Goal: Task Accomplishment & Management: Use online tool/utility

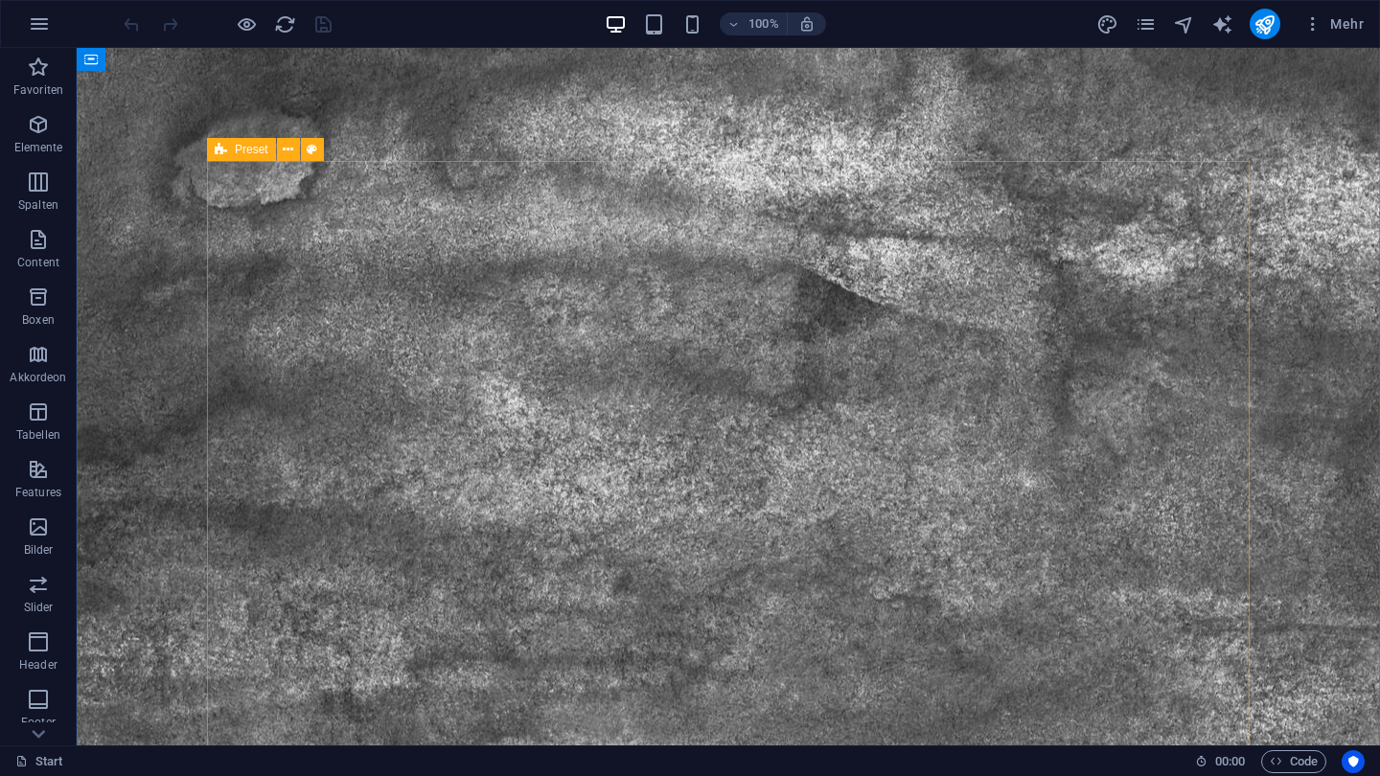
scroll to position [1266, 0]
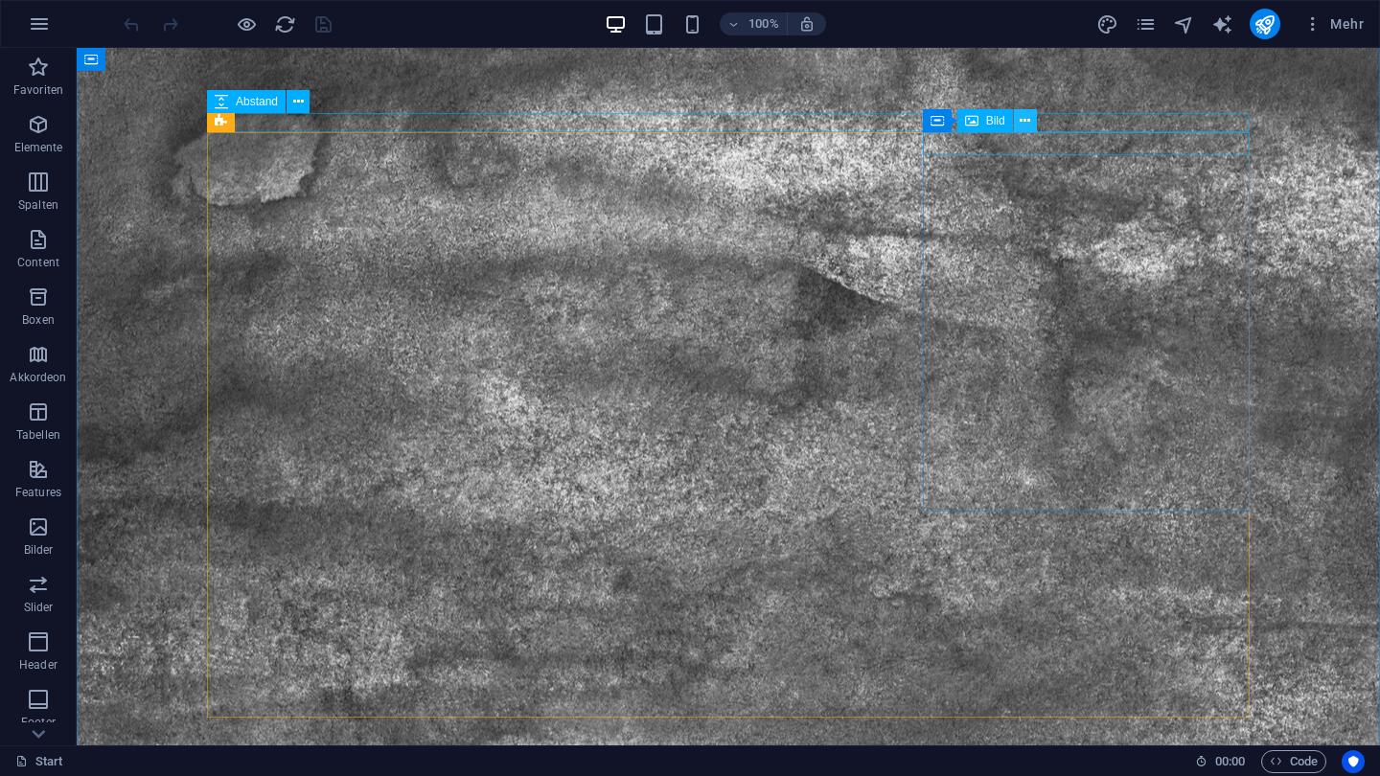
click at [1023, 125] on icon at bounding box center [1025, 121] width 11 height 20
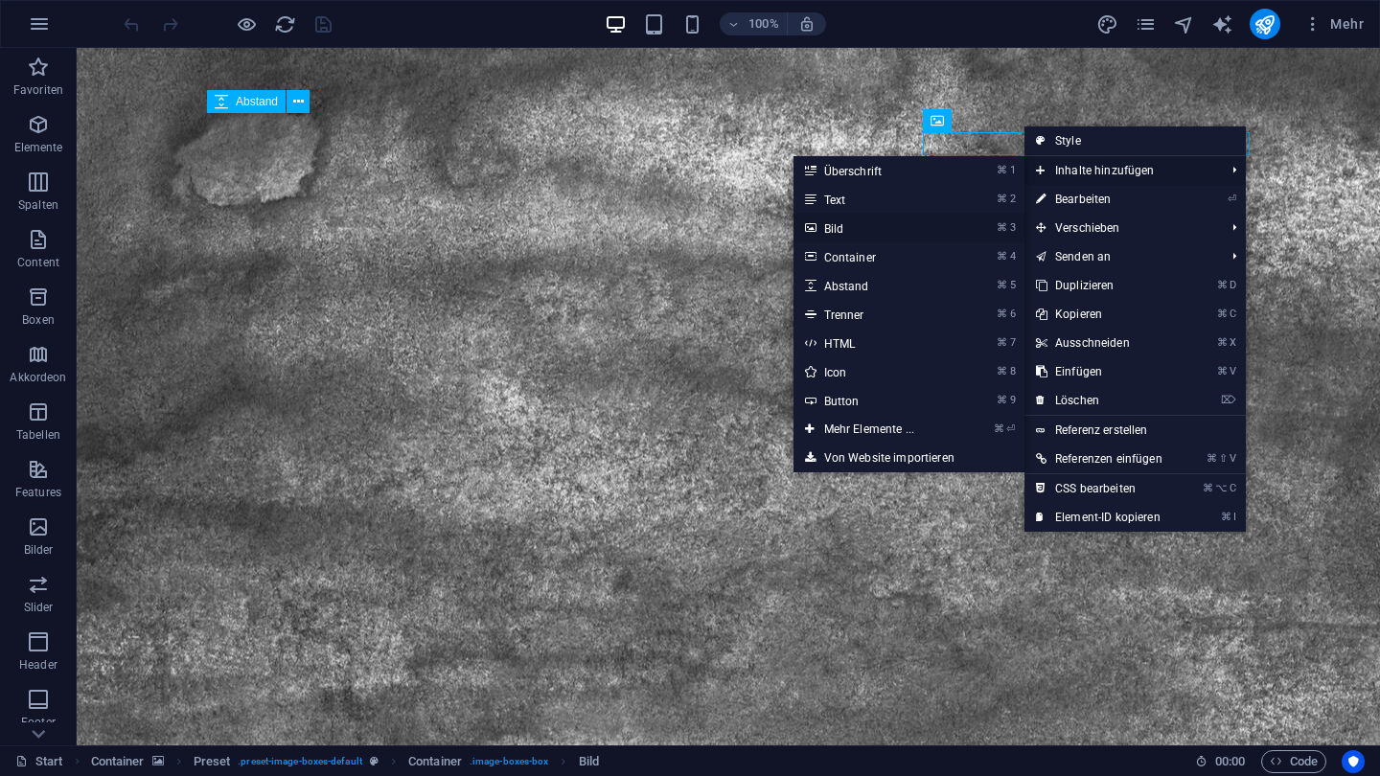
click at [918, 221] on link "⌘ 3 Bild" at bounding box center [873, 228] width 159 height 29
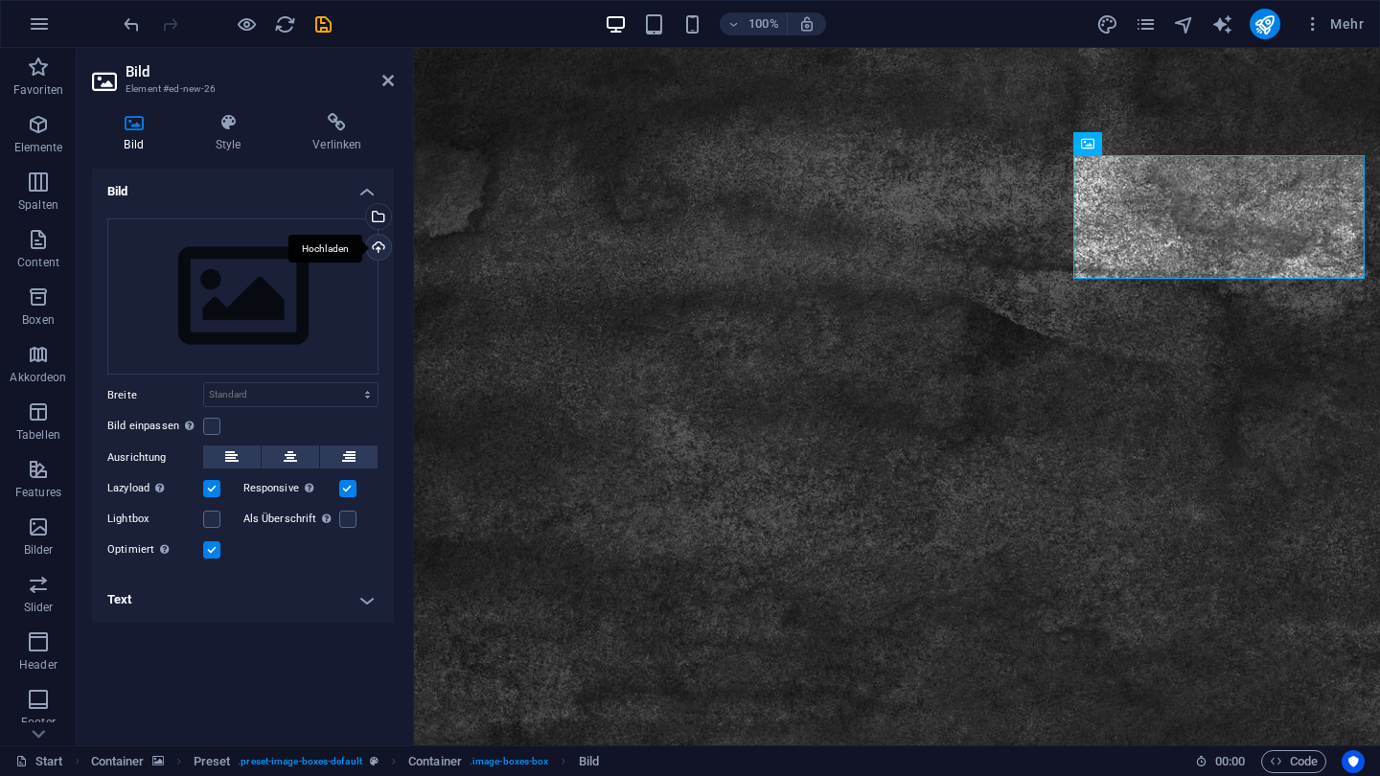
click at [373, 242] on div "Hochladen" at bounding box center [376, 249] width 29 height 29
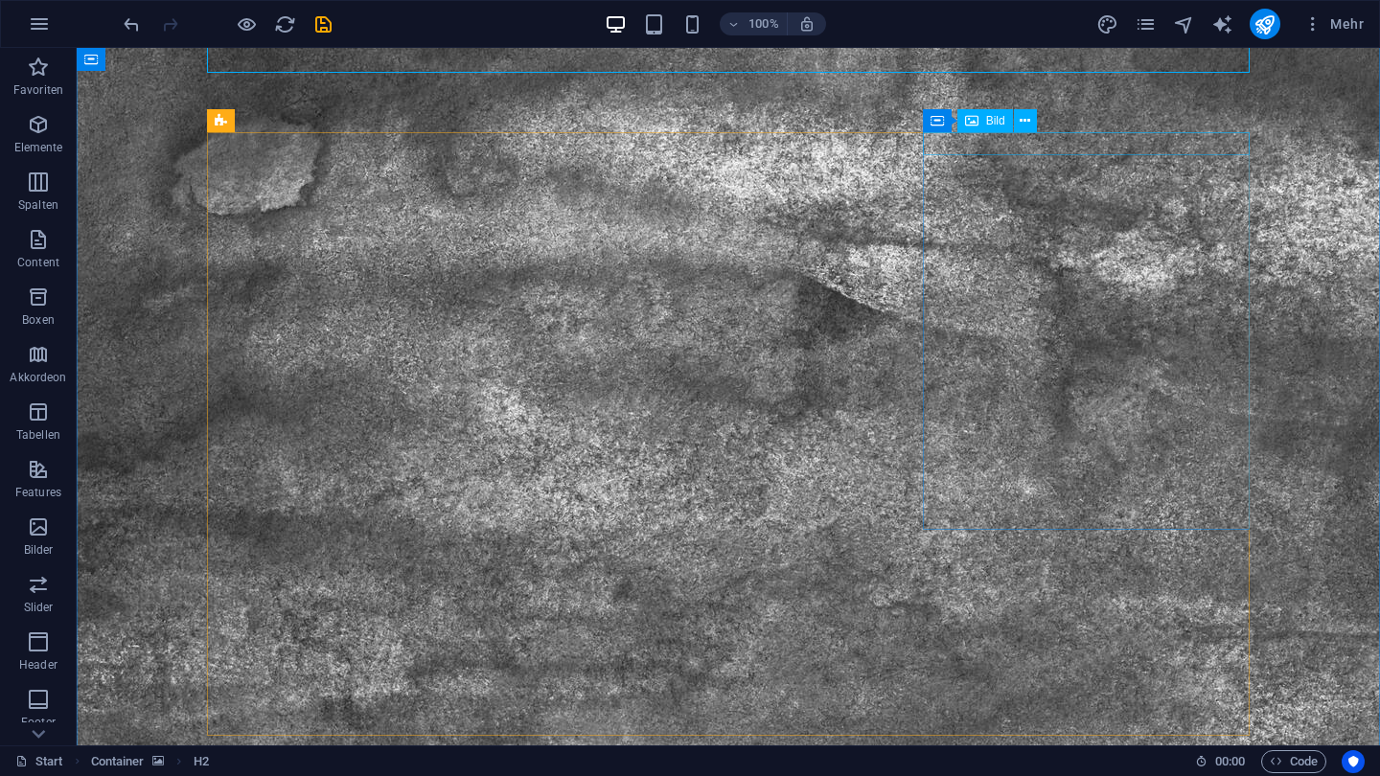
click at [1022, 118] on icon at bounding box center [1025, 121] width 11 height 20
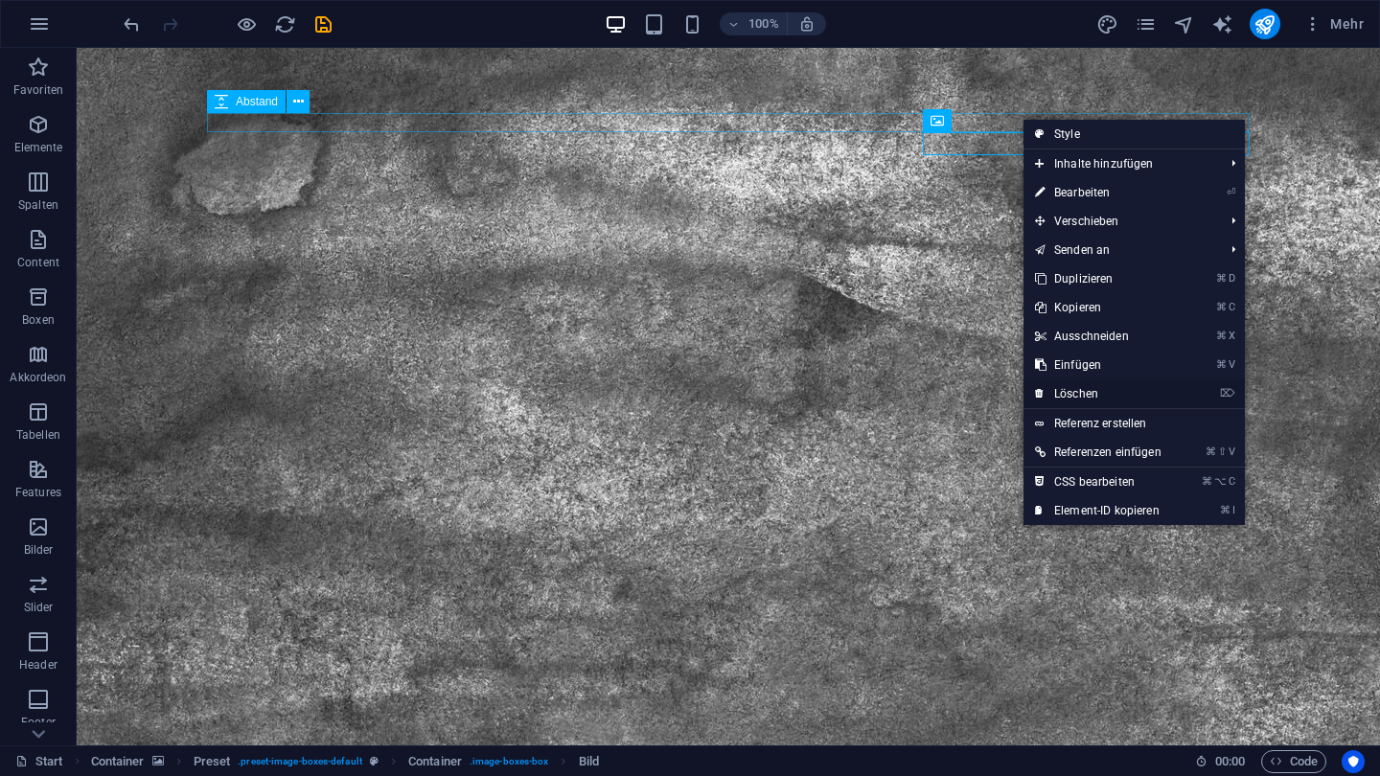
click at [1074, 399] on link "⌦ Löschen" at bounding box center [1099, 394] width 150 height 29
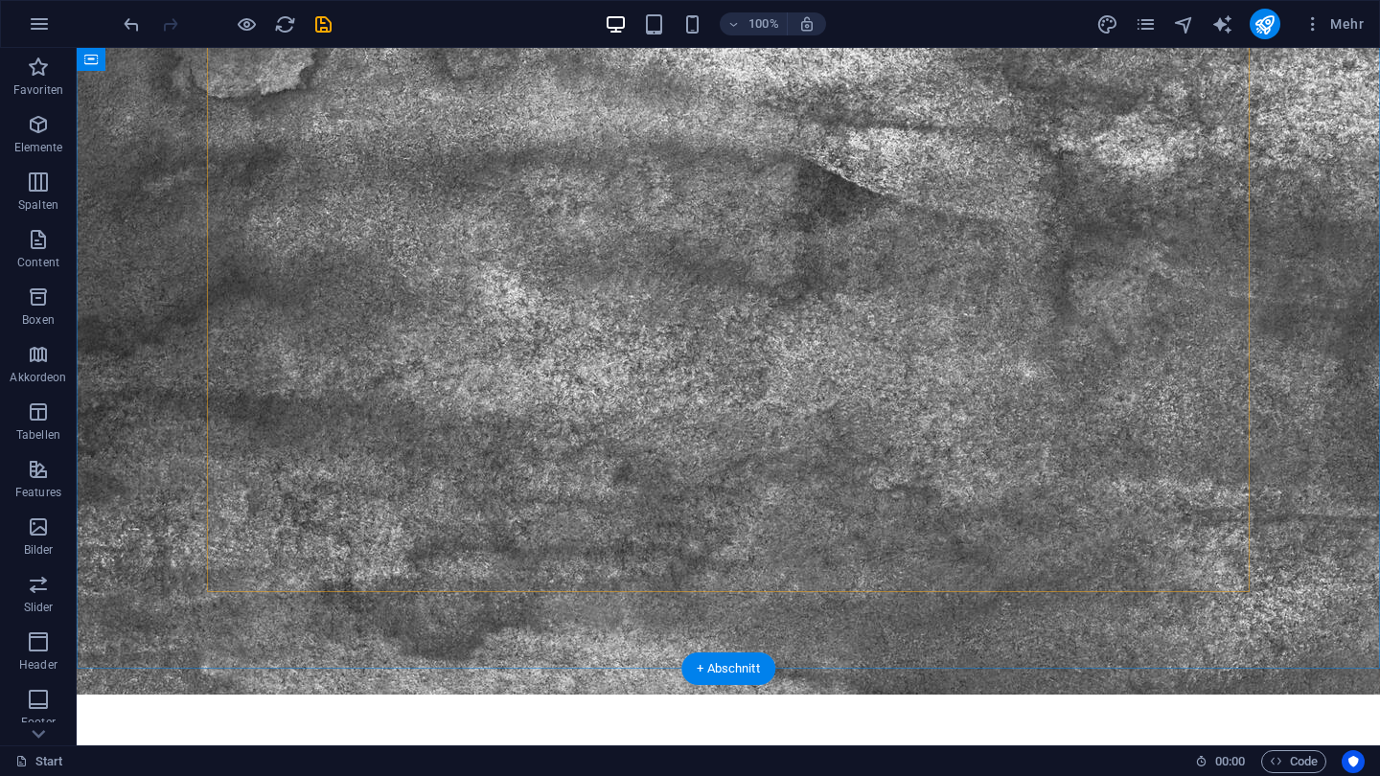
scroll to position [1406, 0]
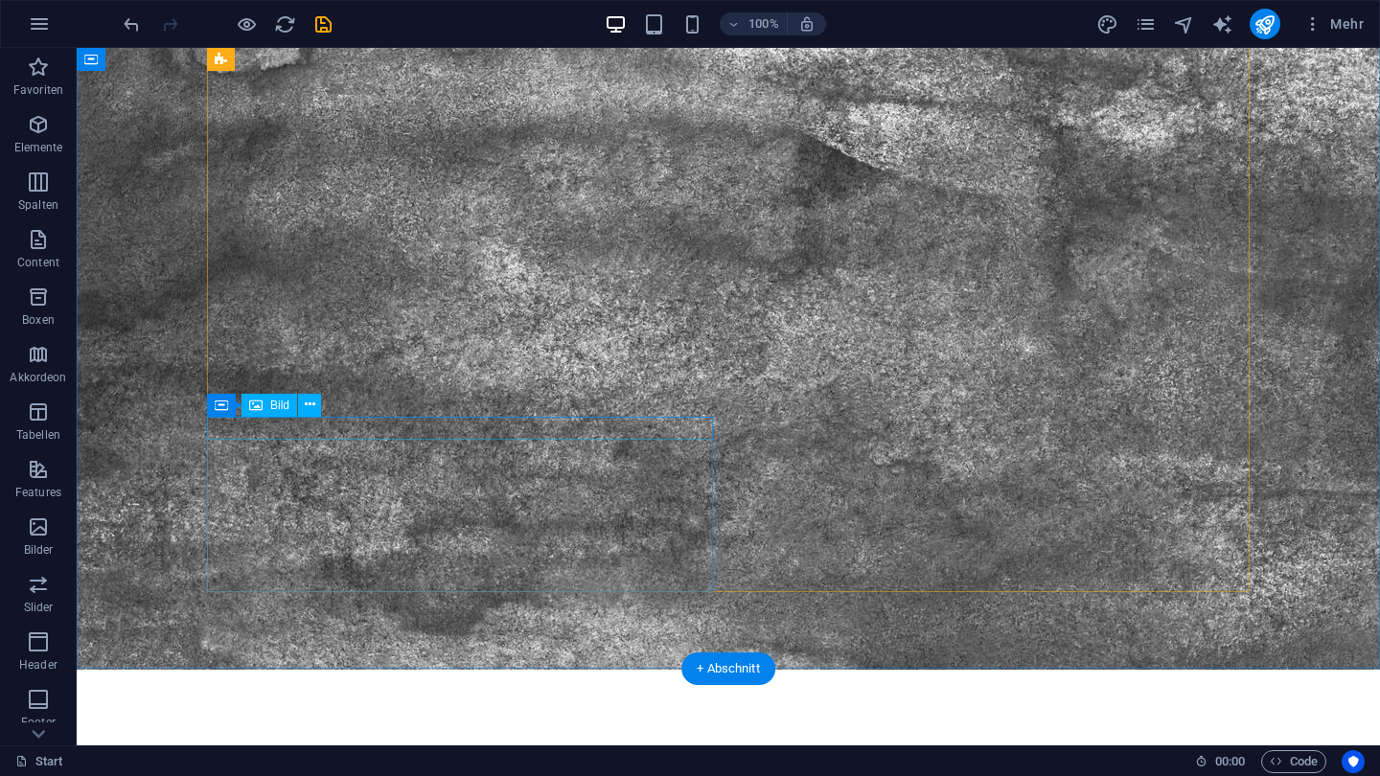
click at [315, 404] on button at bounding box center [309, 405] width 23 height 23
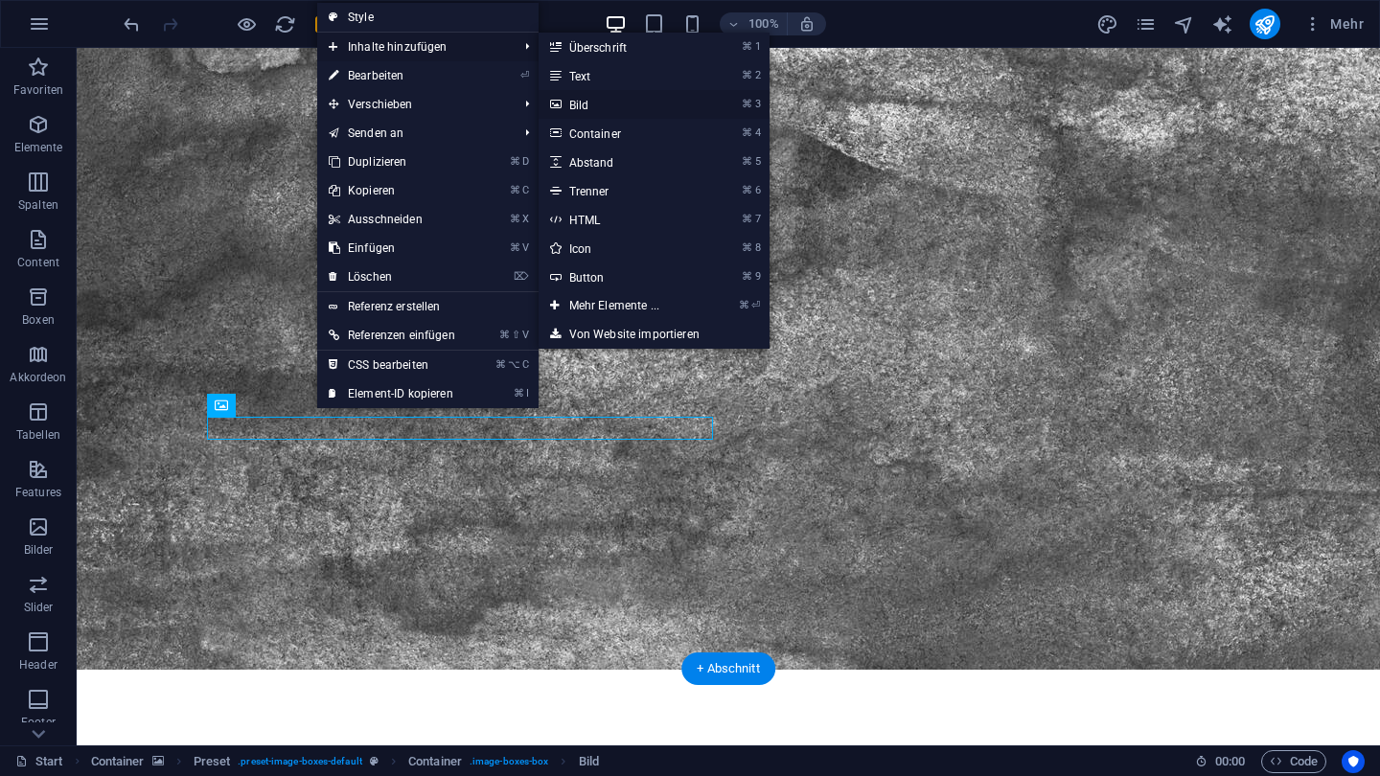
click at [569, 96] on link "⌘ 3 Bild" at bounding box center [618, 104] width 159 height 29
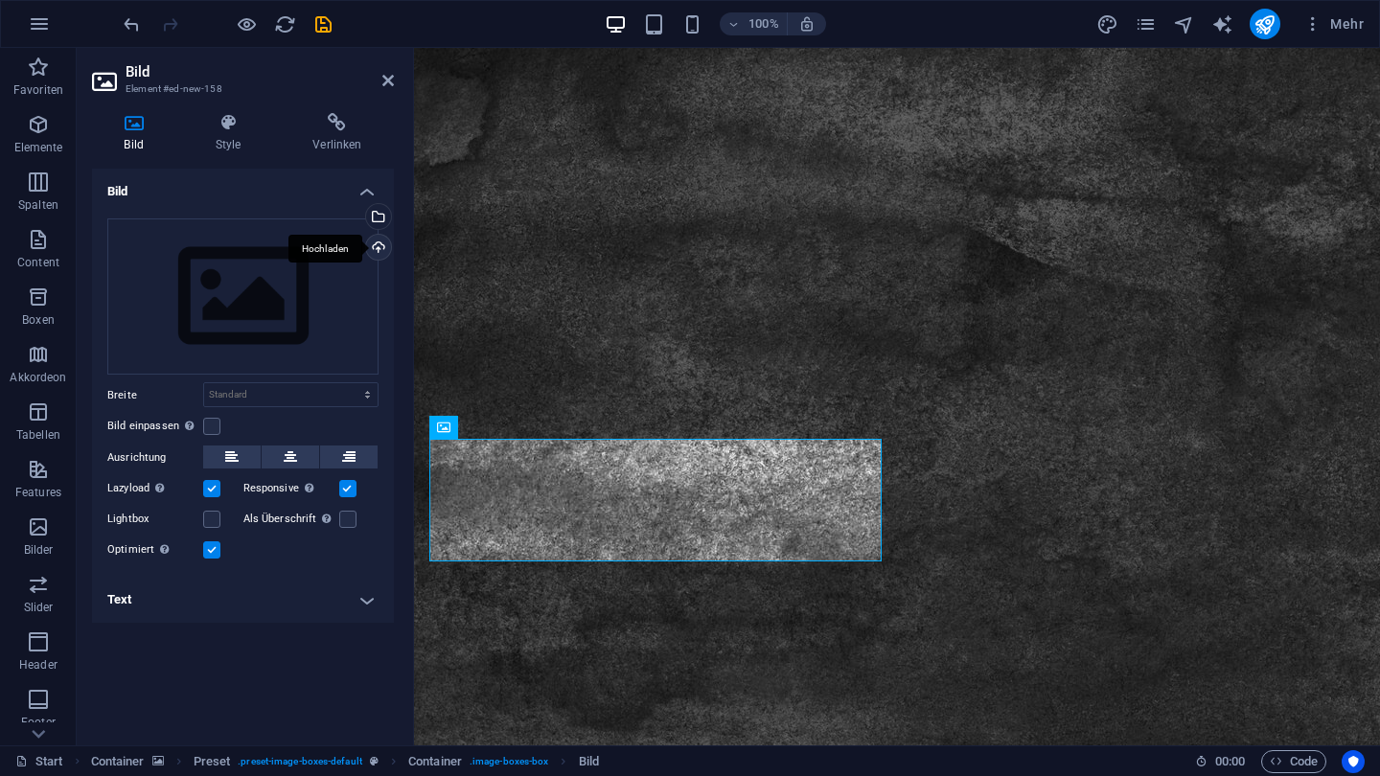
click at [386, 241] on div "Hochladen" at bounding box center [376, 249] width 29 height 29
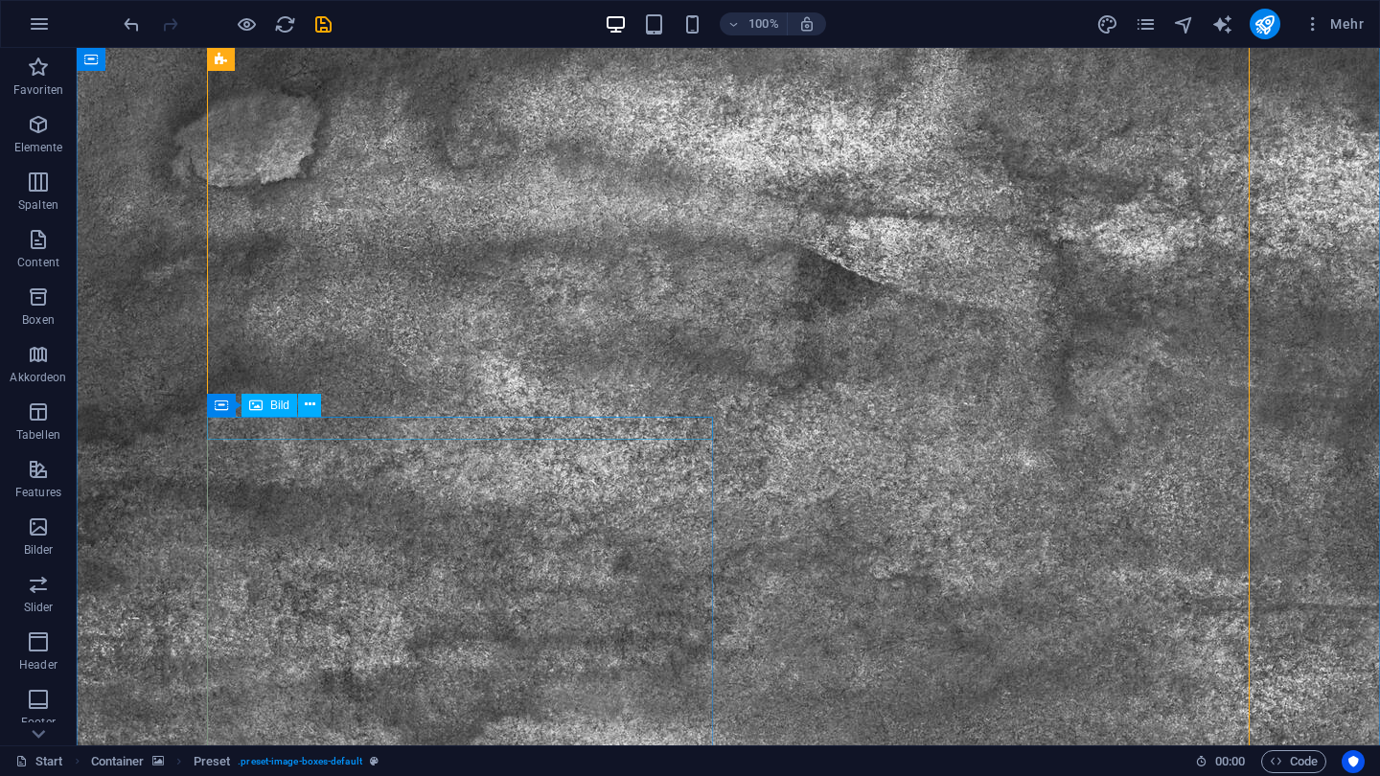
click at [302, 417] on div "Container Bild" at bounding box center [270, 406] width 127 height 24
click at [305, 404] on icon at bounding box center [310, 405] width 11 height 20
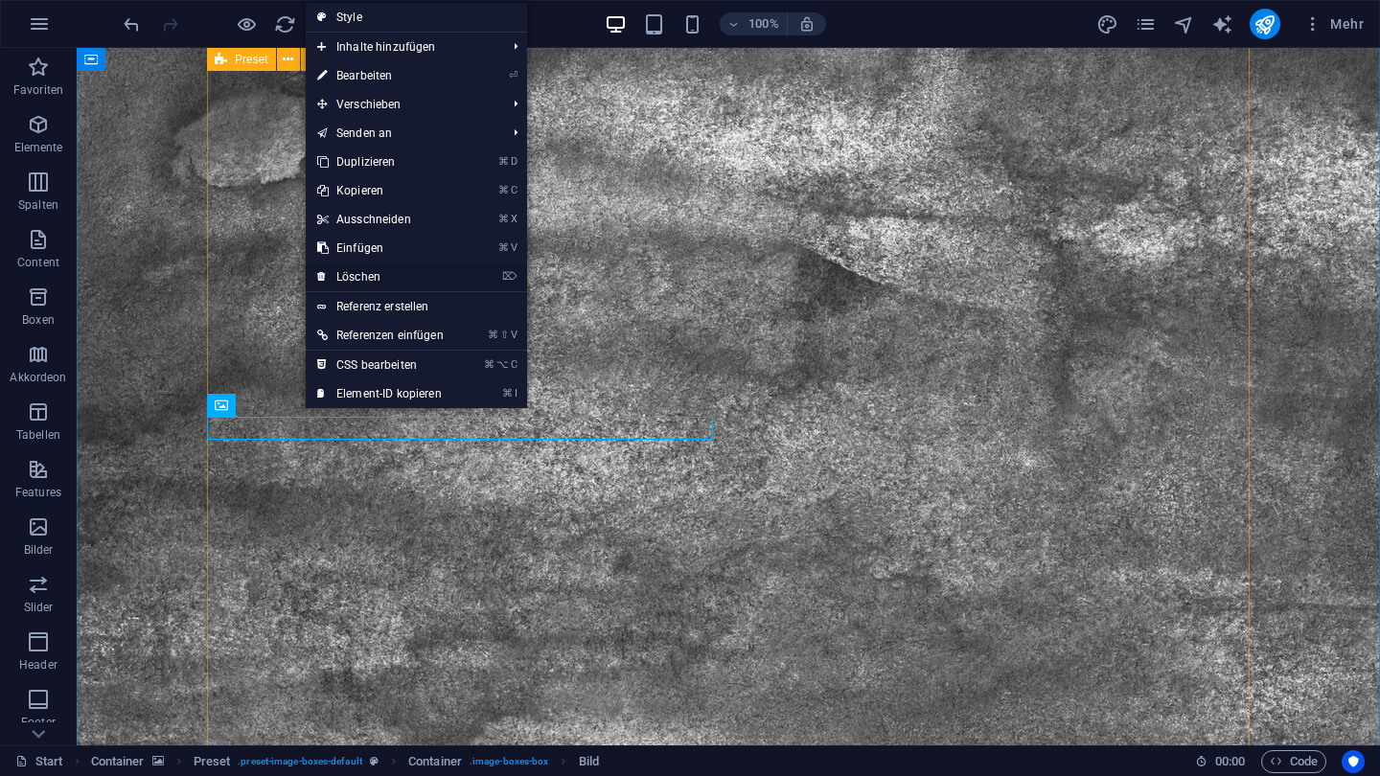
click at [381, 273] on link "⌦ Löschen" at bounding box center [381, 277] width 150 height 29
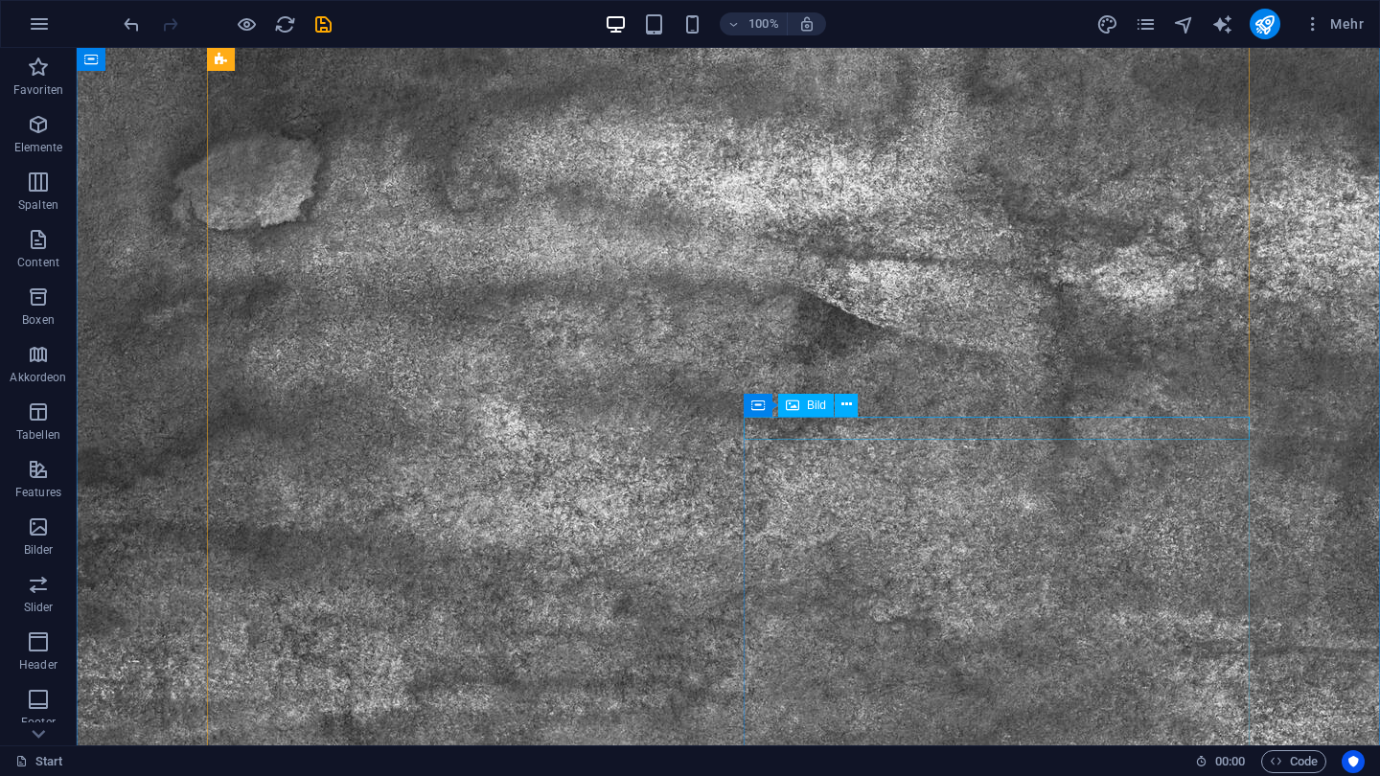
click at [852, 407] on button at bounding box center [846, 405] width 23 height 23
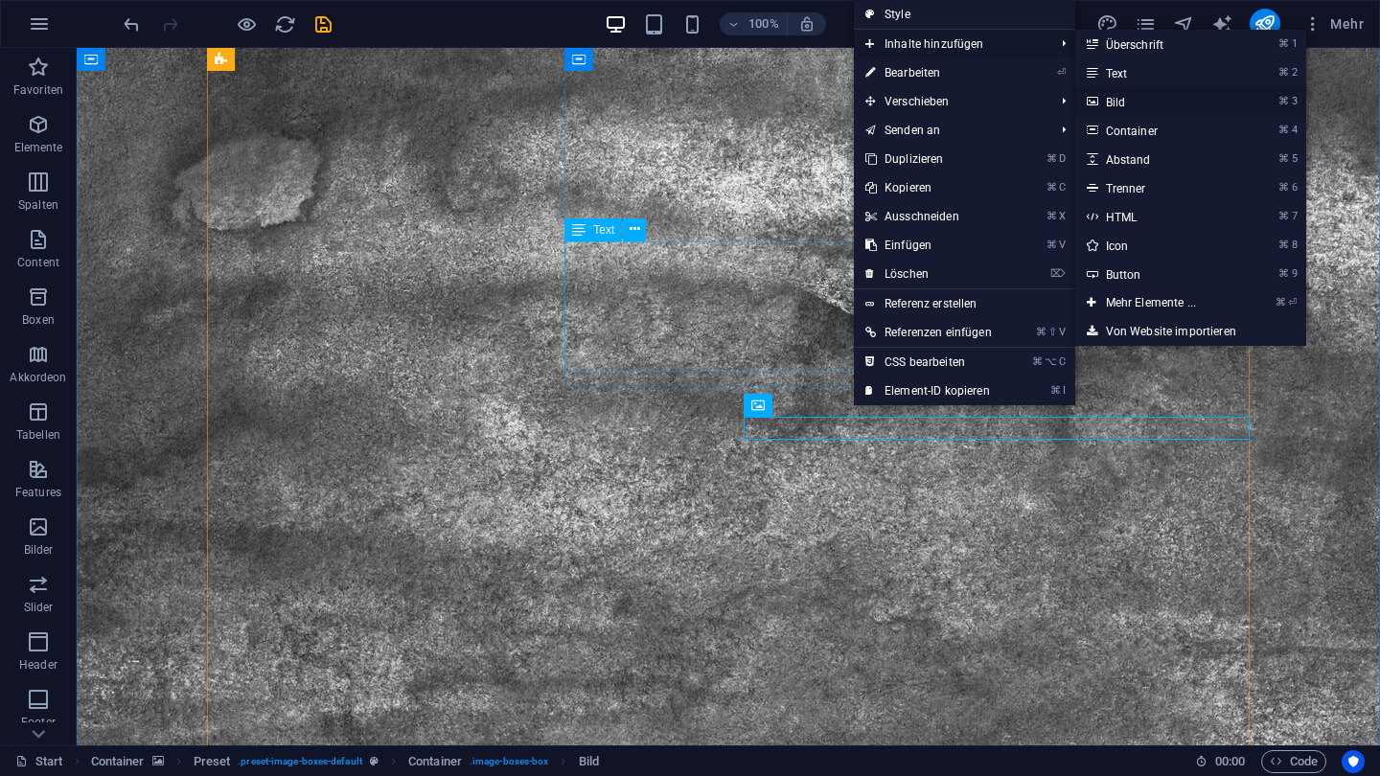
click at [1142, 91] on link "⌘ 3 Bild" at bounding box center [1154, 101] width 159 height 29
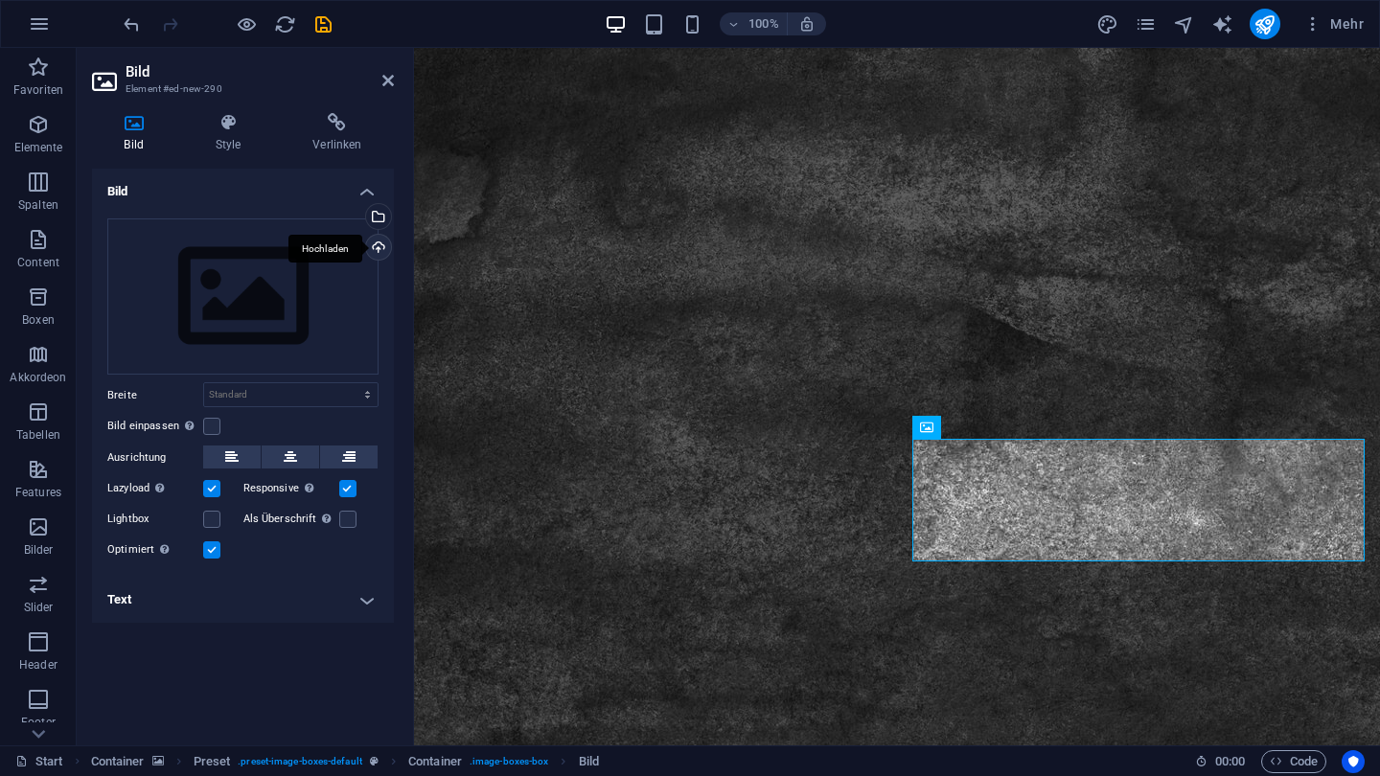
click at [379, 242] on div "Hochladen" at bounding box center [376, 249] width 29 height 29
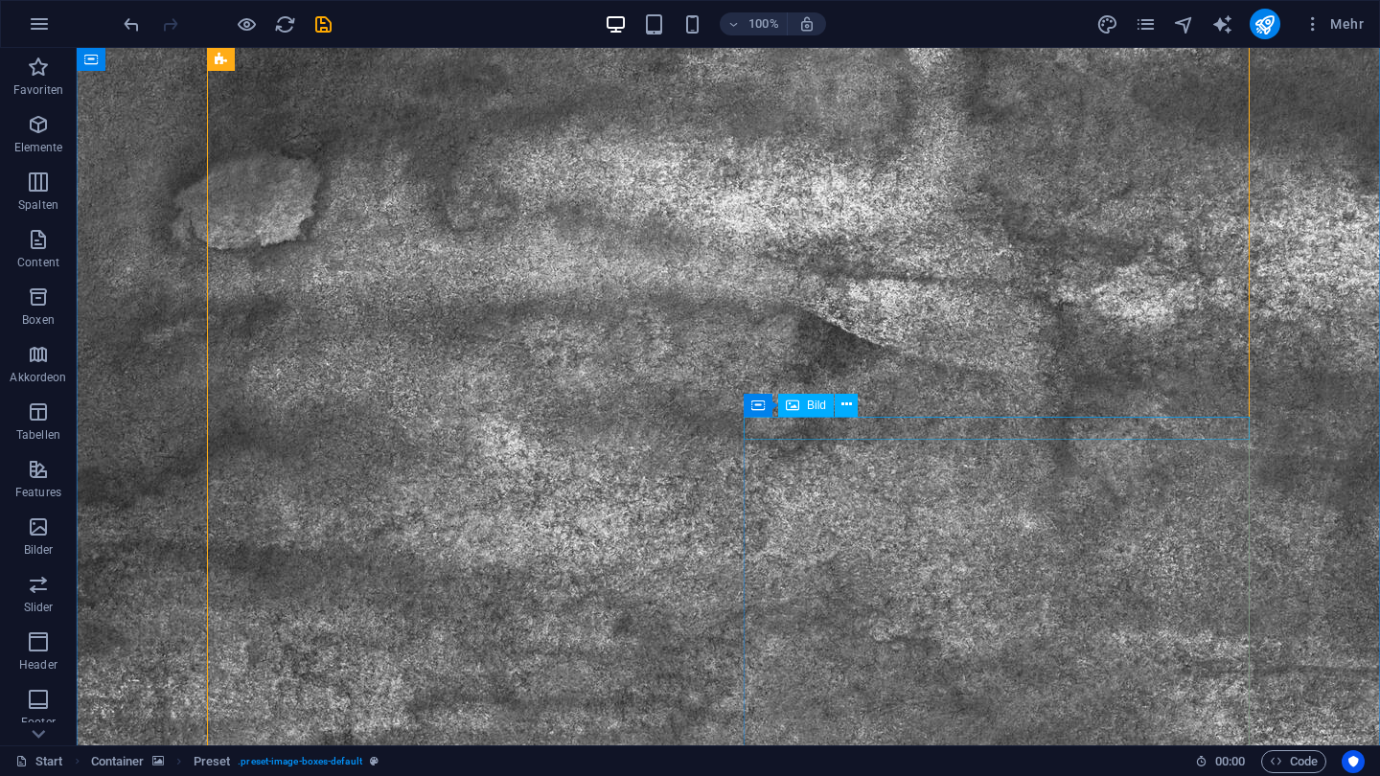
click at [853, 408] on button at bounding box center [846, 405] width 23 height 23
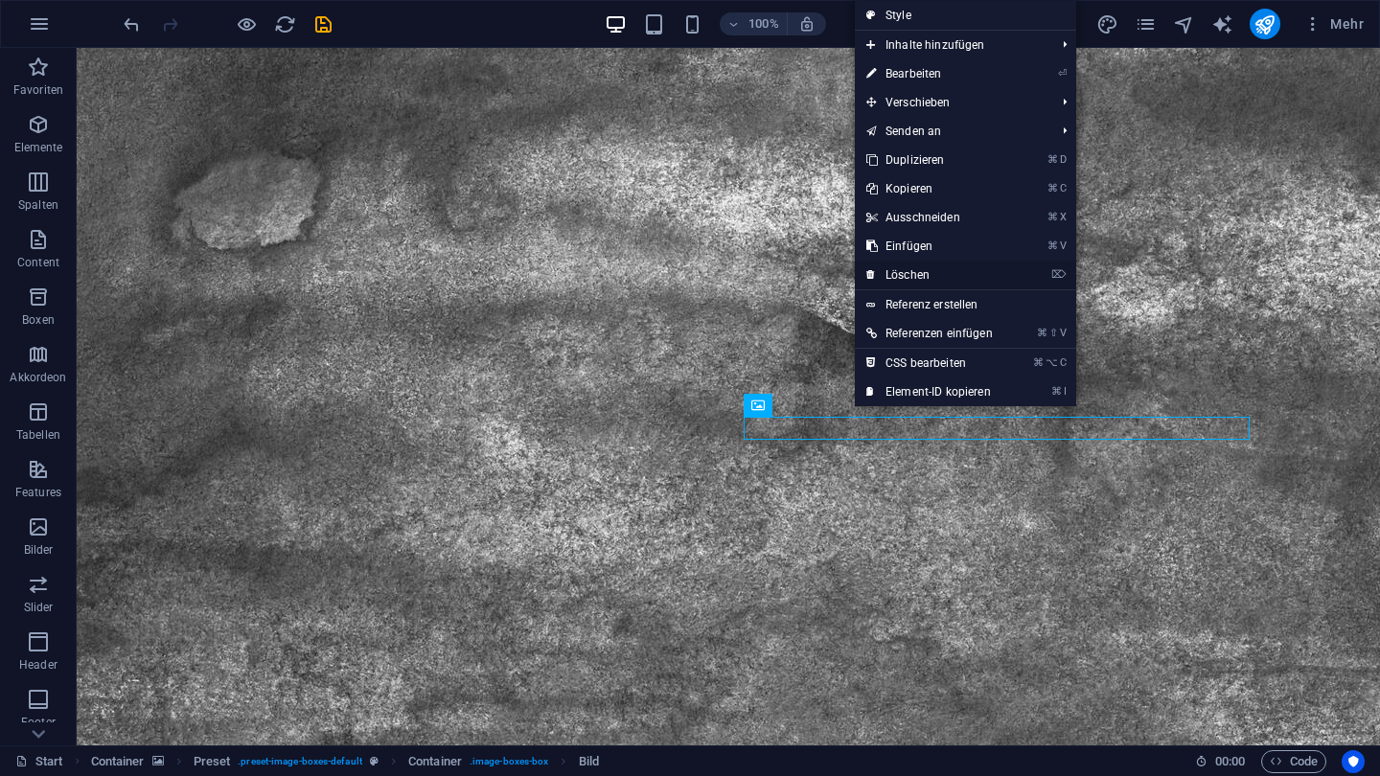
click at [906, 280] on link "⌦ Löschen" at bounding box center [930, 275] width 150 height 29
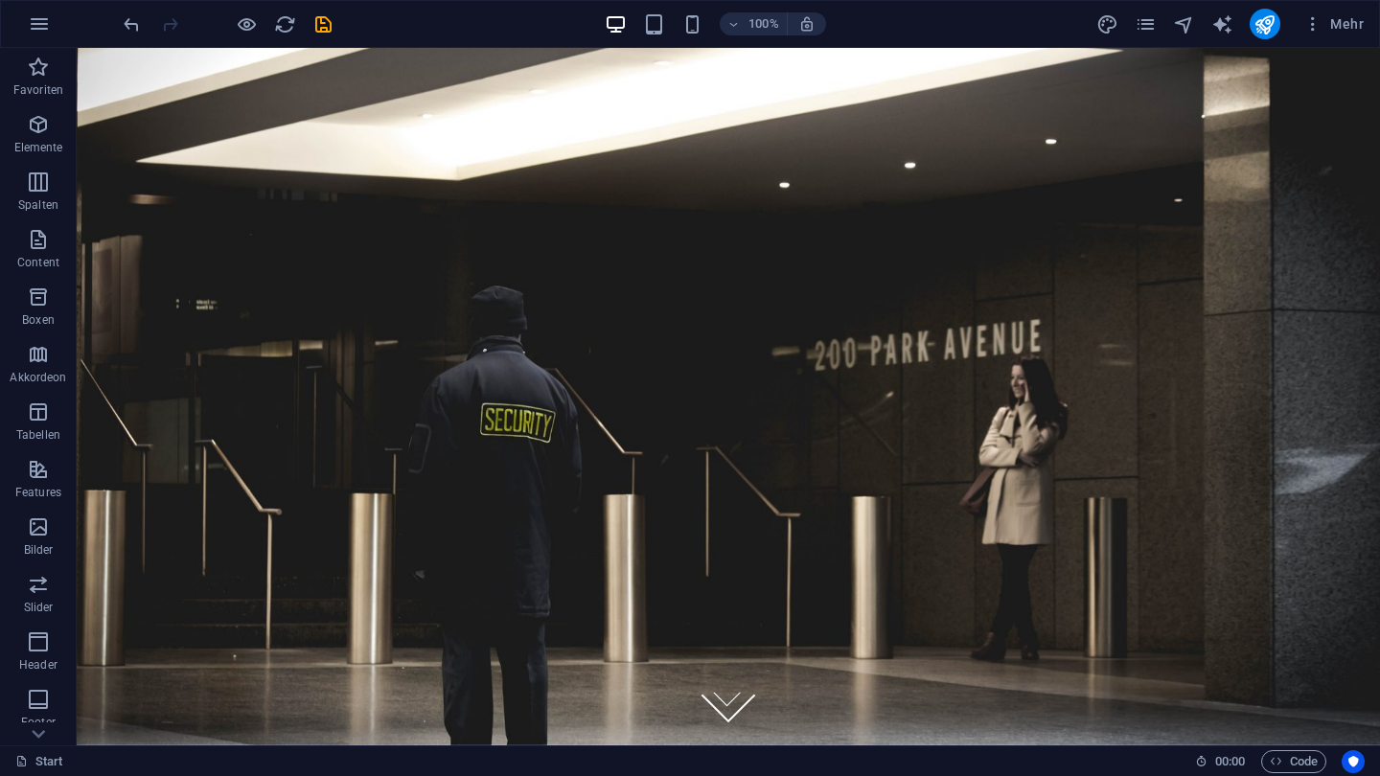
scroll to position [0, 0]
click at [318, 34] on icon "save" at bounding box center [323, 24] width 22 height 22
checkbox input "false"
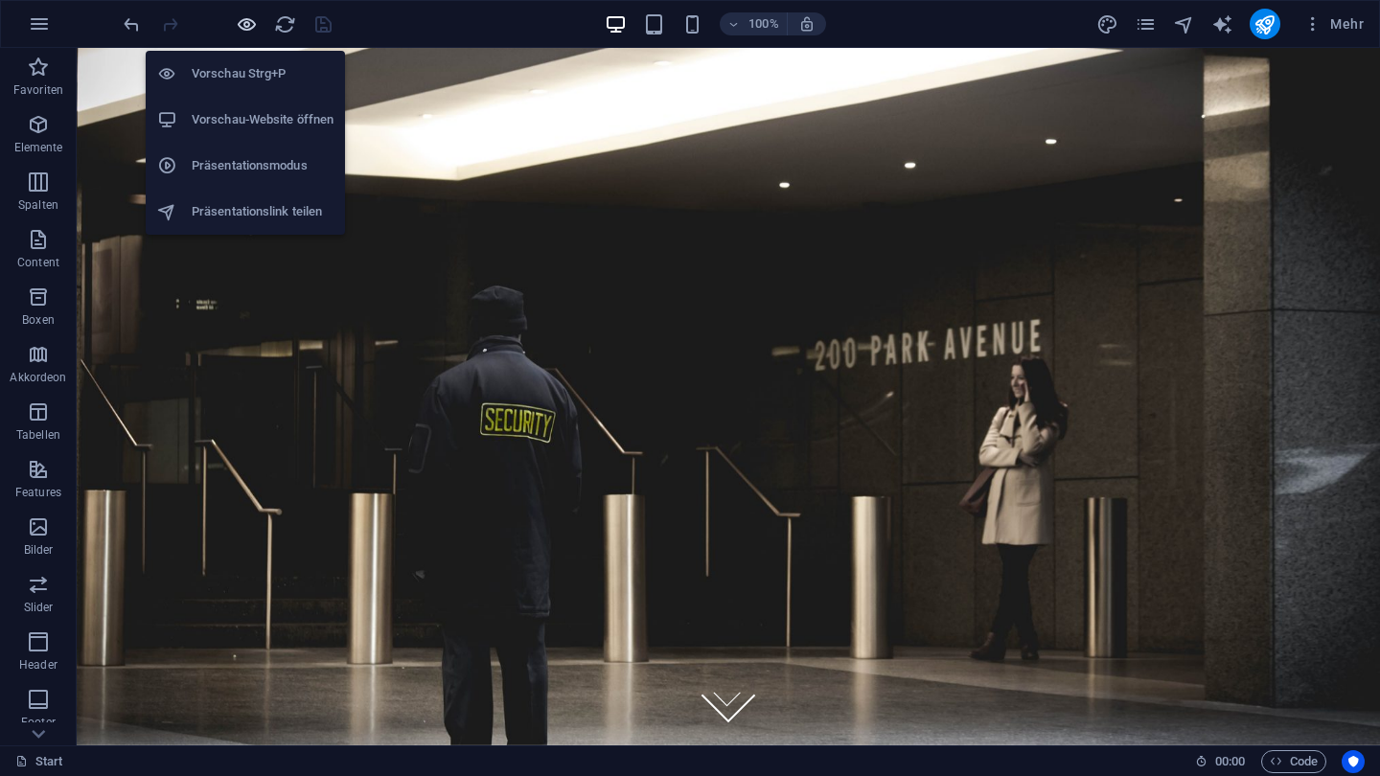
click at [243, 27] on icon "button" at bounding box center [247, 24] width 22 height 22
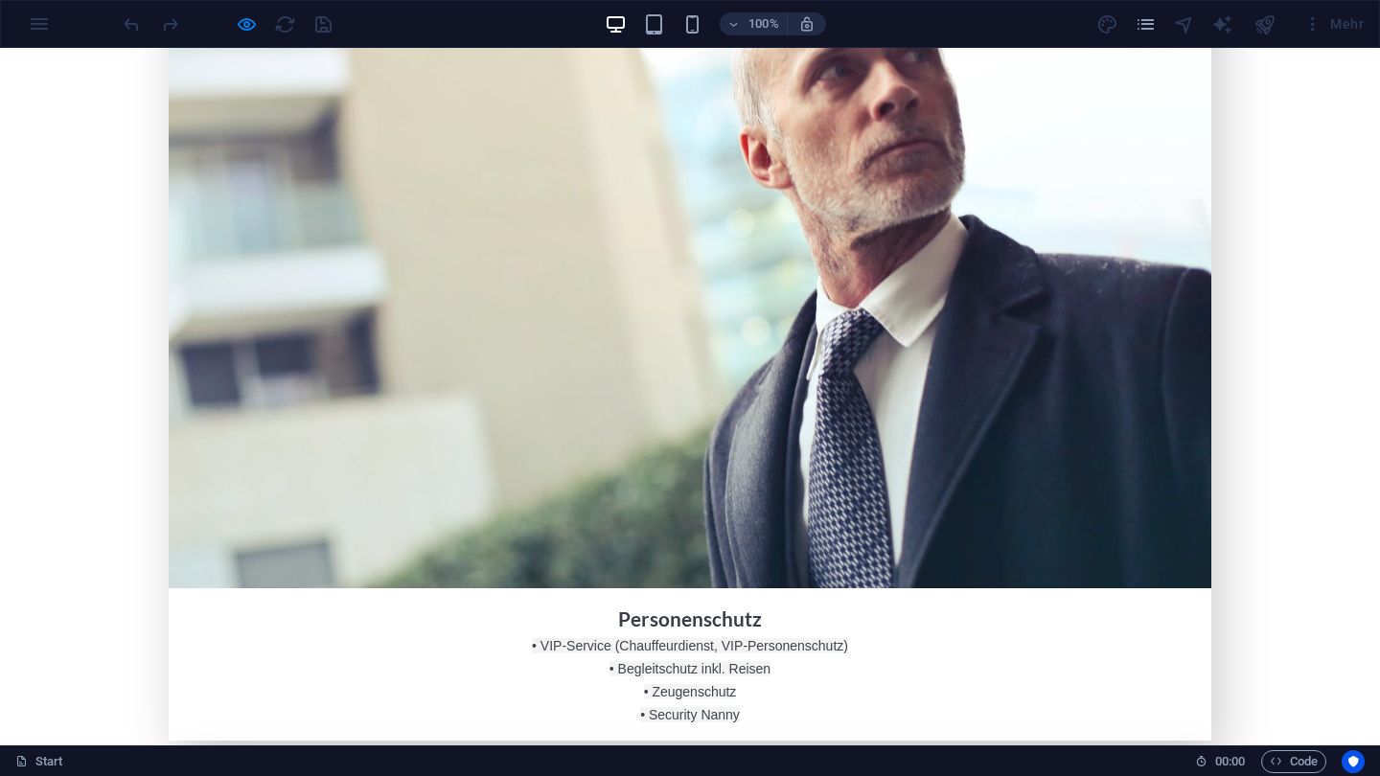
scroll to position [2645, 0]
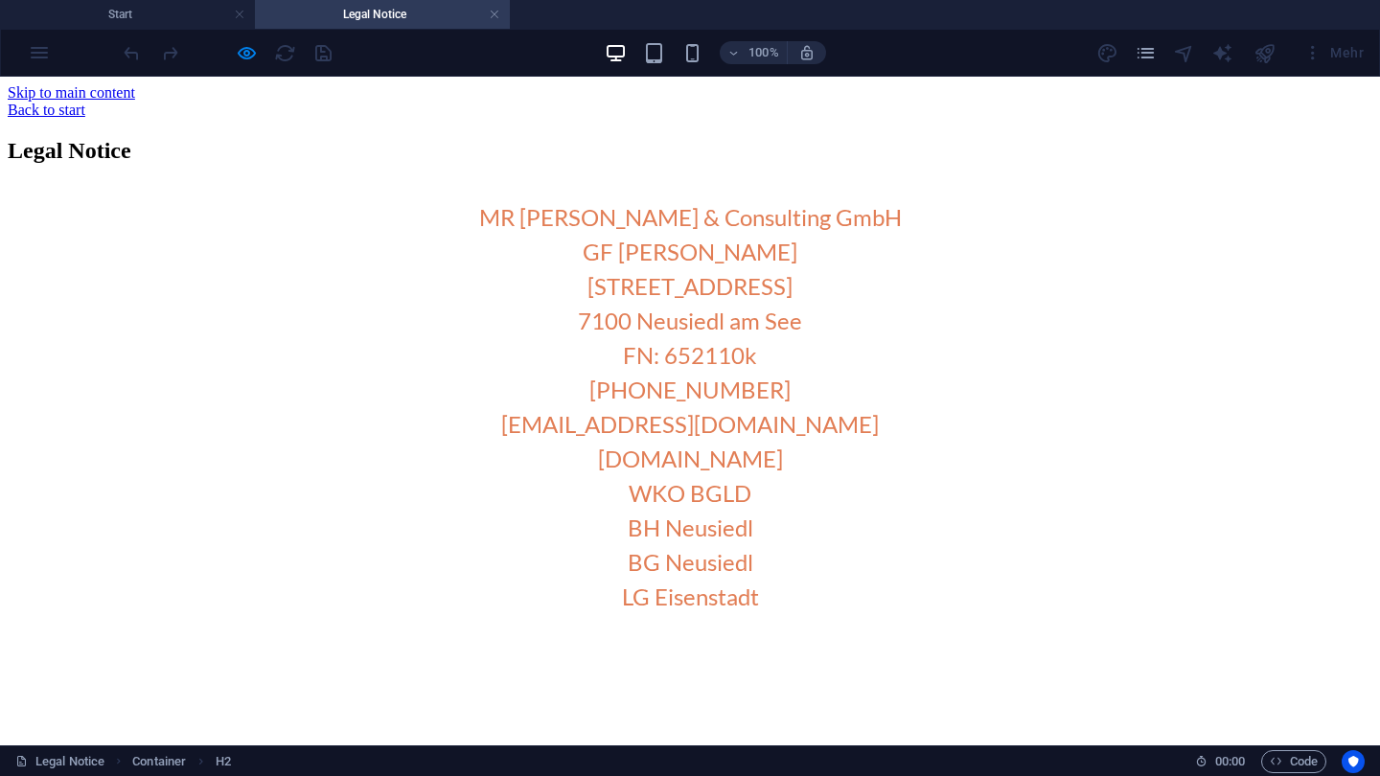
scroll to position [62, 0]
click at [701, 528] on div "MR Security & Consulting GmbH GF Mario Reiter Wiener Straße 64 7100 Neusiedl am…" at bounding box center [690, 407] width 1365 height 449
click at [695, 553] on div "MR Security & Consulting GmbH GF Mario Reiter Wiener Straße 64 7100 Neusiedl am…" at bounding box center [690, 407] width 1365 height 449
click at [692, 343] on div "MR Security & Consulting GmbH GF Mario Reiter Wiener Straße 64 7100 Neusiedl am…" at bounding box center [690, 407] width 1365 height 449
click at [692, 332] on div "MR Security & Consulting GmbH GF Mario Reiter Wiener Straße 64 7100 Neusiedl am…" at bounding box center [690, 407] width 1365 height 449
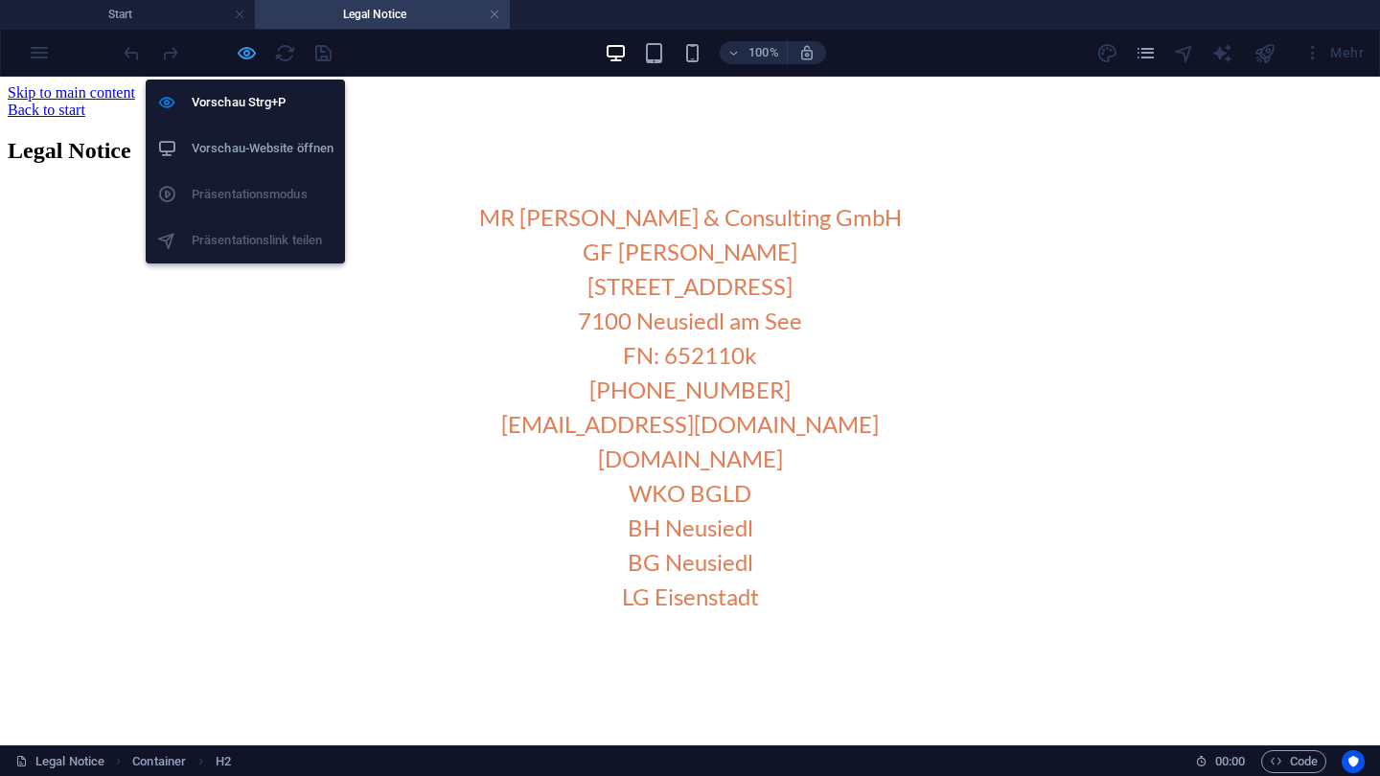
click at [248, 52] on icon "button" at bounding box center [247, 53] width 22 height 22
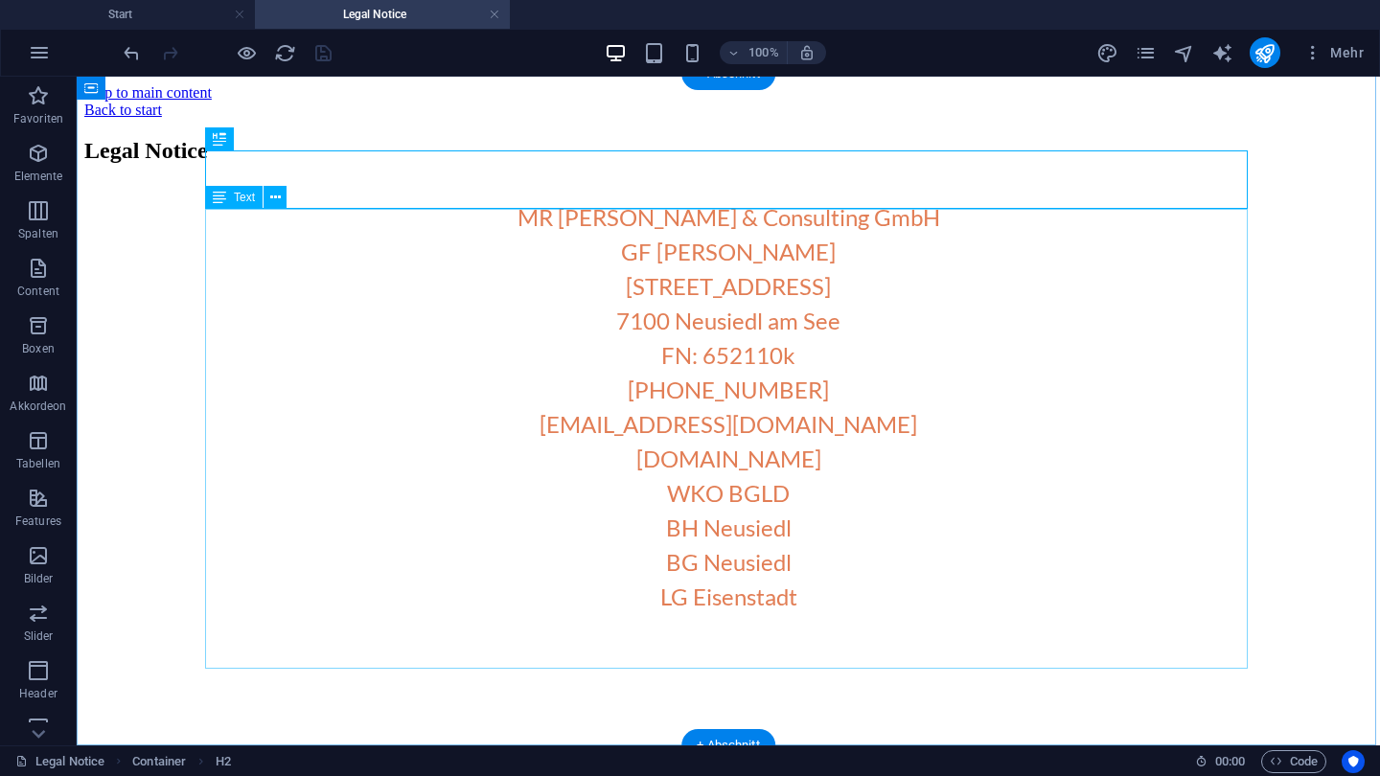
click at [581, 252] on div "MR Security & Consulting GmbH GF Mario Reiter Wiener Straße 64 7100 Neusiedl am…" at bounding box center [728, 407] width 1288 height 449
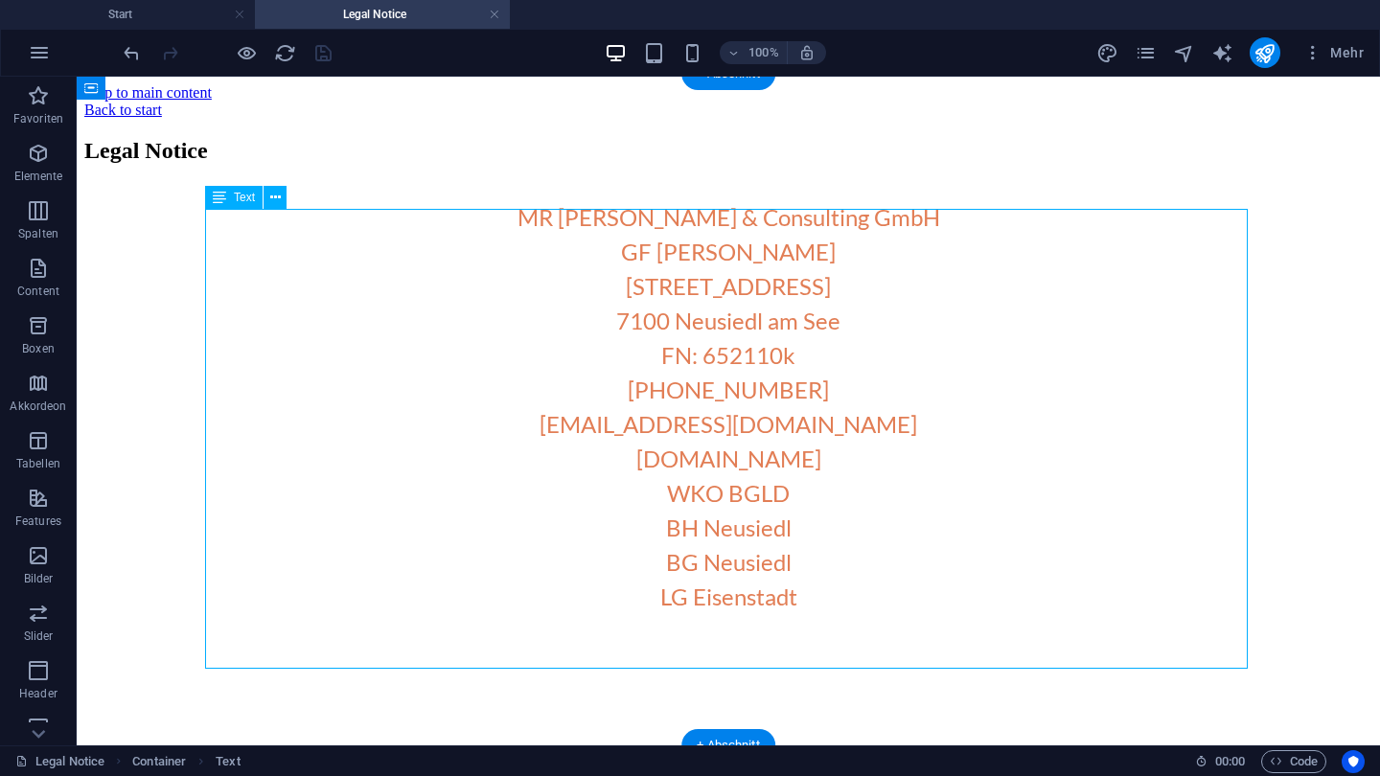
click at [576, 248] on div "MR Security & Consulting GmbH GF Mario Reiter Wiener Straße 64 7100 Neusiedl am…" at bounding box center [728, 407] width 1288 height 449
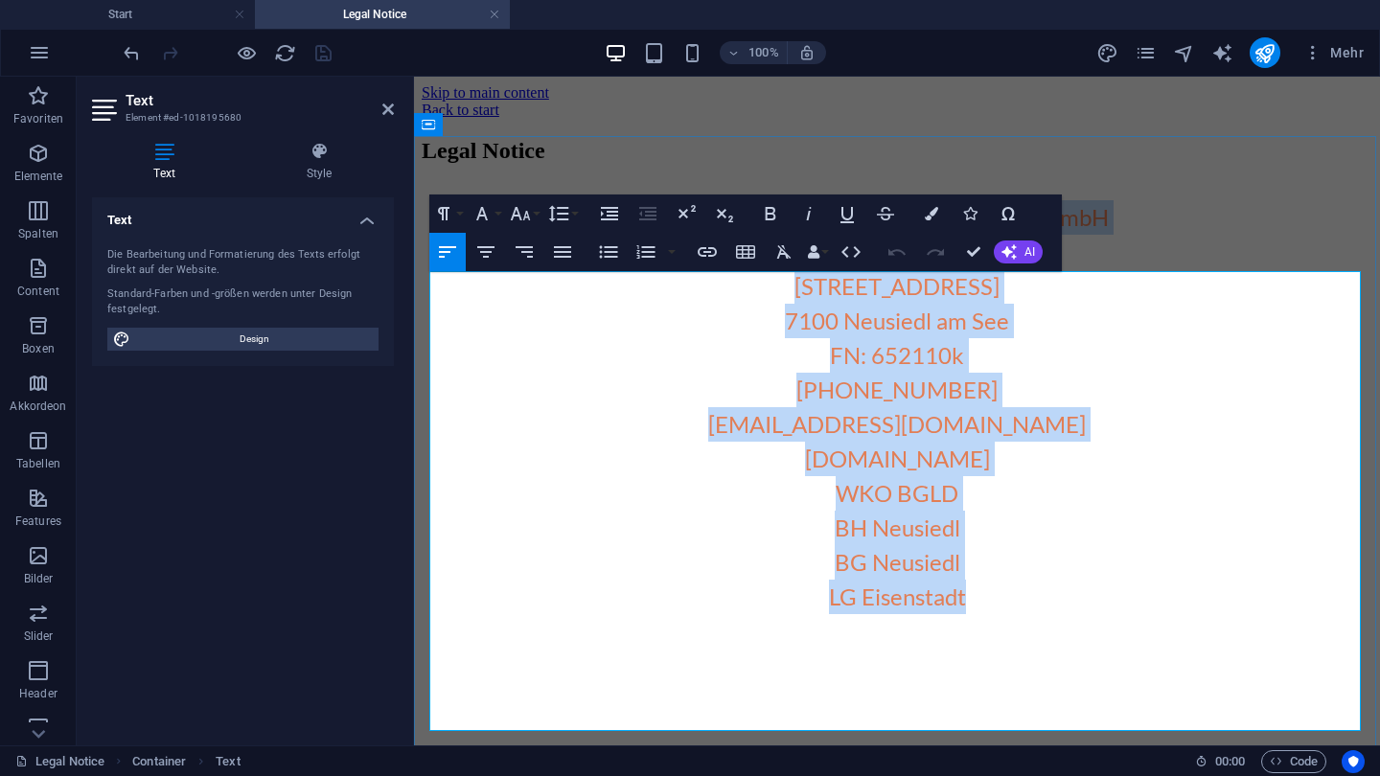
drag, startPoint x: 724, startPoint y: 294, endPoint x: 971, endPoint y: 690, distance: 466.8
click at [971, 614] on h3 "MR Security & Consulting GmbH GF Mario Reiter Wiener Straße 64 7100 Neusiedl am…" at bounding box center [897, 407] width 951 height 414
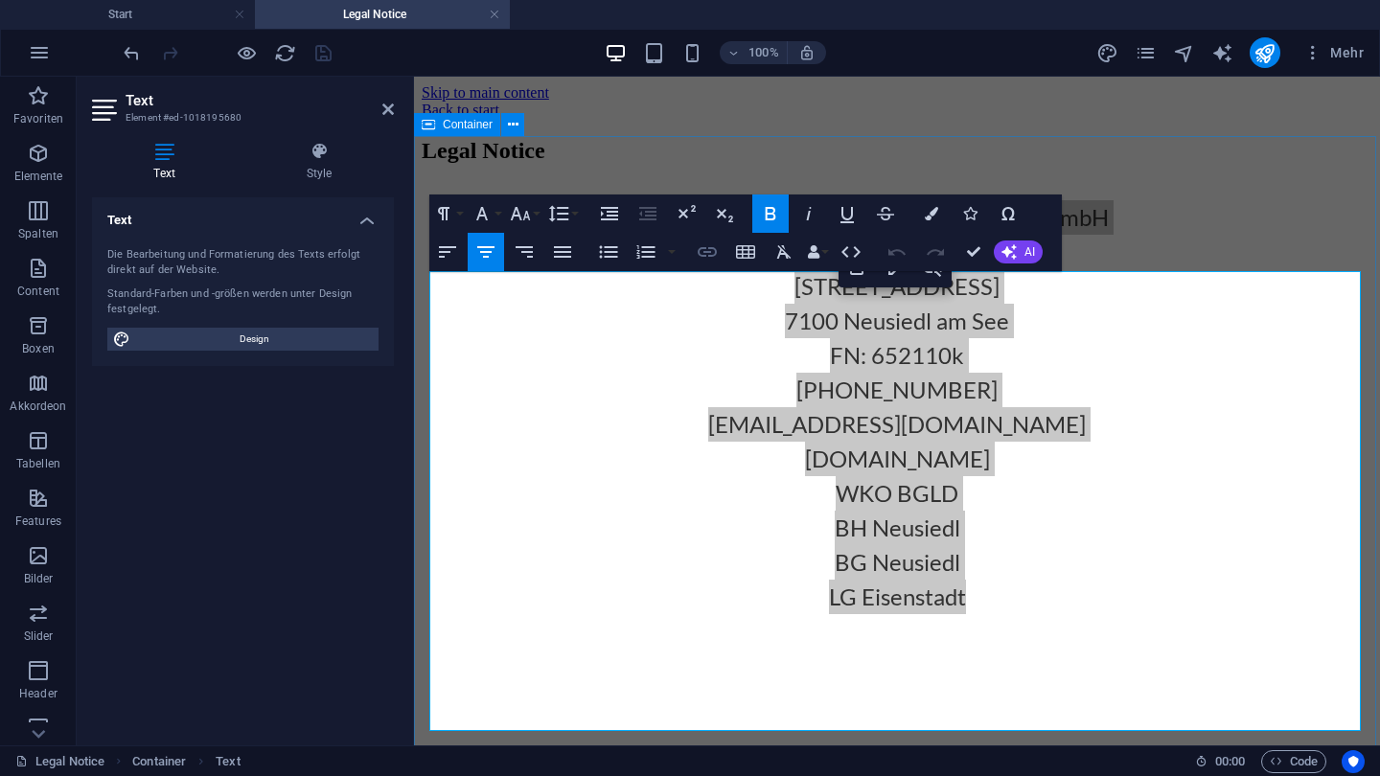
click at [714, 260] on icon "button" at bounding box center [707, 252] width 23 height 23
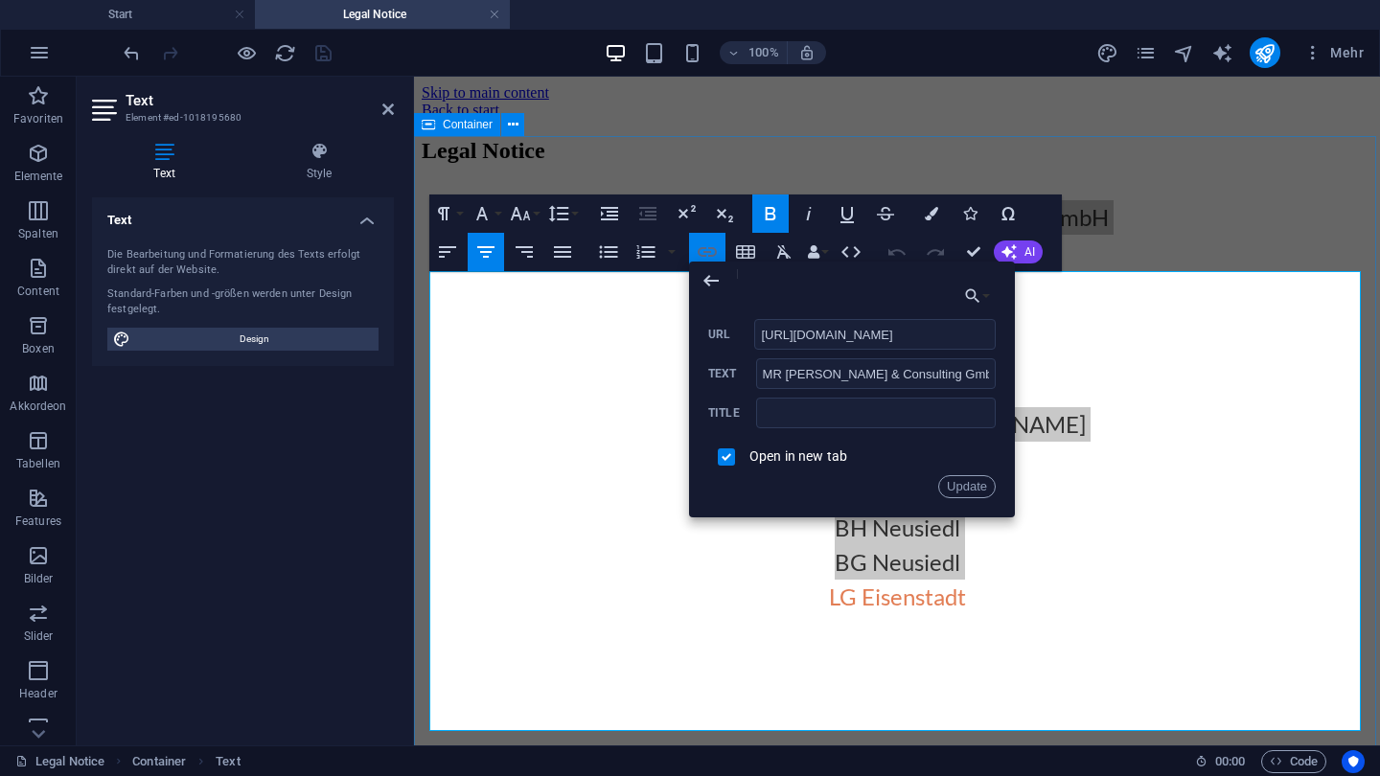
scroll to position [0, 492]
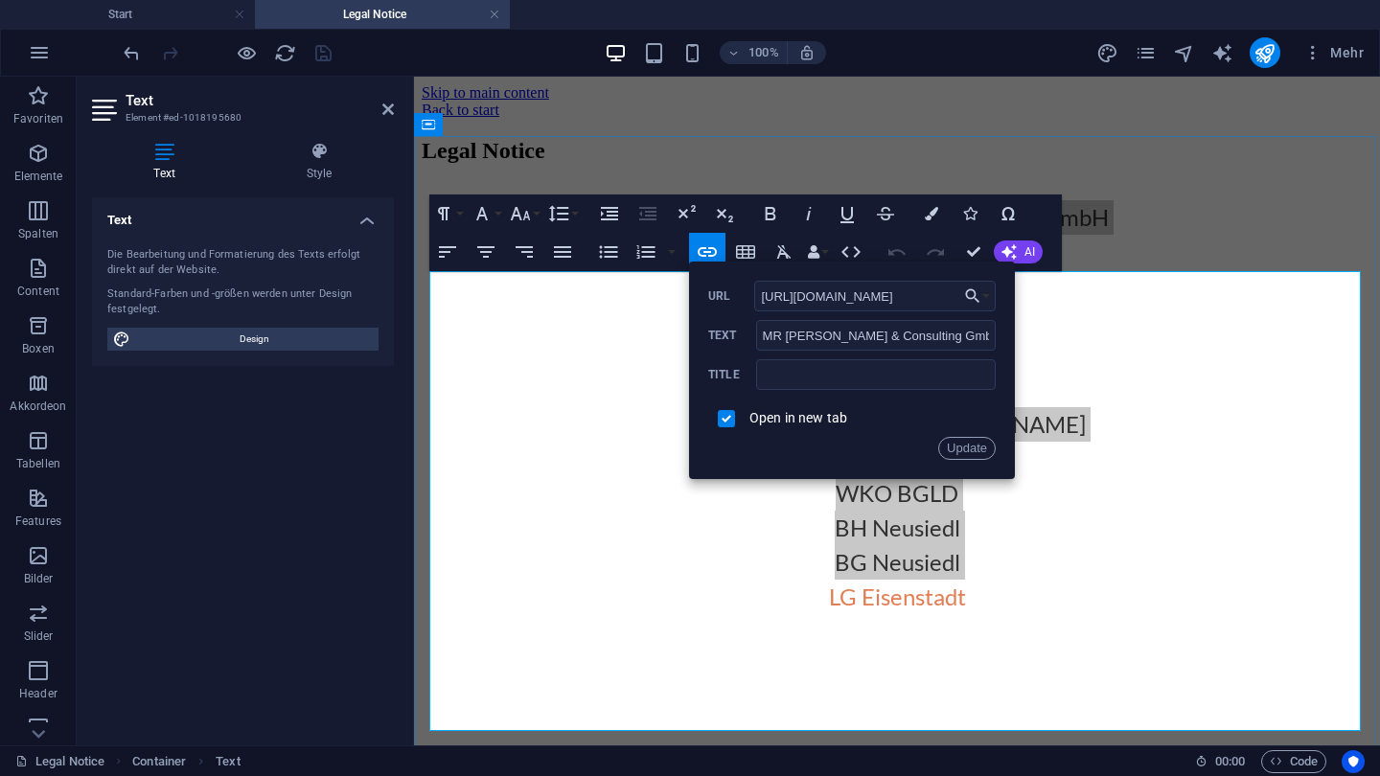
drag, startPoint x: 1373, startPoint y: 375, endPoint x: 658, endPoint y: 318, distance: 717.3
click at [967, 440] on button "Update" at bounding box center [967, 448] width 58 height 23
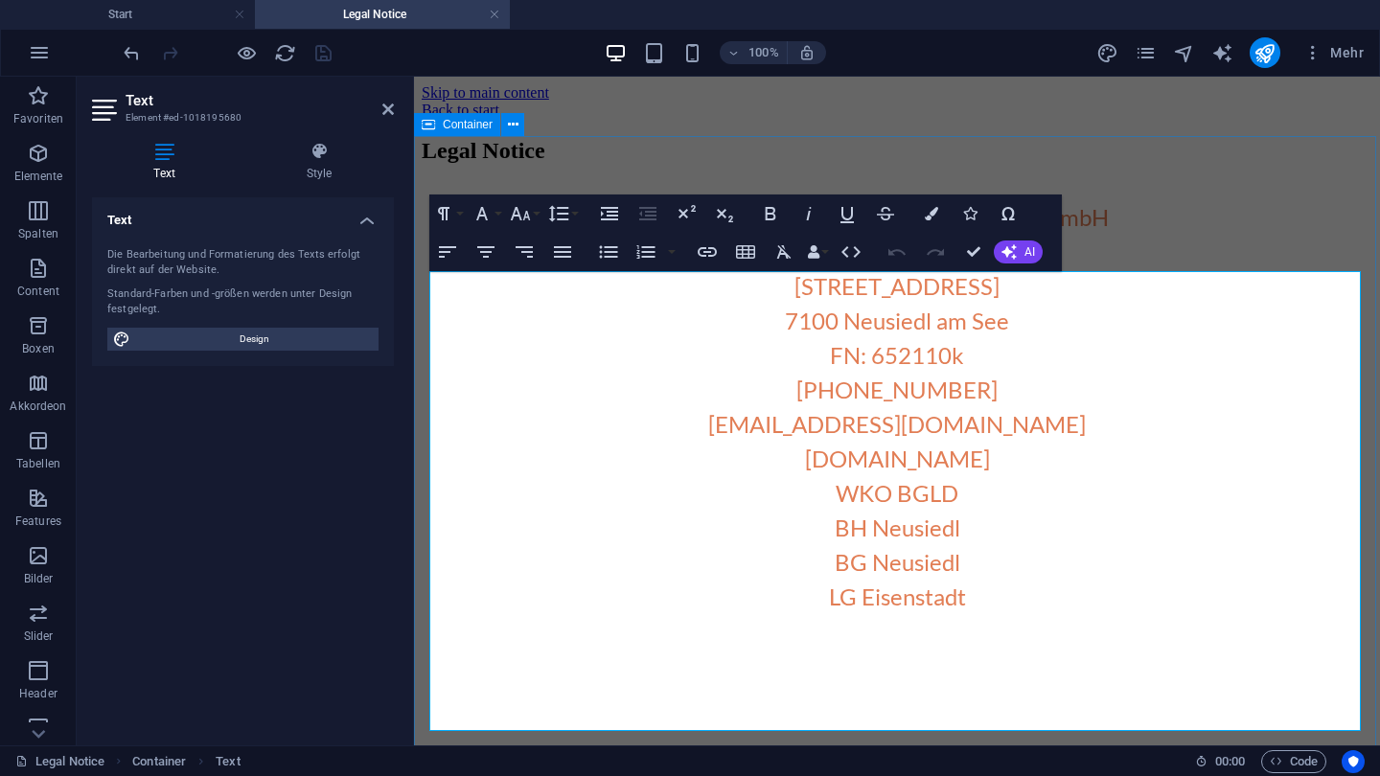
click at [1150, 196] on div "Legal Notice MR Security & Consulting GmbH GF Mario Reiter Wiener Straße 64 710…" at bounding box center [897, 385] width 951 height 494
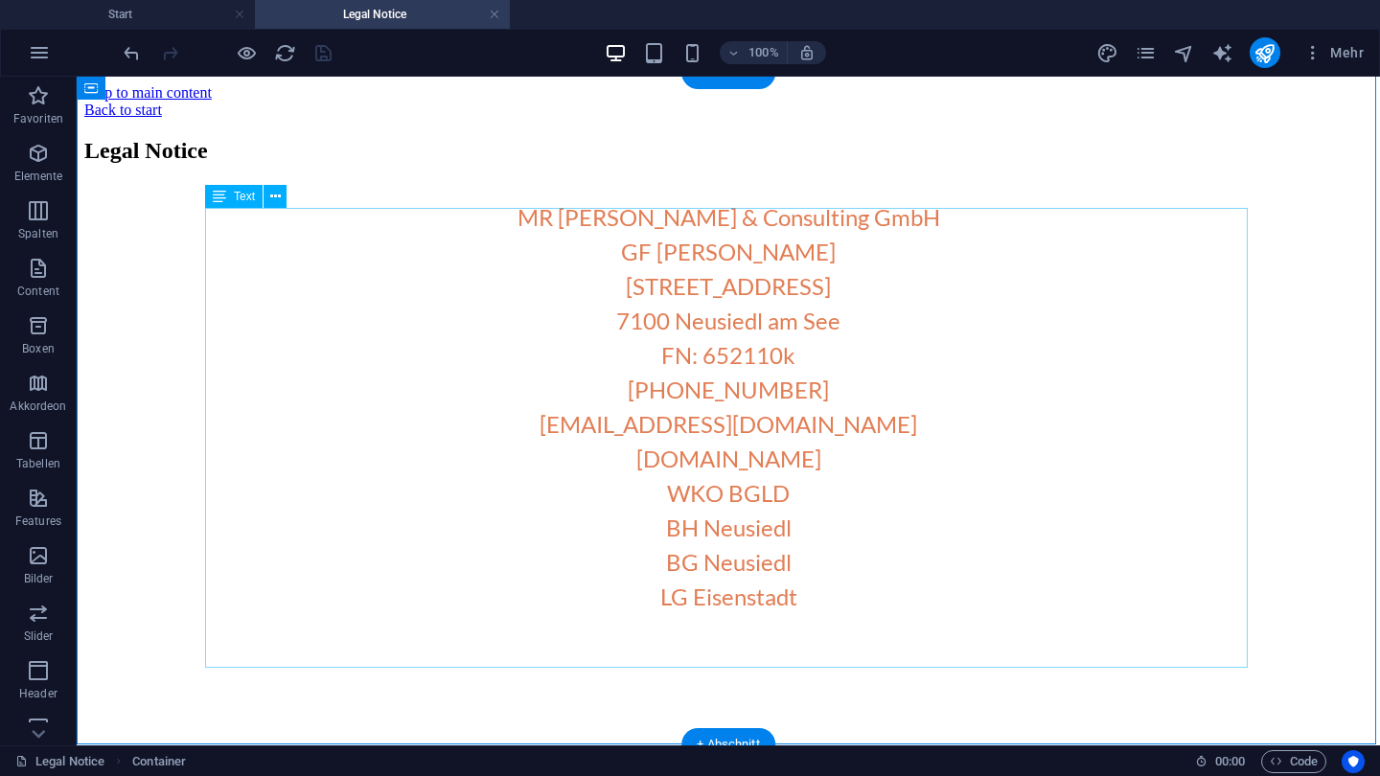
scroll to position [62, 0]
click at [585, 164] on div "Legal Notice" at bounding box center [728, 151] width 1288 height 26
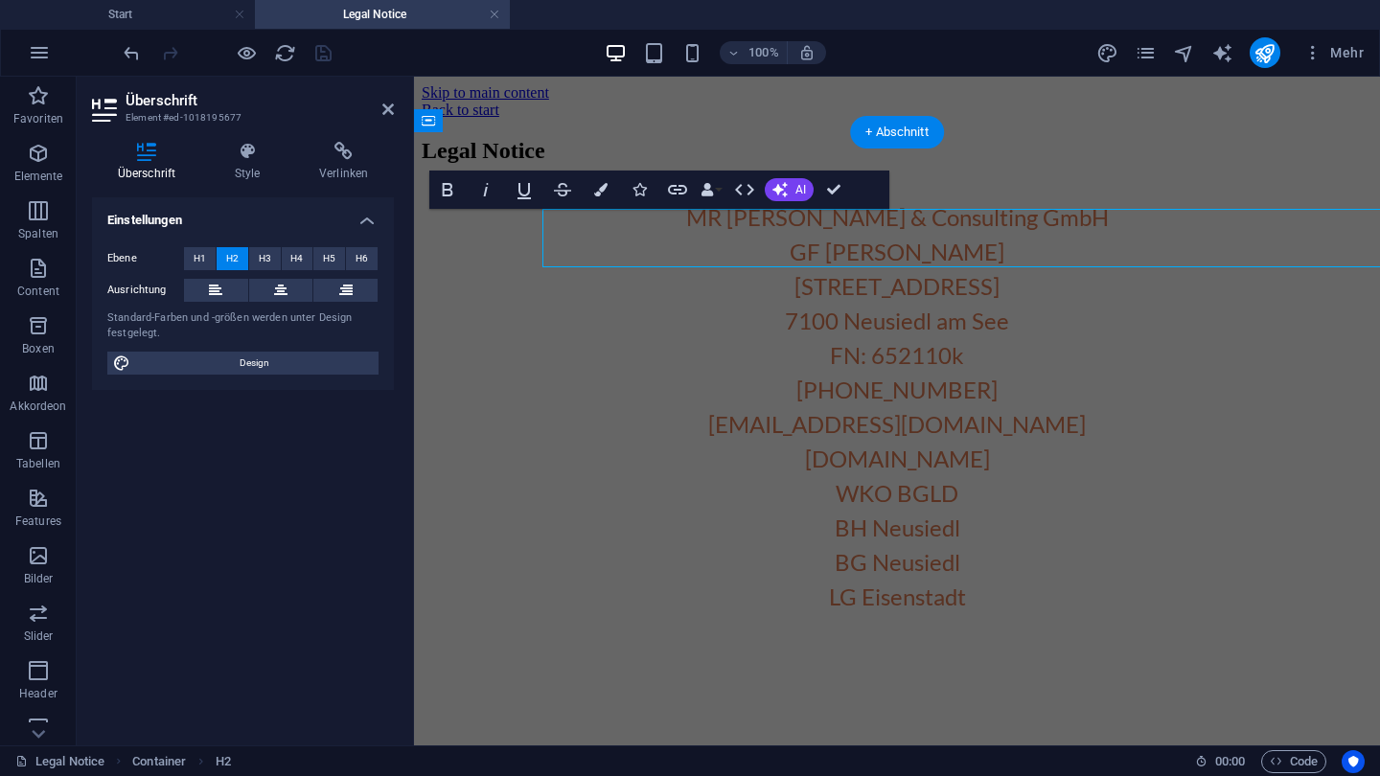
scroll to position [4, 0]
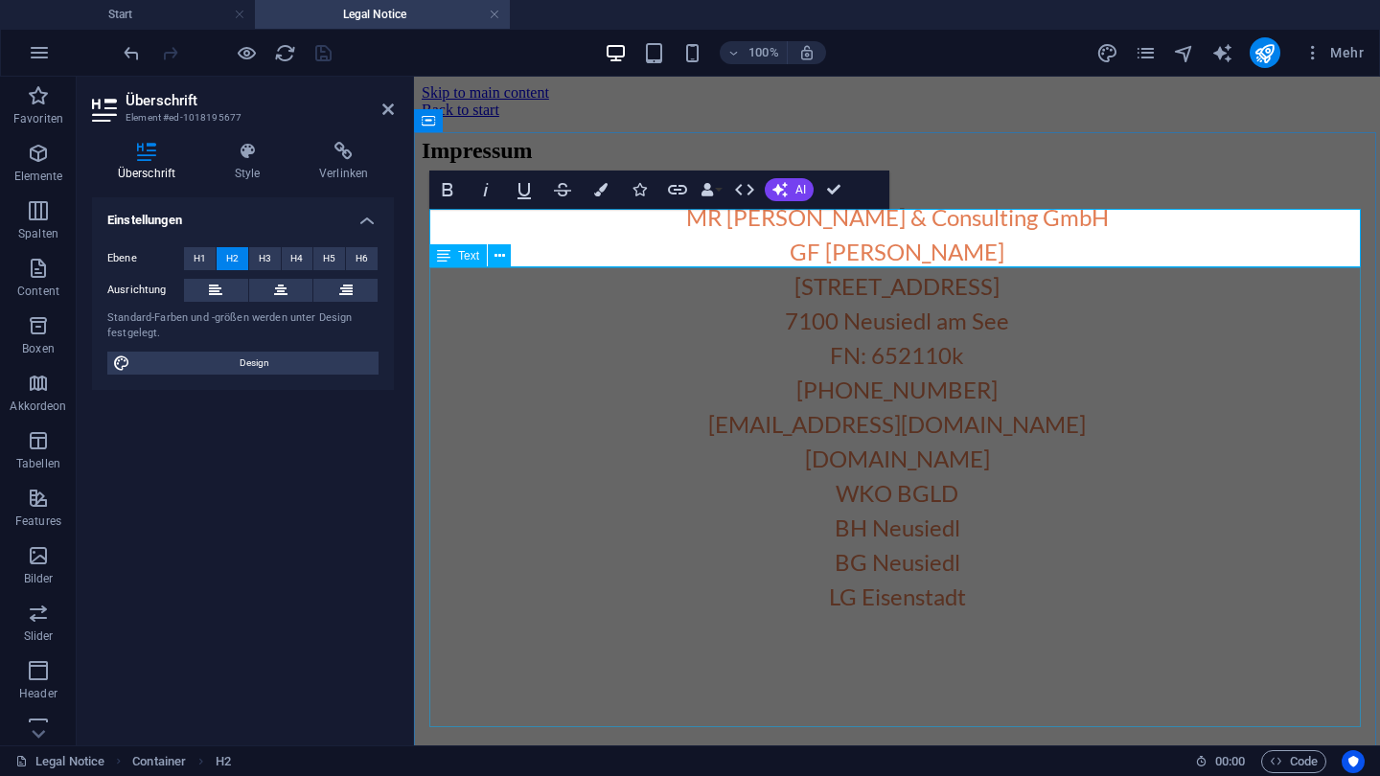
click at [702, 337] on div "MR Security & Consulting GmbH GF Mario Reiter Wiener Straße 64 7100 Neusiedl am…" at bounding box center [897, 407] width 951 height 449
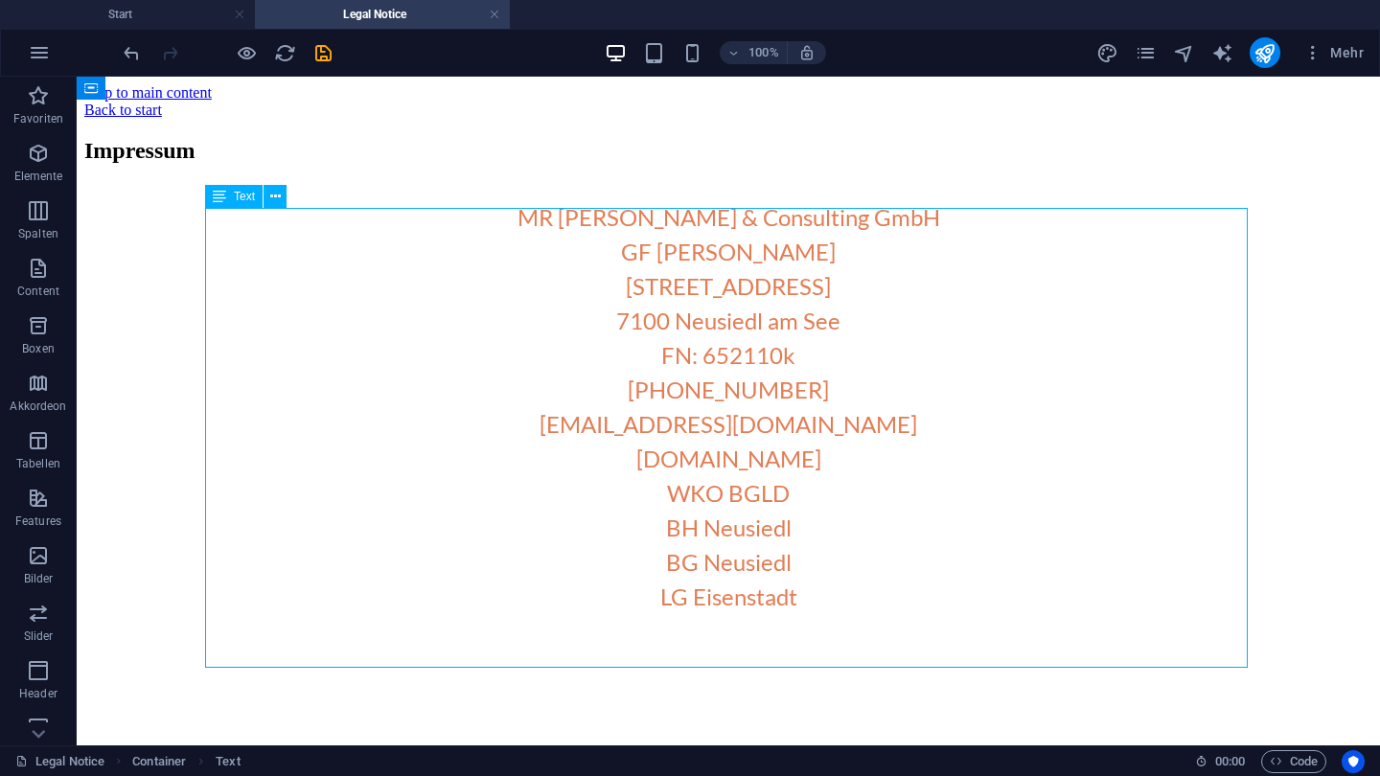
scroll to position [62, 0]
click at [788, 632] on div "MR Security & Consulting GmbH GF Mario Reiter Wiener Straße 64 7100 Neusiedl am…" at bounding box center [728, 407] width 1288 height 449
click at [806, 632] on div "MR Security & Consulting GmbH GF Mario Reiter Wiener Straße 64 7100 Neusiedl am…" at bounding box center [728, 407] width 1288 height 449
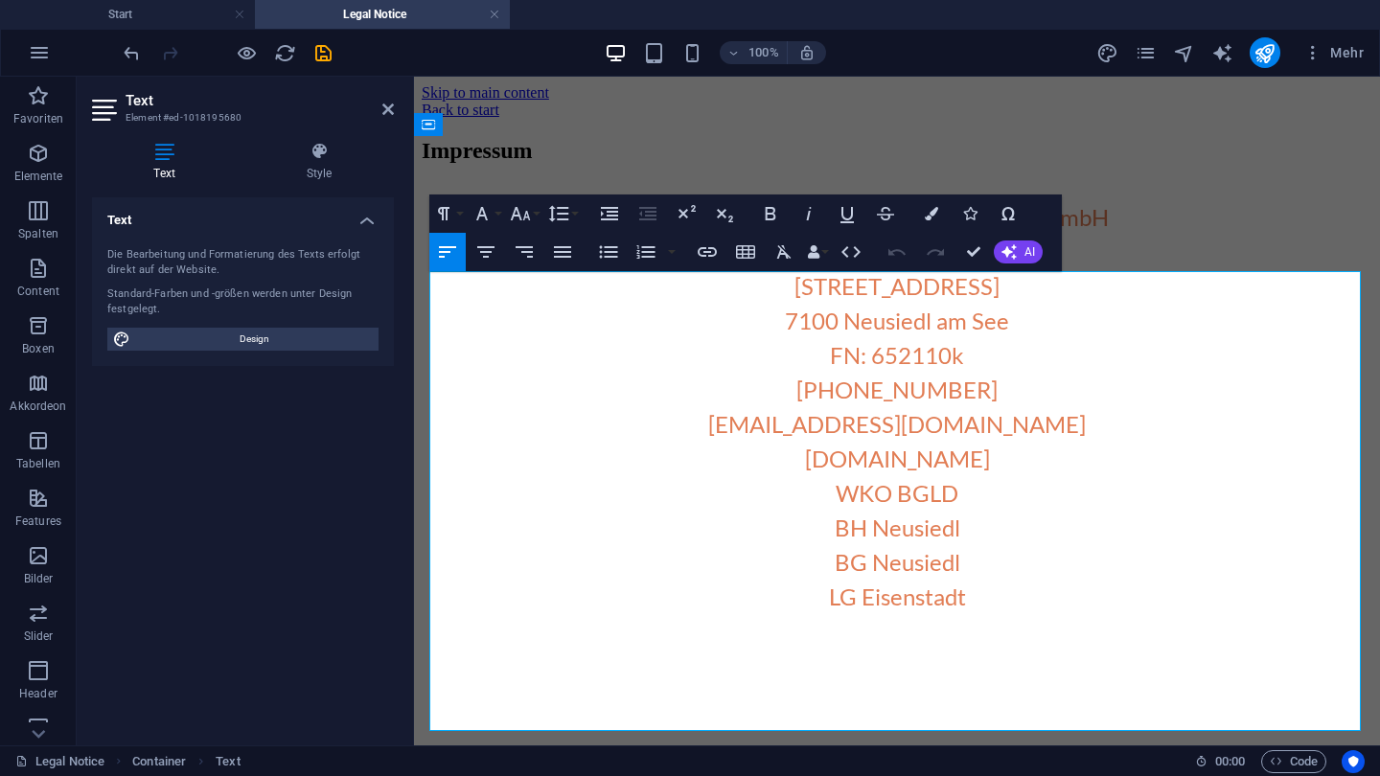
click at [1000, 614] on h3 "MR Security & Consulting GmbH GF Mario Reiter Wiener Straße 64 7100 Neusiedl am…" at bounding box center [897, 407] width 951 height 414
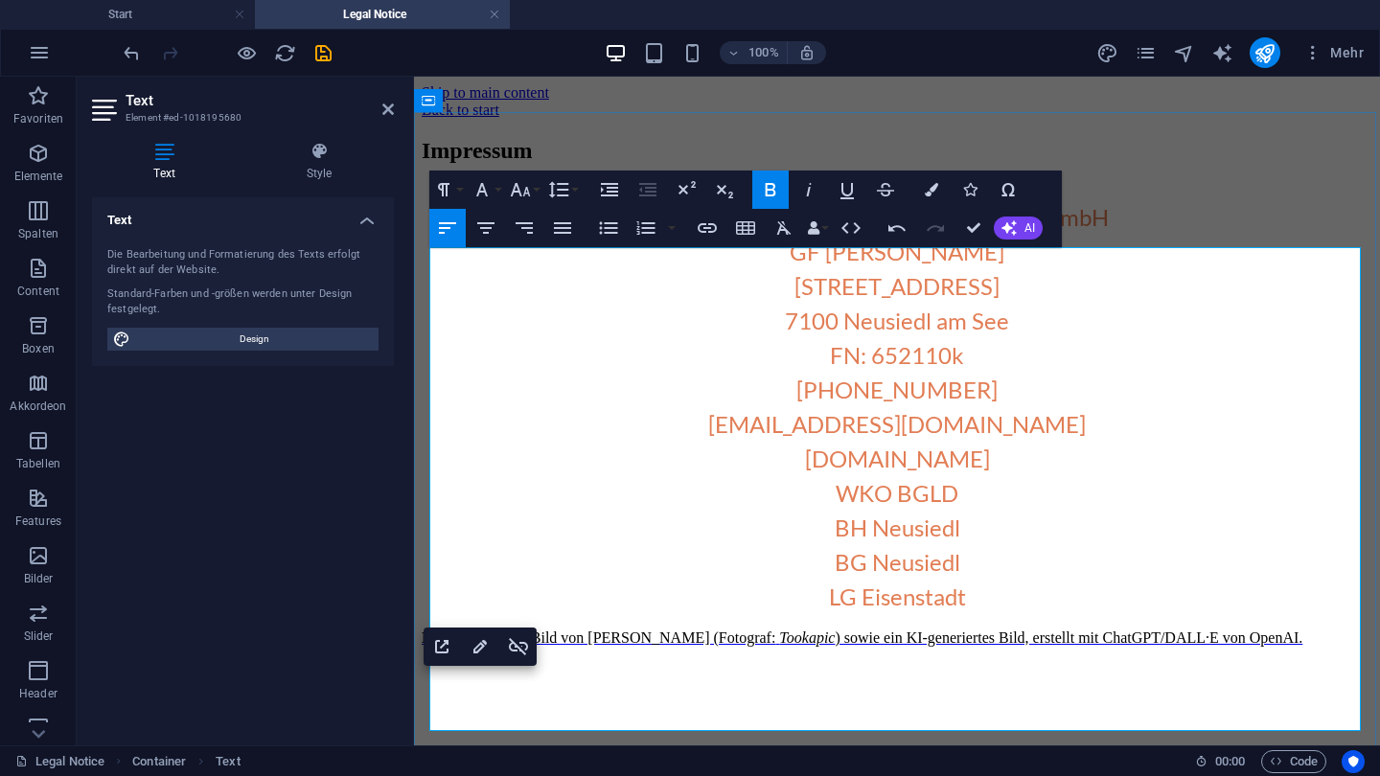
scroll to position [43, 0]
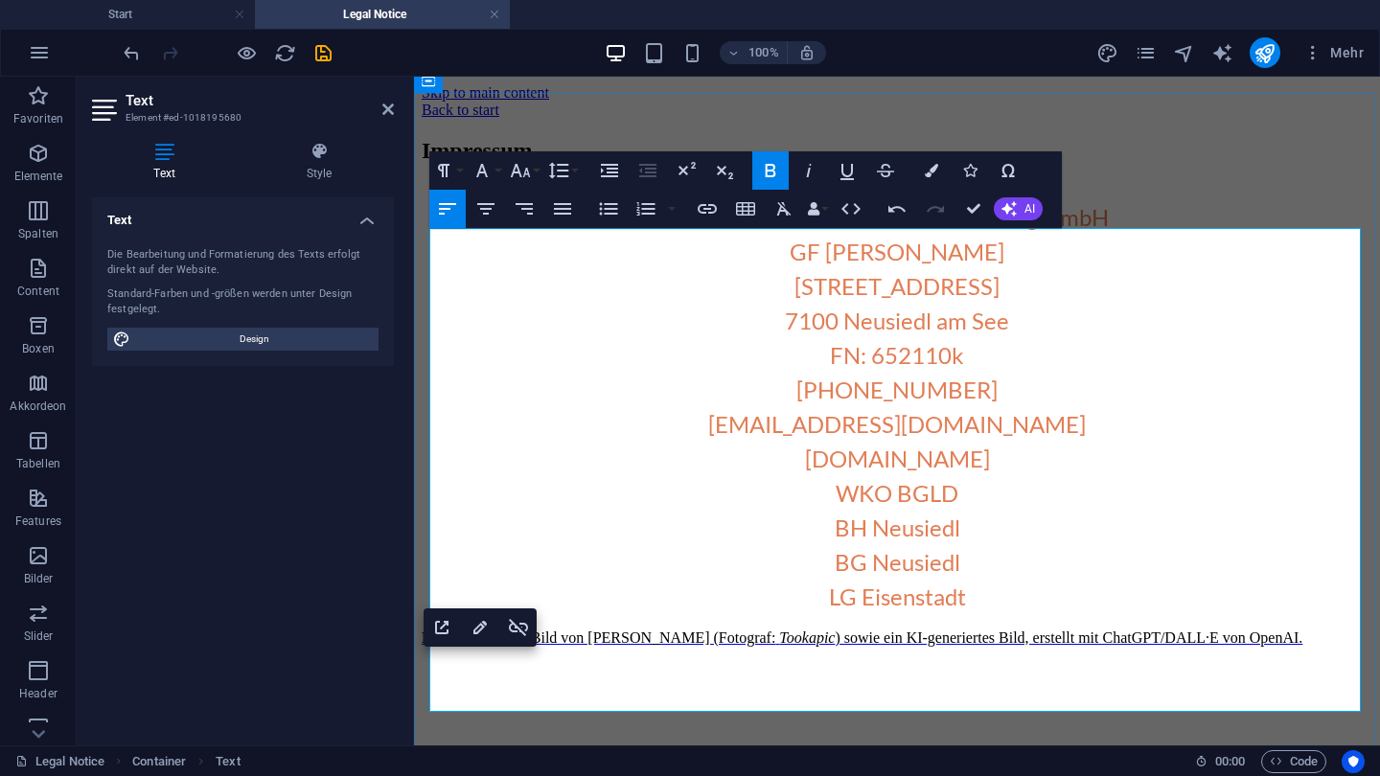
click at [841, 646] on span ") sowie ein KI-generiertes Bild, erstellt mit ChatGPT/DALL·E von OpenAI." at bounding box center [1069, 638] width 468 height 16
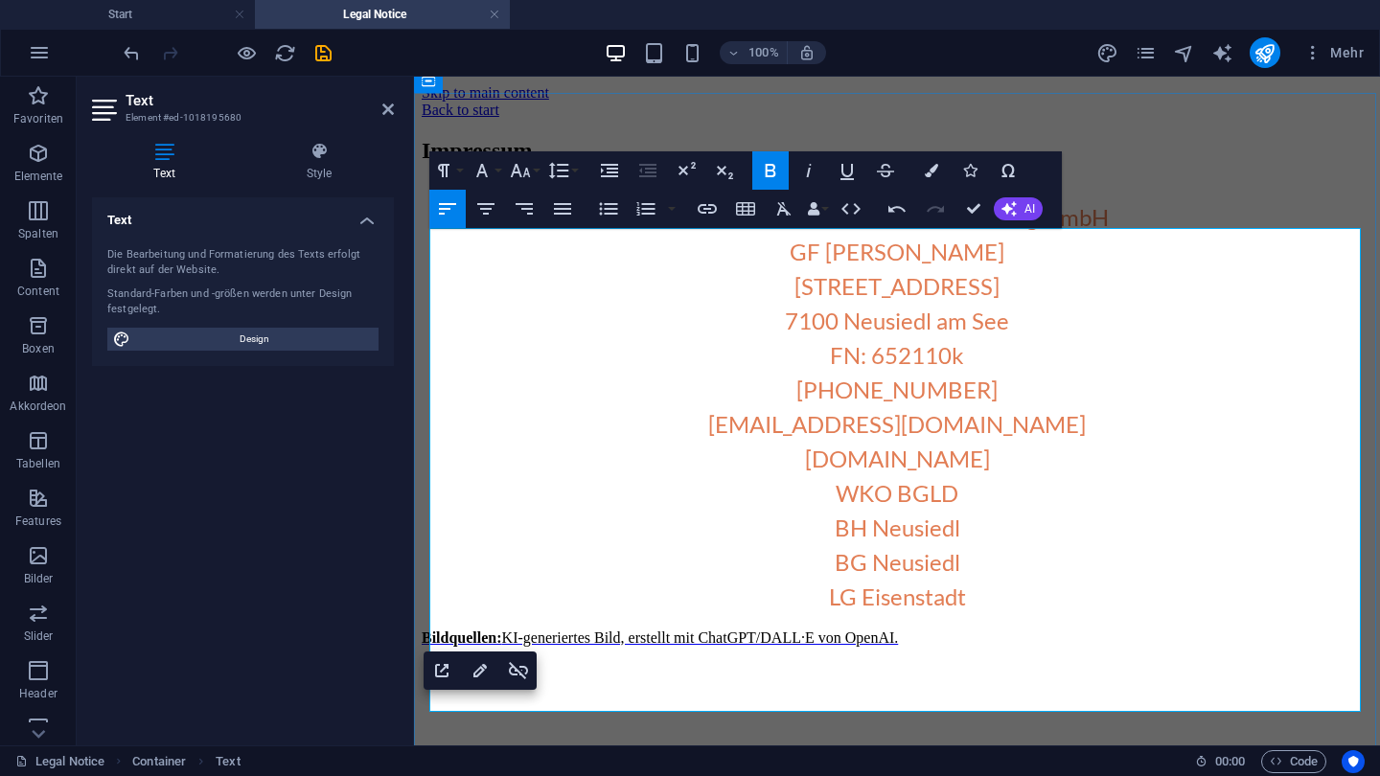
click at [598, 646] on span "KI-generiertes Bild, erstellt mit ChatGPT/DALL·E von OpenAI." at bounding box center [700, 638] width 397 height 16
click at [622, 646] on span "KI-generierte Bild, erstellt mit ChatGPT/DALL·E von OpenAI." at bounding box center [697, 638] width 390 height 16
click at [1018, 647] on p "​ Bildquellen: ​ KI-generierte Bilder, erstellt mit ChatGPT/DALL·E von OpenAI." at bounding box center [897, 638] width 951 height 17
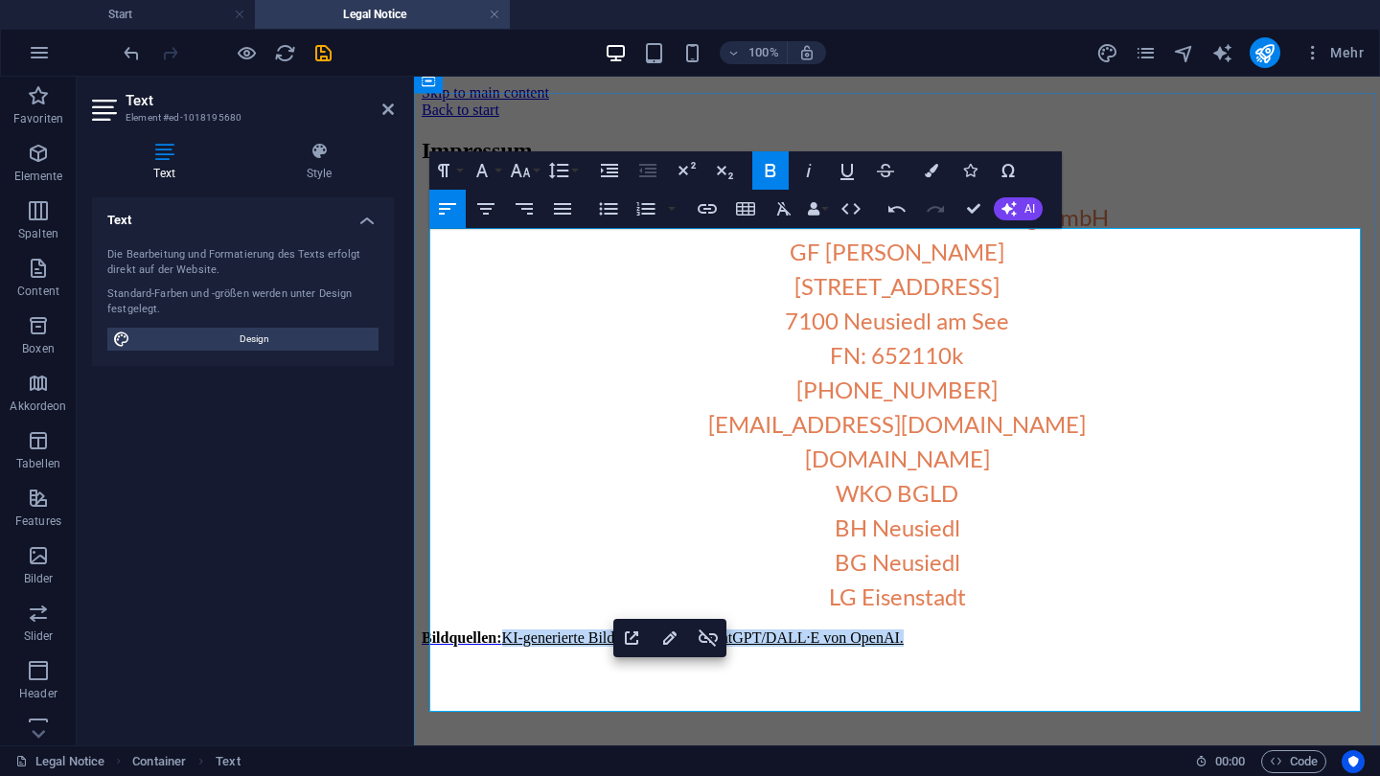
drag, startPoint x: 930, startPoint y: 681, endPoint x: 508, endPoint y: 683, distance: 421.7
click at [508, 647] on p "​ Bildquellen: ​ KI-generierte Bilder, erstellt mit ChatGPT/DALL·E von OpenAI." at bounding box center [897, 638] width 951 height 17
click at [536, 169] on button "Font Size" at bounding box center [524, 170] width 36 height 38
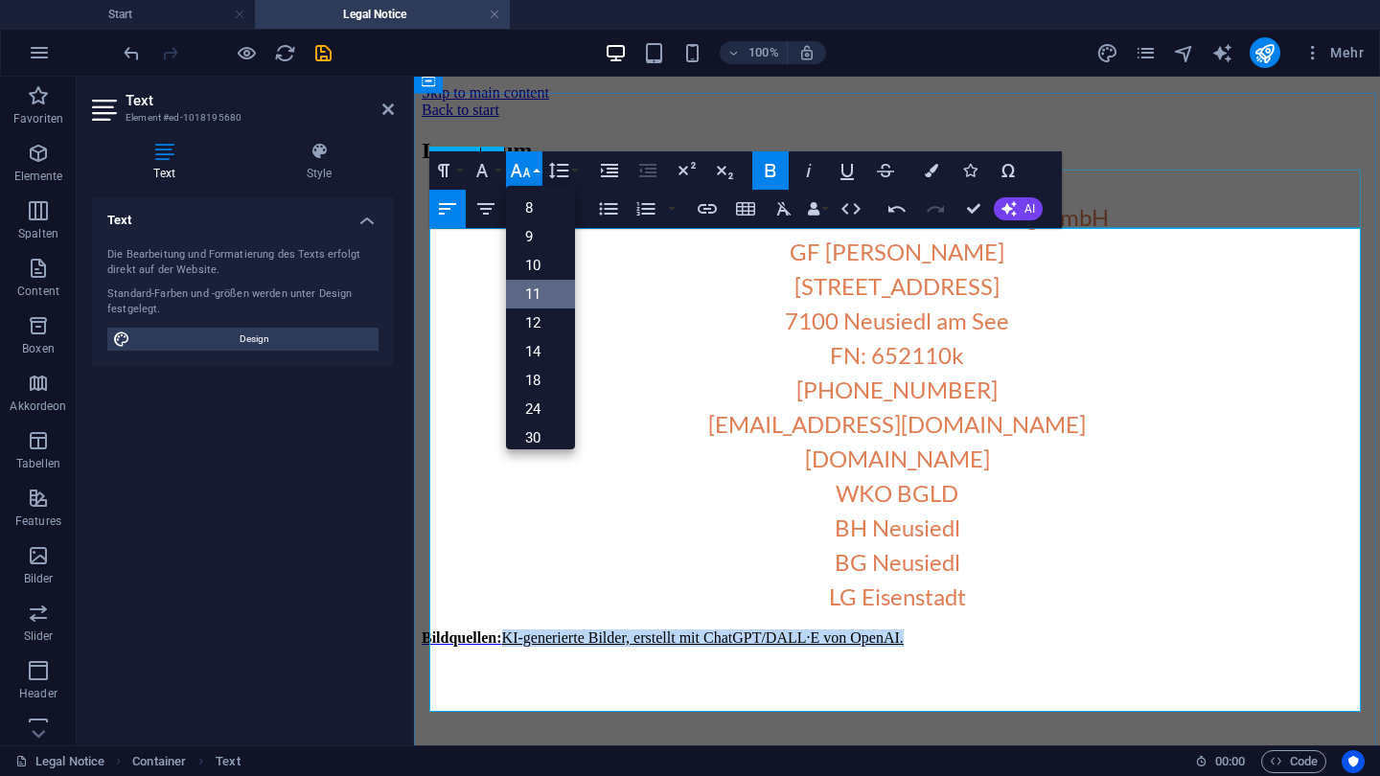
click at [538, 288] on link "11" at bounding box center [540, 294] width 69 height 29
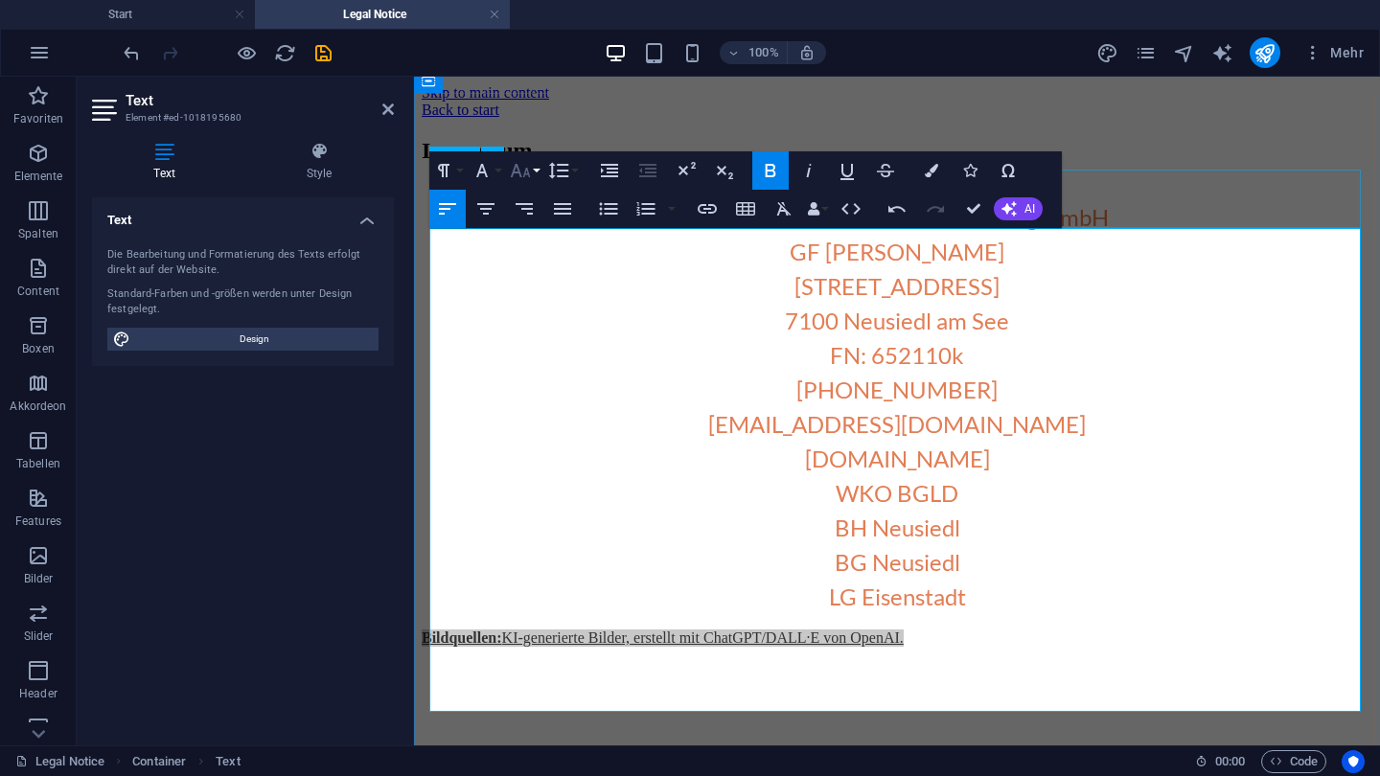
click at [522, 173] on icon "button" at bounding box center [520, 170] width 23 height 23
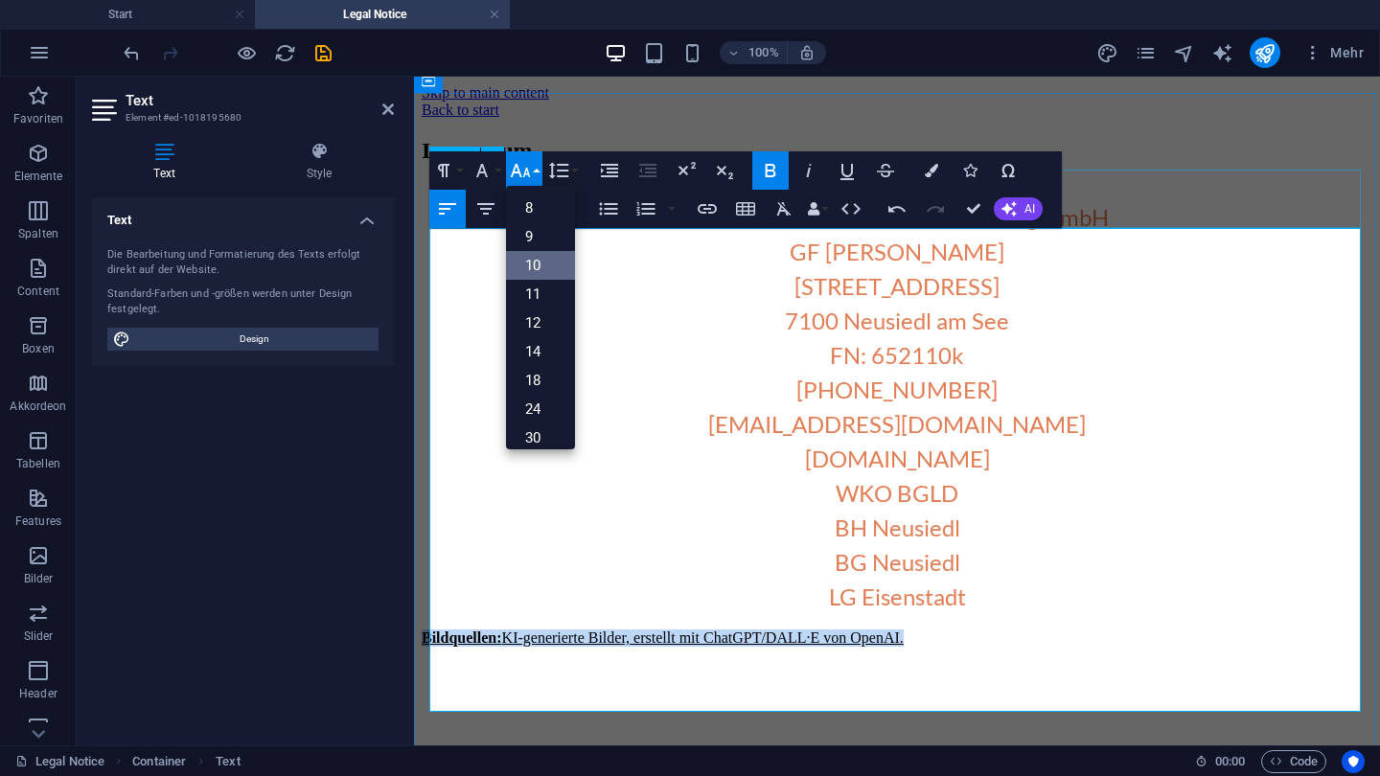
click at [534, 256] on link "10" at bounding box center [540, 265] width 69 height 29
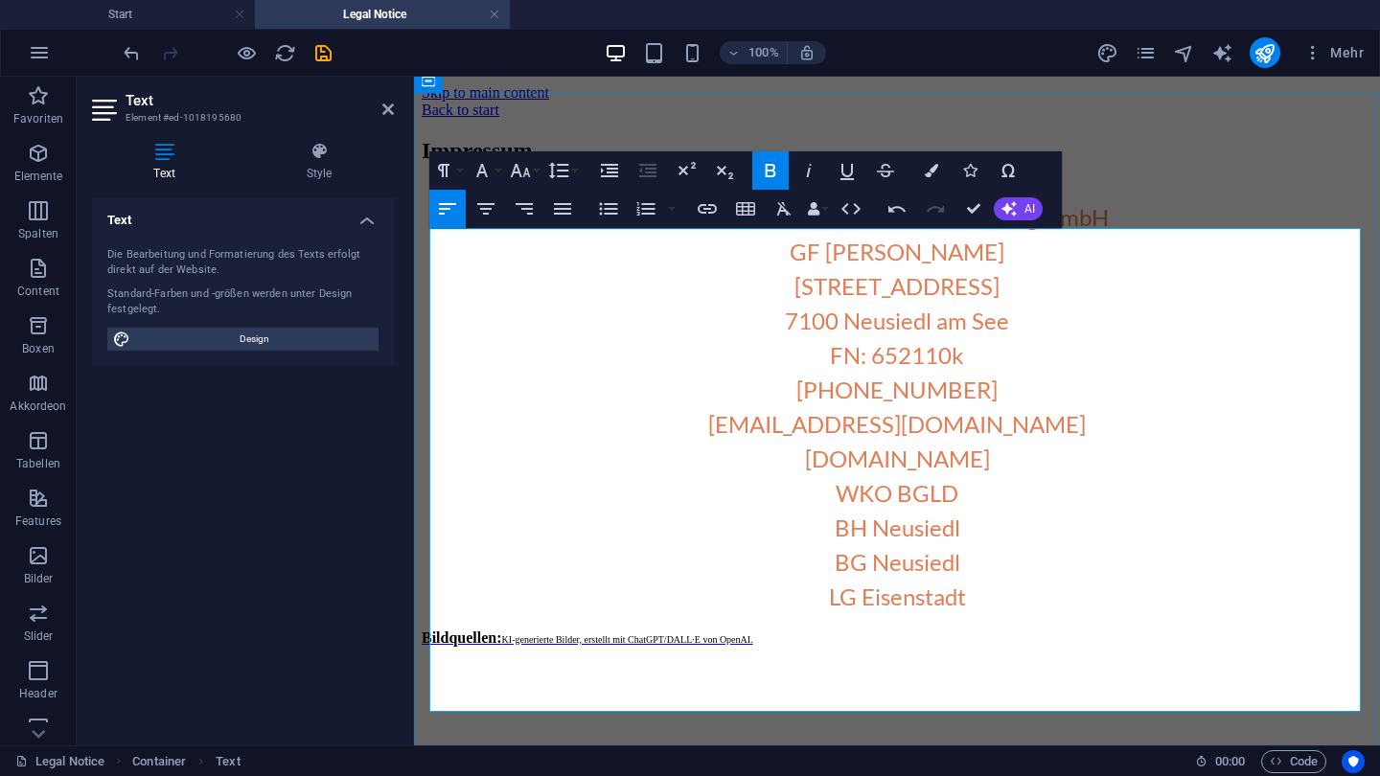
click at [522, 612] on h3 "MR Security & Consulting GmbH GF Mario Reiter Wiener Straße 64 7100 Neusiedl am…" at bounding box center [897, 407] width 951 height 414
click at [489, 646] on strong "Bildquellen:" at bounding box center [462, 638] width 81 height 16
drag, startPoint x: 509, startPoint y: 679, endPoint x: 426, endPoint y: 663, distance: 84.8
click at [426, 663] on div "Impressum MR Security & Consulting GmbH GF Mario Reiter Wiener Straße 64 7100 N…" at bounding box center [897, 409] width 951 height 542
click at [528, 166] on icon "button" at bounding box center [520, 170] width 23 height 23
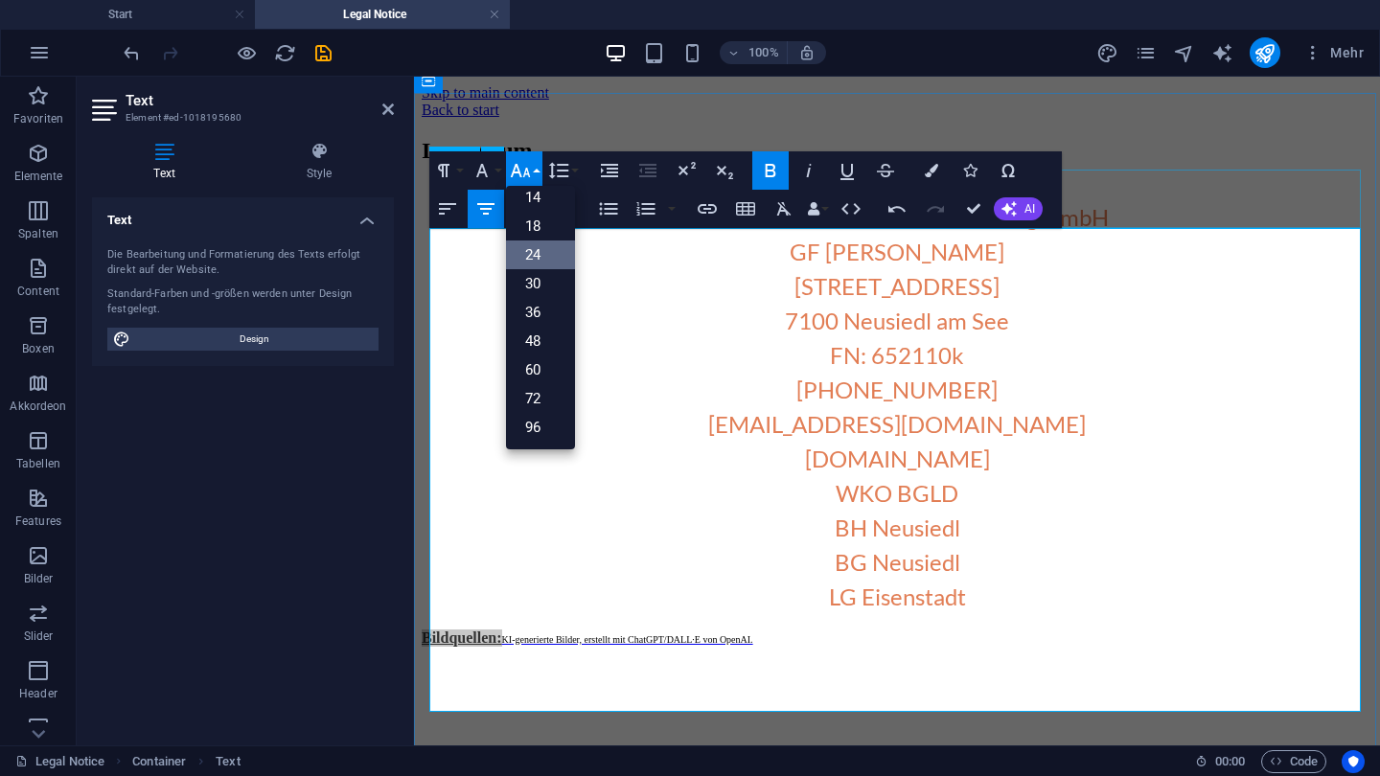
scroll to position [154, 0]
click at [541, 198] on link "14" at bounding box center [540, 197] width 69 height 29
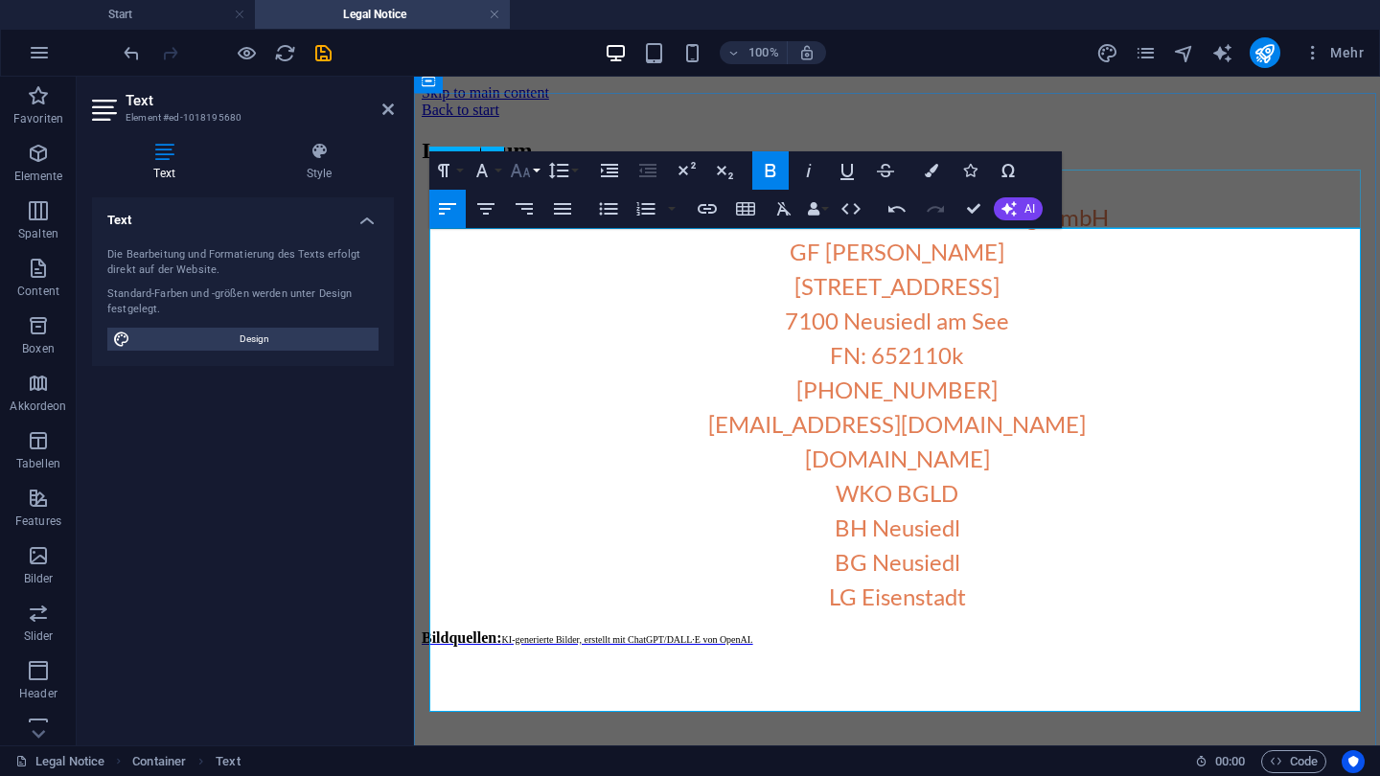
click at [526, 179] on icon "button" at bounding box center [520, 170] width 23 height 23
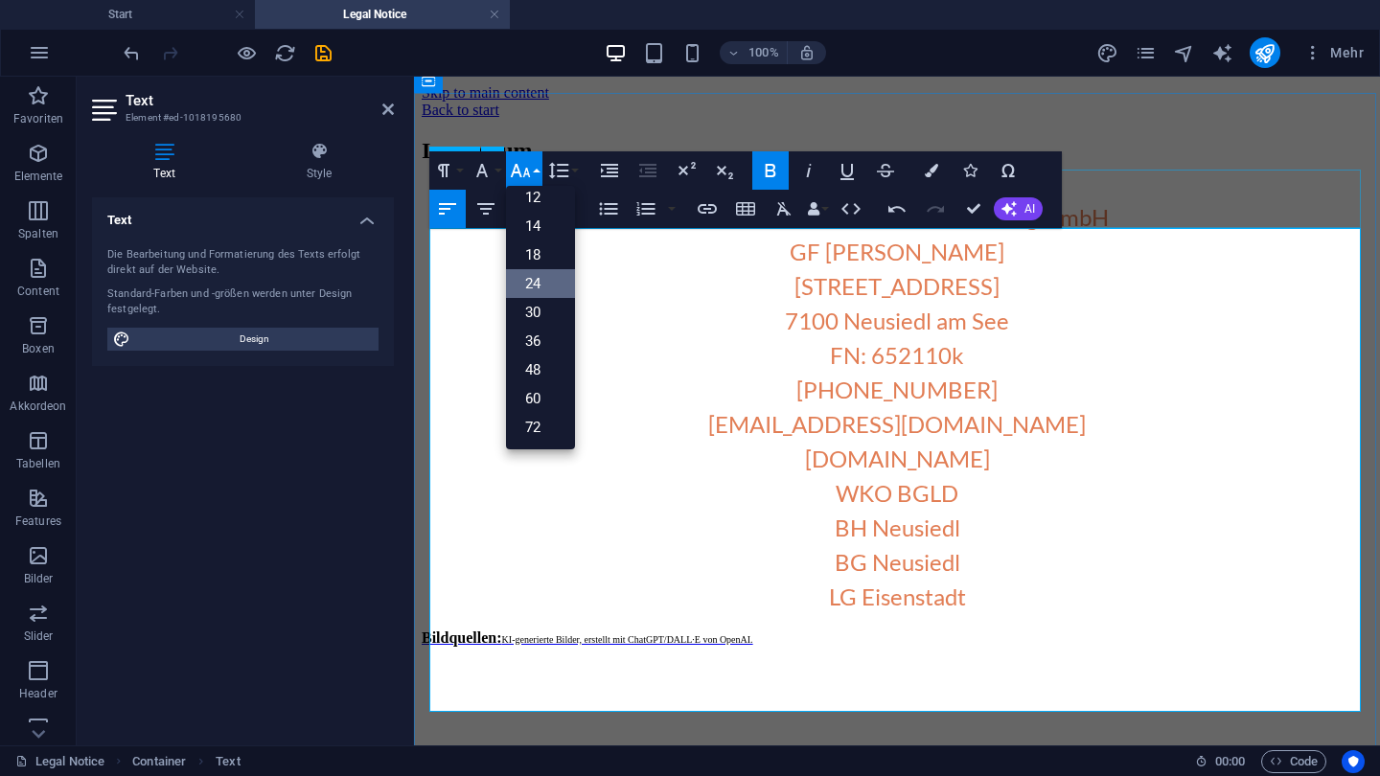
scroll to position [122, 0]
click at [540, 204] on link "12" at bounding box center [540, 201] width 69 height 29
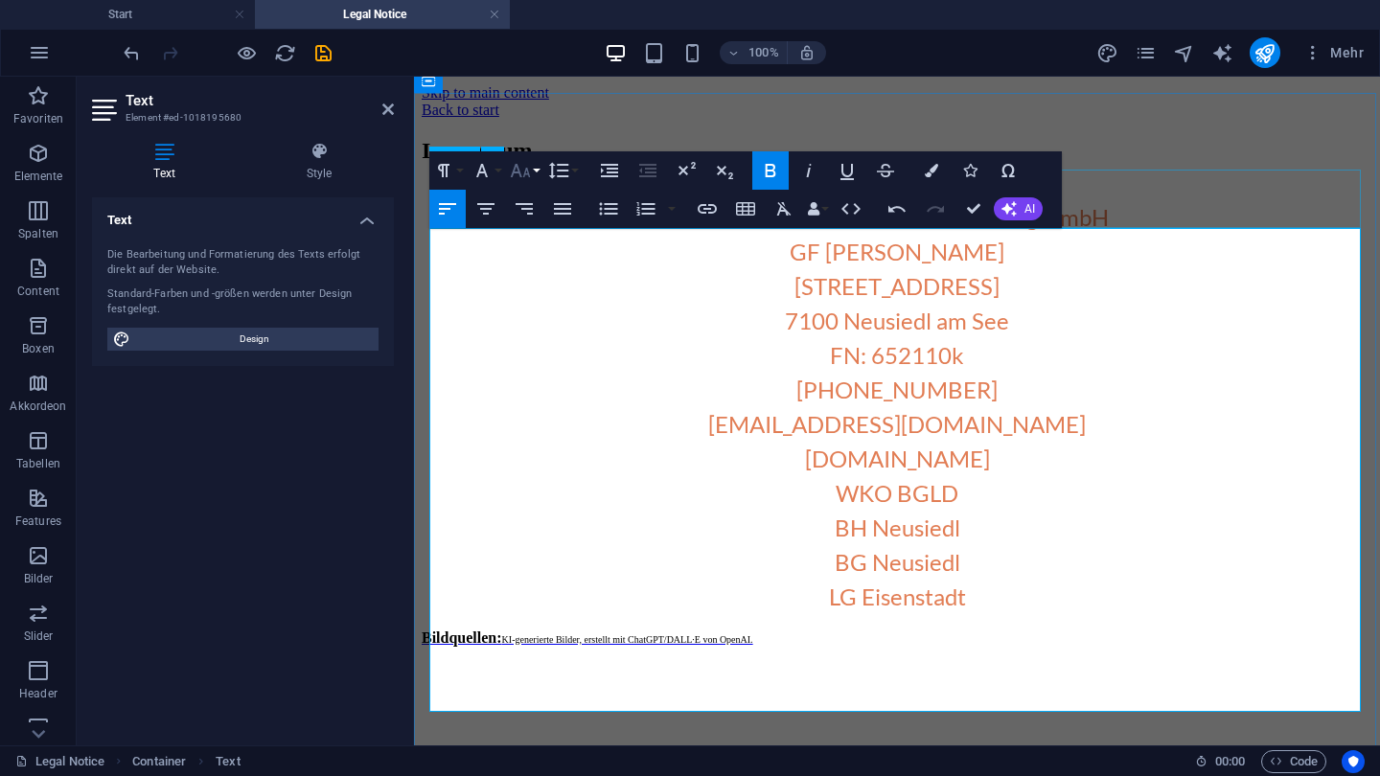
click at [521, 173] on icon "button" at bounding box center [520, 170] width 23 height 23
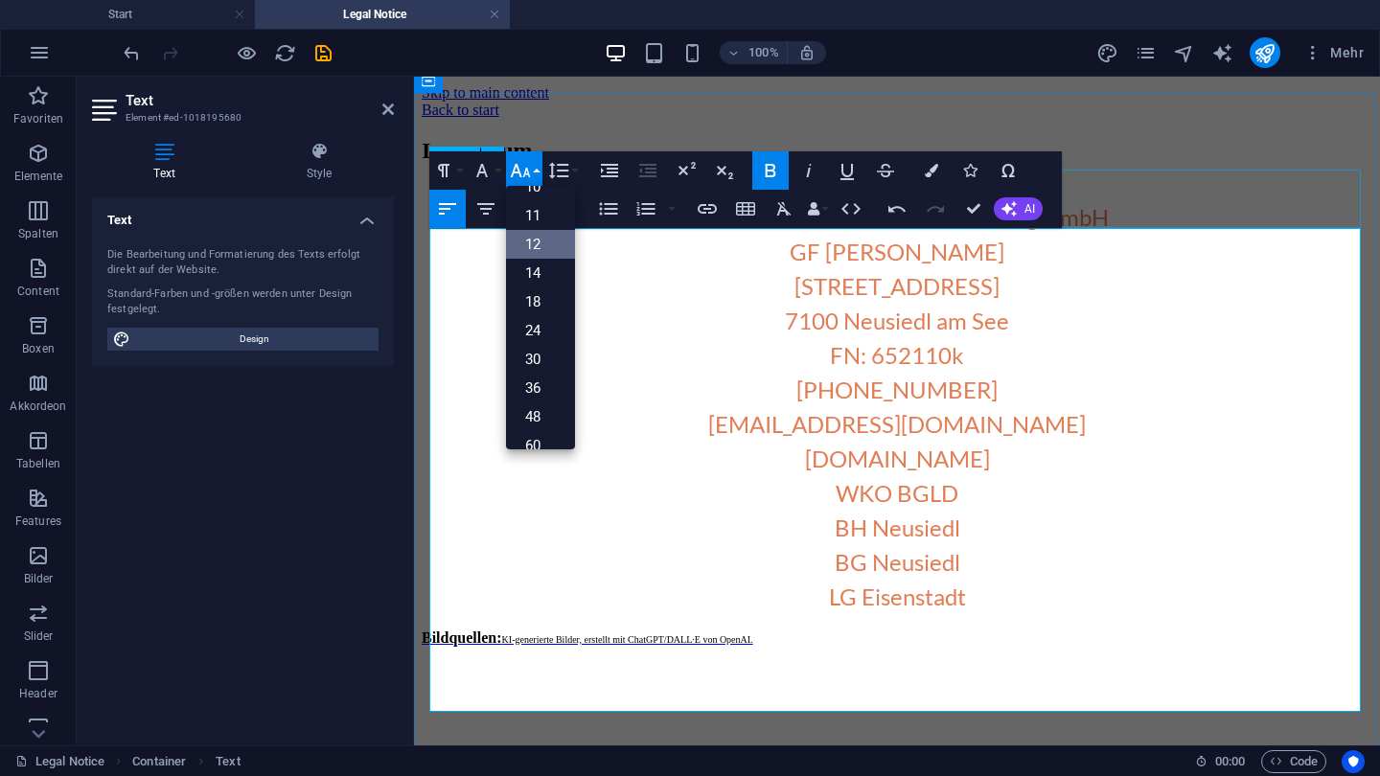
scroll to position [78, 0]
click at [531, 216] on link "11" at bounding box center [540, 216] width 69 height 29
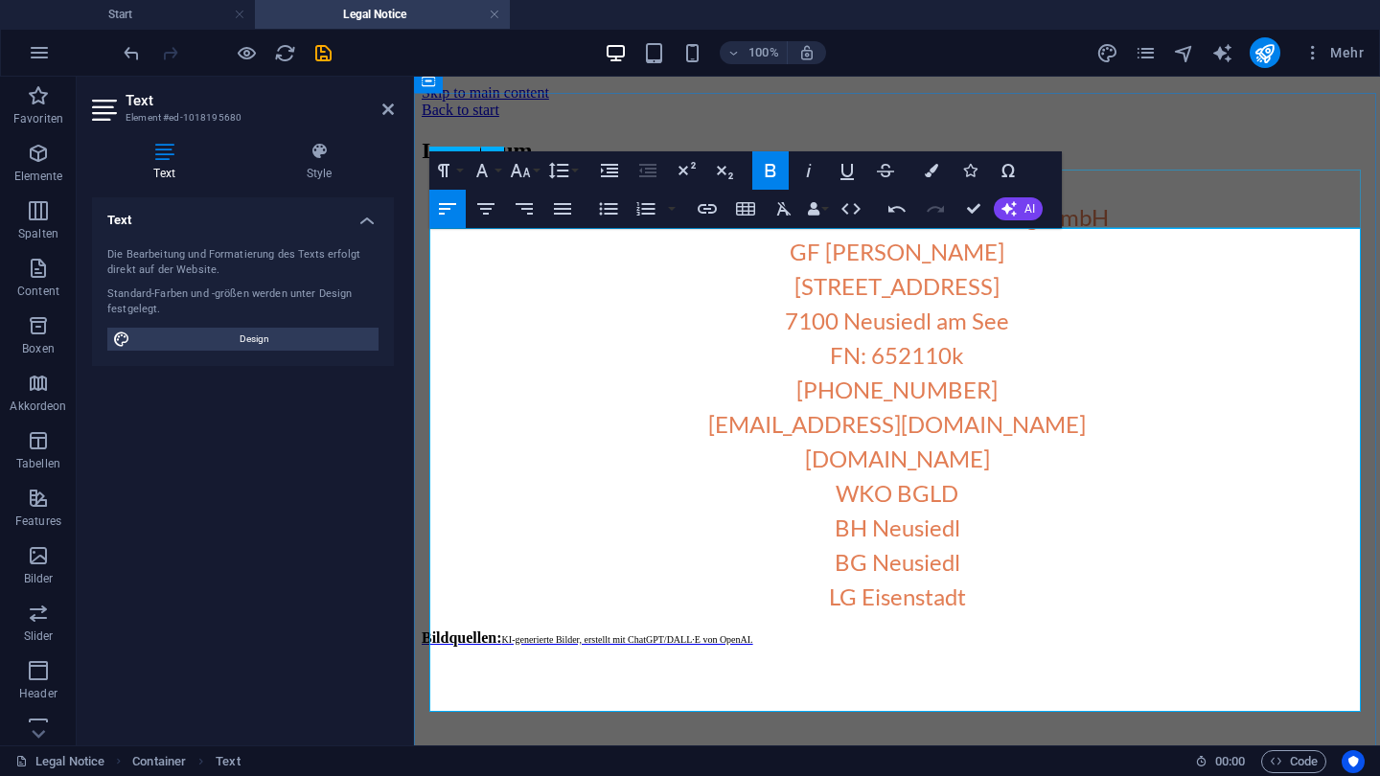
click at [774, 179] on icon "button" at bounding box center [770, 170] width 23 height 23
click at [595, 411] on h3 "MR Security & Consulting GmbH GF Mario Reiter Wiener Straße 64 7100 Neusiedl am…" at bounding box center [897, 407] width 951 height 414
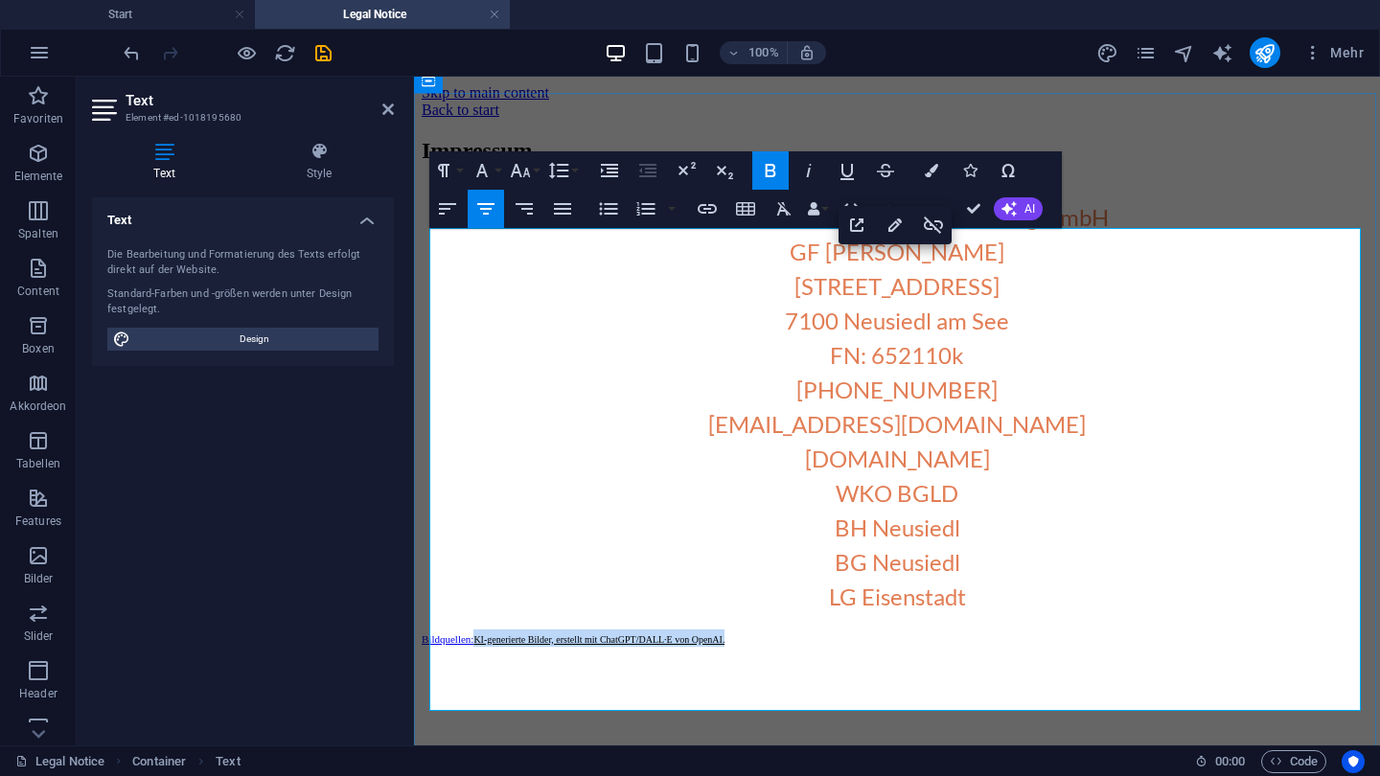
drag, startPoint x: 481, startPoint y: 679, endPoint x: 735, endPoint y: 669, distance: 254.2
click at [735, 647] on p "​Bildquellen: ​ KI-generierte Bilder, erstellt mit ChatGPT/DALL·E von OpenAI." at bounding box center [897, 638] width 951 height 17
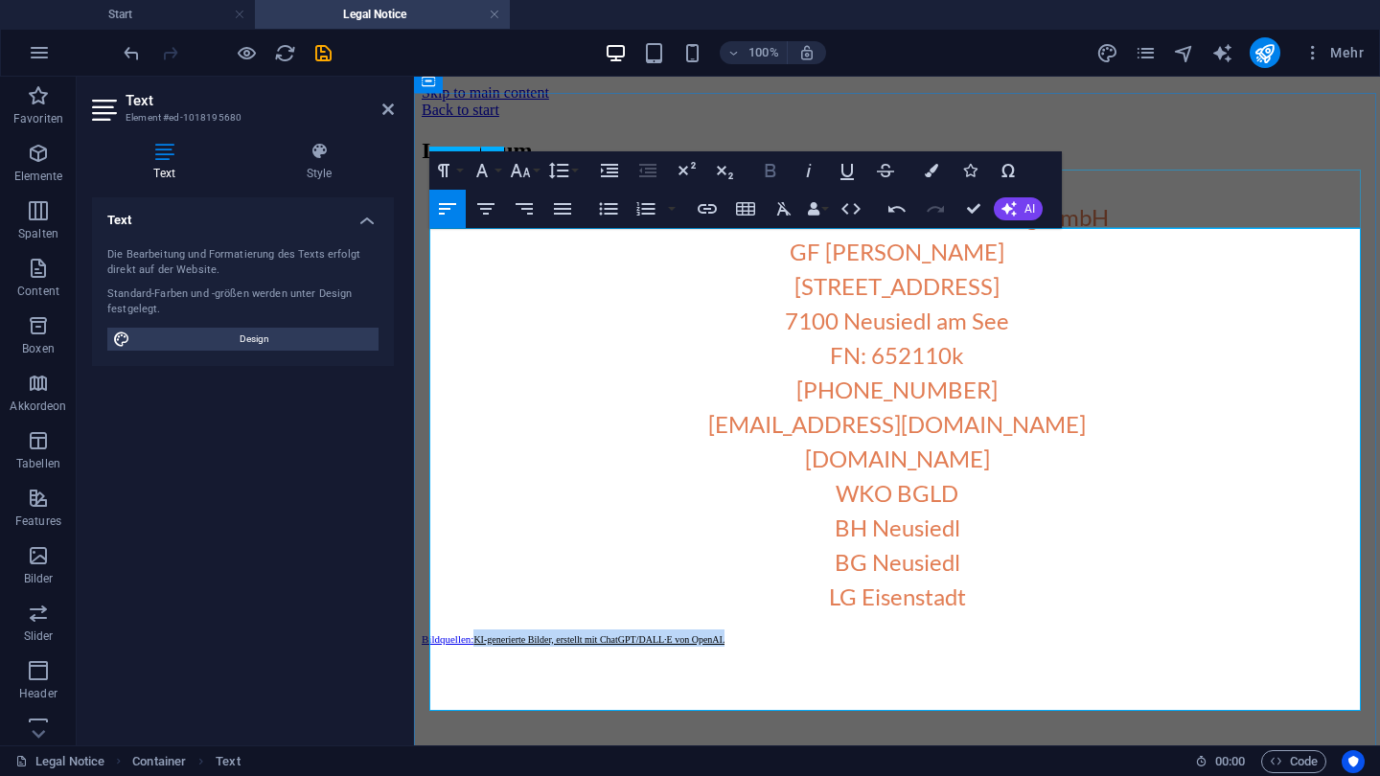
click at [758, 177] on button "Bold" at bounding box center [770, 170] width 36 height 38
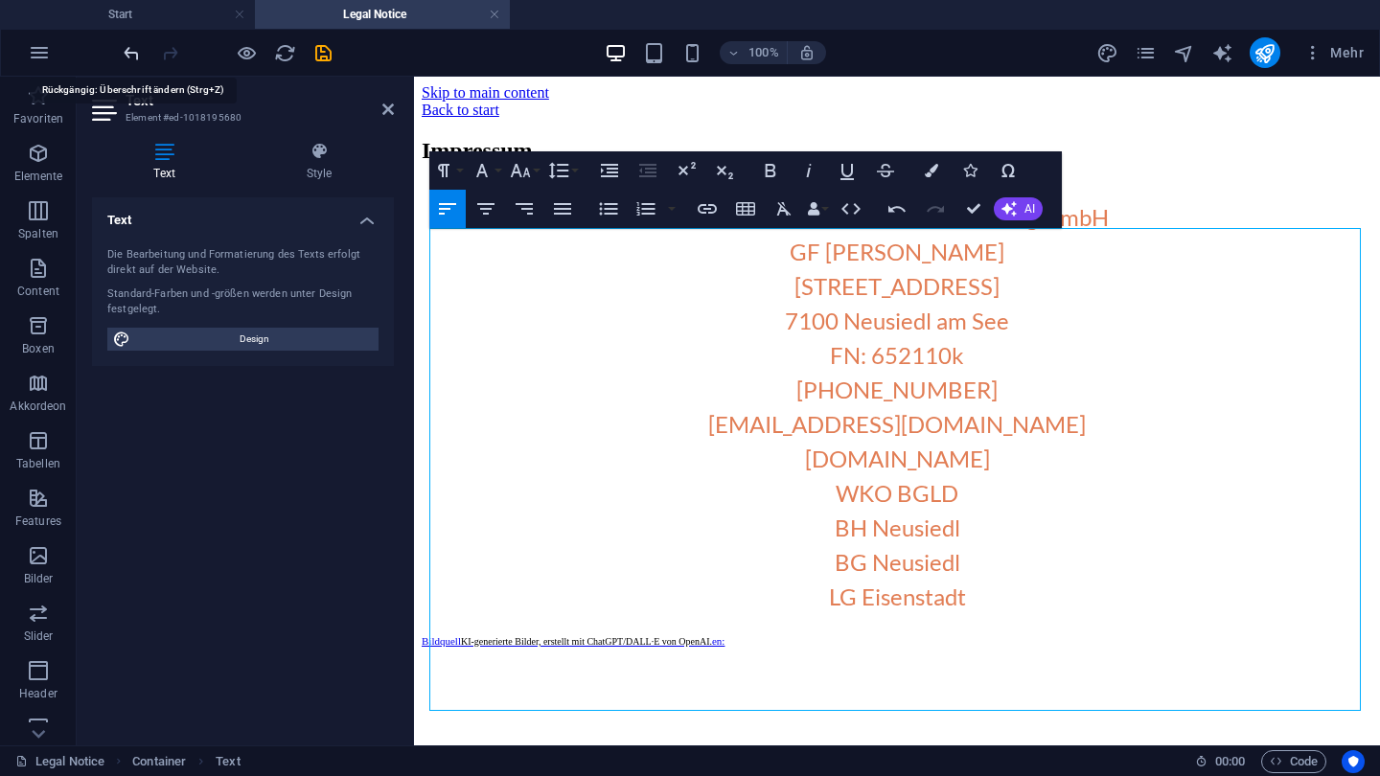
click at [129, 58] on icon "undo" at bounding box center [132, 53] width 22 height 22
click at [128, 58] on icon "undo" at bounding box center [132, 53] width 22 height 22
click at [129, 49] on icon "undo" at bounding box center [132, 53] width 22 height 22
click at [381, 103] on h2 "Text" at bounding box center [260, 100] width 268 height 17
click at [388, 107] on icon at bounding box center [388, 109] width 12 height 15
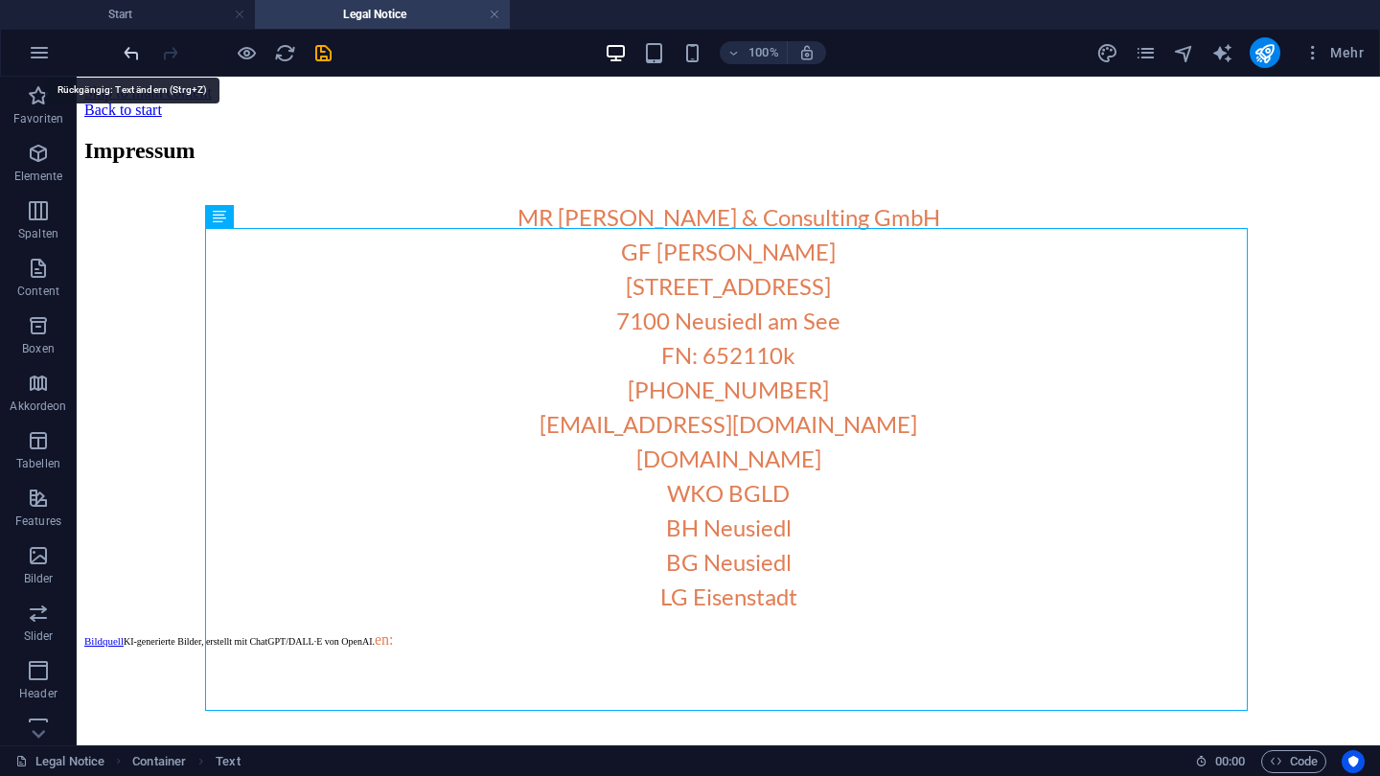
click at [132, 56] on icon "undo" at bounding box center [132, 53] width 22 height 22
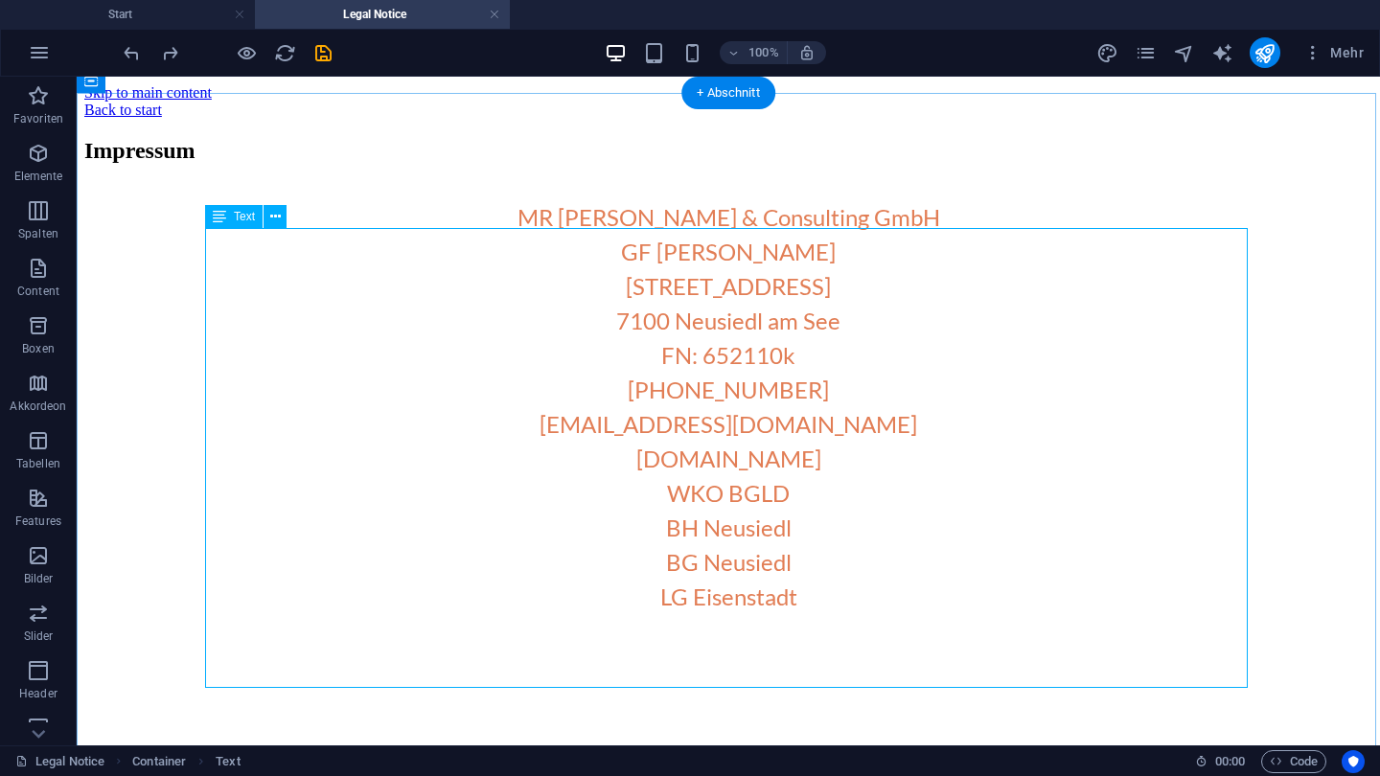
click at [236, 632] on div "MR Security & Consulting GmbH GF Mario Reiter Wiener Straße 64 7100 Neusiedl am…" at bounding box center [728, 407] width 1288 height 449
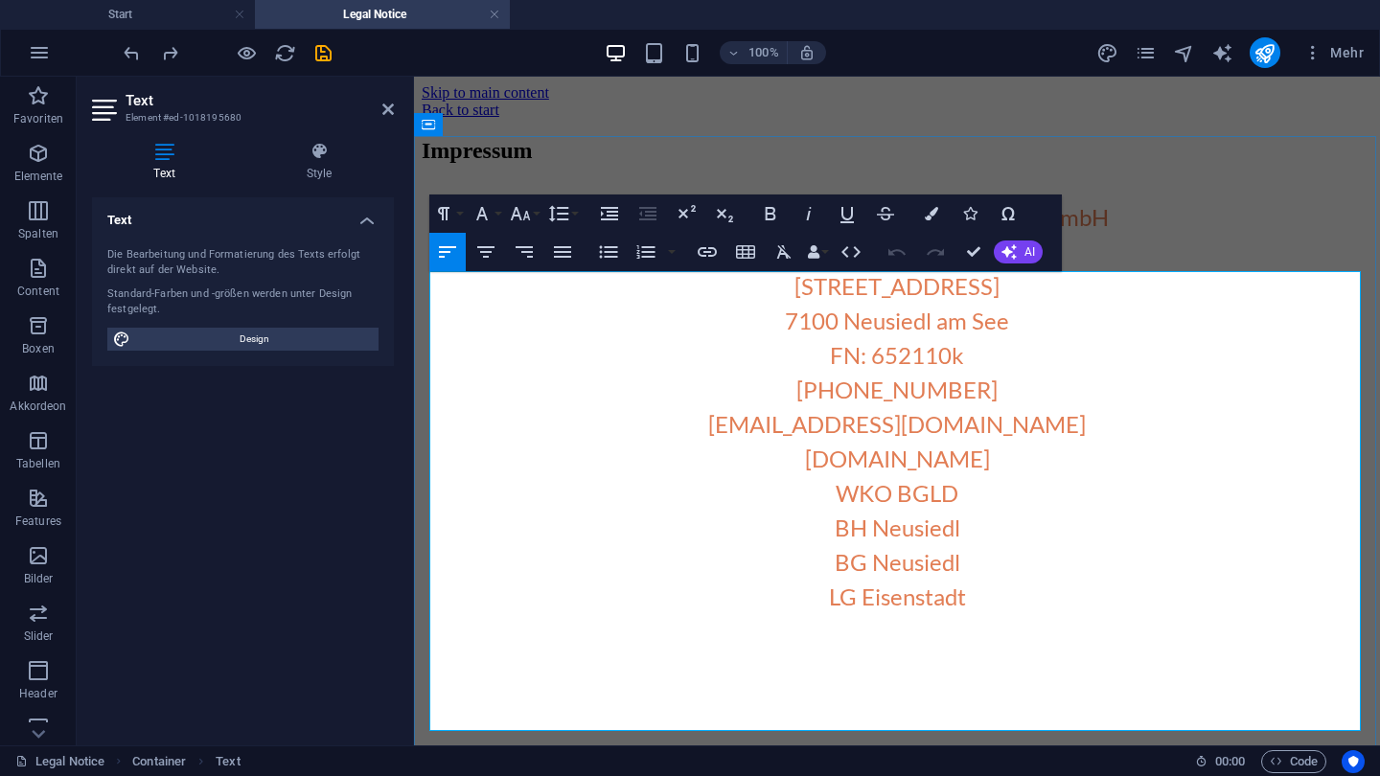
click at [505, 632] on address at bounding box center [897, 622] width 951 height 17
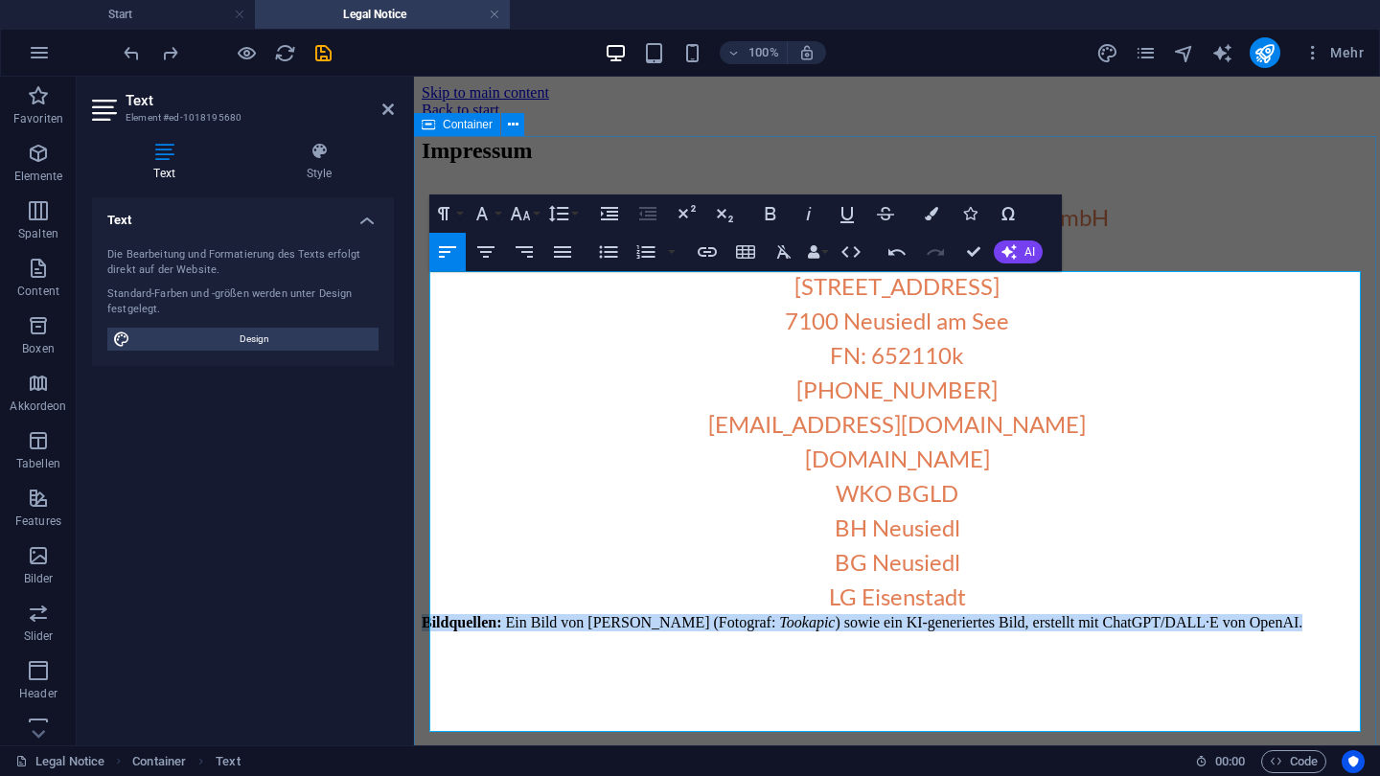
drag, startPoint x: 1260, startPoint y: 727, endPoint x: 426, endPoint y: 714, distance: 834.9
click at [426, 632] on div "Impressum MR Security & Consulting GmbH GF Mario Reiter Wiener Straße 64 7100 N…" at bounding box center [897, 385] width 951 height 494
click at [485, 249] on icon "button" at bounding box center [485, 252] width 23 height 23
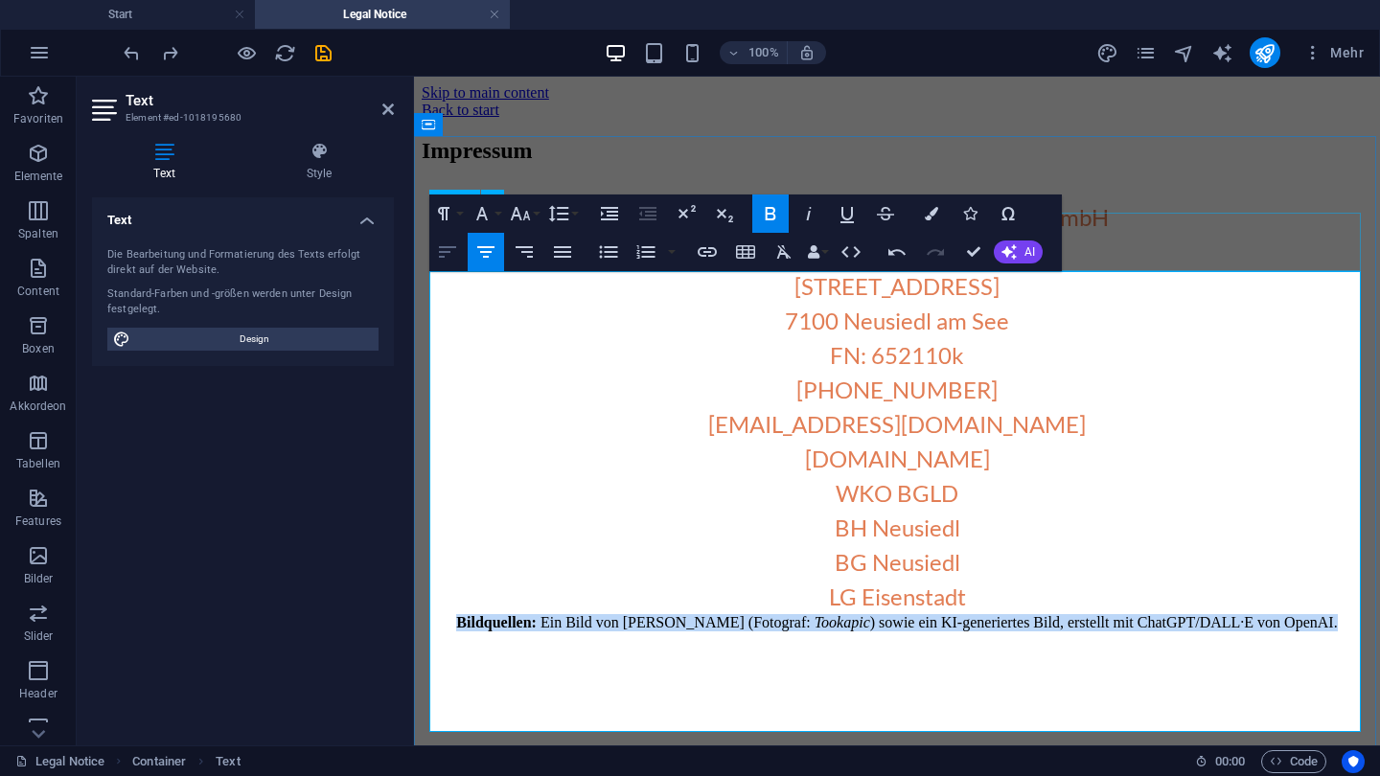
click at [456, 253] on icon "button" at bounding box center [447, 252] width 23 height 23
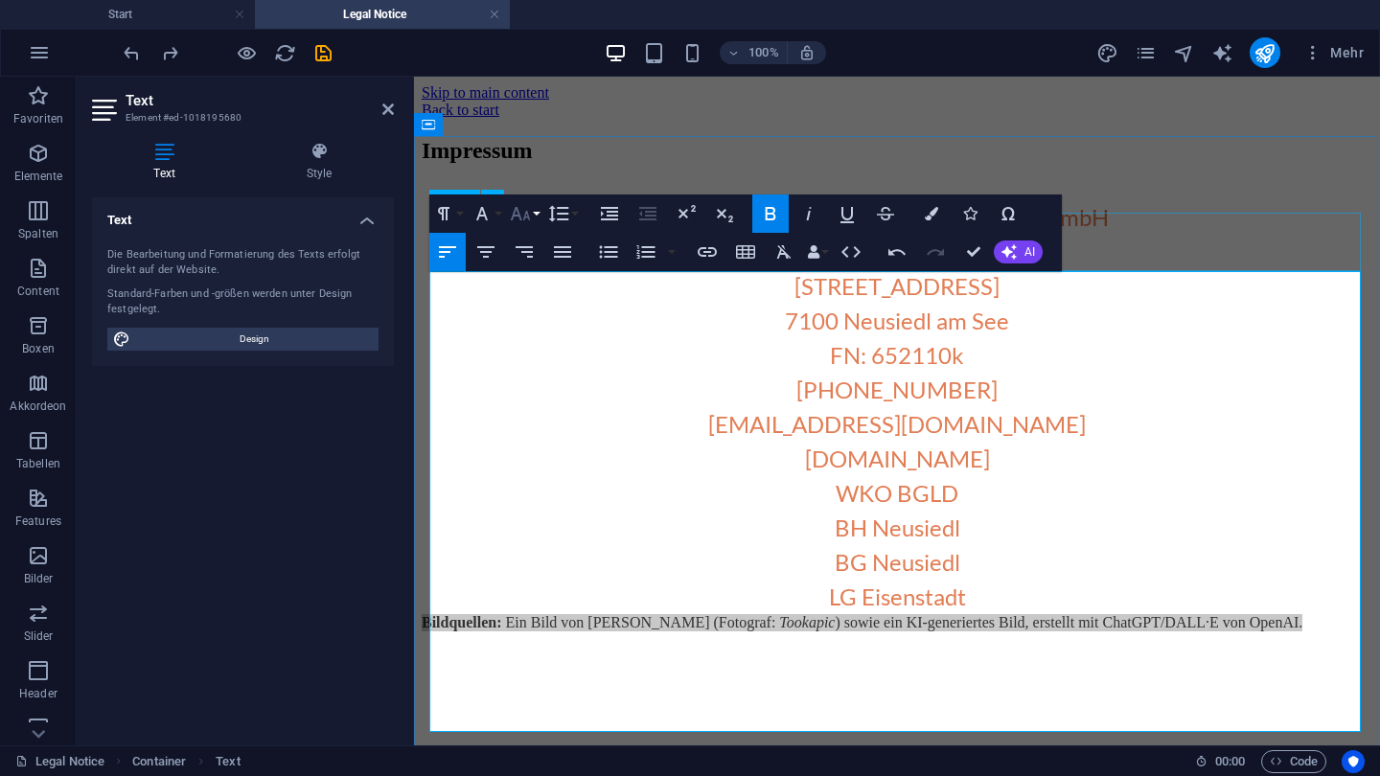
click at [524, 225] on button "Font Size" at bounding box center [524, 214] width 36 height 38
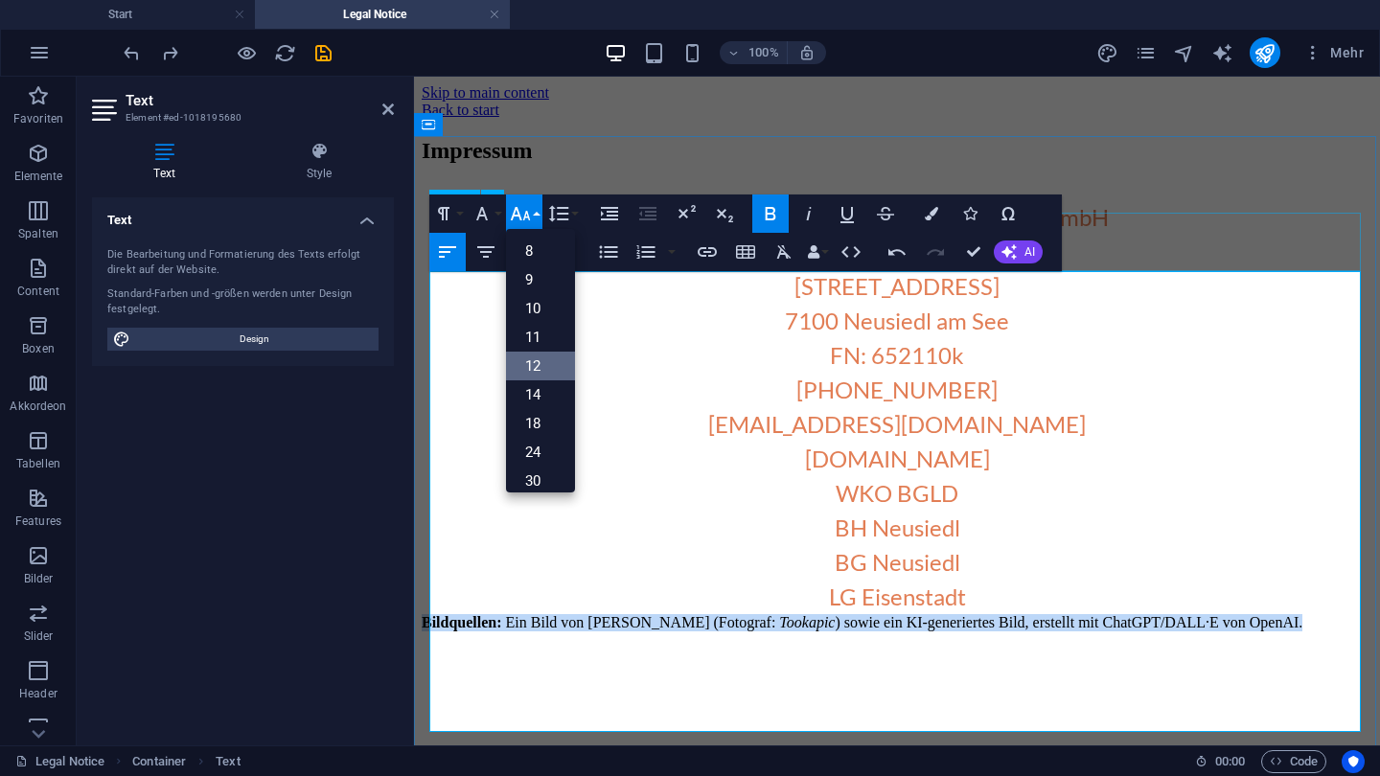
click at [533, 361] on link "12" at bounding box center [540, 366] width 69 height 29
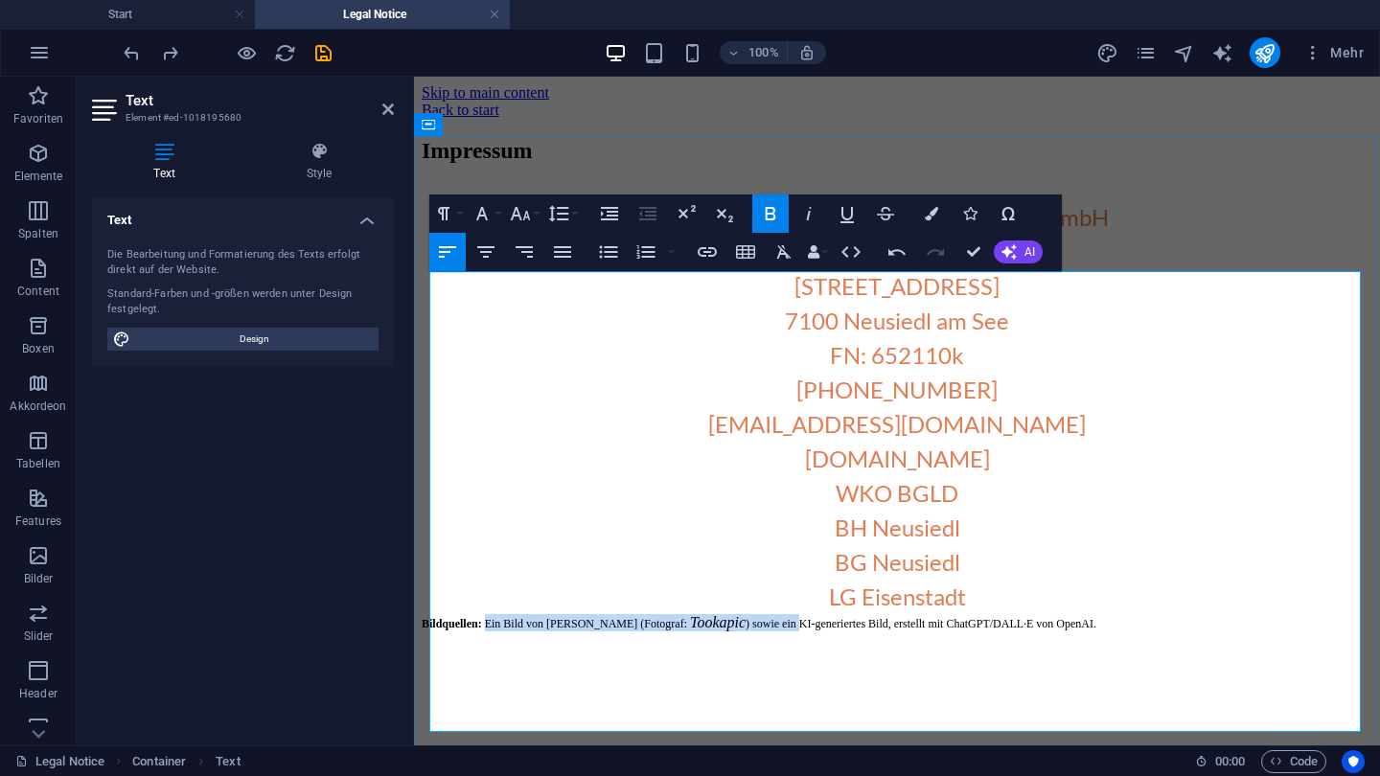
drag, startPoint x: 751, startPoint y: 722, endPoint x: 495, endPoint y: 717, distance: 256.9
click at [495, 632] on address "Bildquellen: Ein Bild von Pixabay (Fotograf: Tookapic ) sowie ein KI-generierte…" at bounding box center [897, 622] width 951 height 17
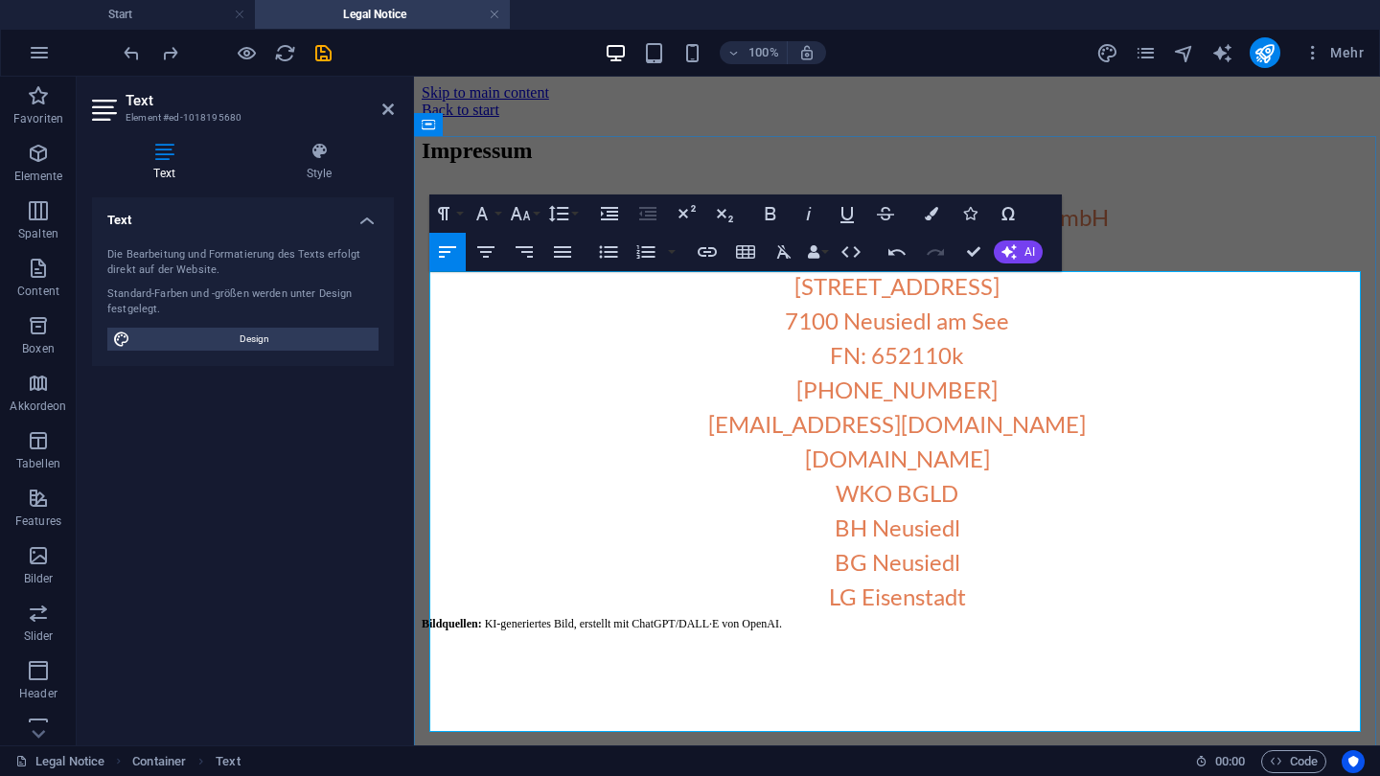
click at [559, 631] on span "KI-generiertes Bild, erstellt mit ChatGPT/DALL·E von OpenAI." at bounding box center [633, 623] width 297 height 13
click at [574, 631] on span "KI-generierte Bild, erstellt mit ChatGPT/DALL·E von OpenAI." at bounding box center [631, 623] width 293 height 13
click at [1271, 181] on div "Impressum MR [PERSON_NAME] & Consulting GmbH GF [PERSON_NAME][STREET_ADDRESS] F…" at bounding box center [897, 385] width 951 height 494
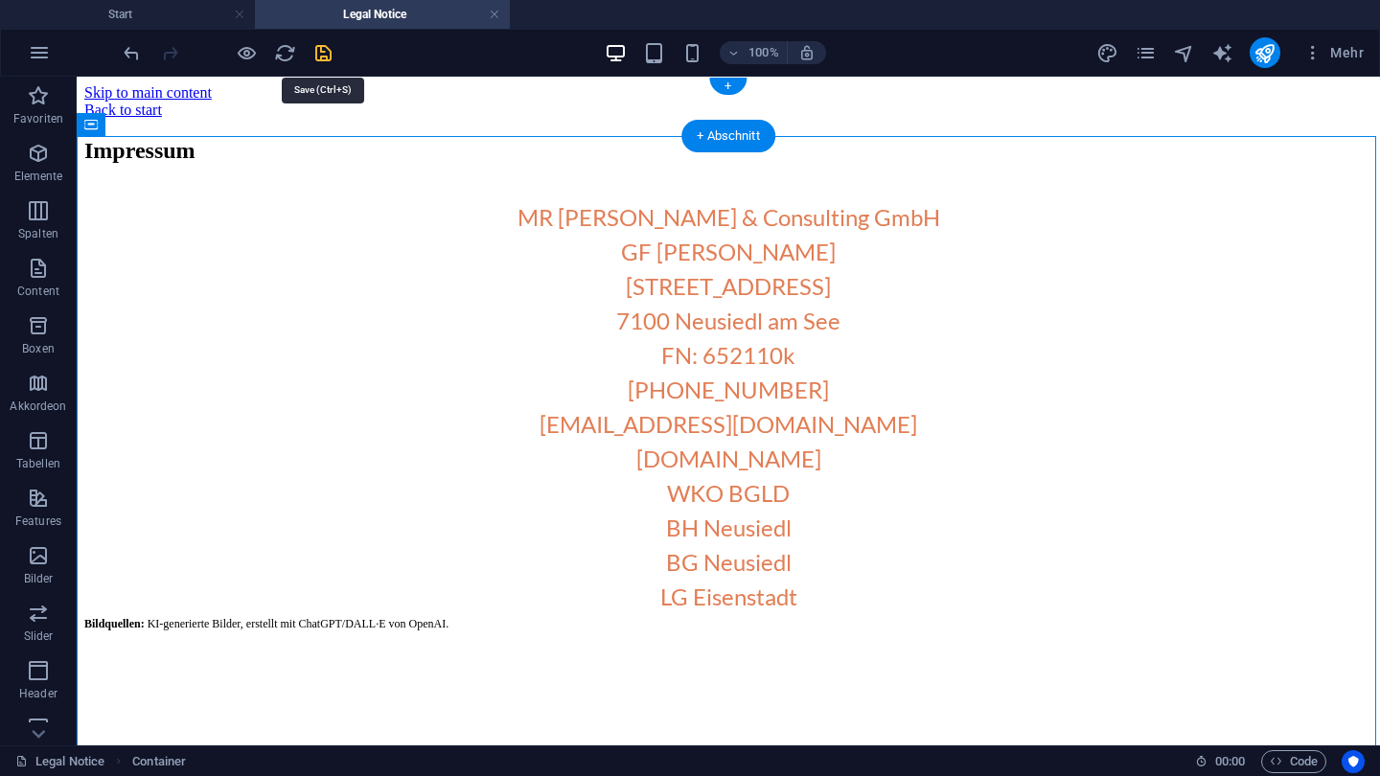
click at [314, 52] on icon "save" at bounding box center [323, 53] width 22 height 22
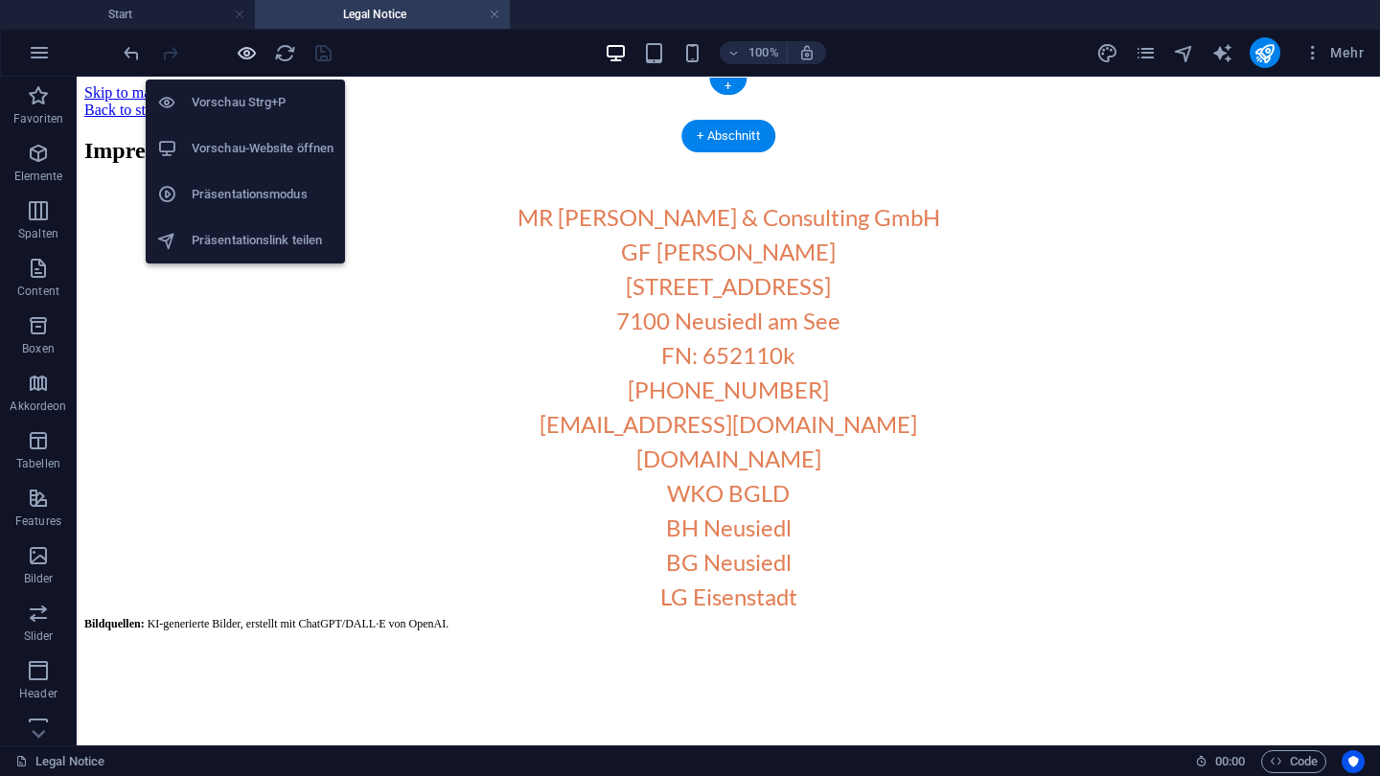
click at [242, 57] on icon "button" at bounding box center [247, 53] width 22 height 22
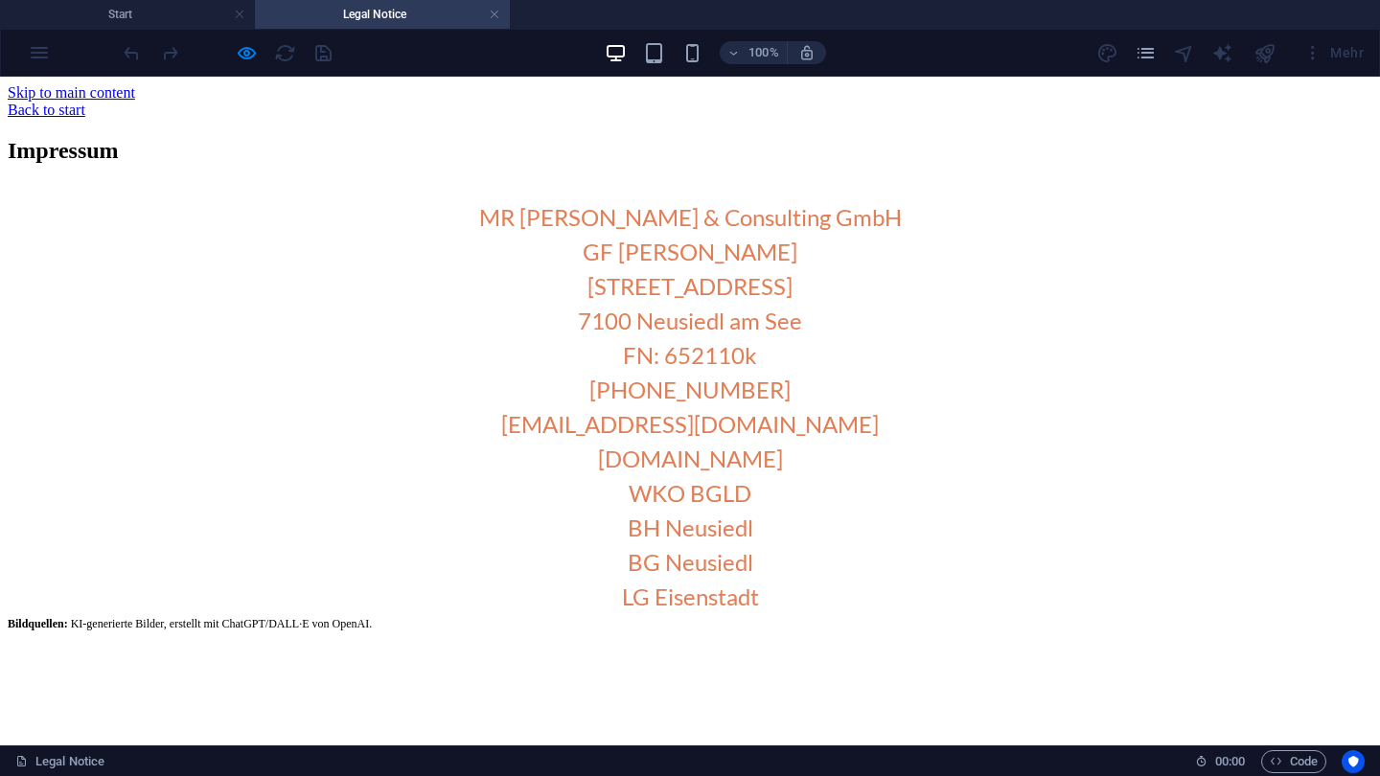
click at [85, 111] on link "Back to start" at bounding box center [47, 110] width 78 height 16
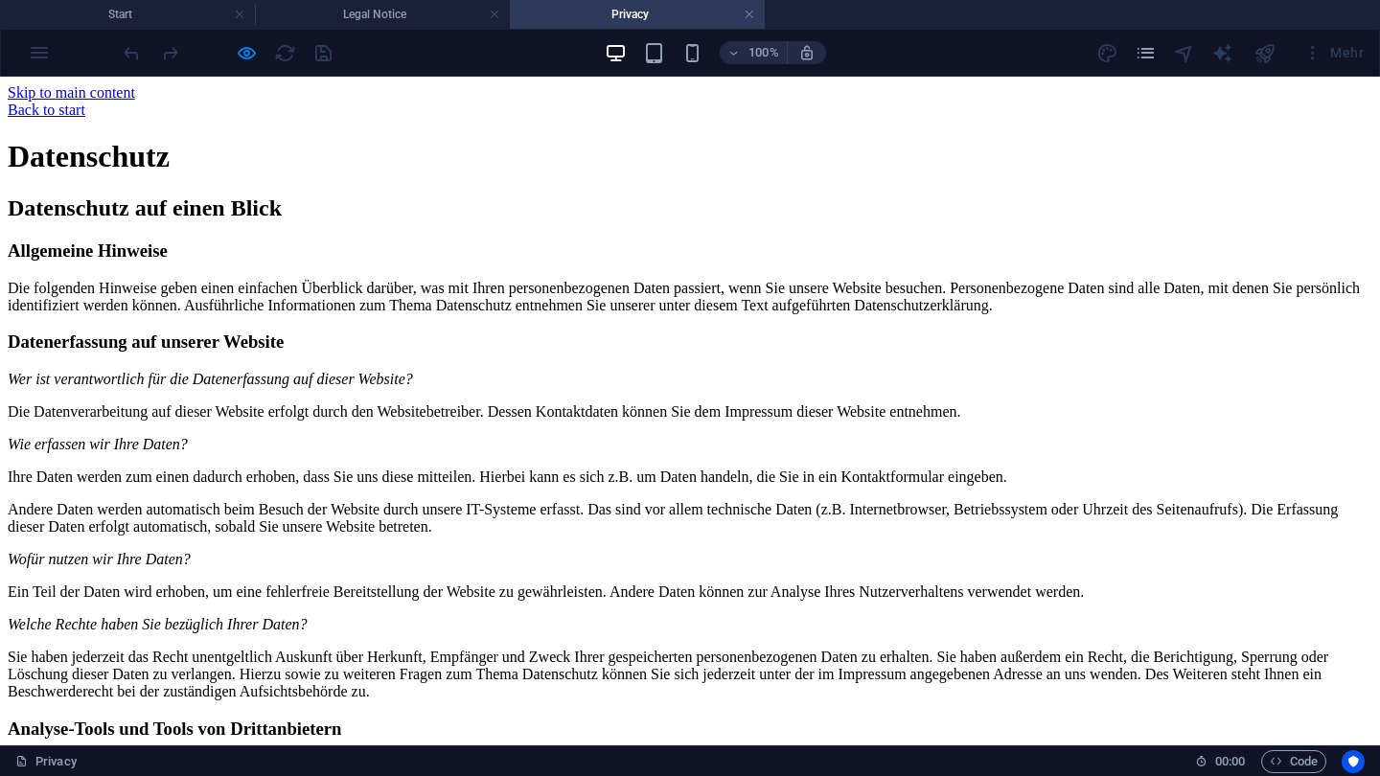
click at [268, 112] on div "Back to start" at bounding box center [690, 110] width 1365 height 17
click at [224, 106] on div "Back to start" at bounding box center [690, 110] width 1365 height 17
click at [204, 109] on div "Back to start" at bounding box center [690, 110] width 1365 height 17
click at [202, 109] on div "Back to start" at bounding box center [690, 110] width 1365 height 17
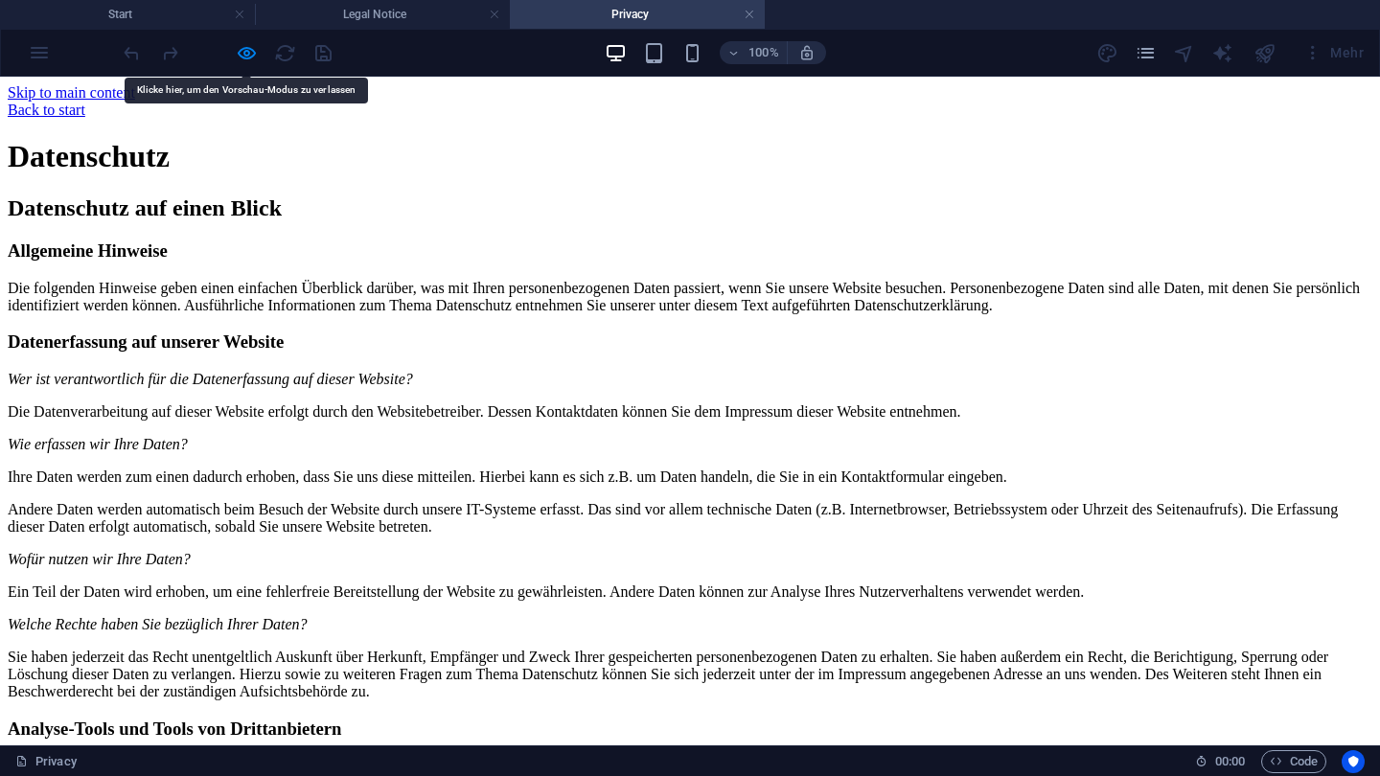
click at [219, 108] on div "Back to start" at bounding box center [690, 110] width 1365 height 17
click at [238, 45] on icon "button" at bounding box center [247, 53] width 22 height 22
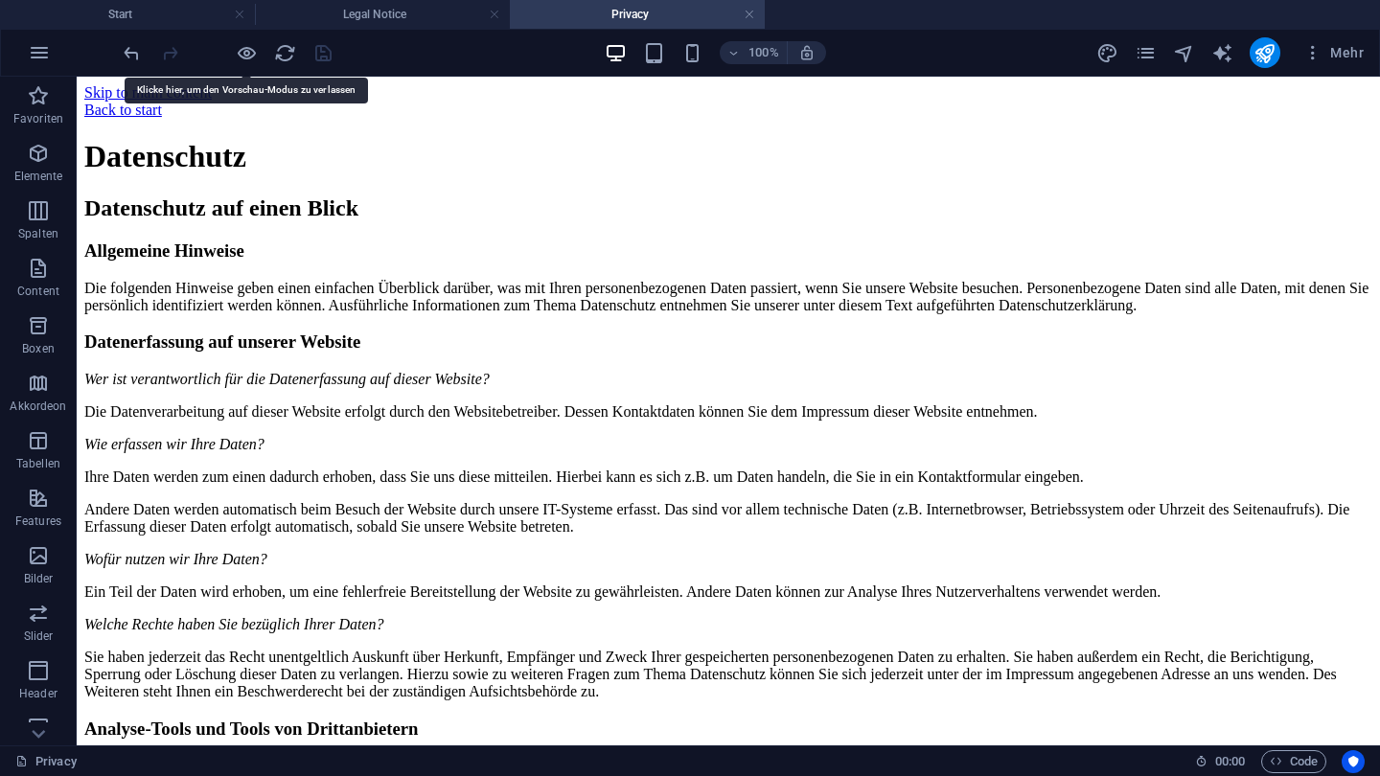
click at [220, 44] on div at bounding box center [227, 52] width 215 height 31
click at [232, 44] on div at bounding box center [227, 52] width 215 height 31
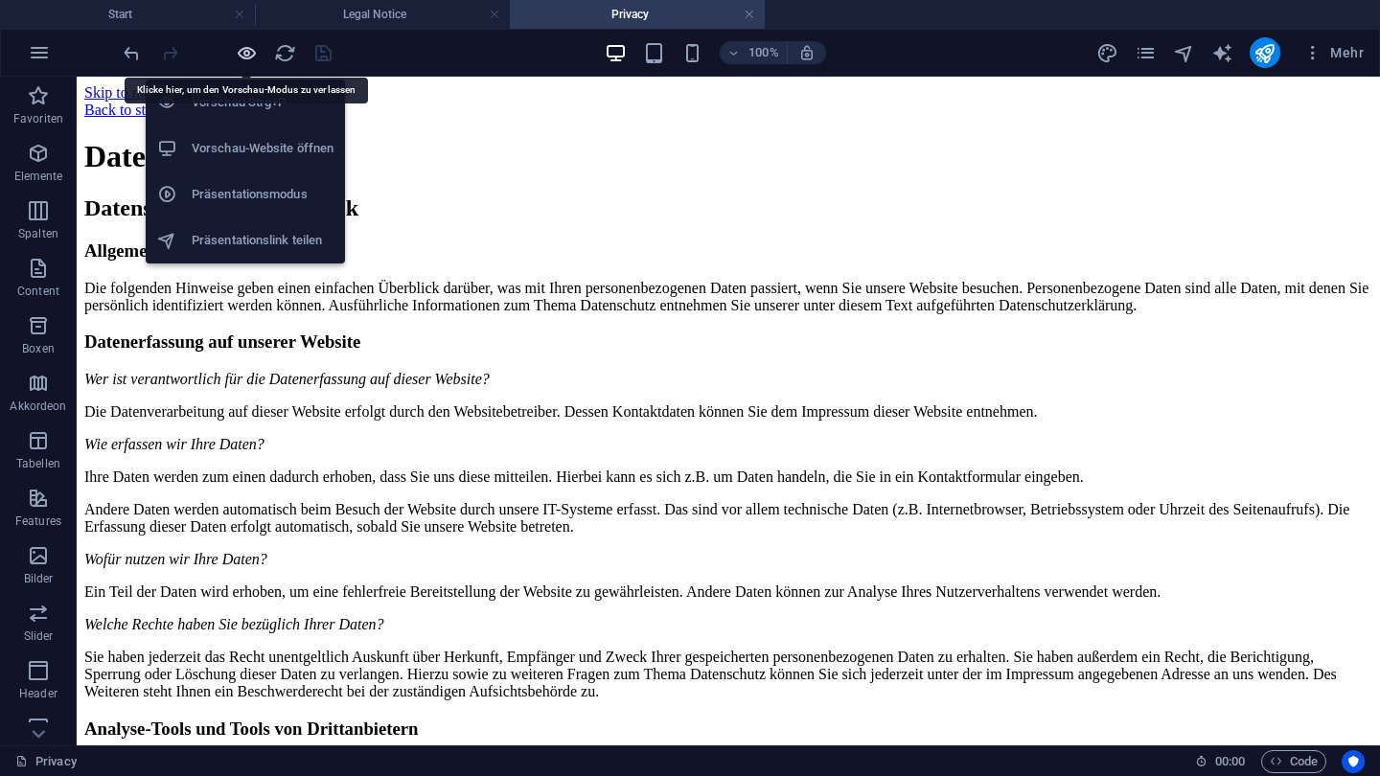
click at [238, 51] on icon "button" at bounding box center [247, 53] width 22 height 22
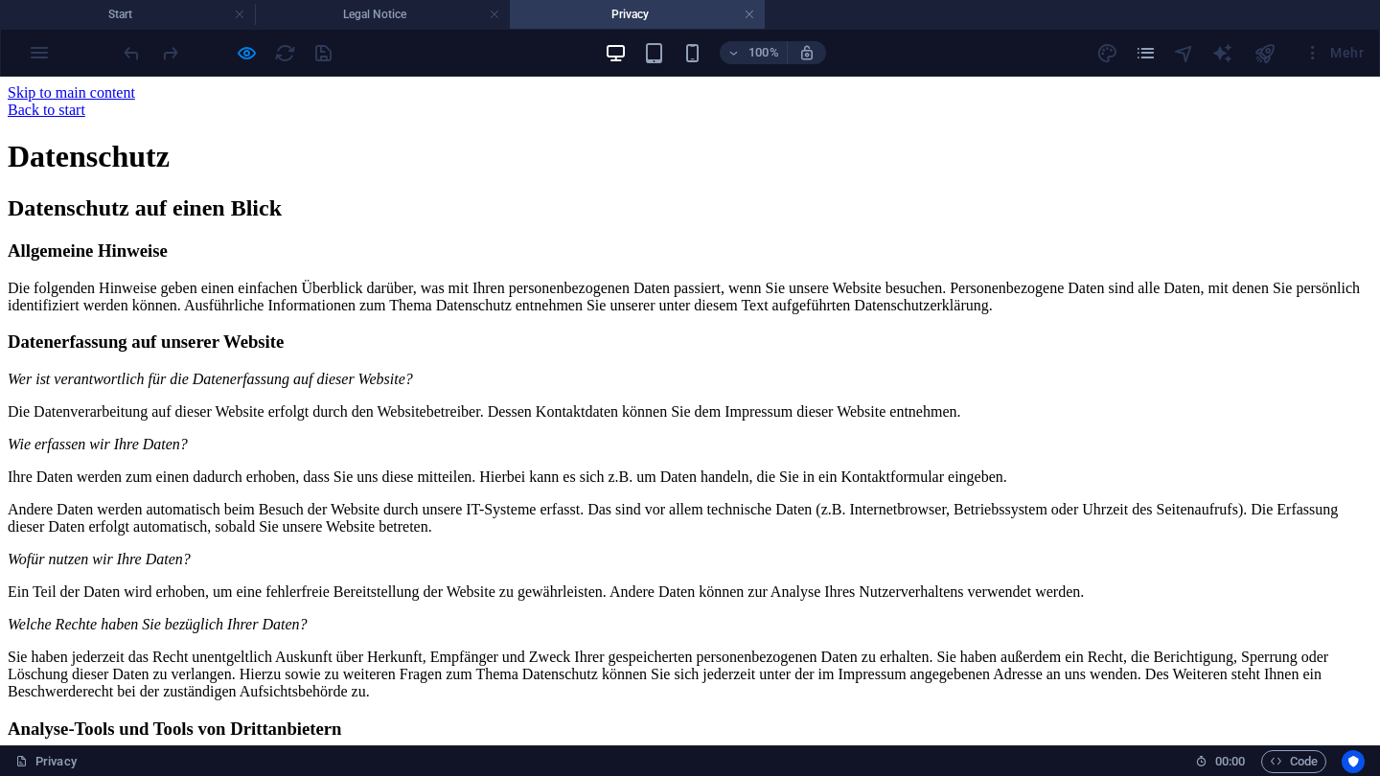
click at [85, 114] on link "Back to start" at bounding box center [47, 110] width 78 height 16
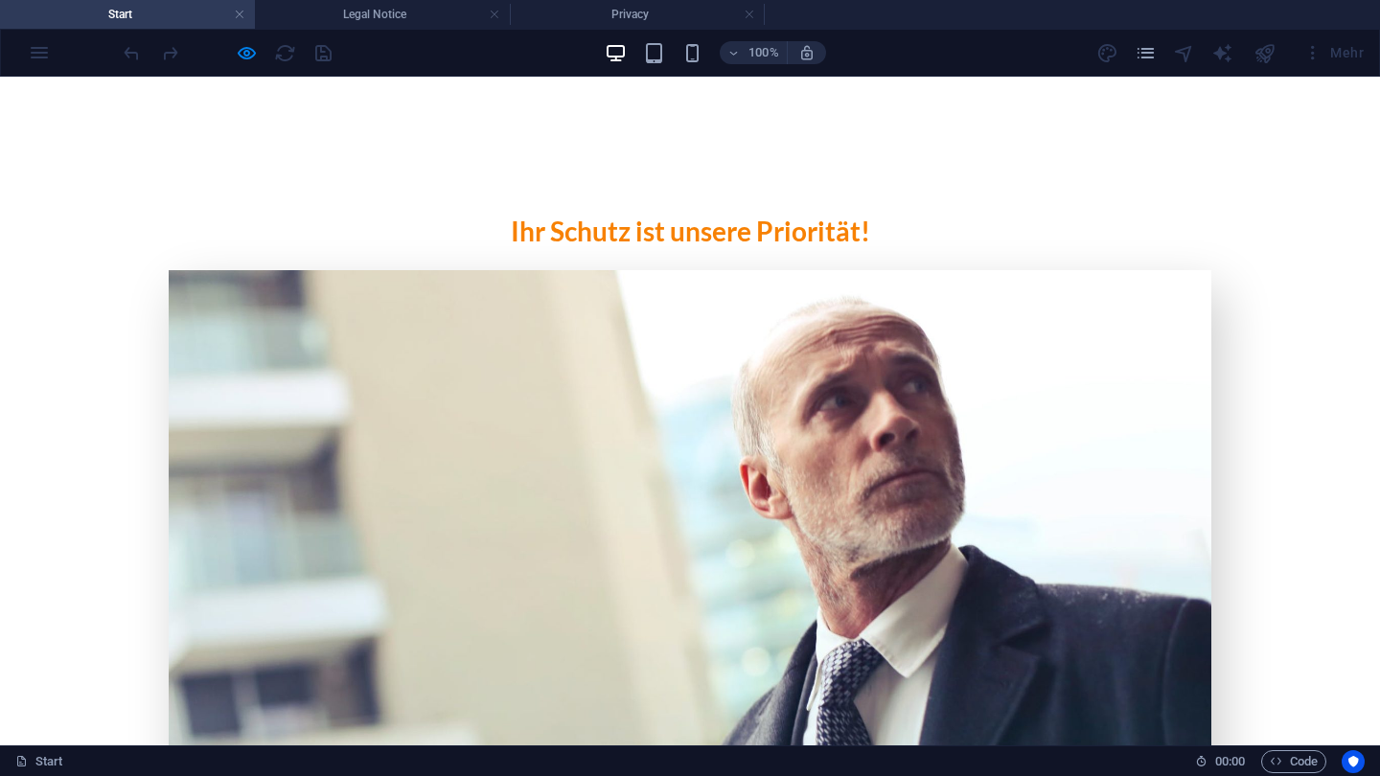
scroll to position [2126, 0]
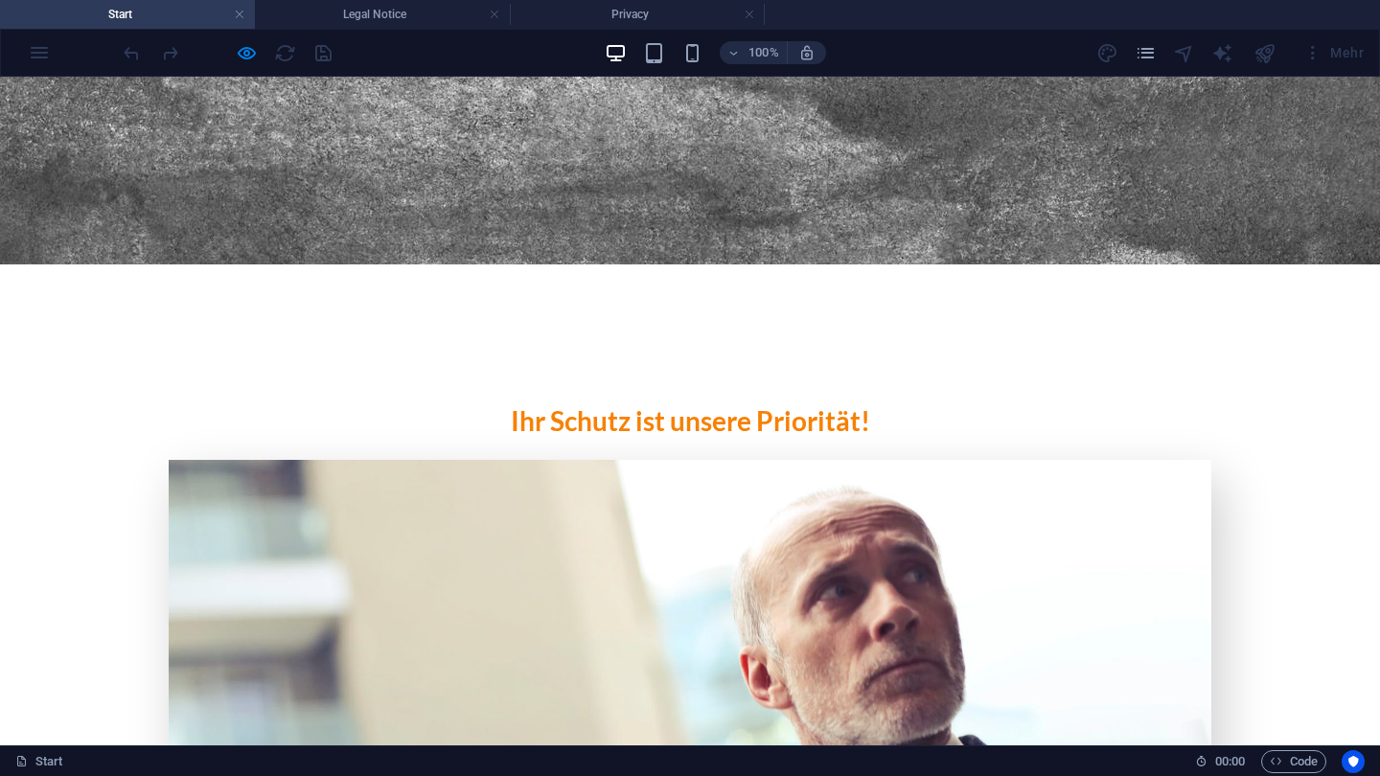
click at [254, 58] on icon "button" at bounding box center [247, 53] width 22 height 22
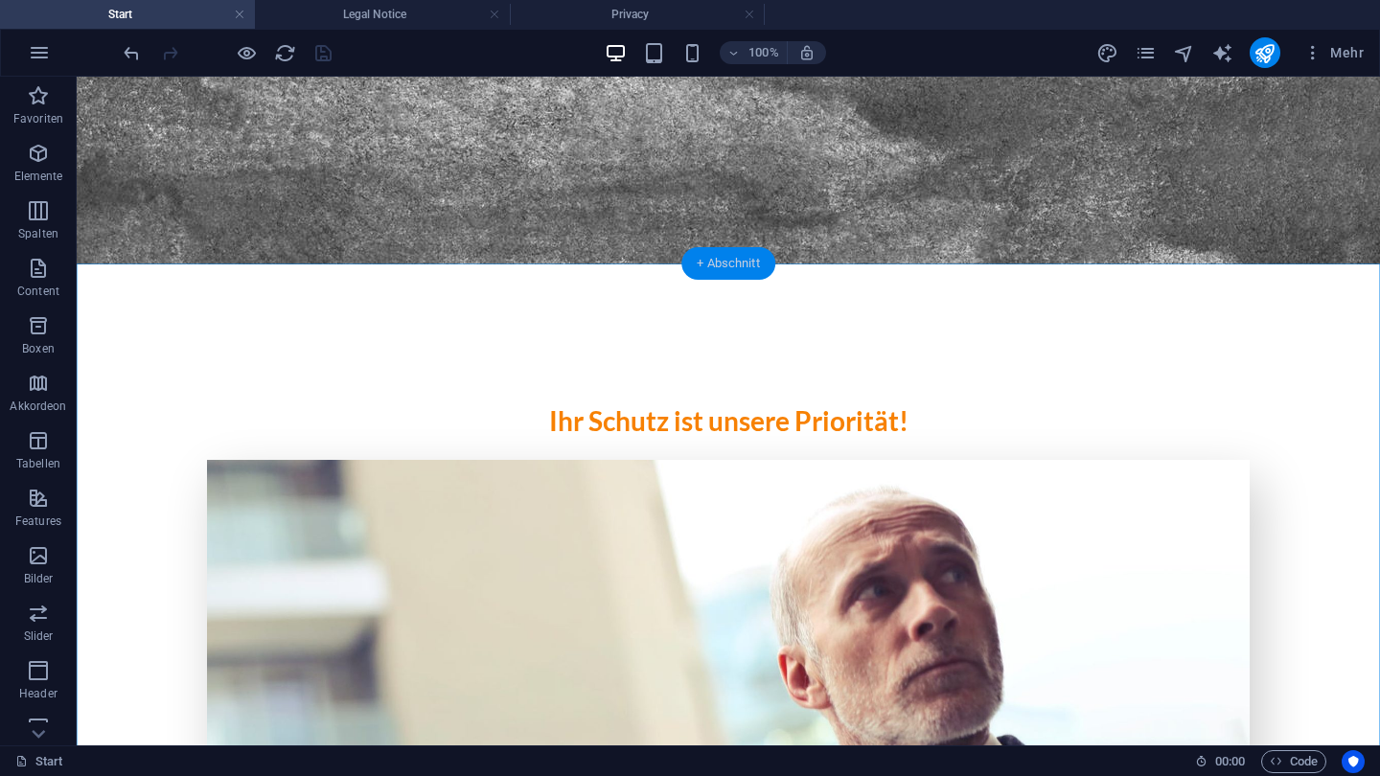
click at [704, 259] on div "+ Abschnitt" at bounding box center [728, 263] width 94 height 33
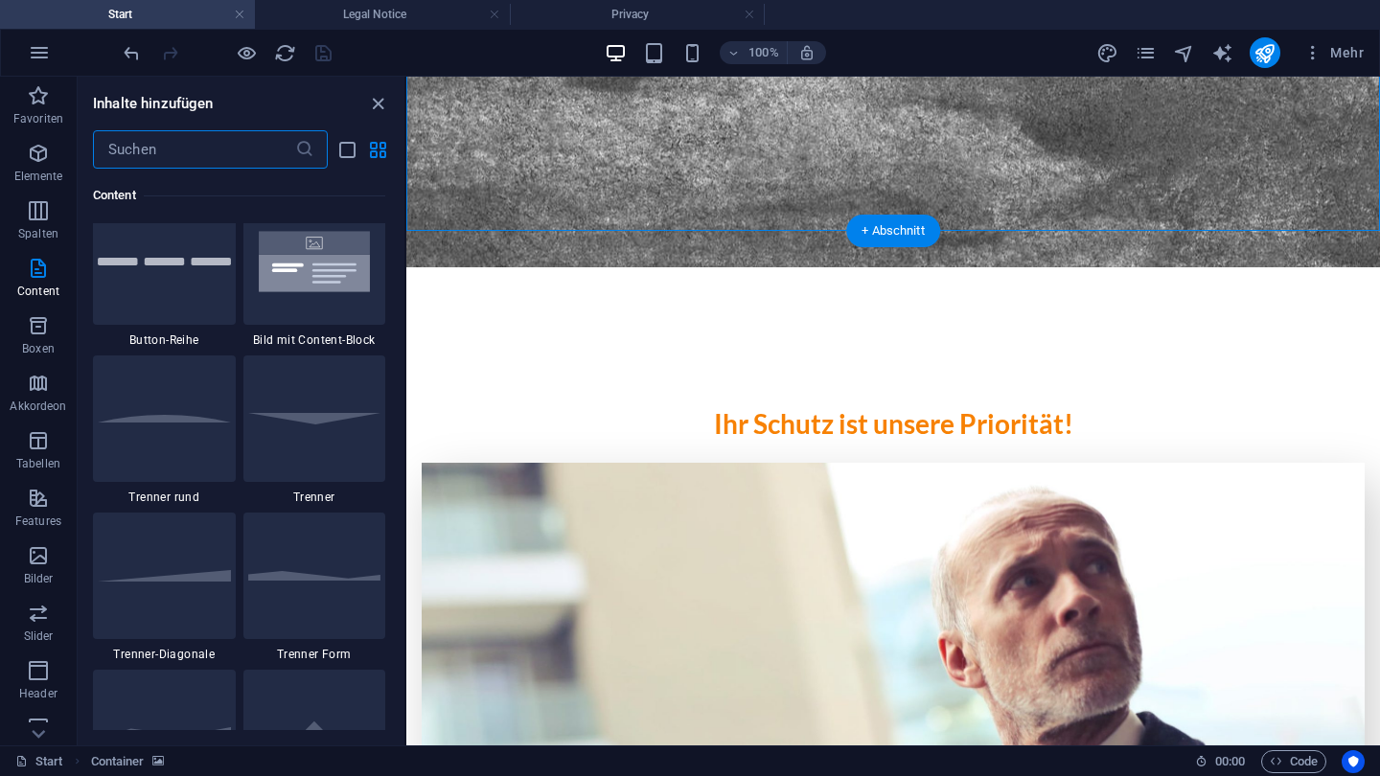
scroll to position [4602, 0]
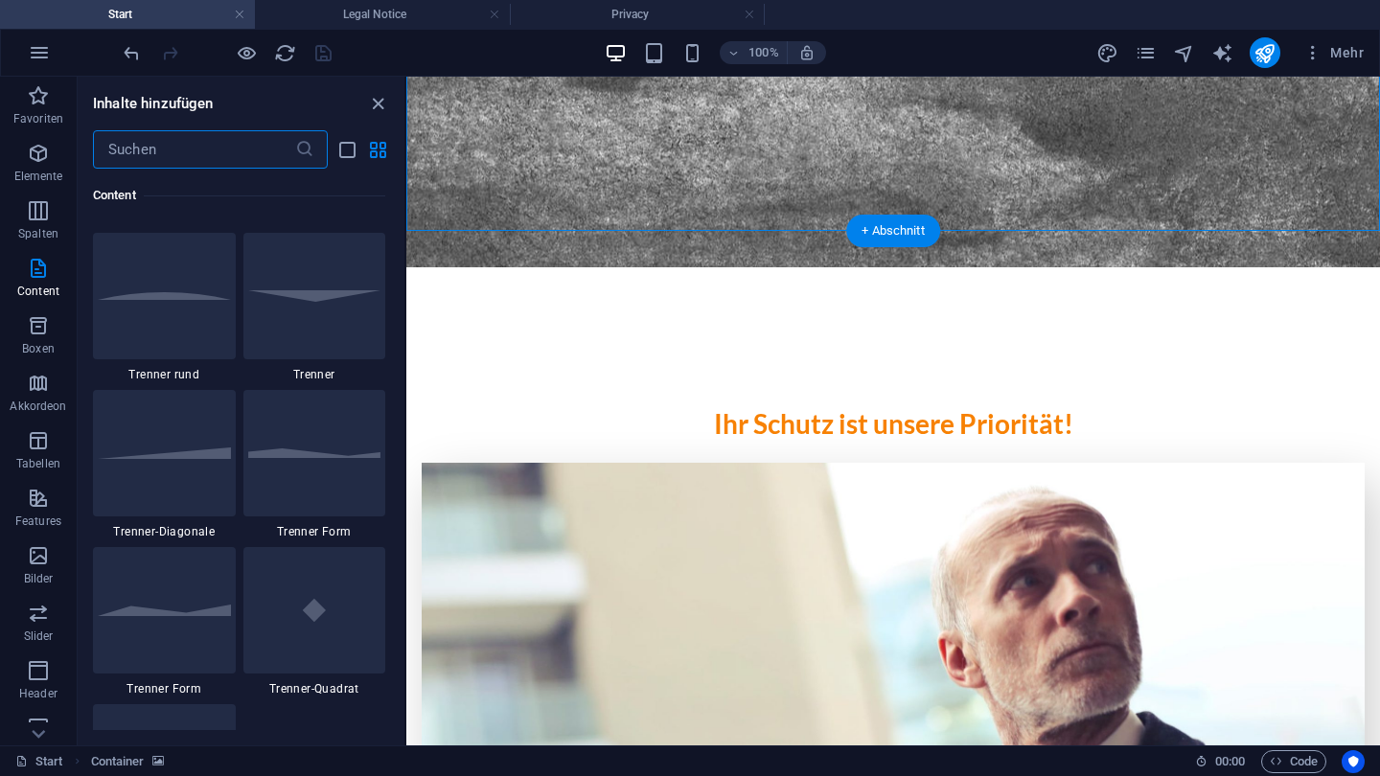
click at [213, 150] on input "text" at bounding box center [194, 149] width 202 height 38
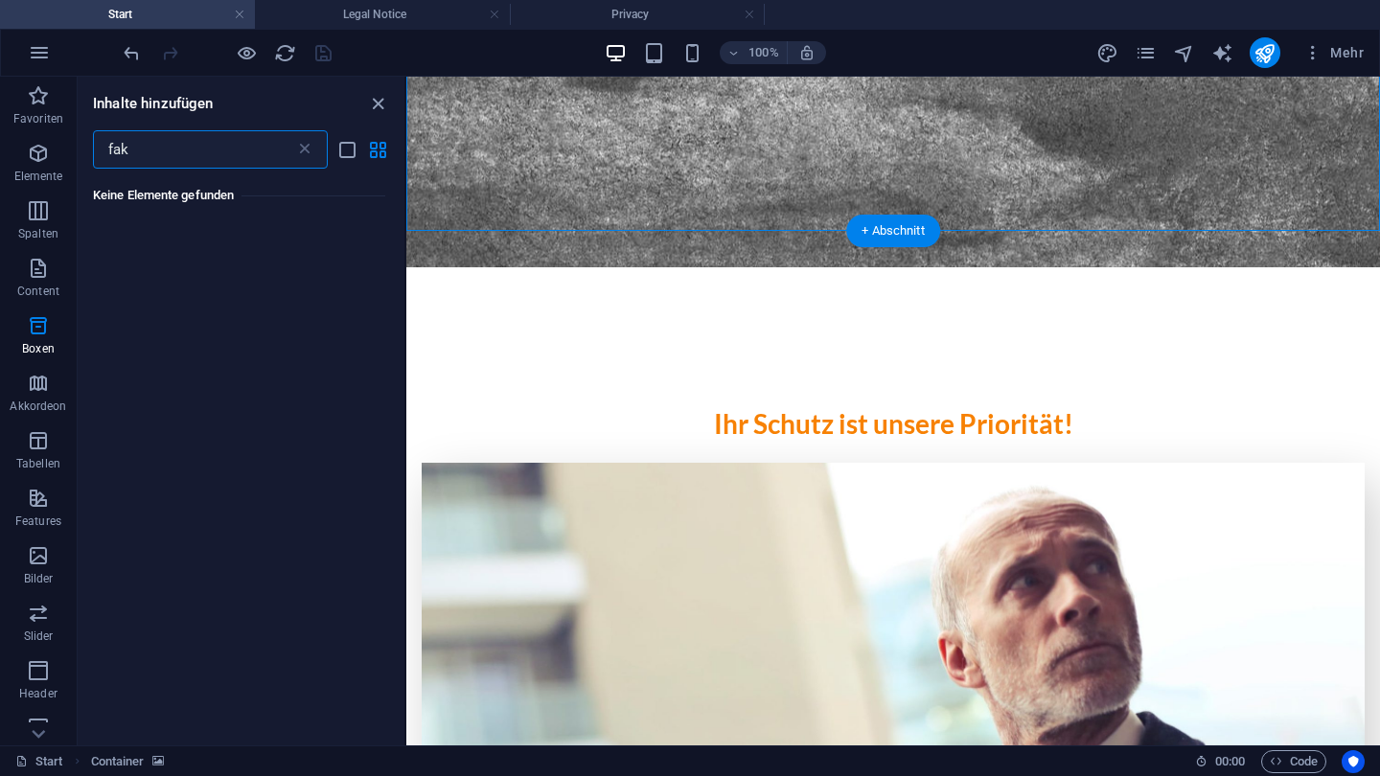
scroll to position [0, 0]
type input "f"
type input "z"
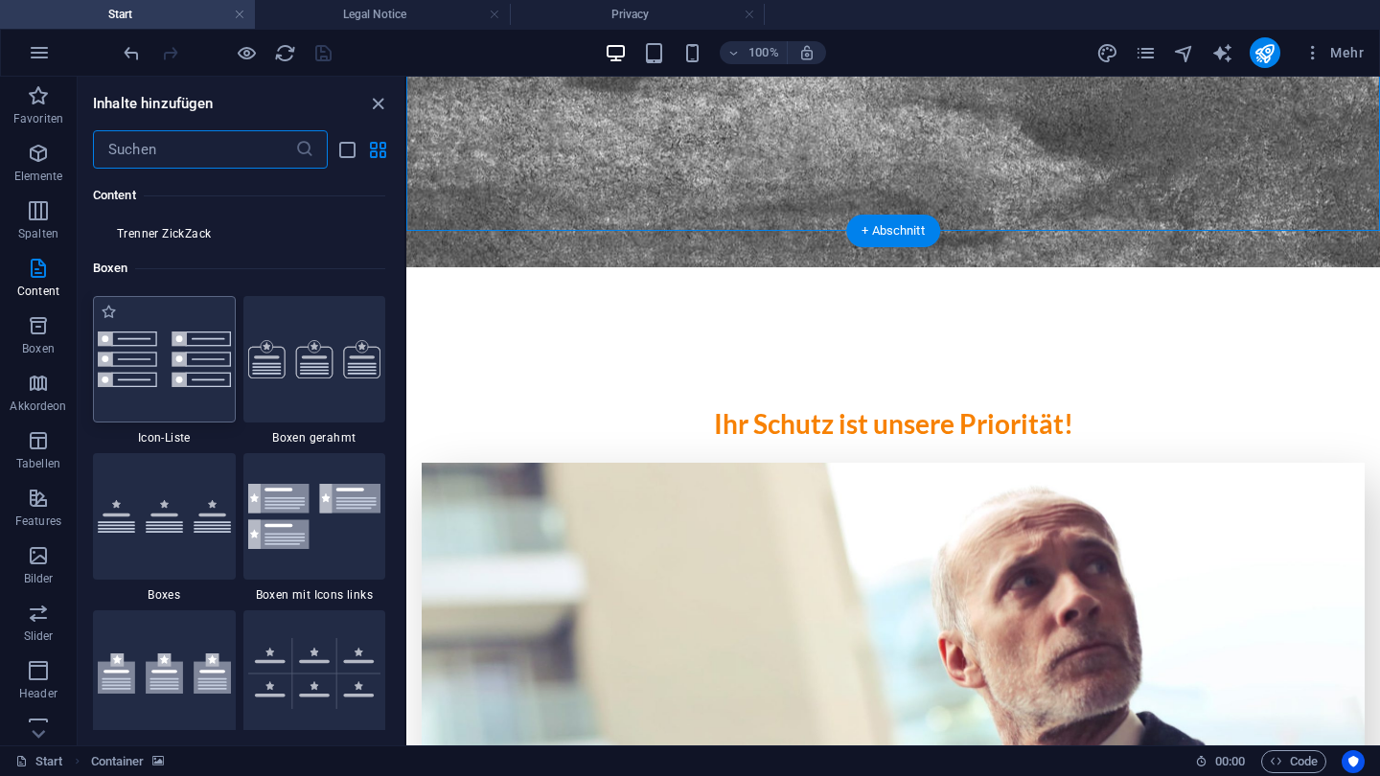
scroll to position [5221, 0]
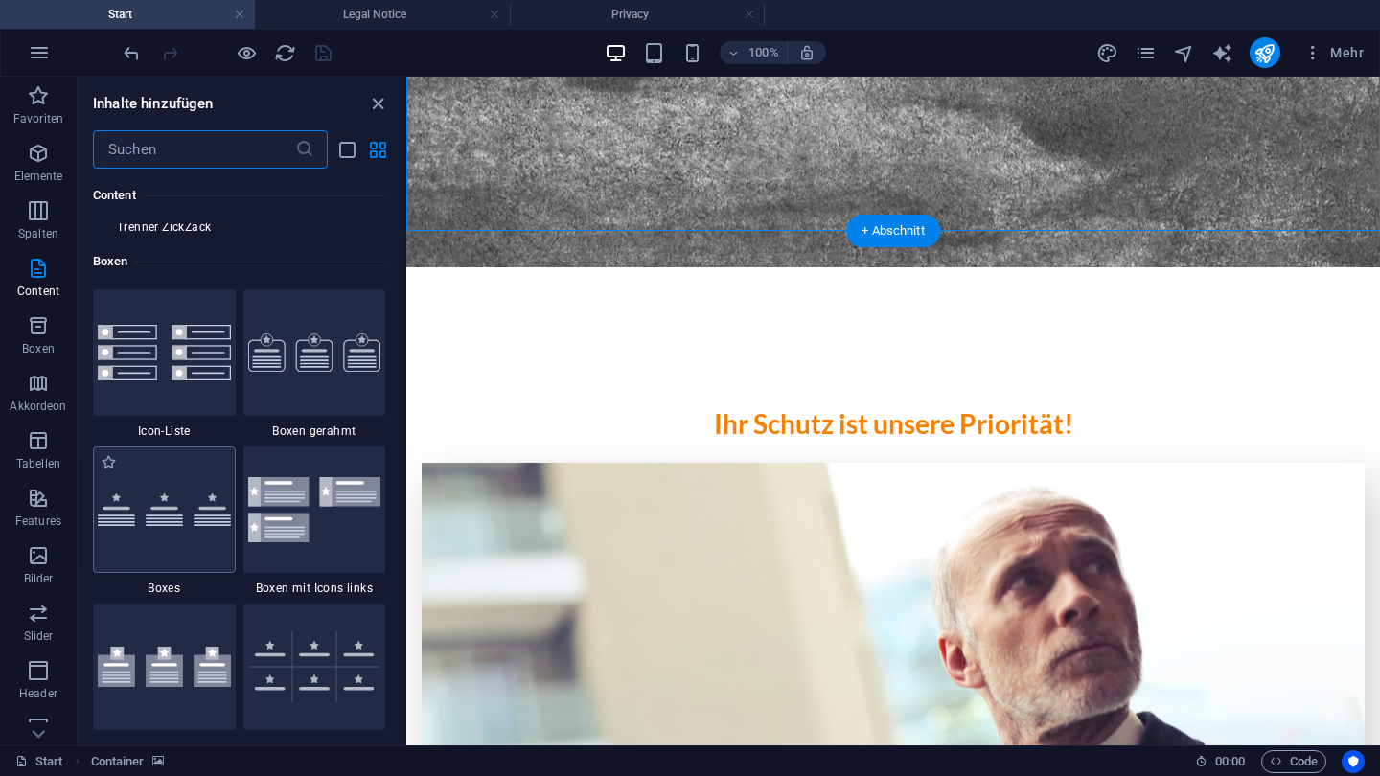
click at [157, 501] on img at bounding box center [164, 511] width 133 height 34
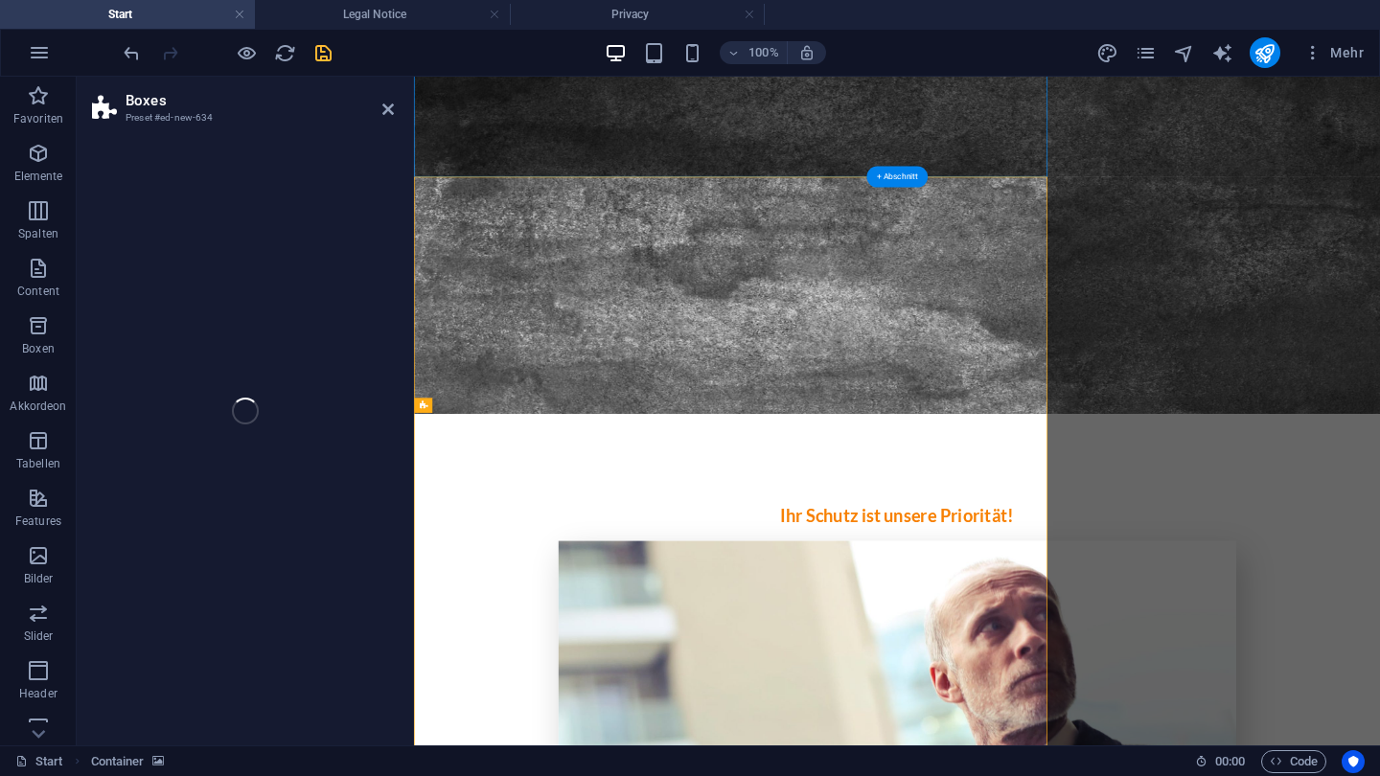
select select "rem"
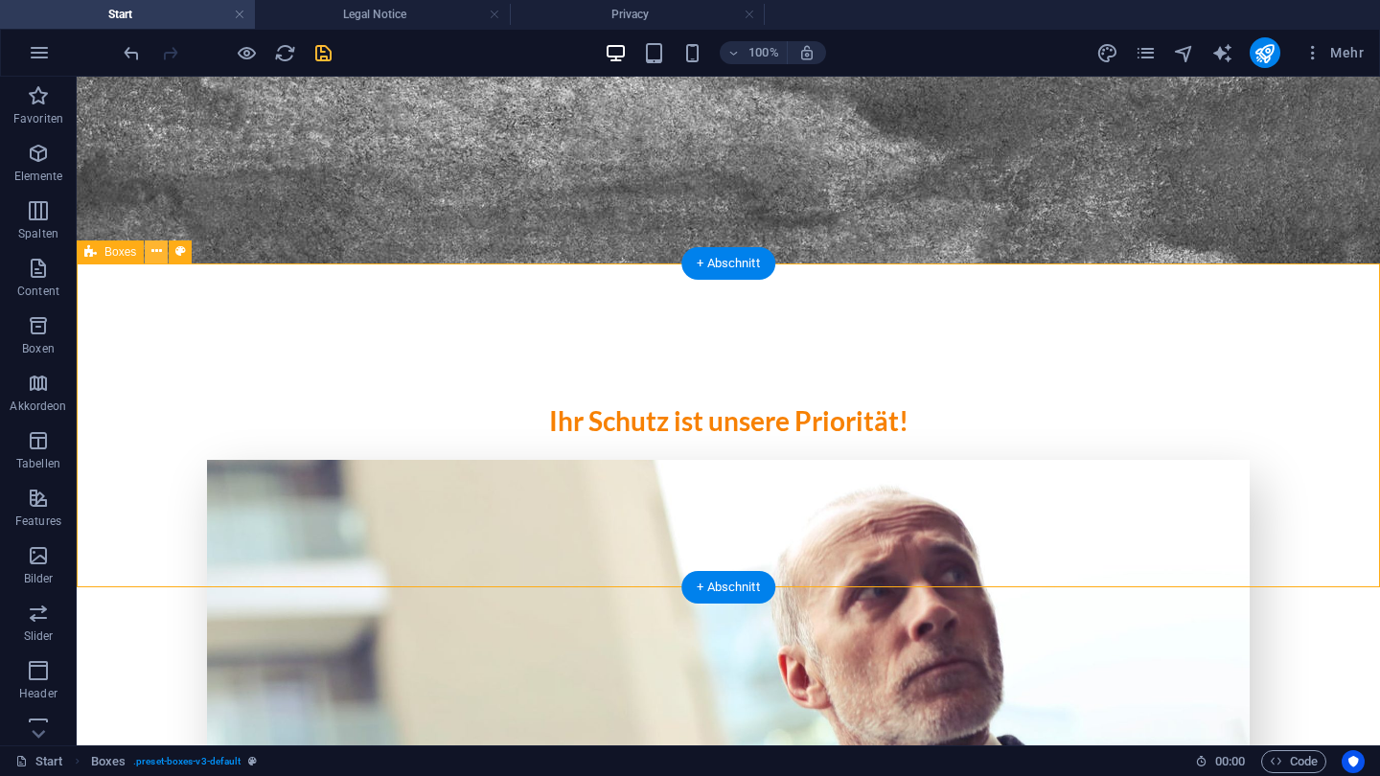
click at [156, 256] on icon at bounding box center [156, 252] width 11 height 20
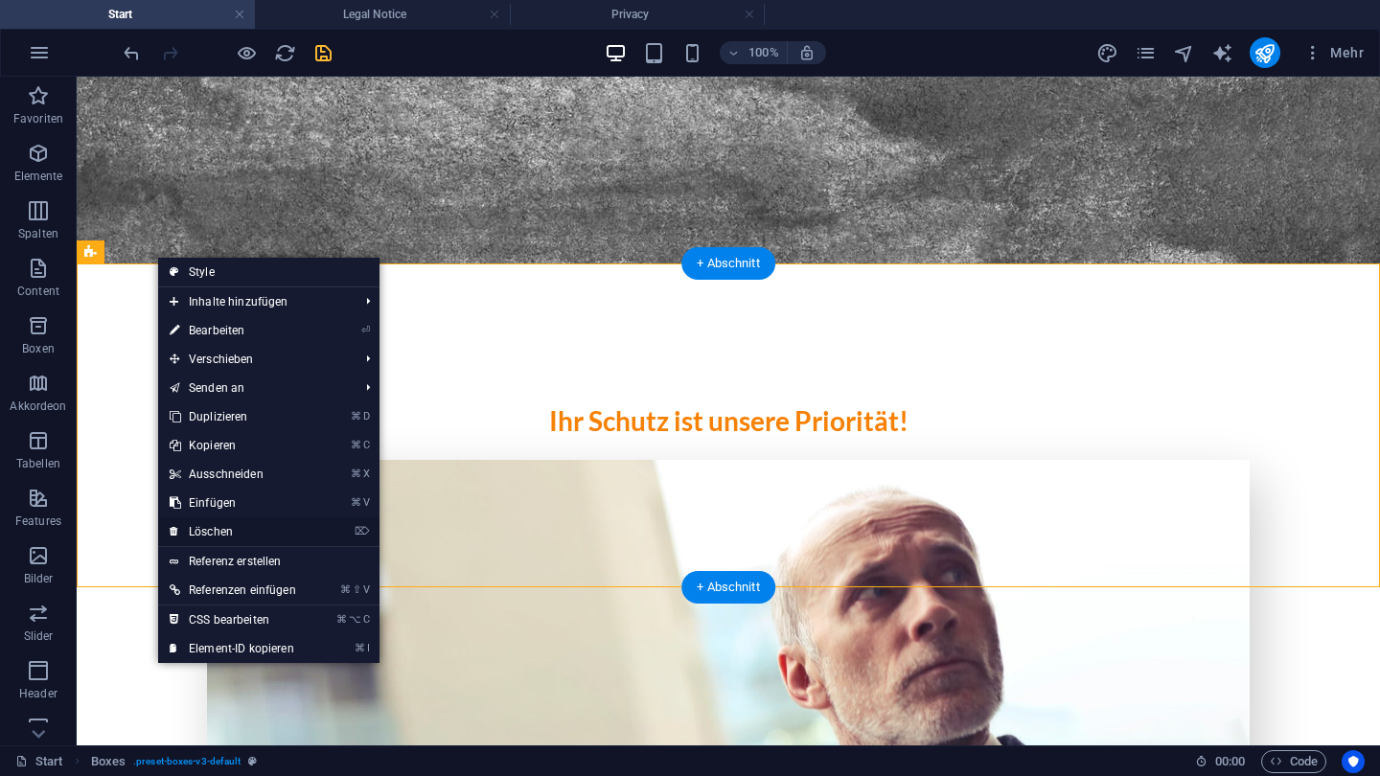
click at [240, 519] on link "⌦ Löschen" at bounding box center [233, 532] width 150 height 29
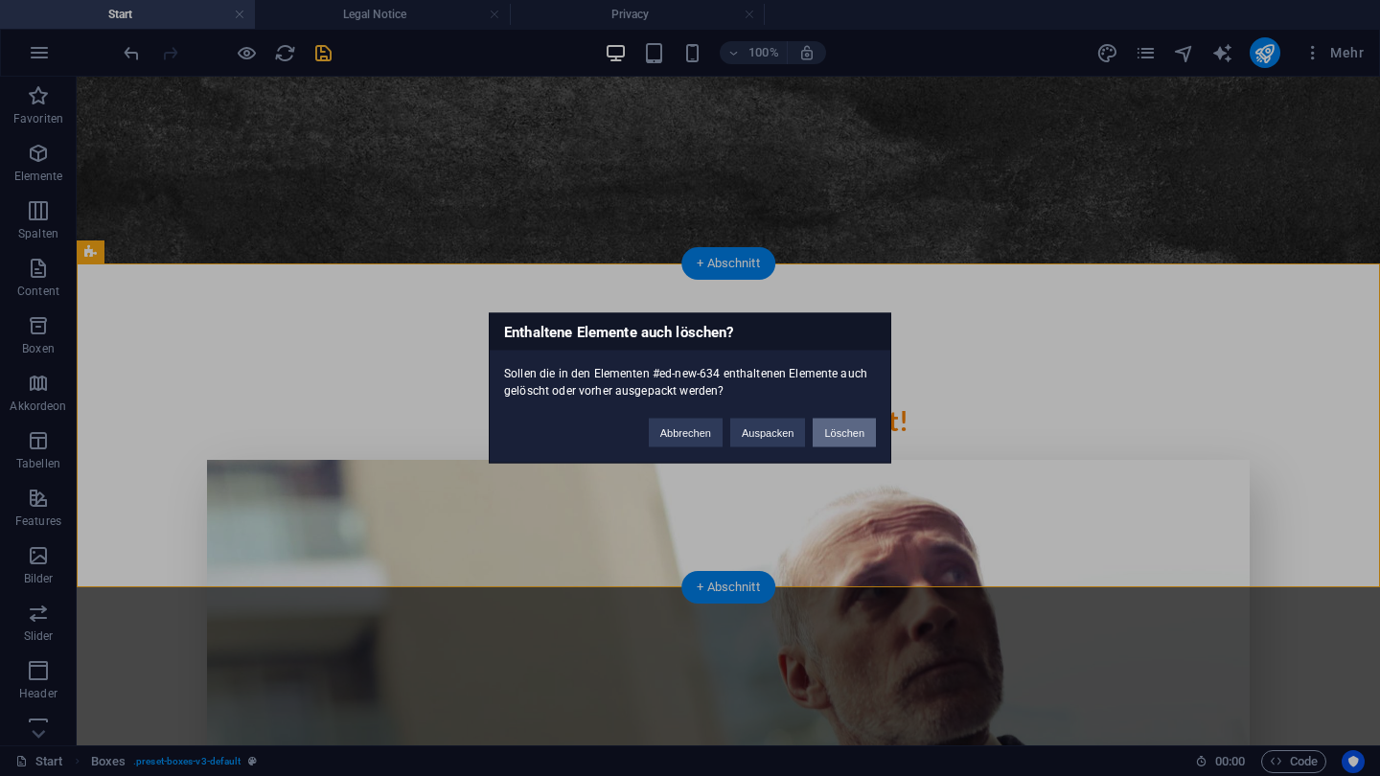
click at [838, 421] on button "Löschen" at bounding box center [844, 433] width 63 height 29
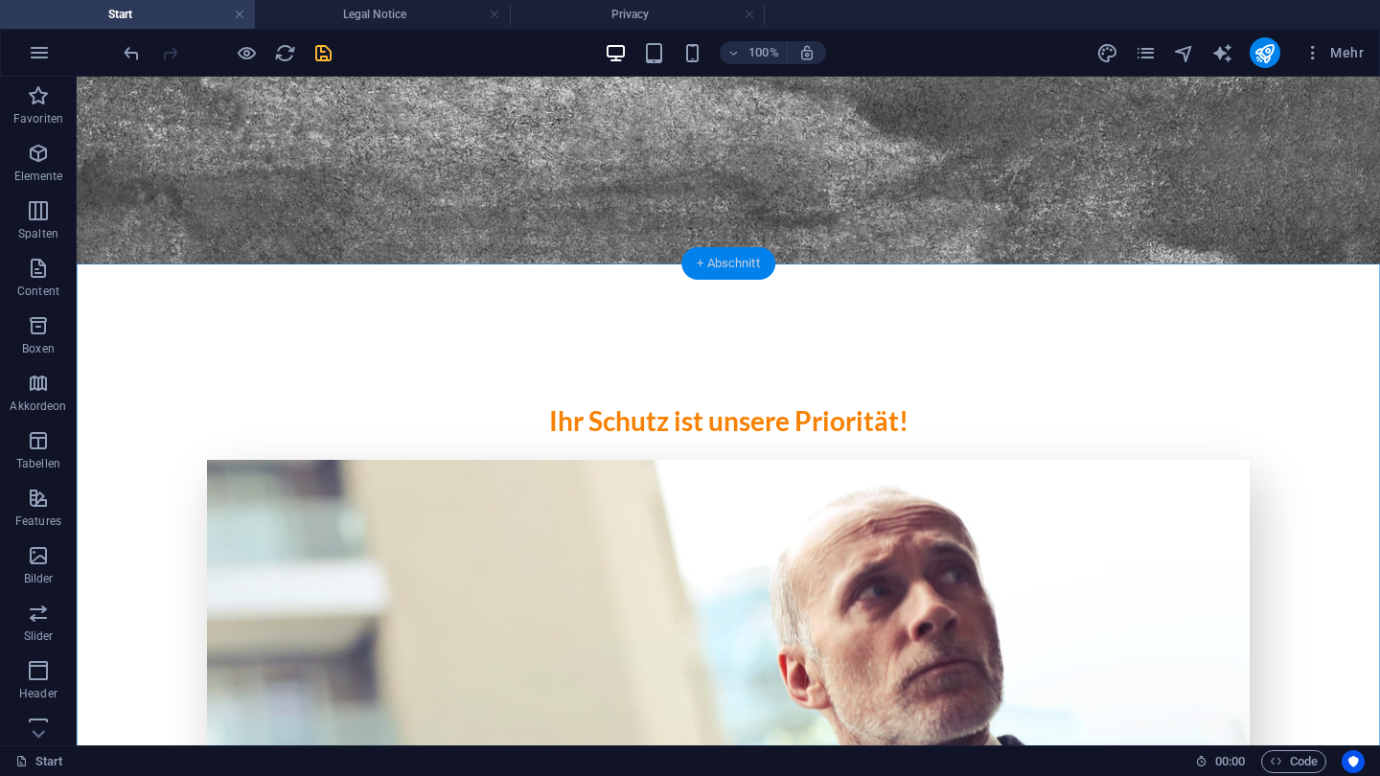
click at [727, 260] on div "+ Abschnitt" at bounding box center [728, 263] width 94 height 33
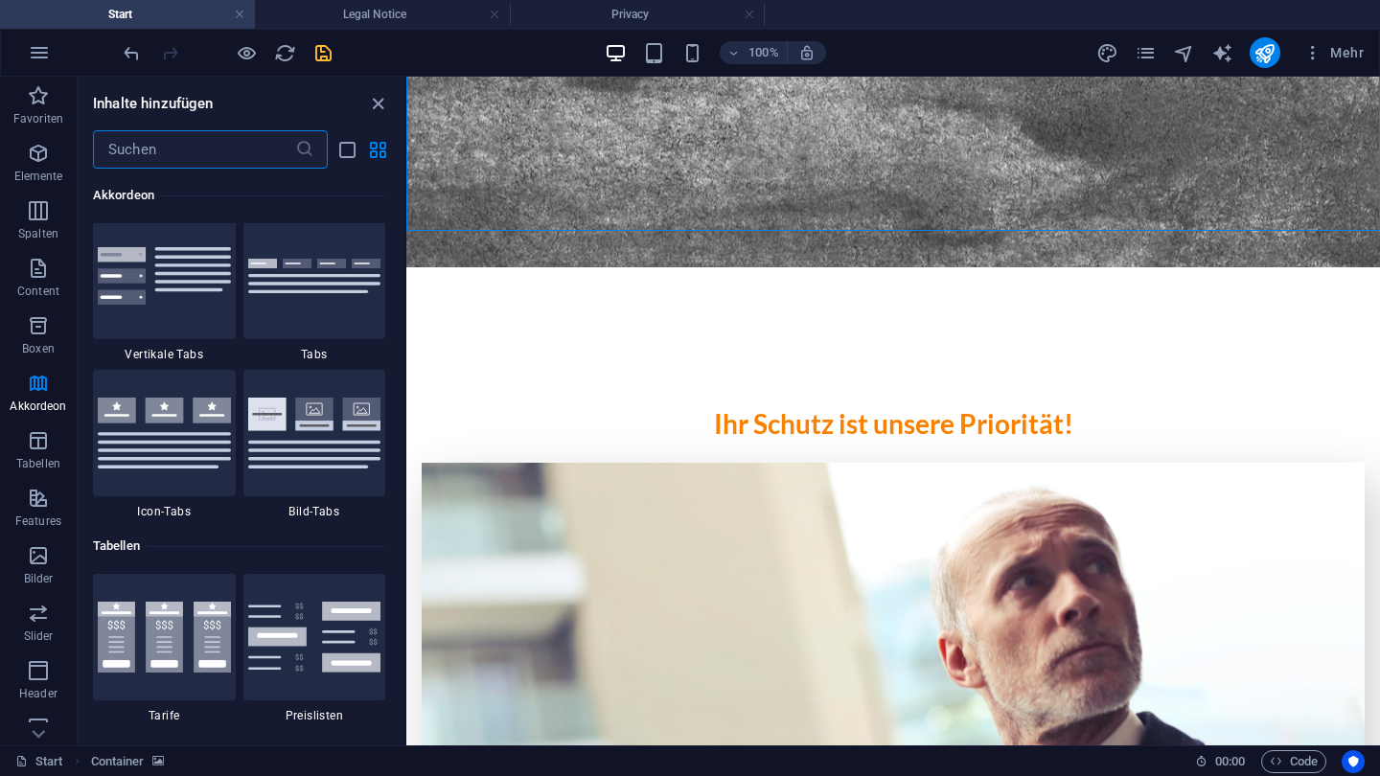
scroll to position [6287, 0]
click at [189, 473] on div at bounding box center [164, 434] width 143 height 127
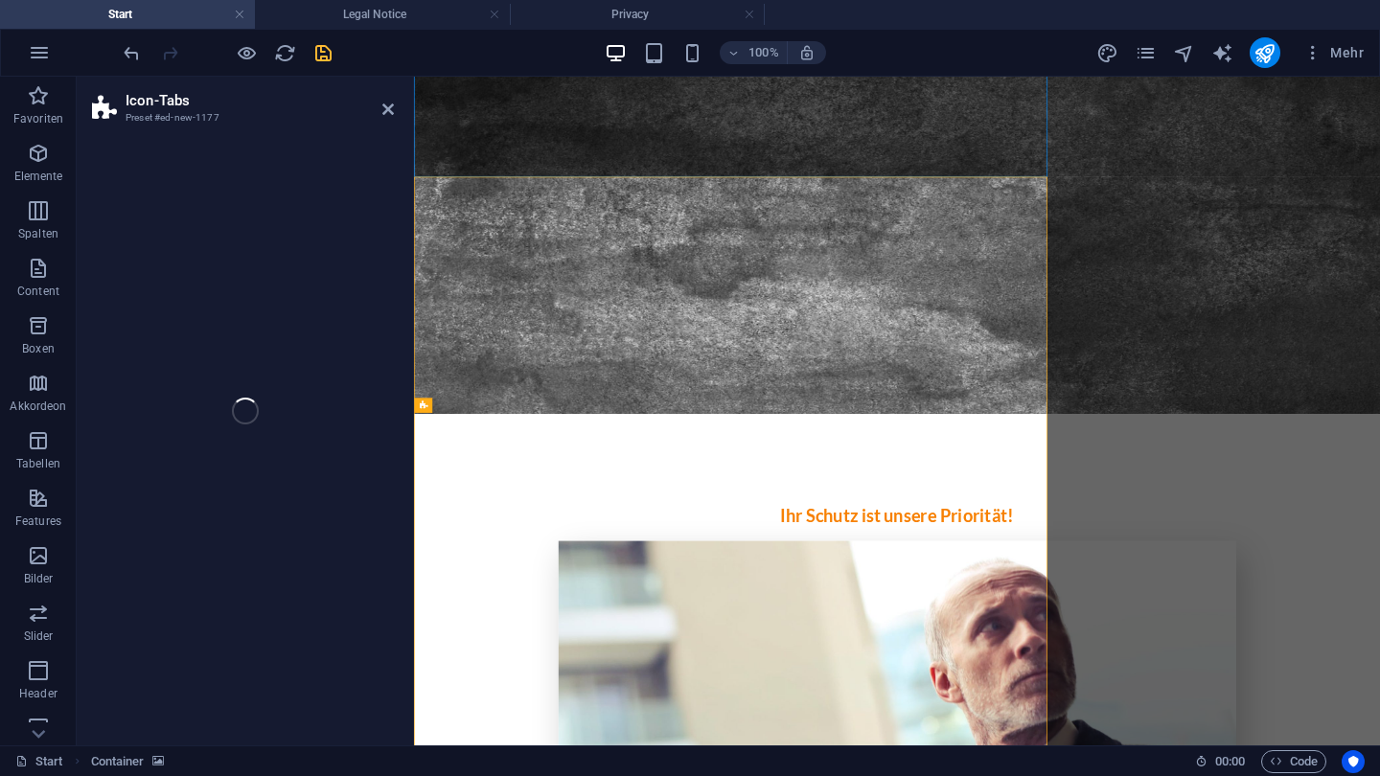
select select "rem"
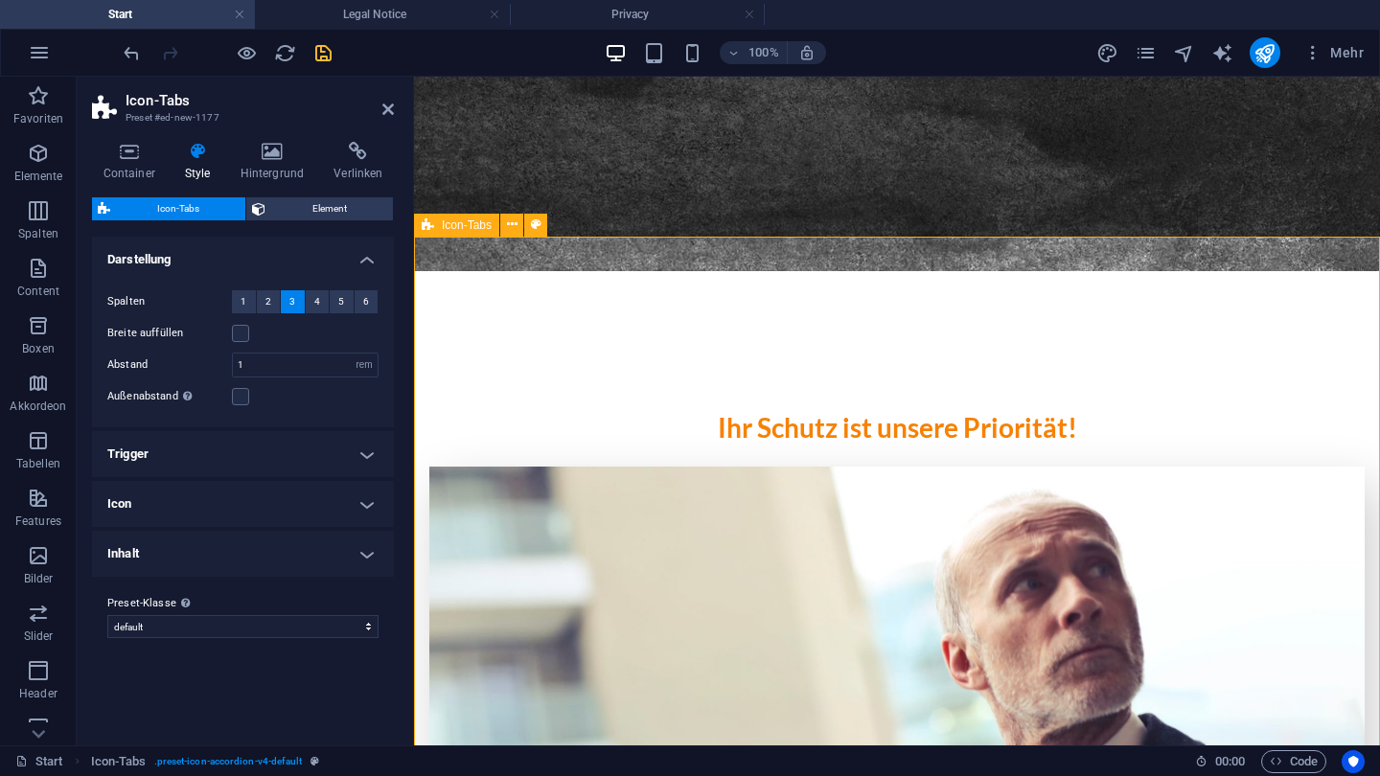
scroll to position [2116, 0]
click at [390, 110] on icon at bounding box center [388, 109] width 12 height 15
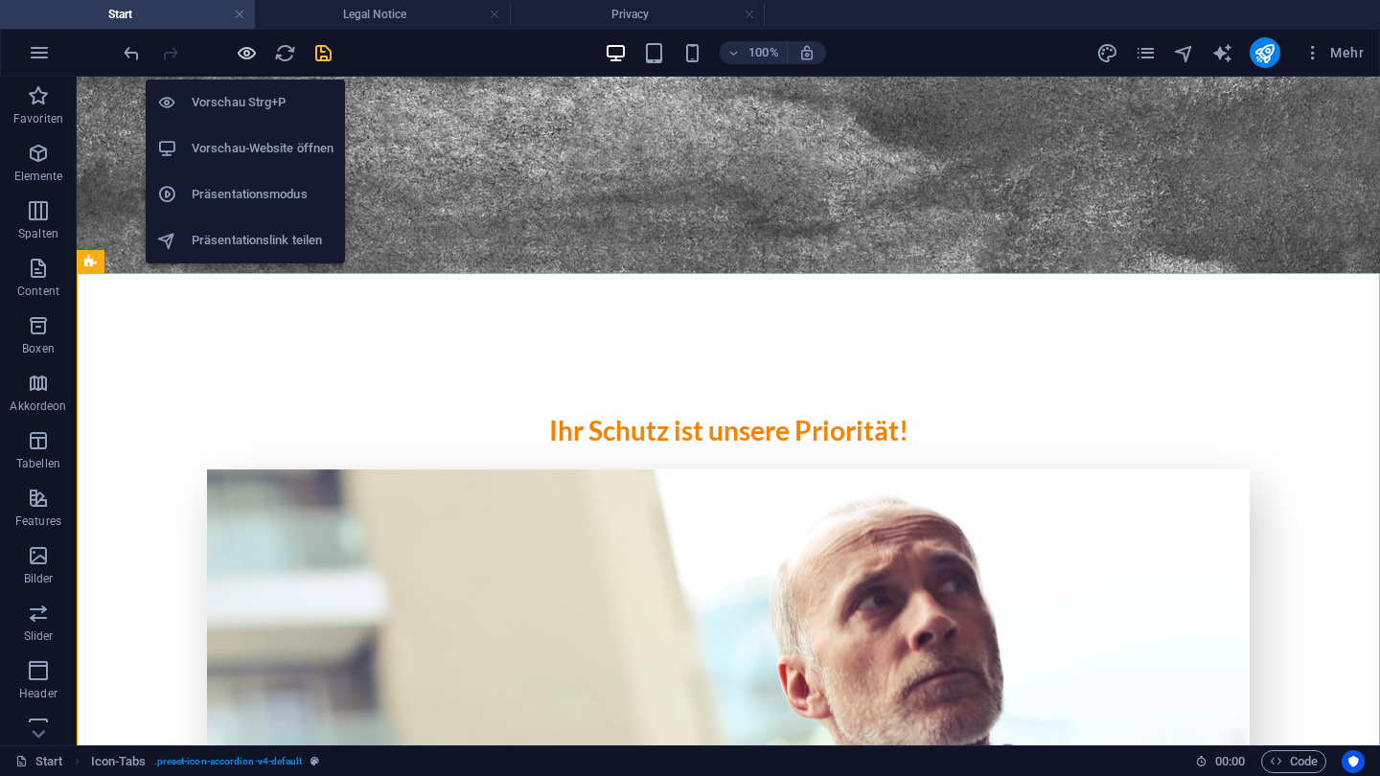
click at [257, 55] on icon "button" at bounding box center [247, 53] width 22 height 22
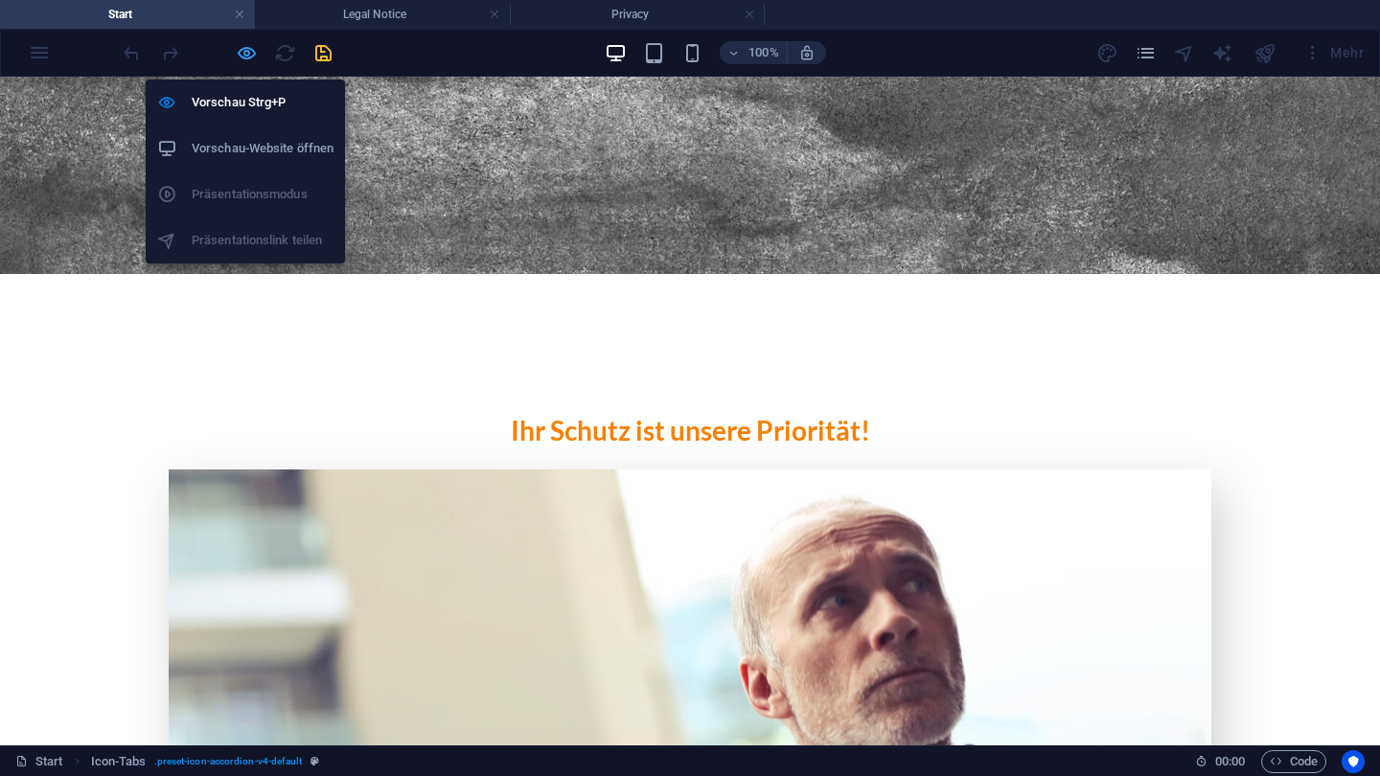
click at [253, 49] on icon "button" at bounding box center [247, 53] width 22 height 22
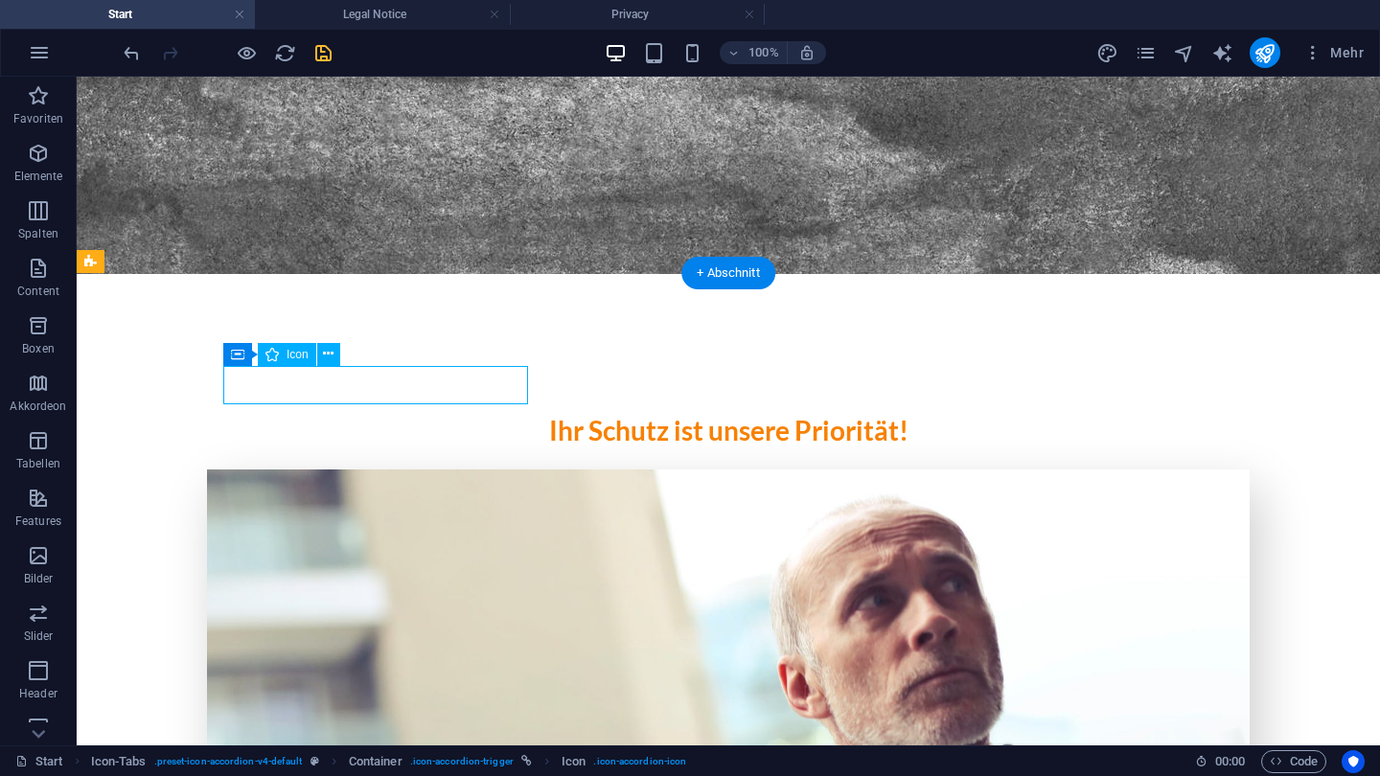
click at [326, 356] on icon at bounding box center [328, 354] width 11 height 20
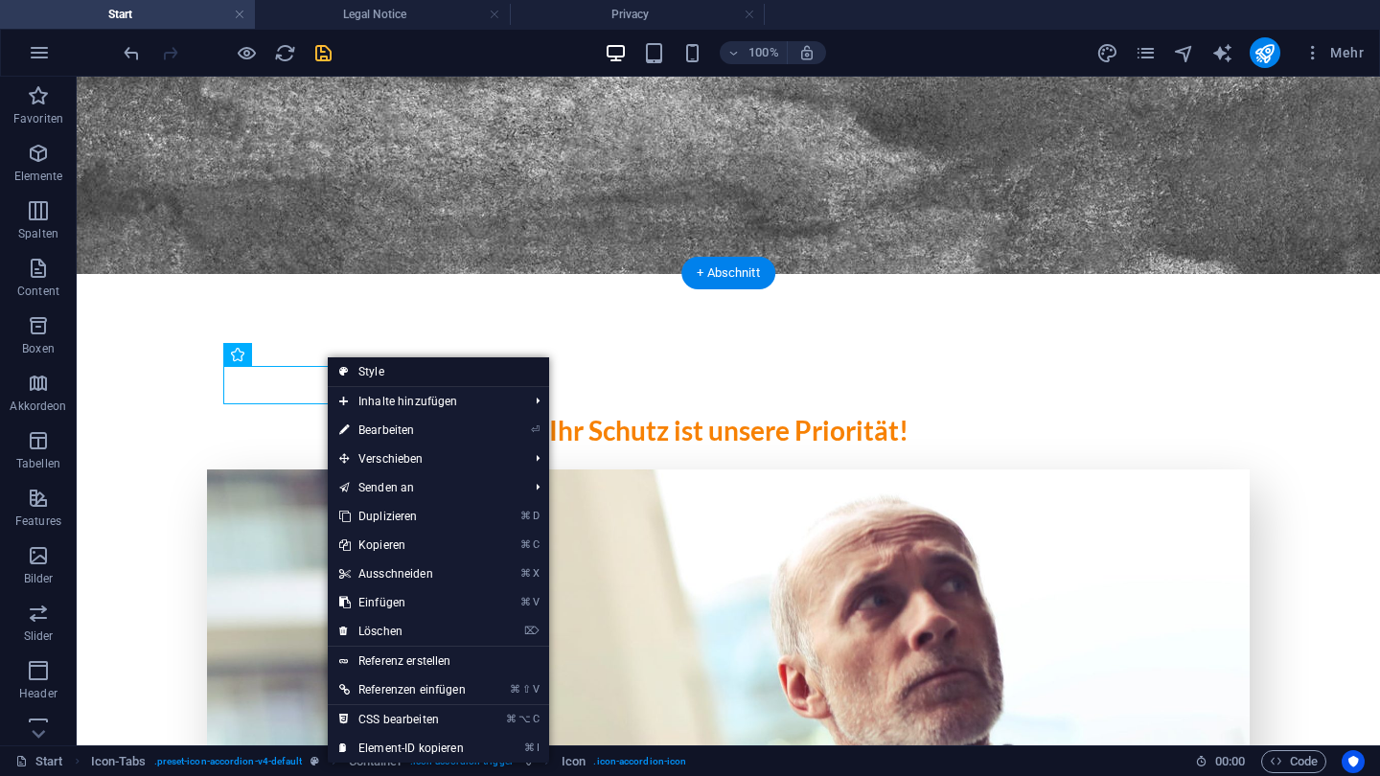
click at [349, 365] on link "Style" at bounding box center [438, 372] width 221 height 29
select select "rem"
select select "px"
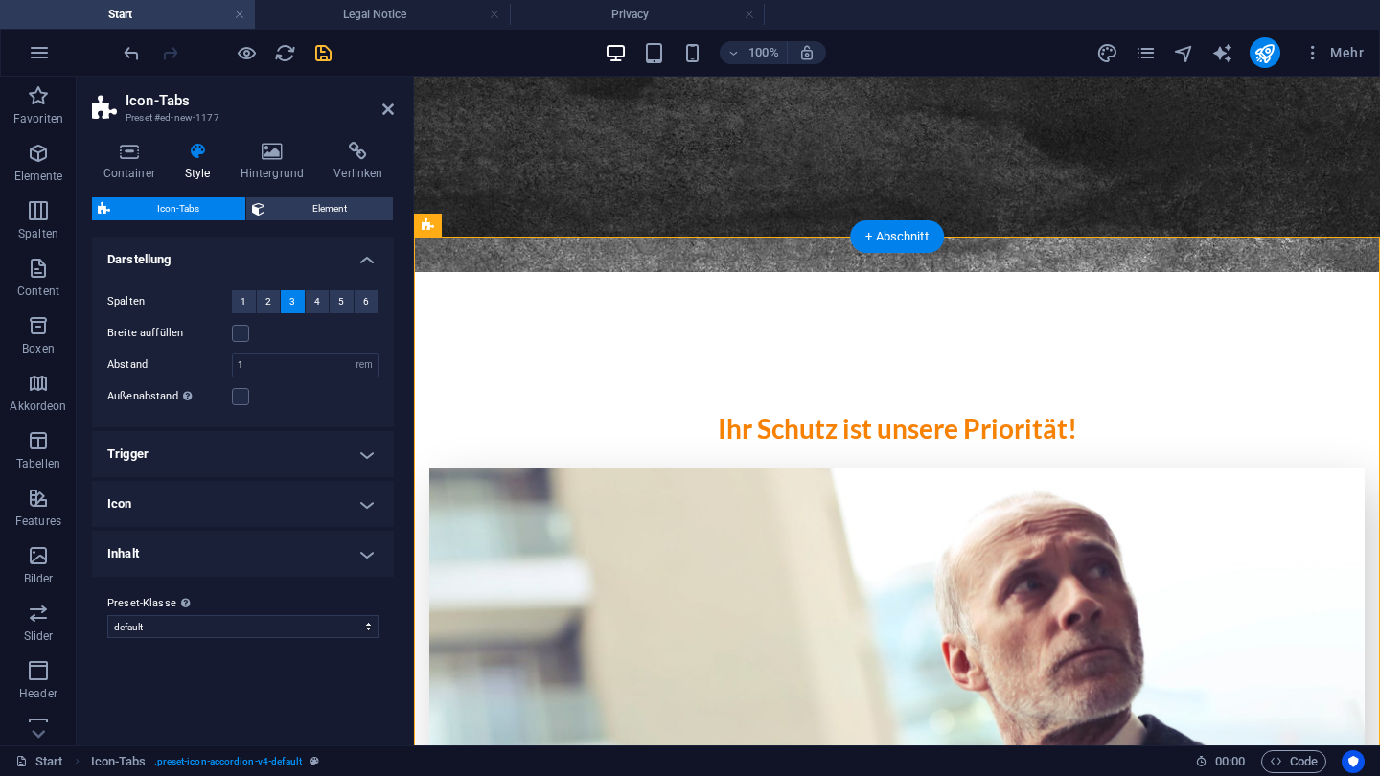
click at [227, 498] on h4 "Icon" at bounding box center [243, 504] width 302 height 46
click at [203, 607] on h4 "Inhalt" at bounding box center [243, 606] width 302 height 46
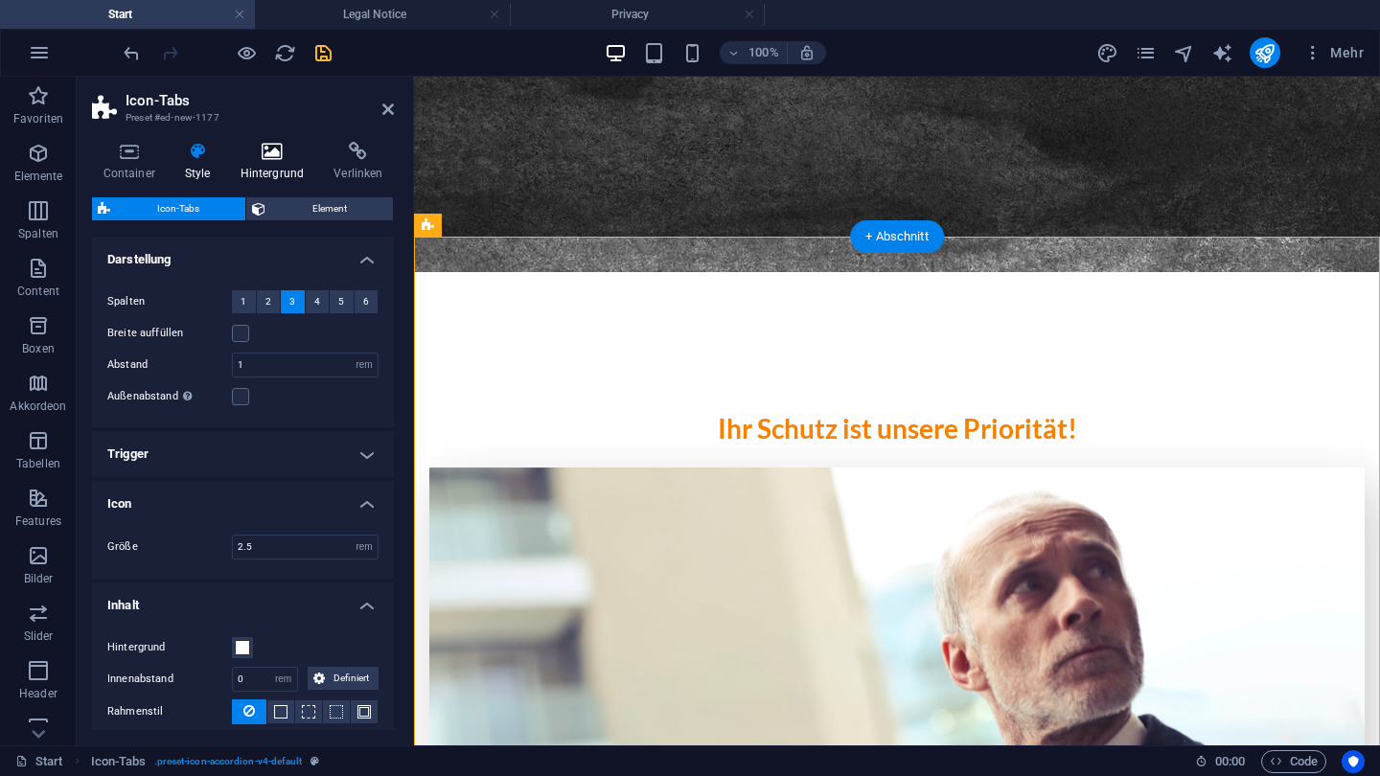
click at [282, 154] on icon at bounding box center [272, 151] width 86 height 19
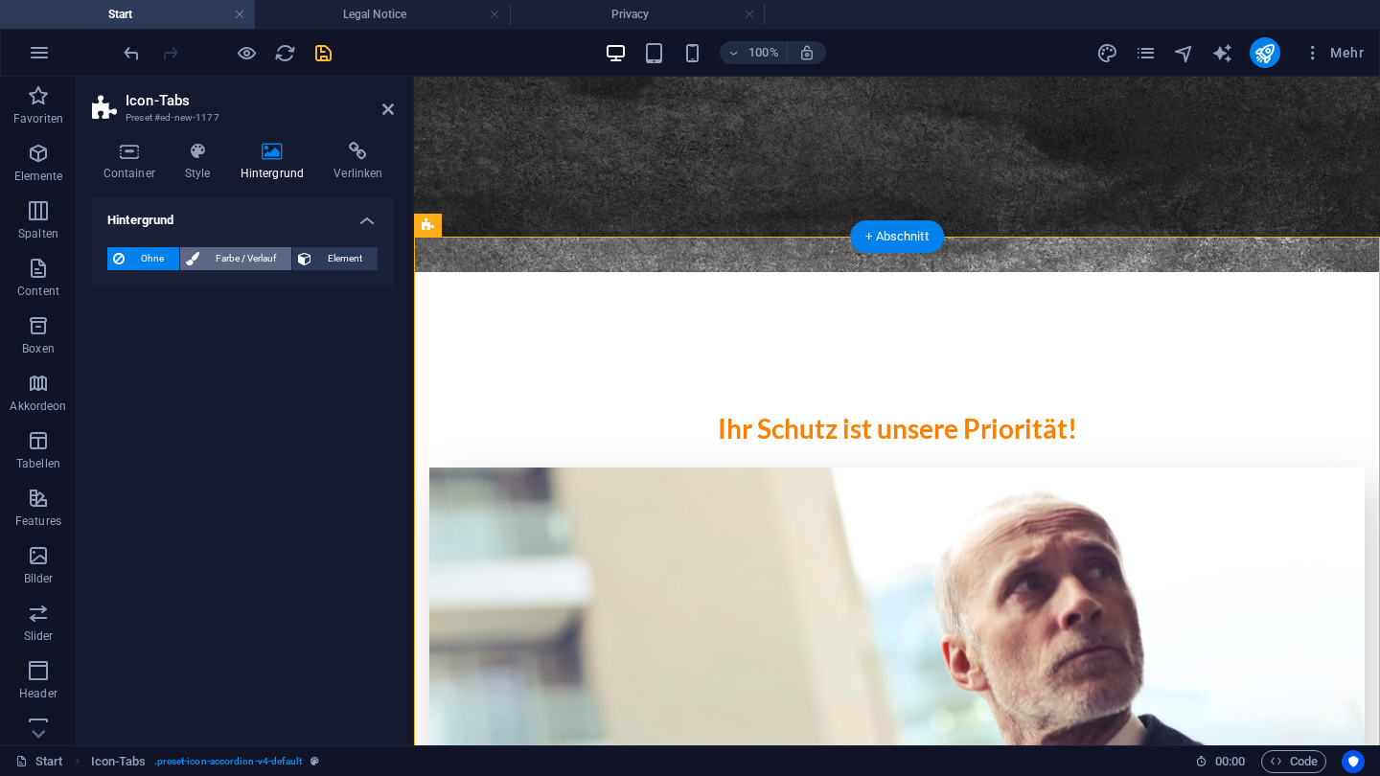
click at [258, 261] on span "Farbe / Verlauf" at bounding box center [245, 258] width 81 height 23
click at [119, 338] on span at bounding box center [119, 335] width 21 height 21
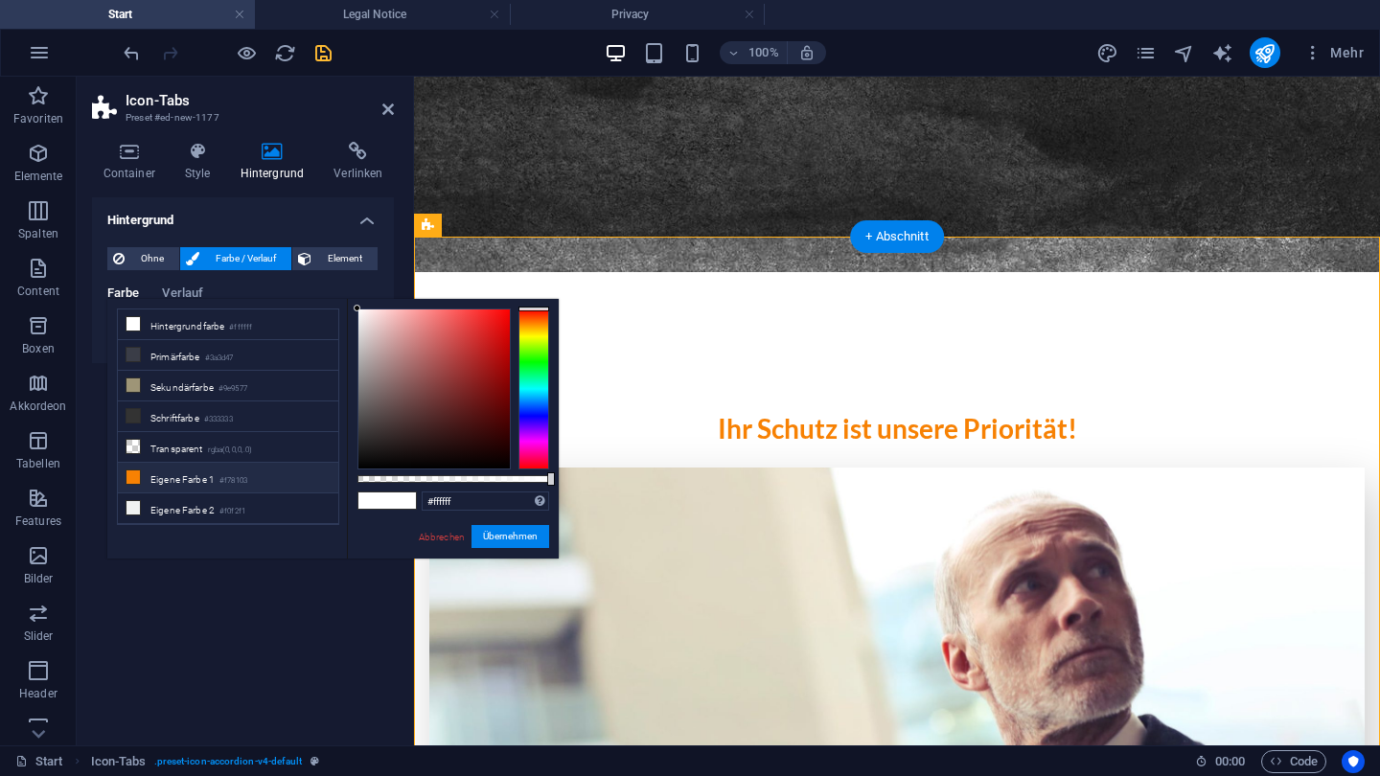
click at [160, 485] on li "Eigene Farbe 1 #f78103" at bounding box center [228, 478] width 220 height 31
type input "#f78103"
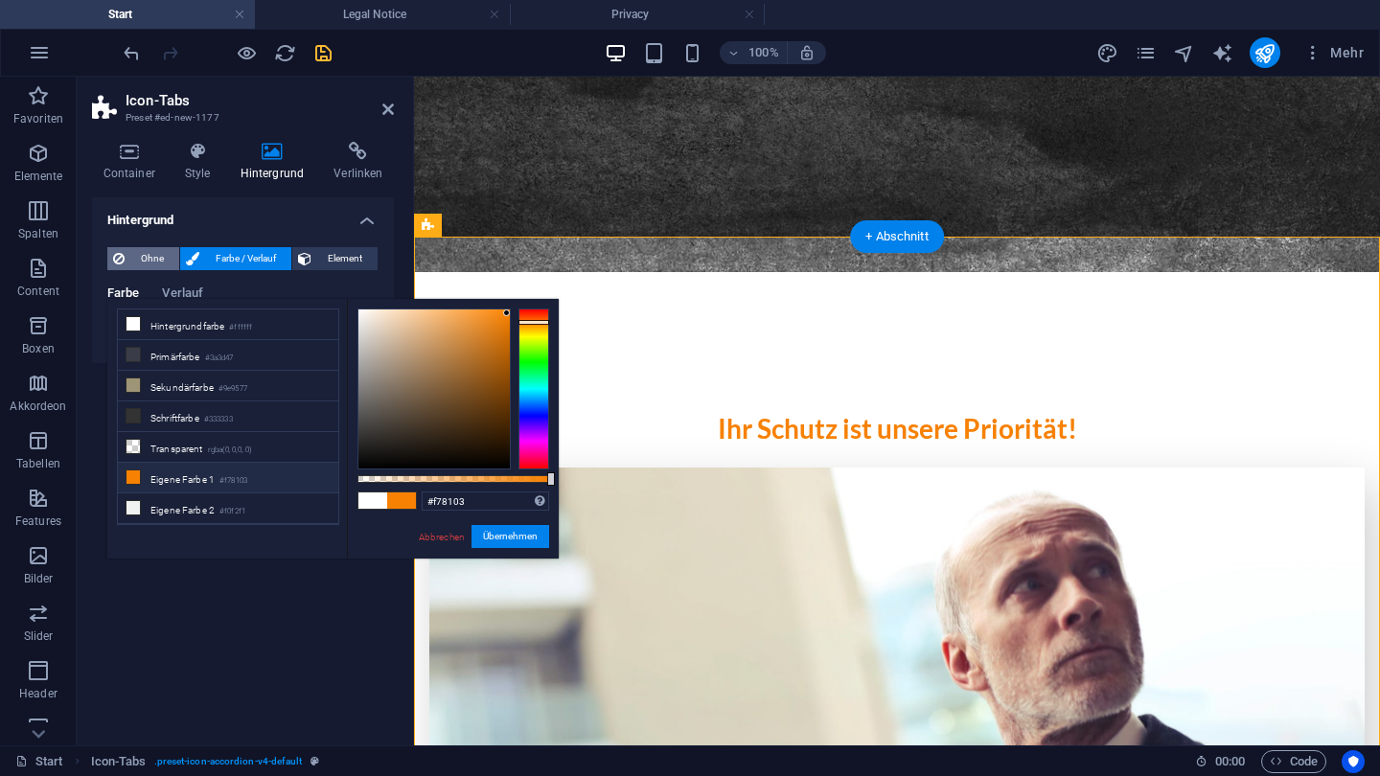
click at [150, 259] on span "Ohne" at bounding box center [151, 258] width 43 height 23
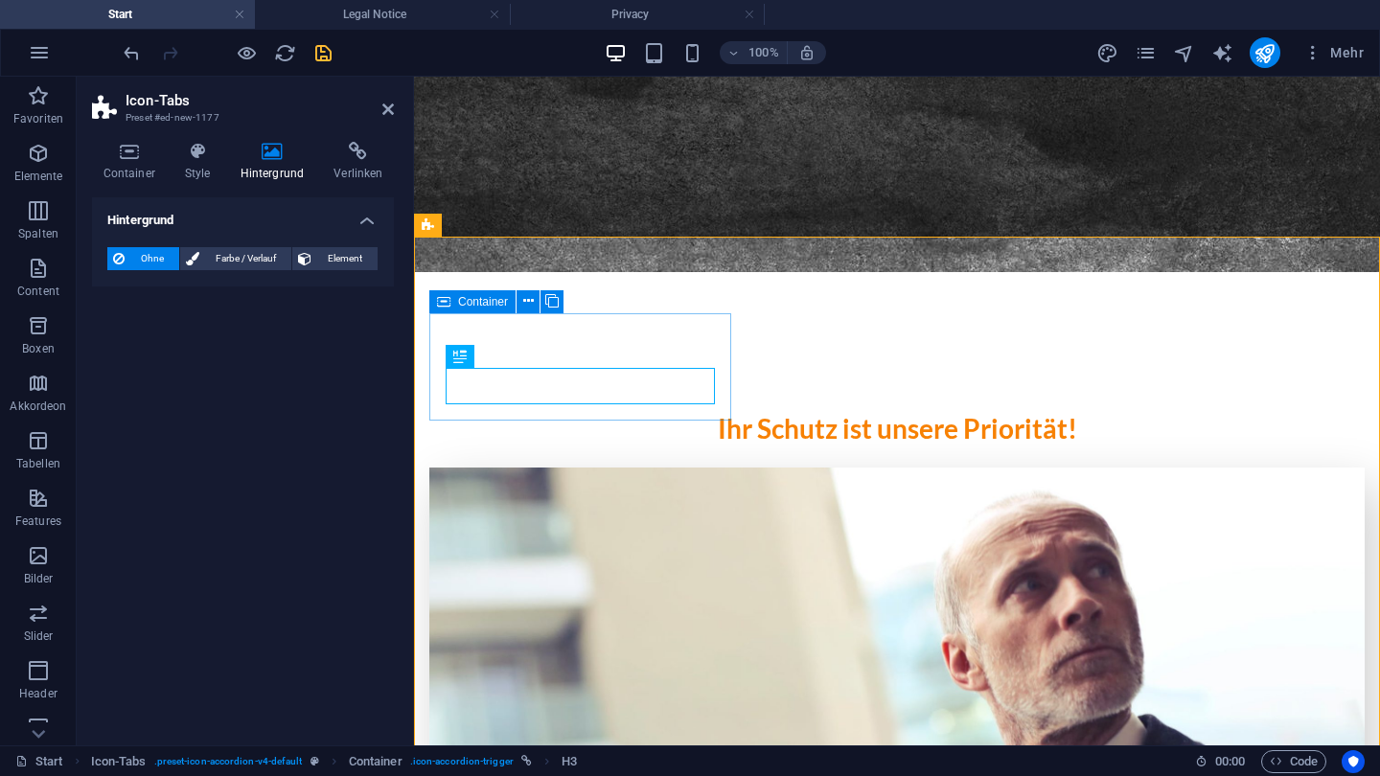
click at [525, 307] on icon at bounding box center [528, 301] width 11 height 20
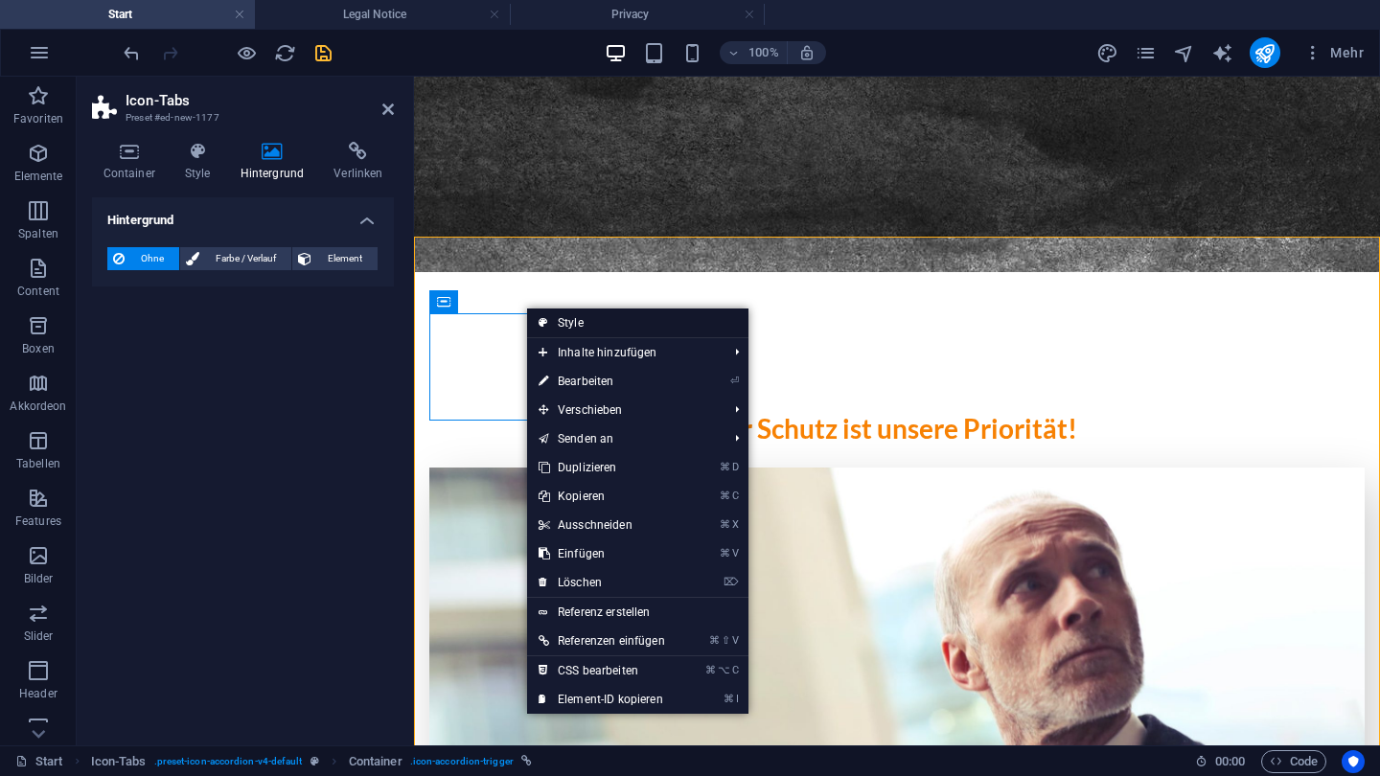
click at [585, 330] on link "Style" at bounding box center [637, 323] width 221 height 29
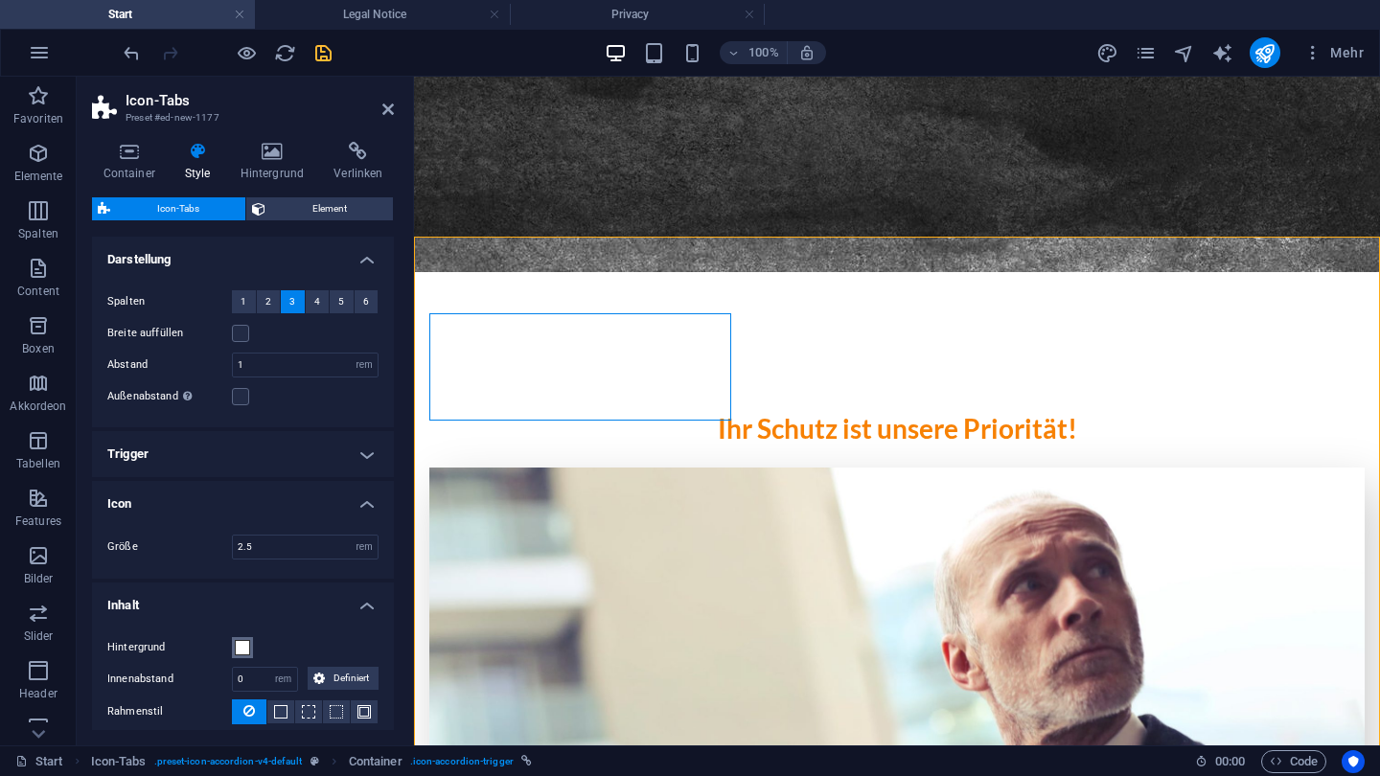
click at [238, 637] on button "Hintergrund" at bounding box center [242, 647] width 21 height 21
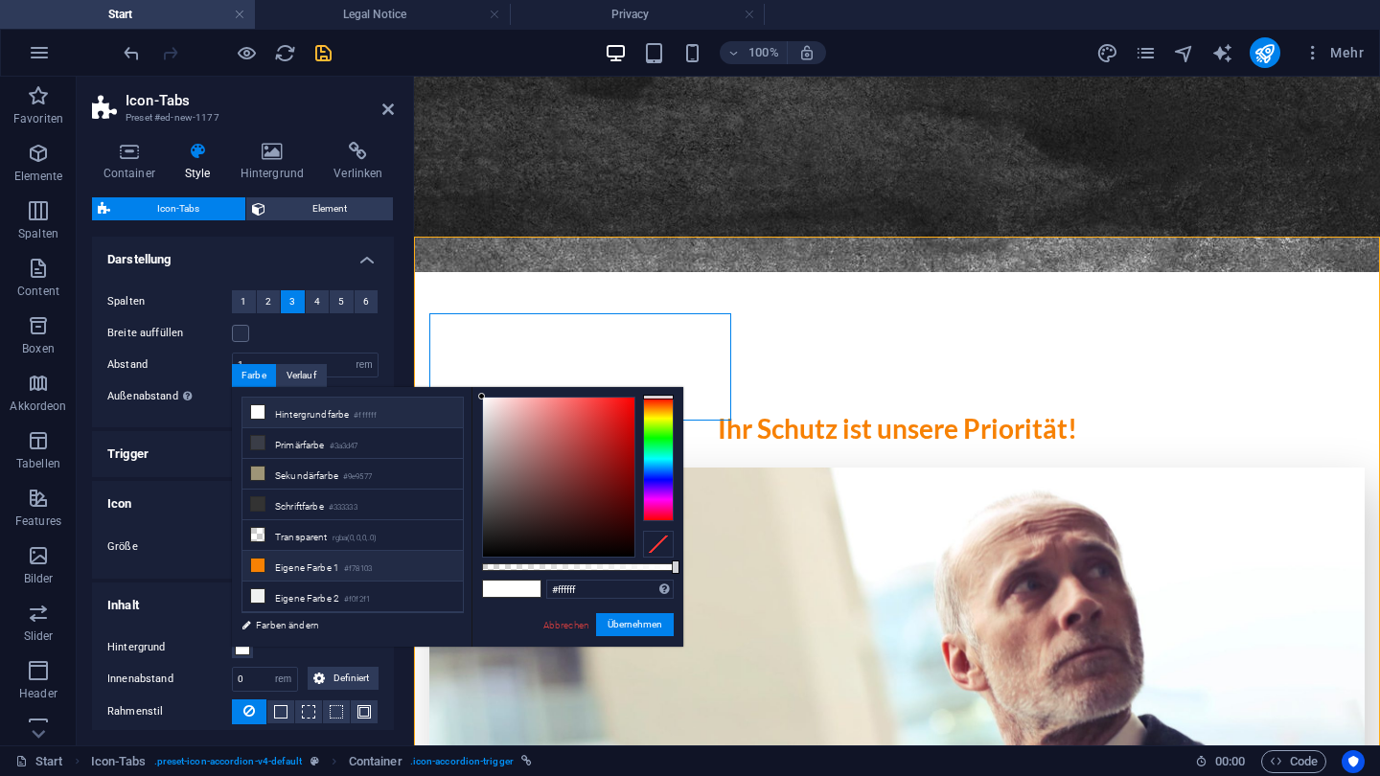
click at [294, 564] on li "Eigene Farbe 1 #f78103" at bounding box center [352, 566] width 220 height 31
type input "#f78103"
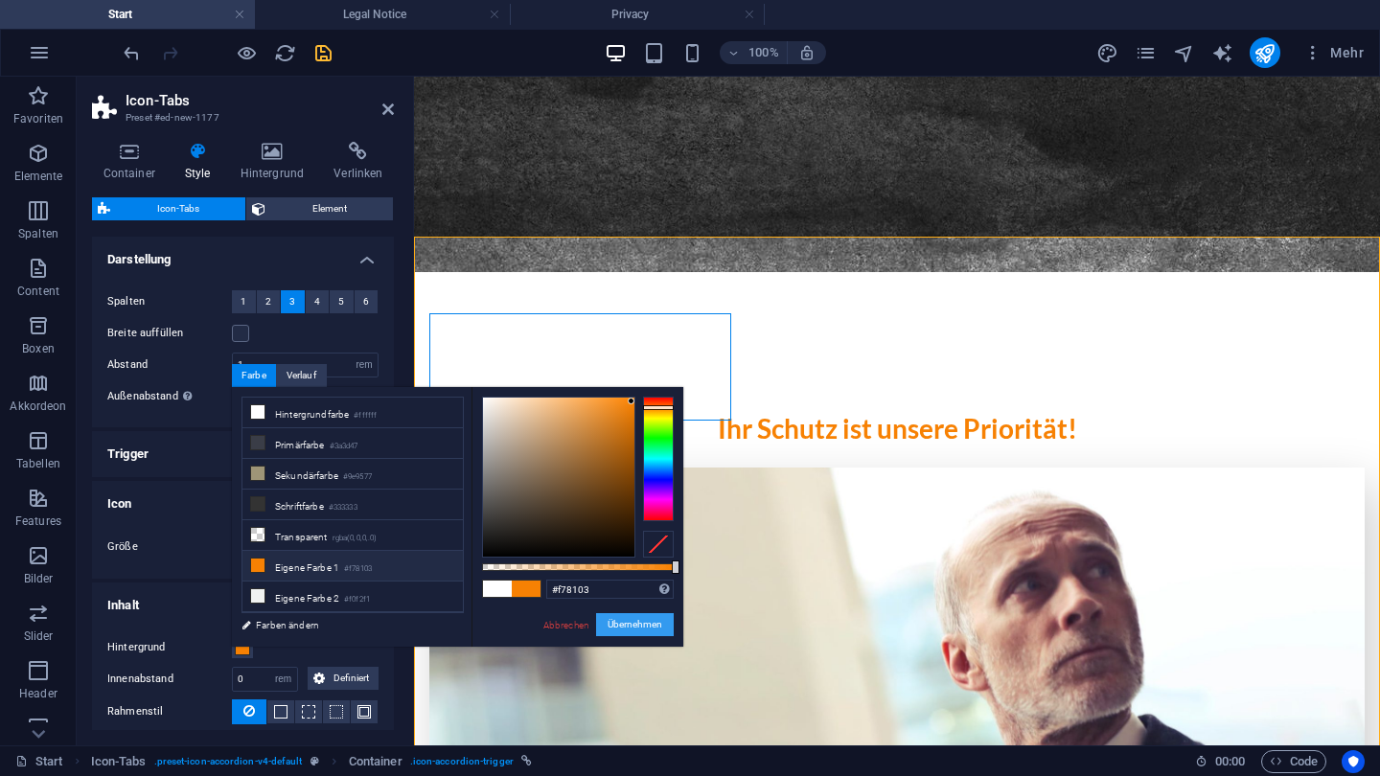
click at [614, 619] on button "Übernehmen" at bounding box center [635, 624] width 78 height 23
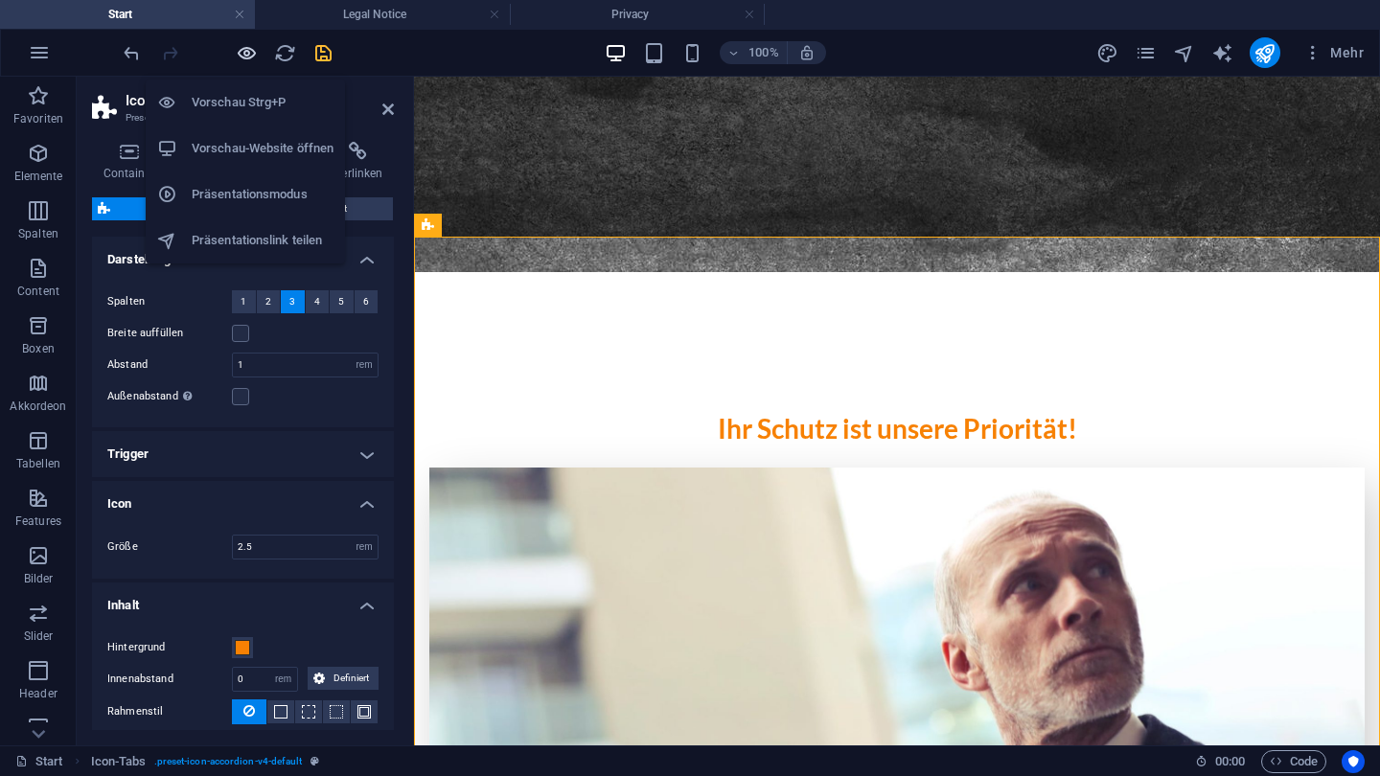
click at [249, 58] on icon "button" at bounding box center [247, 53] width 22 height 22
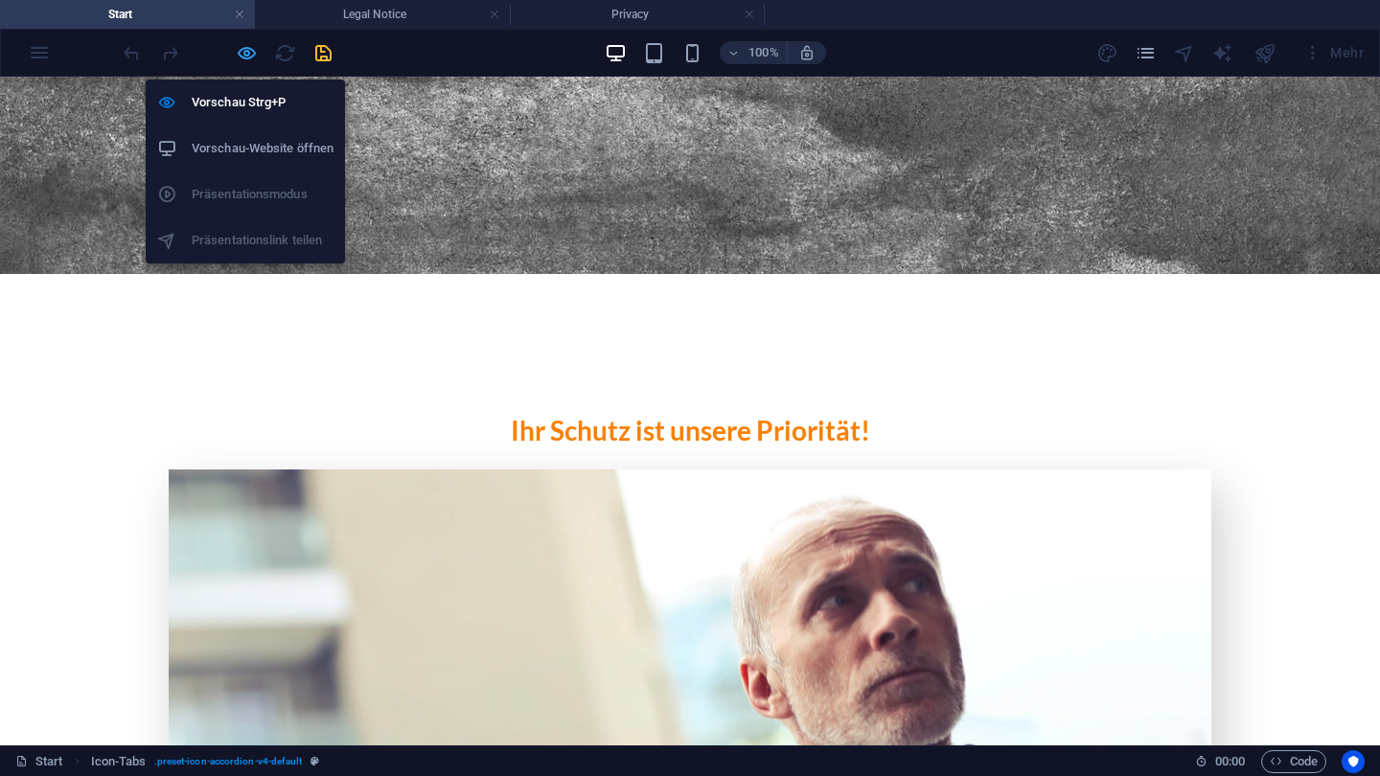
click at [243, 53] on icon "button" at bounding box center [247, 53] width 22 height 22
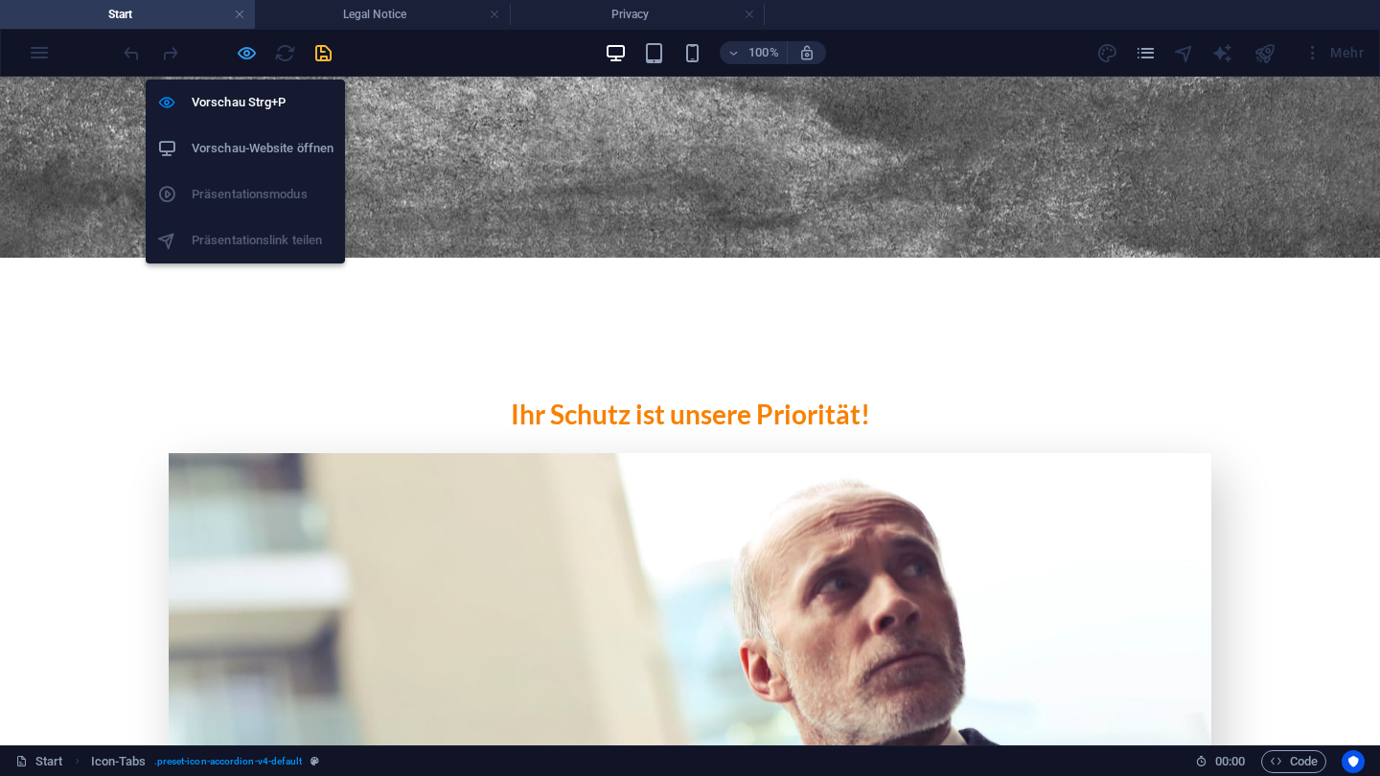
select select "rem"
select select "px"
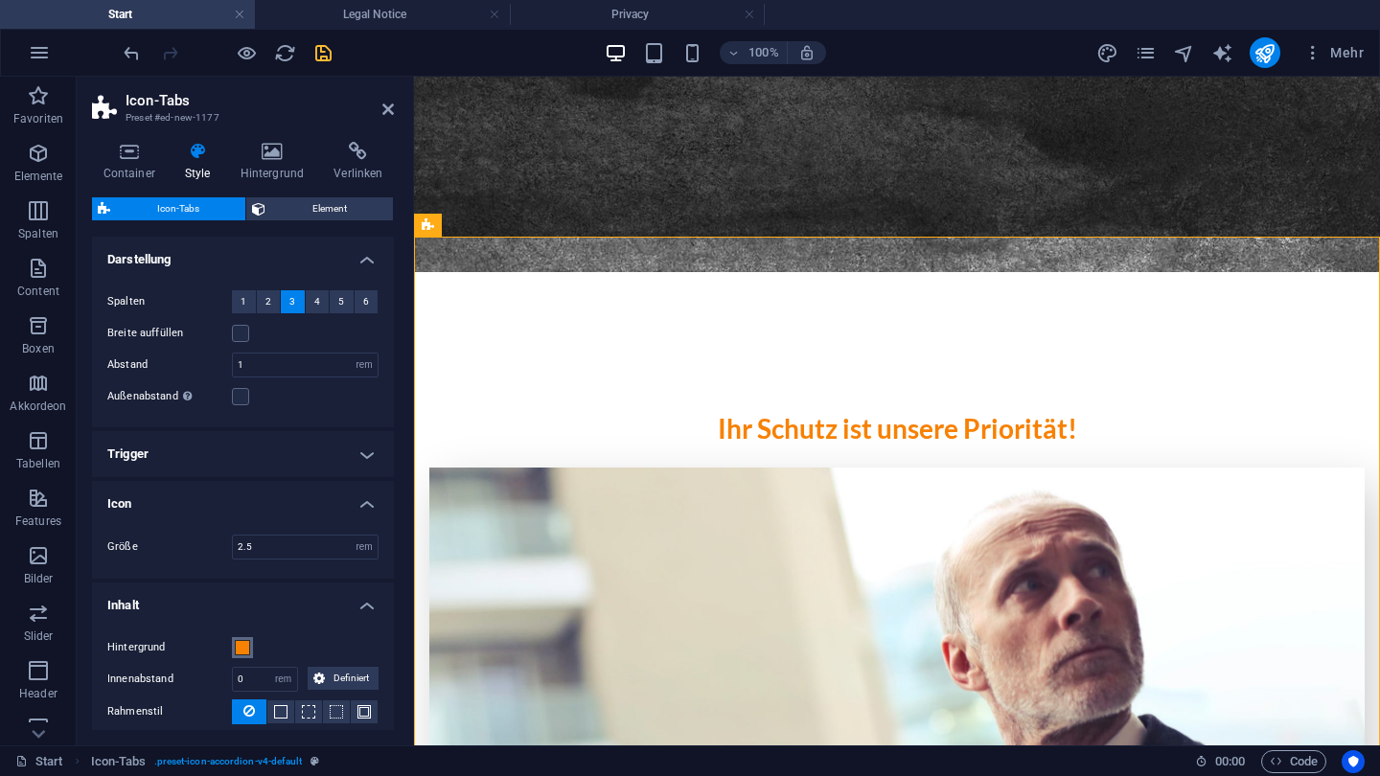
click at [241, 645] on span at bounding box center [242, 647] width 15 height 15
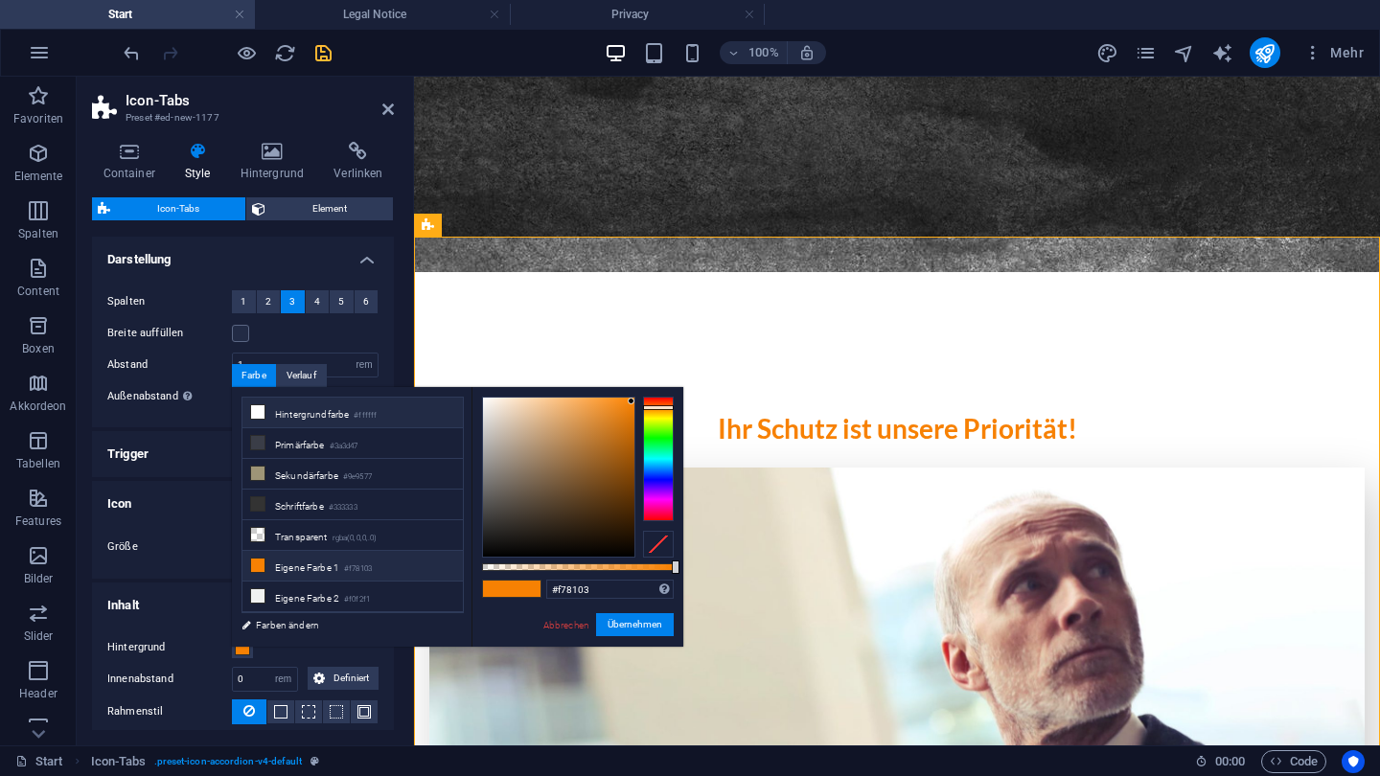
click at [298, 409] on li "Hintergrundfarbe #ffffff" at bounding box center [352, 413] width 220 height 31
type input "#ffffff"
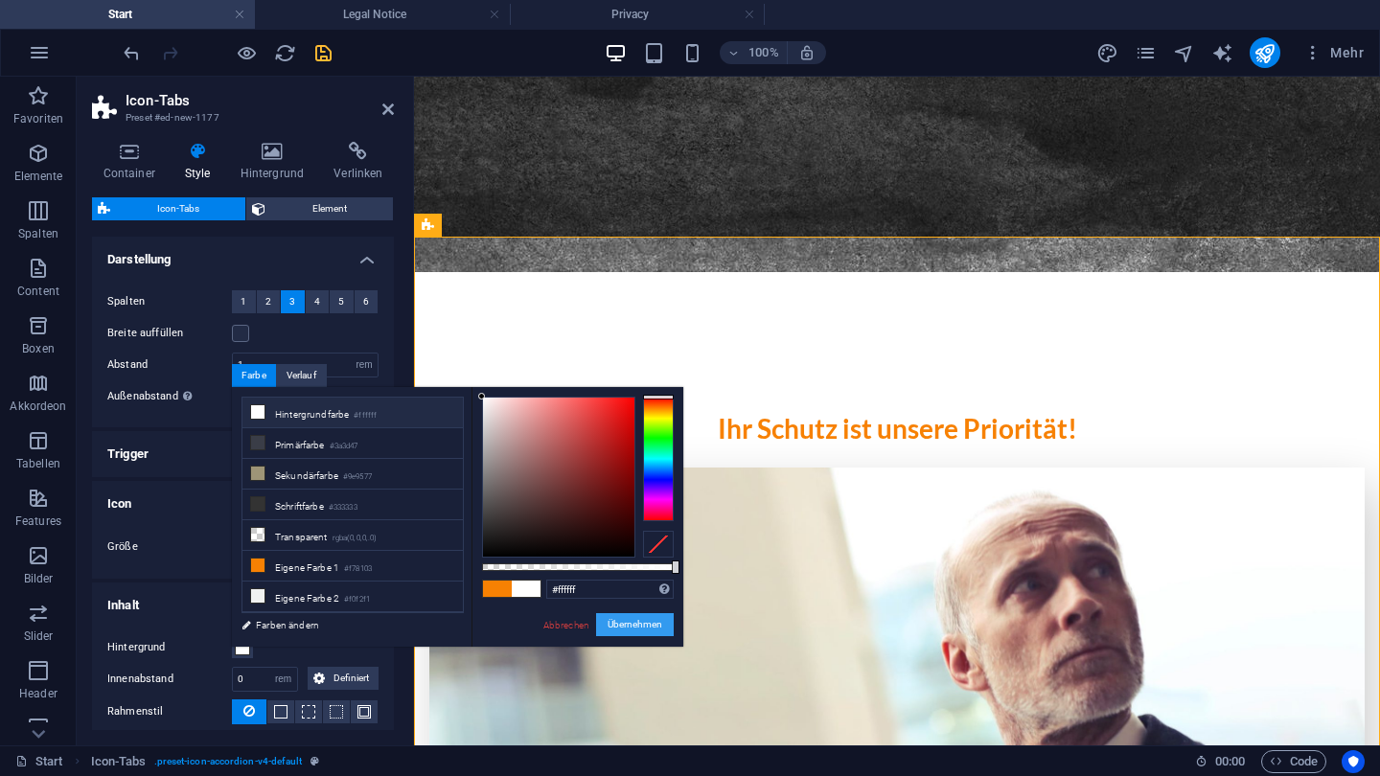
click at [619, 619] on button "Übernehmen" at bounding box center [635, 624] width 78 height 23
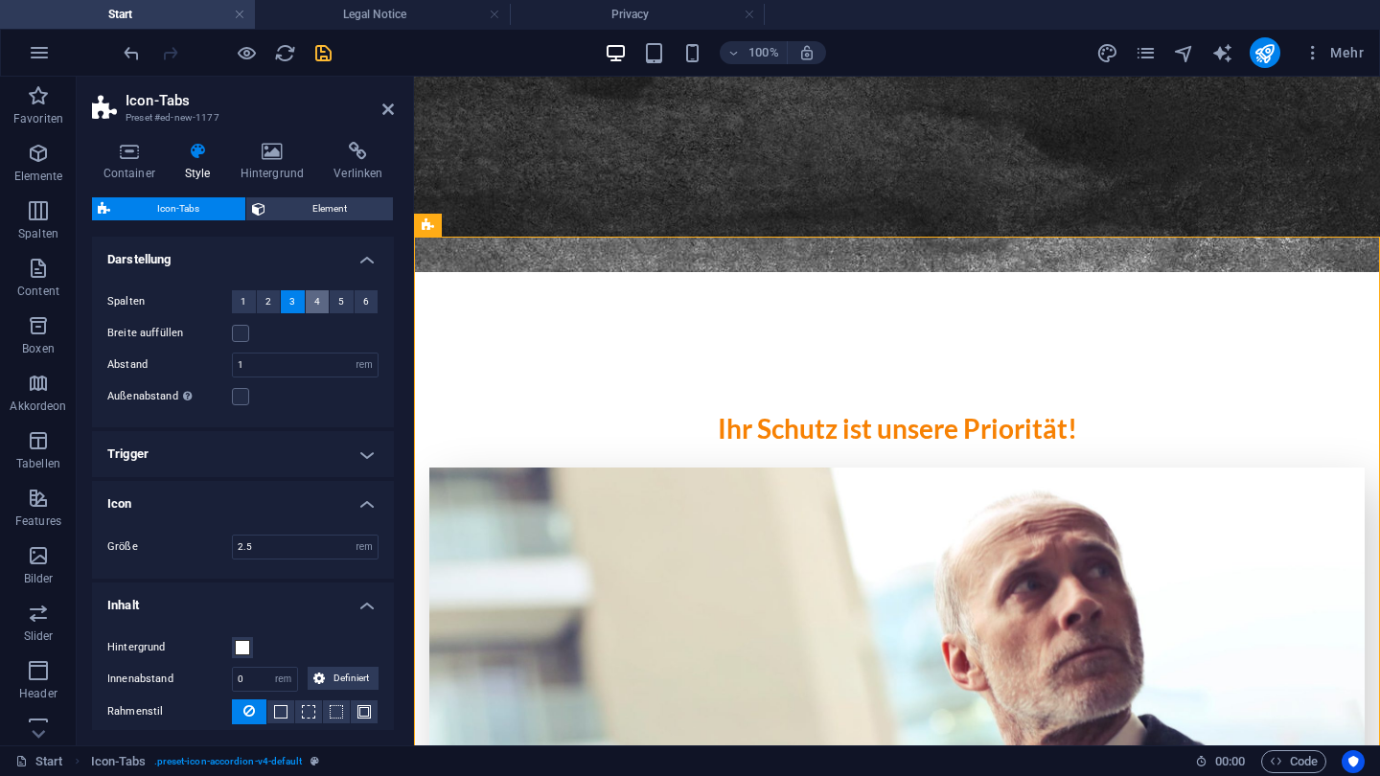
scroll to position [0, 0]
click at [276, 198] on span "Element" at bounding box center [329, 208] width 116 height 23
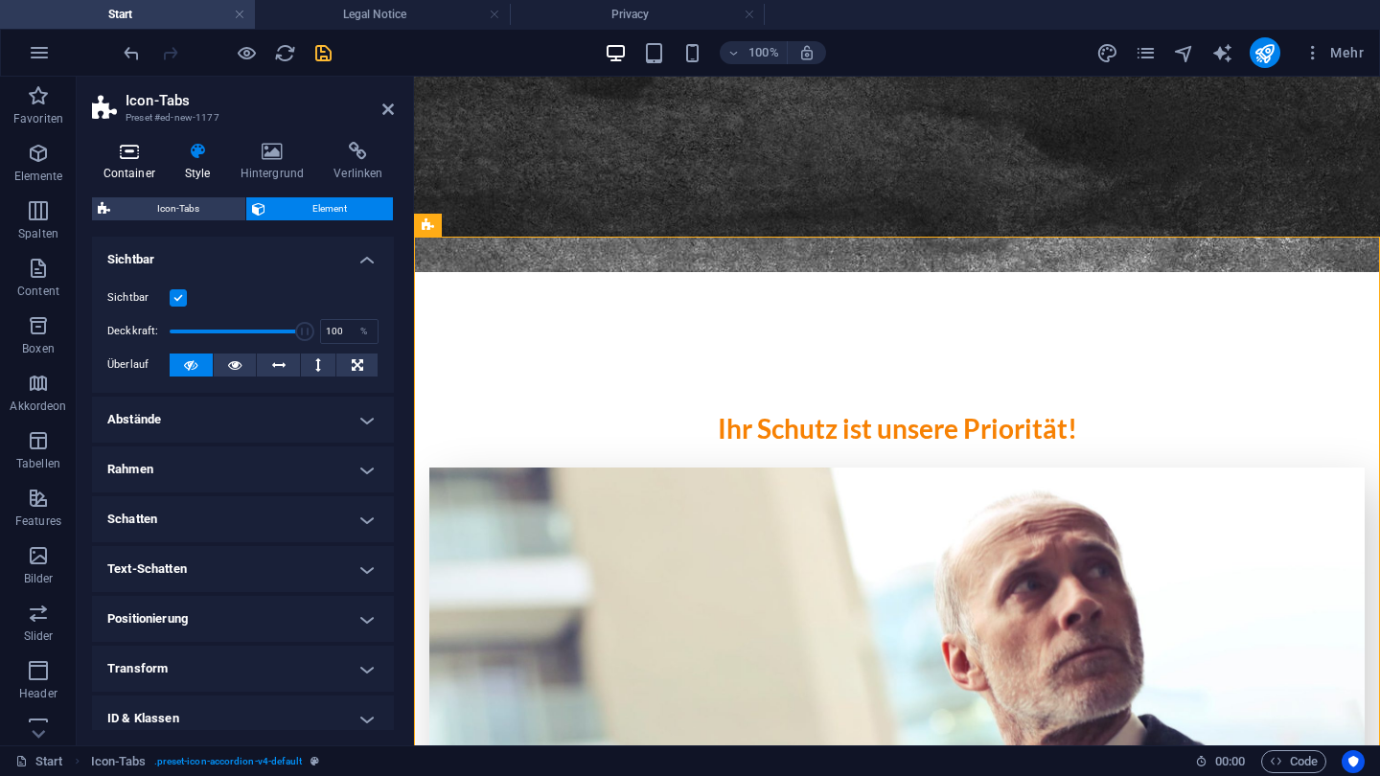
click at [141, 165] on h4 "Container" at bounding box center [132, 162] width 81 height 40
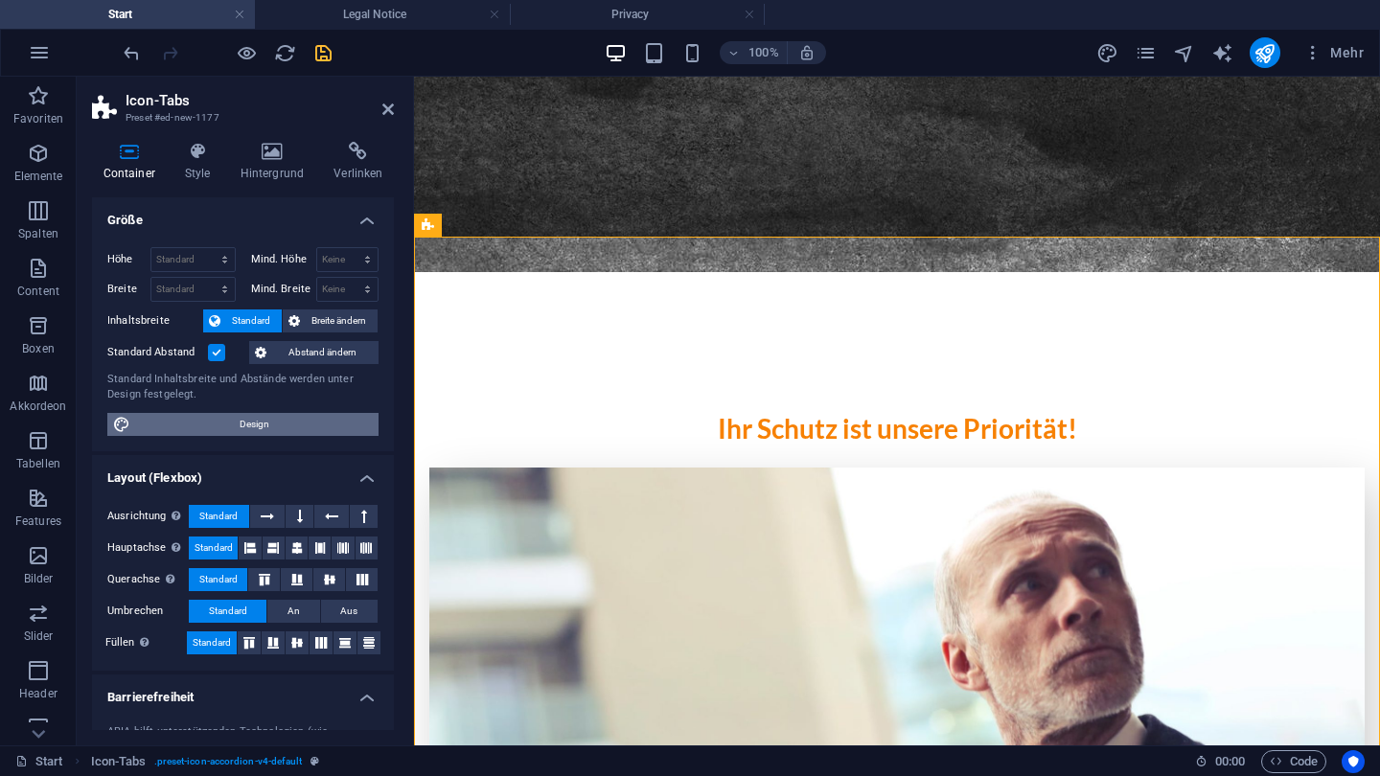
click at [241, 427] on span "Design" at bounding box center [254, 424] width 237 height 23
select select "px"
select select "300"
select select "px"
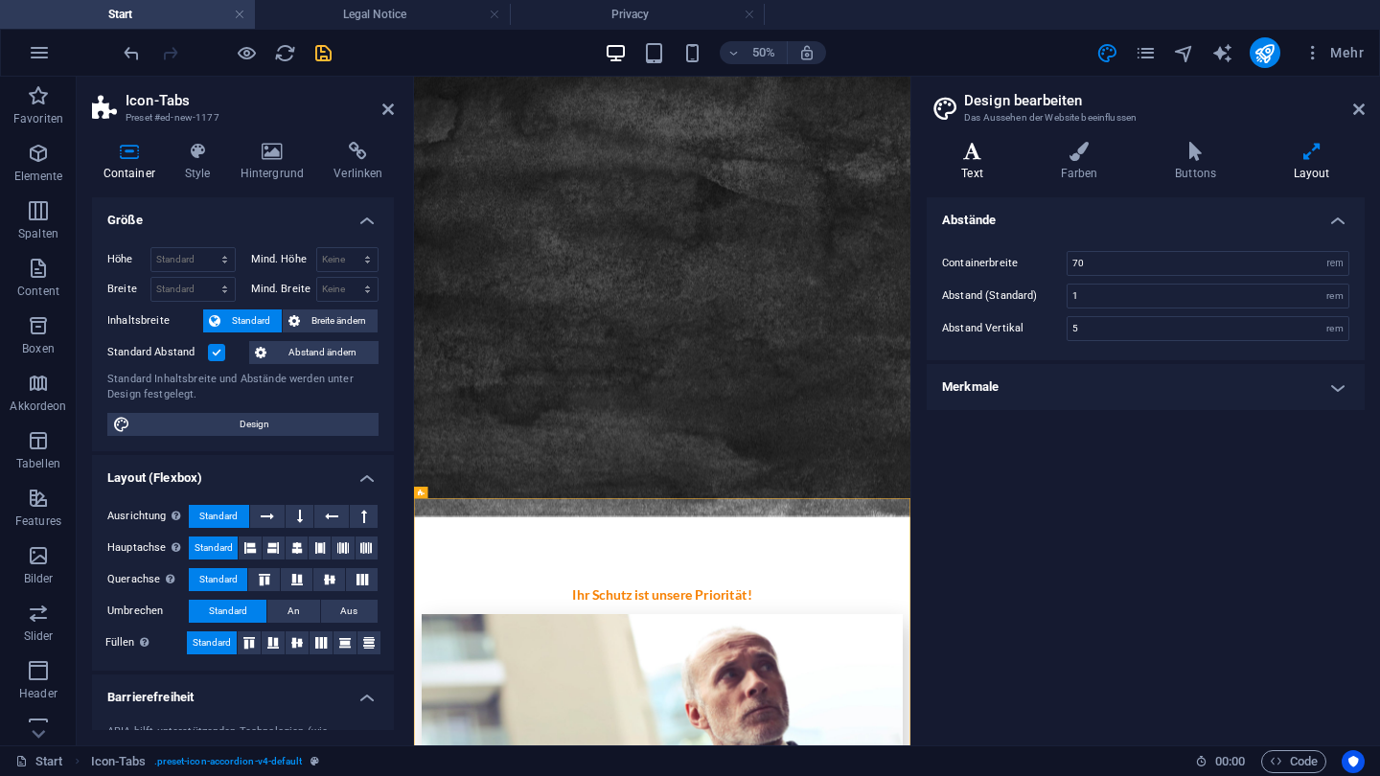
click at [988, 173] on h4 "Text" at bounding box center [976, 162] width 99 height 40
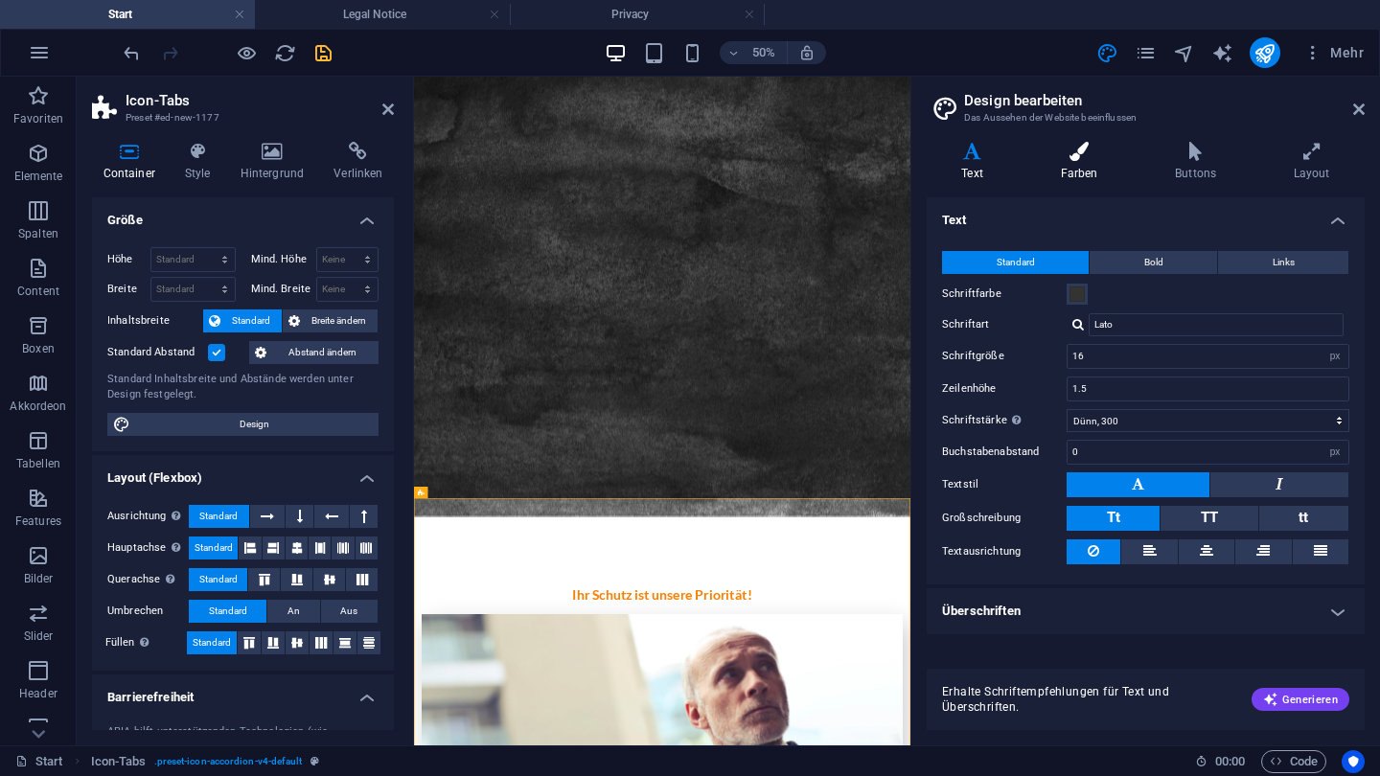
click at [1055, 164] on h4 "Farben" at bounding box center [1083, 162] width 115 height 40
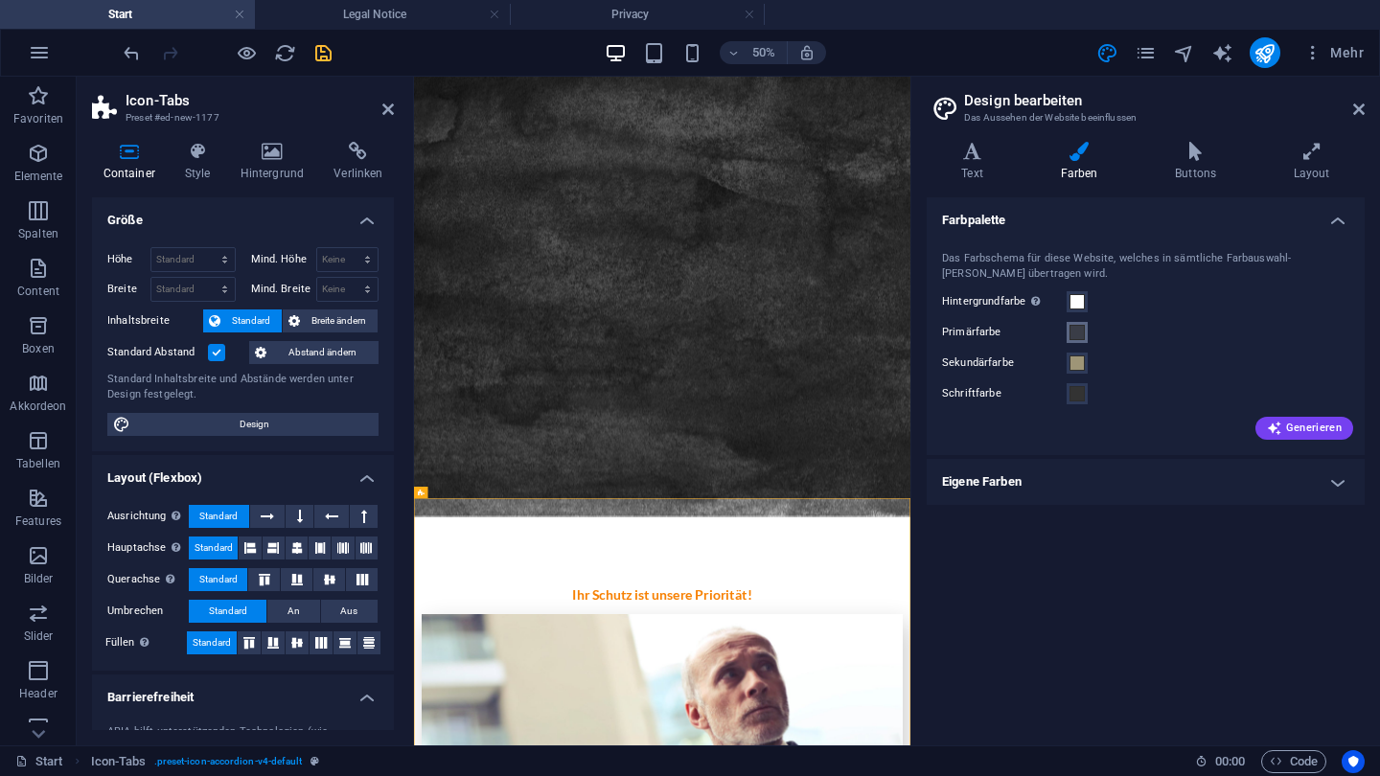
click at [1074, 335] on span at bounding box center [1077, 332] width 15 height 15
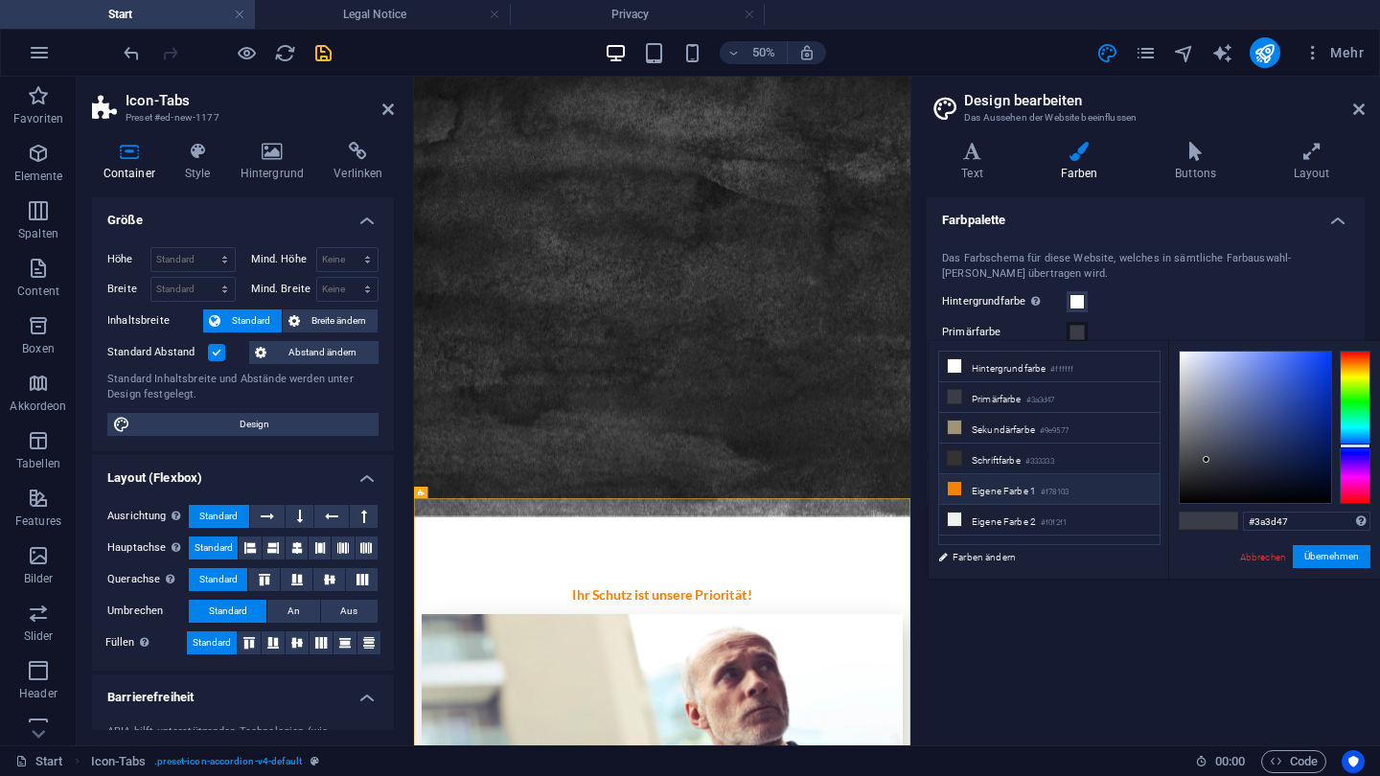
click at [992, 489] on li "Eigene Farbe 1 #f78103" at bounding box center [1049, 489] width 220 height 31
type input "#f78103"
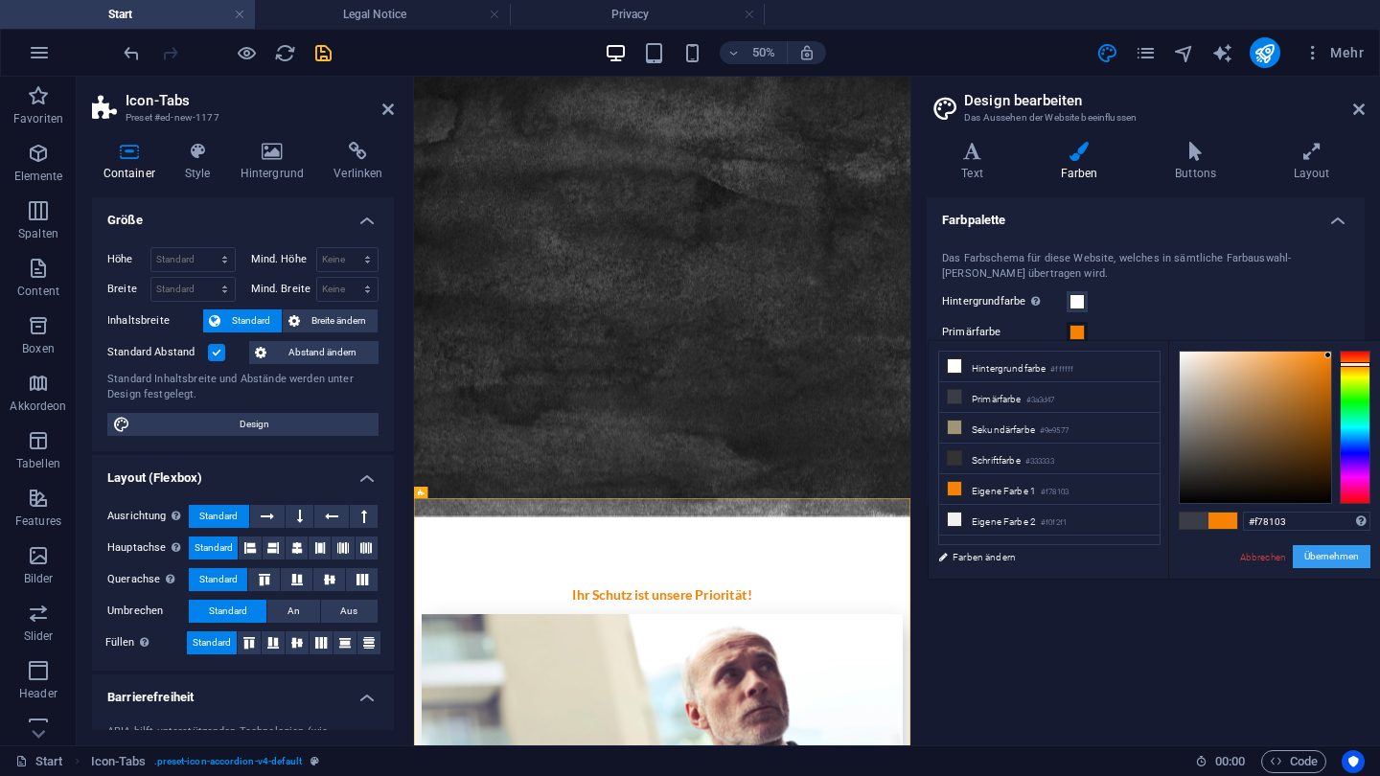
click at [1305, 551] on button "Übernehmen" at bounding box center [1332, 556] width 78 height 23
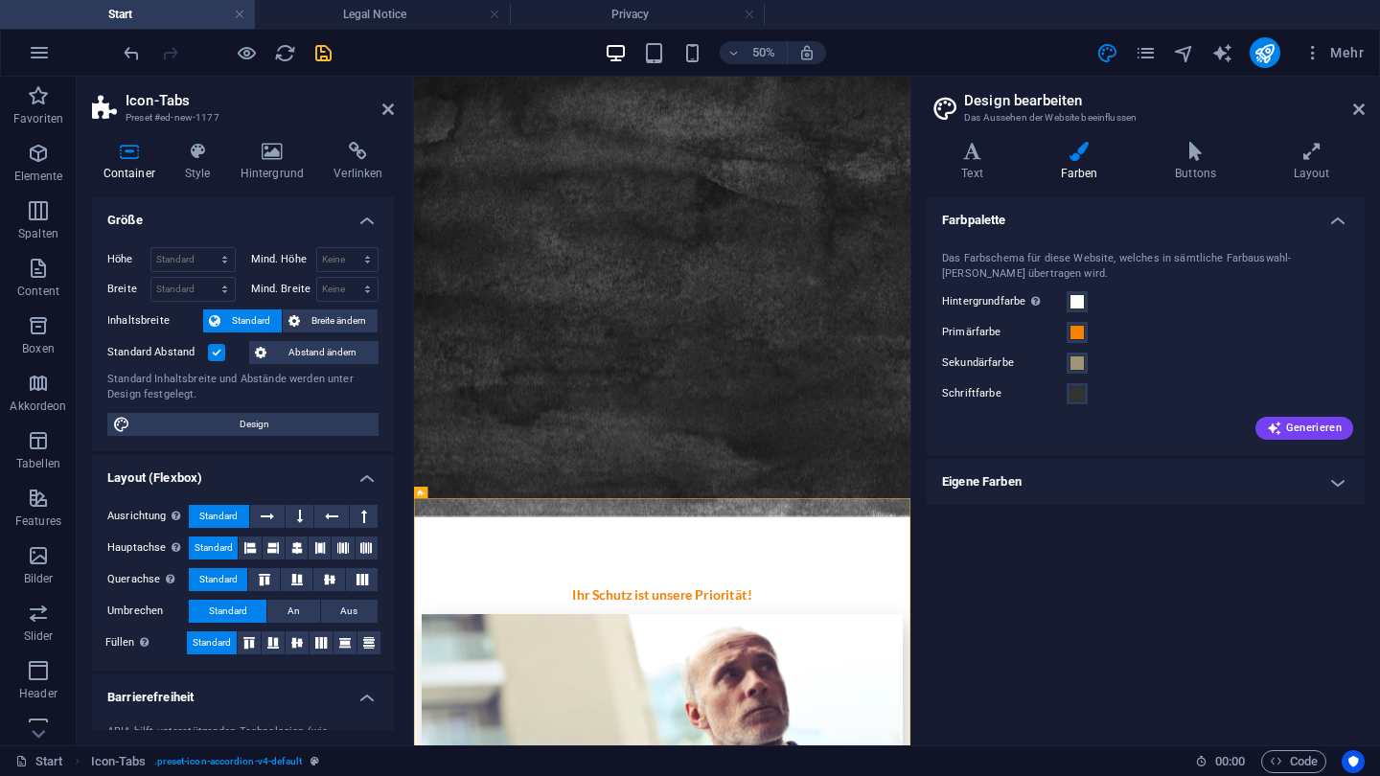
click at [1266, 554] on div "Farbpalette Das Farbschema für diese Website, welches in sämtliche Farbauswahl-…" at bounding box center [1146, 463] width 438 height 533
click at [1356, 102] on link at bounding box center [1359, 110] width 12 height 16
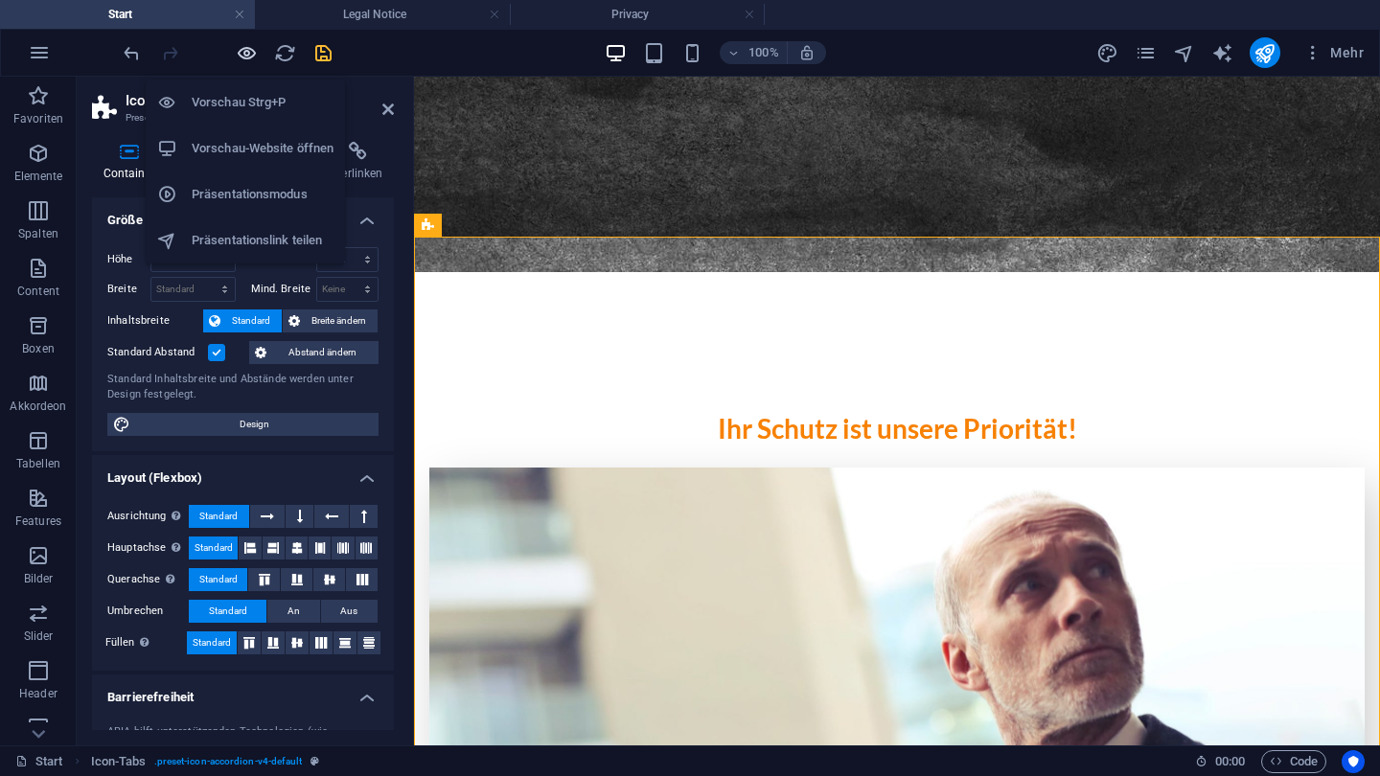
click at [244, 52] on icon "button" at bounding box center [247, 53] width 22 height 22
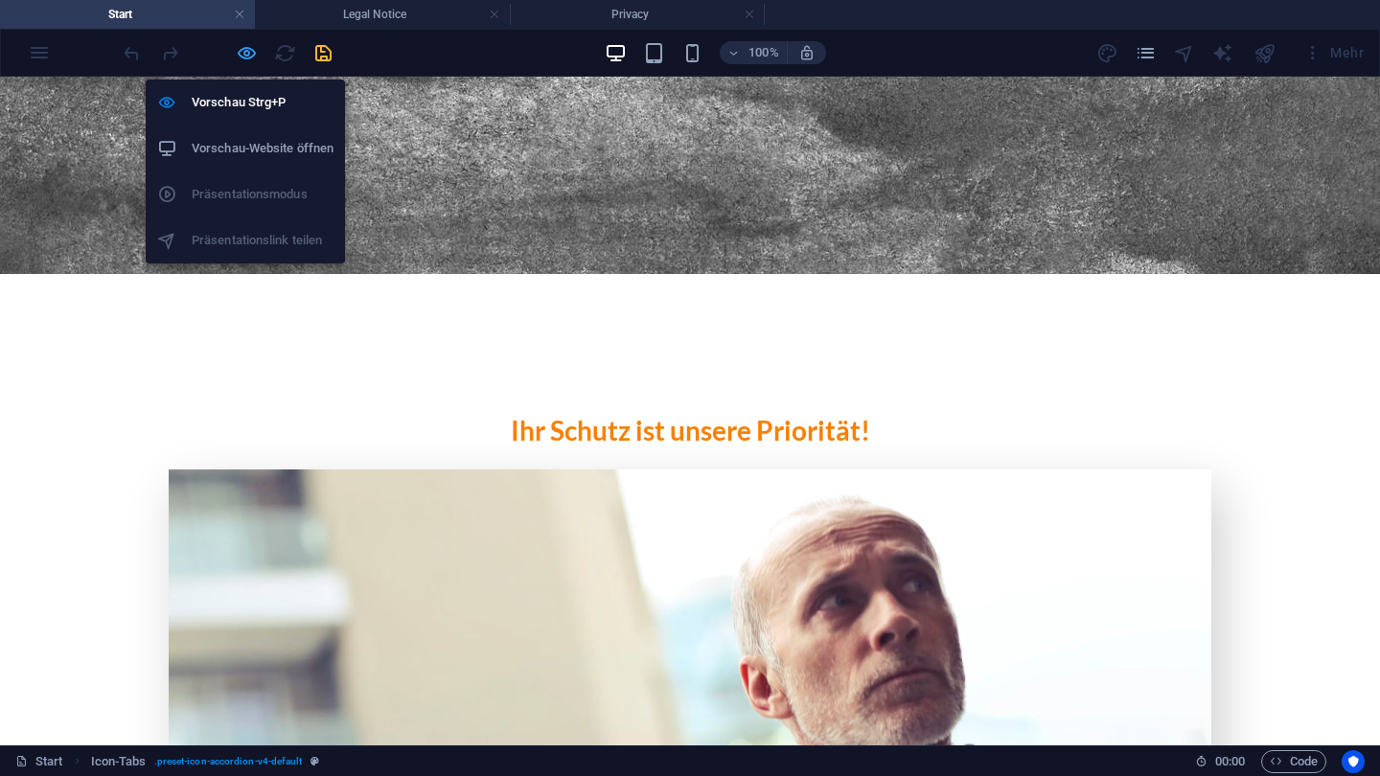
click at [238, 53] on icon "button" at bounding box center [247, 53] width 22 height 22
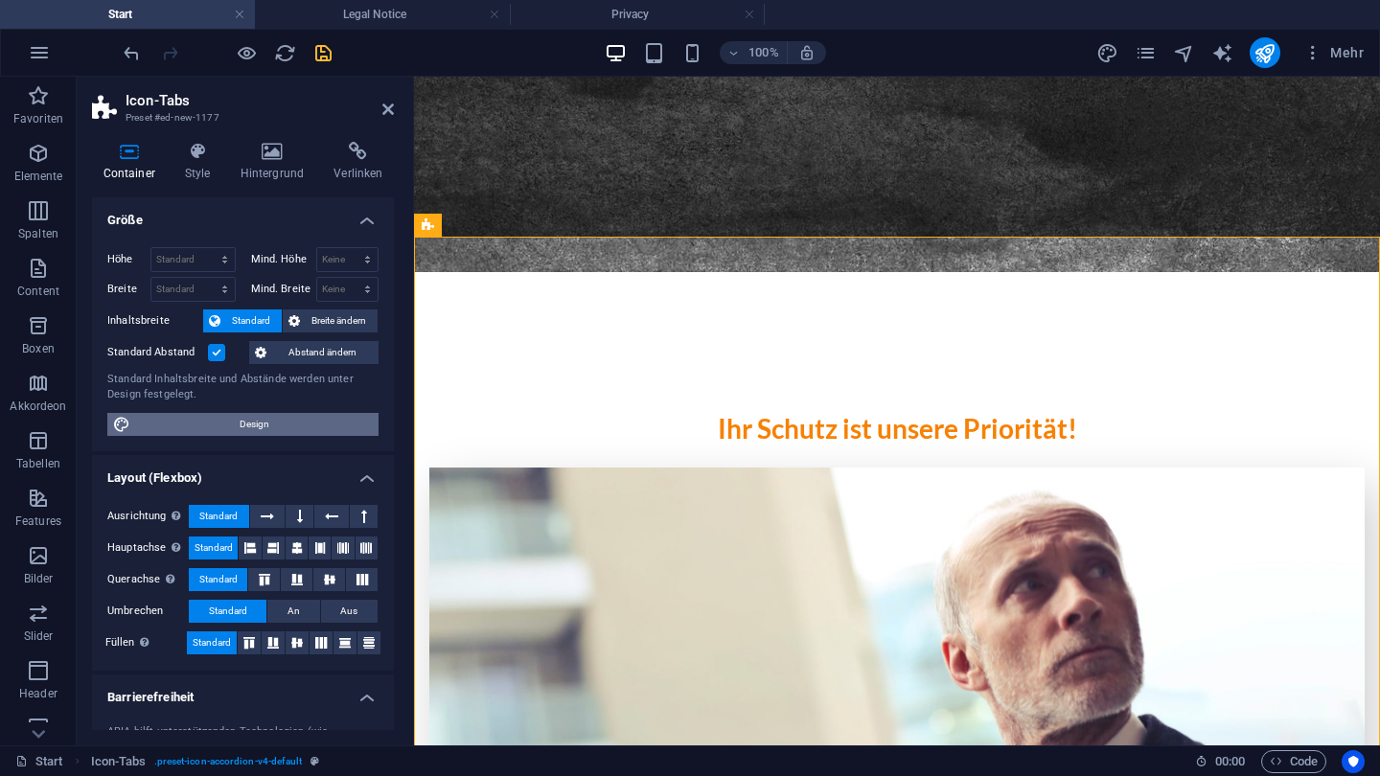
click at [307, 425] on span "Design" at bounding box center [254, 424] width 237 height 23
select select "rem"
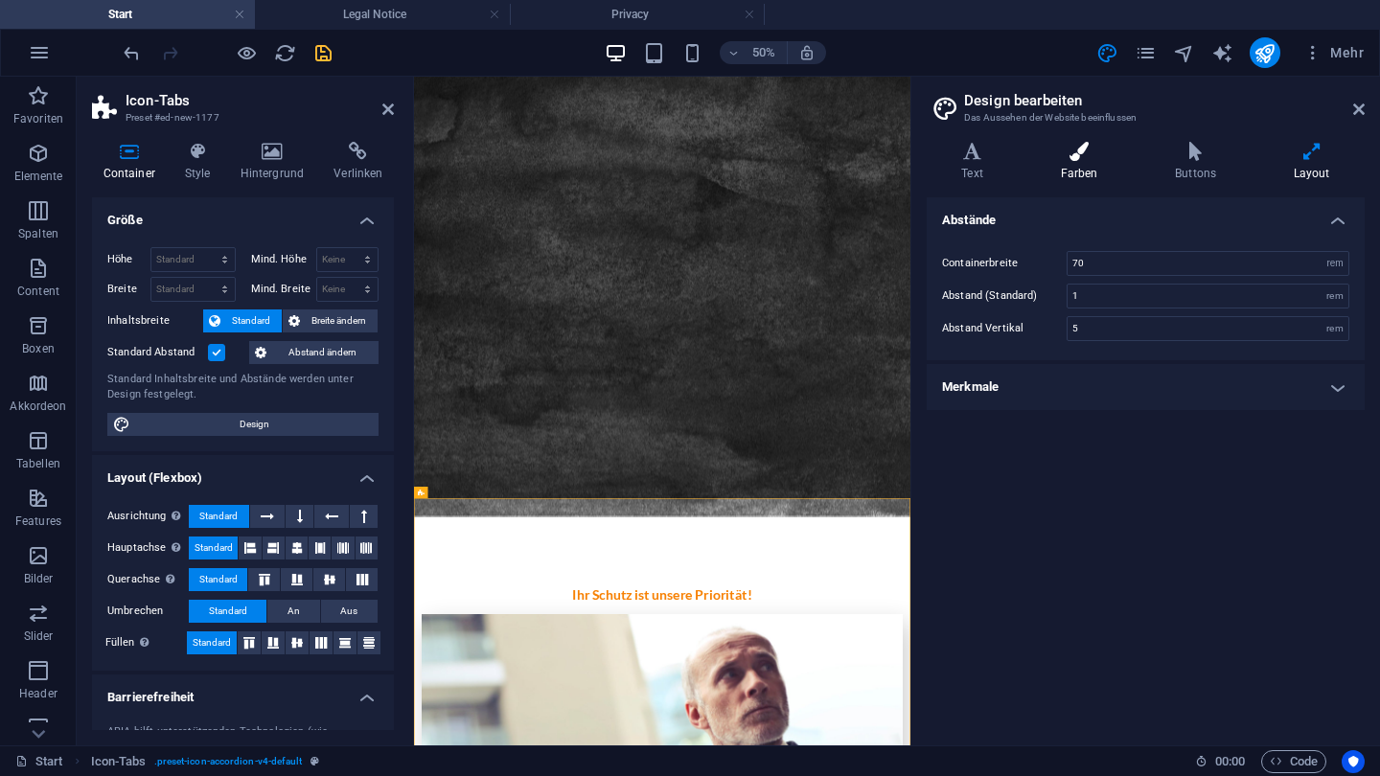
click at [1054, 165] on h4 "Farben" at bounding box center [1083, 162] width 115 height 40
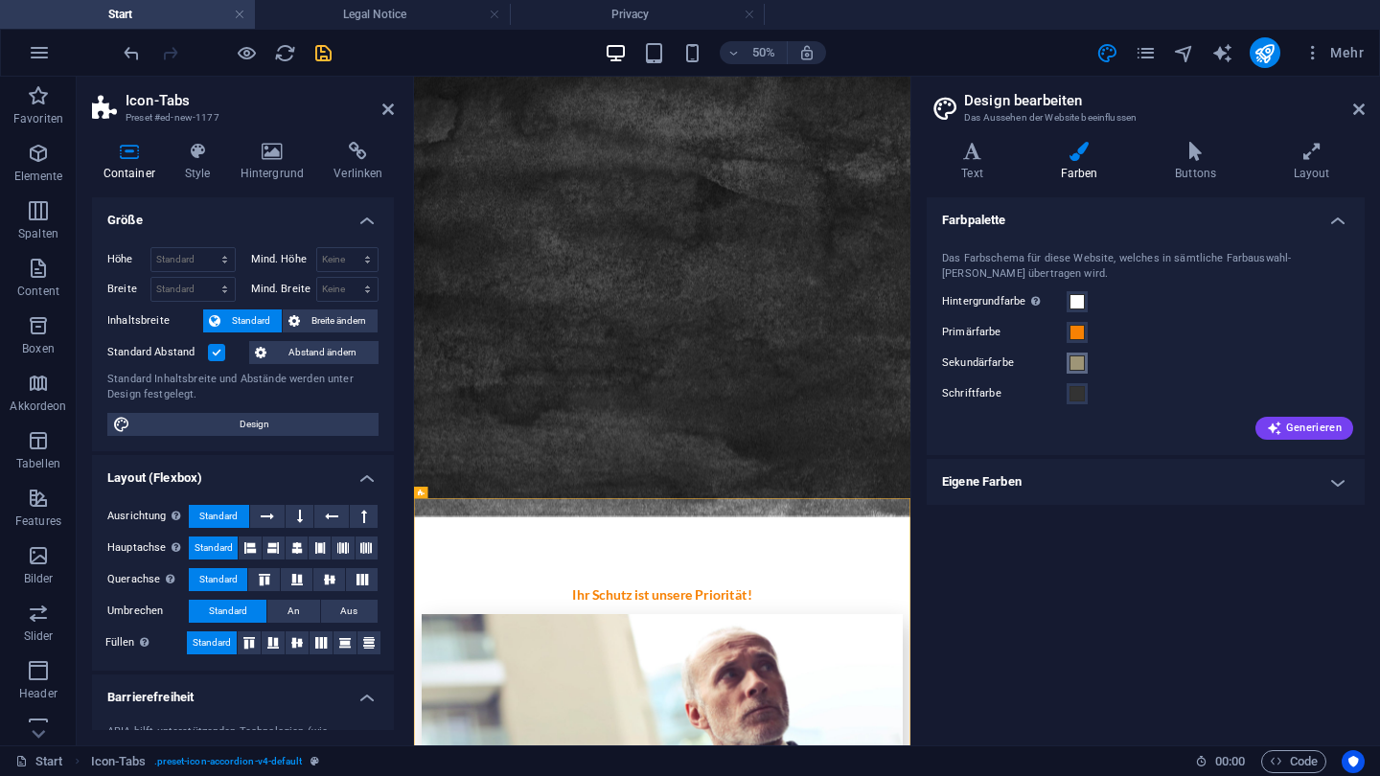
click at [1073, 367] on span at bounding box center [1077, 363] width 15 height 15
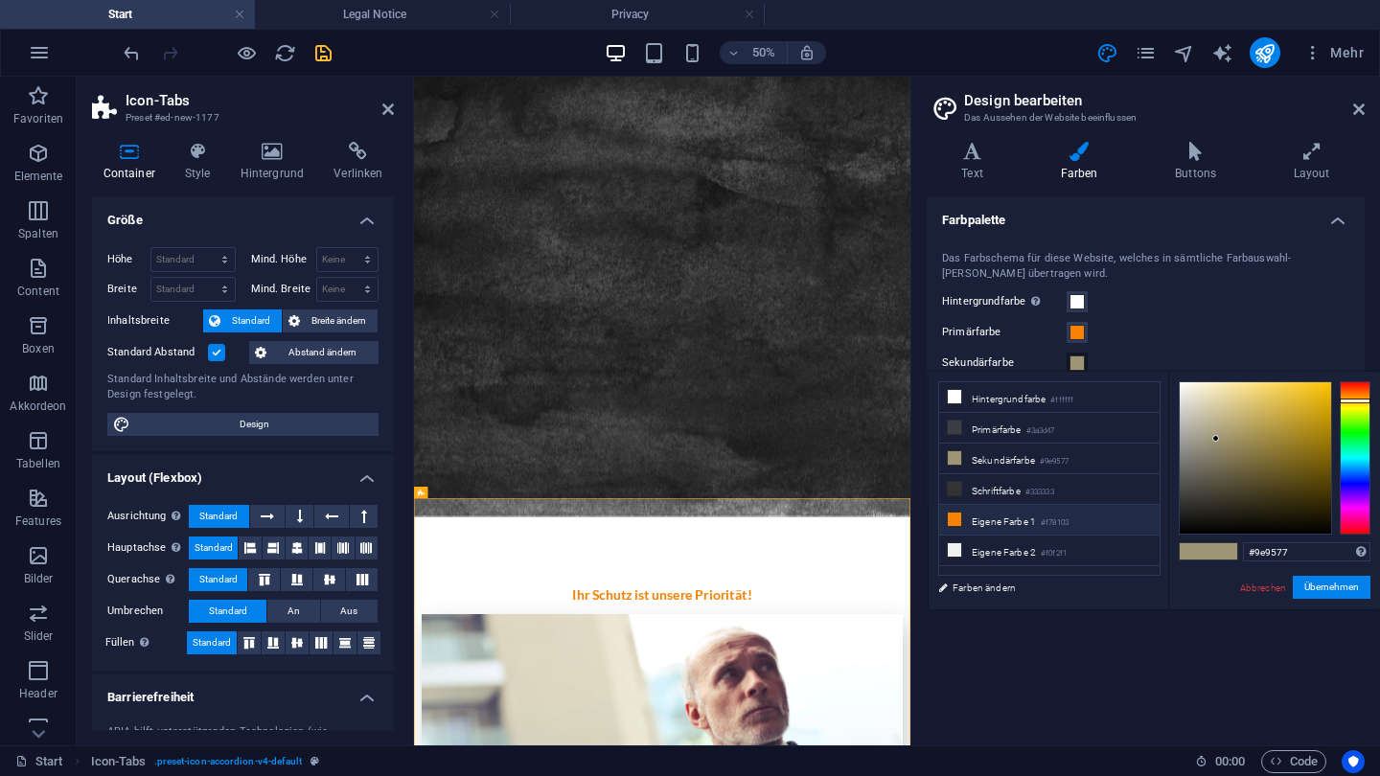
click at [1069, 519] on small "#f78103" at bounding box center [1055, 523] width 28 height 13
type input "#f78103"
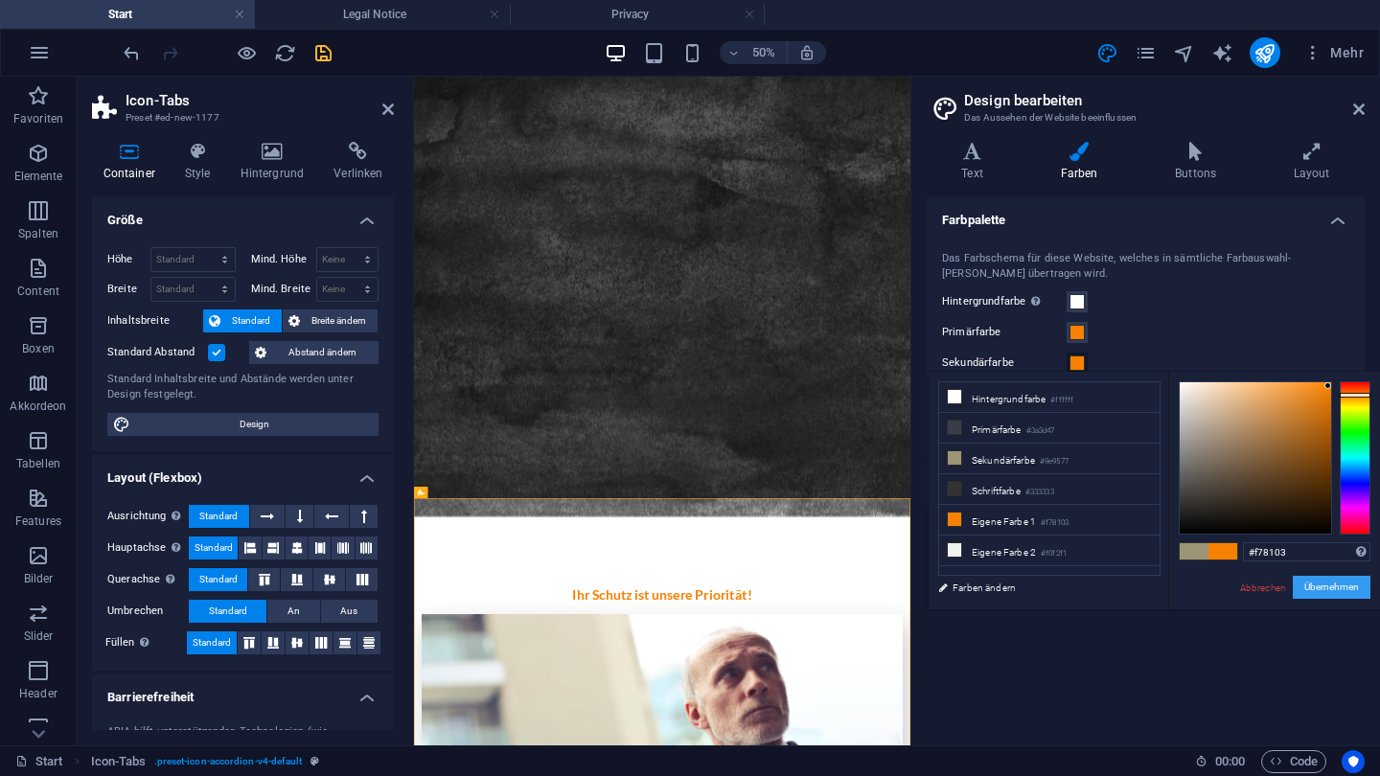
click at [1336, 592] on button "Übernehmen" at bounding box center [1332, 587] width 78 height 23
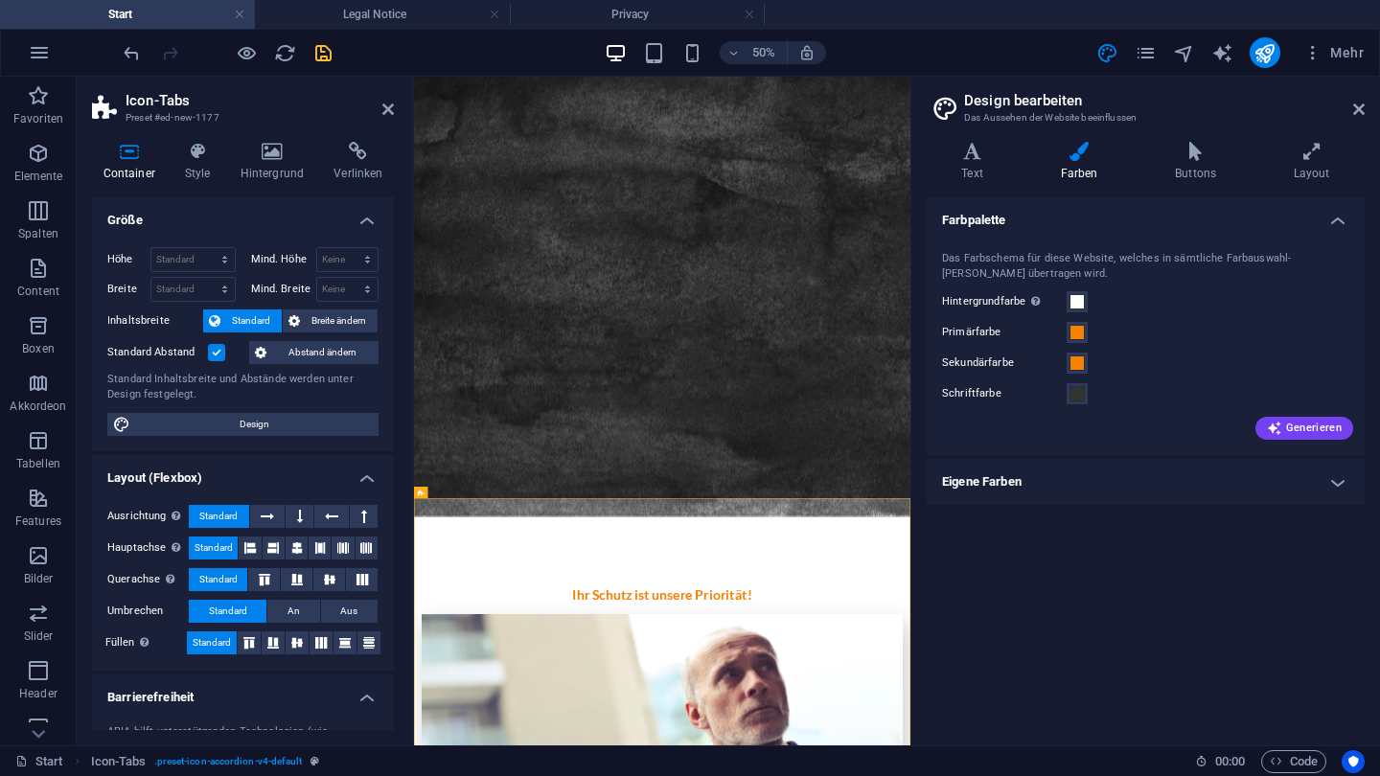
click at [1088, 392] on div "Schriftfarbe" at bounding box center [1145, 393] width 407 height 23
click at [1078, 395] on span at bounding box center [1077, 393] width 15 height 15
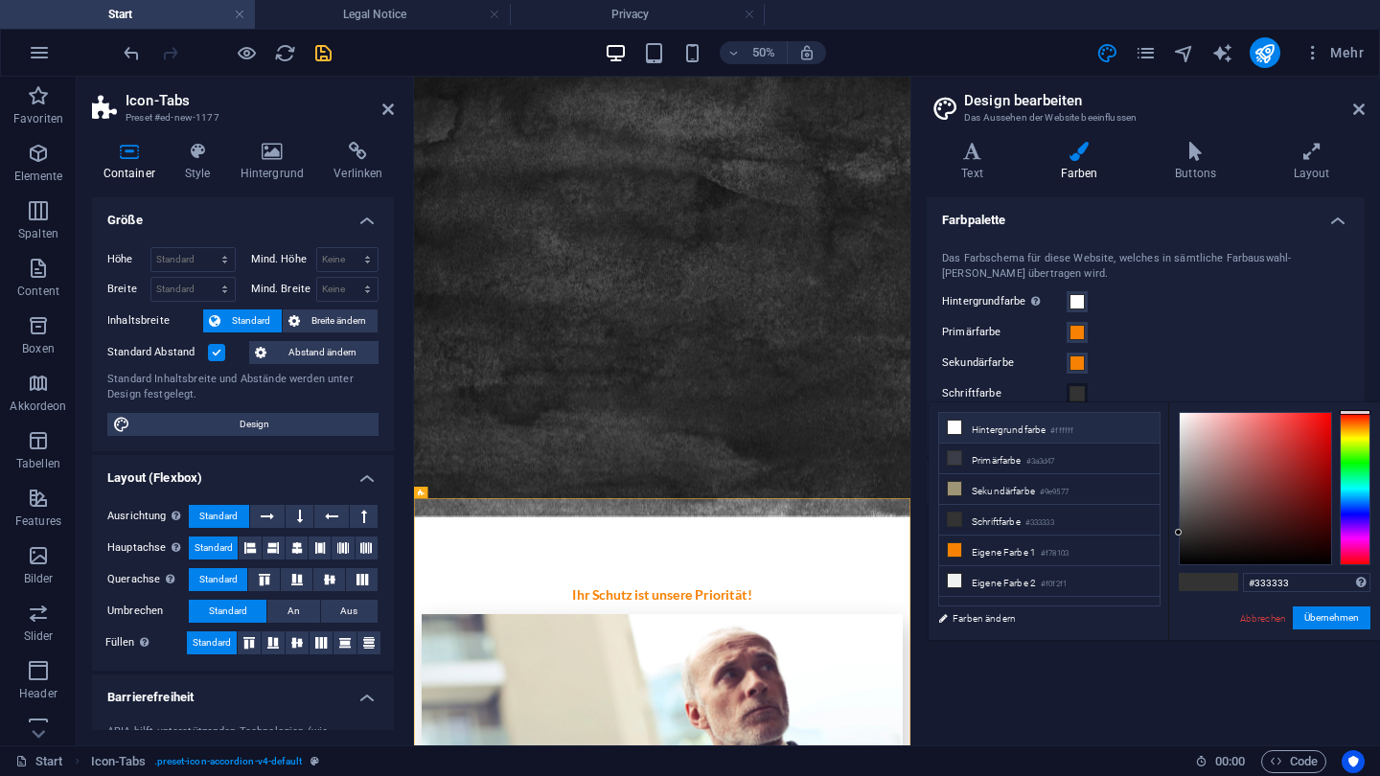
click at [1048, 434] on li "Hintergrundfarbe #ffffff" at bounding box center [1049, 428] width 220 height 31
type input "#ffffff"
click at [1317, 619] on button "Übernehmen" at bounding box center [1332, 618] width 78 height 23
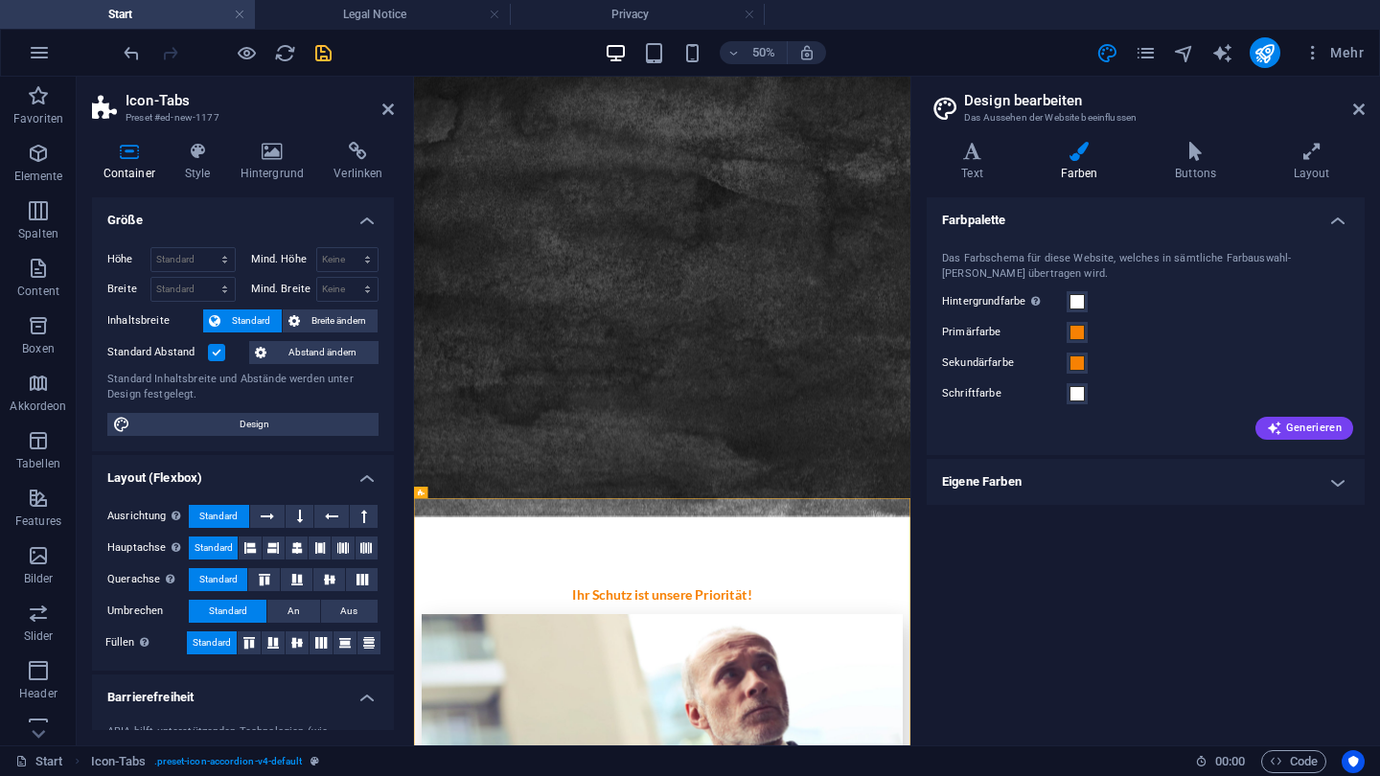
click at [1363, 91] on header "Design bearbeiten Das Aussehen der Website beeinflussen" at bounding box center [1148, 102] width 434 height 50
click at [1361, 102] on link at bounding box center [1359, 110] width 12 height 16
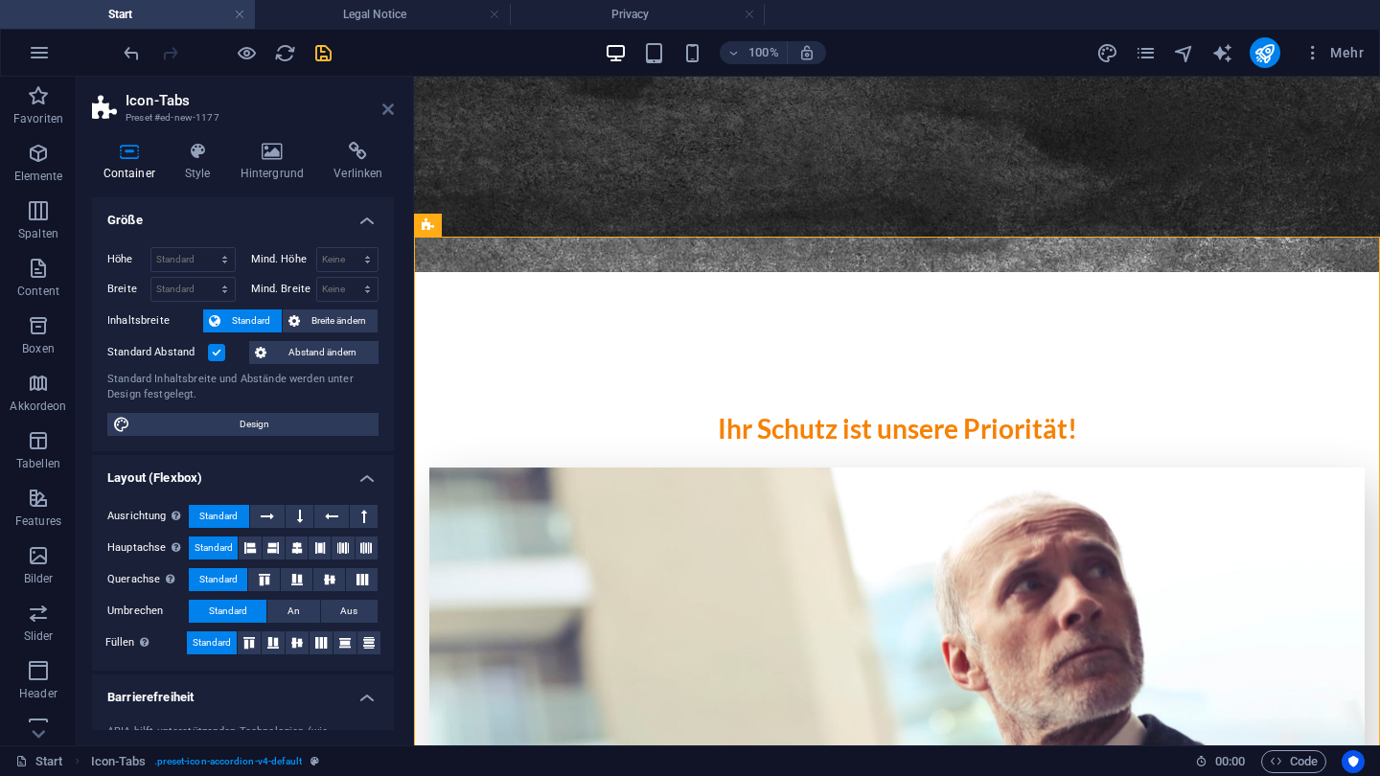
click at [393, 114] on icon at bounding box center [388, 109] width 12 height 15
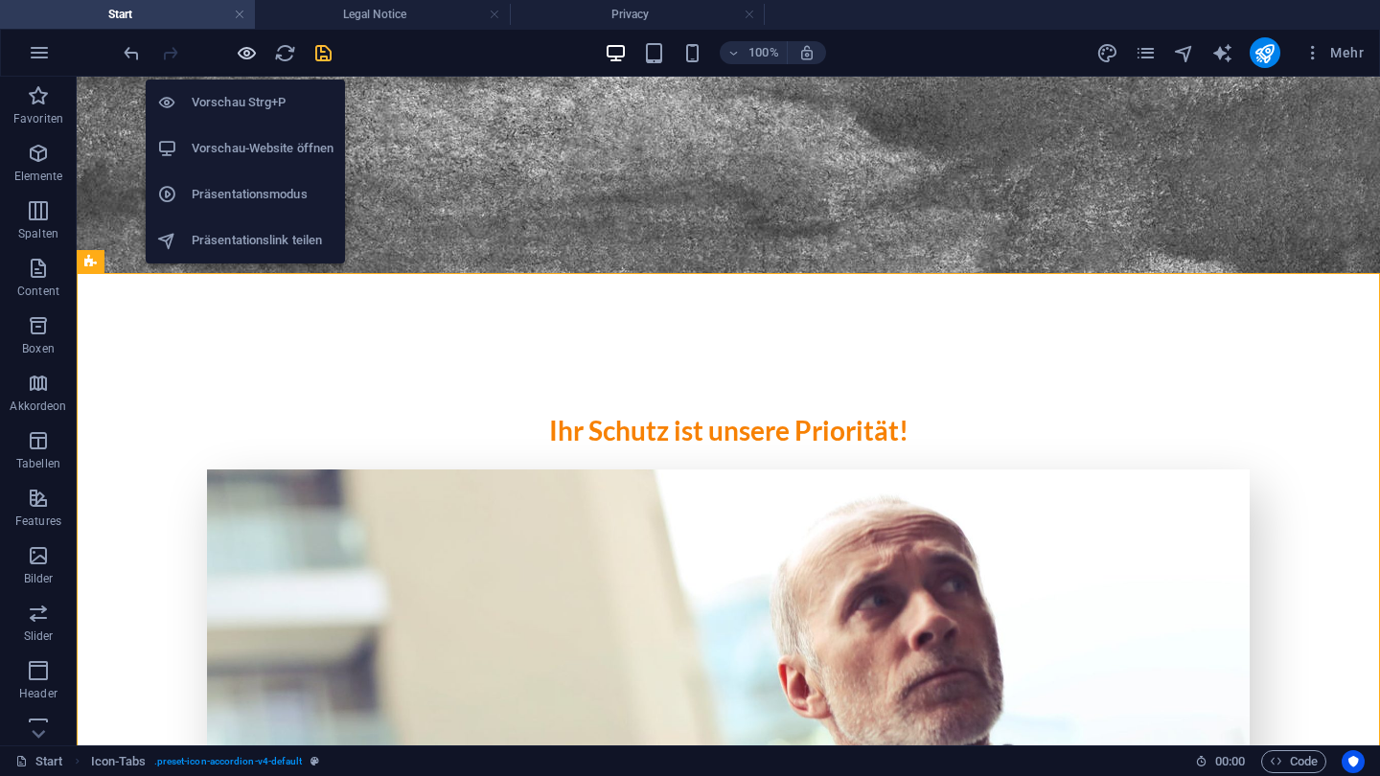
click at [251, 56] on icon "button" at bounding box center [247, 53] width 22 height 22
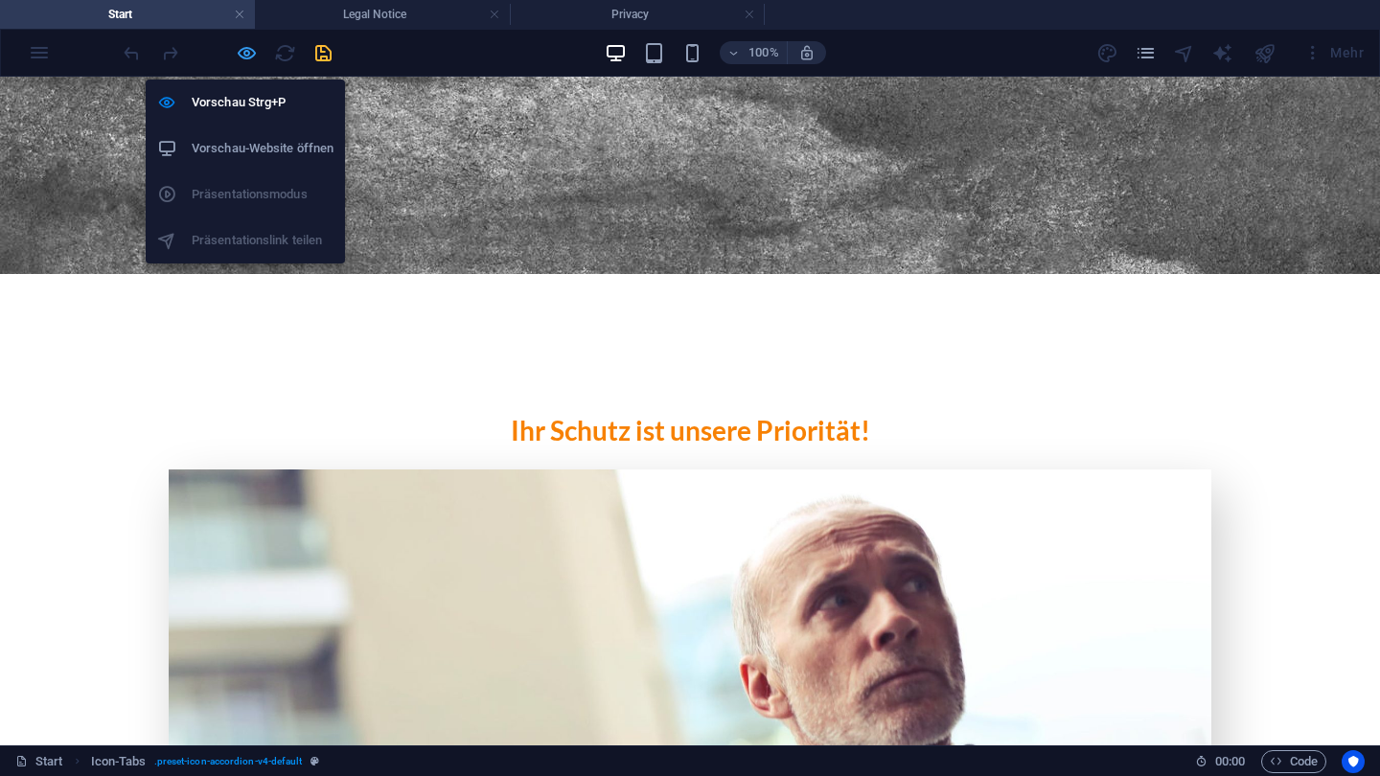
click at [237, 55] on icon "button" at bounding box center [247, 53] width 22 height 22
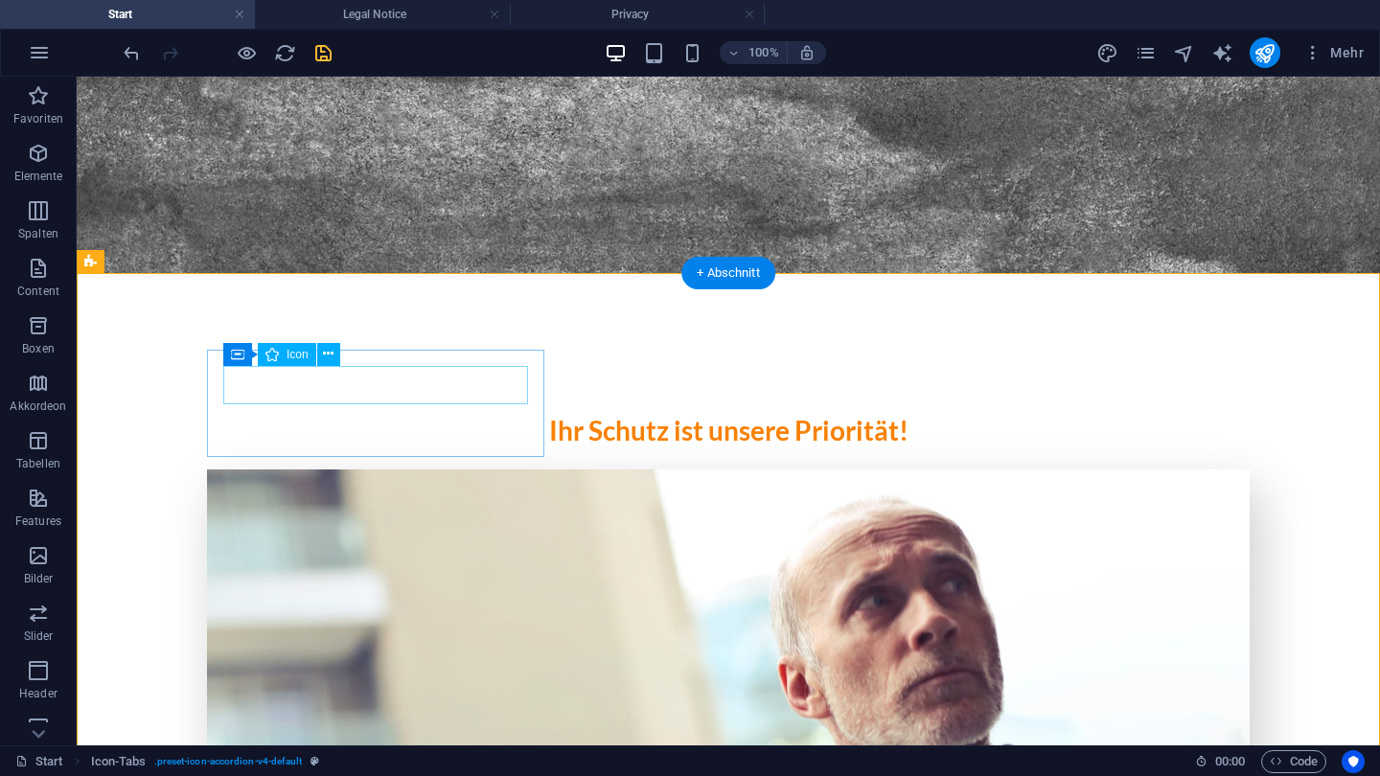
click at [0, 0] on div "H3" at bounding box center [0, 0] width 0 height 0
click at [301, 342] on icon at bounding box center [306, 338] width 11 height 20
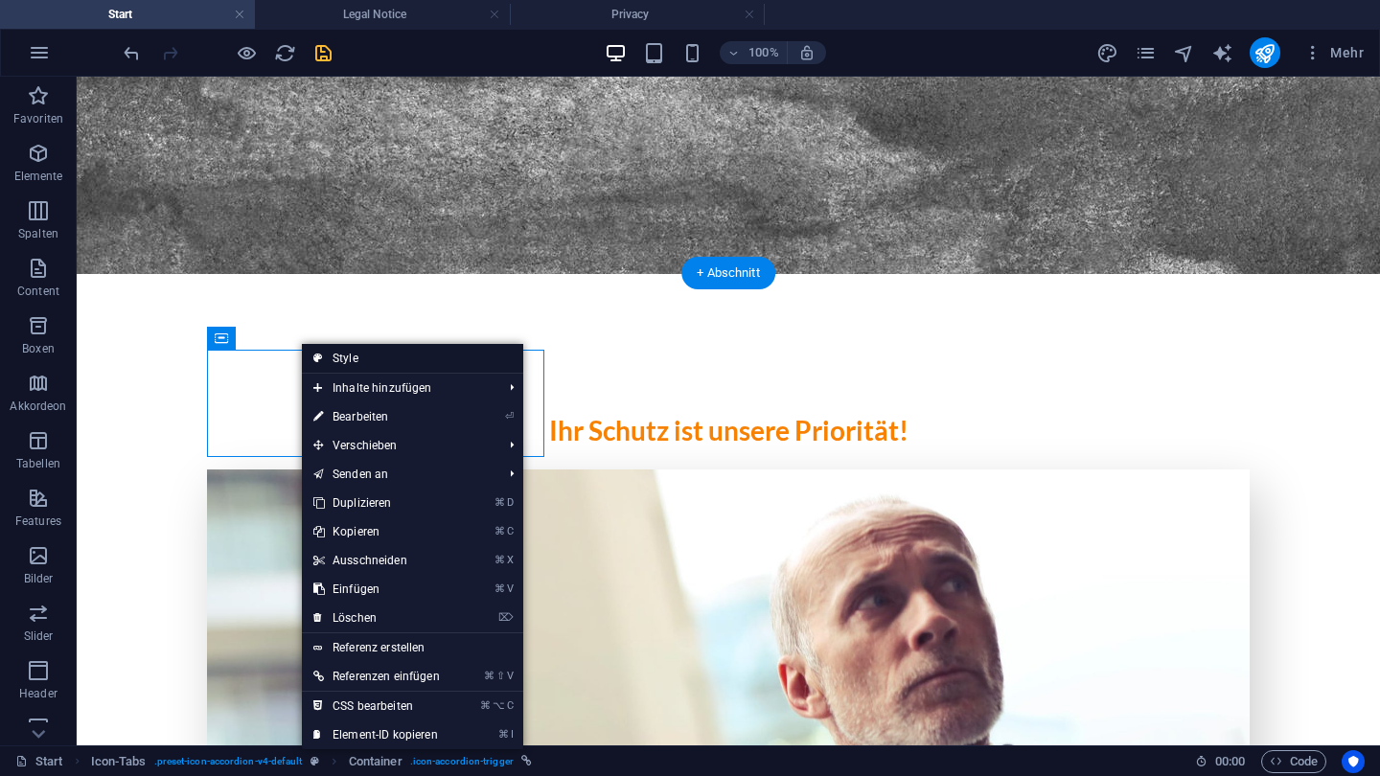
click at [328, 354] on link "Style" at bounding box center [412, 358] width 221 height 29
select select "rem"
select select "px"
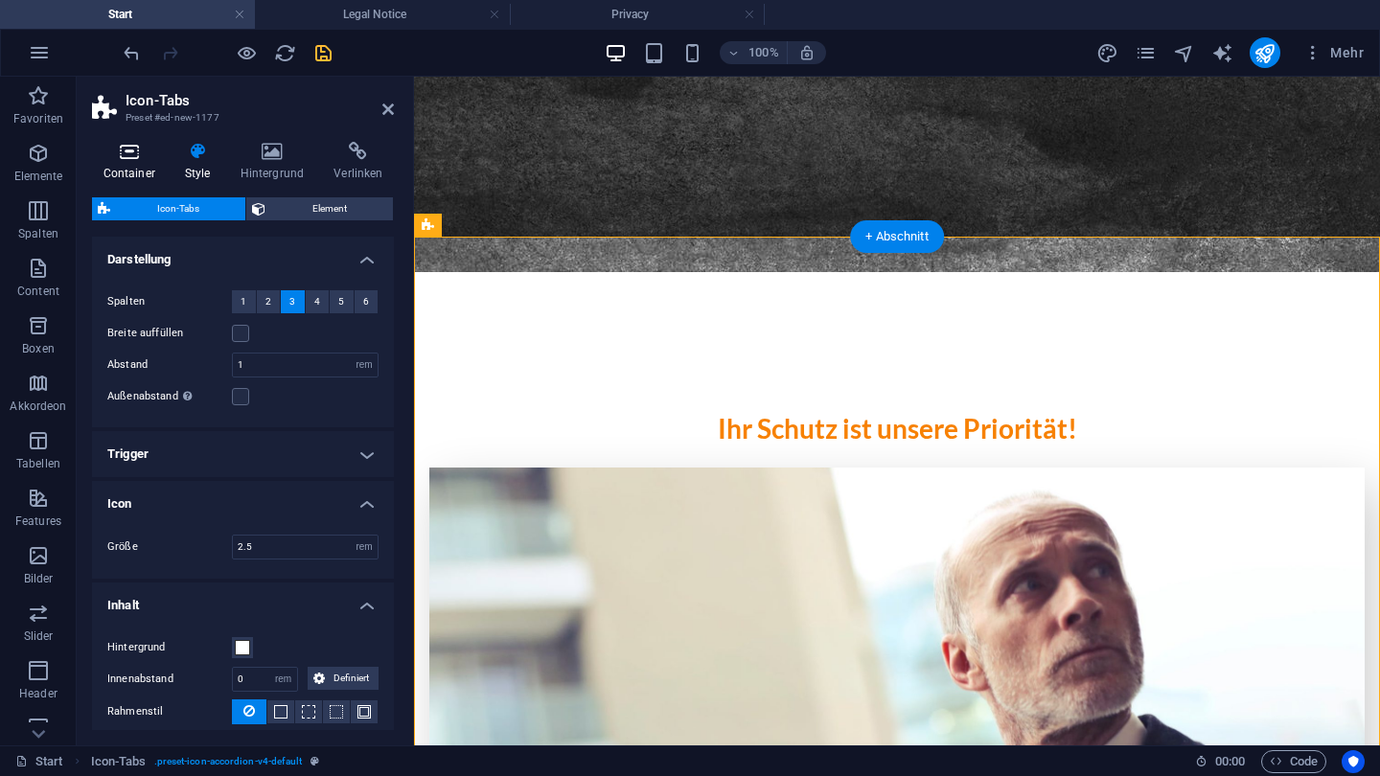
click at [140, 160] on icon at bounding box center [129, 151] width 74 height 19
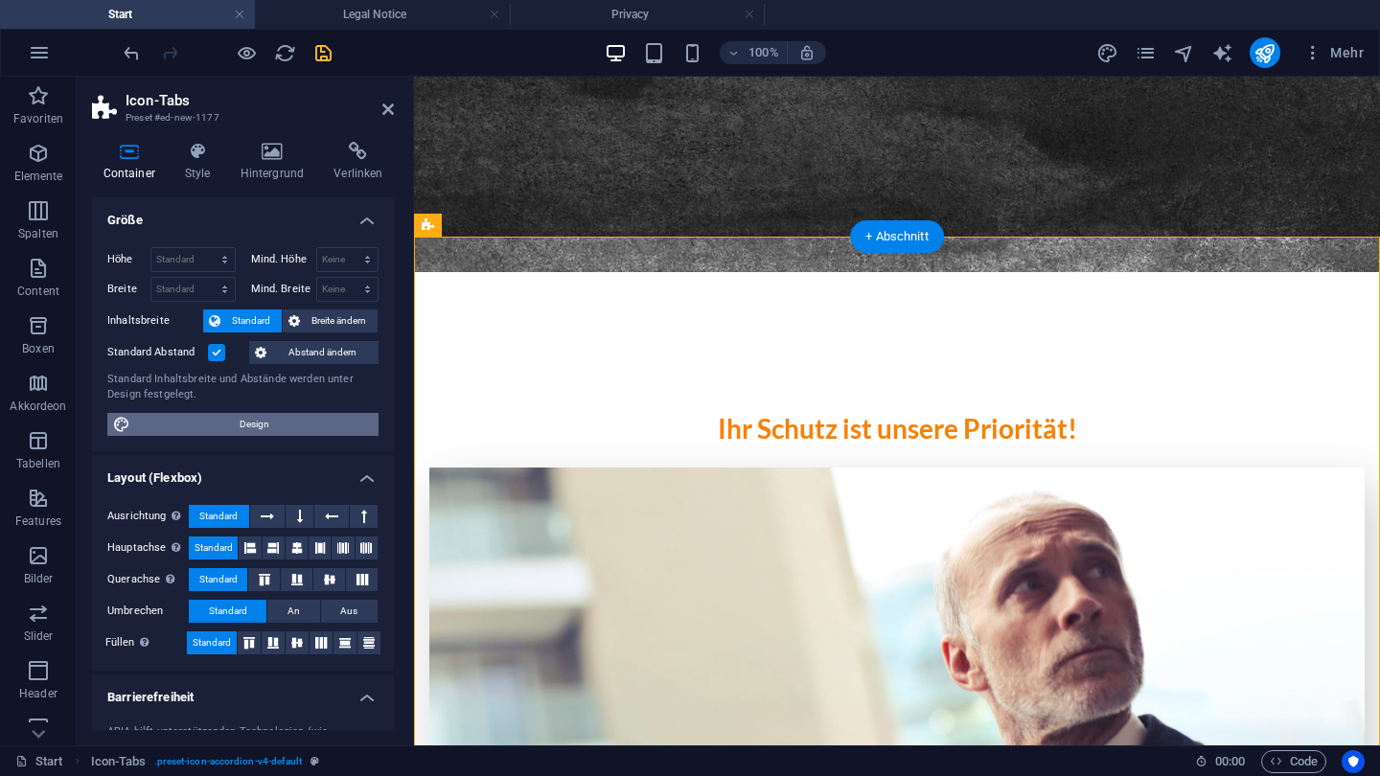
click at [267, 428] on span "Design" at bounding box center [254, 424] width 237 height 23
select select "rem"
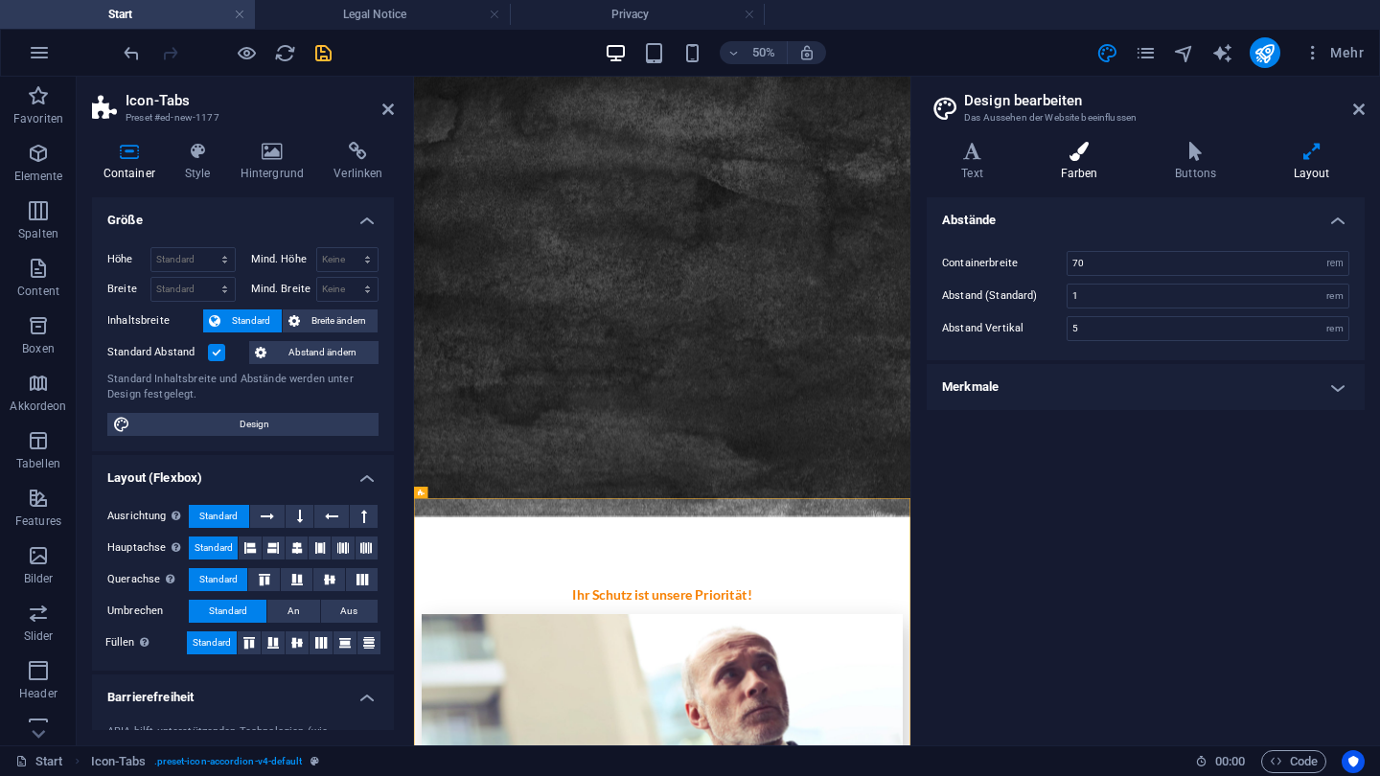
click at [1060, 151] on icon at bounding box center [1079, 151] width 107 height 19
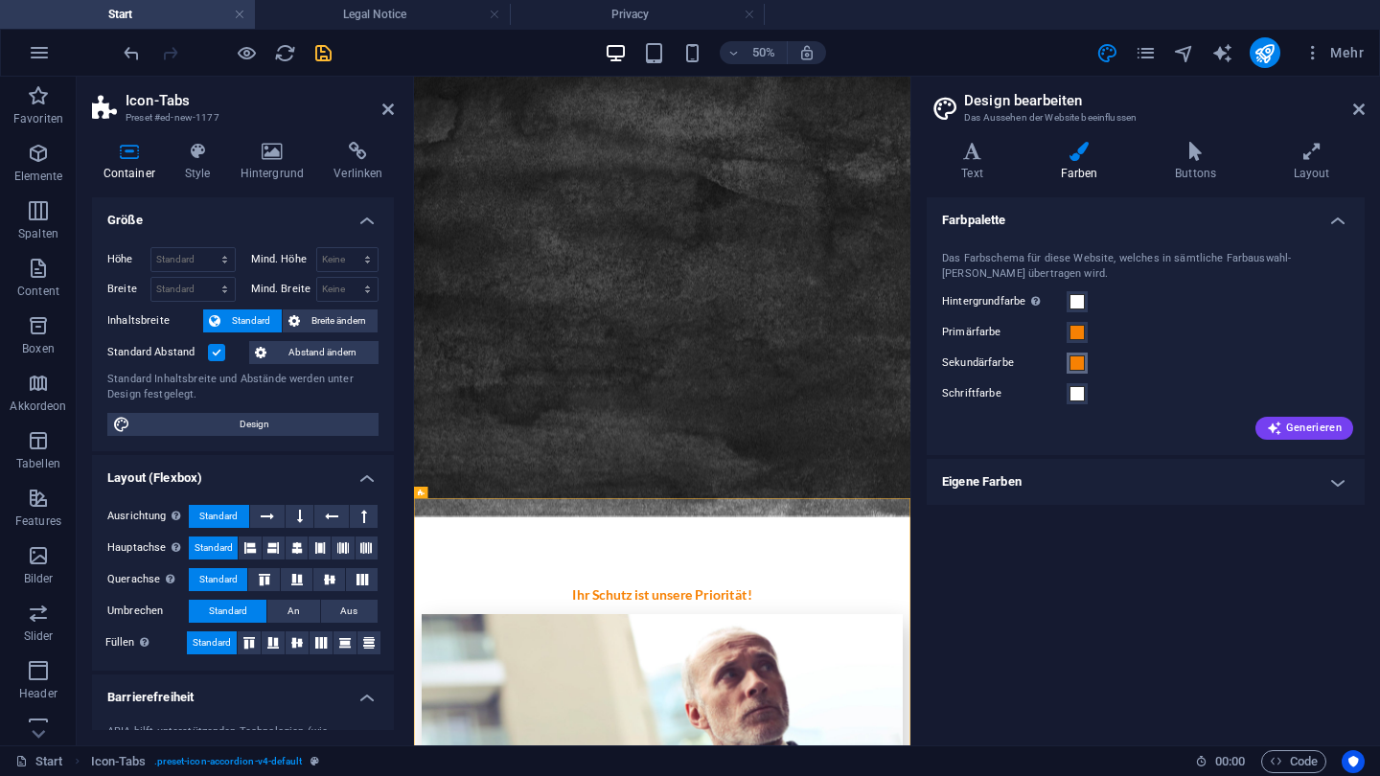
click at [1068, 356] on button "Sekundärfarbe" at bounding box center [1077, 363] width 21 height 21
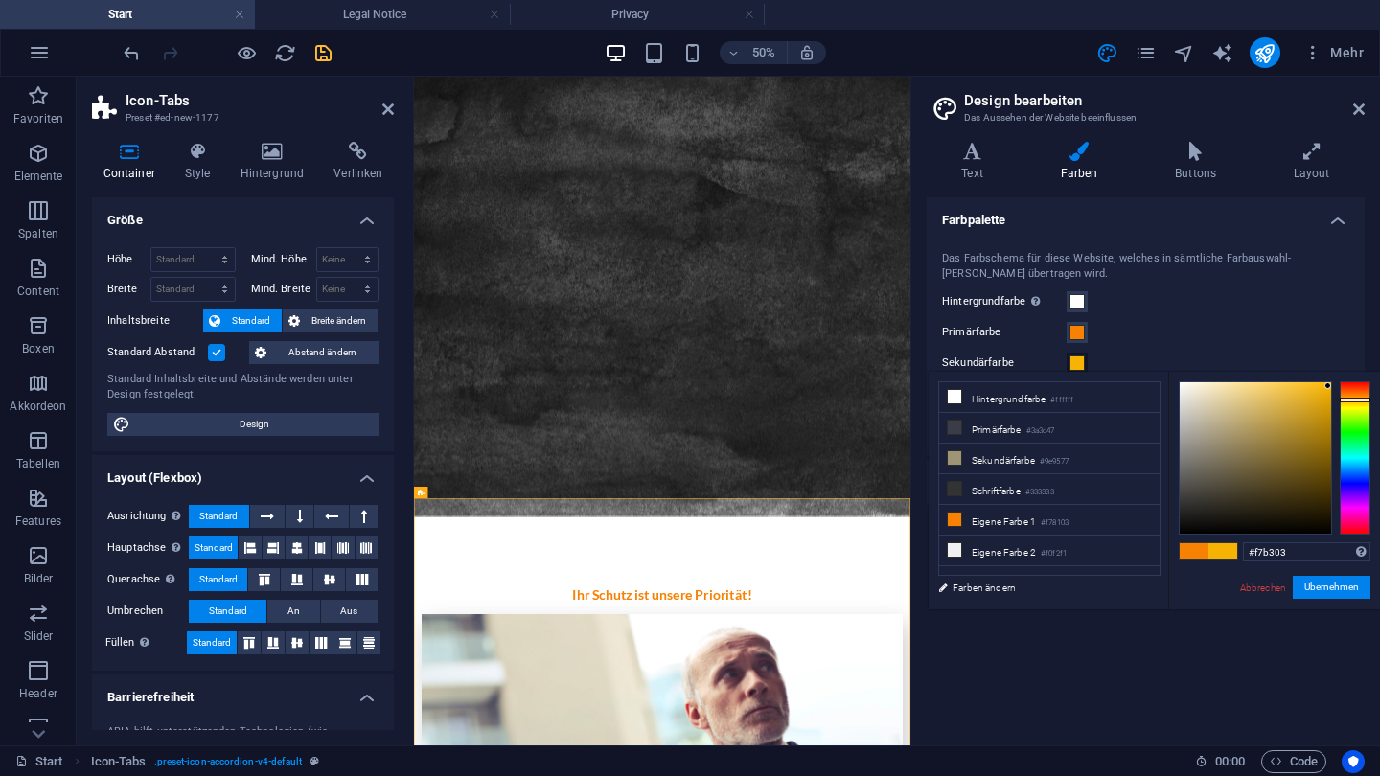
type input "#f7aa03"
click at [1357, 399] on div at bounding box center [1355, 399] width 31 height 5
click at [1319, 581] on button "Übernehmen" at bounding box center [1332, 587] width 78 height 23
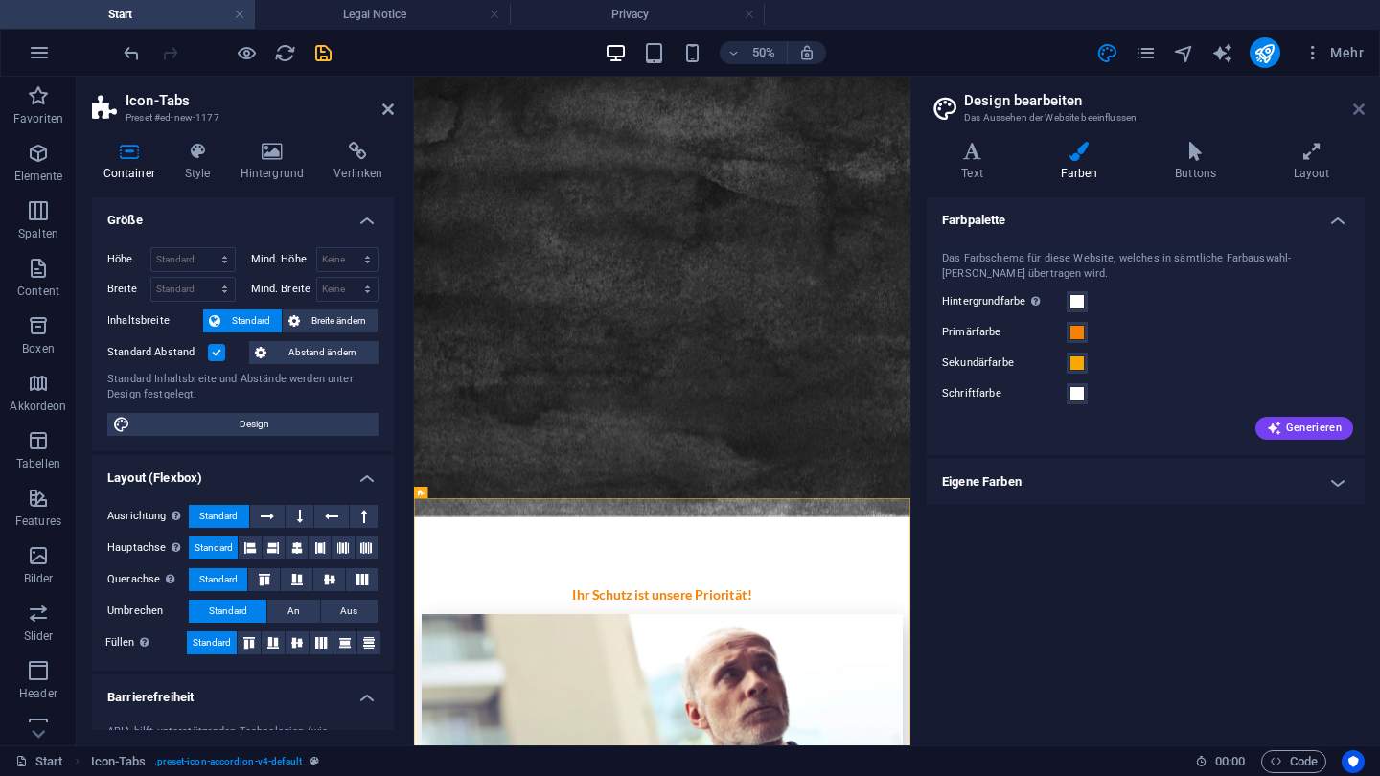
click at [1356, 114] on icon at bounding box center [1359, 109] width 12 height 15
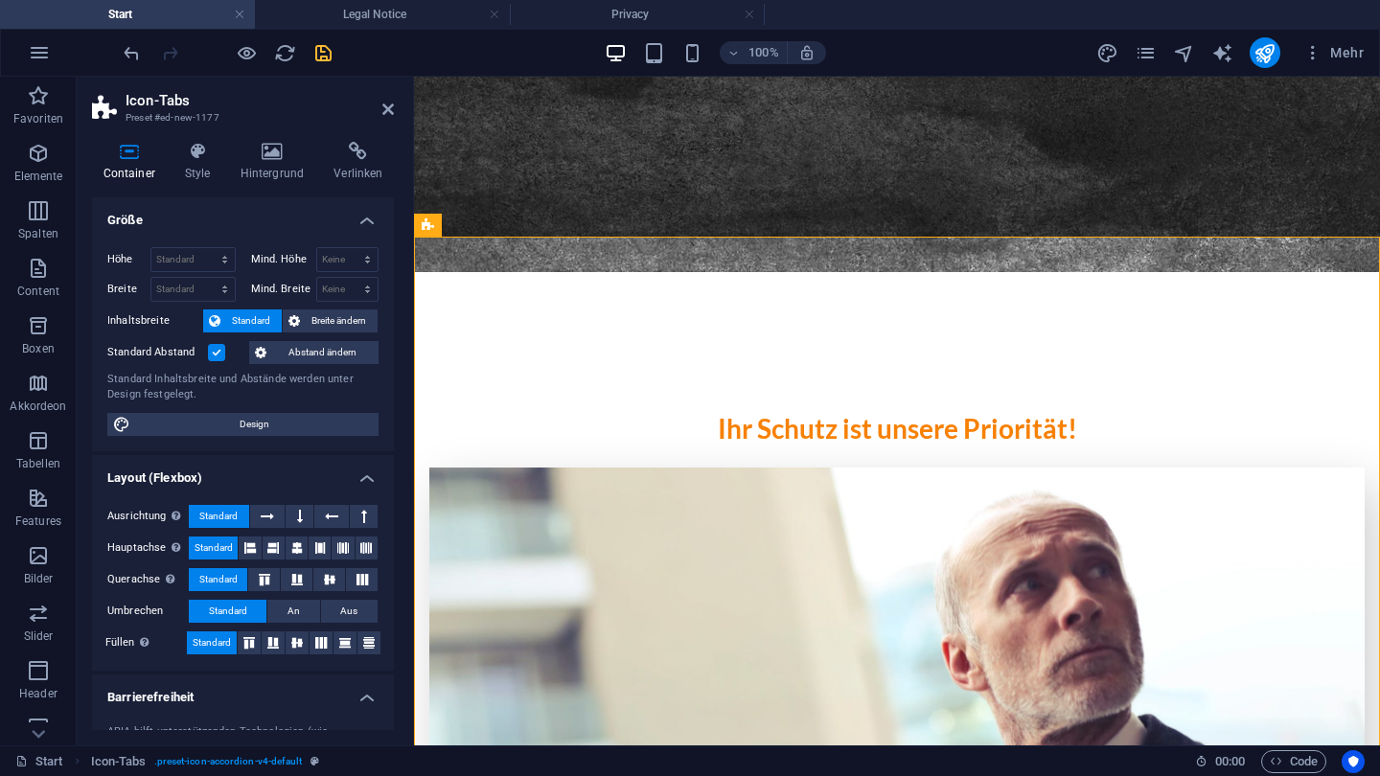
click at [390, 120] on header "Icon-Tabs Preset #ed-new-1177" at bounding box center [243, 102] width 302 height 50
click at [389, 117] on link at bounding box center [388, 110] width 12 height 16
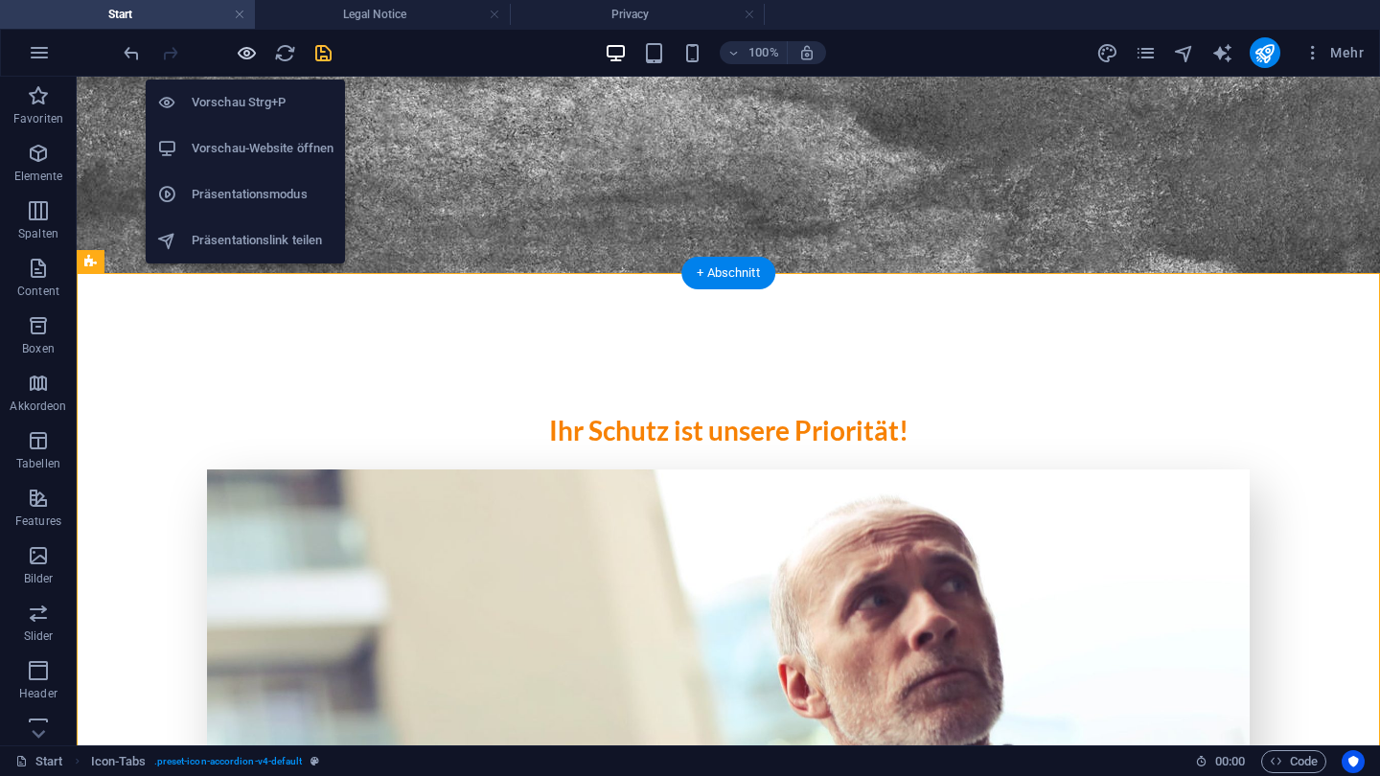
click at [241, 54] on icon "button" at bounding box center [247, 53] width 22 height 22
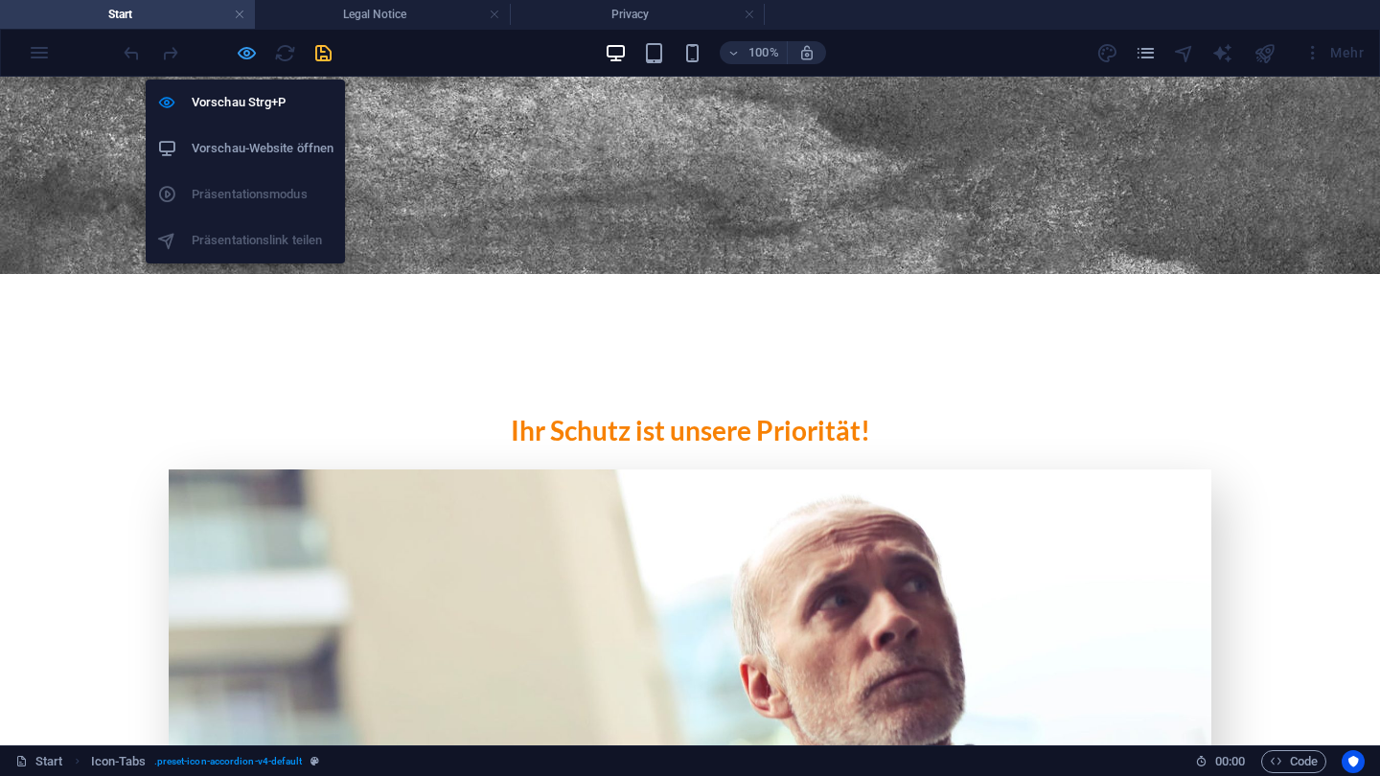
click at [248, 42] on icon "button" at bounding box center [247, 53] width 22 height 22
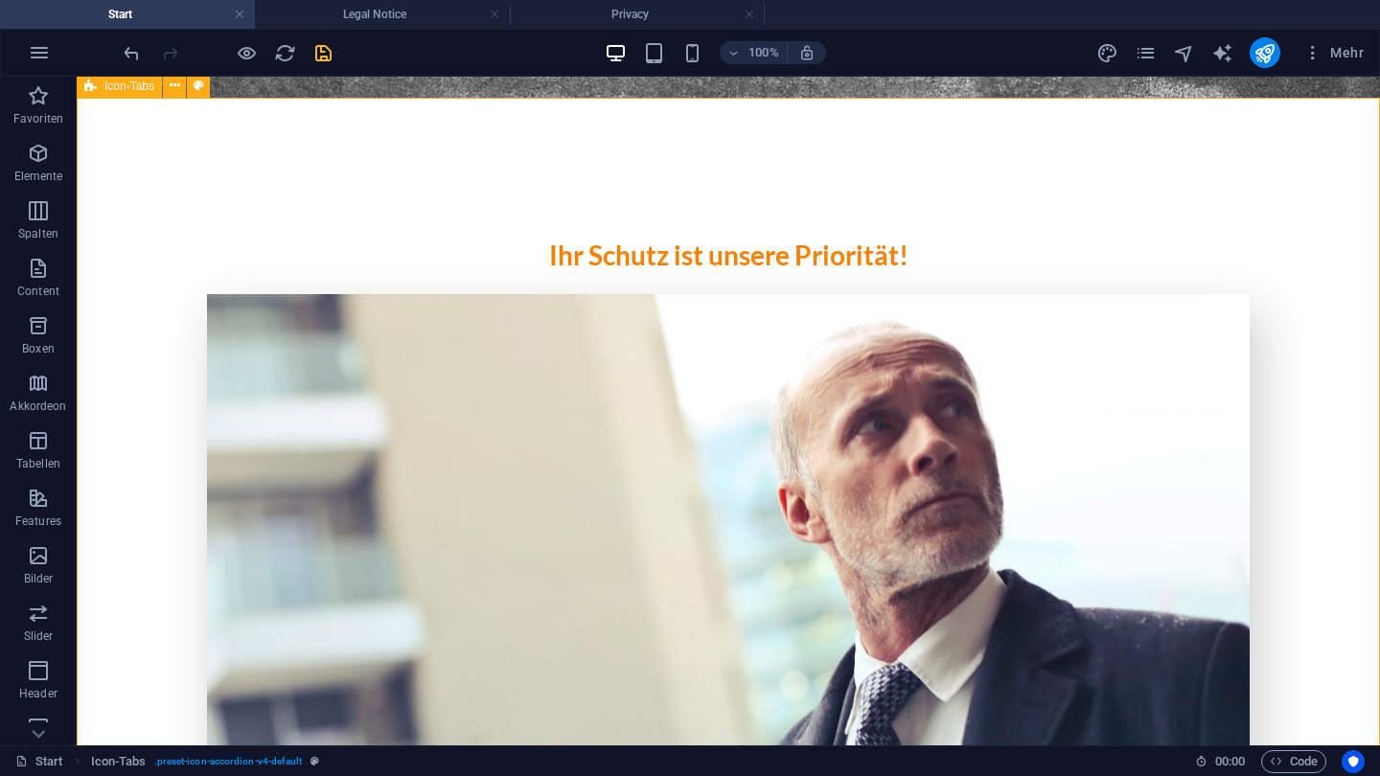
scroll to position [2305, 0]
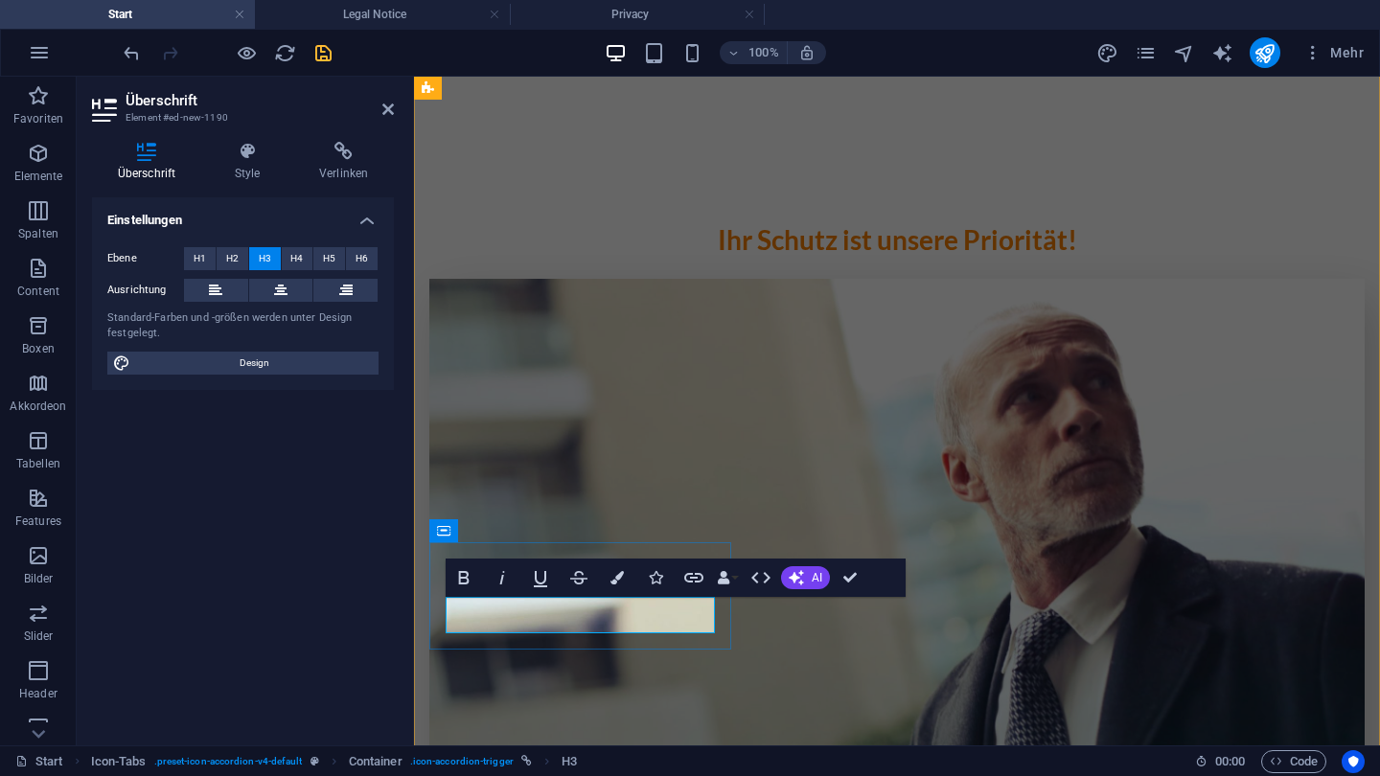
drag, startPoint x: 681, startPoint y: 612, endPoint x: 636, endPoint y: 612, distance: 44.1
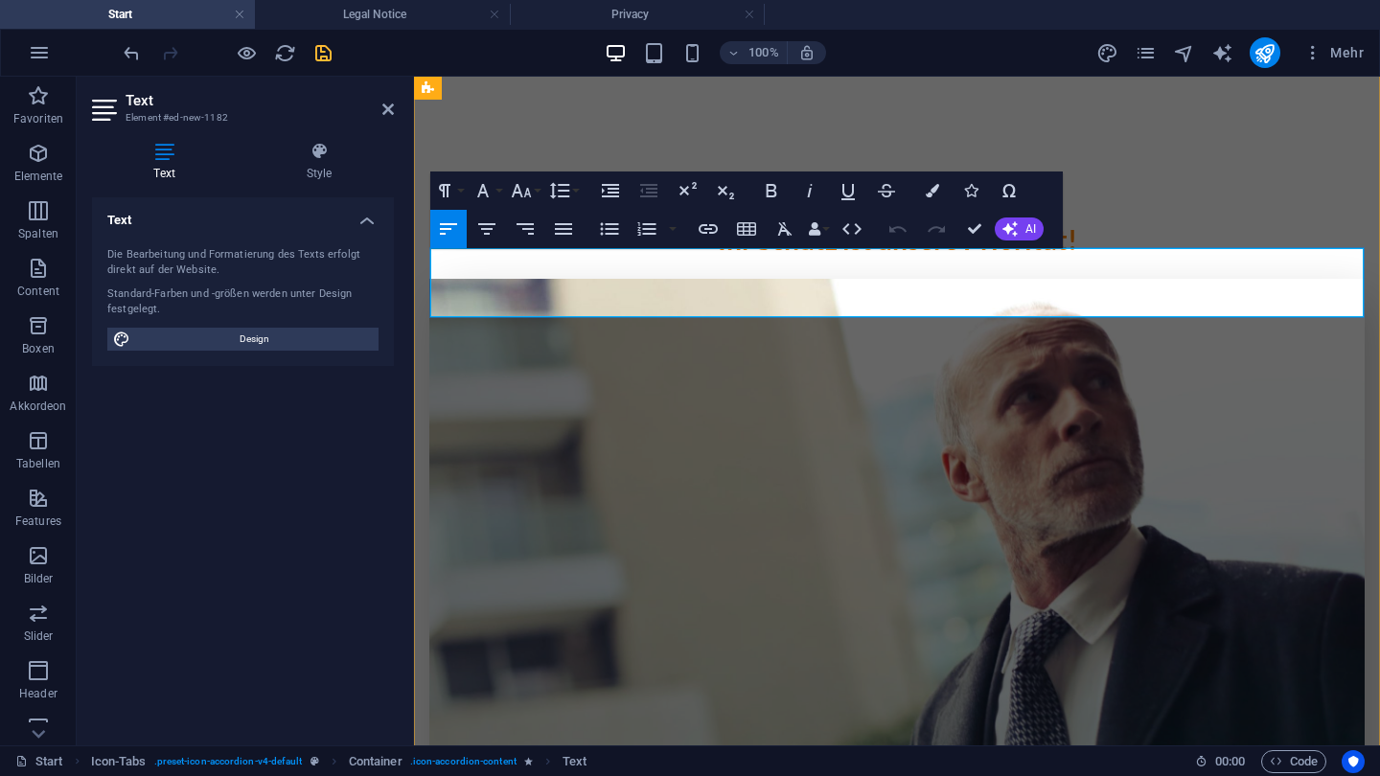
drag, startPoint x: 434, startPoint y: 260, endPoint x: 1158, endPoint y: 352, distance: 729.5
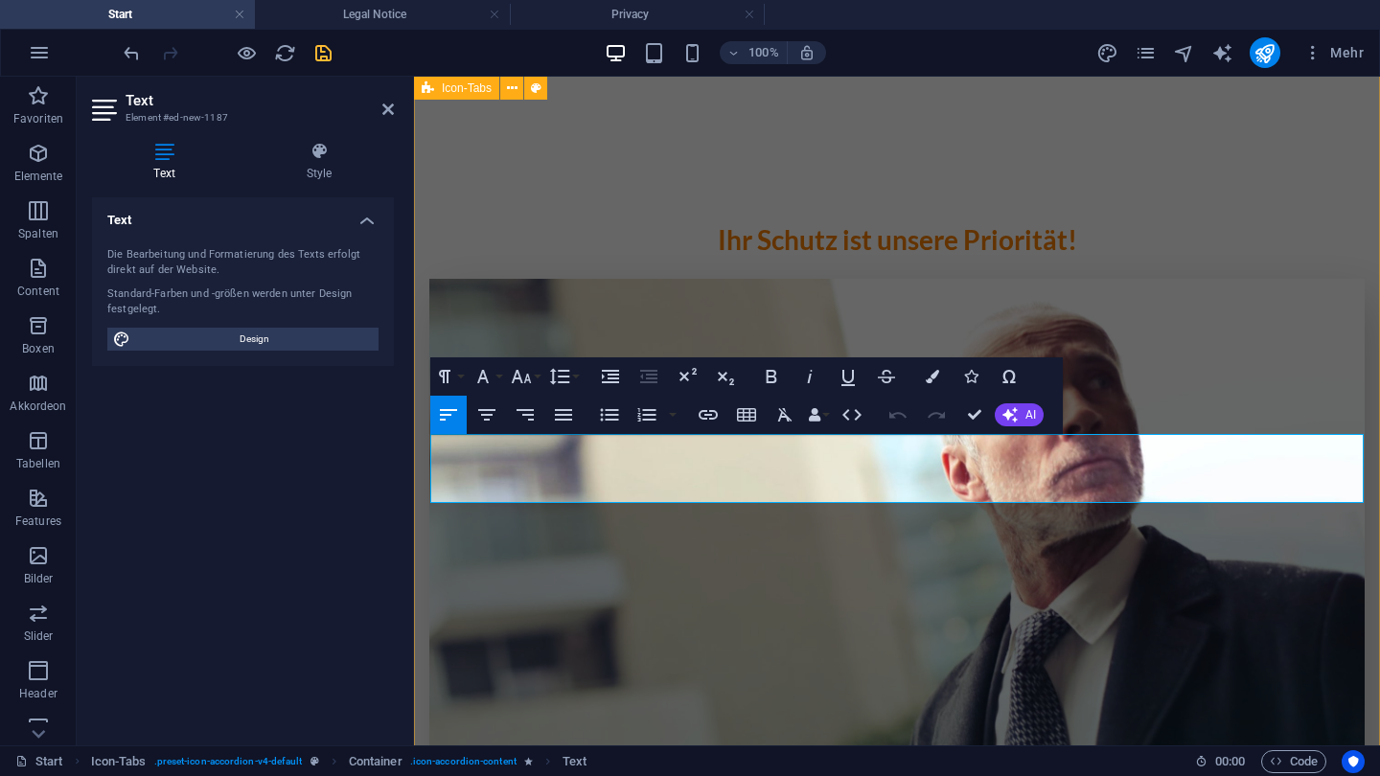
drag, startPoint x: 437, startPoint y: 446, endPoint x: 983, endPoint y: 557, distance: 557.5
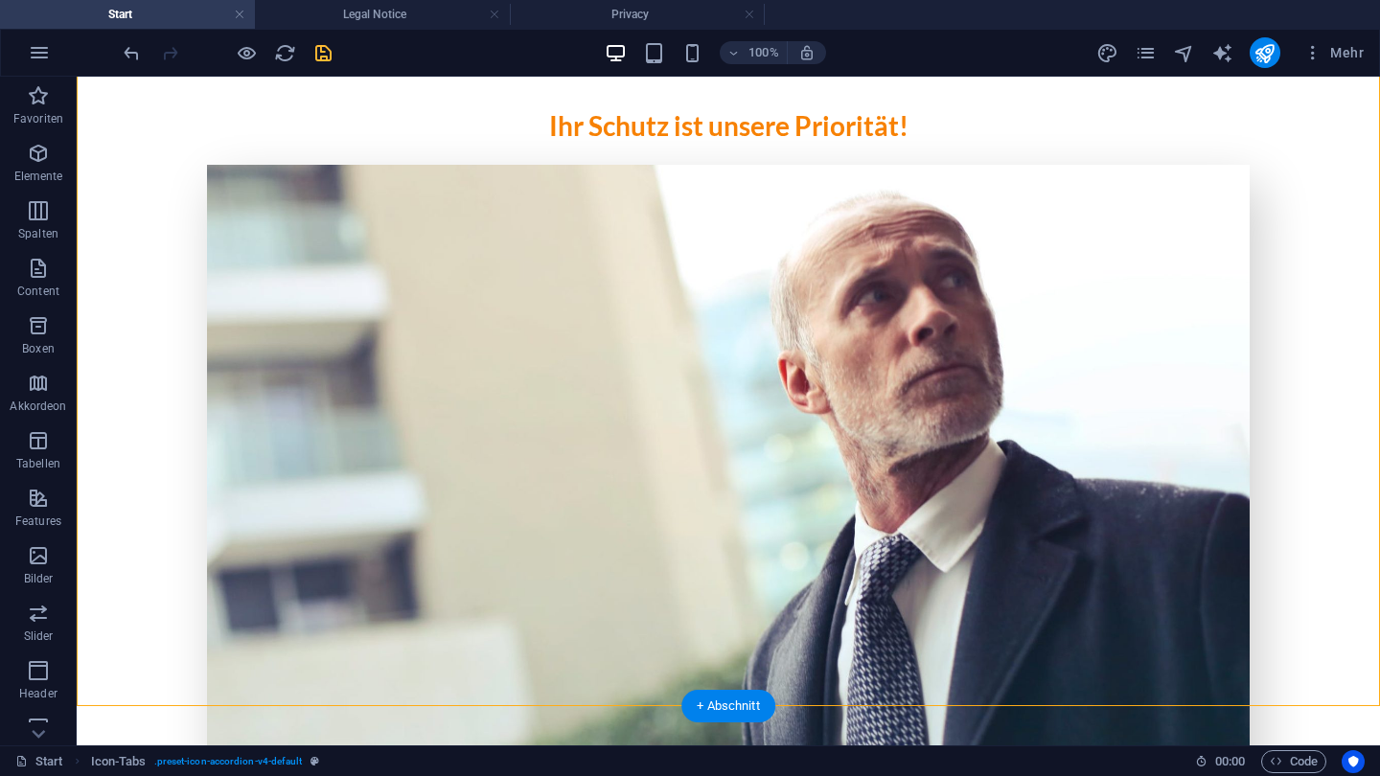
scroll to position [2439, 0]
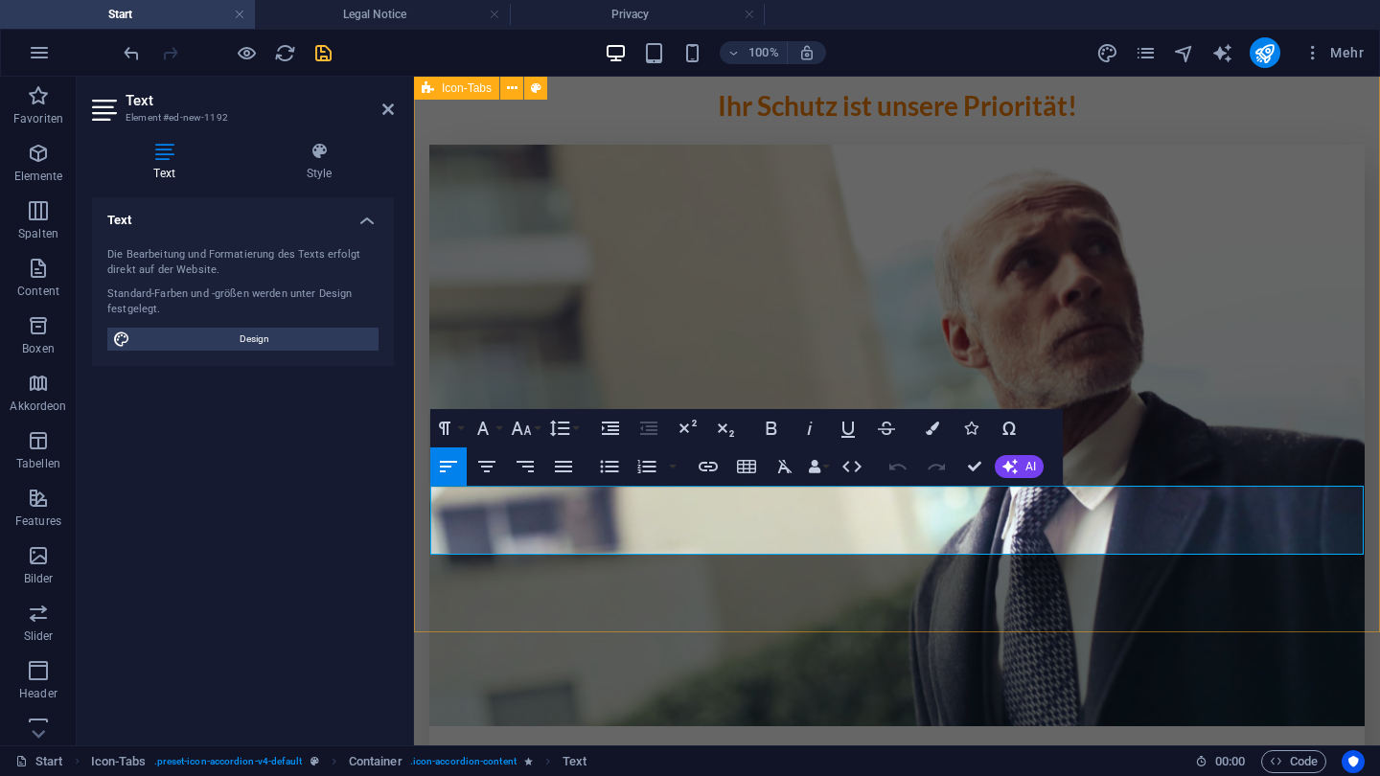
drag, startPoint x: 436, startPoint y: 498, endPoint x: 800, endPoint y: 568, distance: 370.9
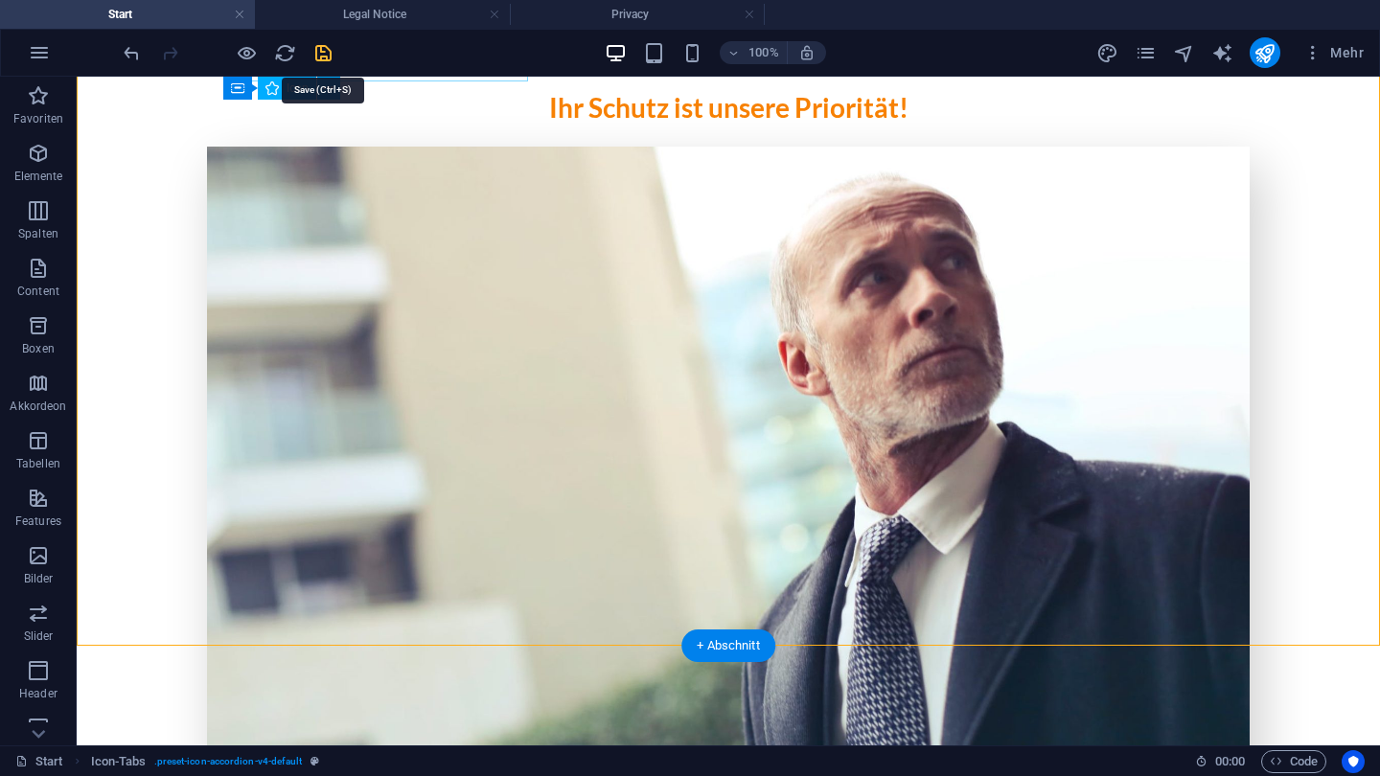
click at [320, 56] on icon "save" at bounding box center [323, 53] width 22 height 22
checkbox input "false"
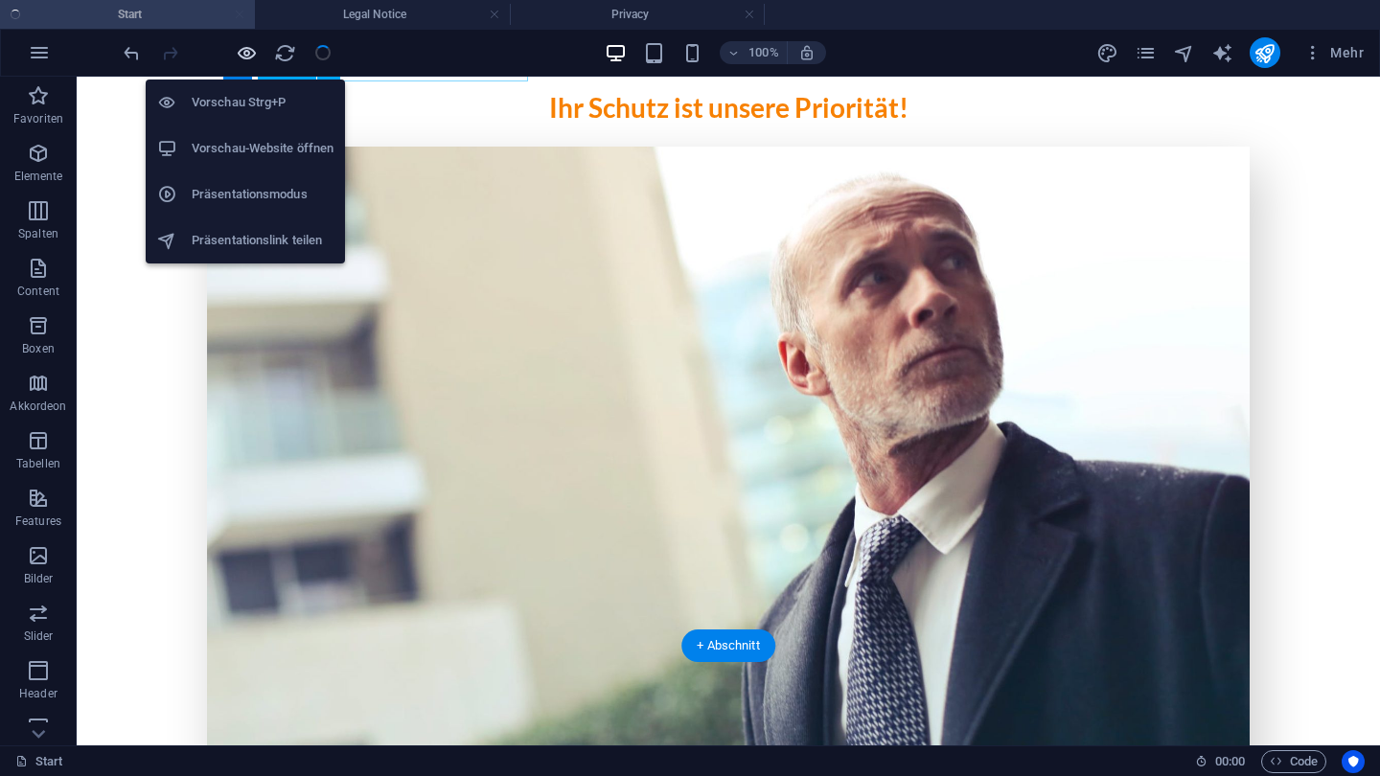
click at [238, 46] on icon "button" at bounding box center [247, 53] width 22 height 22
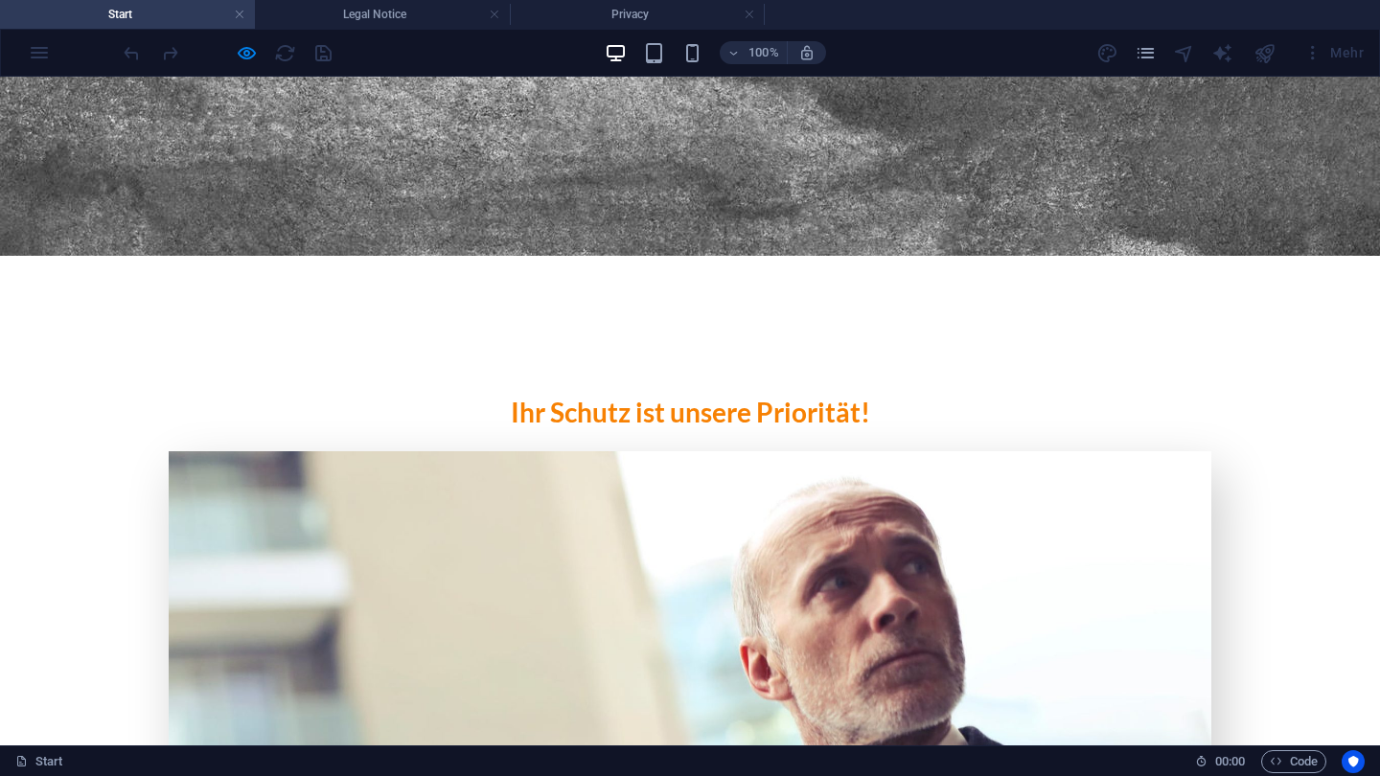
scroll to position [2055, 0]
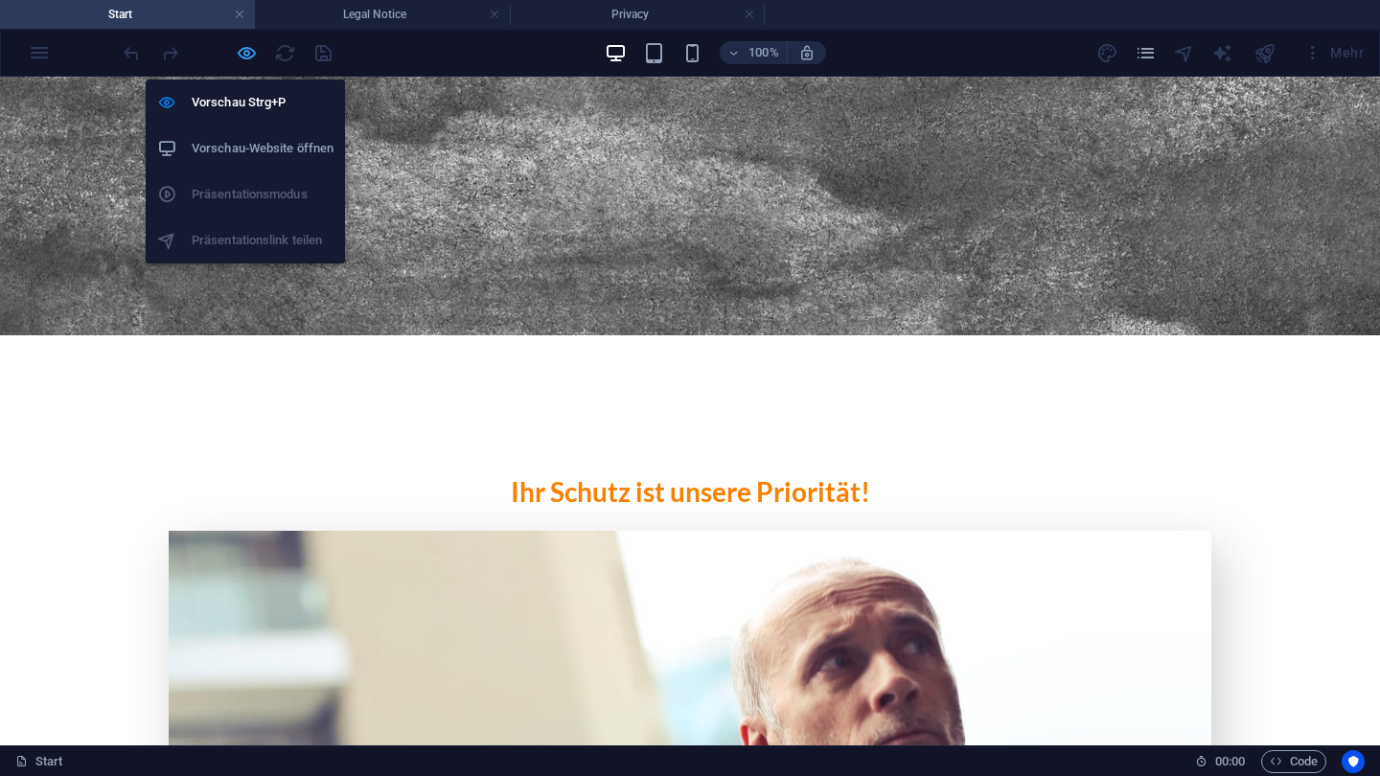
click at [241, 49] on icon "button" at bounding box center [247, 53] width 22 height 22
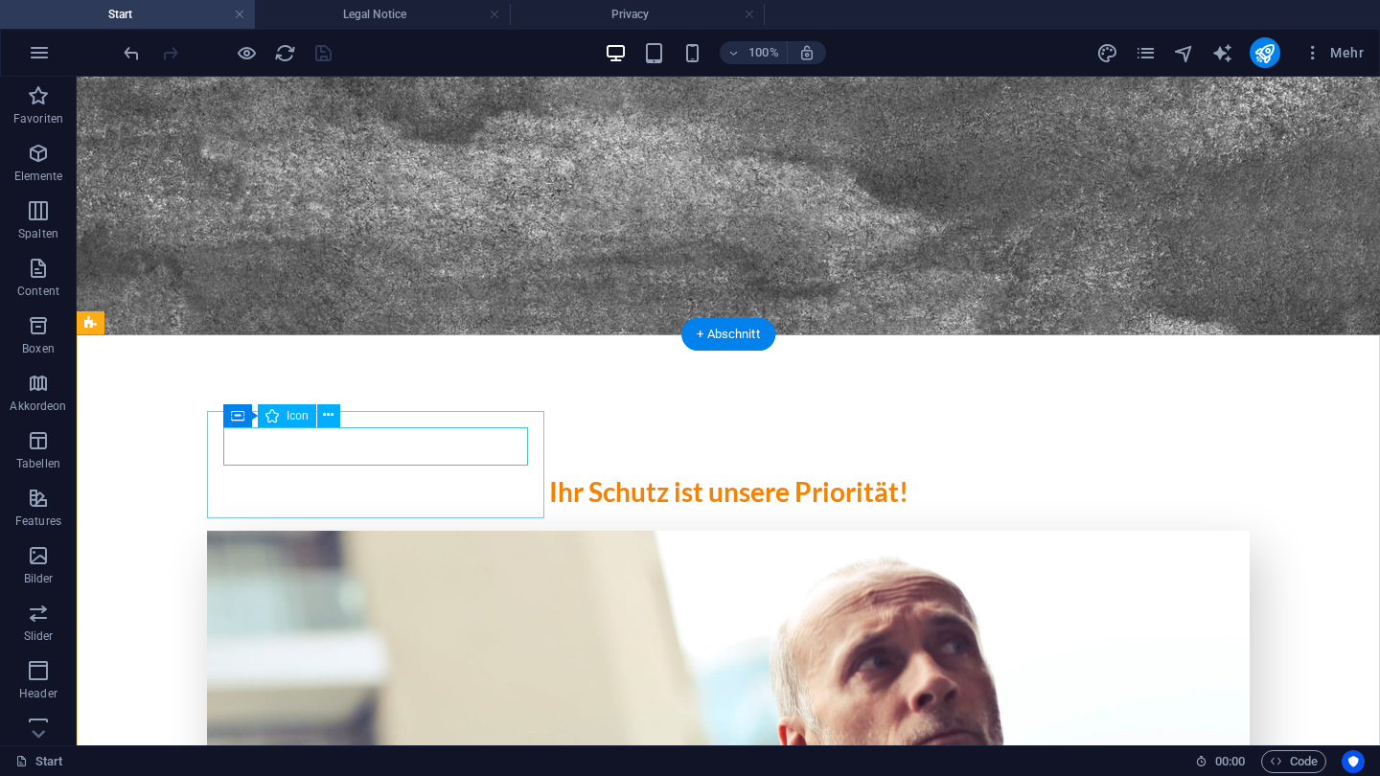
click at [320, 422] on button at bounding box center [328, 415] width 23 height 23
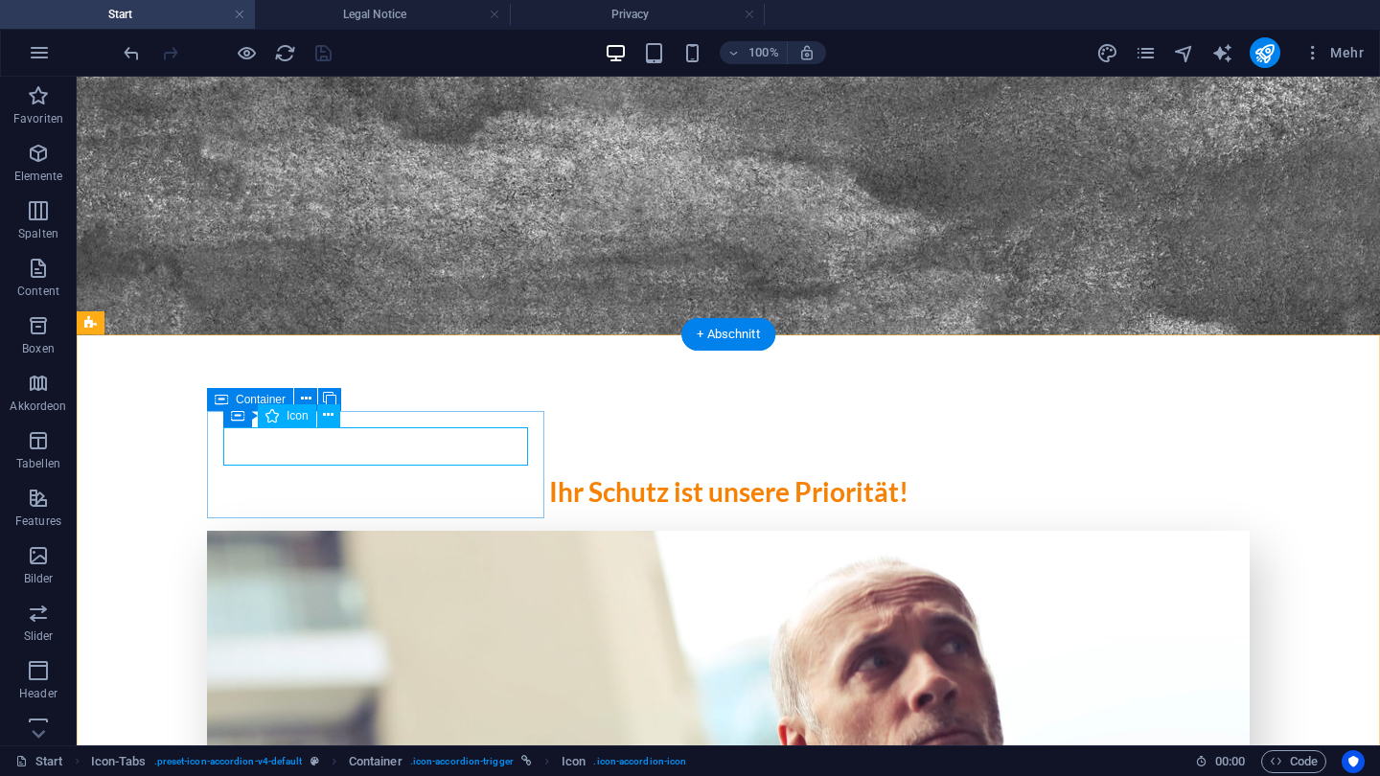
click at [277, 421] on icon at bounding box center [272, 415] width 13 height 23
click at [332, 415] on icon at bounding box center [328, 415] width 11 height 20
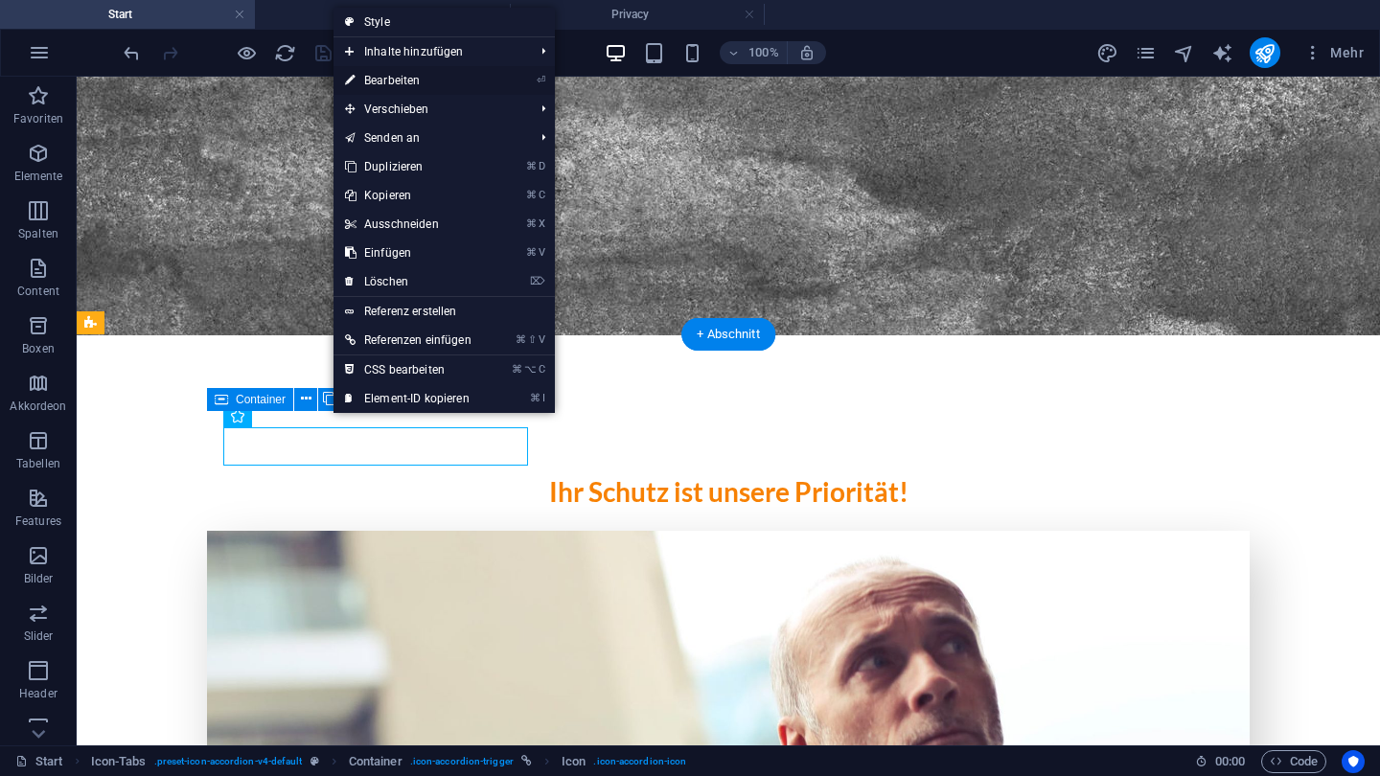
click at [423, 76] on link "⏎ Bearbeiten" at bounding box center [409, 80] width 150 height 29
select select "xMidYMid"
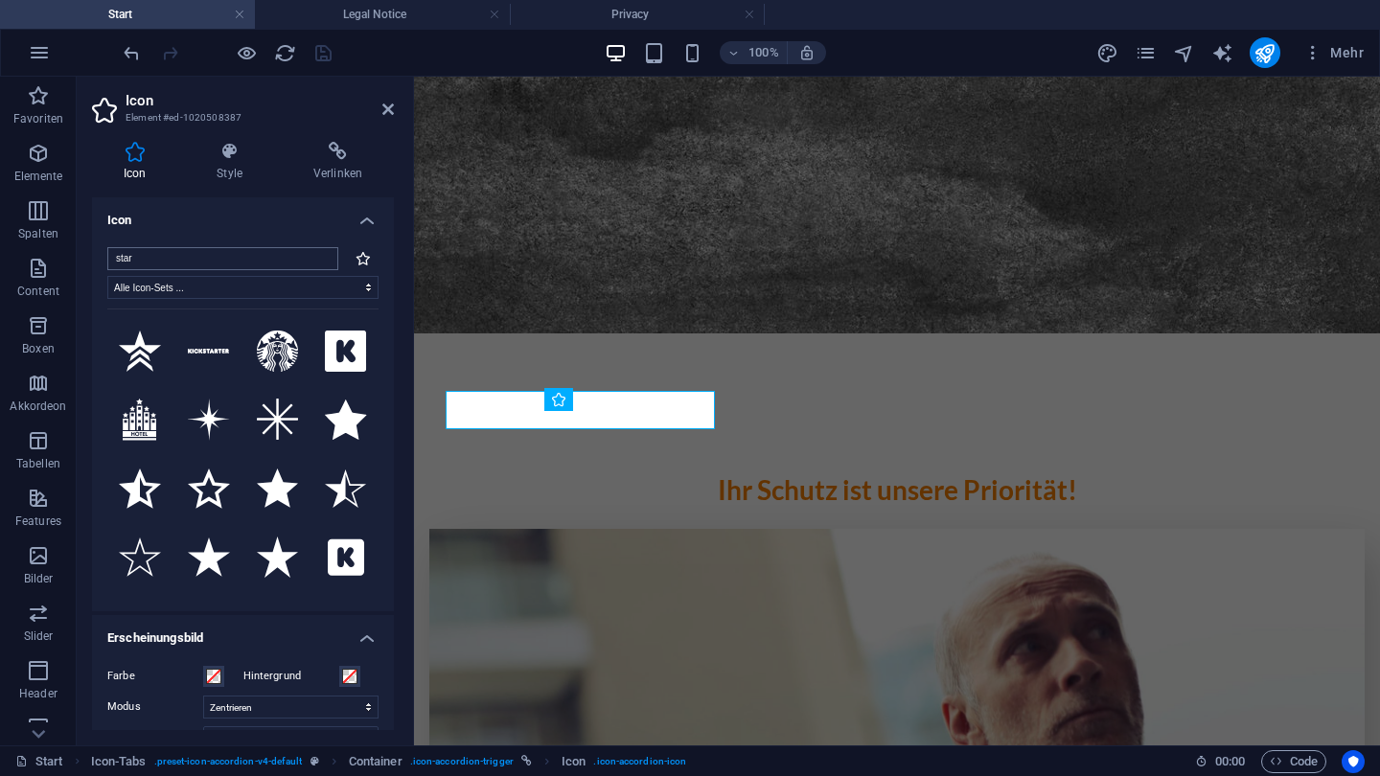
click at [321, 258] on input "star" at bounding box center [222, 258] width 231 height 23
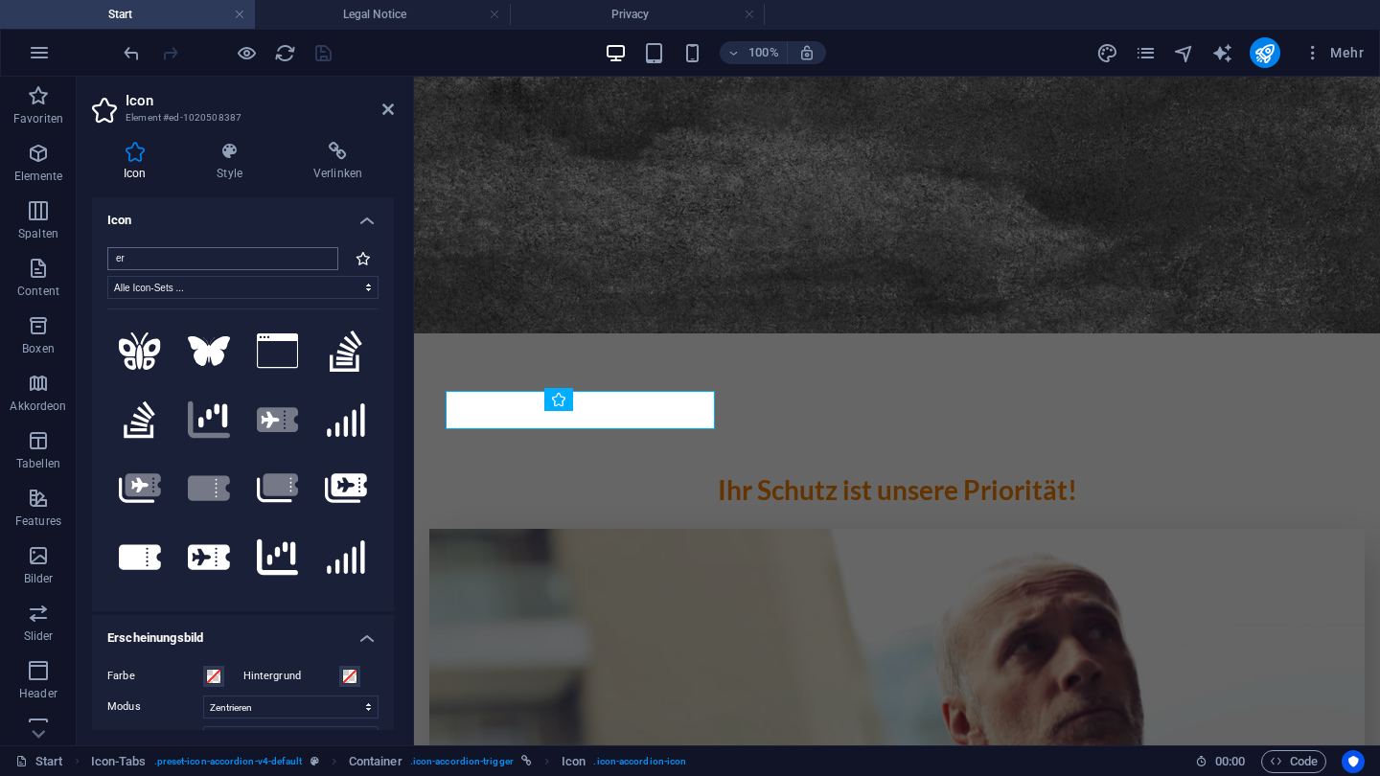
type input "e"
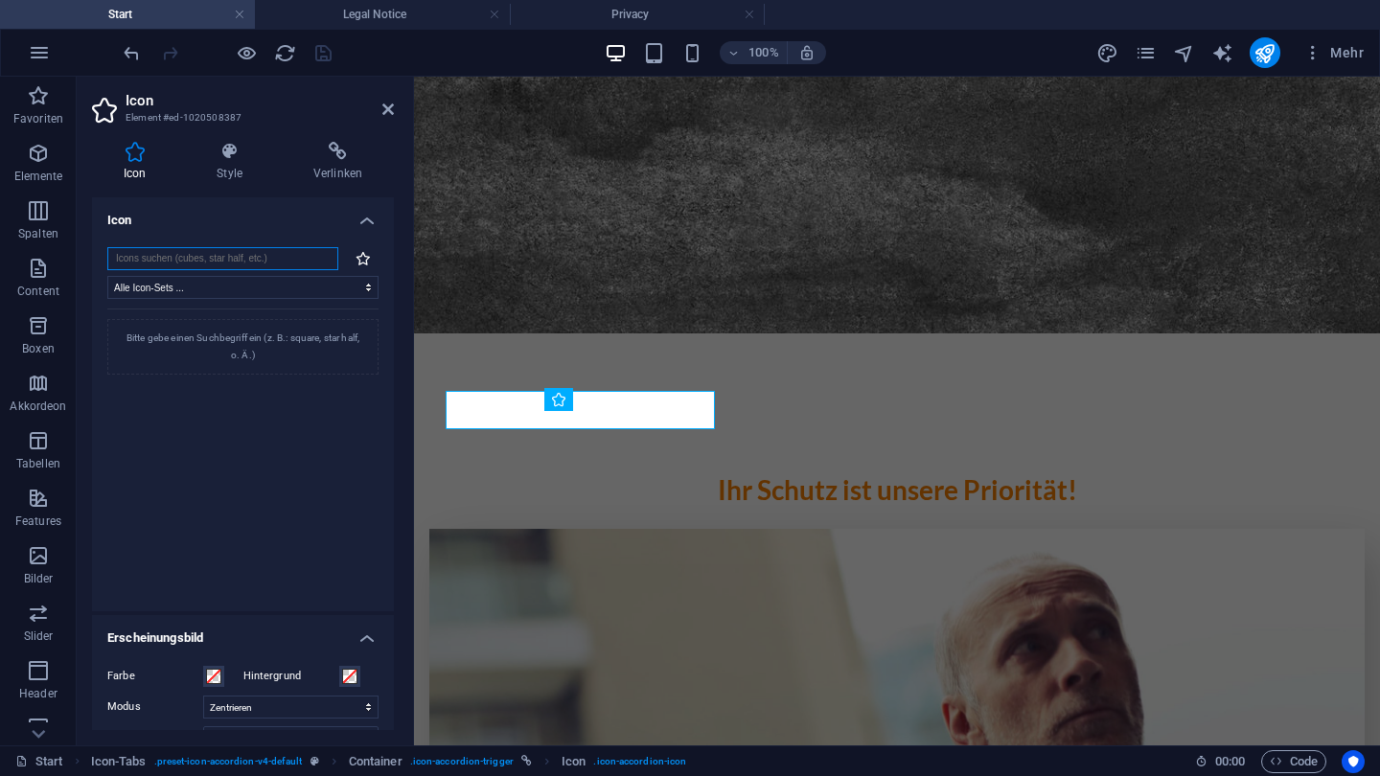
click at [254, 264] on input "search" at bounding box center [222, 258] width 231 height 23
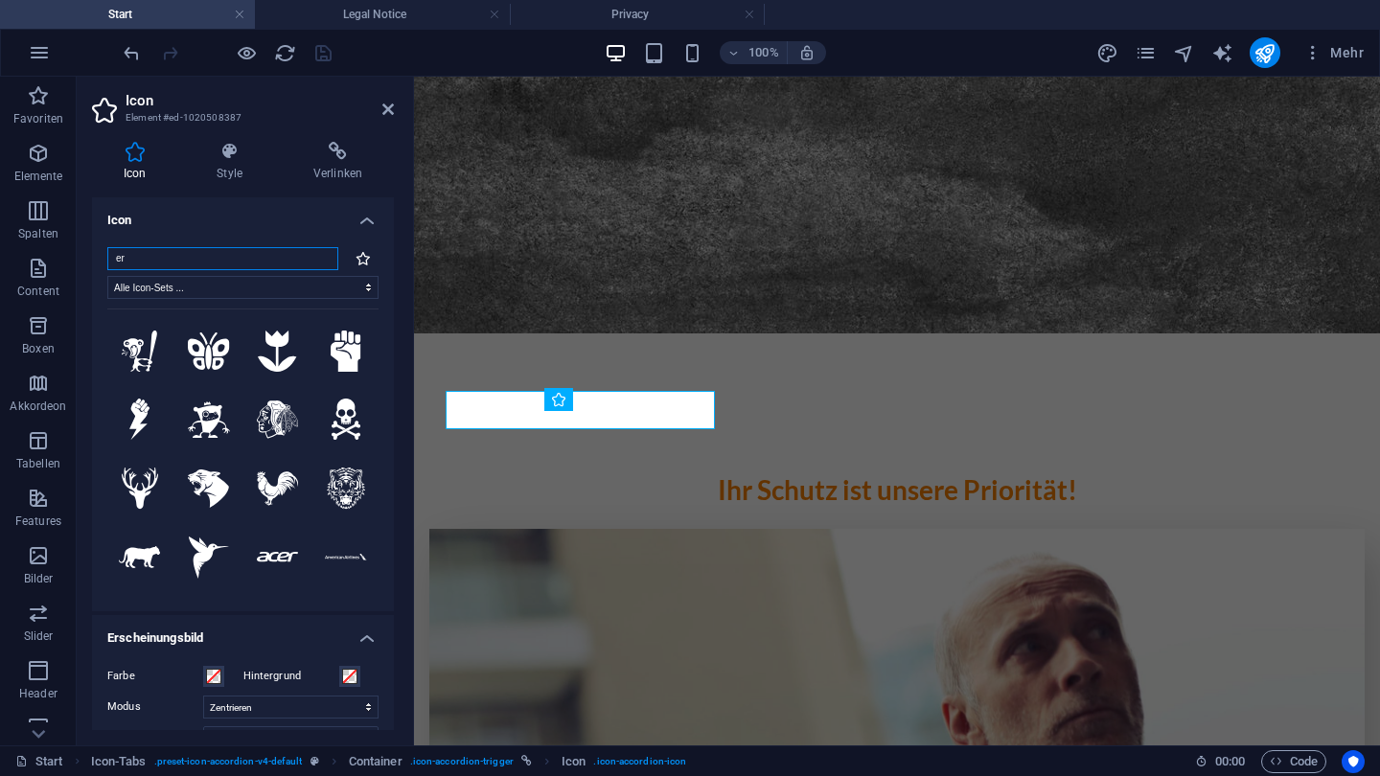
type input "erf"
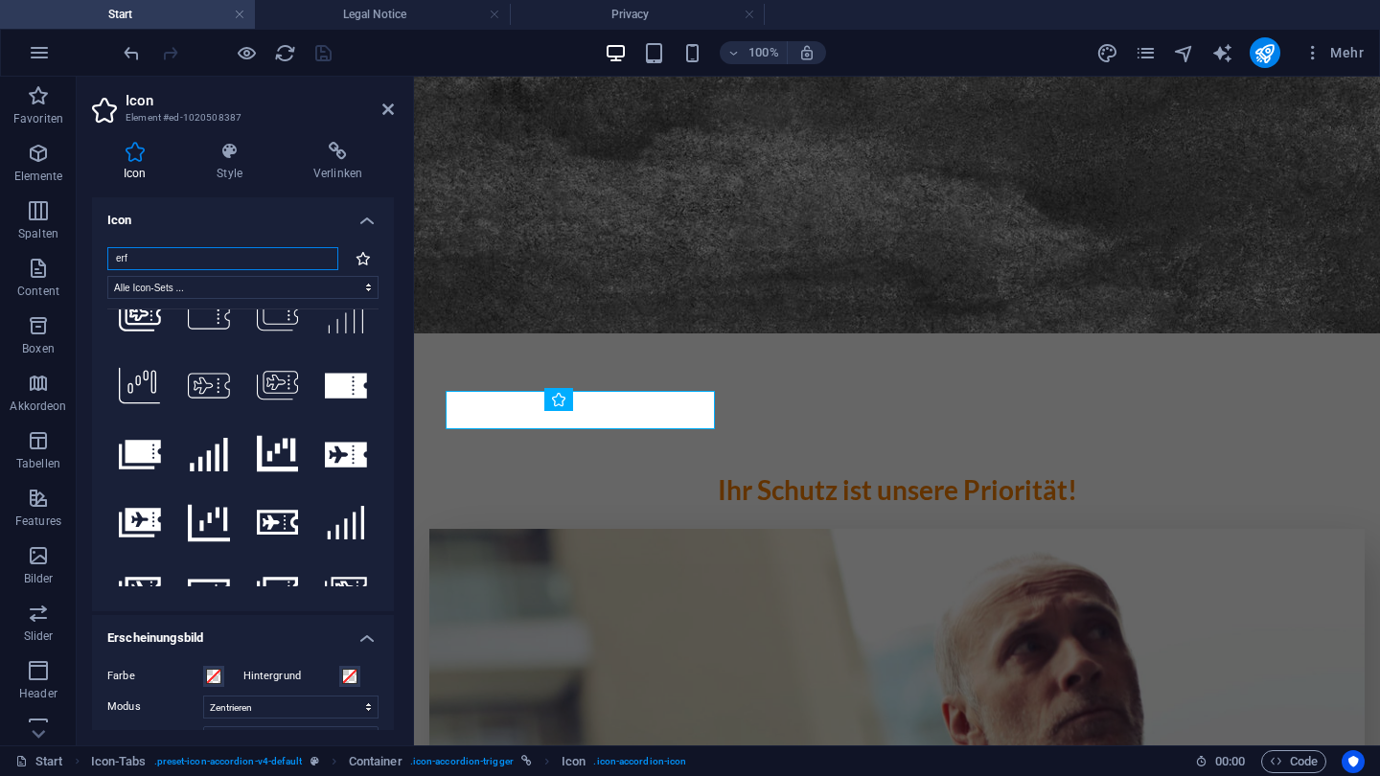
scroll to position [557, 0]
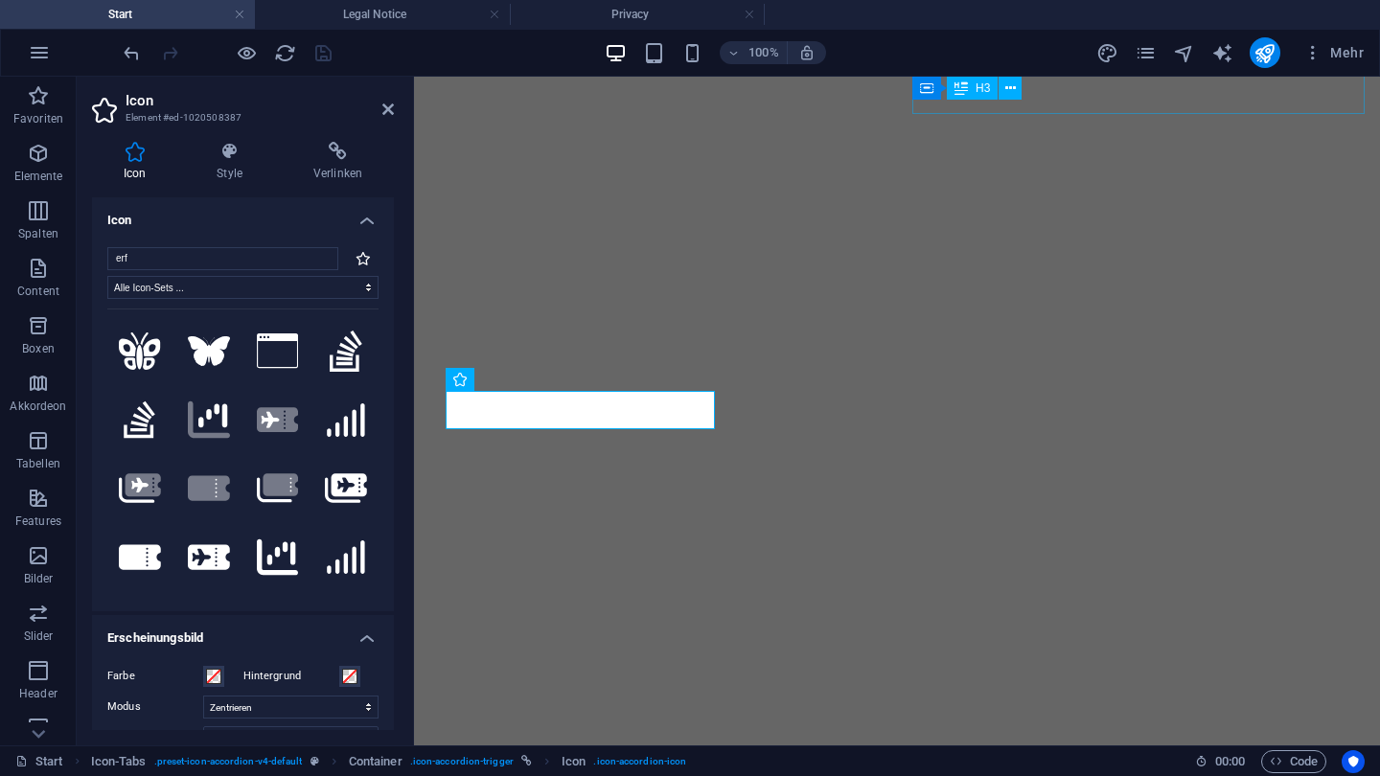
select select "xMidYMid"
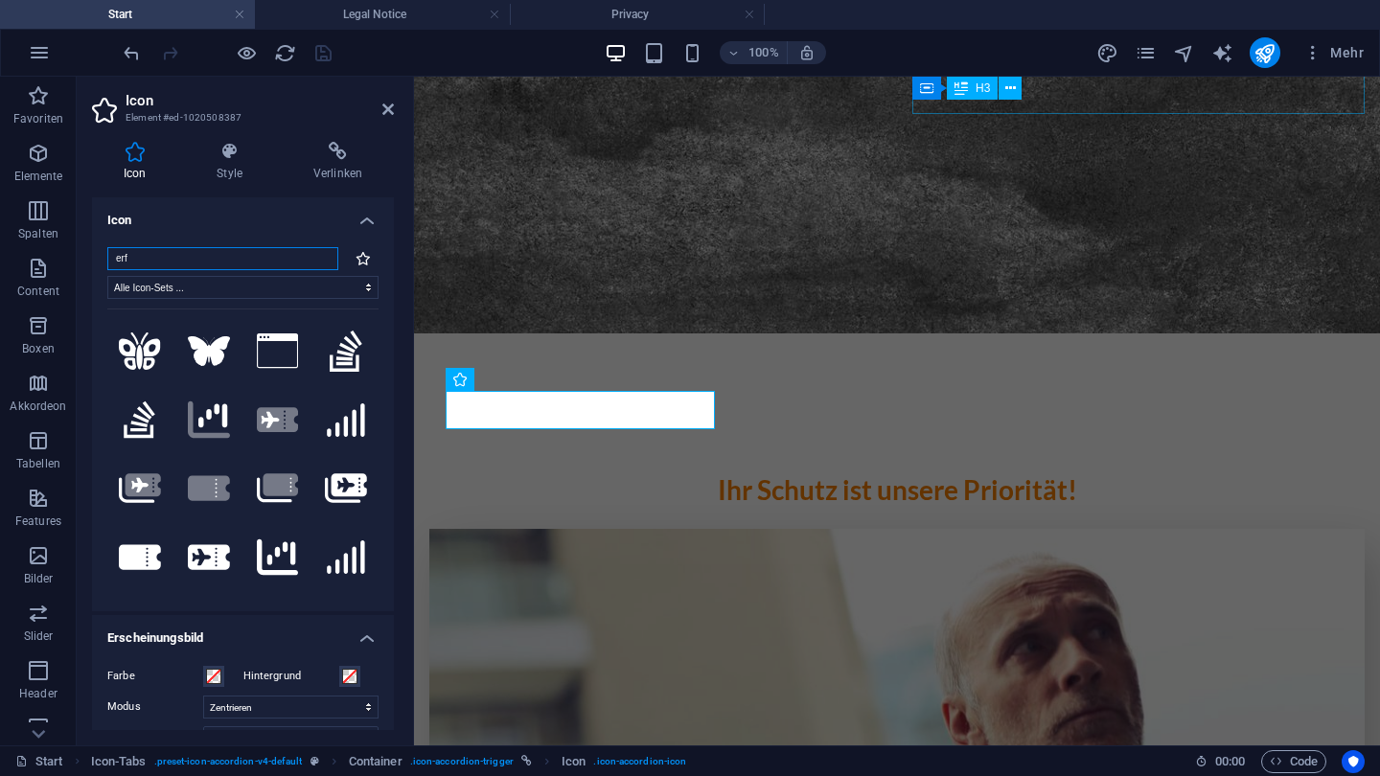
scroll to position [557, 0]
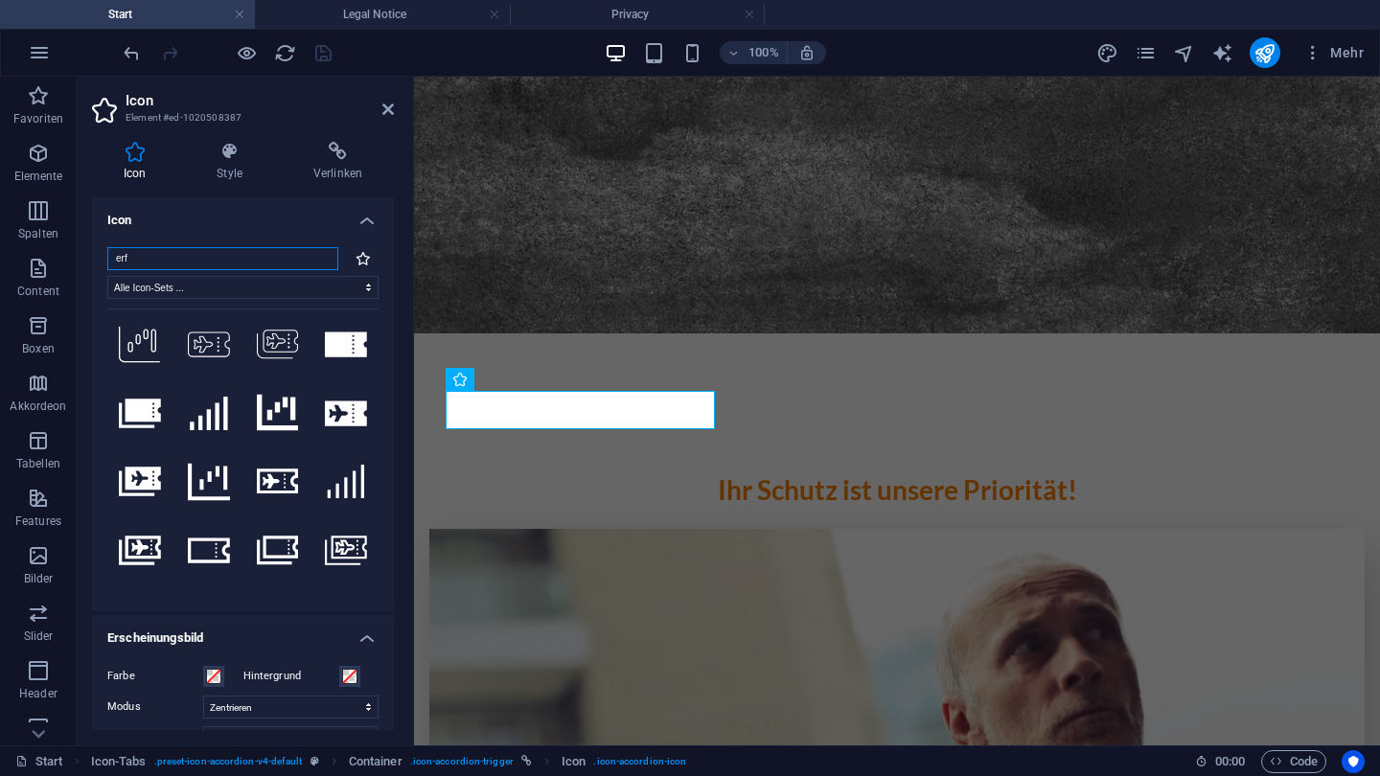
click at [260, 257] on input "erf" at bounding box center [222, 258] width 231 height 23
type input "e"
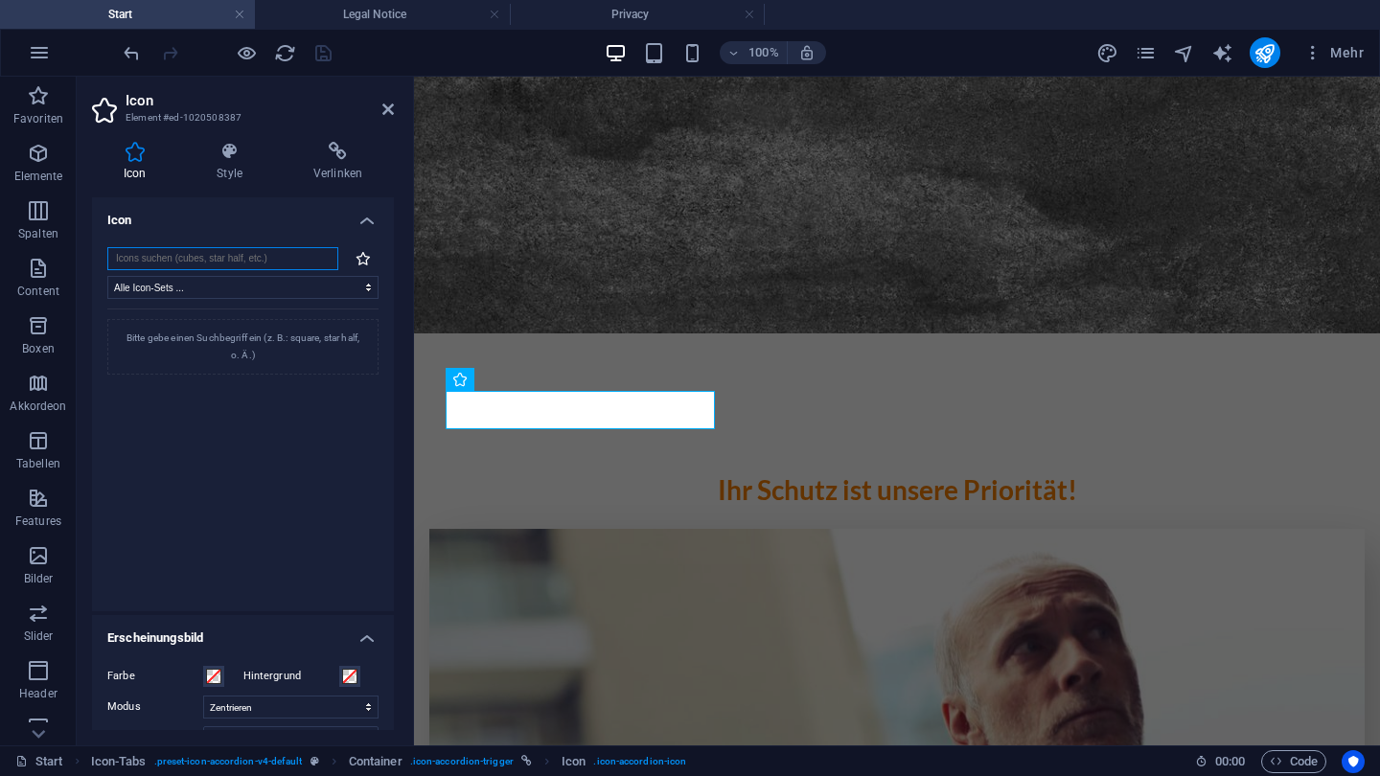
scroll to position [0, 0]
type input "p"
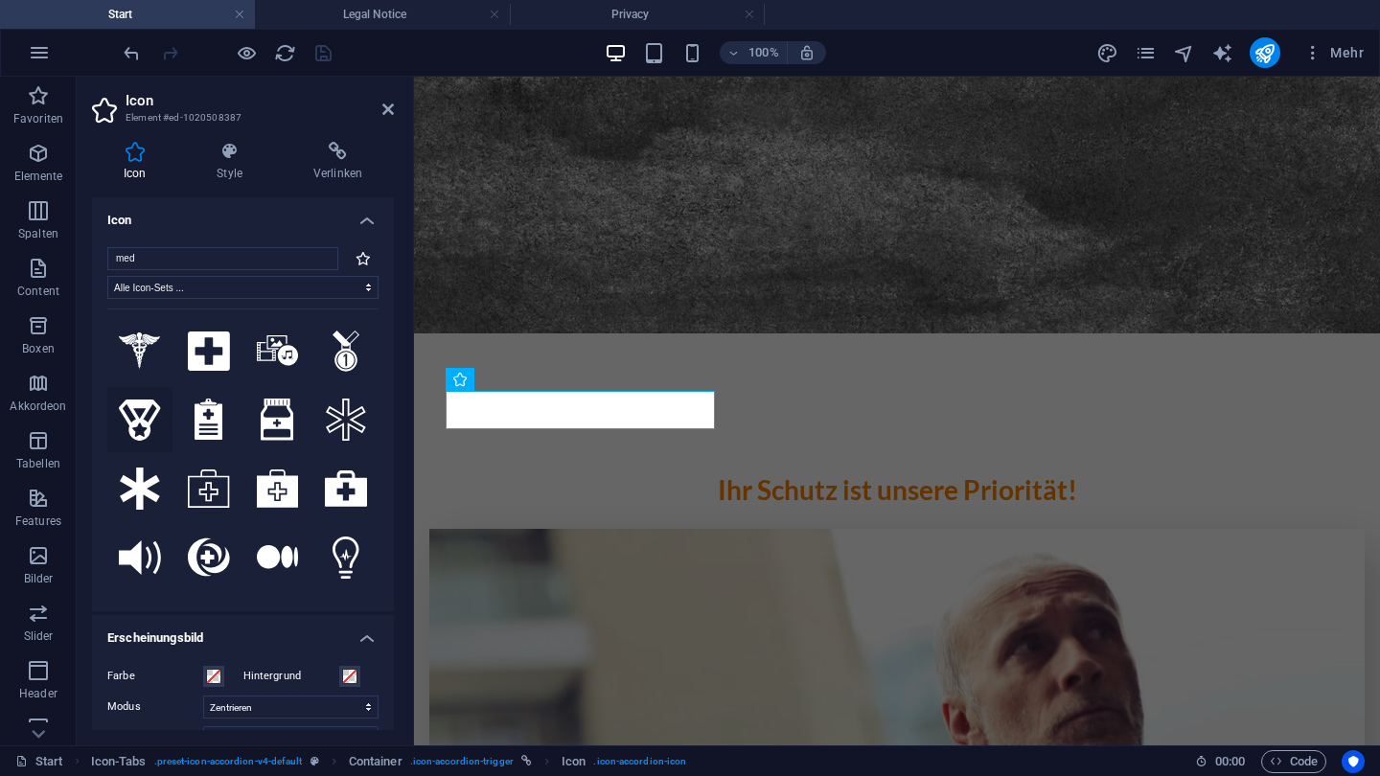
click at [140, 433] on icon at bounding box center [140, 420] width 42 height 41
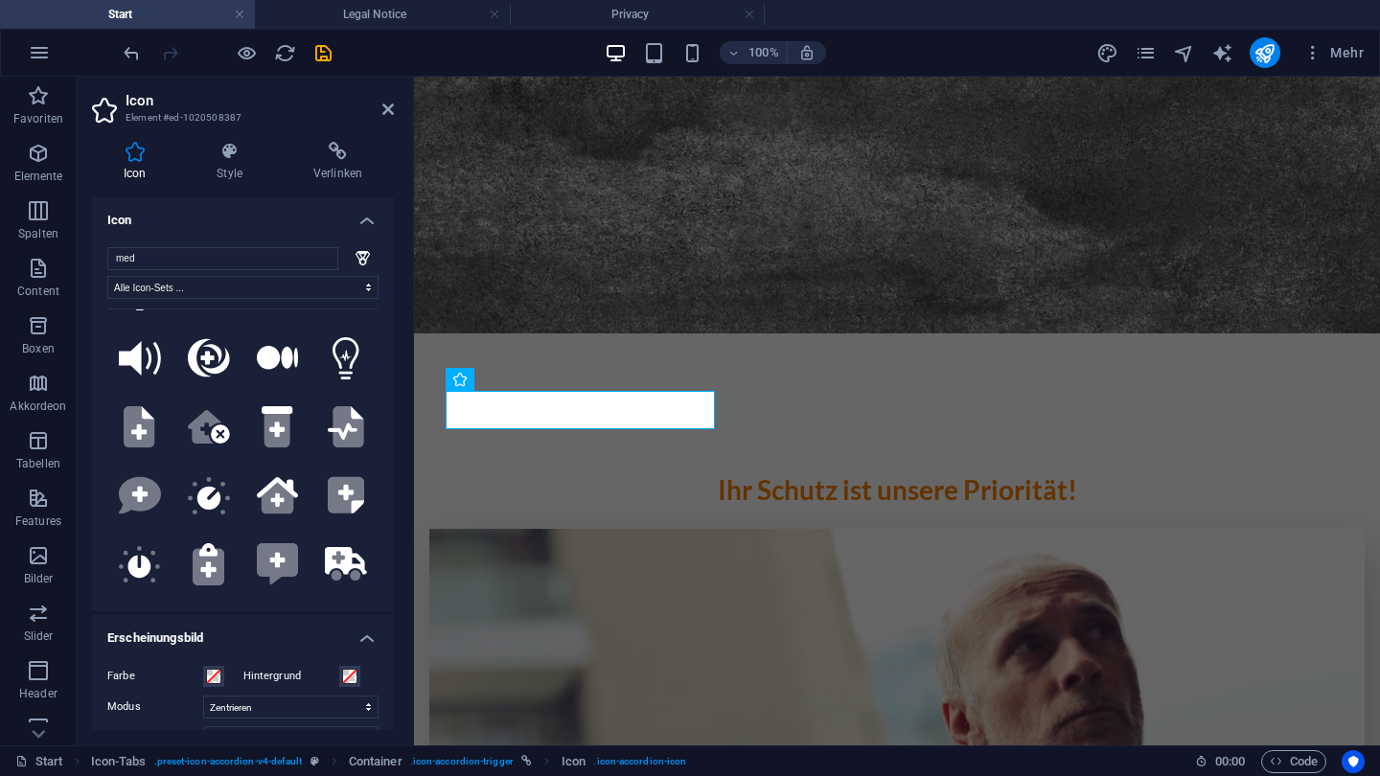
scroll to position [201, 0]
click at [205, 255] on input "med" at bounding box center [222, 258] width 231 height 23
type input "m"
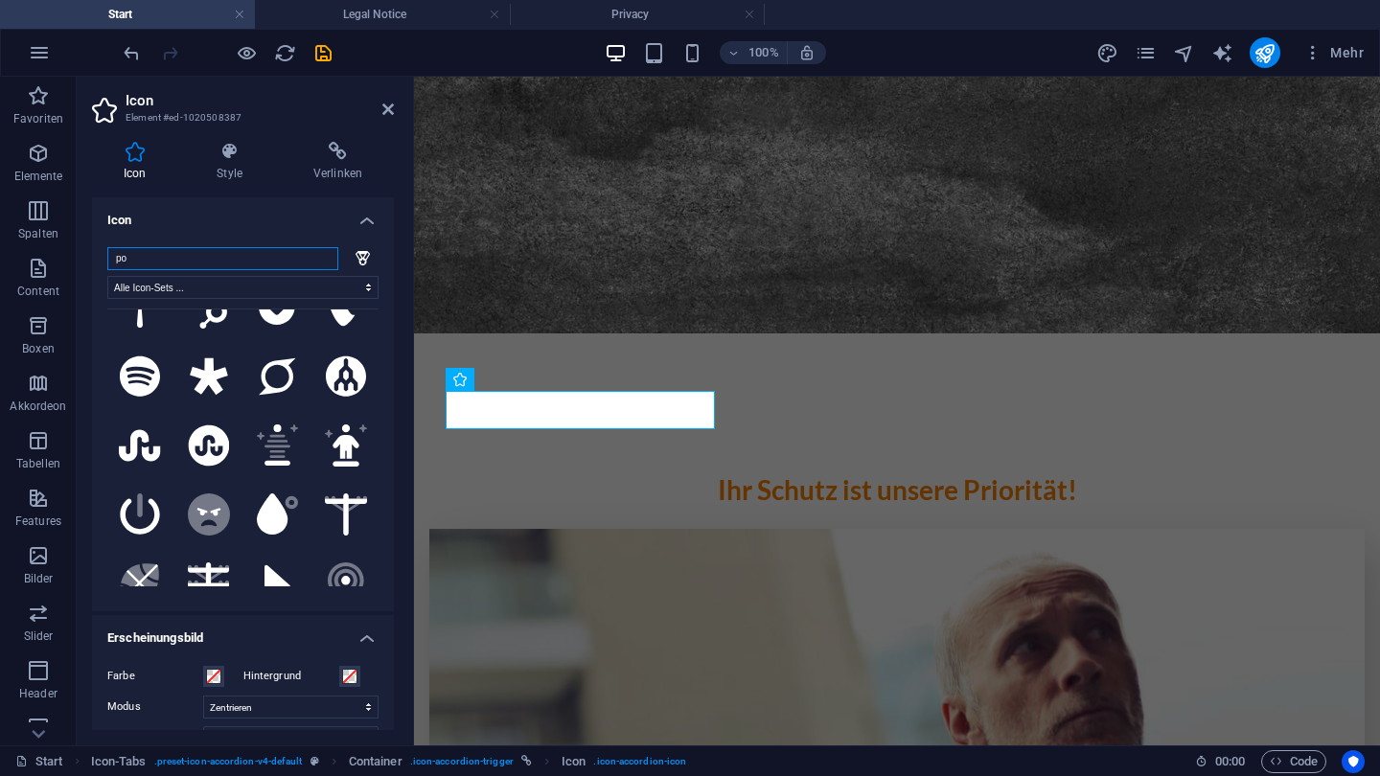
scroll to position [887, 0]
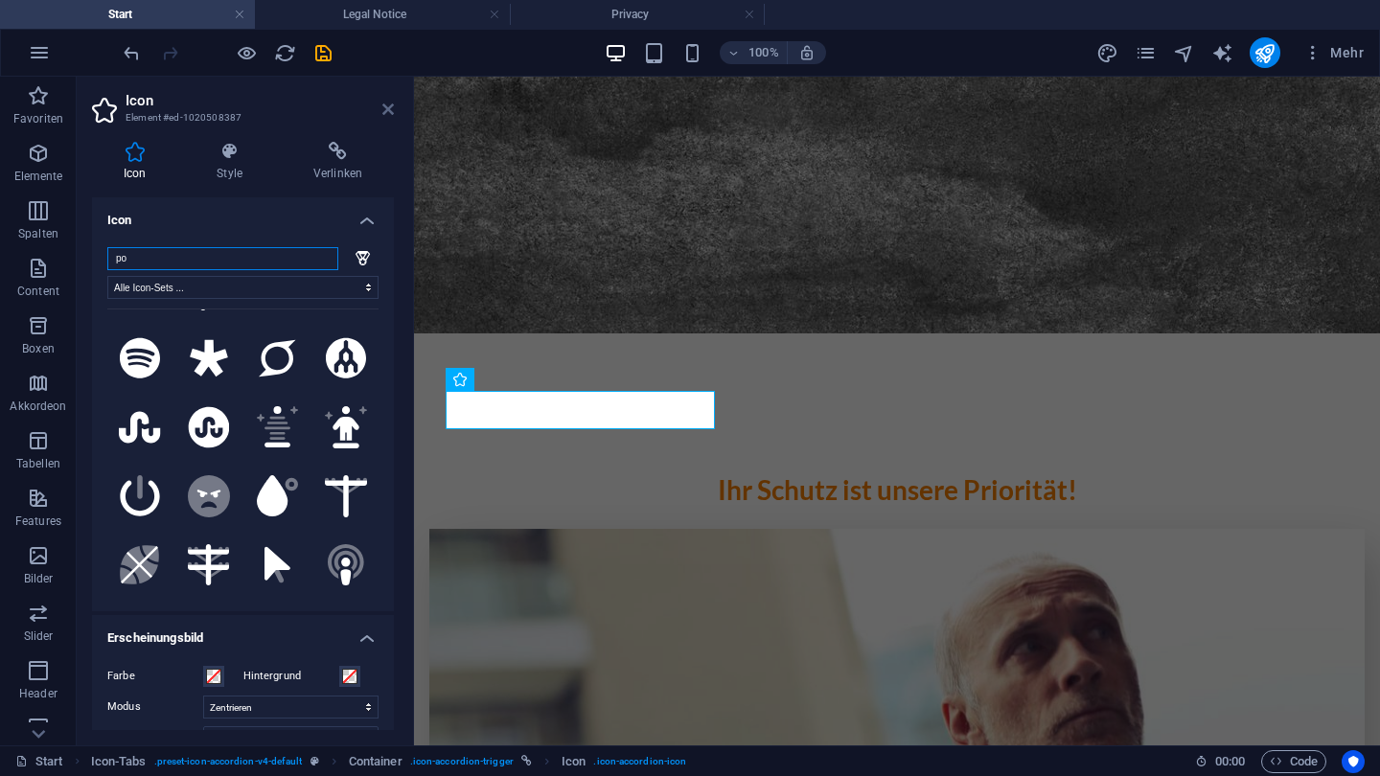
type input "po"
click at [388, 108] on icon at bounding box center [388, 109] width 12 height 15
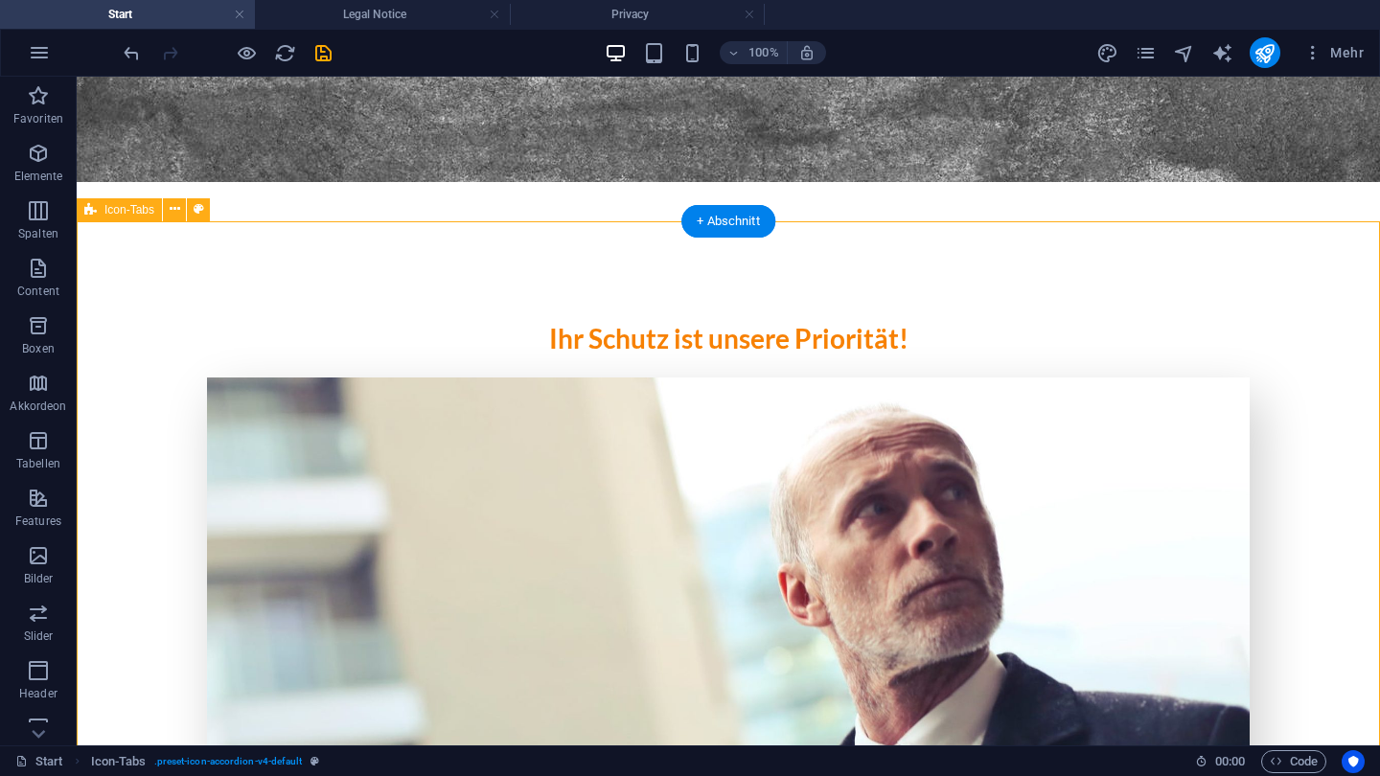
scroll to position [2224, 0]
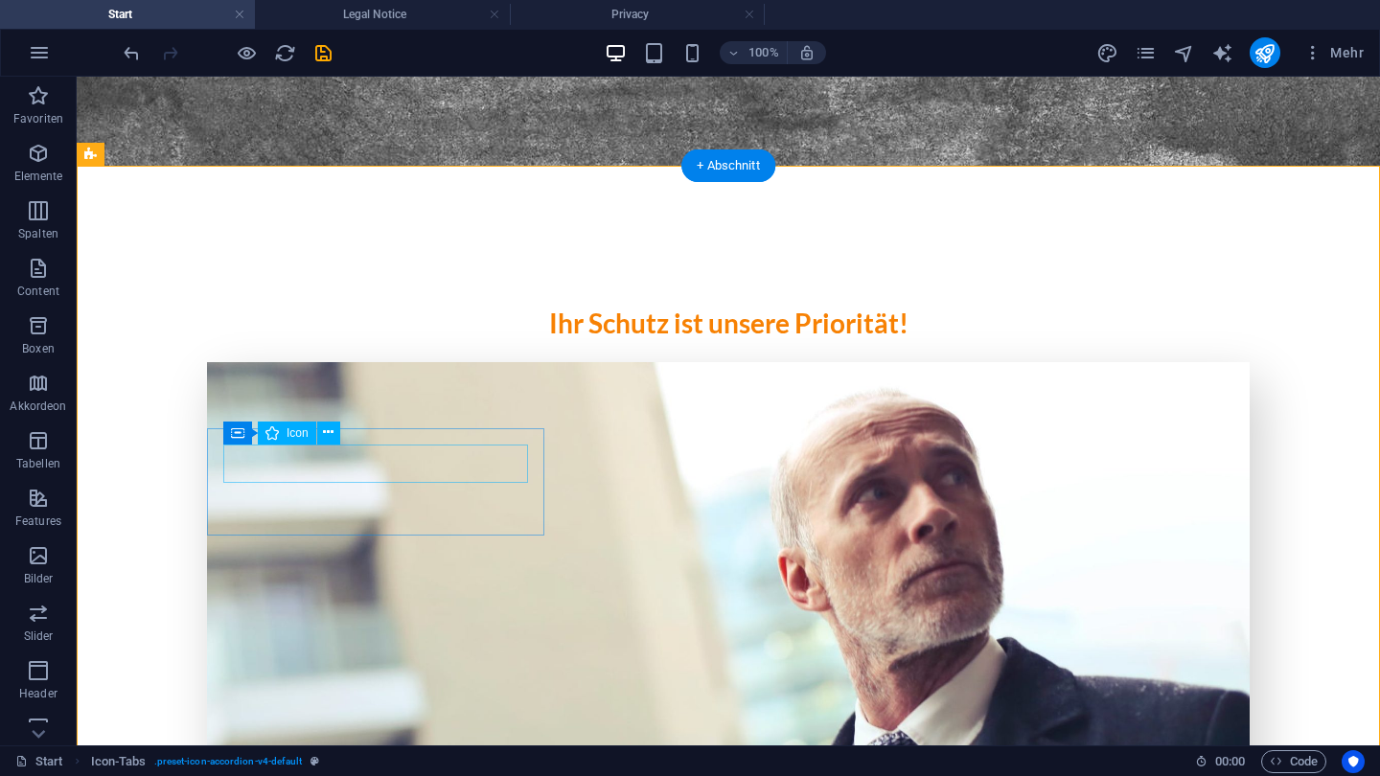
select select "xMidYMid"
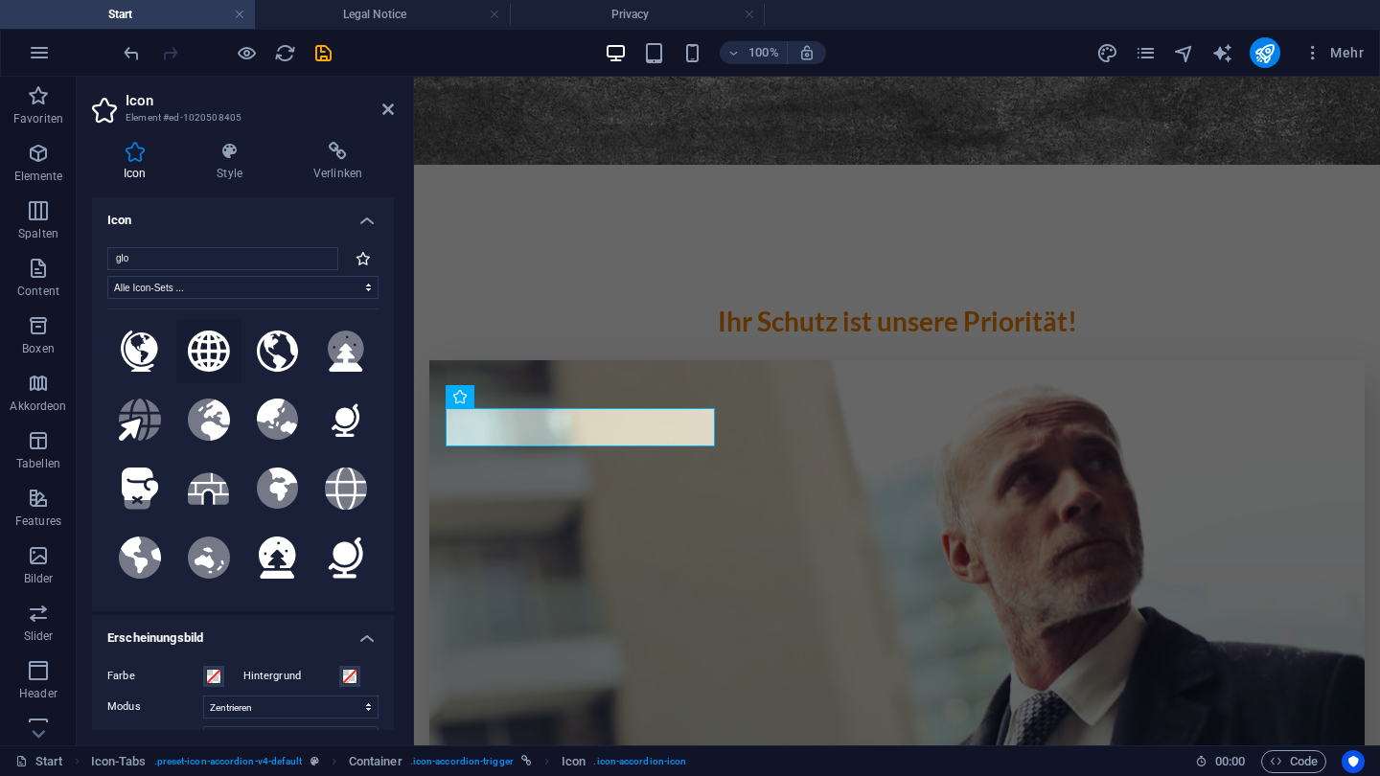
click at [198, 346] on icon at bounding box center [209, 351] width 42 height 41
click at [317, 263] on input "glo" at bounding box center [222, 258] width 231 height 23
type input "g"
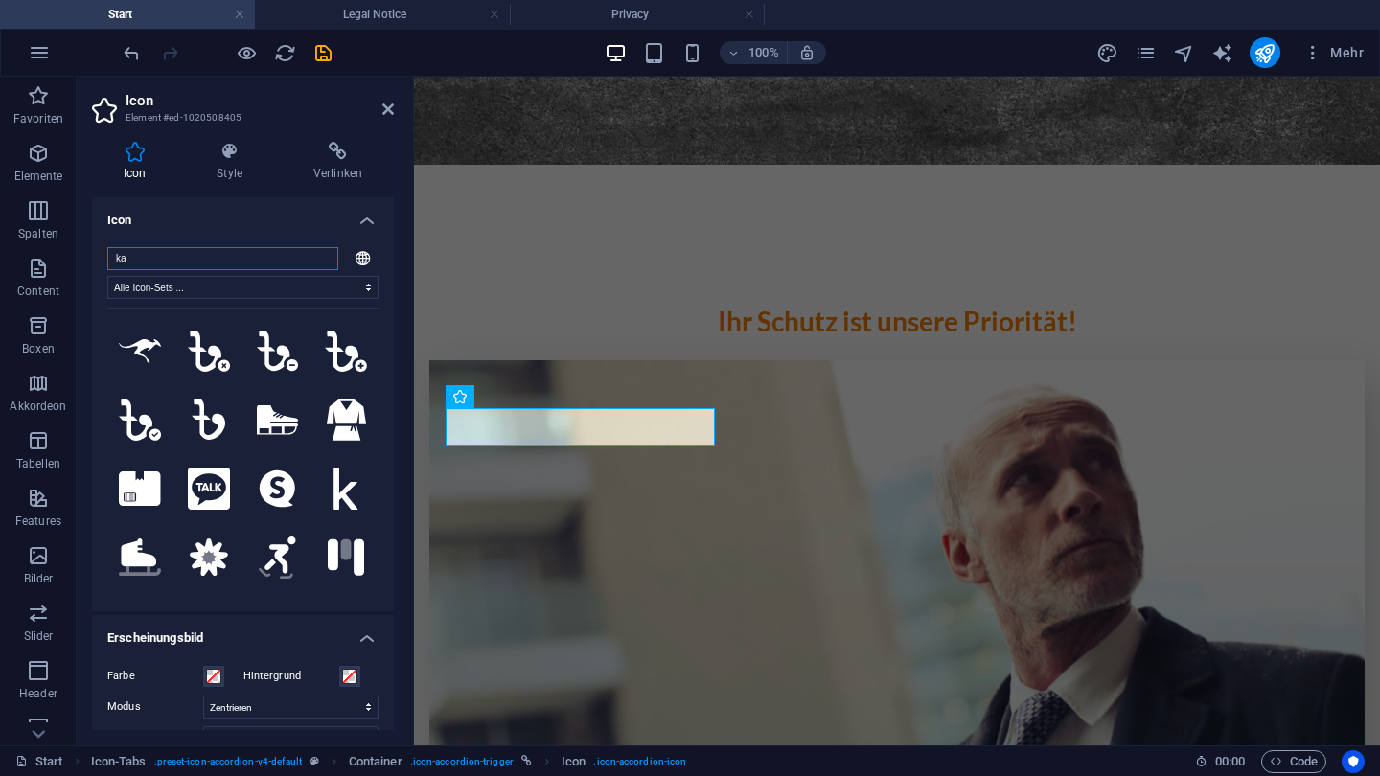
type input "k"
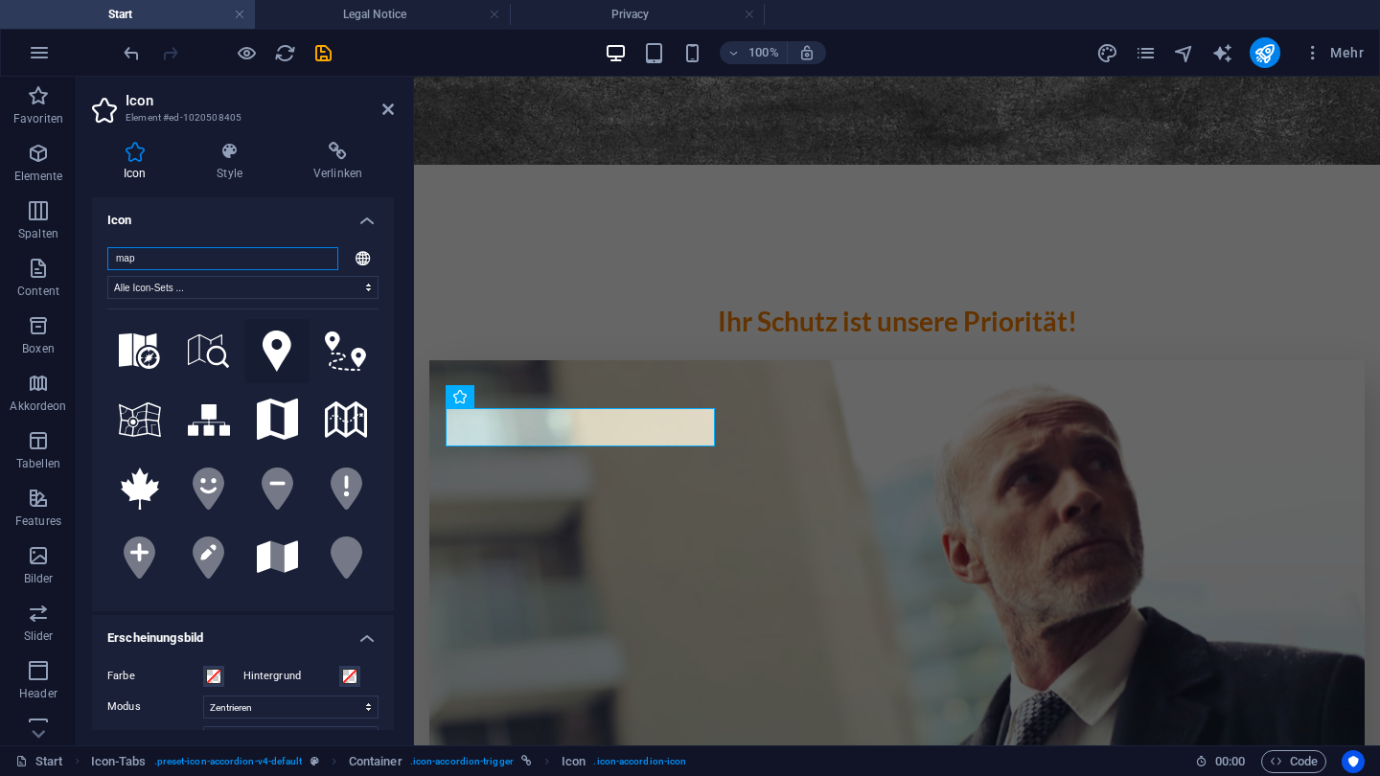
type input "map"
click at [274, 347] on icon at bounding box center [277, 352] width 29 height 42
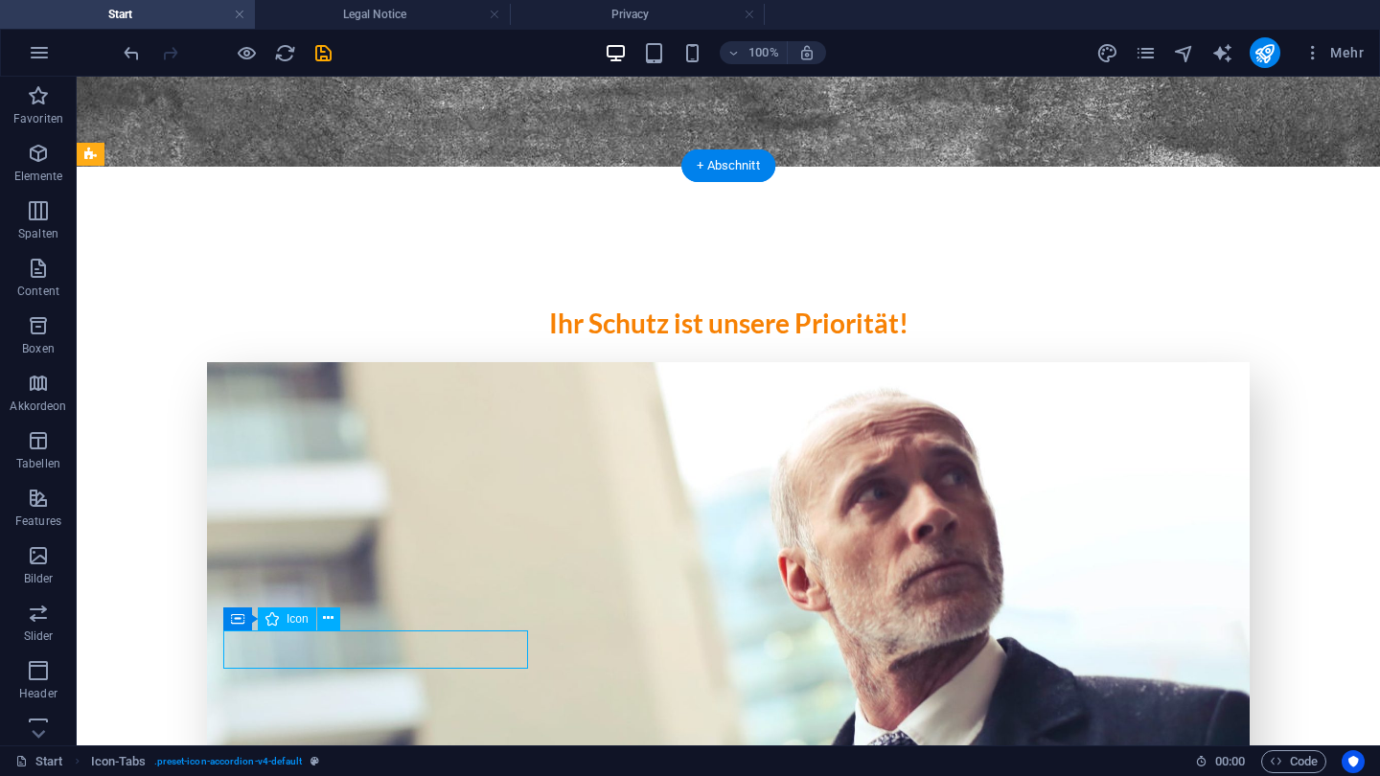
select select "xMidYMid"
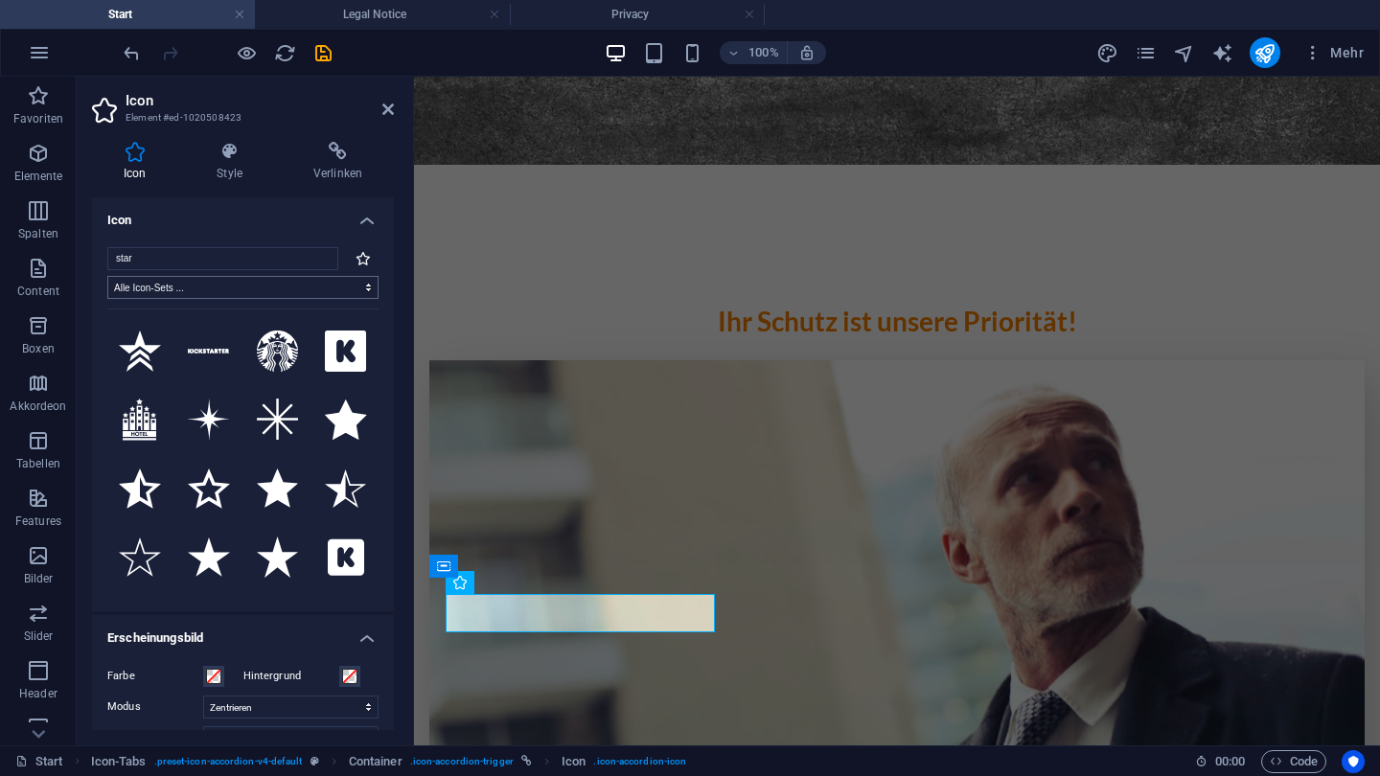
type input "u"
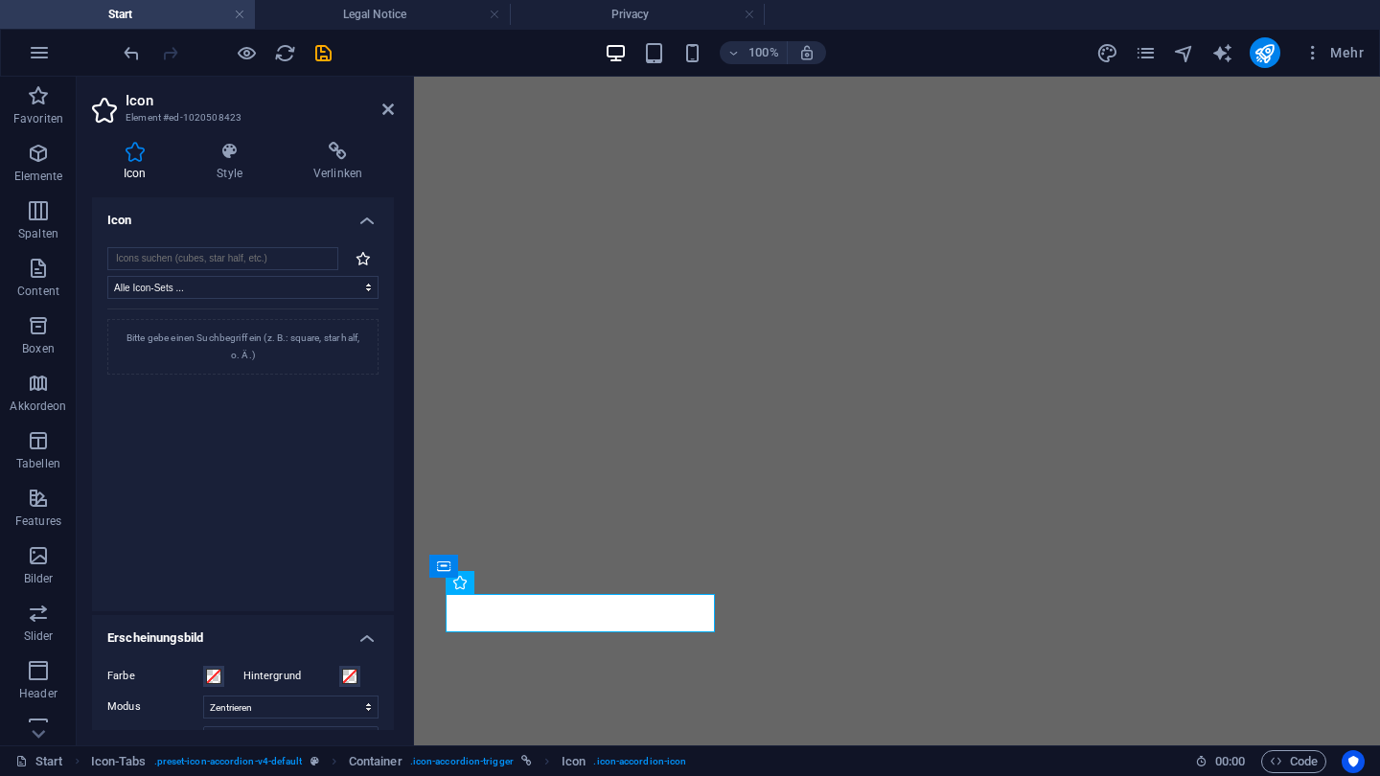
select select "xMidYMid"
type input "w"
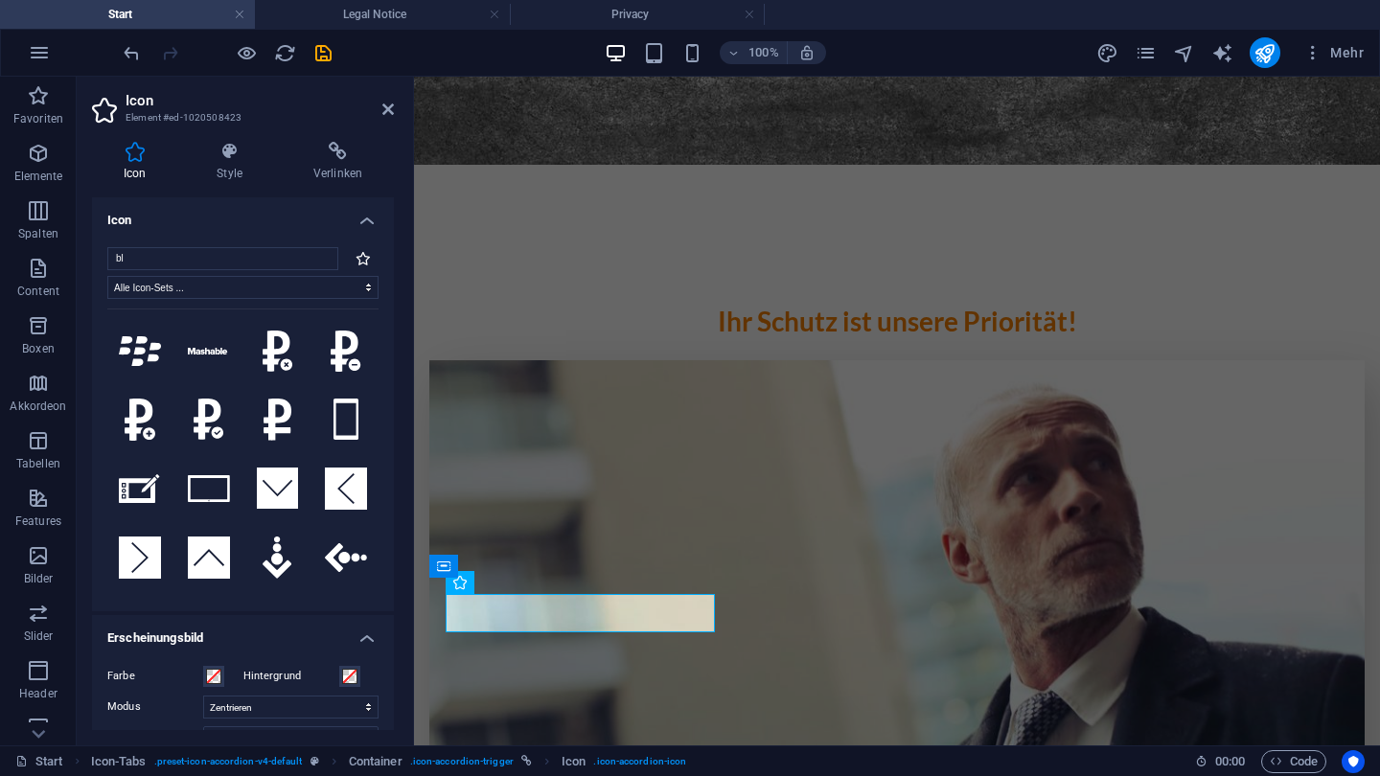
type input "b"
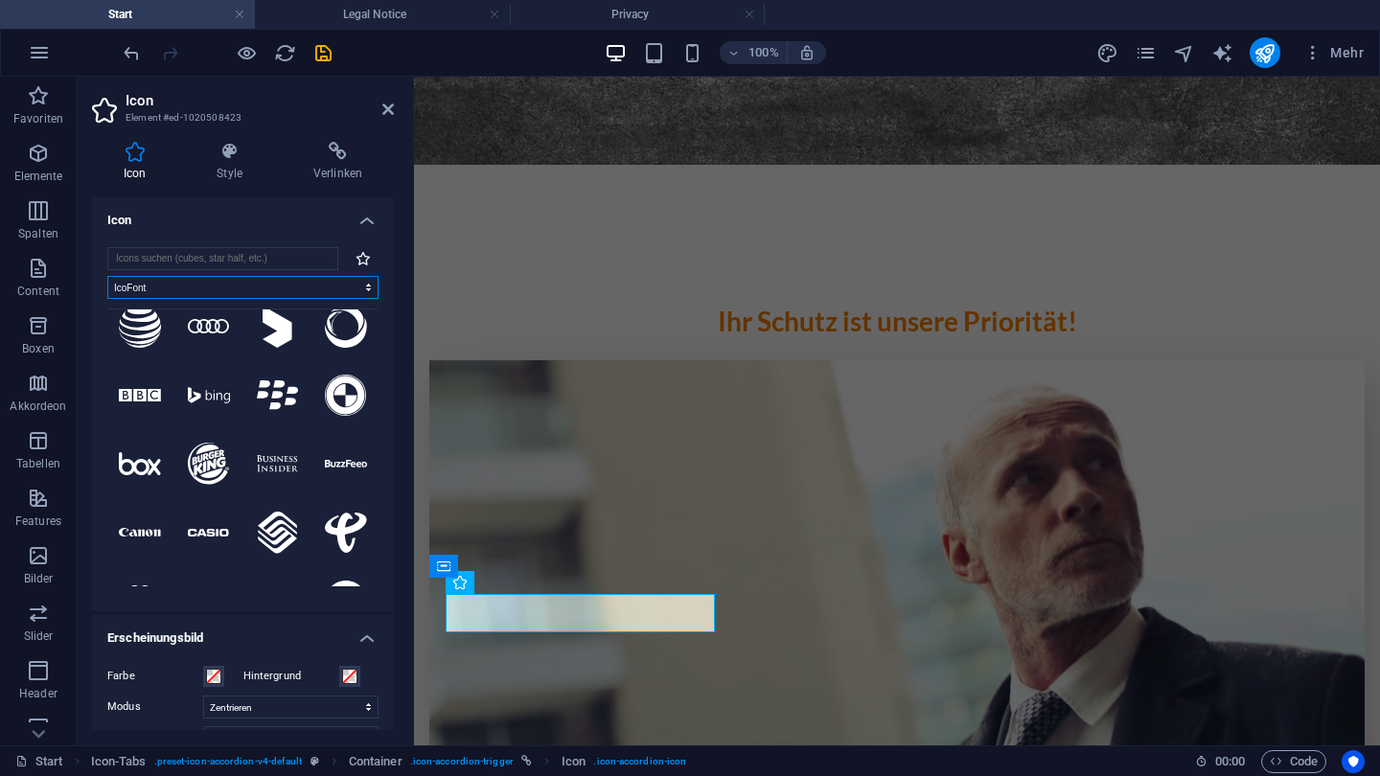
scroll to position [2984, 0]
select select "ionicons"
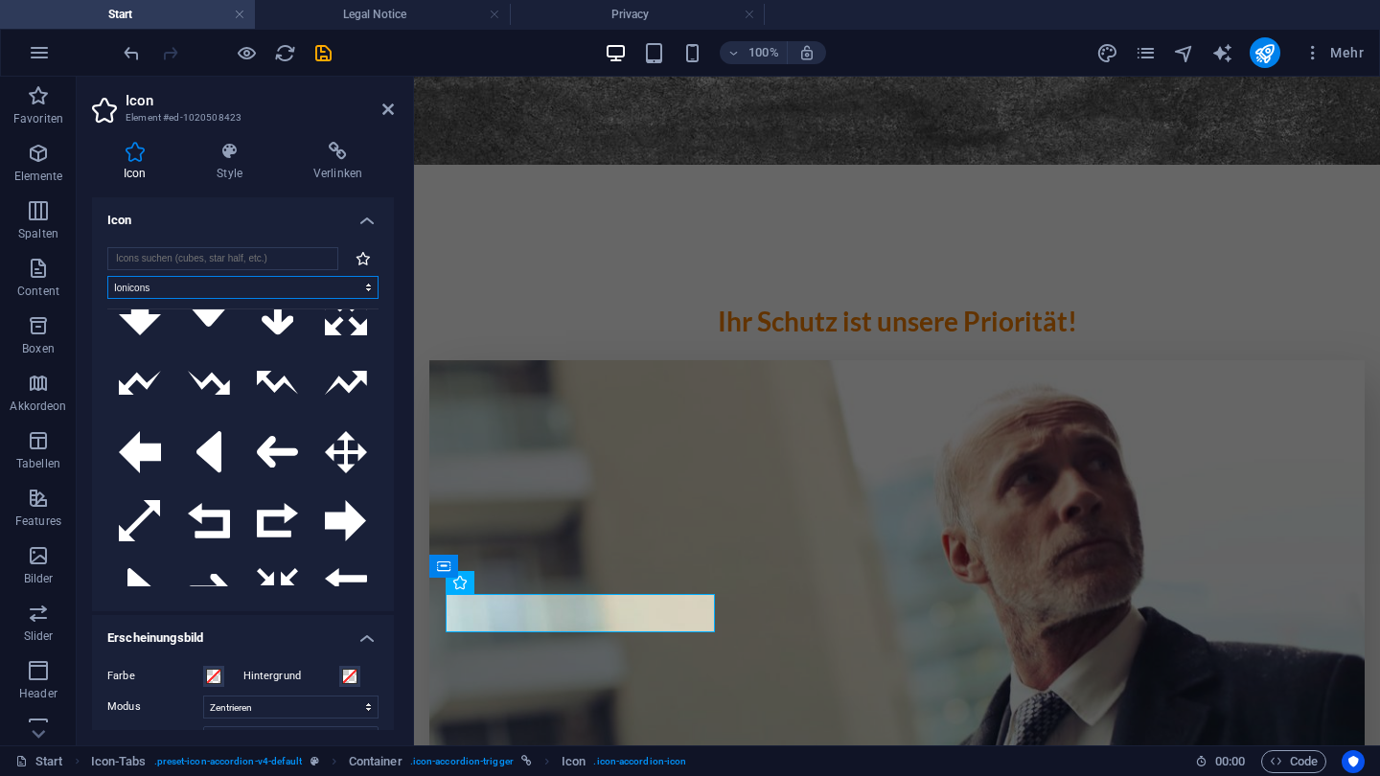
scroll to position [2315, 0]
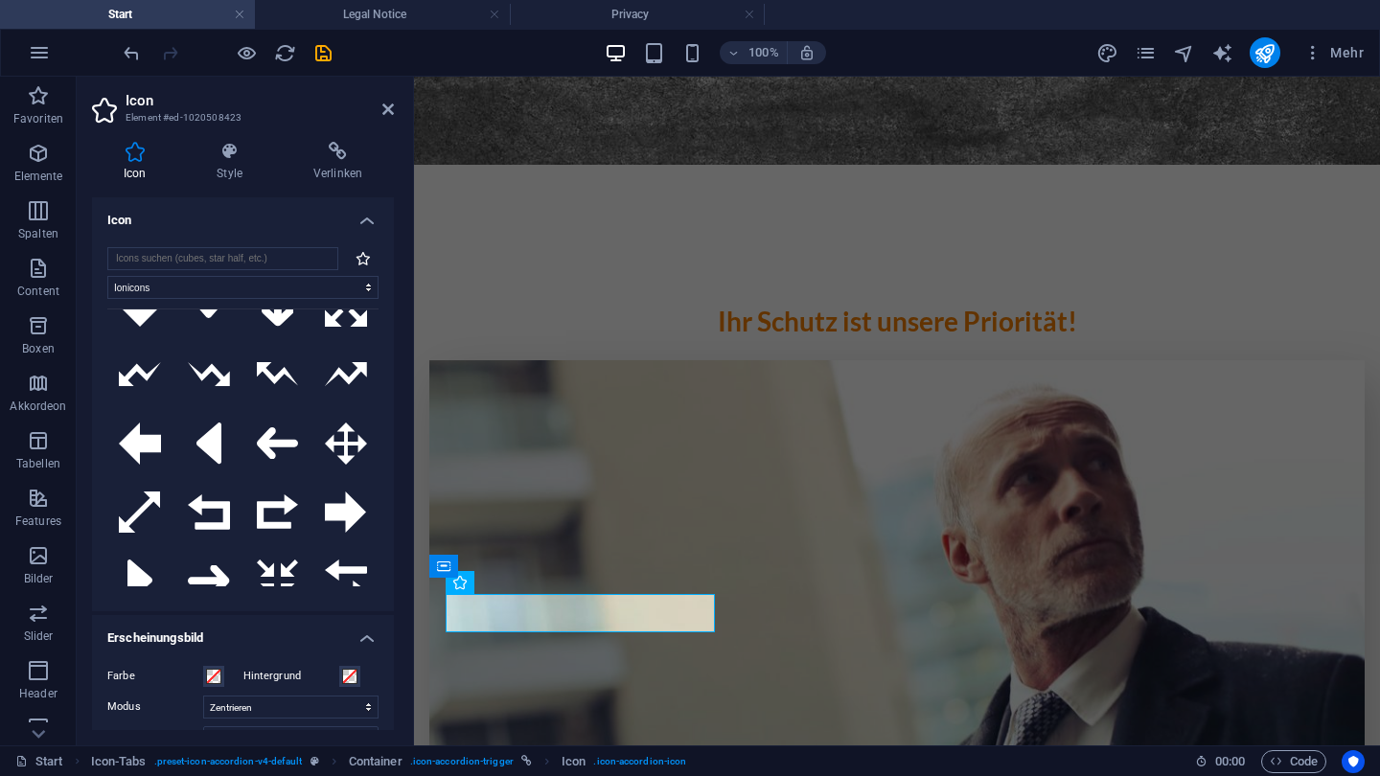
click at [259, 52] on icon at bounding box center [278, 31] width 42 height 42
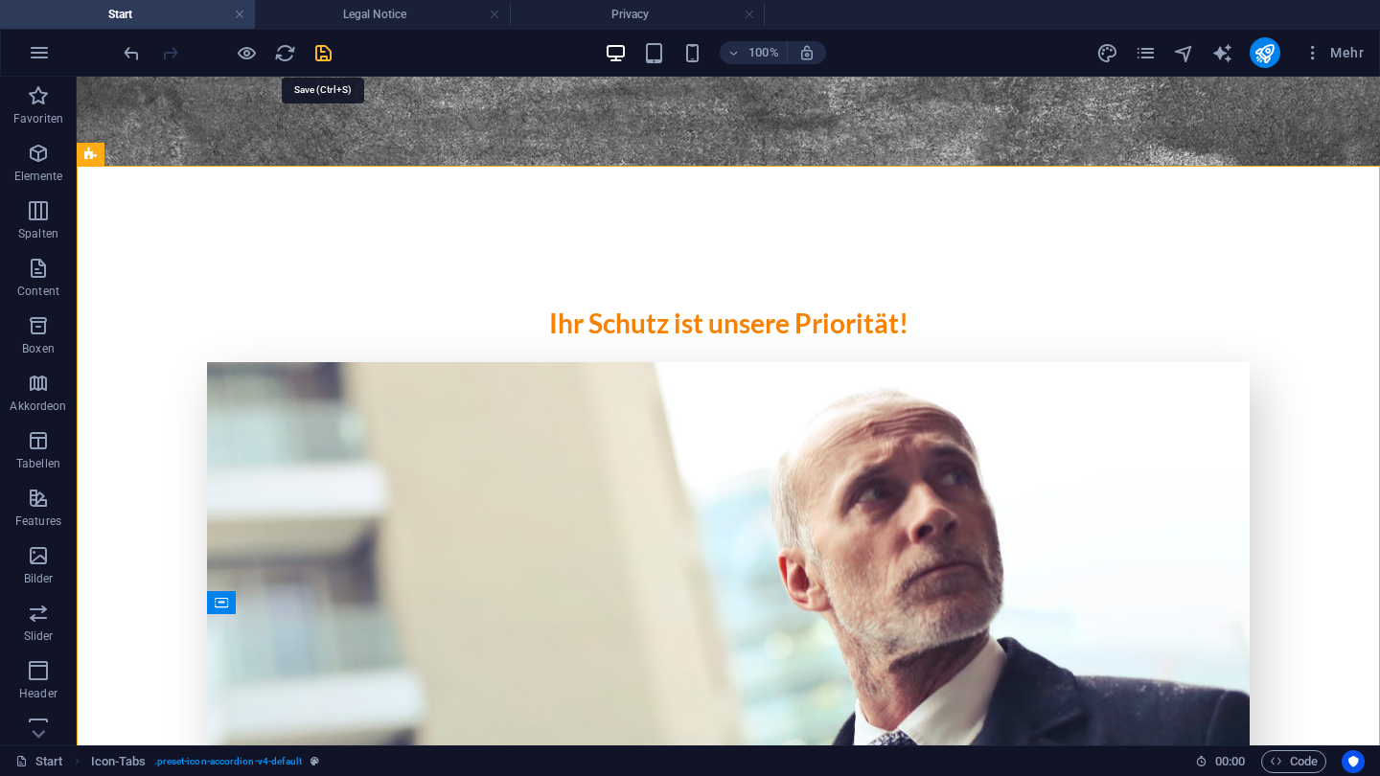
click at [323, 44] on icon "save" at bounding box center [323, 53] width 22 height 22
checkbox input "false"
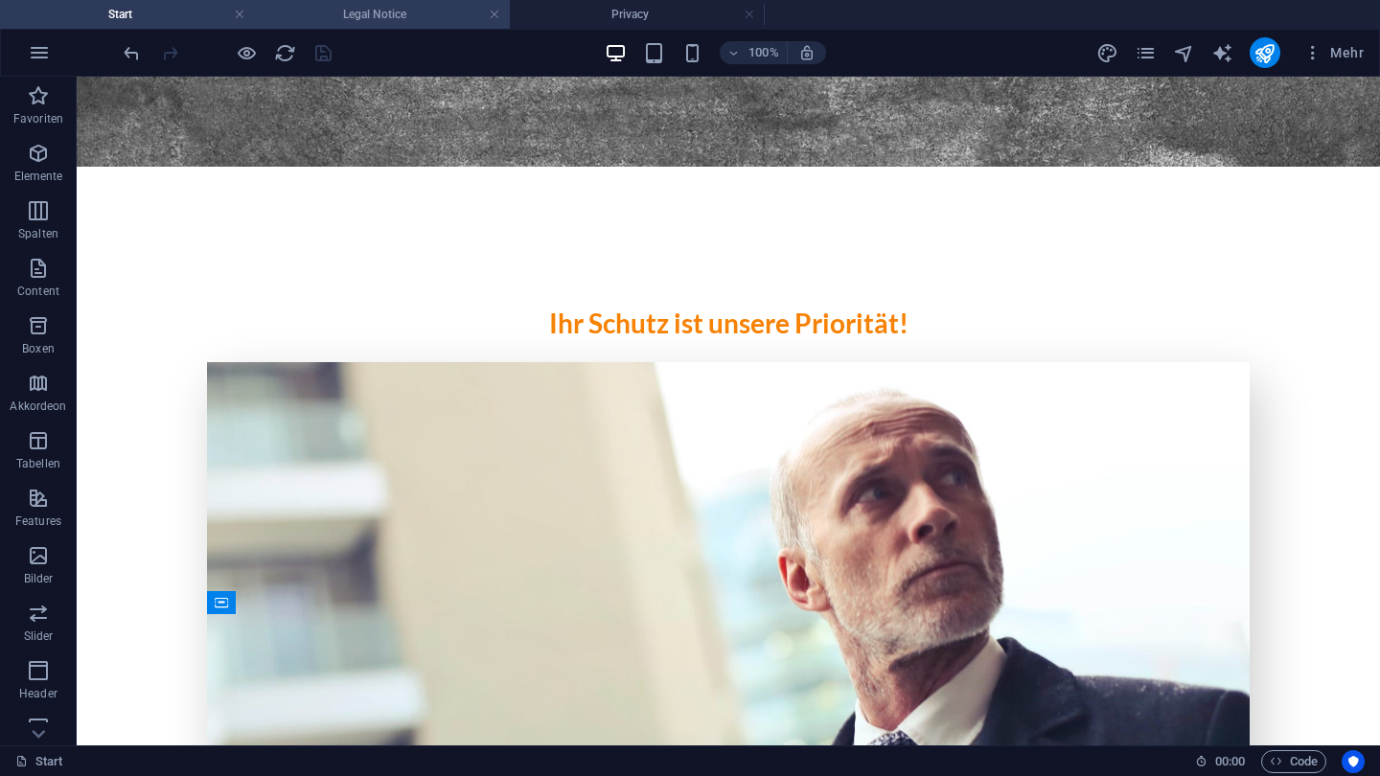
click at [501, 12] on h4 "Legal Notice" at bounding box center [382, 14] width 255 height 21
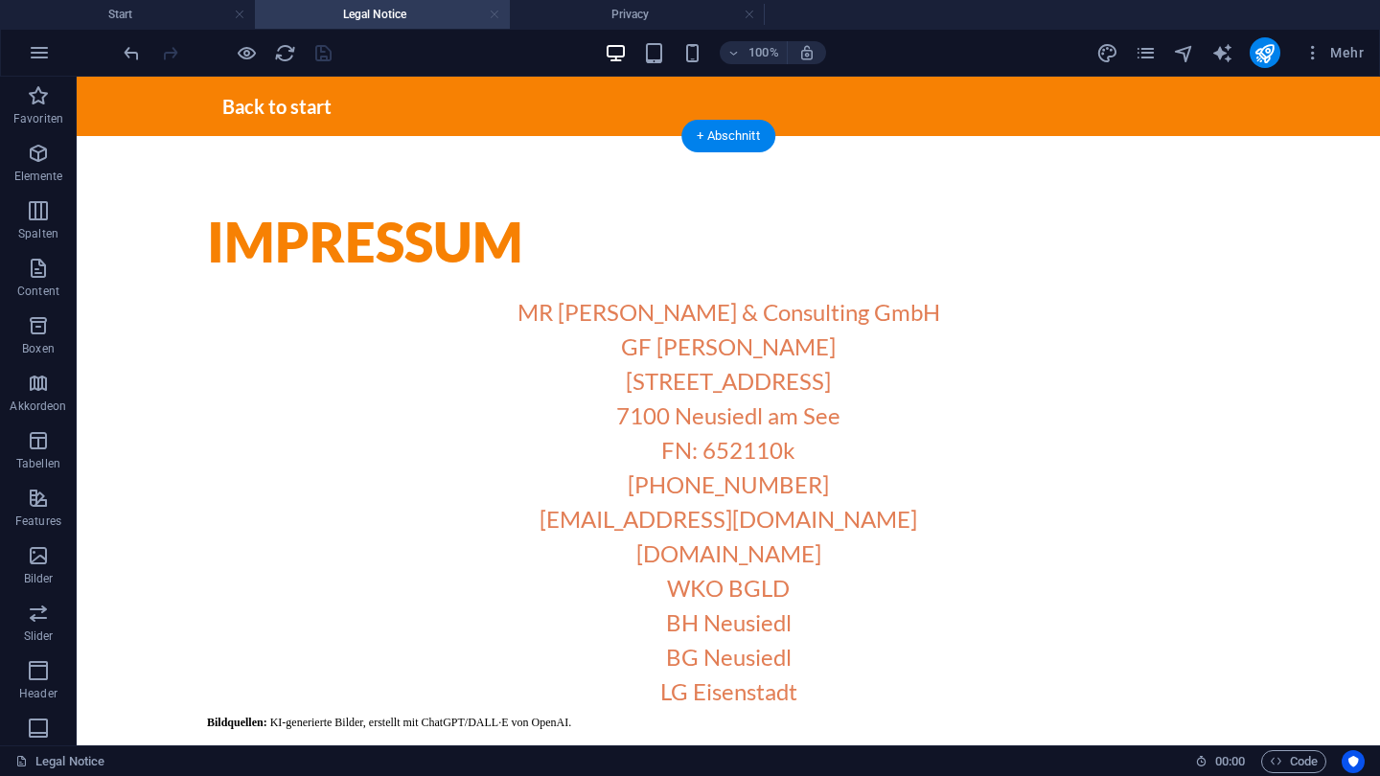
click at [496, 14] on link at bounding box center [495, 15] width 12 height 18
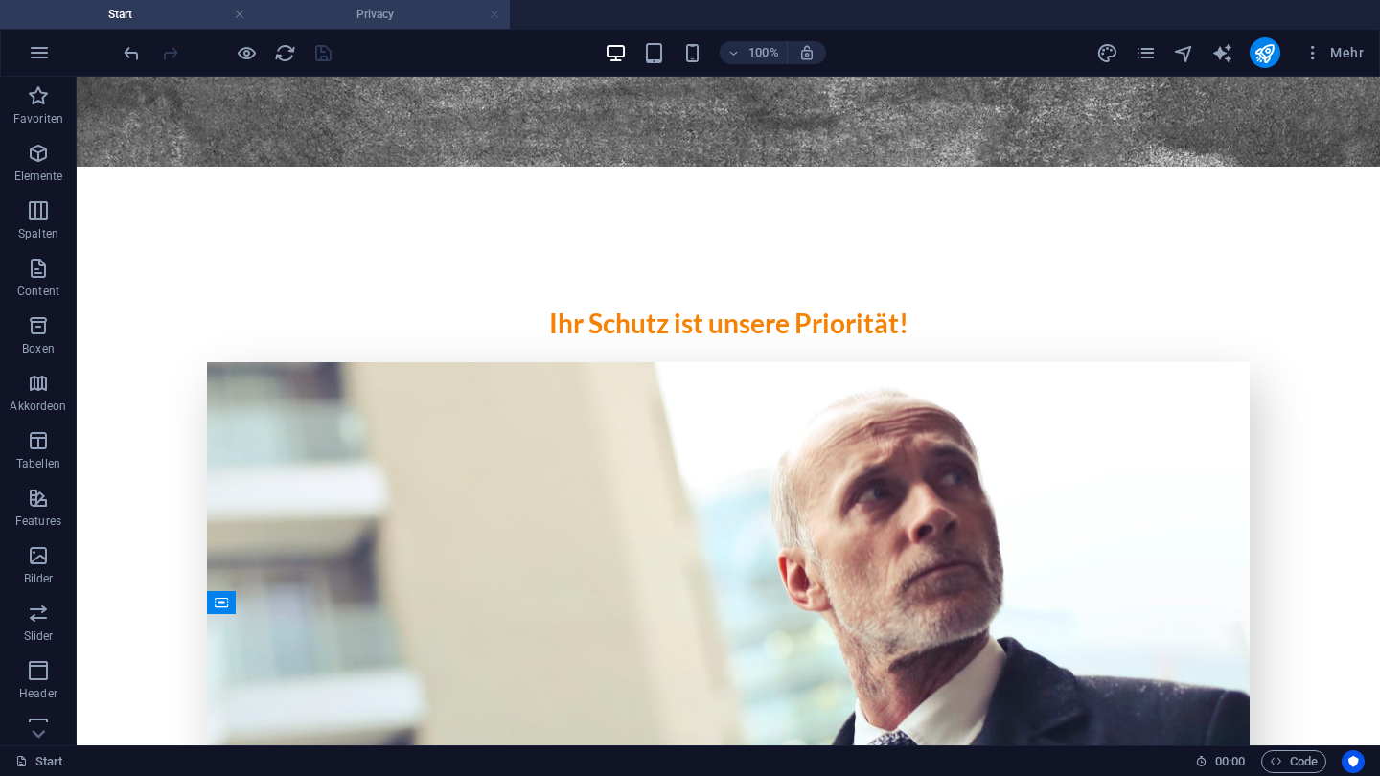
click at [496, 14] on link at bounding box center [495, 15] width 12 height 18
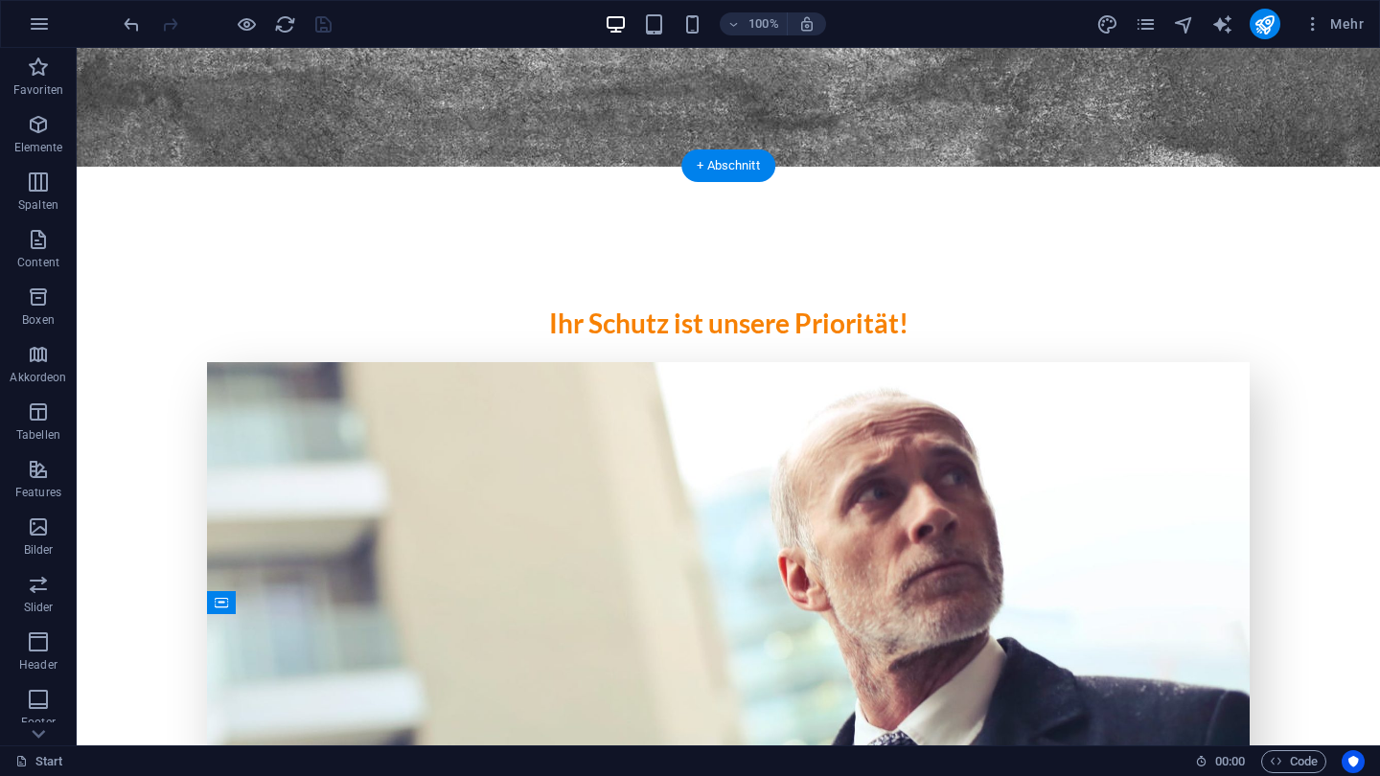
click at [247, 38] on div at bounding box center [227, 24] width 215 height 31
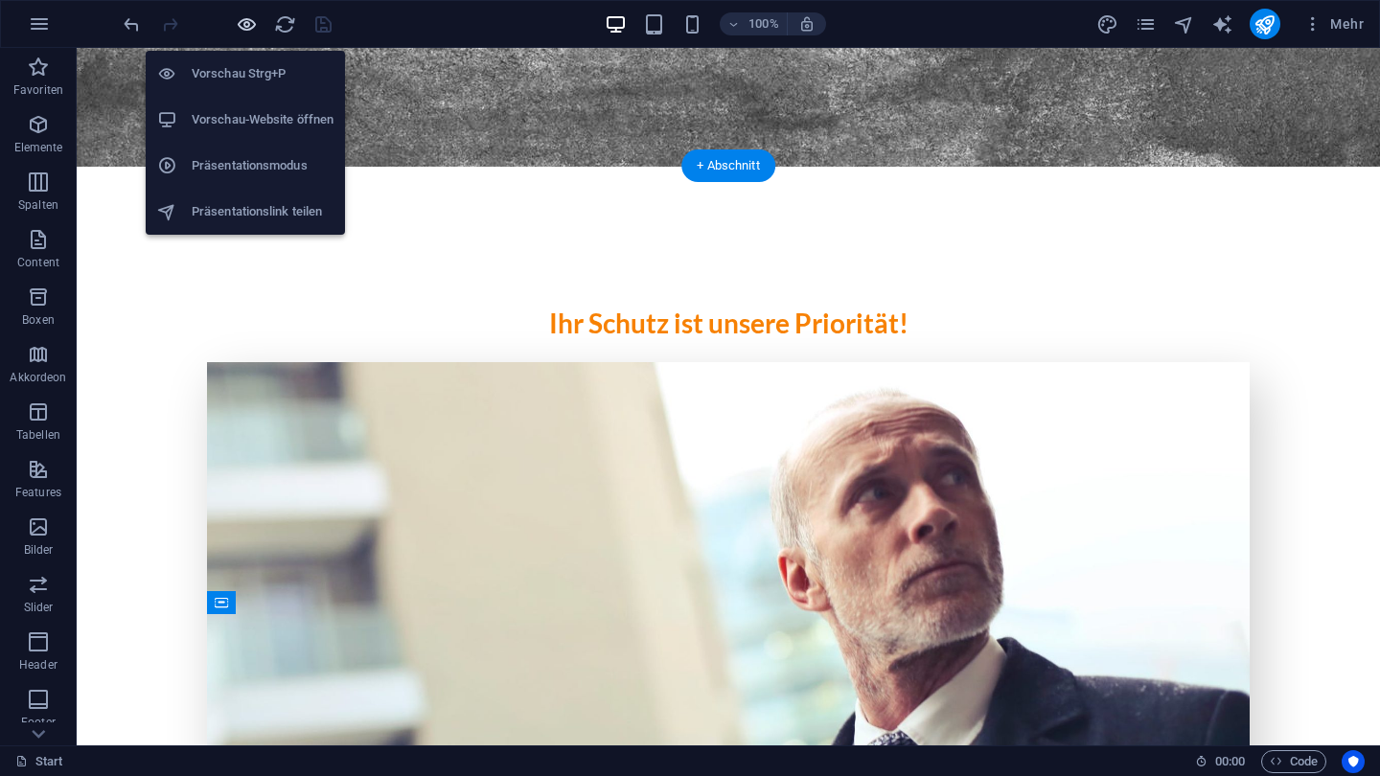
click at [247, 31] on icon "button" at bounding box center [247, 24] width 22 height 22
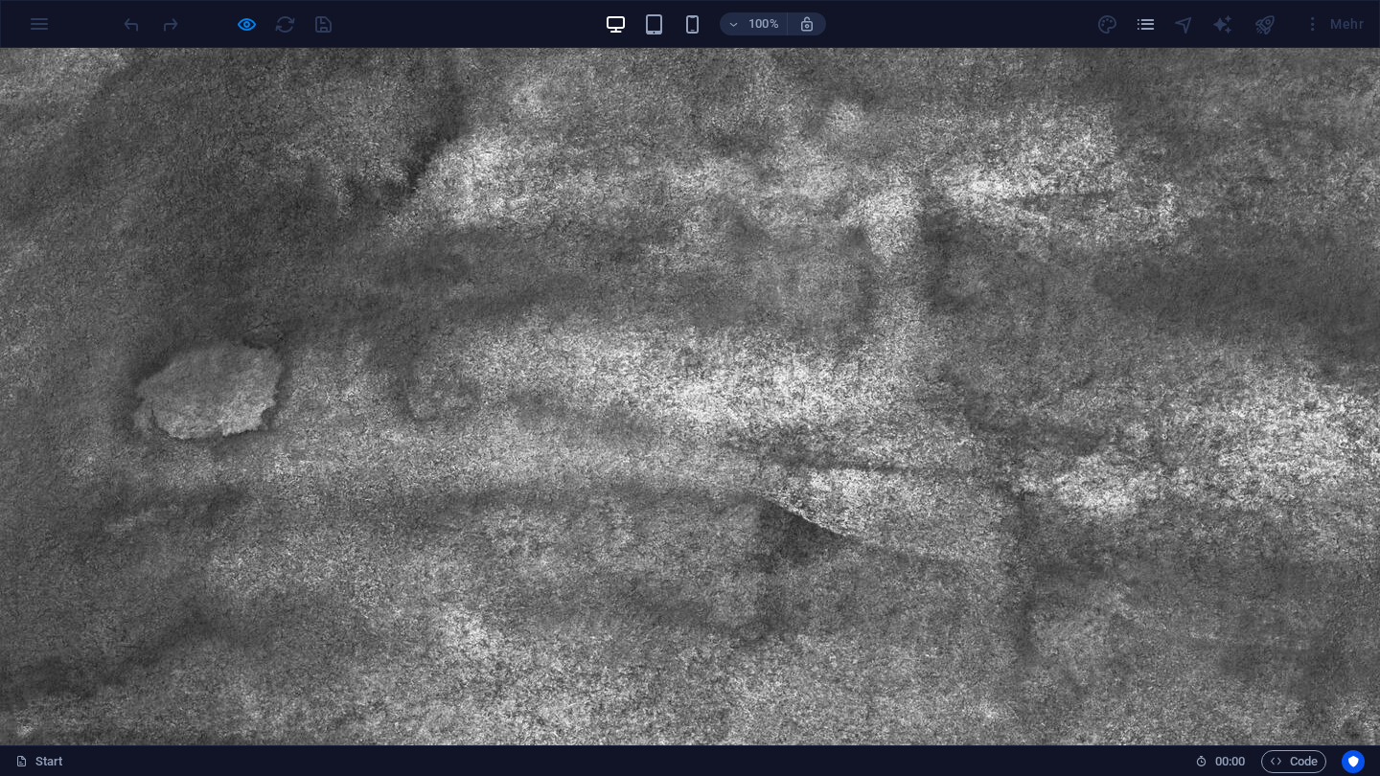
scroll to position [1204, 0]
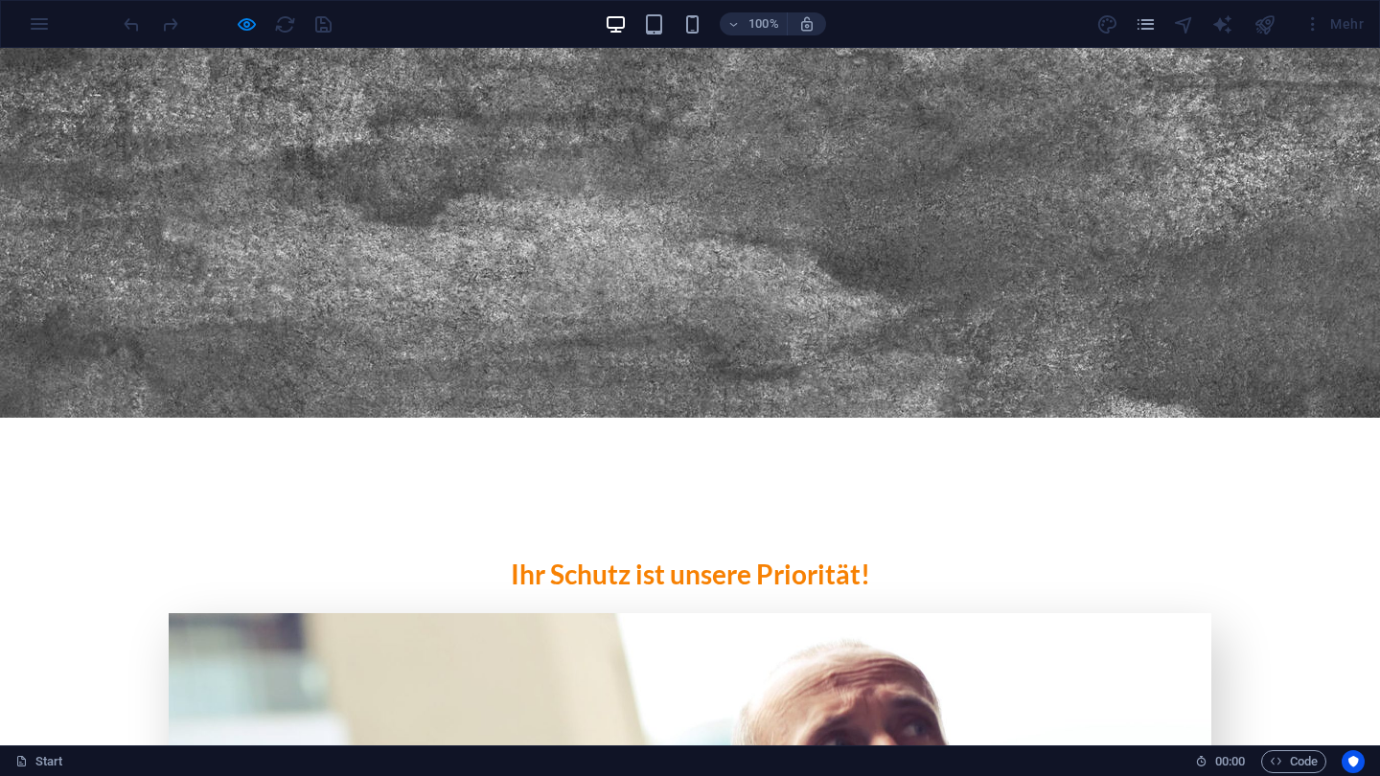
scroll to position [1974, 0]
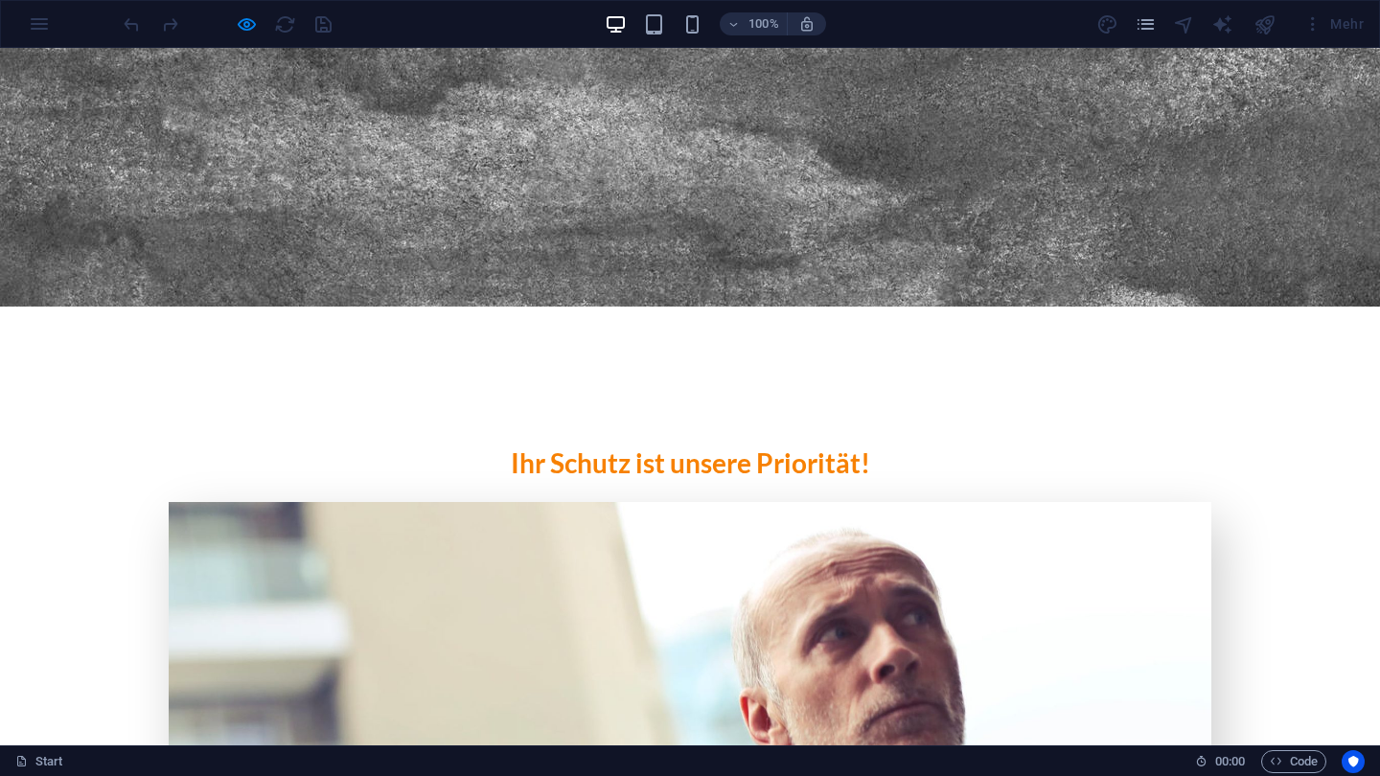
scroll to position [2092, 0]
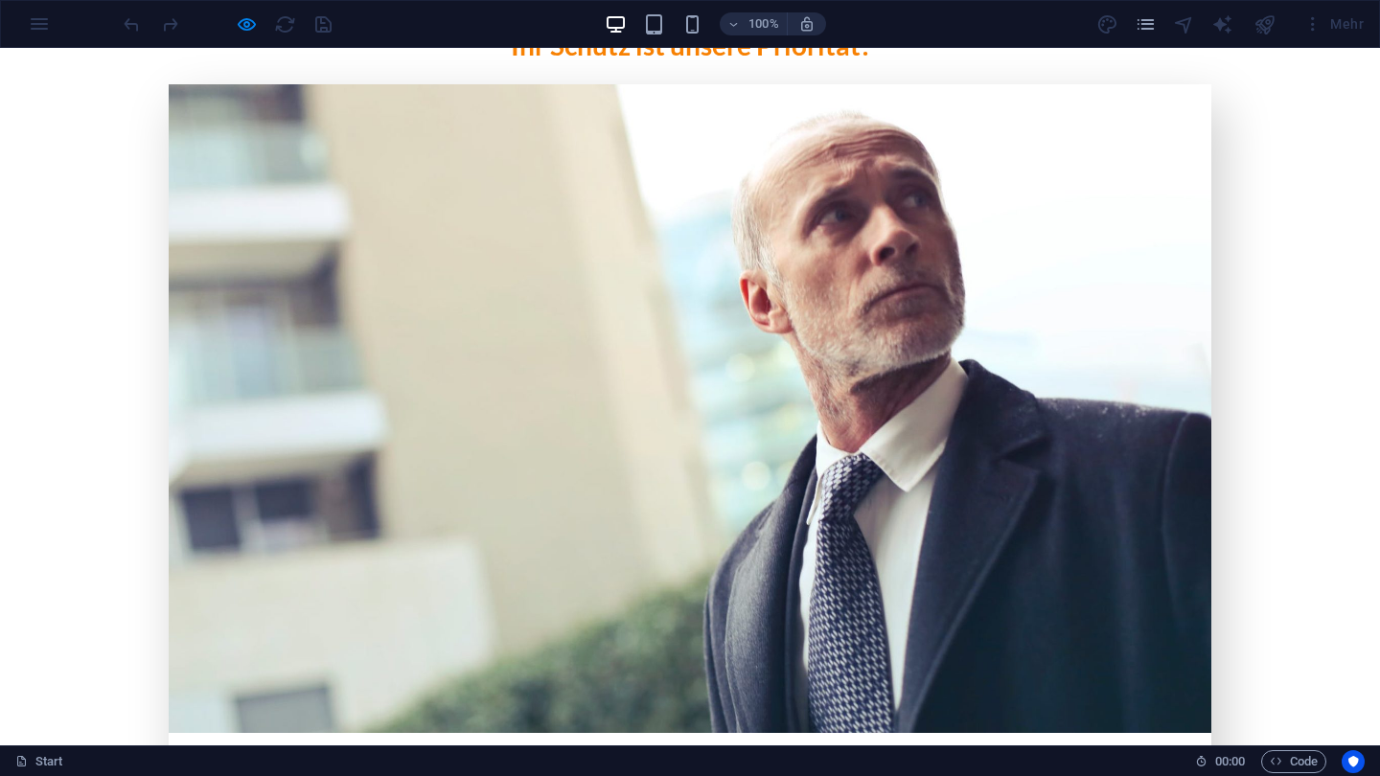
scroll to position [2500, 0]
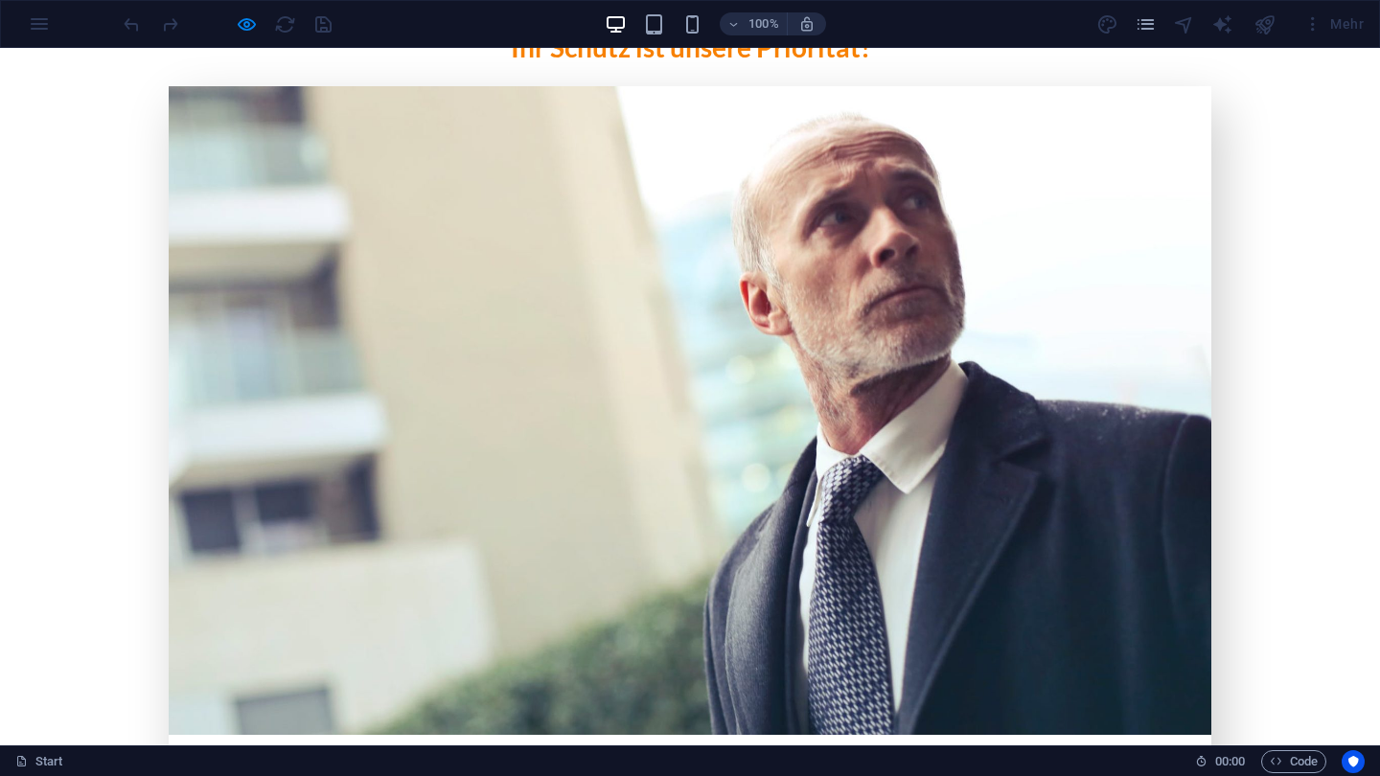
click at [243, 20] on icon "button" at bounding box center [247, 24] width 22 height 22
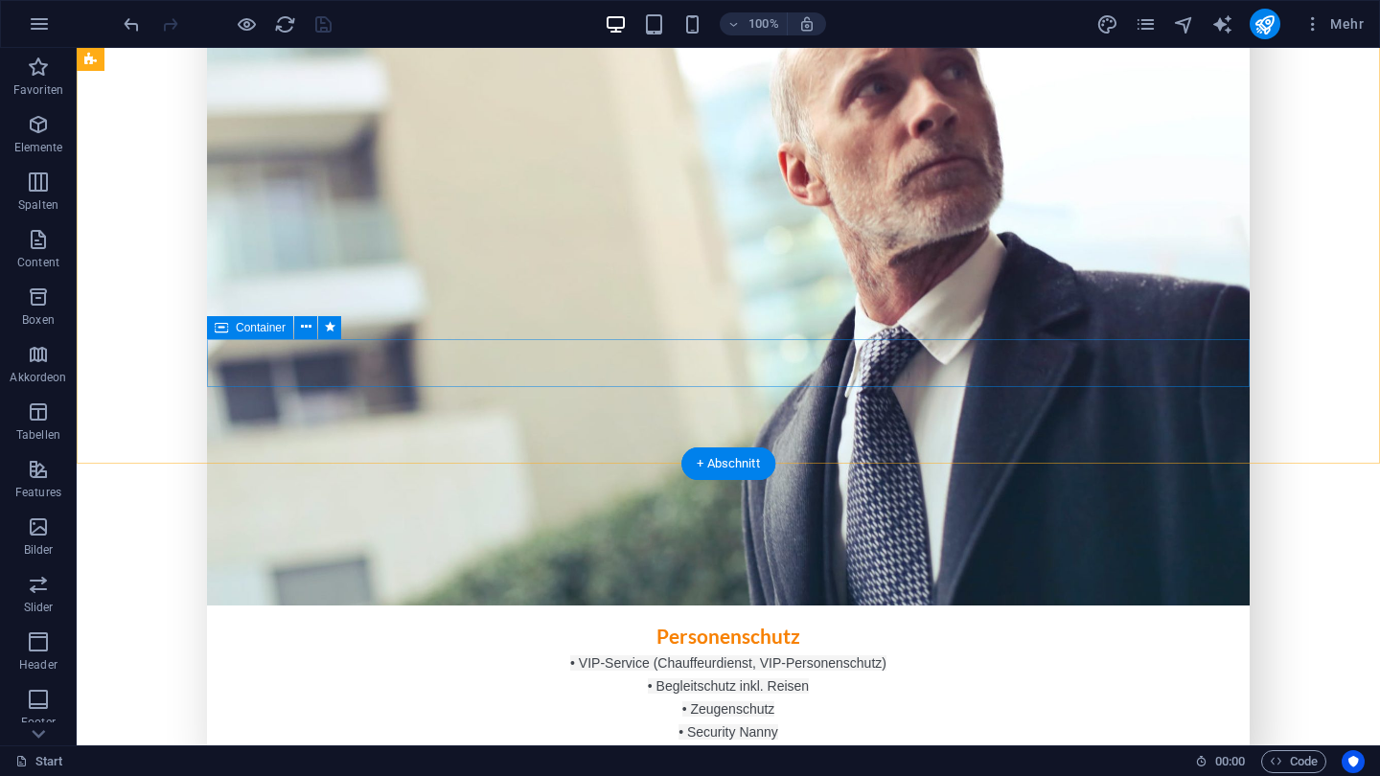
scroll to position [2630, 0]
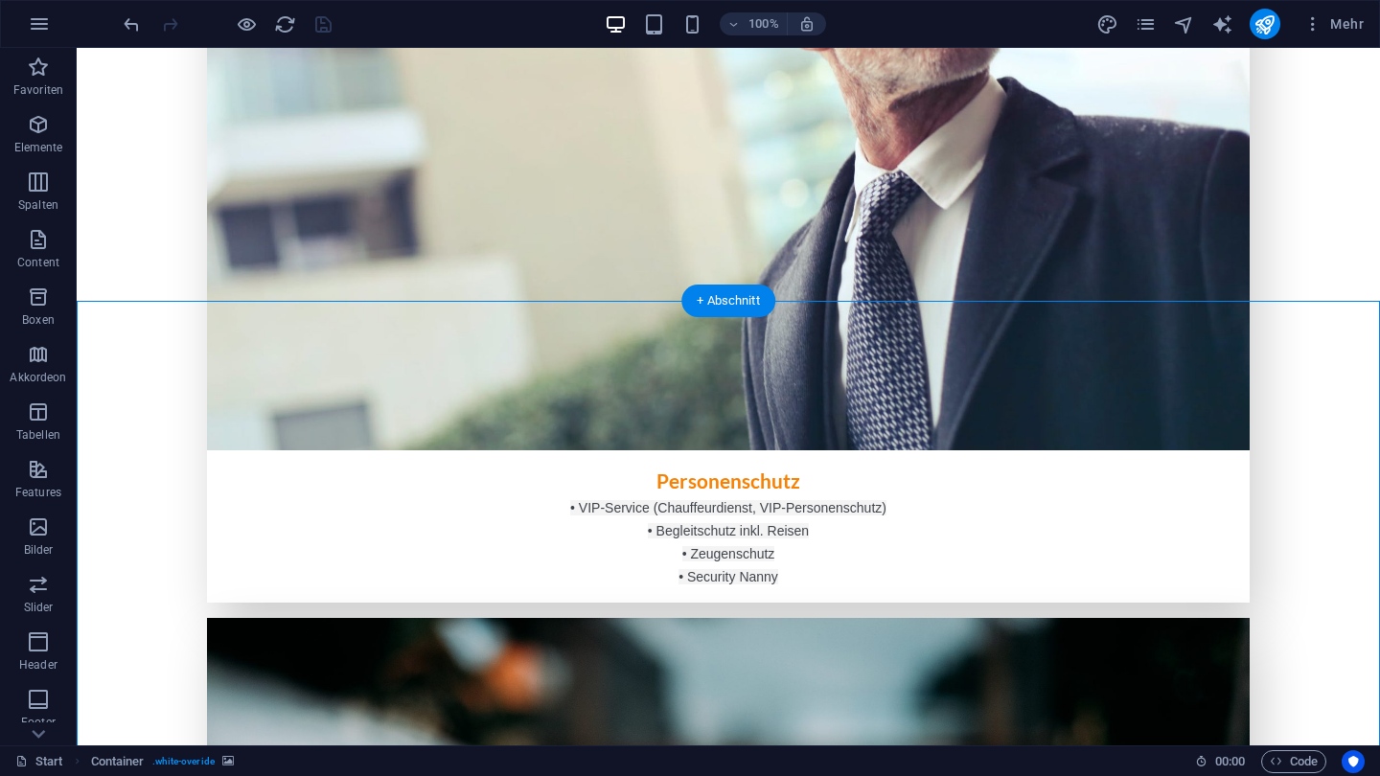
scroll to position [2802, 0]
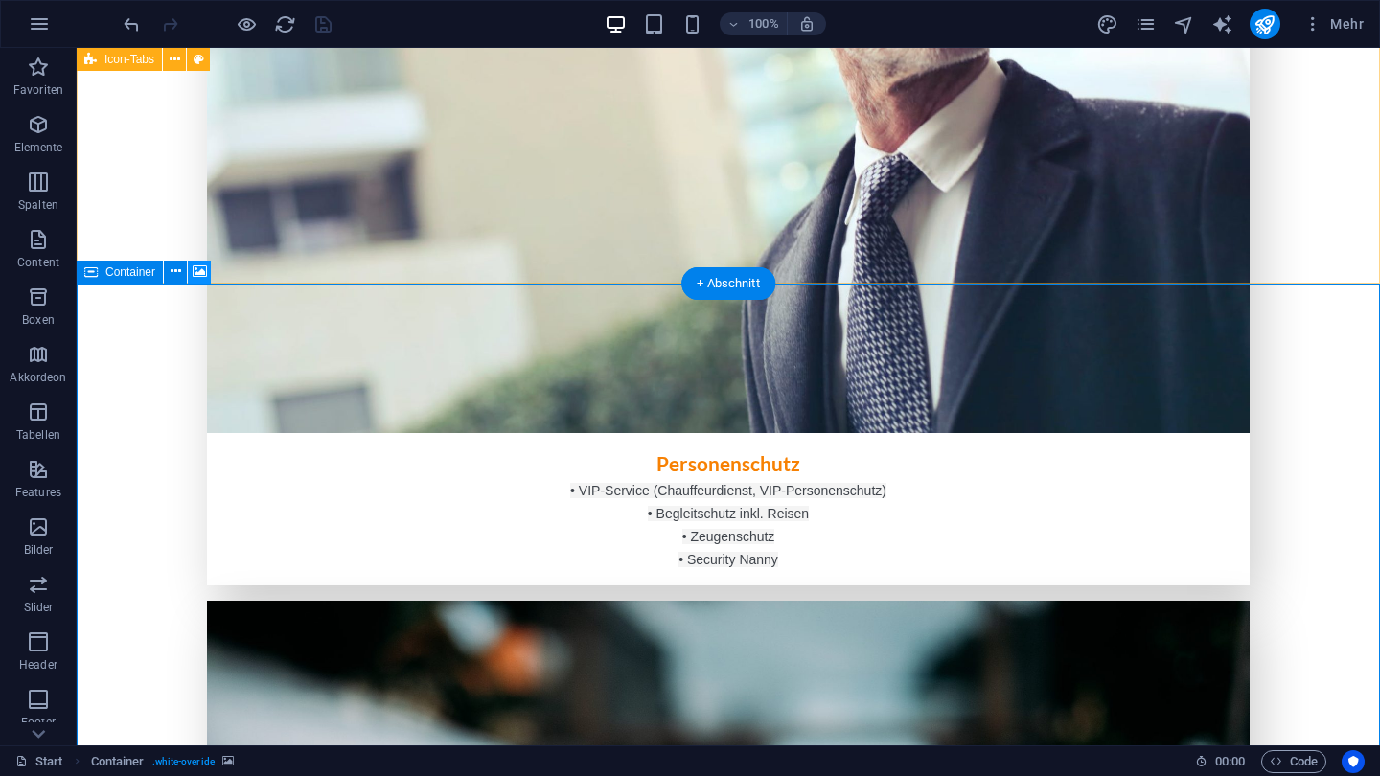
click at [194, 271] on icon at bounding box center [200, 272] width 14 height 20
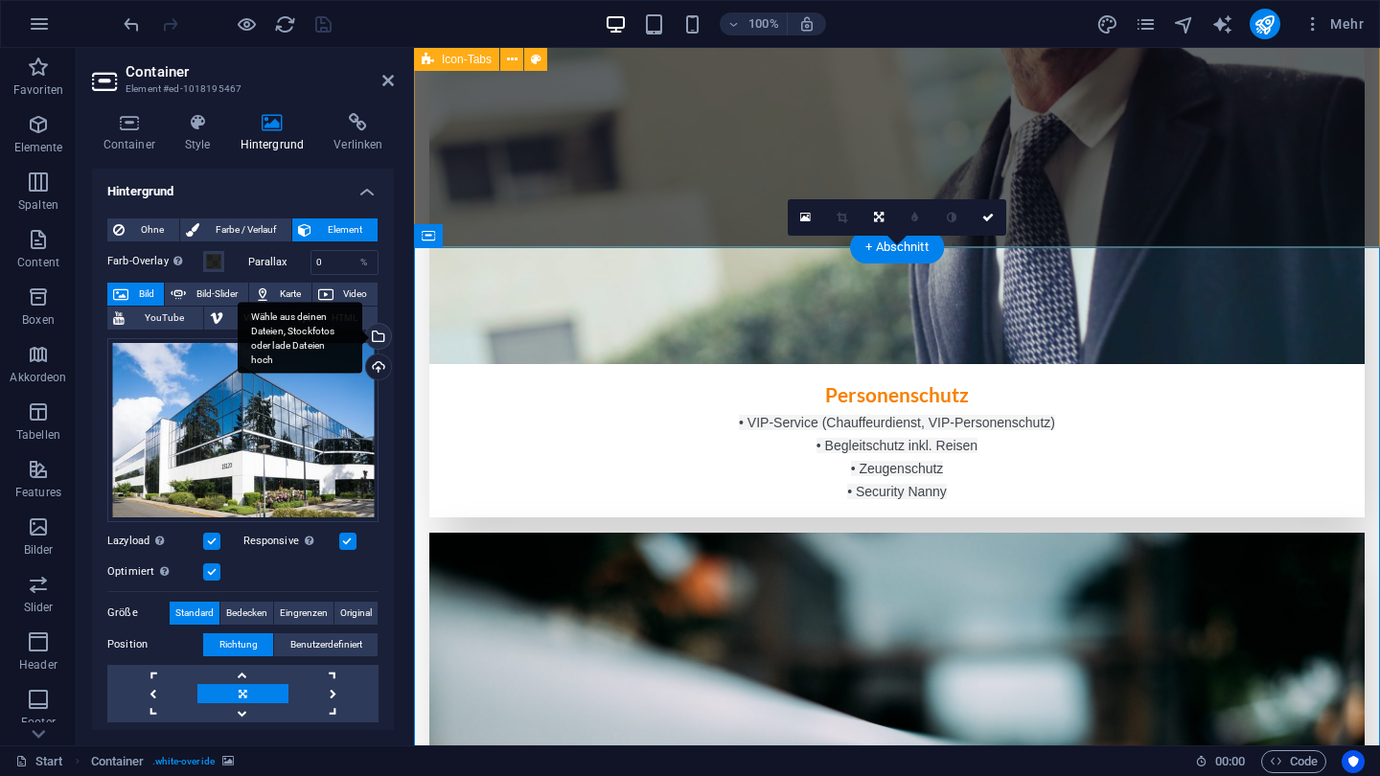
click at [379, 342] on div "Wähle aus deinen Dateien, Stockfotos oder lade Dateien hoch" at bounding box center [376, 338] width 29 height 29
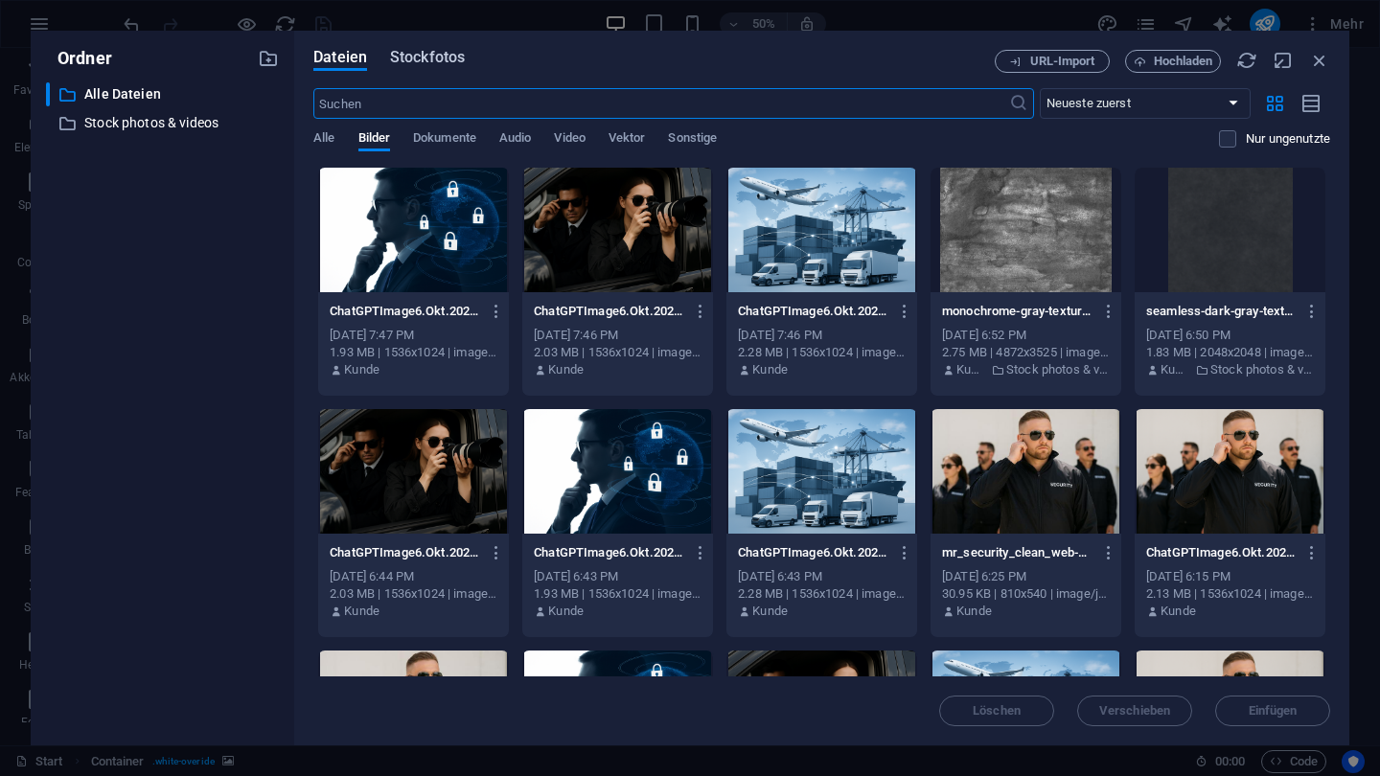
click at [430, 52] on span "Stockfotos" at bounding box center [427, 57] width 75 height 23
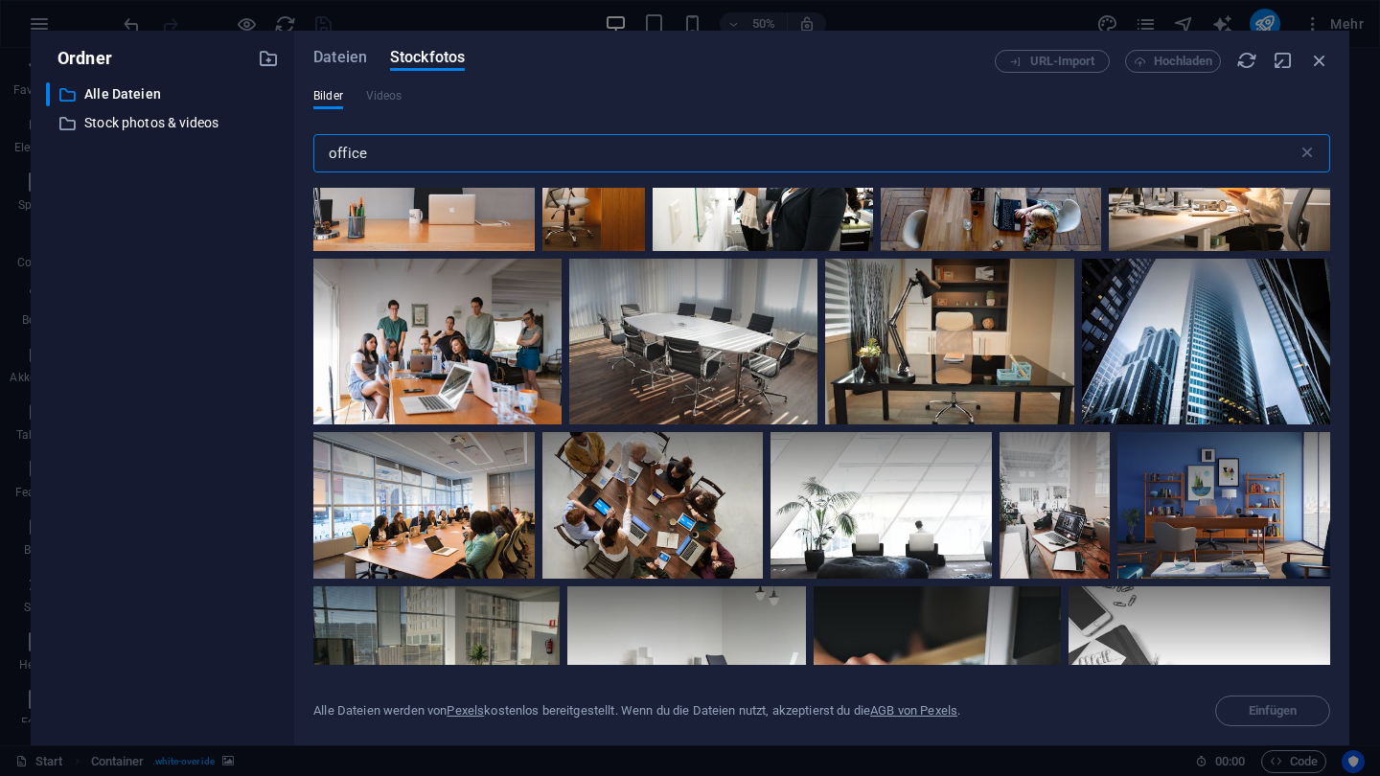
scroll to position [418, 0]
type input "office"
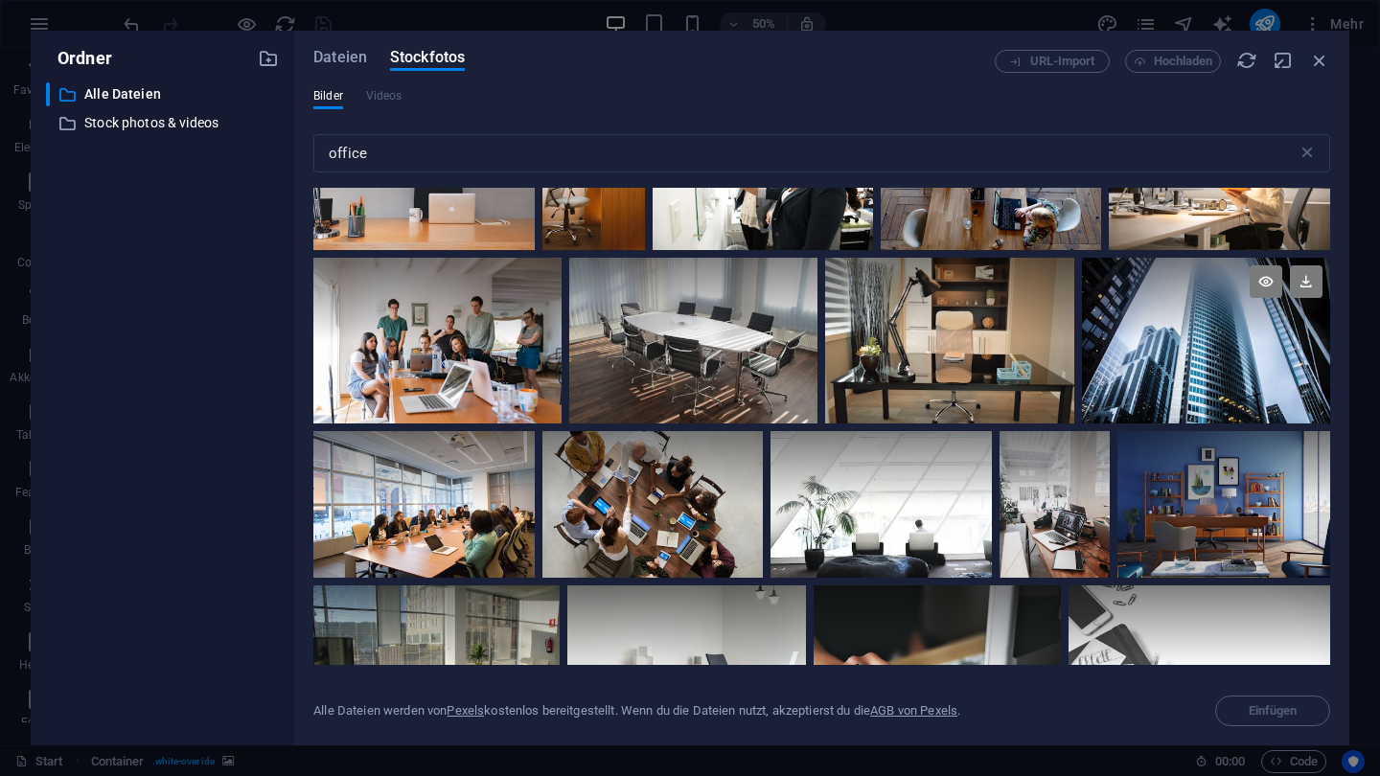
click at [1153, 358] on div at bounding box center [1206, 341] width 248 height 166
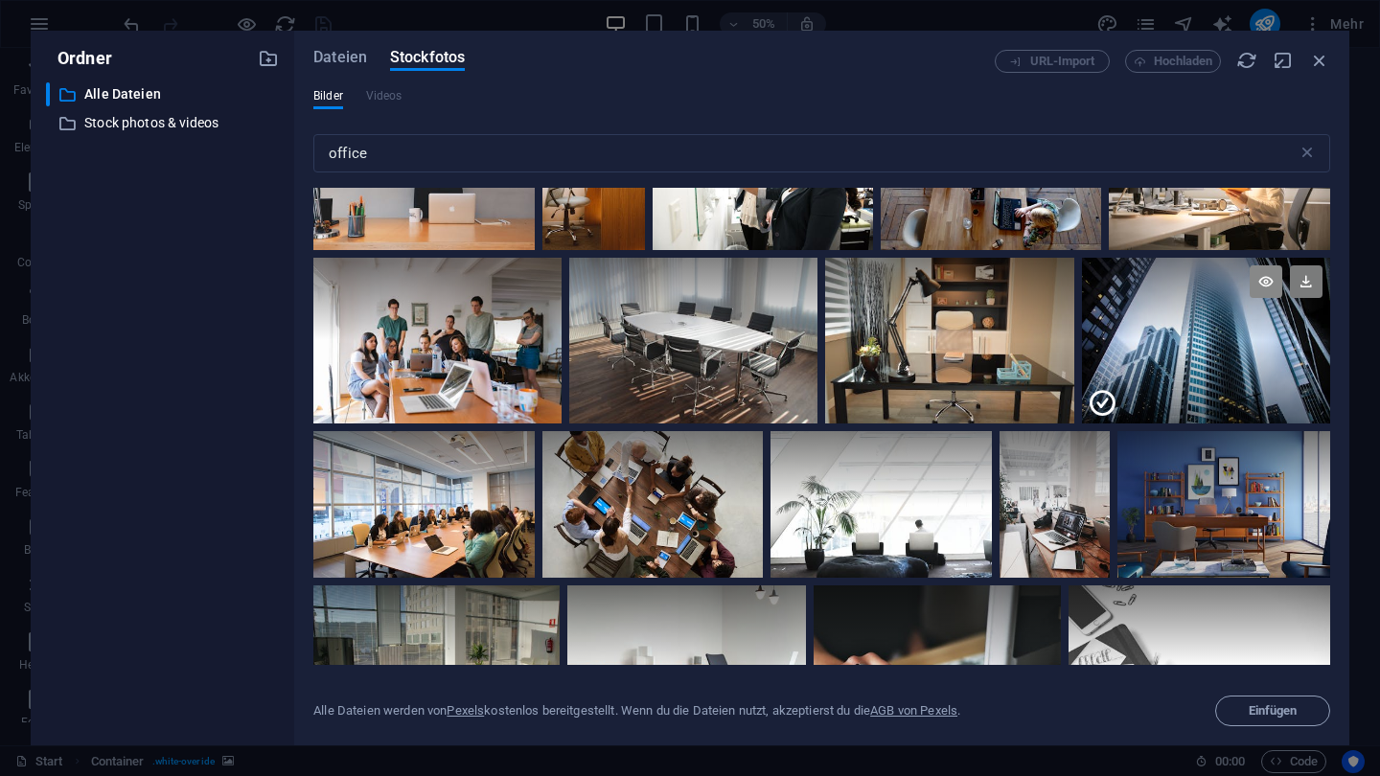
click at [1270, 282] on icon at bounding box center [1266, 282] width 33 height 33
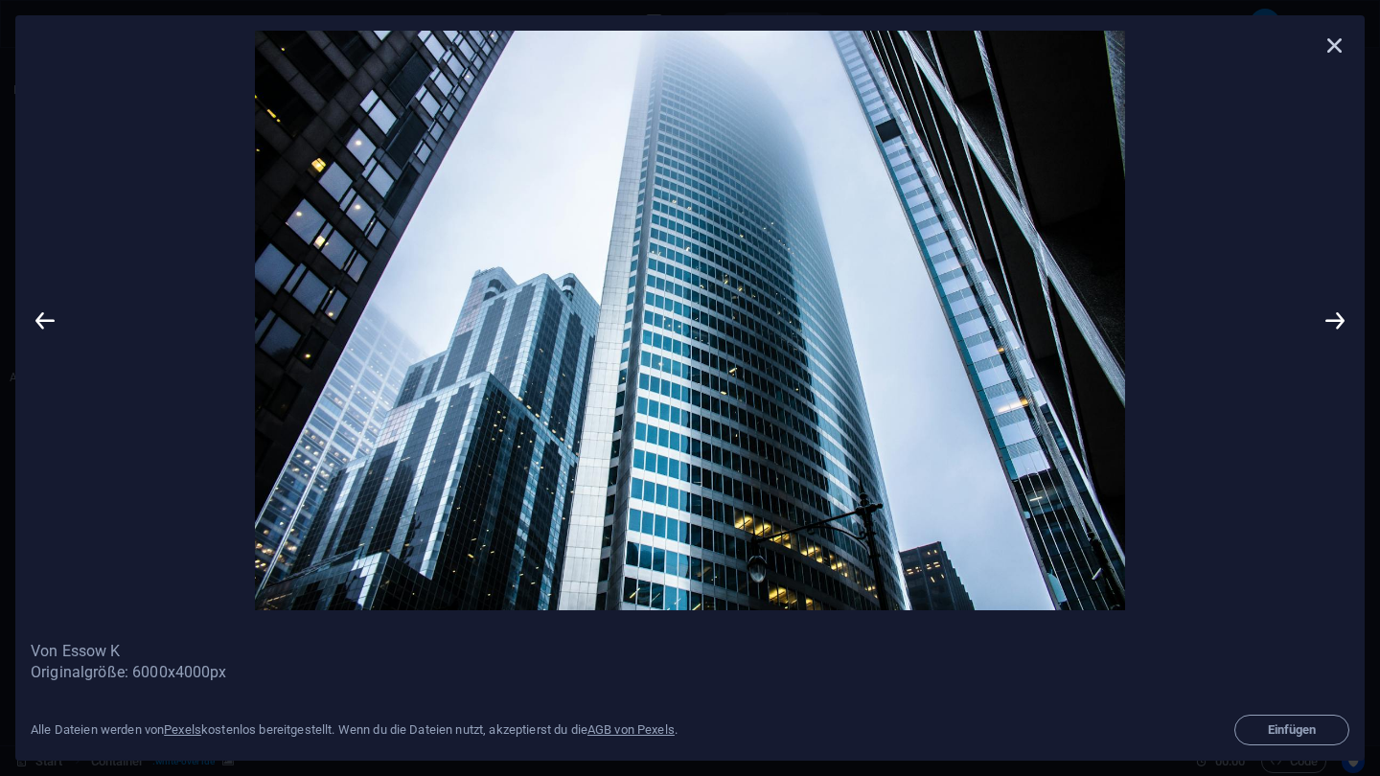
click at [1334, 53] on icon at bounding box center [1335, 45] width 29 height 29
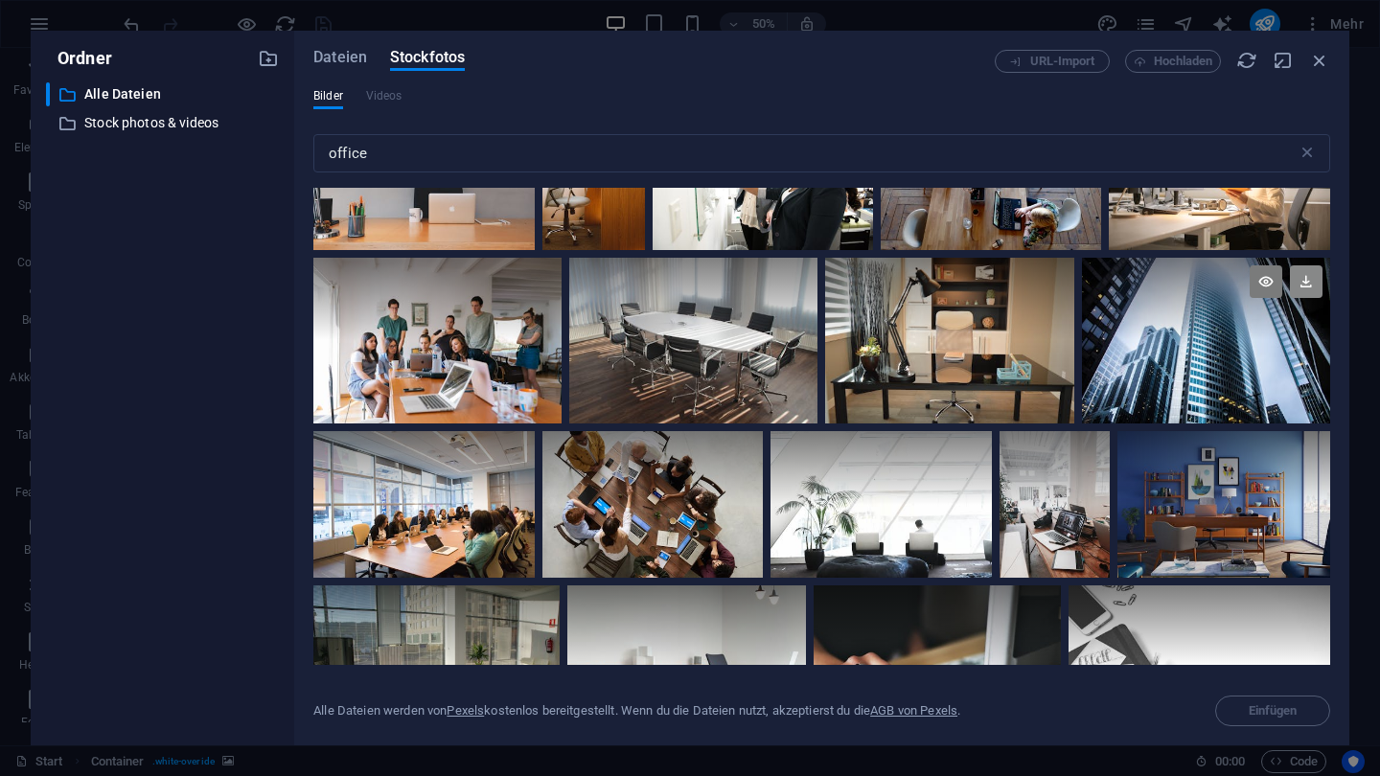
click at [1304, 285] on icon at bounding box center [1306, 282] width 33 height 33
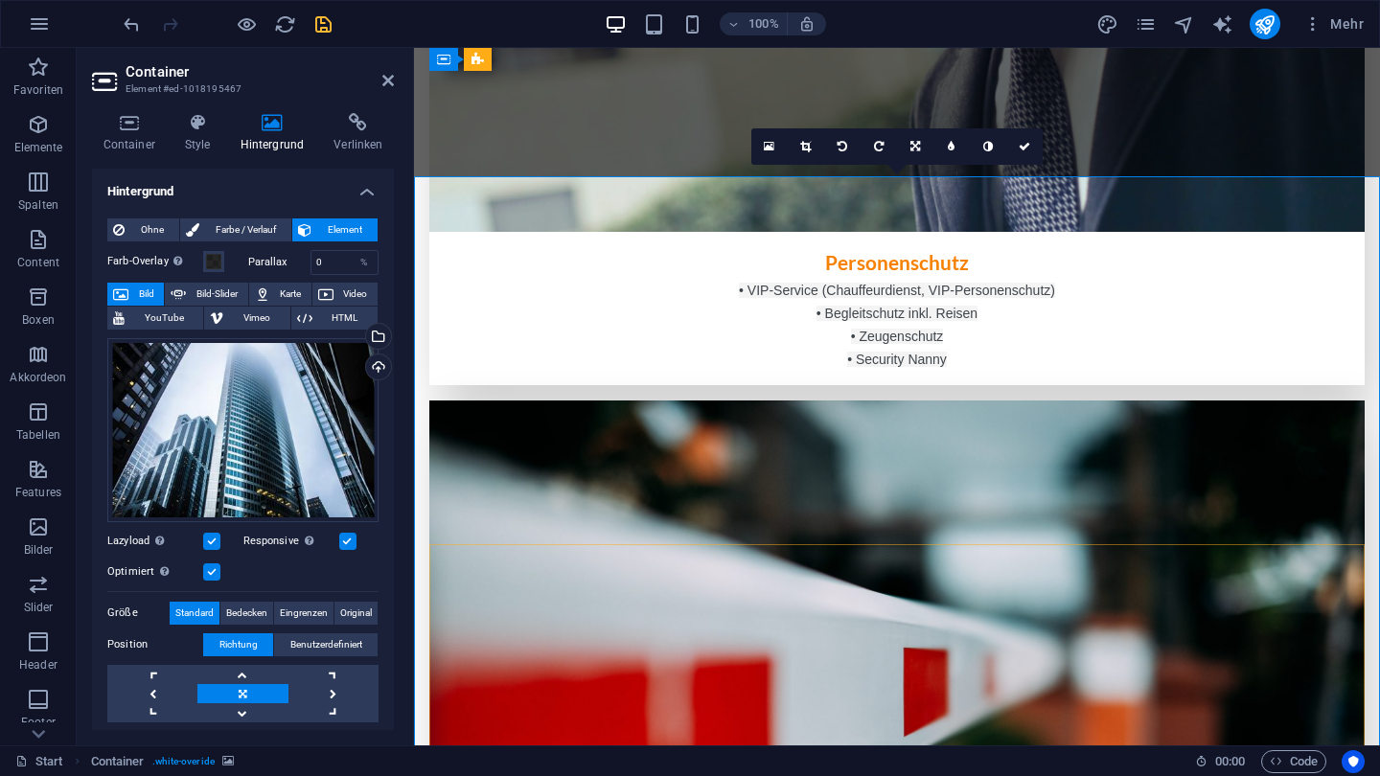
scroll to position [2873, 0]
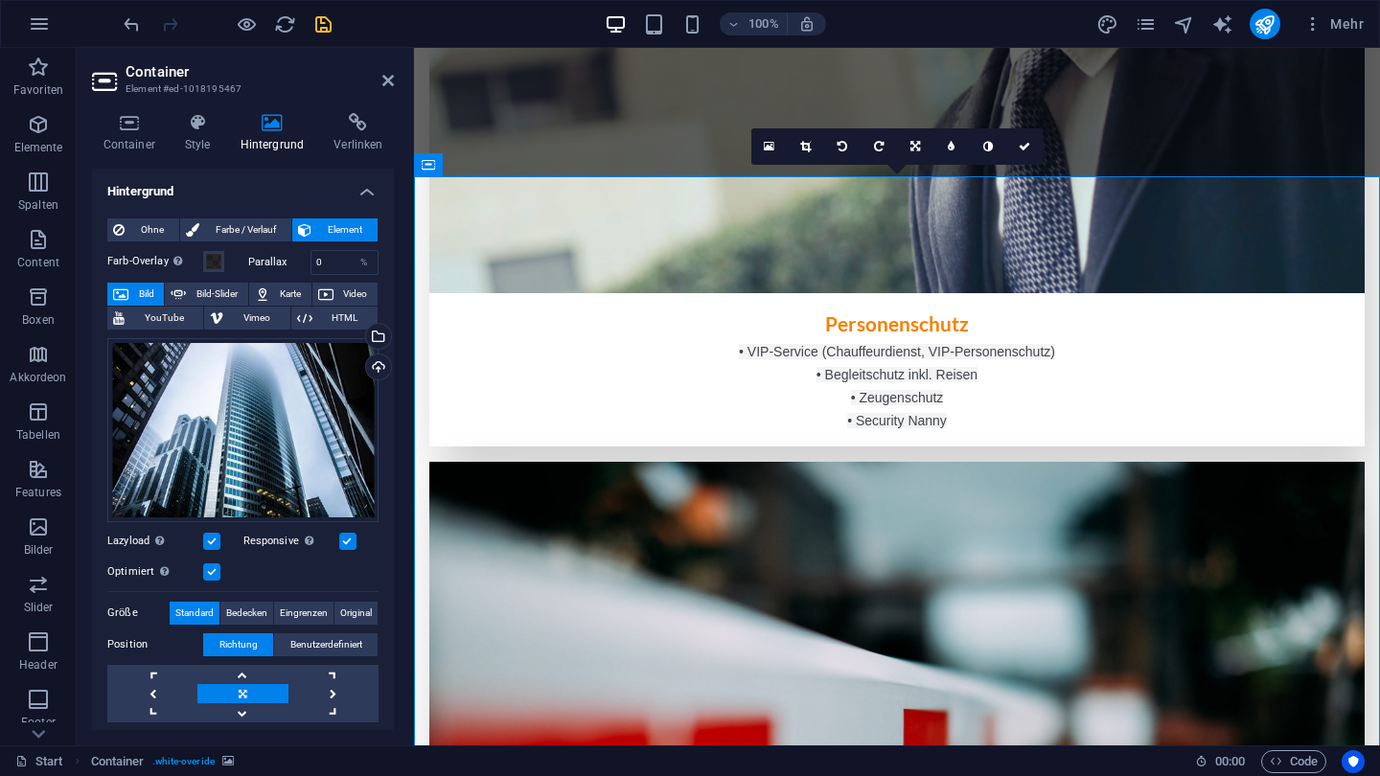
click at [395, 88] on aside "Container Element #ed-1018195467 Container Style Hintergrund Verlinken Größe Hö…" at bounding box center [245, 397] width 337 height 698
click at [382, 84] on icon at bounding box center [388, 80] width 12 height 15
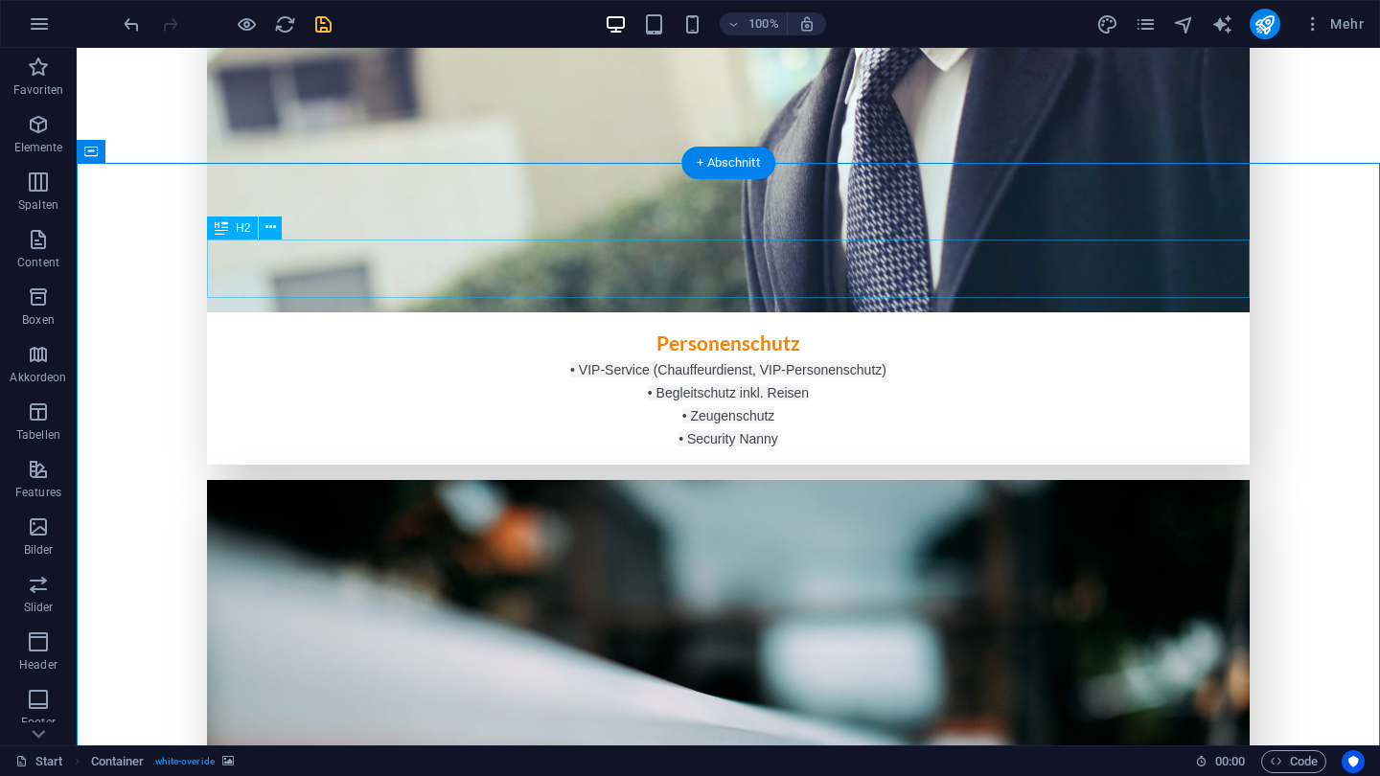
scroll to position [2934, 0]
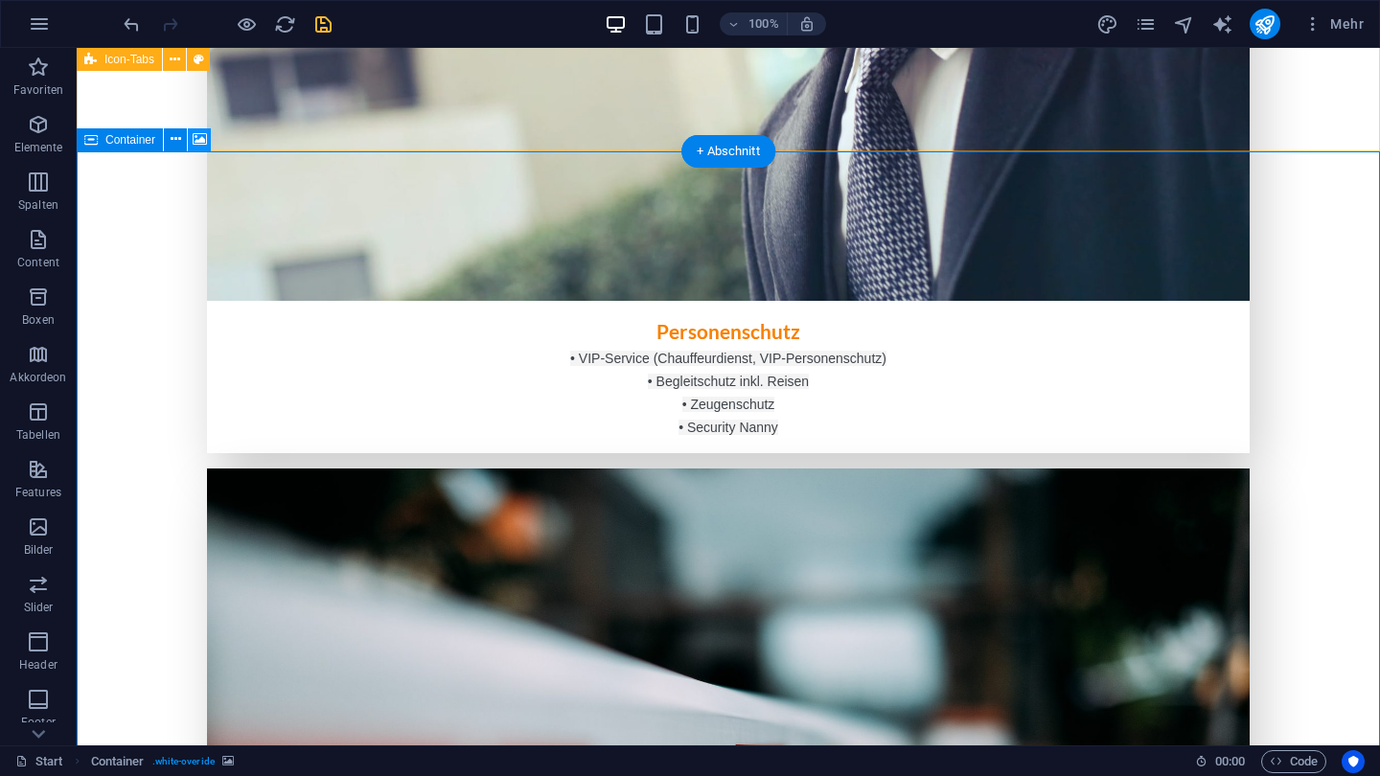
click at [196, 136] on icon at bounding box center [200, 139] width 14 height 20
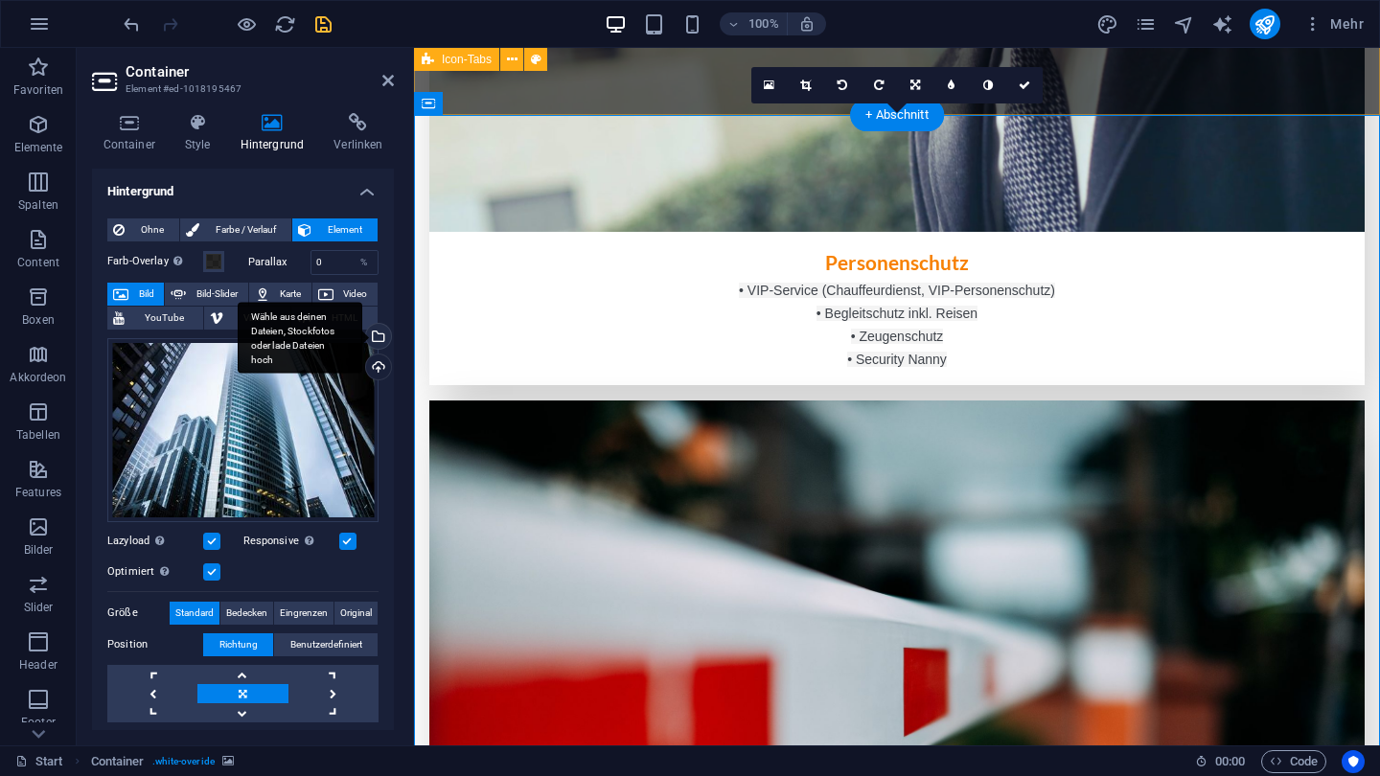
click at [370, 327] on div "Wähle aus deinen Dateien, Stockfotos oder lade Dateien hoch" at bounding box center [376, 338] width 29 height 29
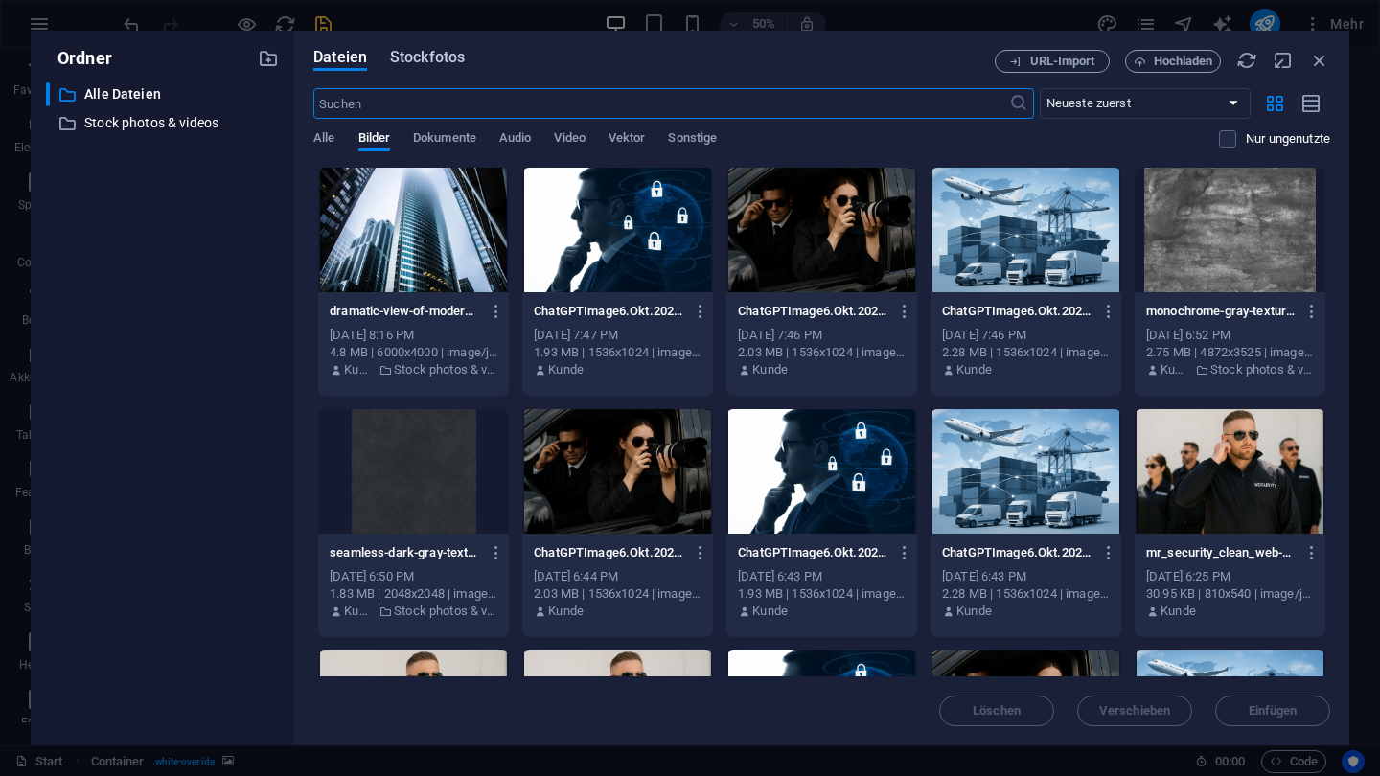
click at [417, 63] on span "Stockfotos" at bounding box center [427, 57] width 75 height 23
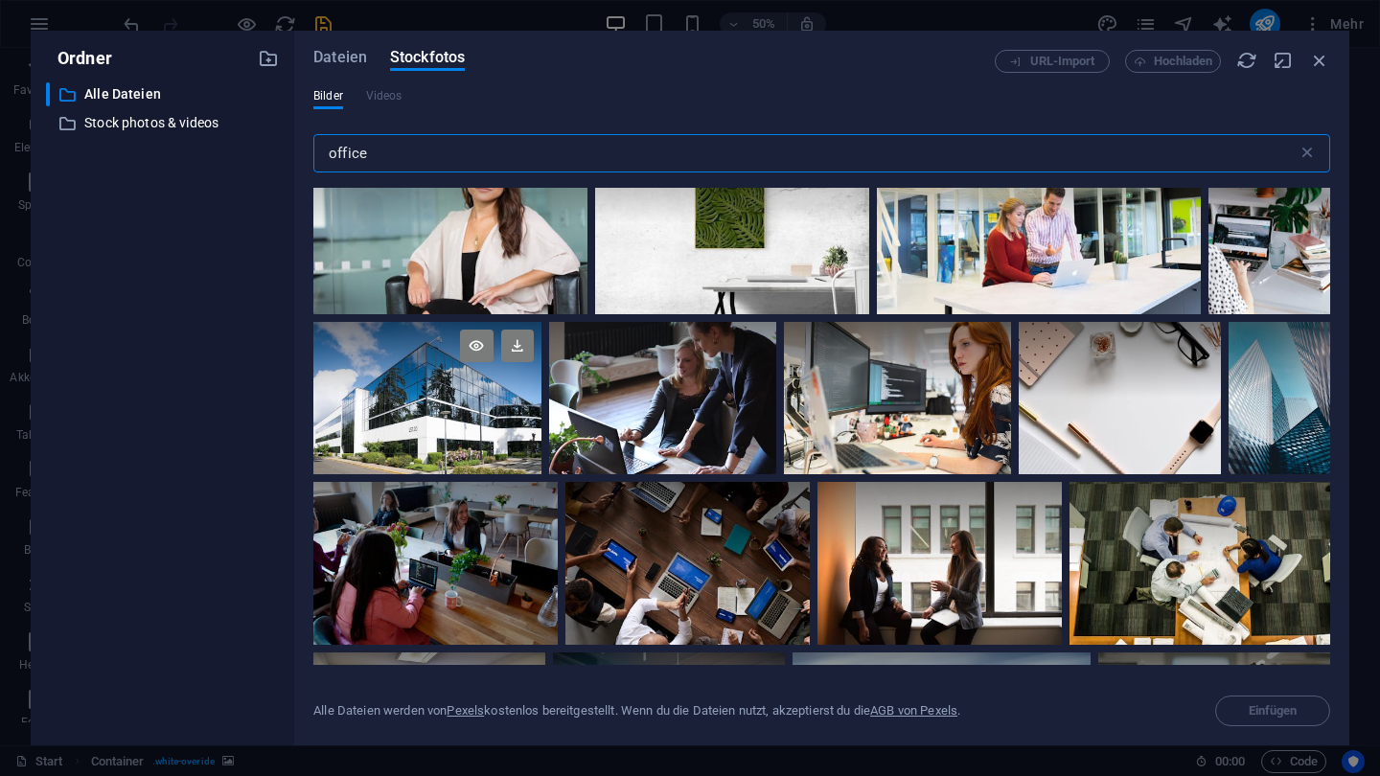
scroll to position [2219, 0]
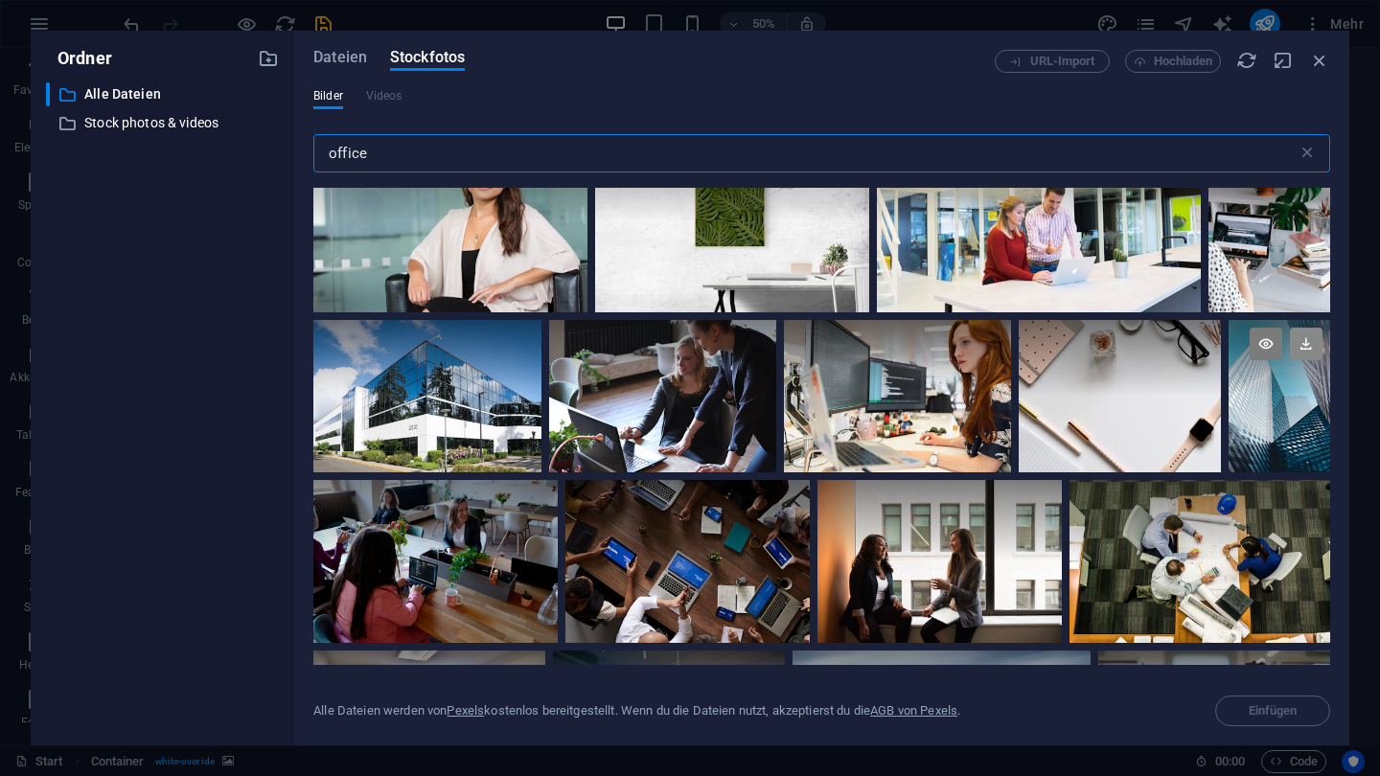
click at [1307, 328] on icon at bounding box center [1306, 344] width 33 height 33
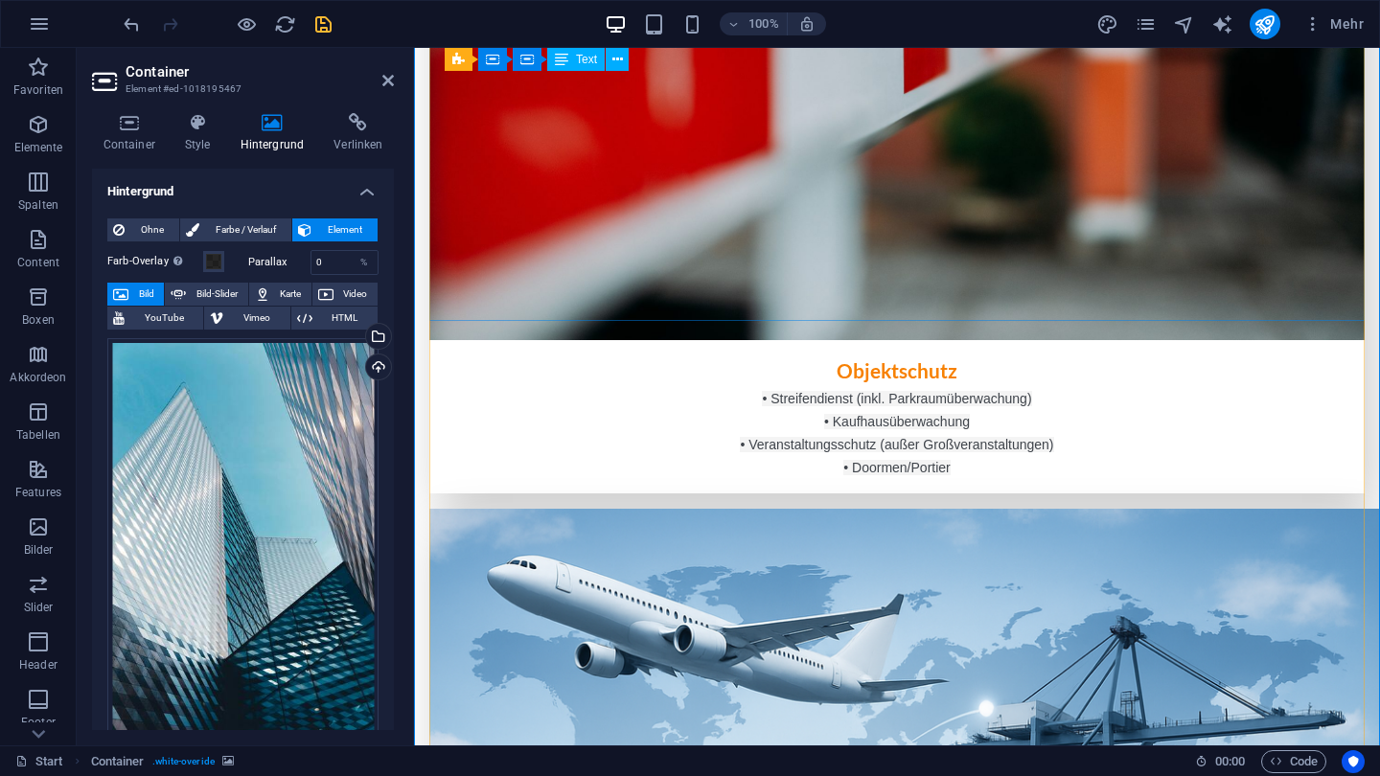
scroll to position [3594, 0]
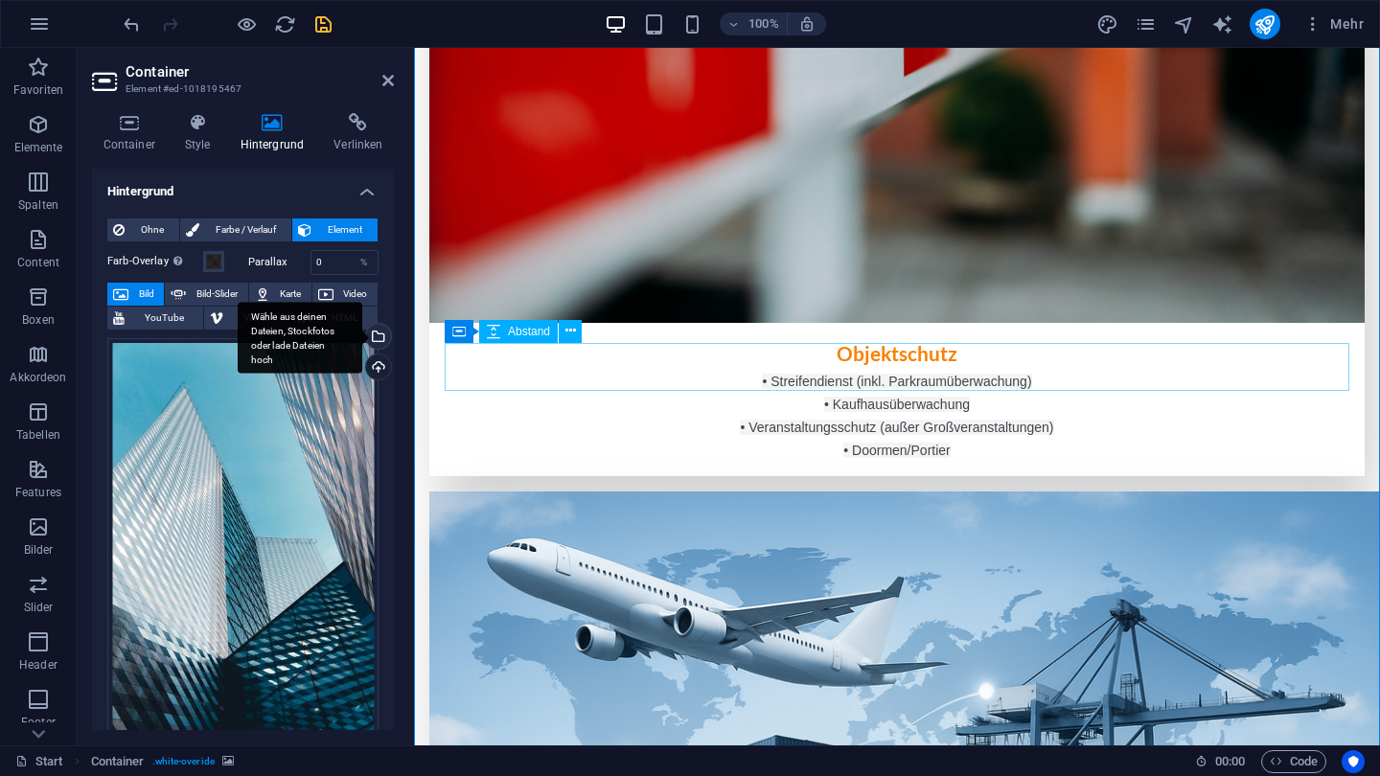
click at [381, 333] on div "Wähle aus deinen Dateien, Stockfotos oder lade Dateien hoch" at bounding box center [376, 338] width 29 height 29
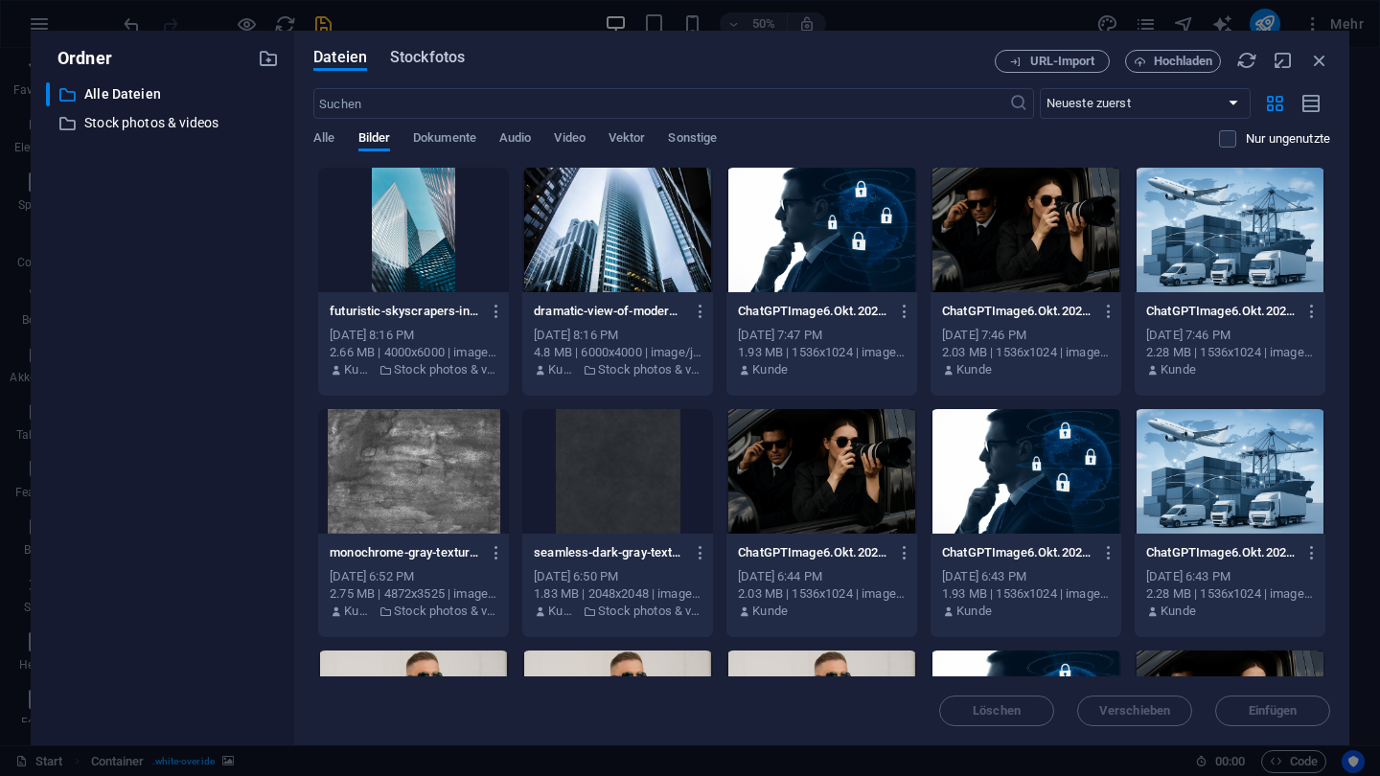
click at [412, 58] on span "Stockfotos" at bounding box center [427, 57] width 75 height 23
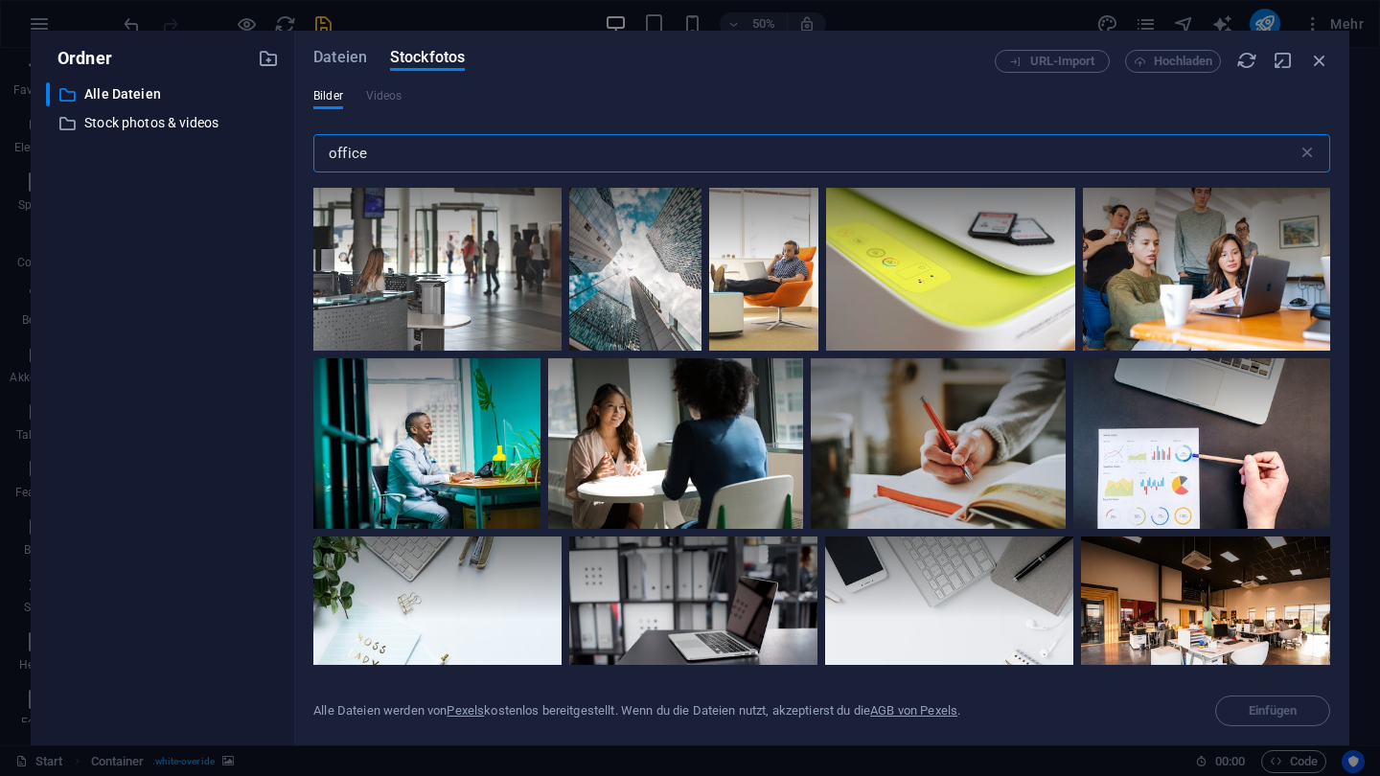
scroll to position [6139, 0]
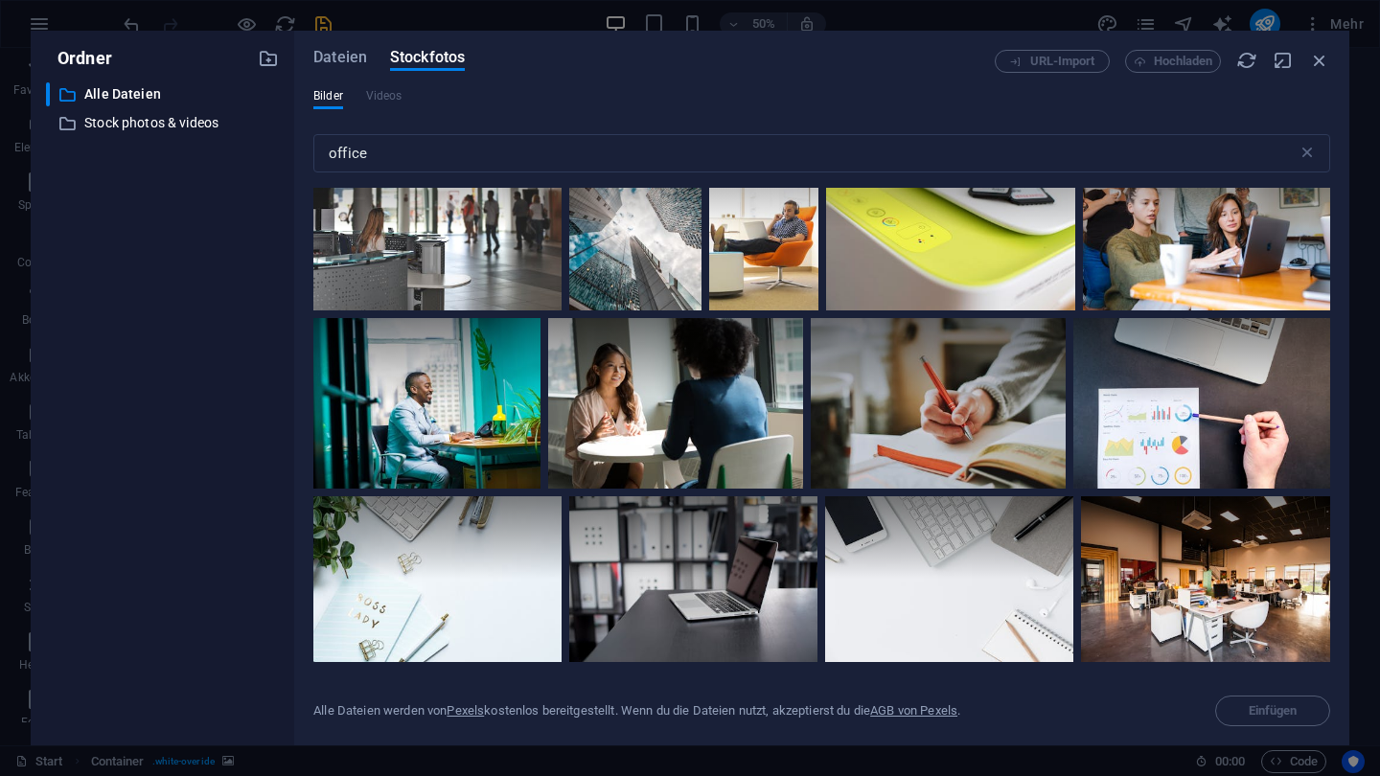
click at [693, 186] on icon at bounding box center [676, 169] width 33 height 33
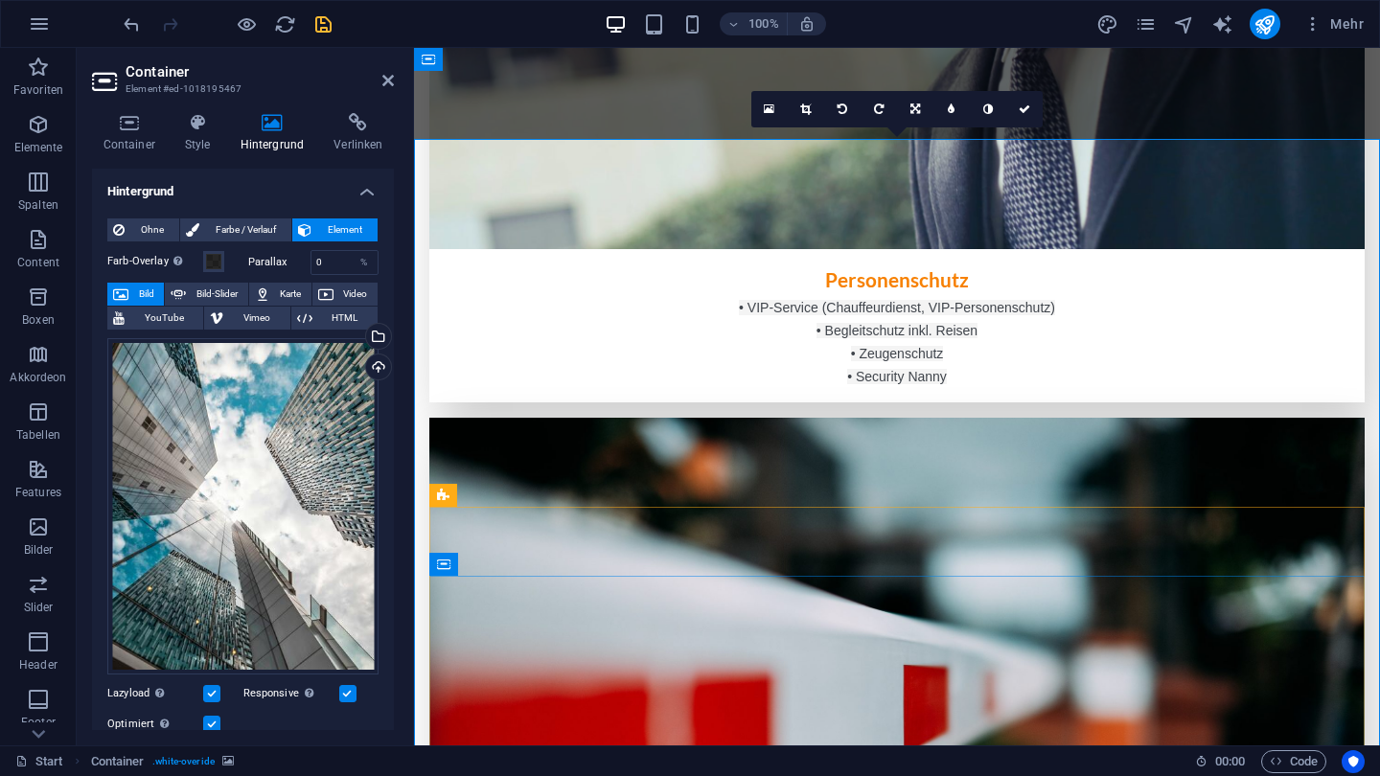
scroll to position [2909, 0]
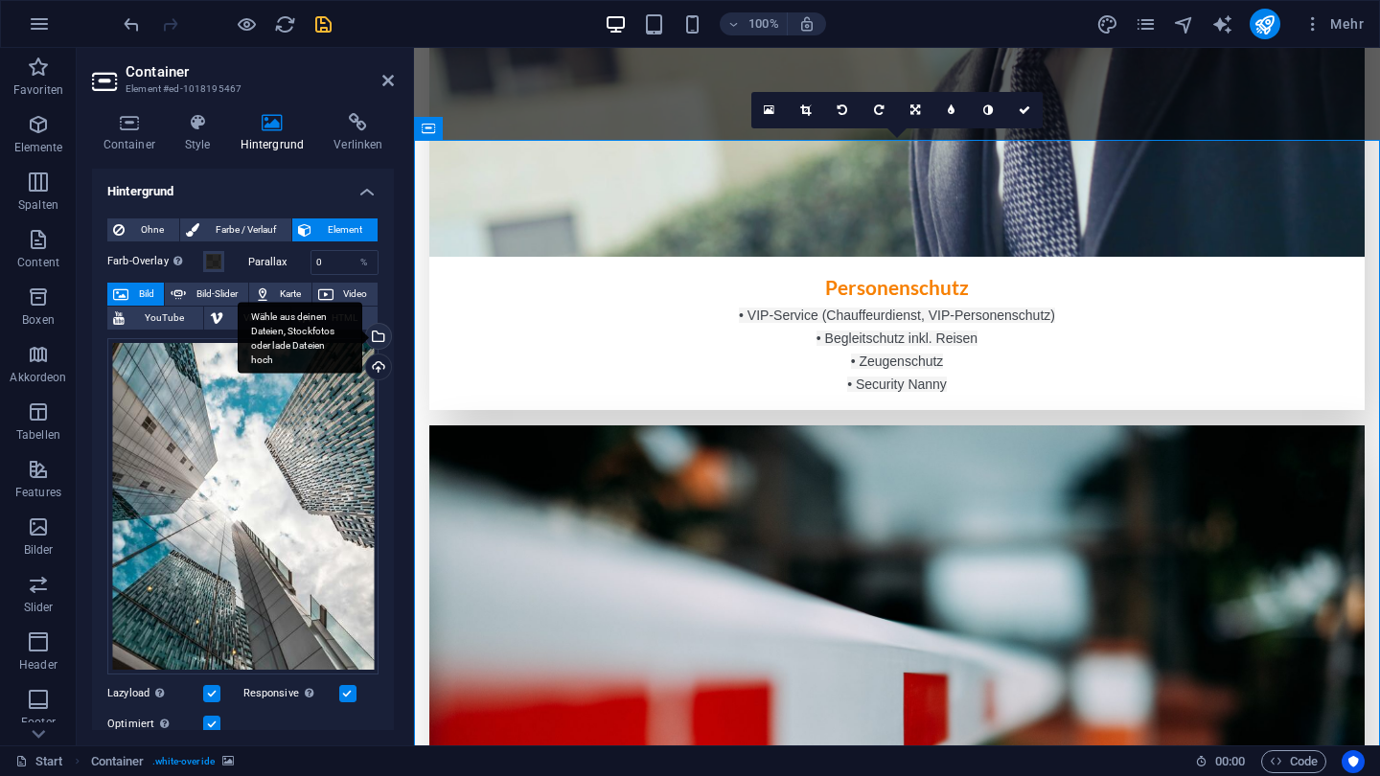
click at [381, 340] on div "Wähle aus deinen Dateien, Stockfotos oder lade Dateien hoch" at bounding box center [376, 338] width 29 height 29
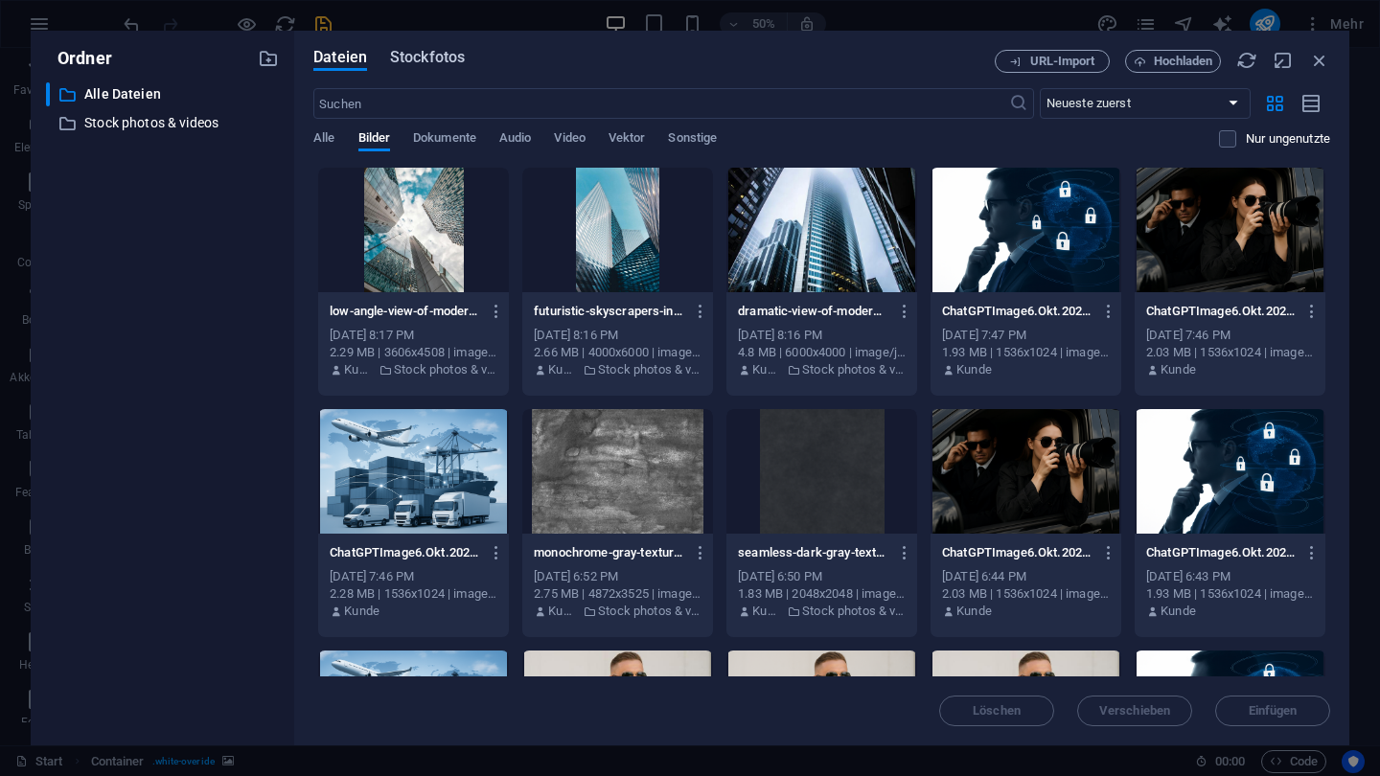
click at [448, 62] on span "Stockfotos" at bounding box center [427, 57] width 75 height 23
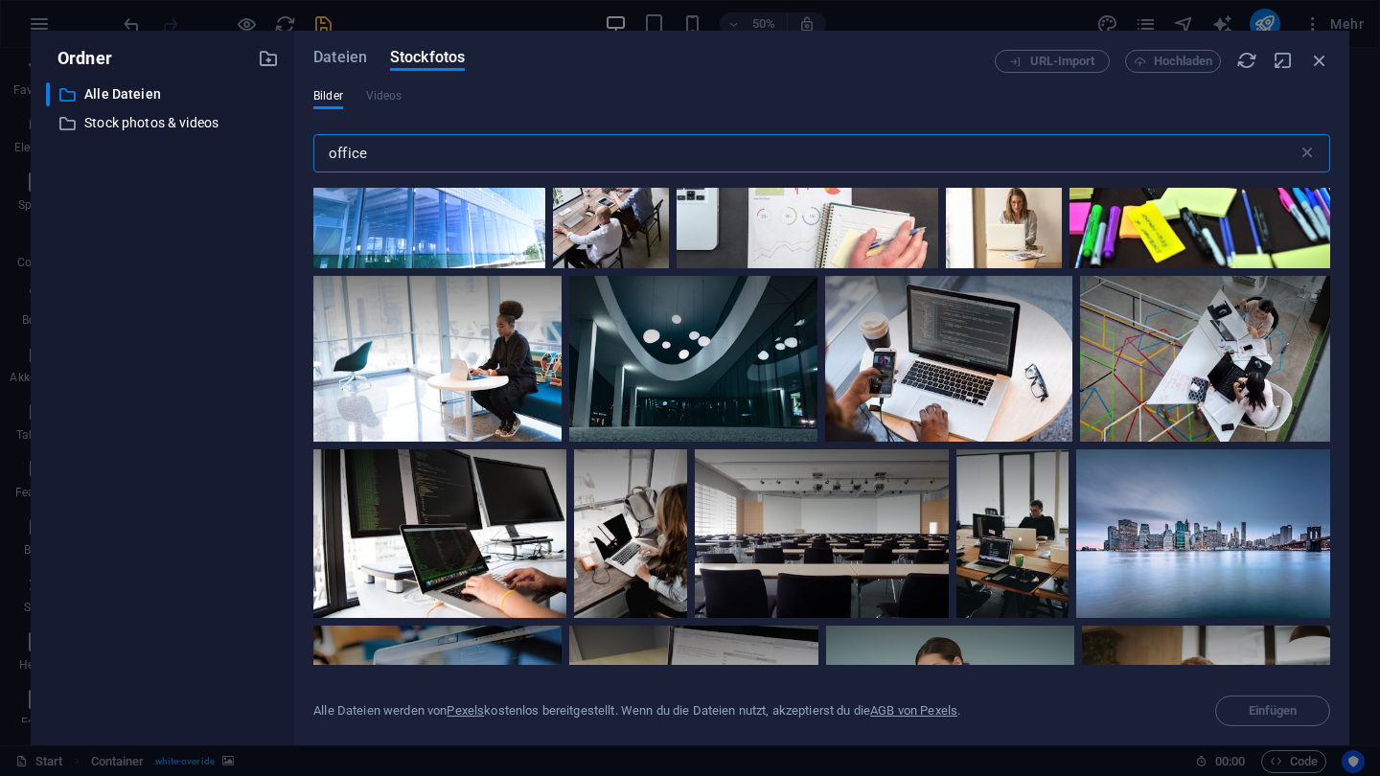
scroll to position [4846, 0]
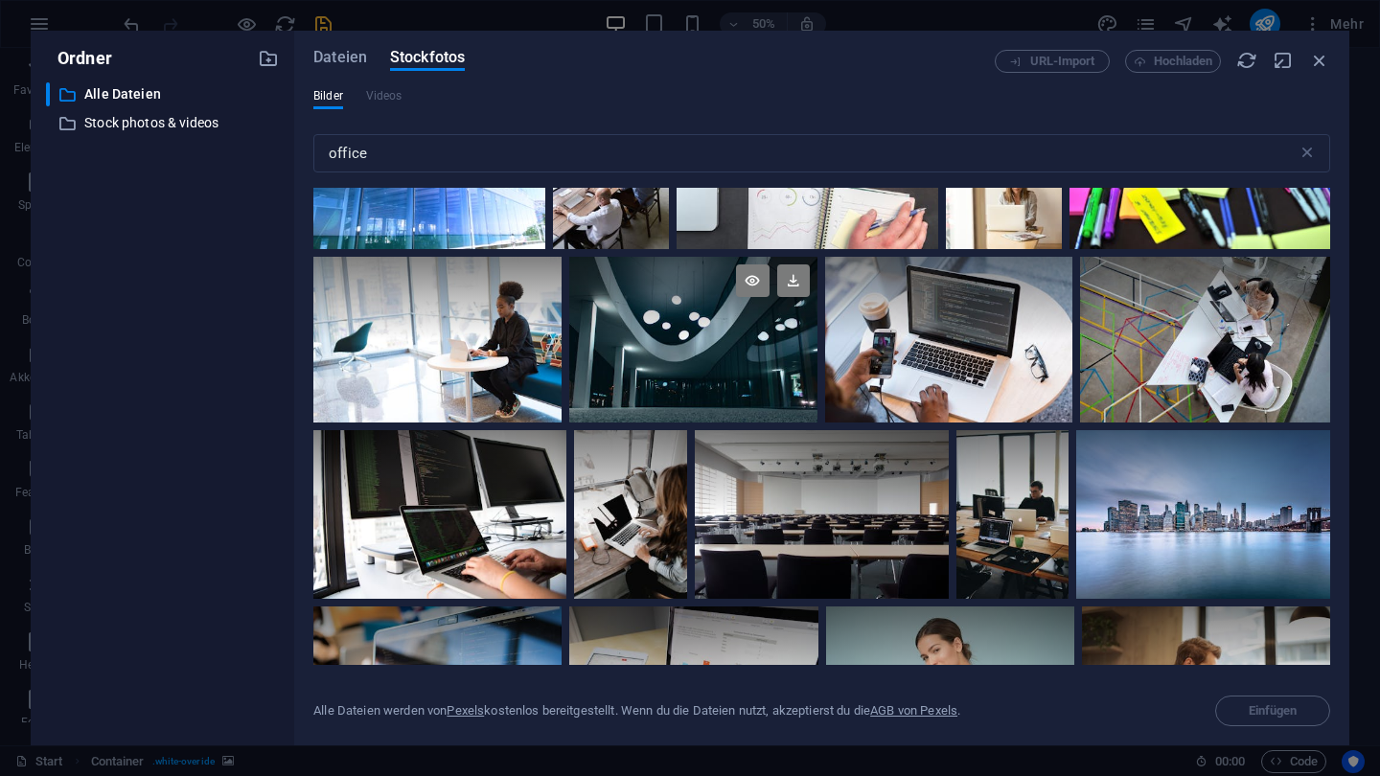
click at [726, 324] on div at bounding box center [693, 340] width 248 height 166
click at [780, 269] on icon at bounding box center [793, 281] width 33 height 33
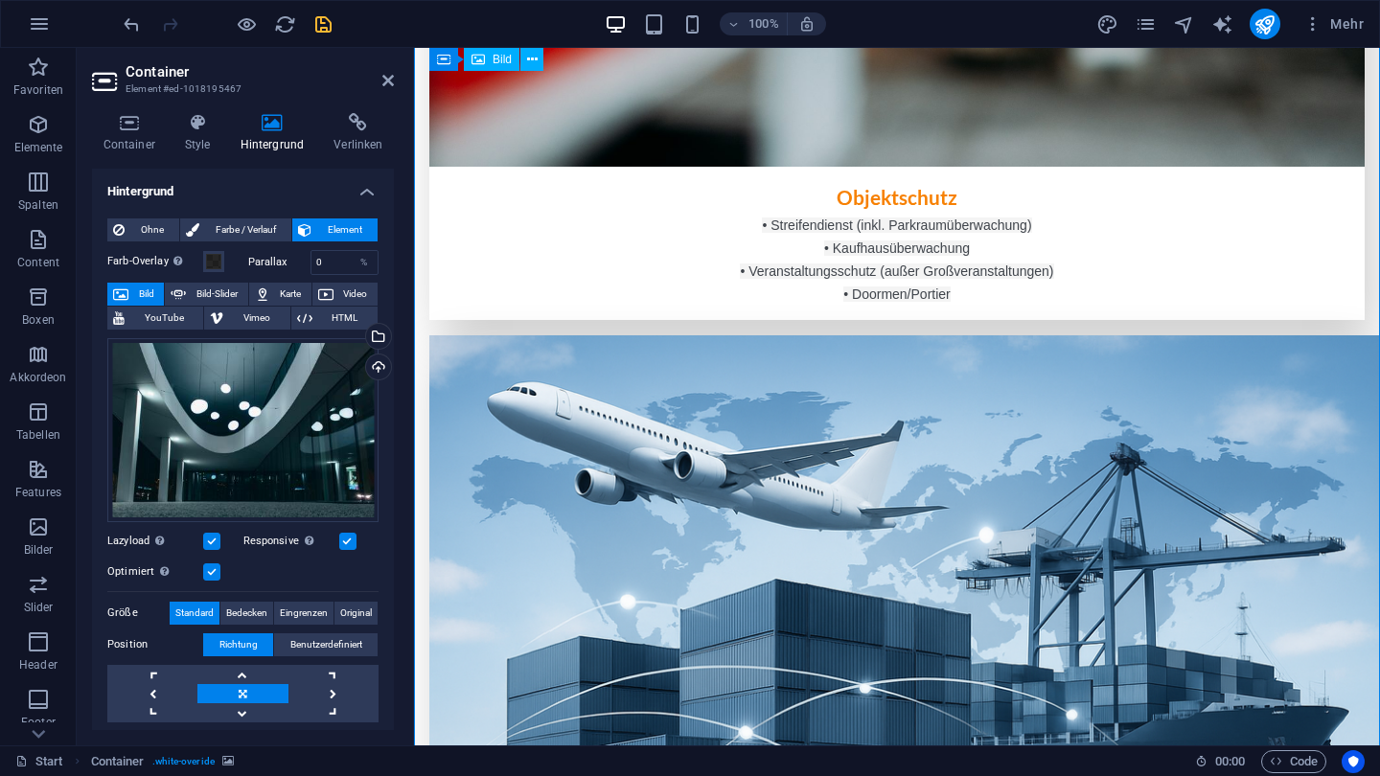
scroll to position [3780, 0]
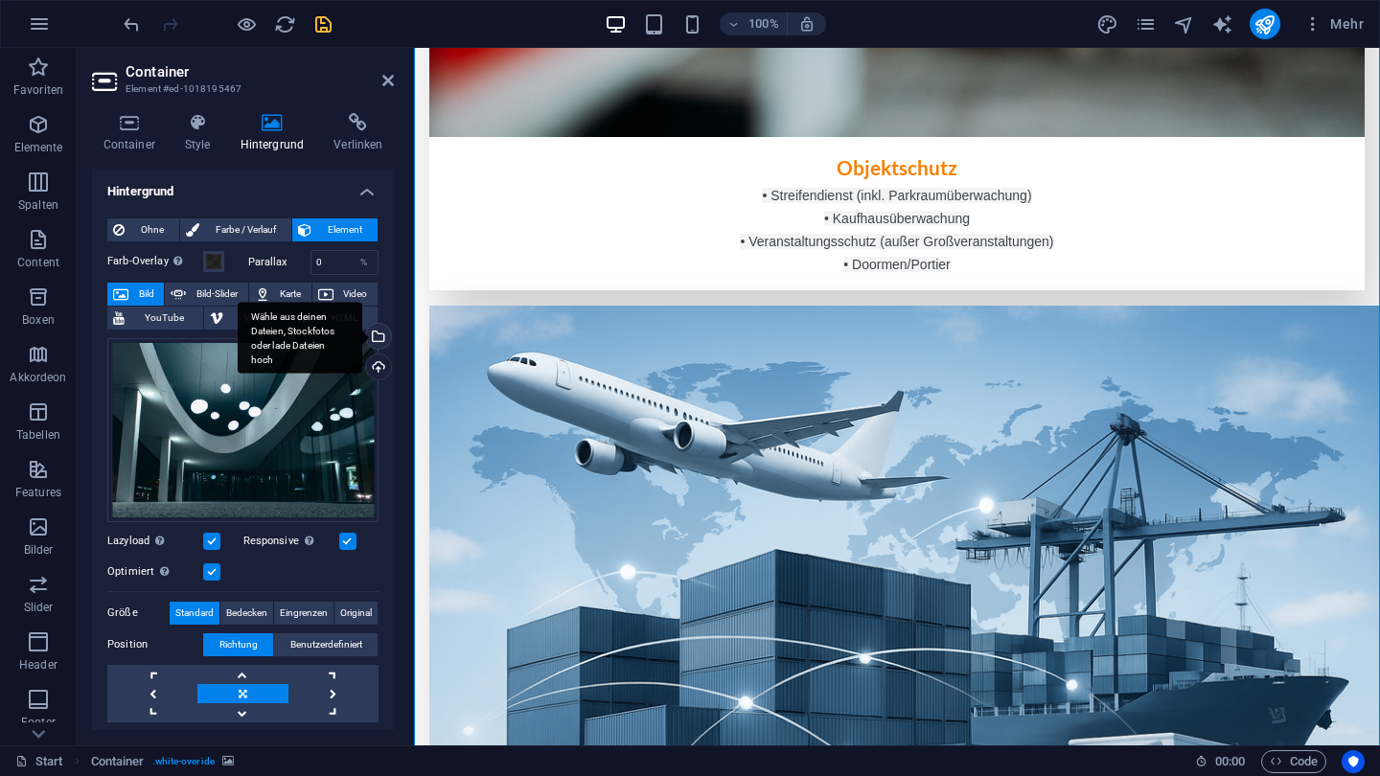
click at [362, 342] on div "Wähle aus deinen Dateien, Stockfotos oder lade Dateien hoch" at bounding box center [300, 338] width 125 height 72
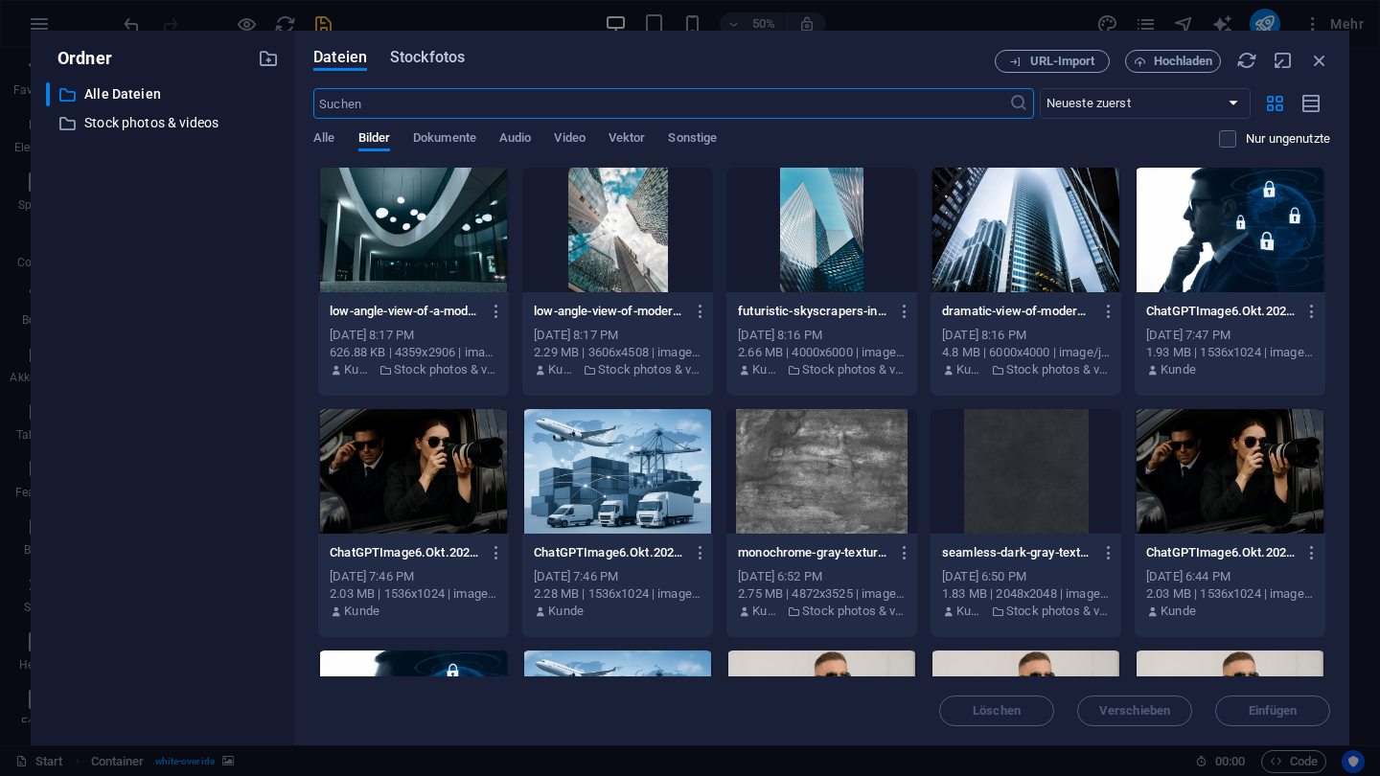
click at [446, 54] on span "Stockfotos" at bounding box center [427, 57] width 75 height 23
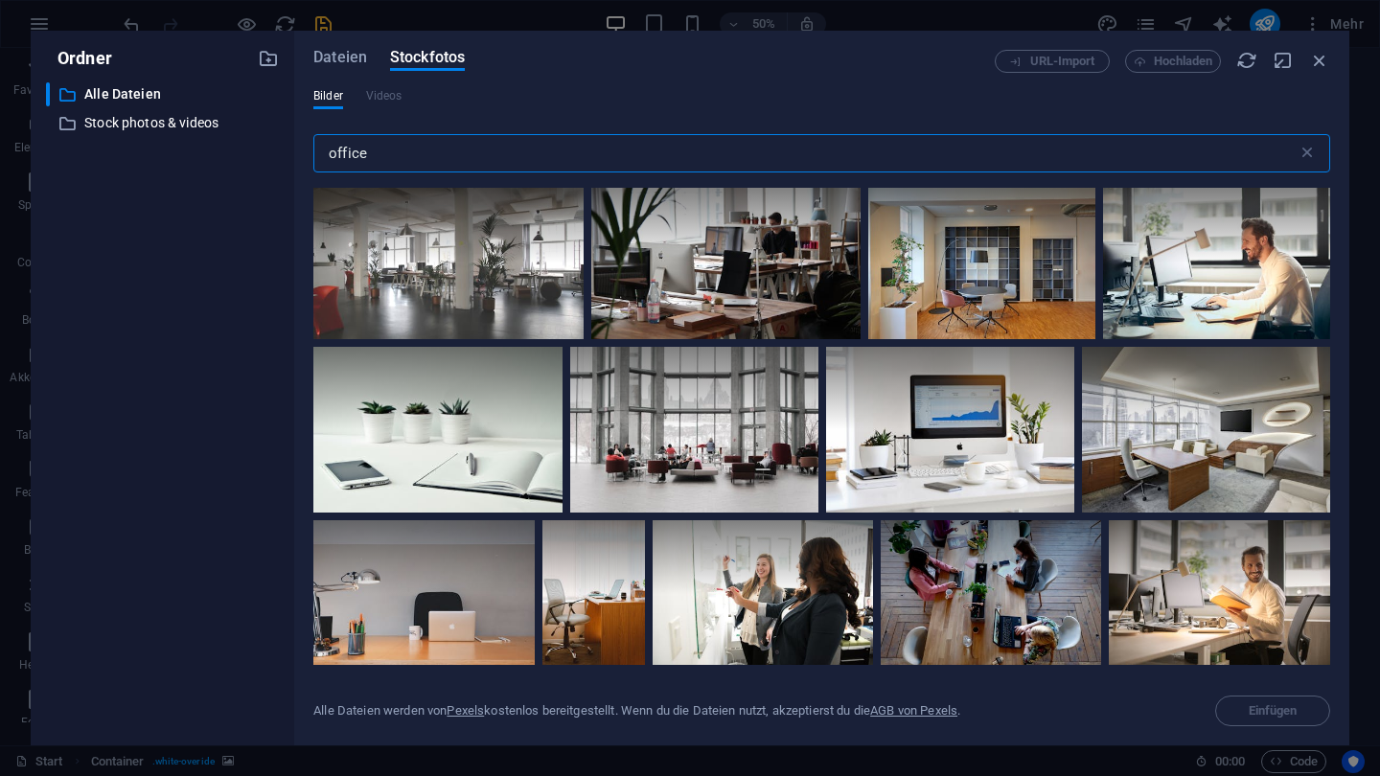
click at [440, 103] on div "Bilder Videos" at bounding box center [821, 106] width 1017 height 36
drag, startPoint x: 436, startPoint y: 165, endPoint x: 294, endPoint y: 148, distance: 142.9
click at [294, 148] on div "Dateien Stockfotos URL-Import Hochladen Bilder Videos office ​ Alle Dateien wer…" at bounding box center [821, 388] width 1055 height 715
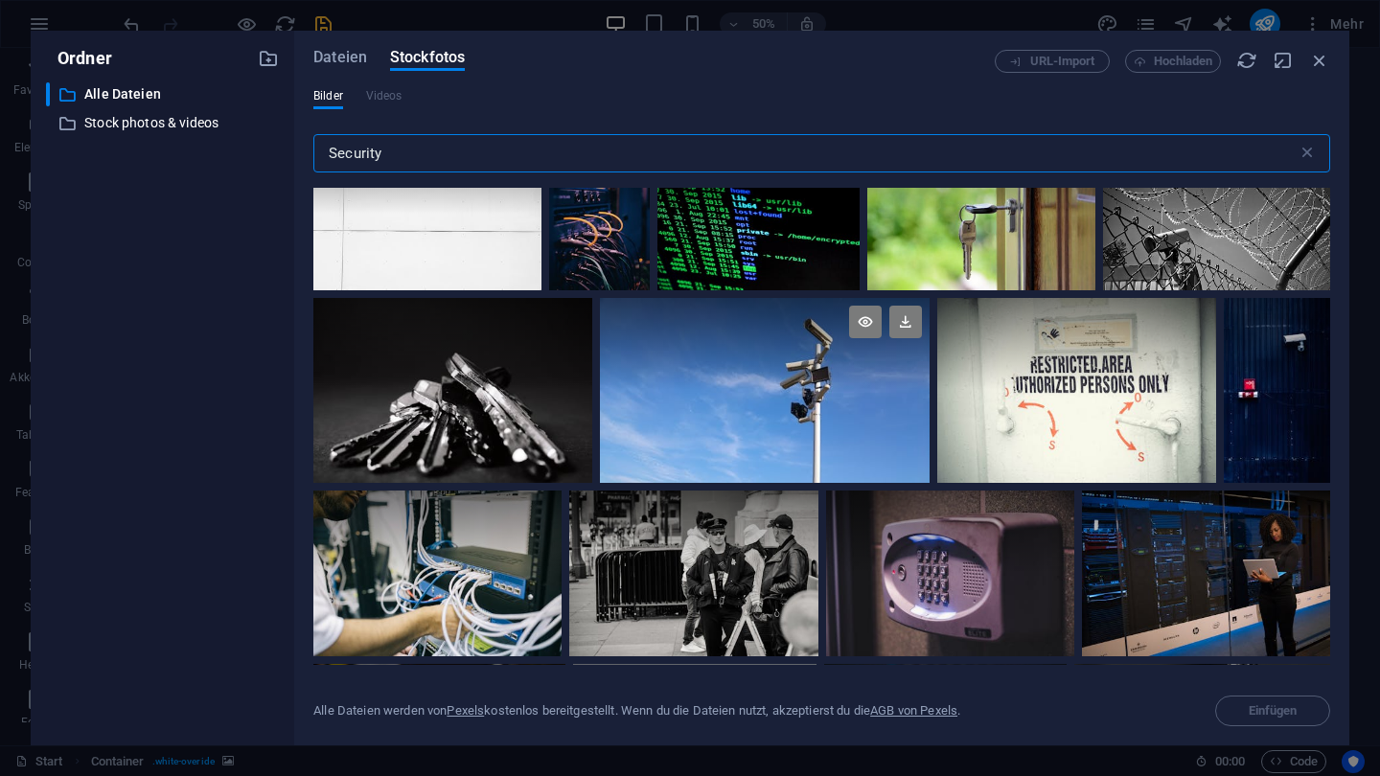
scroll to position [390, 0]
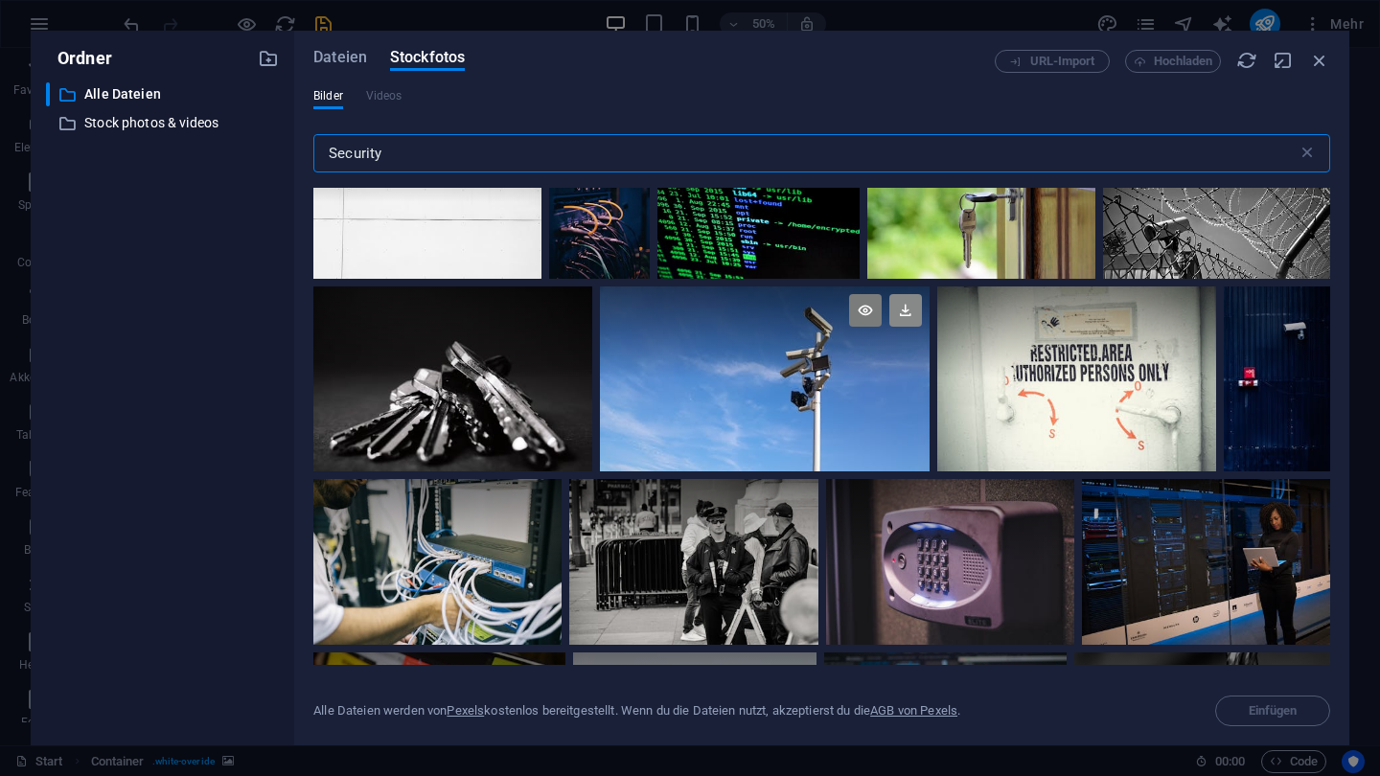
type input "Security"
click at [900, 304] on icon at bounding box center [905, 310] width 33 height 33
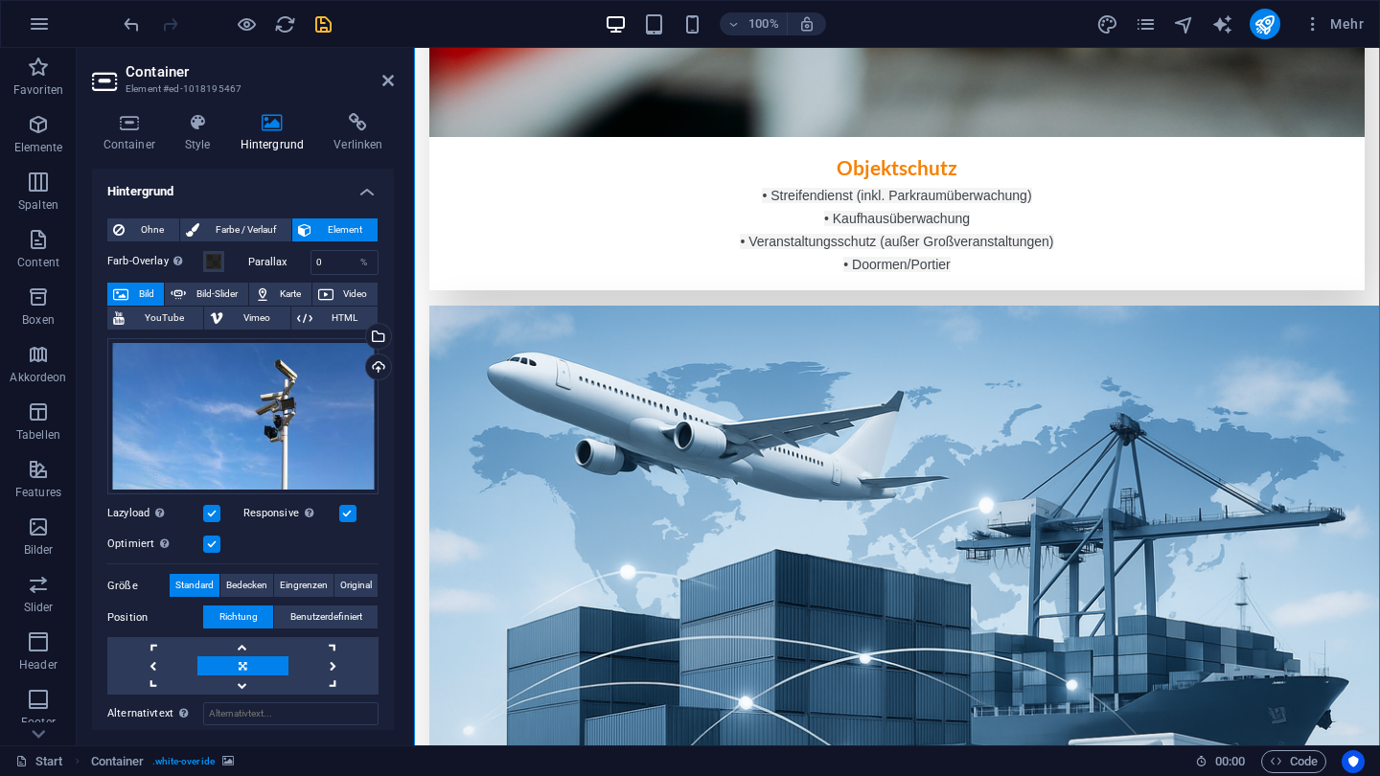
click at [396, 75] on aside "Container Element #ed-1018195467 Container Style Hintergrund Verlinken Größe Hö…" at bounding box center [245, 397] width 337 height 698
click at [390, 77] on icon at bounding box center [388, 80] width 12 height 15
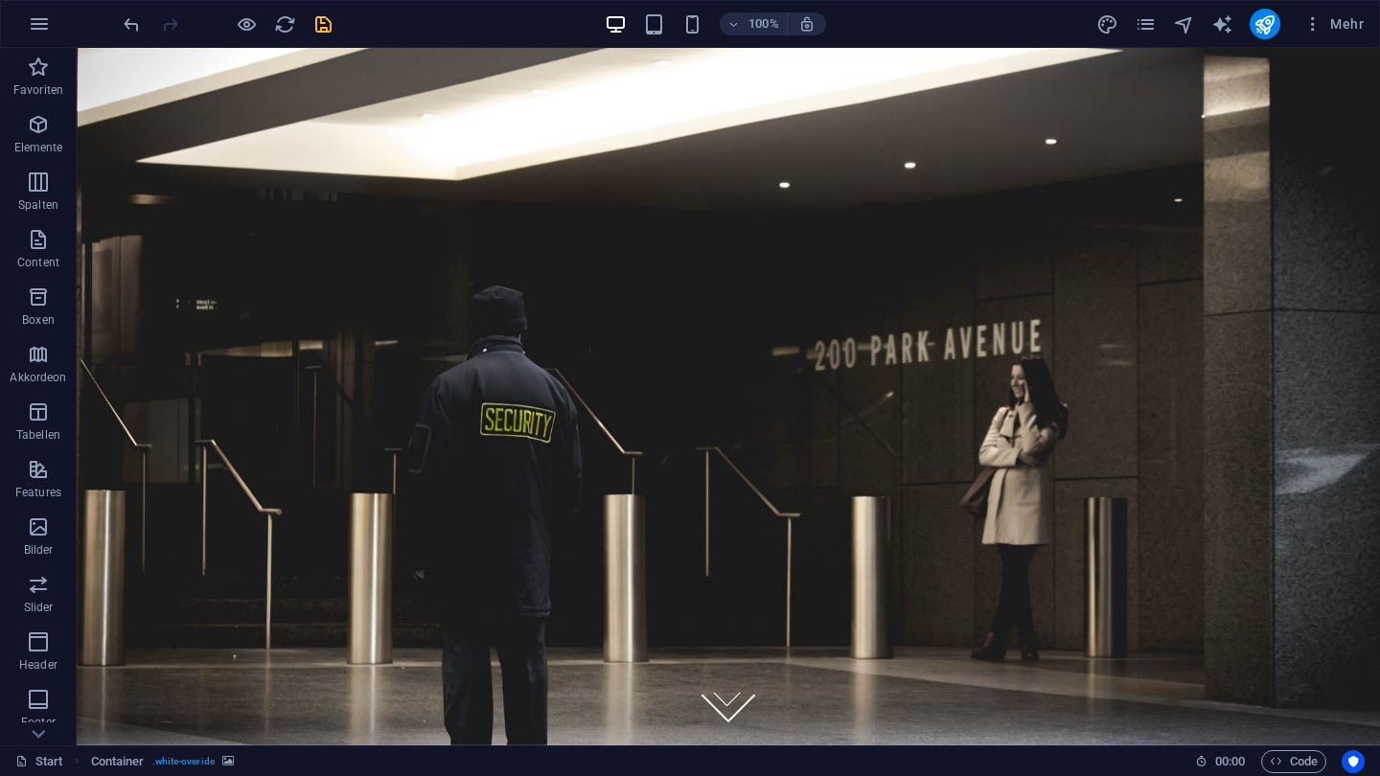
scroll to position [0, 0]
click at [332, 18] on icon "save" at bounding box center [323, 24] width 22 height 22
checkbox input "false"
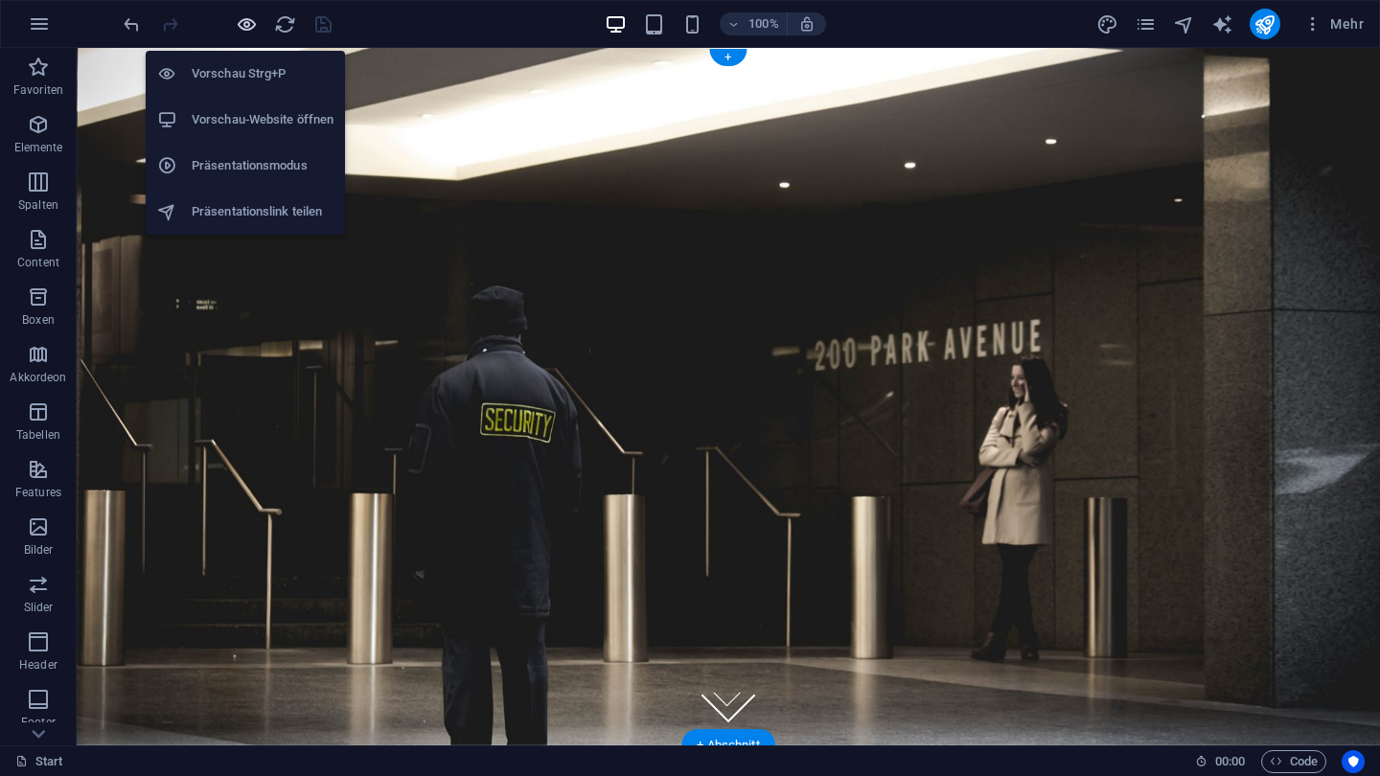
click at [252, 30] on icon "button" at bounding box center [247, 24] width 22 height 22
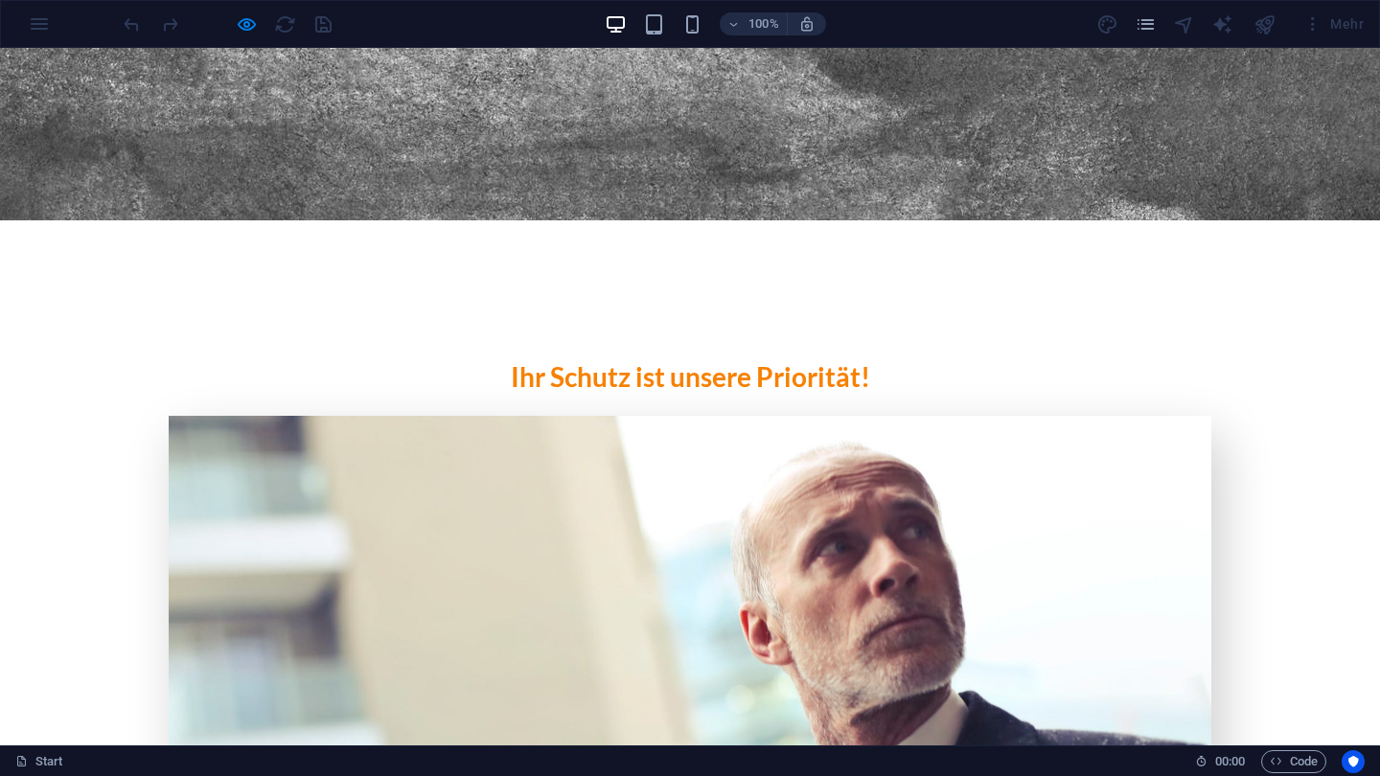
scroll to position [2171, 0]
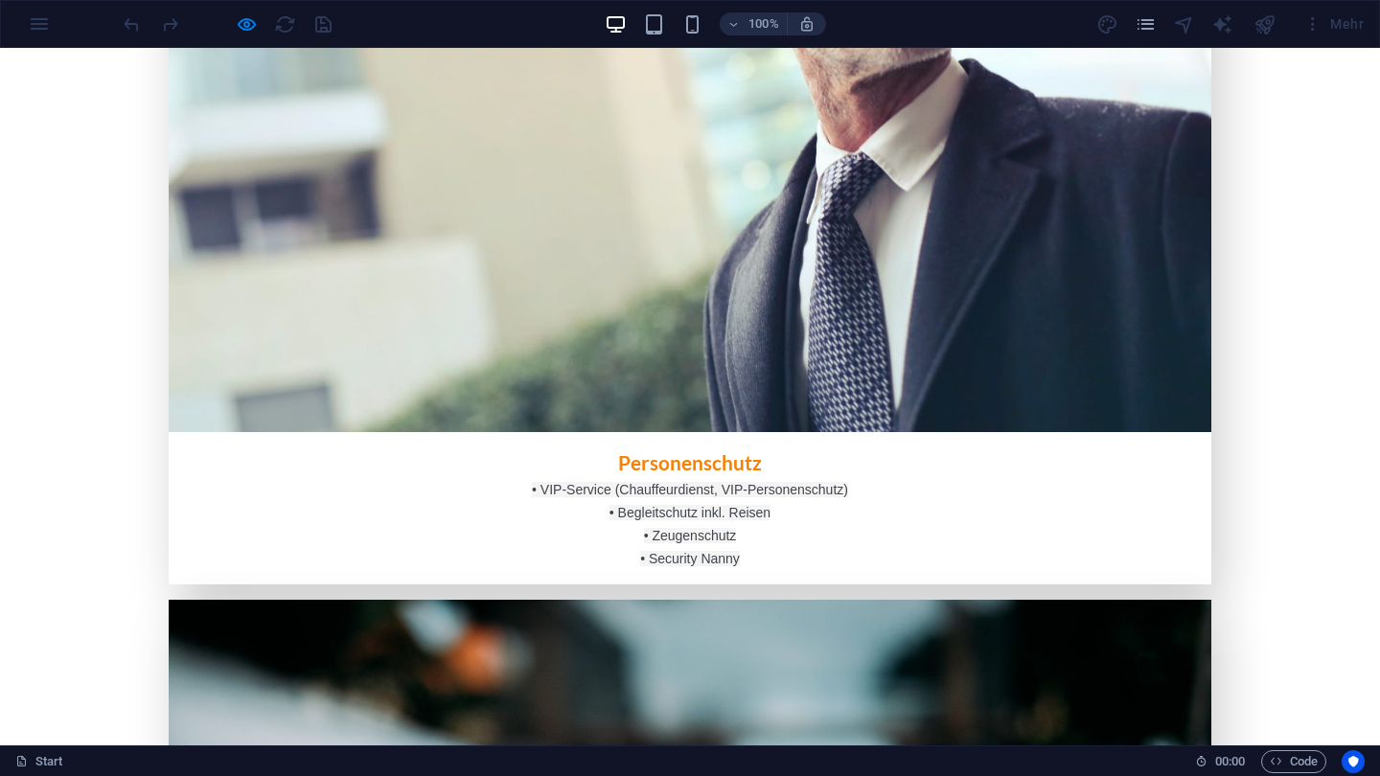
scroll to position [2828, 0]
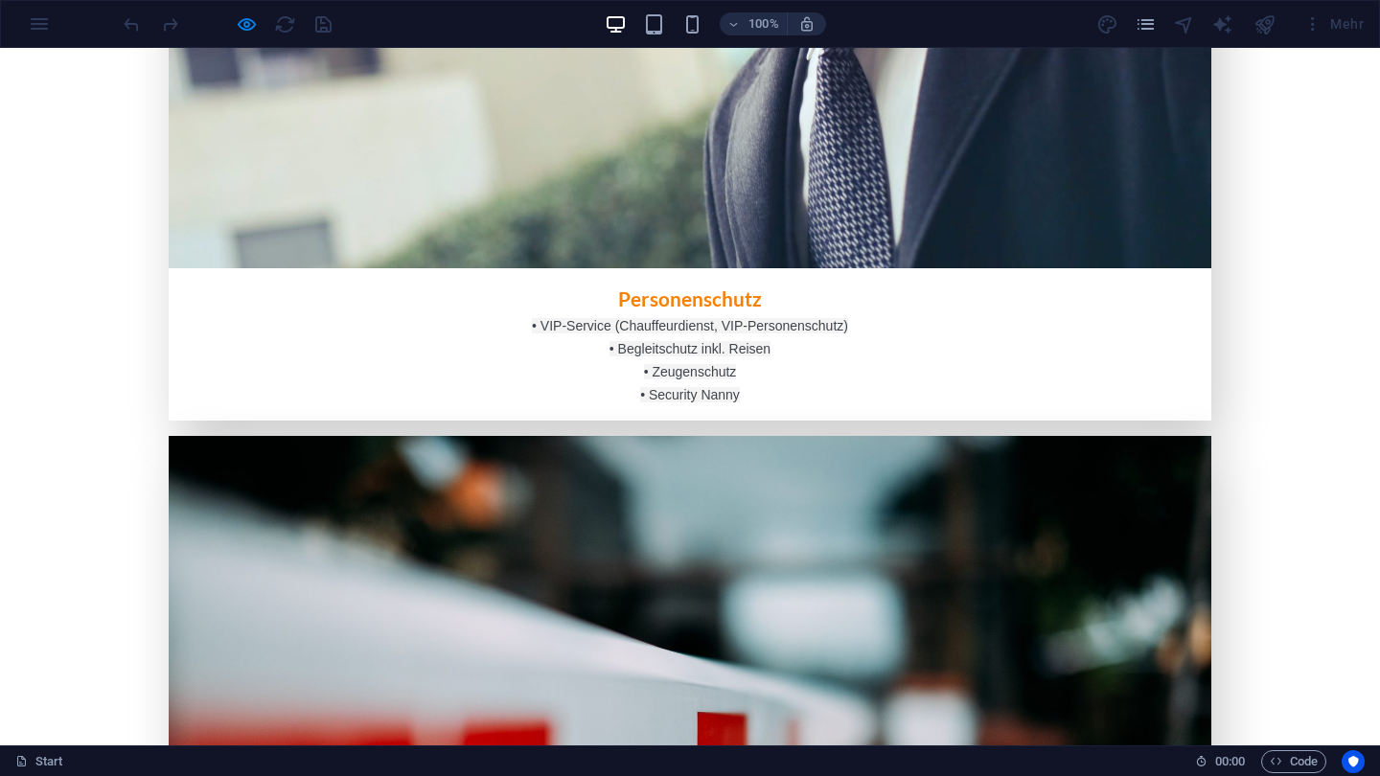
scroll to position [2992, 0]
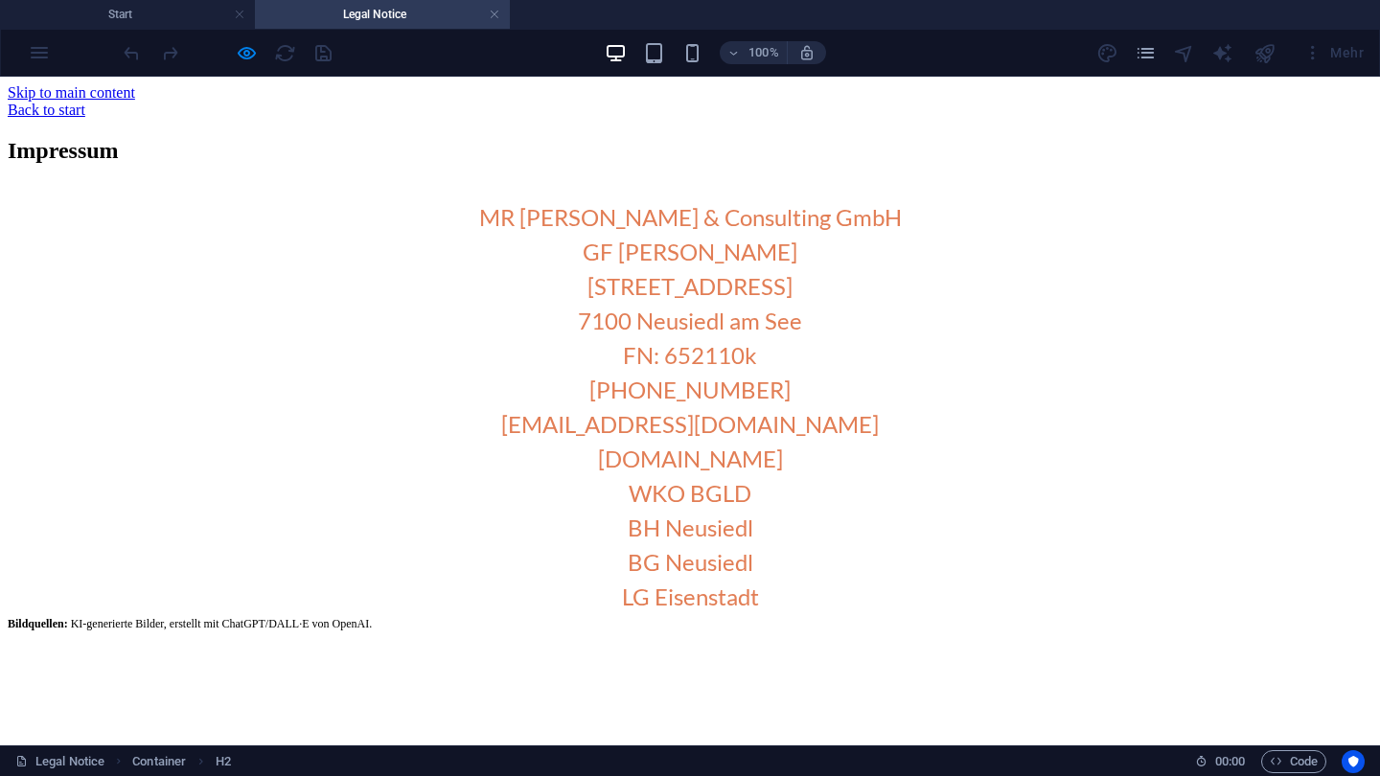
scroll to position [0, 0]
click at [228, 111] on div "Back to start" at bounding box center [690, 110] width 1365 height 17
click at [193, 111] on div "Back to start" at bounding box center [690, 110] width 1365 height 17
click at [219, 110] on div "Back to start" at bounding box center [690, 110] width 1365 height 17
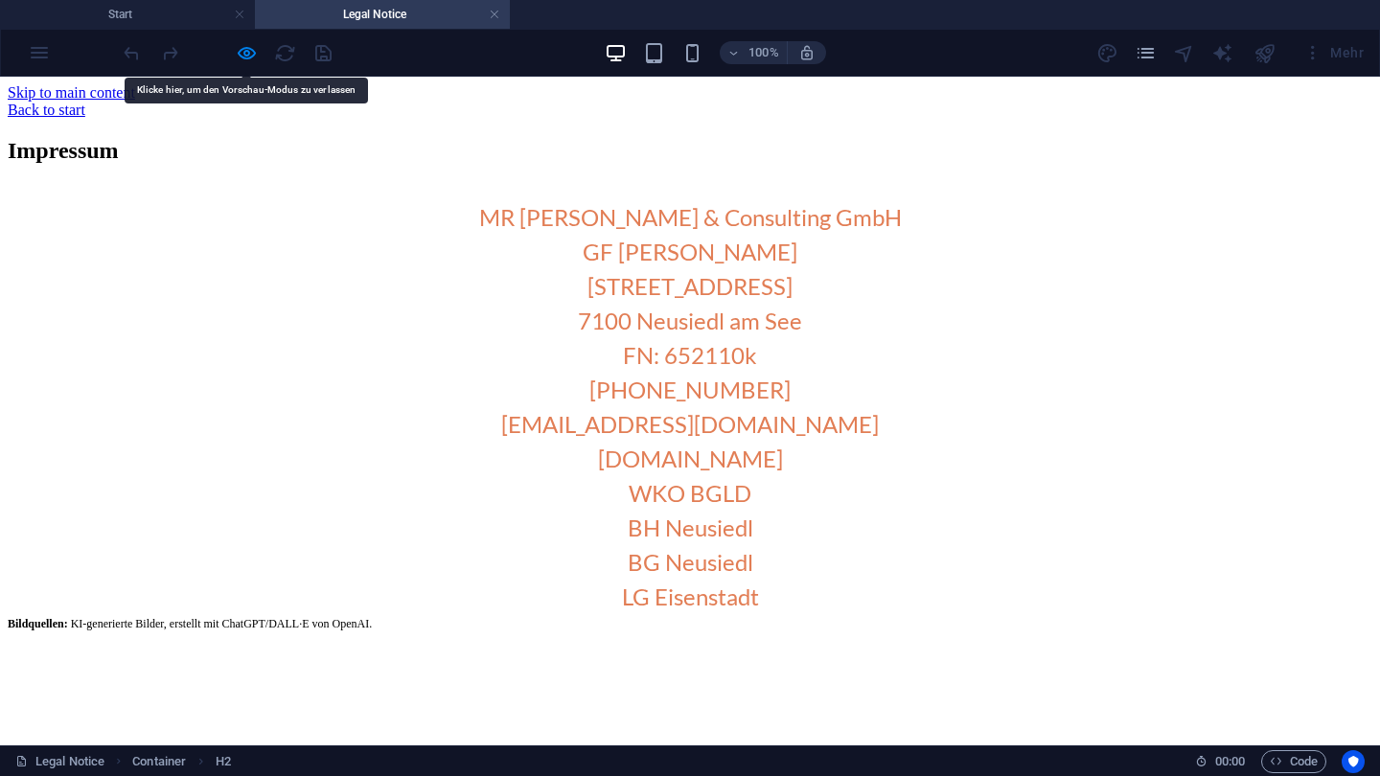
click at [219, 110] on div "Back to start" at bounding box center [690, 110] width 1365 height 17
click at [194, 110] on div "Back to start" at bounding box center [690, 110] width 1365 height 17
click at [155, 20] on h4 "Start" at bounding box center [127, 14] width 255 height 21
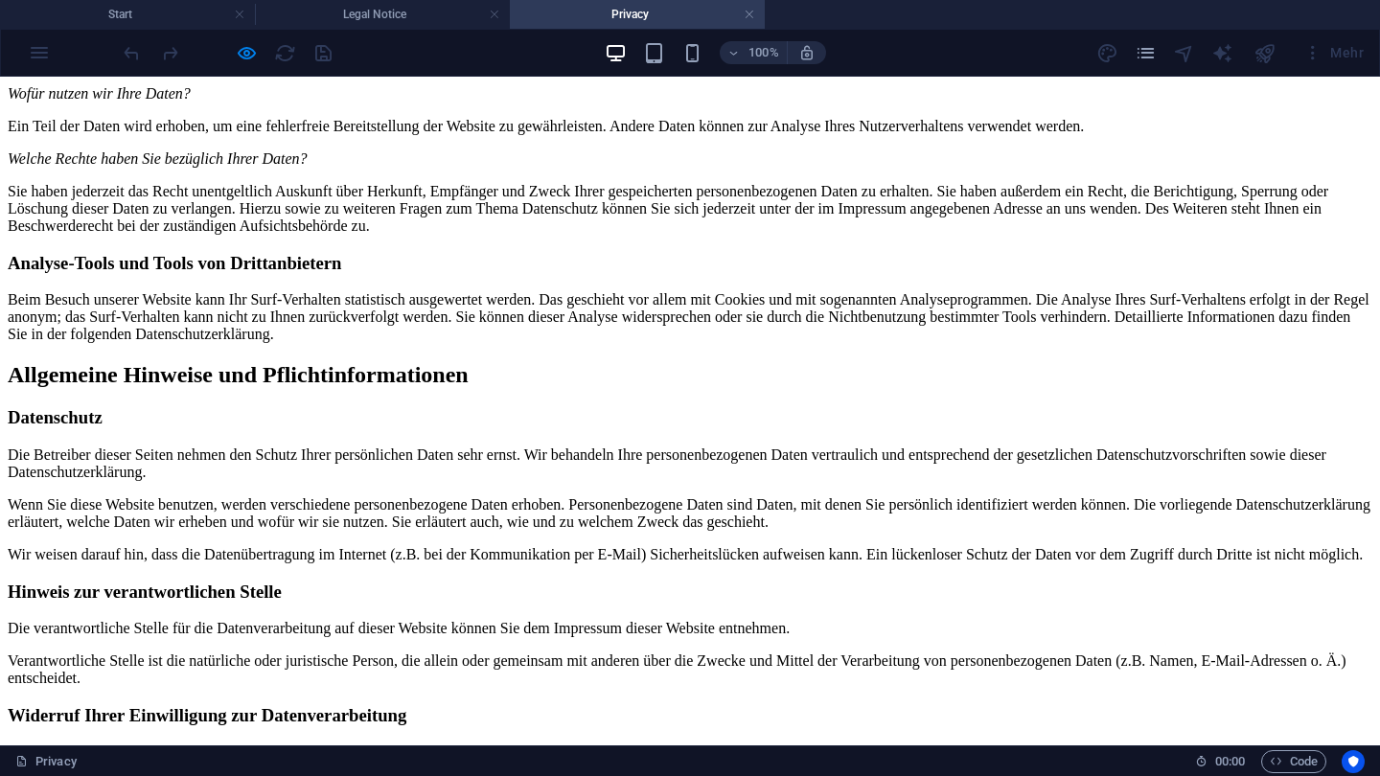
scroll to position [454, 0]
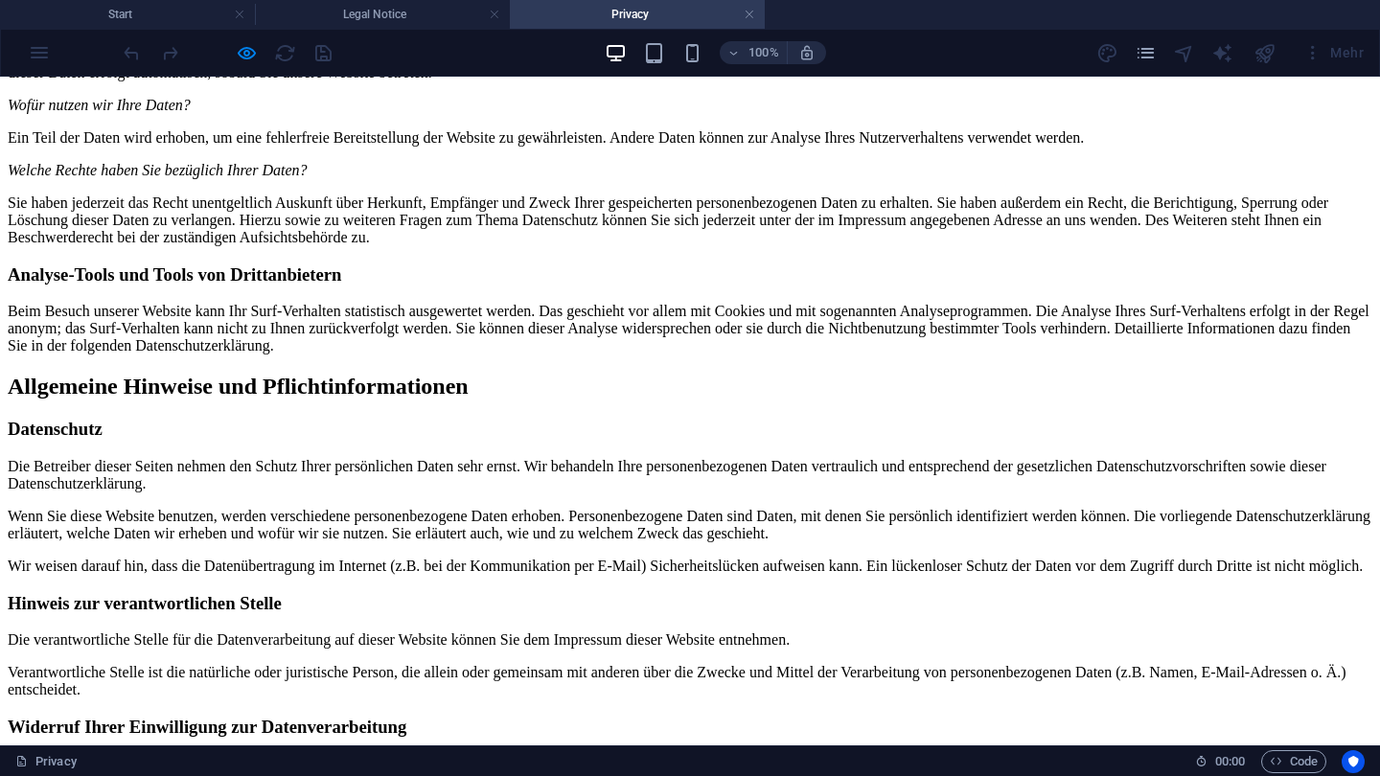
click at [244, 39] on div at bounding box center [227, 52] width 215 height 31
click at [244, 48] on icon "button" at bounding box center [247, 53] width 22 height 22
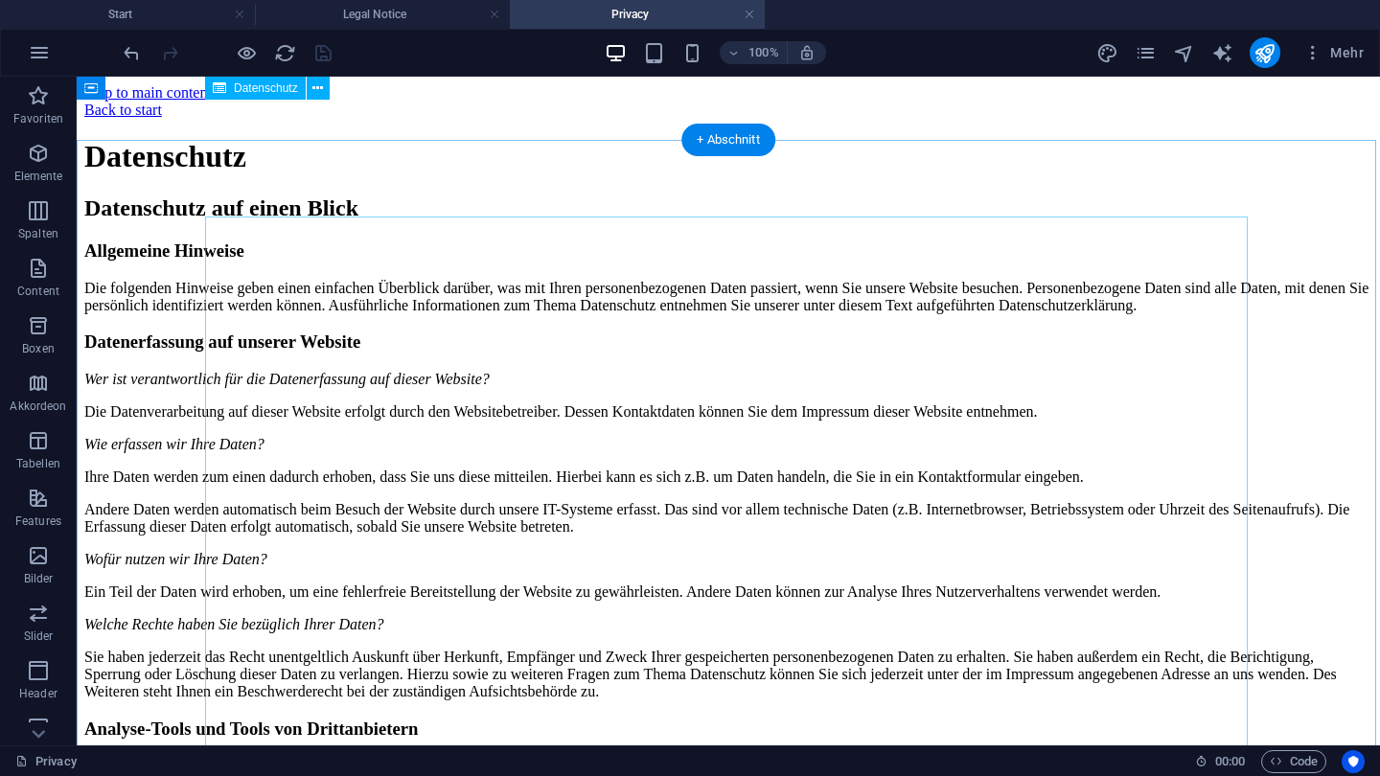
scroll to position [0, 0]
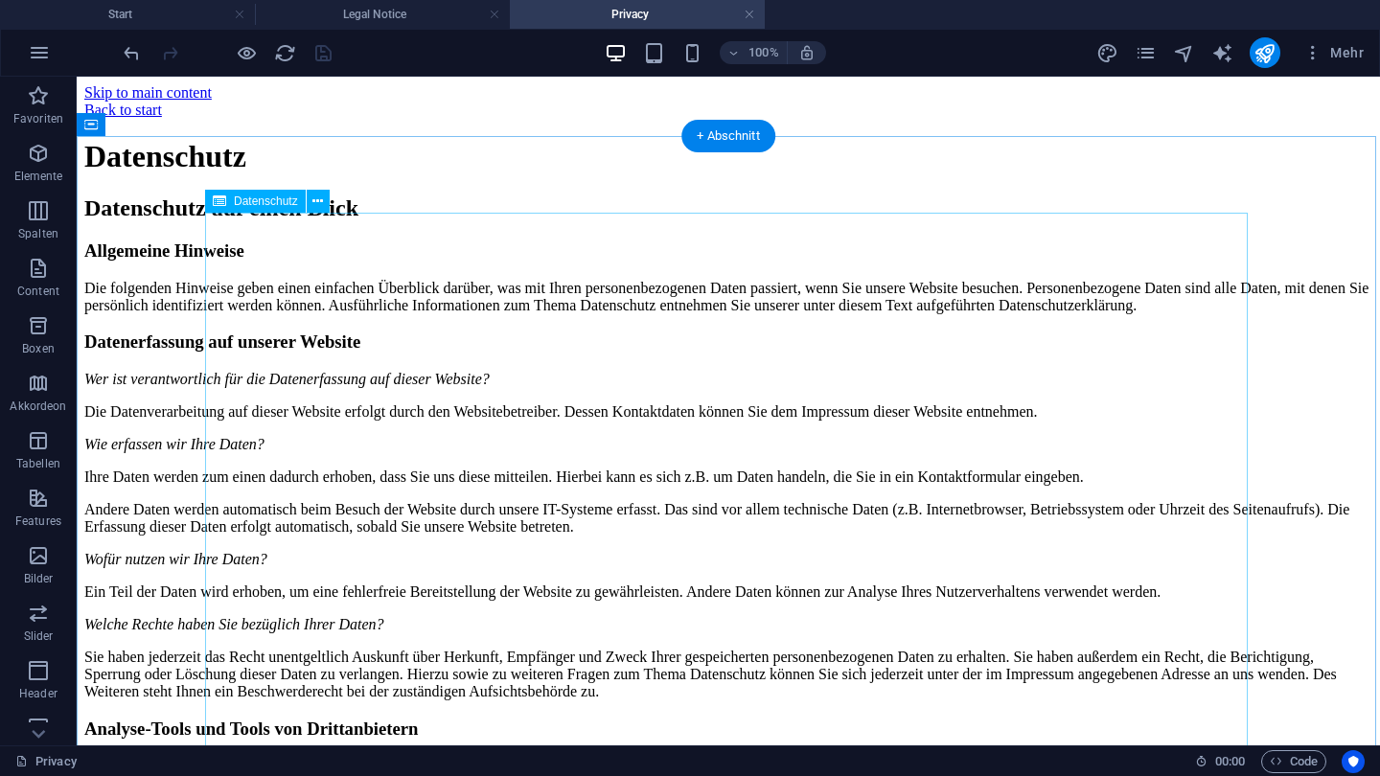
click at [317, 205] on icon at bounding box center [317, 202] width 11 height 20
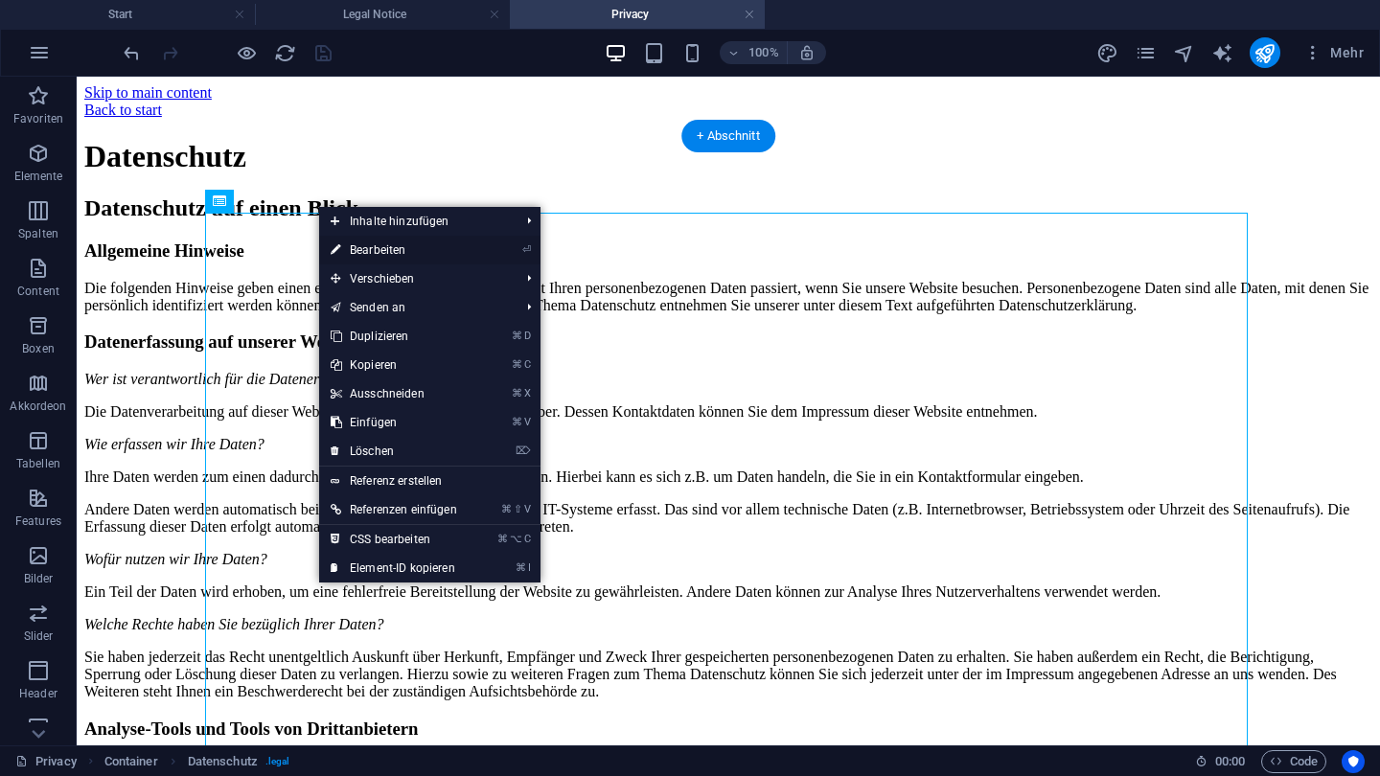
click at [404, 247] on link "⏎ Bearbeiten" at bounding box center [394, 250] width 150 height 29
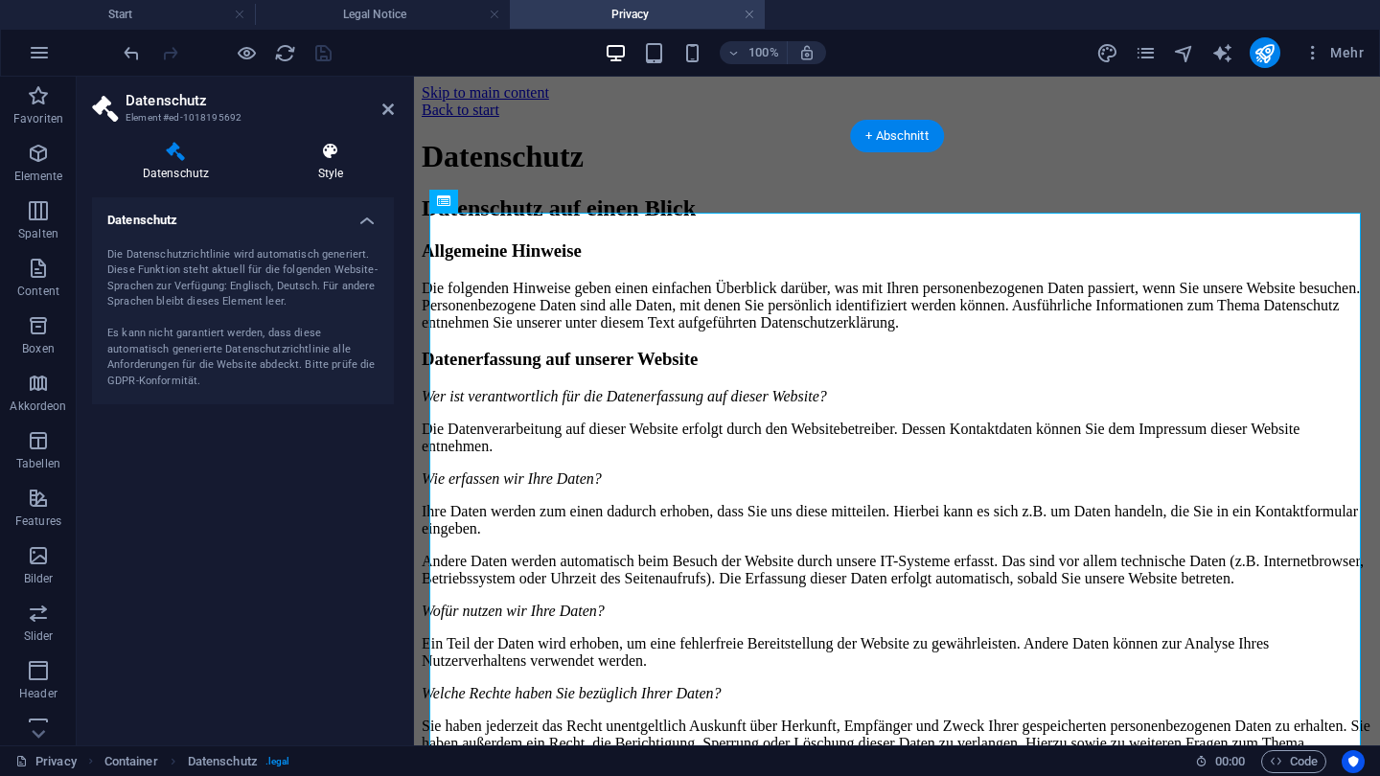
click at [336, 160] on icon at bounding box center [330, 151] width 127 height 19
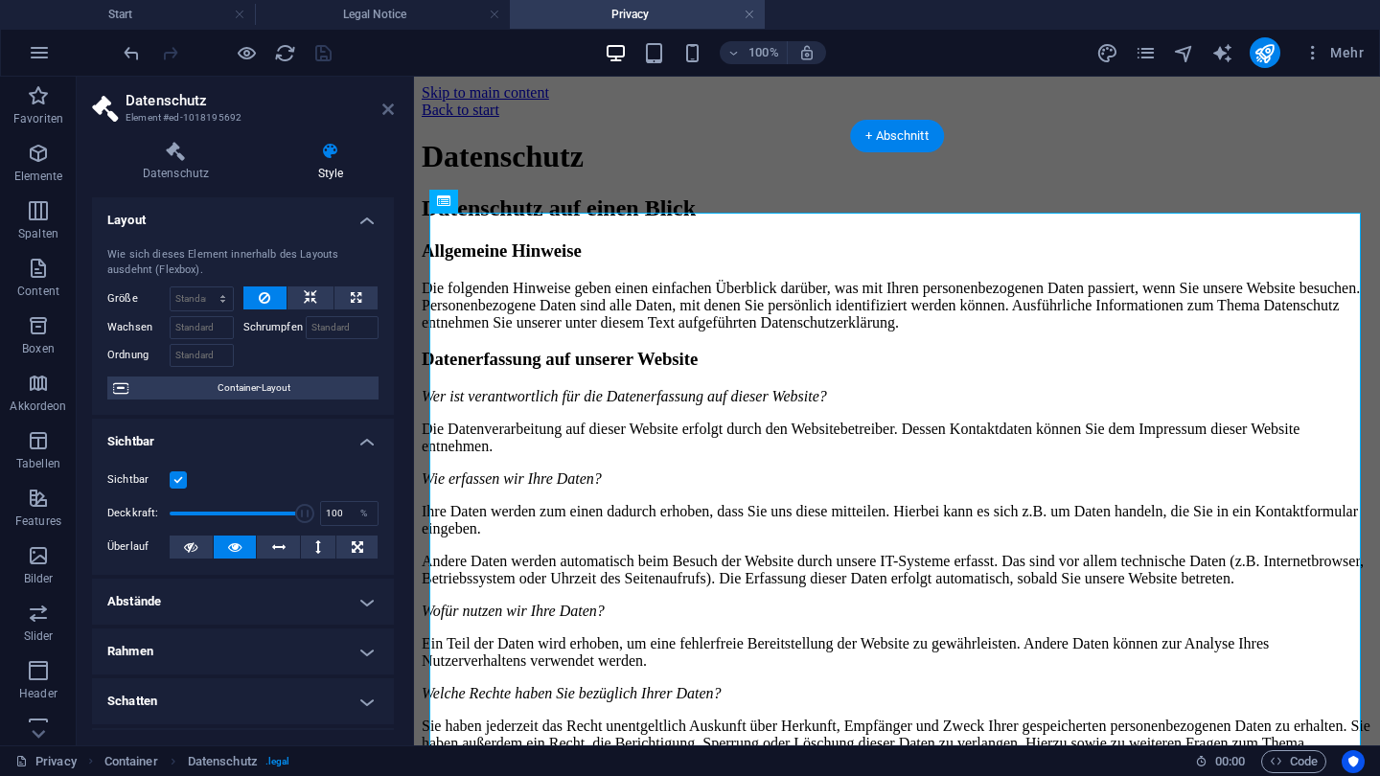
click at [390, 107] on icon at bounding box center [388, 109] width 12 height 15
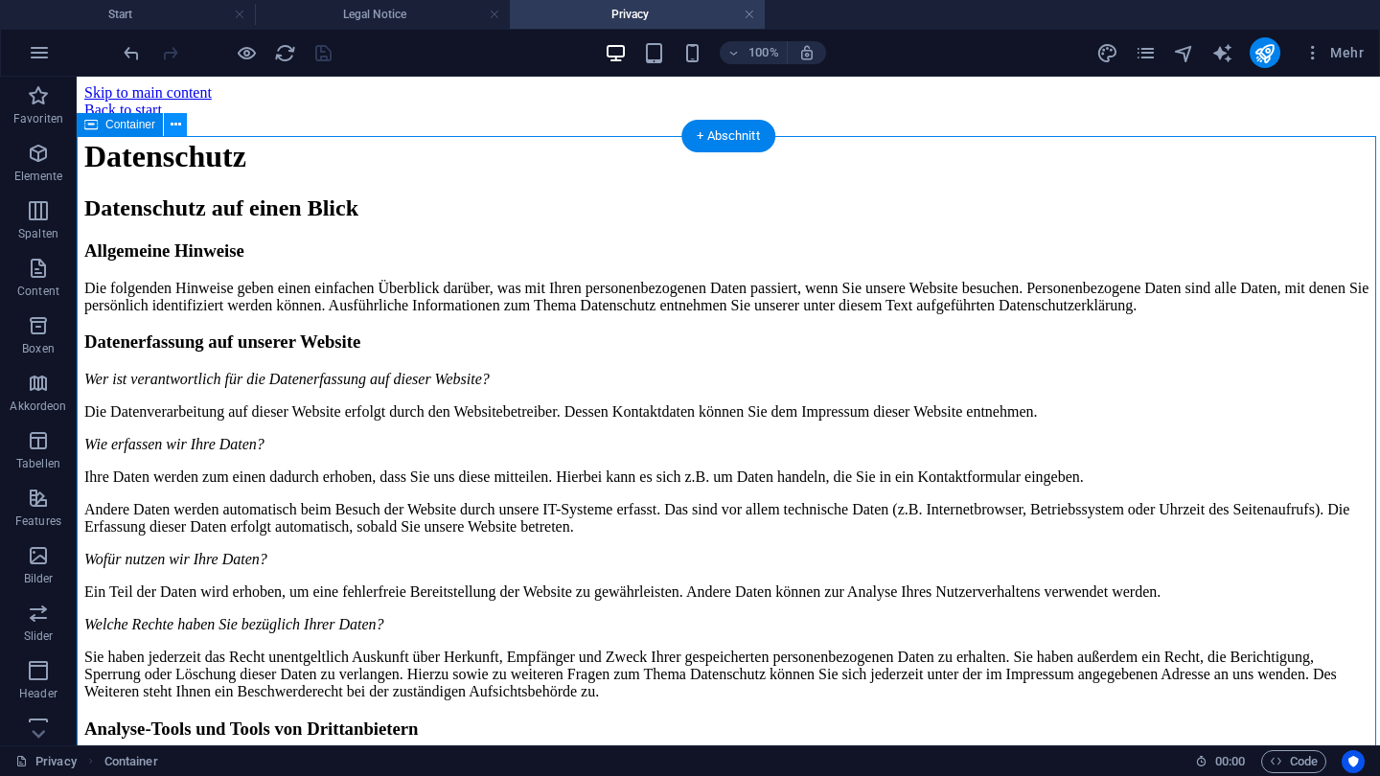
click at [174, 134] on icon at bounding box center [176, 125] width 11 height 20
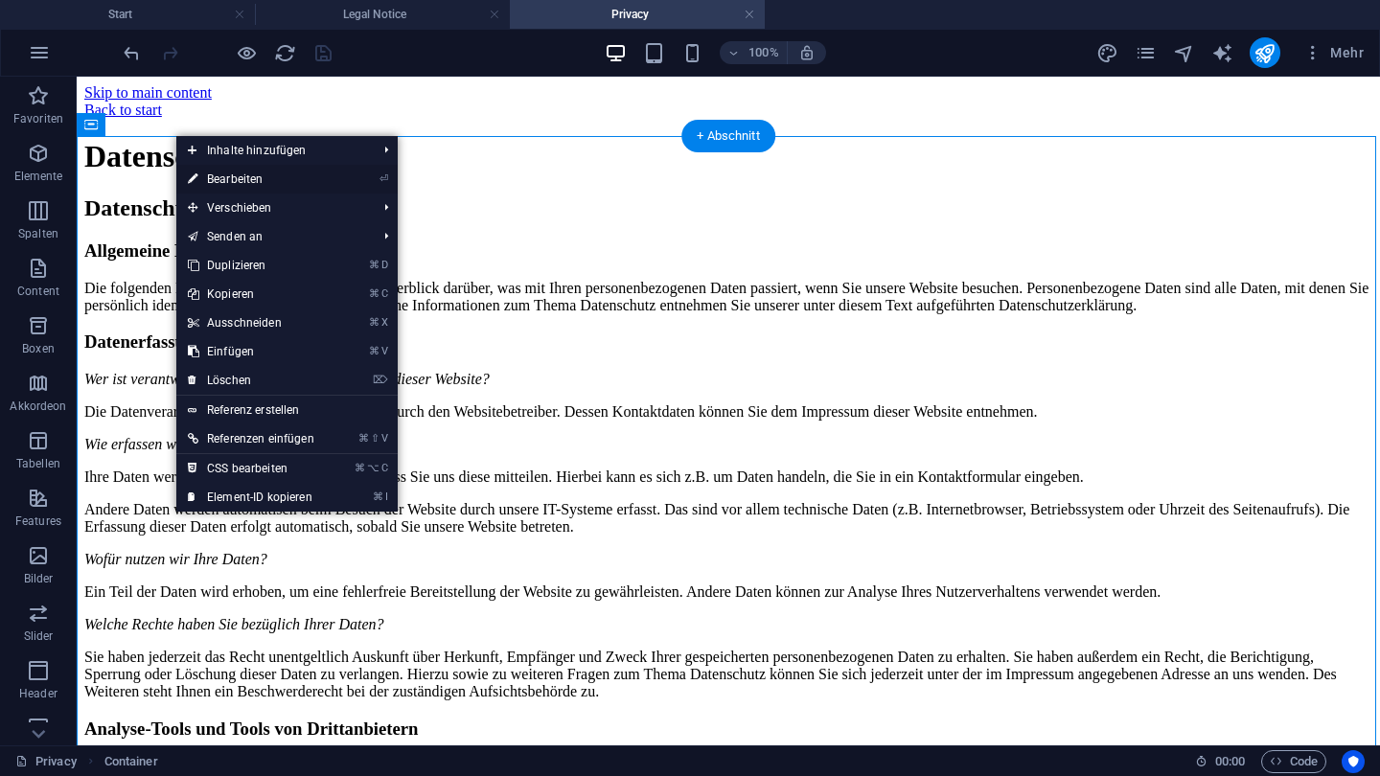
click at [347, 175] on li "⏎ Bearbeiten" at bounding box center [286, 179] width 221 height 29
click at [380, 179] on icon "⏎" at bounding box center [384, 179] width 9 height 12
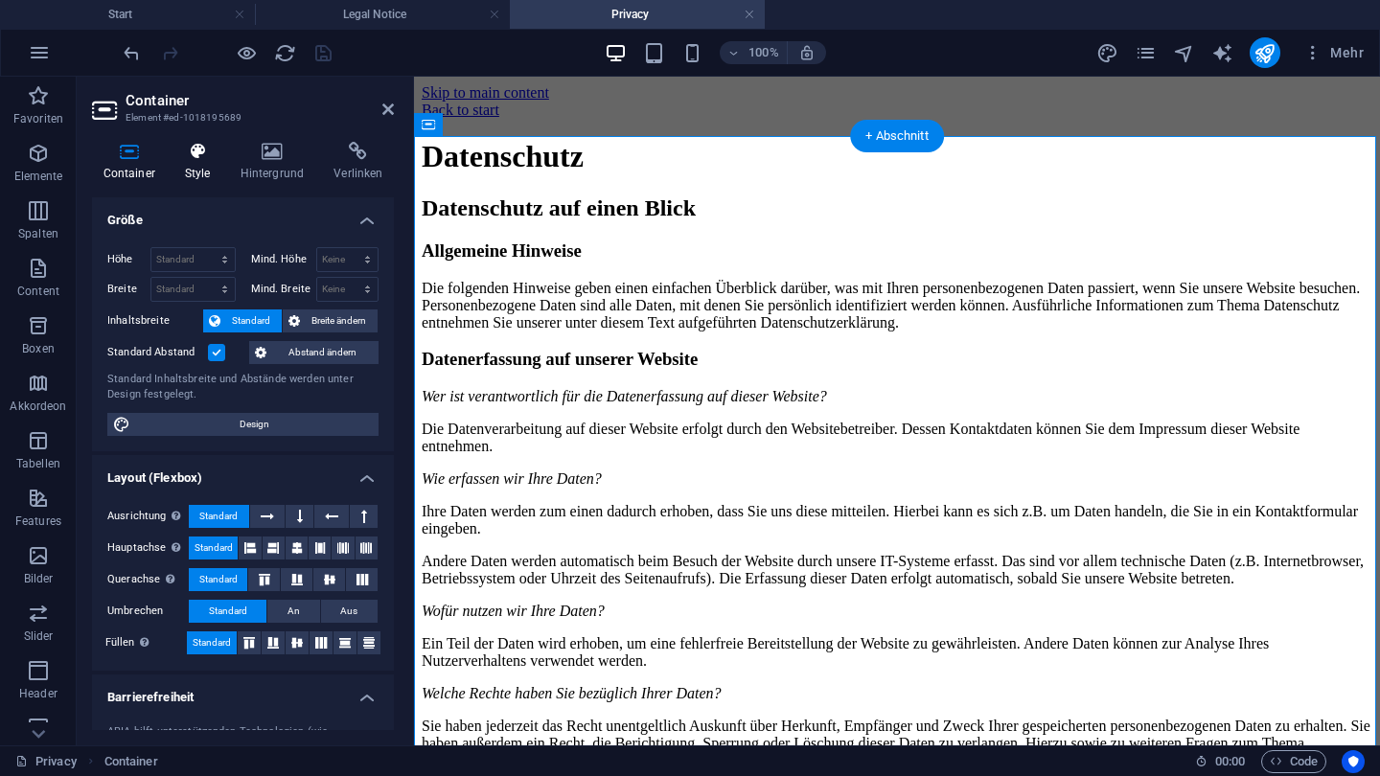
click at [197, 152] on icon at bounding box center [197, 151] width 48 height 19
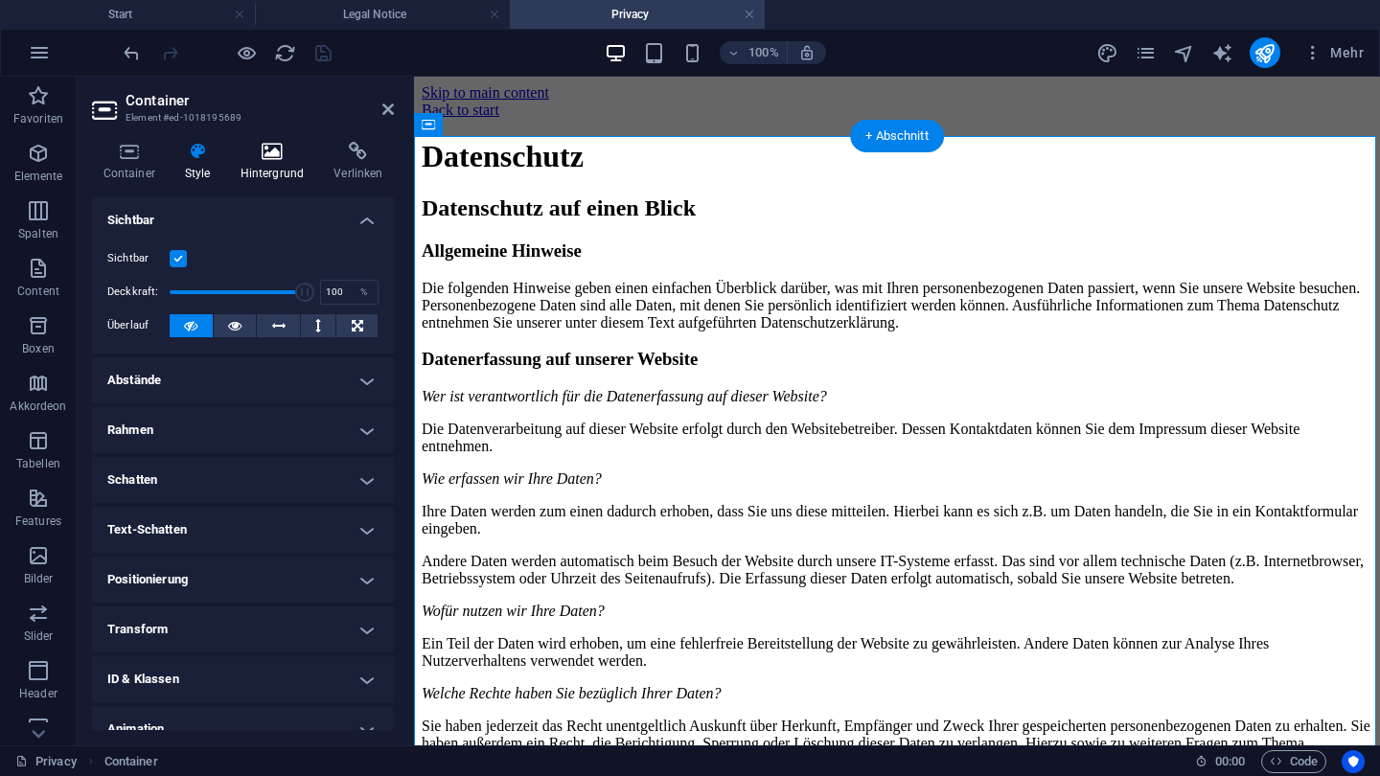
click at [268, 154] on icon at bounding box center [272, 151] width 86 height 19
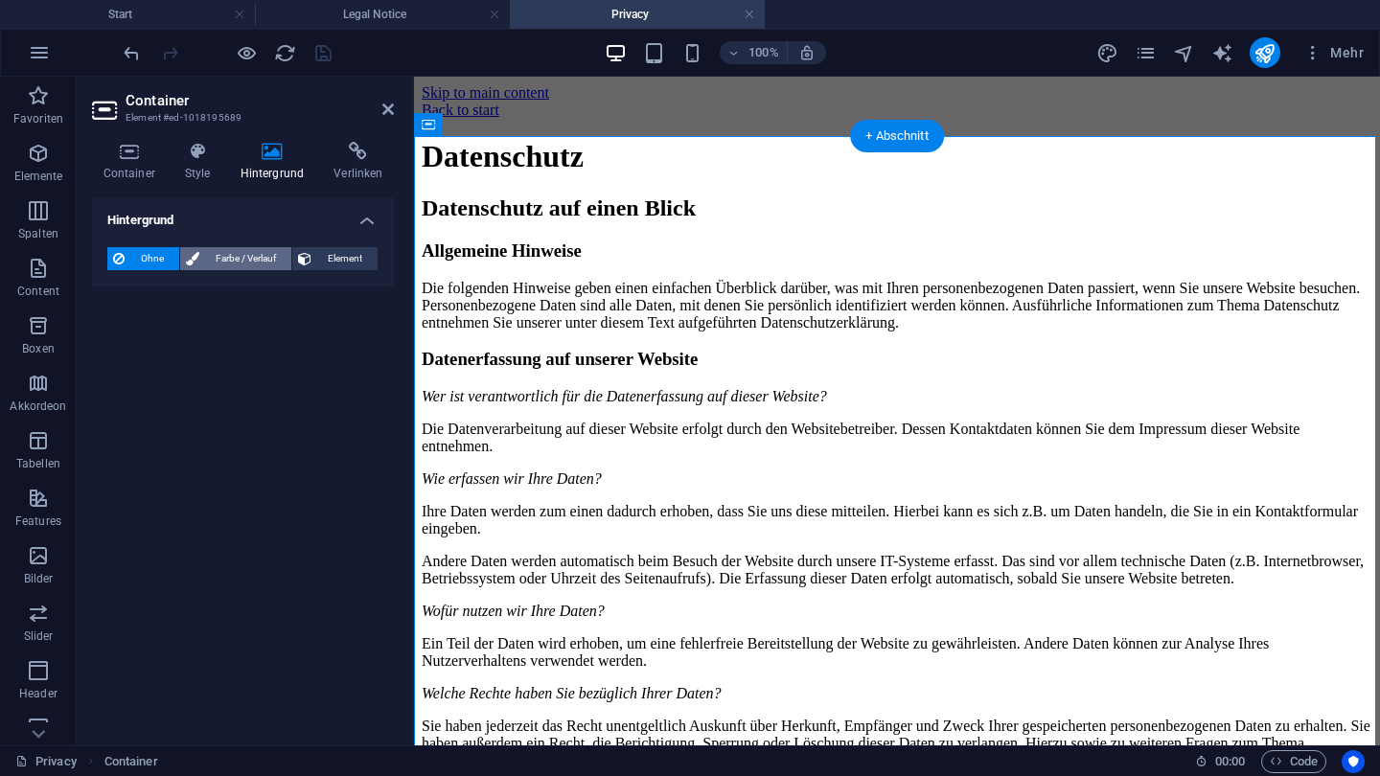
click at [237, 264] on span "Farbe / Verlauf" at bounding box center [245, 258] width 81 height 23
click at [116, 337] on span at bounding box center [119, 335] width 21 height 21
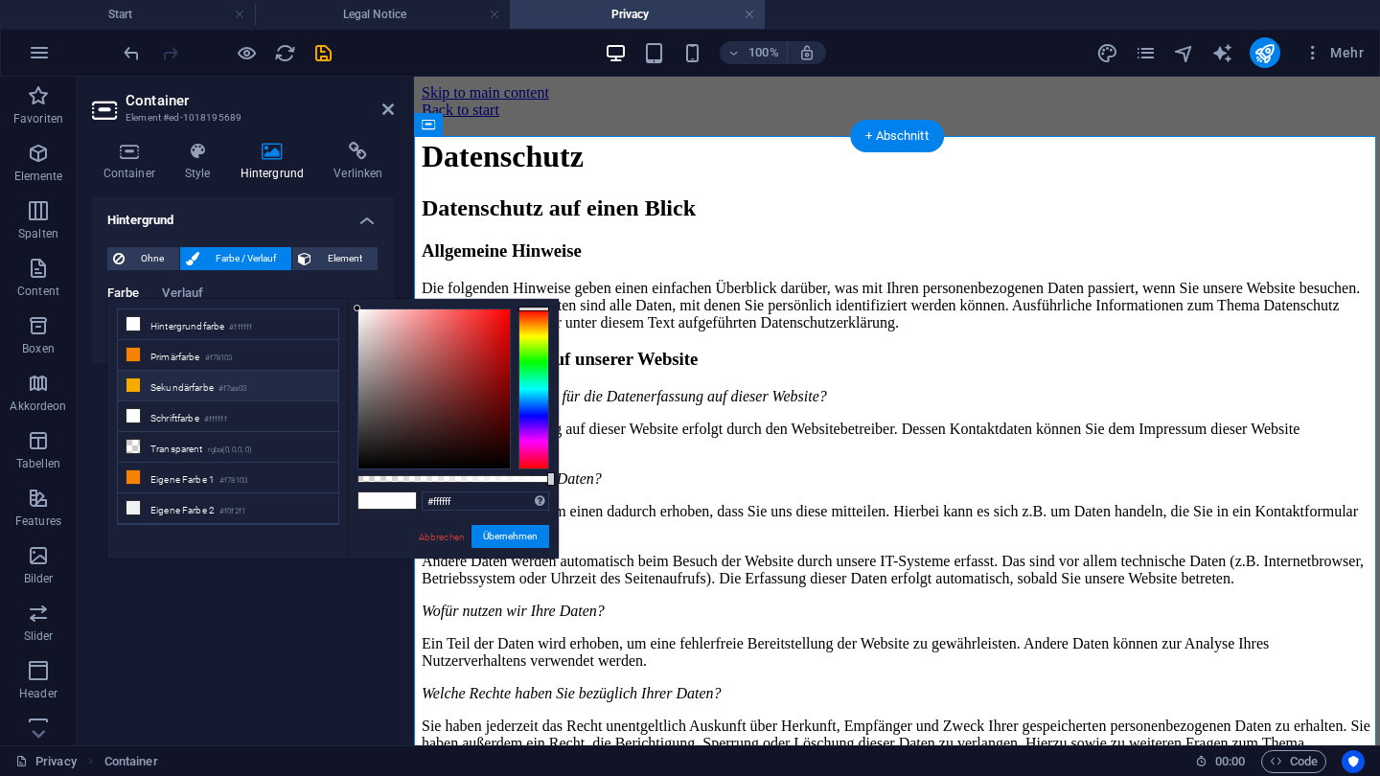
click at [161, 381] on li "Sekundärfarbe #f7aa03" at bounding box center [228, 386] width 220 height 31
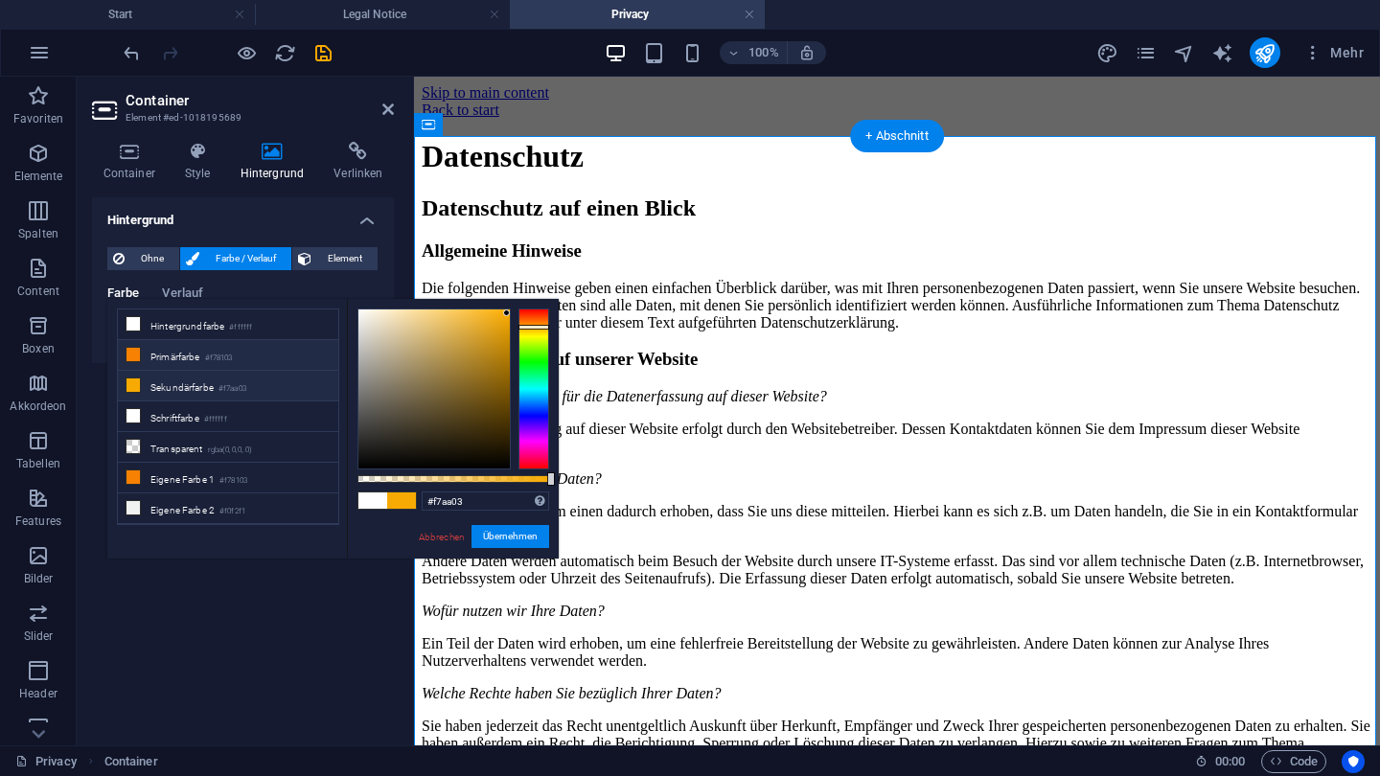
click at [242, 353] on li "Primärfarbe #f78103" at bounding box center [228, 355] width 220 height 31
click at [208, 377] on li "Sekundärfarbe #f7aa03" at bounding box center [228, 386] width 220 height 31
click at [213, 368] on li "Primärfarbe #f78103" at bounding box center [228, 355] width 220 height 31
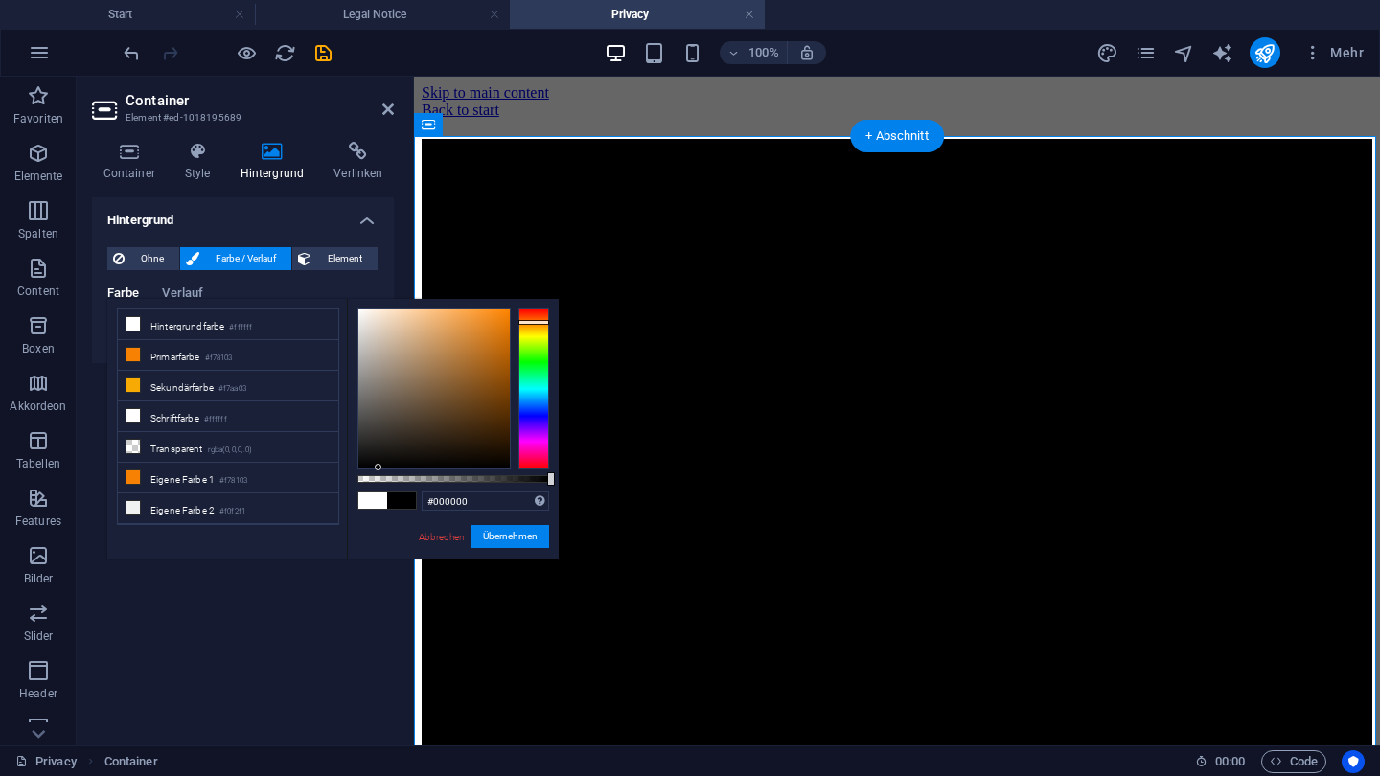
drag, startPoint x: 505, startPoint y: 314, endPoint x: 387, endPoint y: 489, distance: 210.5
click at [379, 498] on div "#000000 Unterstützte Formate: #0852ed rgb(8, 82, 237) rgba(8, 82, 237, 90%) hsv…" at bounding box center [453, 568] width 212 height 538
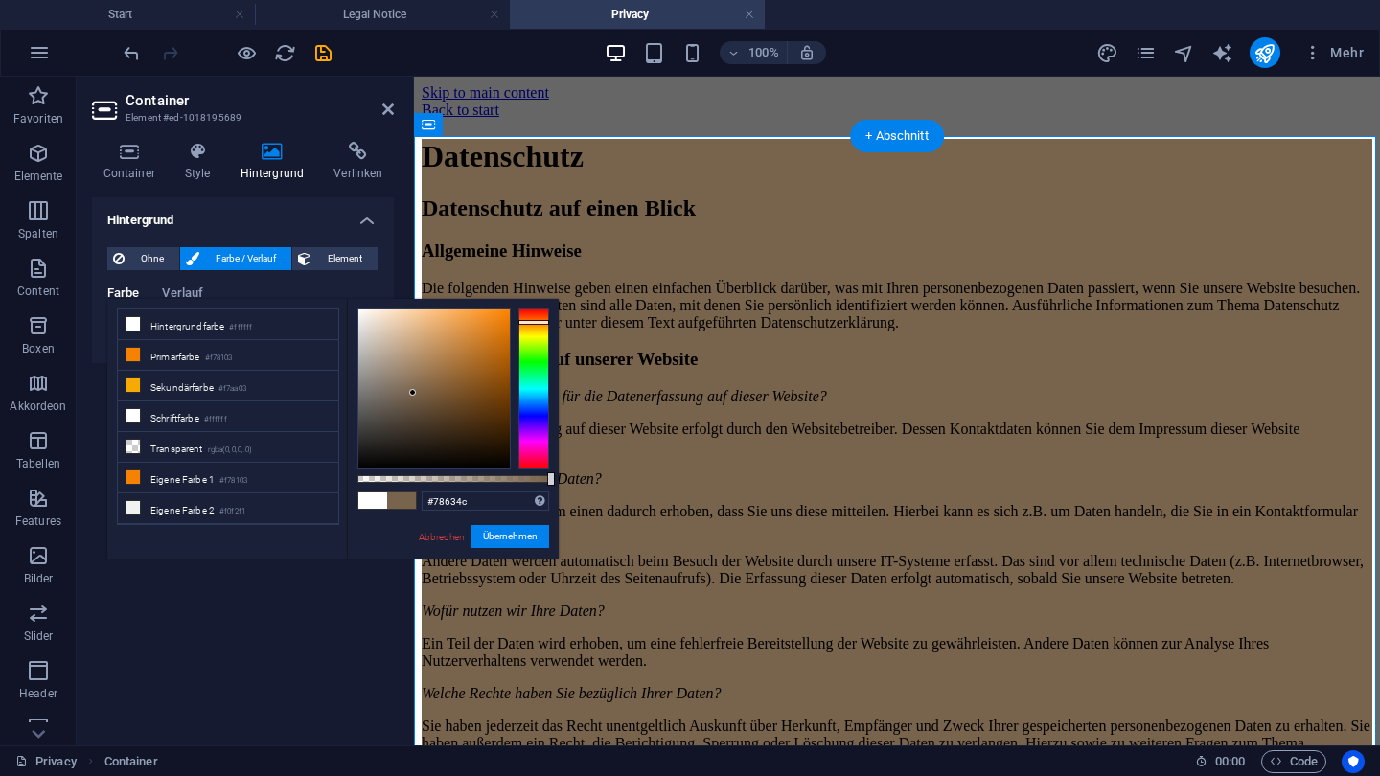
drag, startPoint x: 377, startPoint y: 467, endPoint x: 413, endPoint y: 393, distance: 82.3
click at [413, 393] on div at bounding box center [412, 392] width 7 height 7
click at [347, 254] on span "Element" at bounding box center [344, 258] width 55 height 23
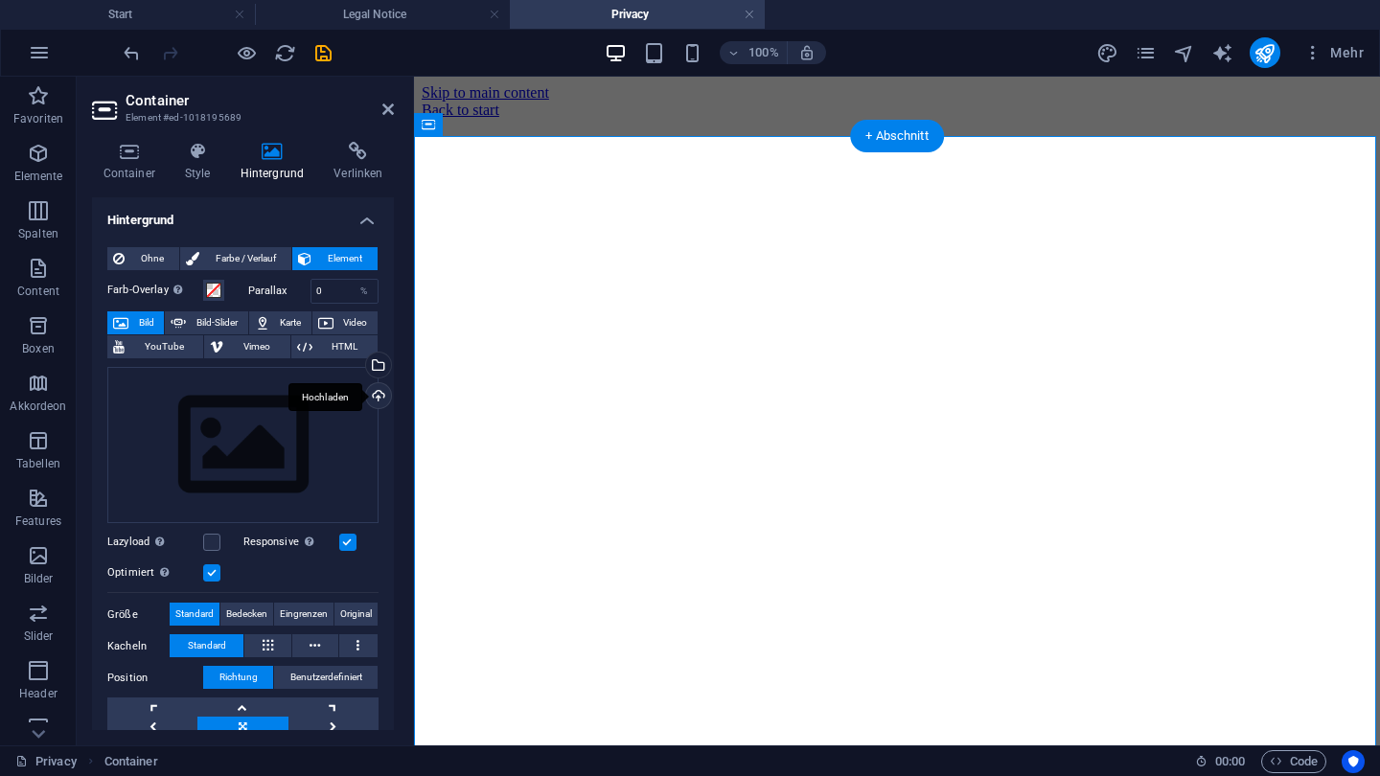
click at [379, 401] on div "Hochladen" at bounding box center [376, 397] width 29 height 29
click at [380, 358] on div "Wähle aus deinen Dateien, Stockfotos oder lade Dateien hoch" at bounding box center [376, 367] width 29 height 29
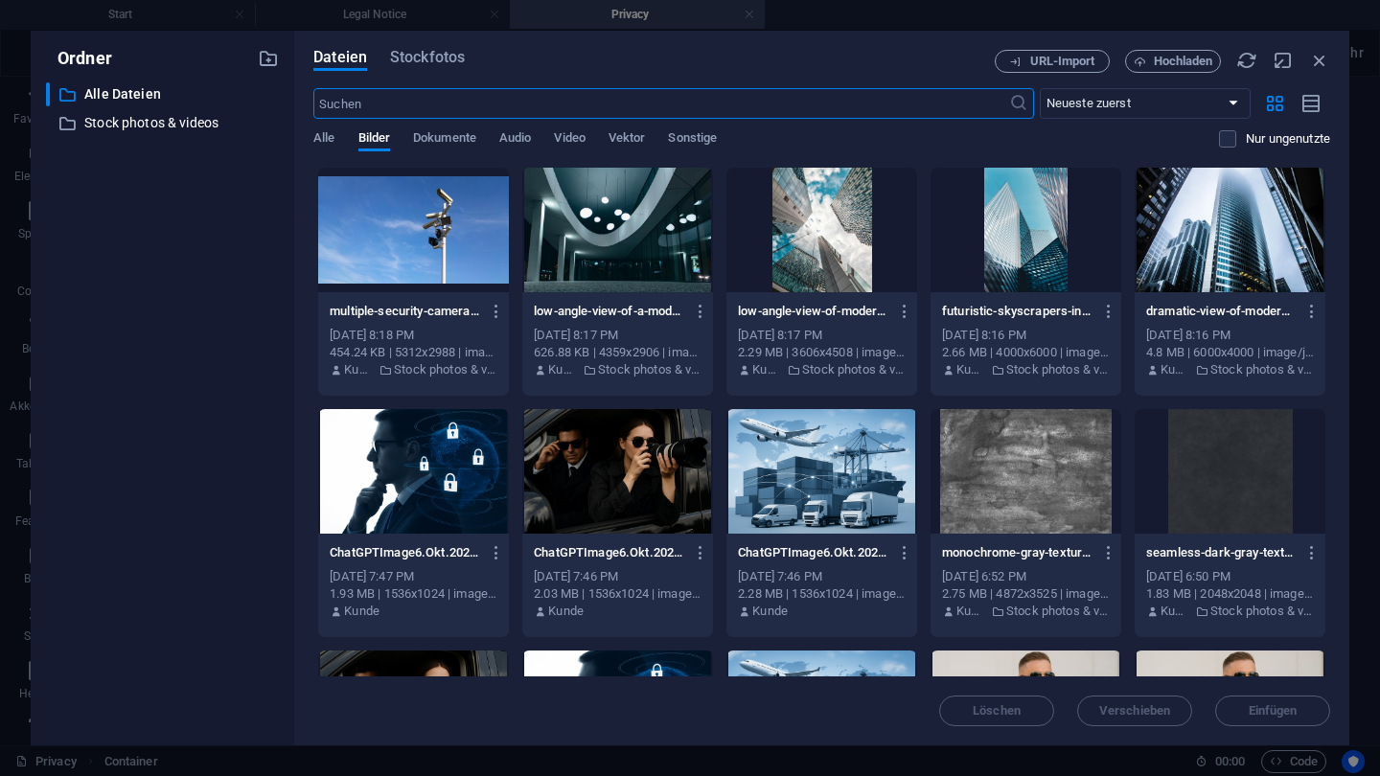
click at [1084, 481] on div at bounding box center [1026, 471] width 191 height 125
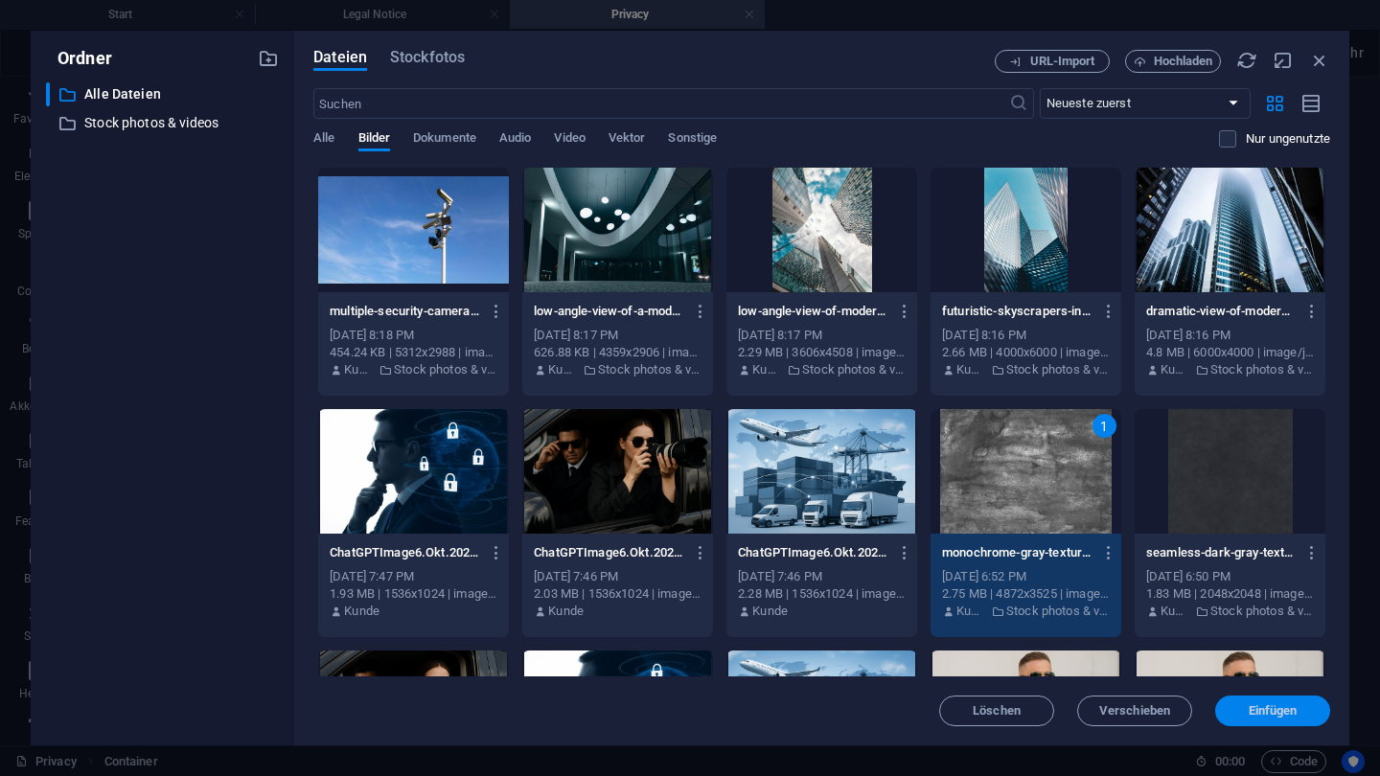
click at [1251, 719] on button "Einfügen" at bounding box center [1272, 711] width 115 height 31
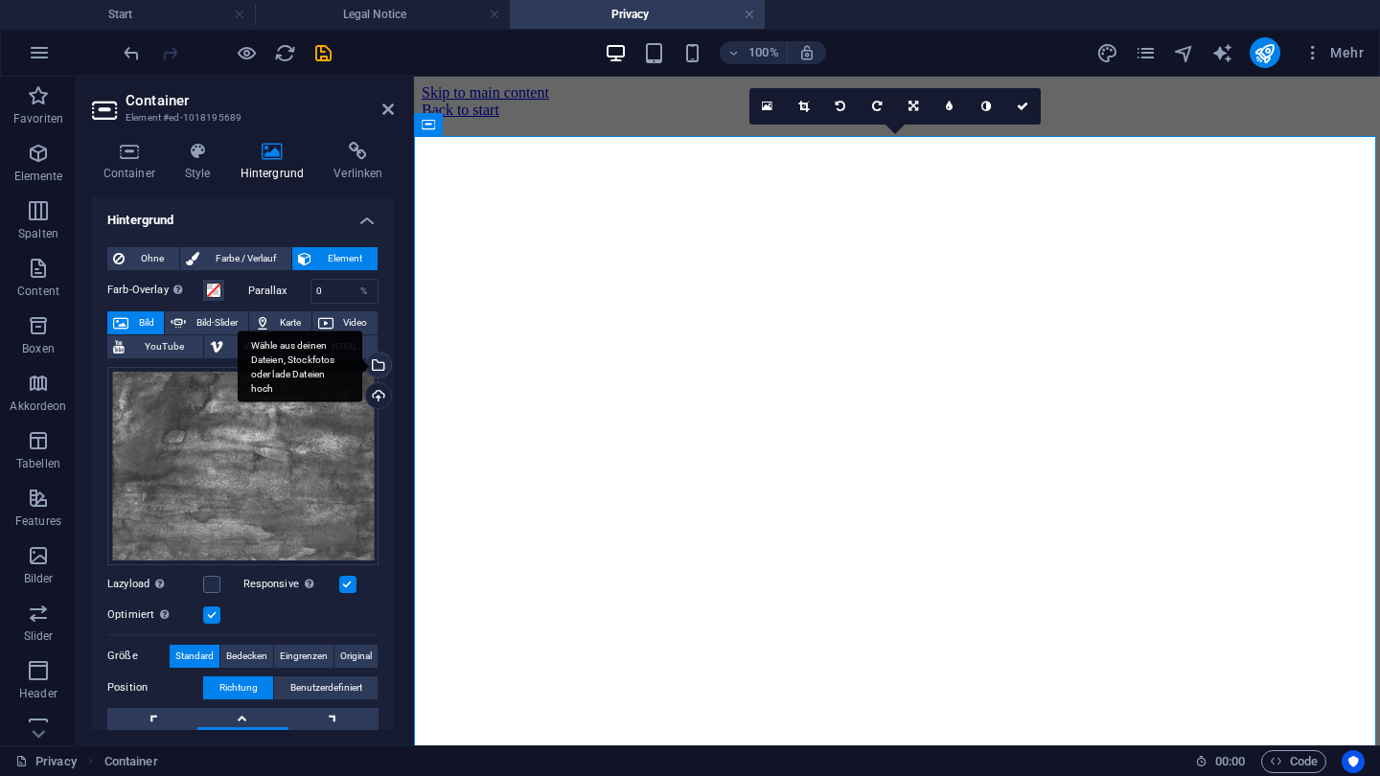
click at [379, 370] on div "Wähle aus deinen Dateien, Stockfotos oder lade Dateien hoch" at bounding box center [376, 367] width 29 height 29
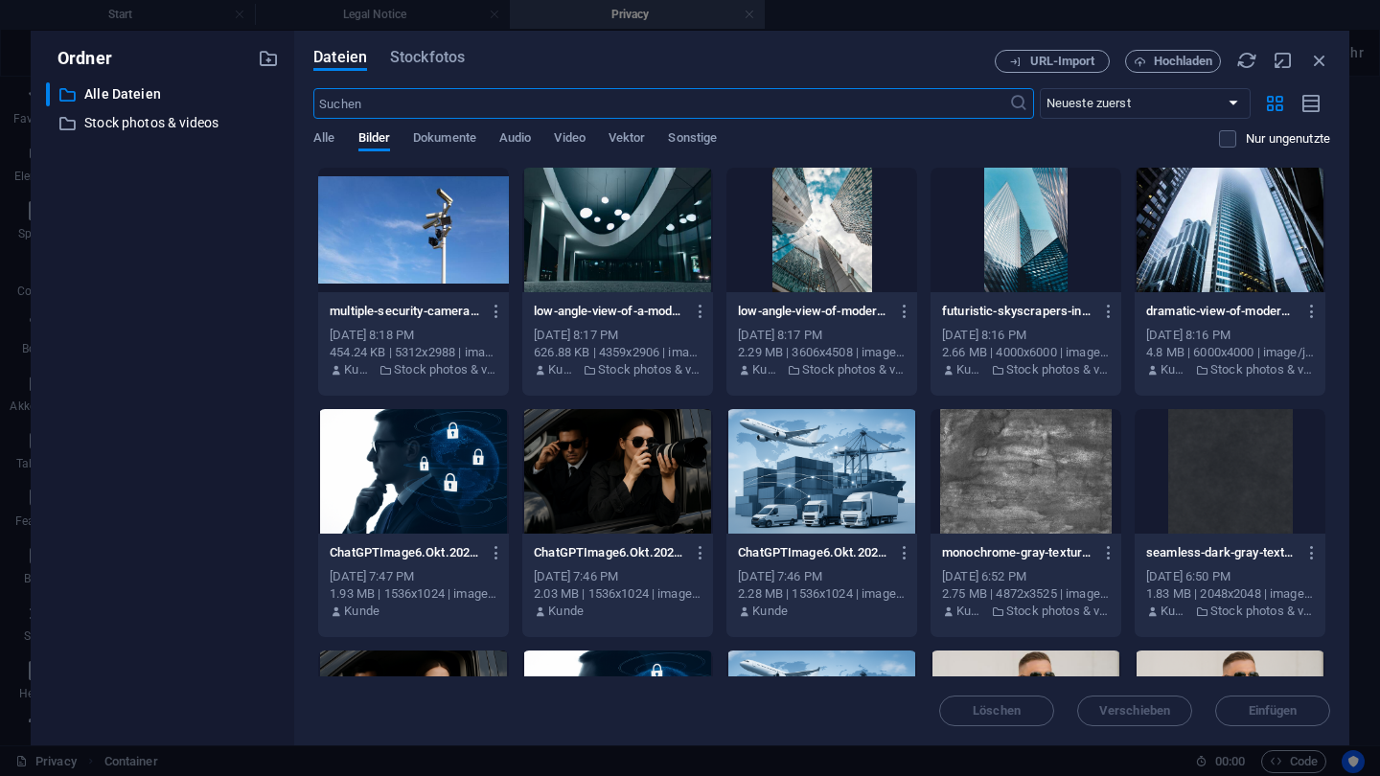
click at [431, 230] on div at bounding box center [413, 230] width 191 height 125
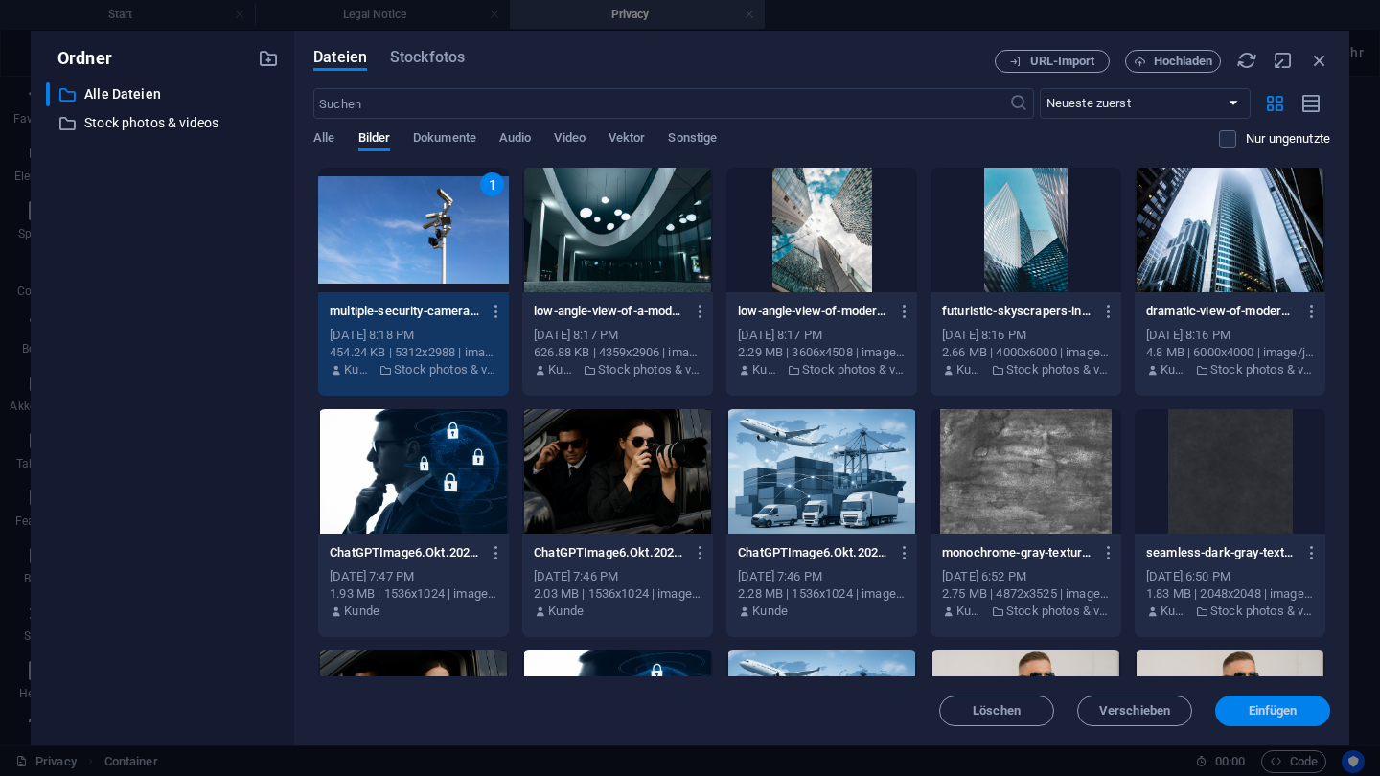
click at [1228, 704] on button "Einfügen" at bounding box center [1272, 711] width 115 height 31
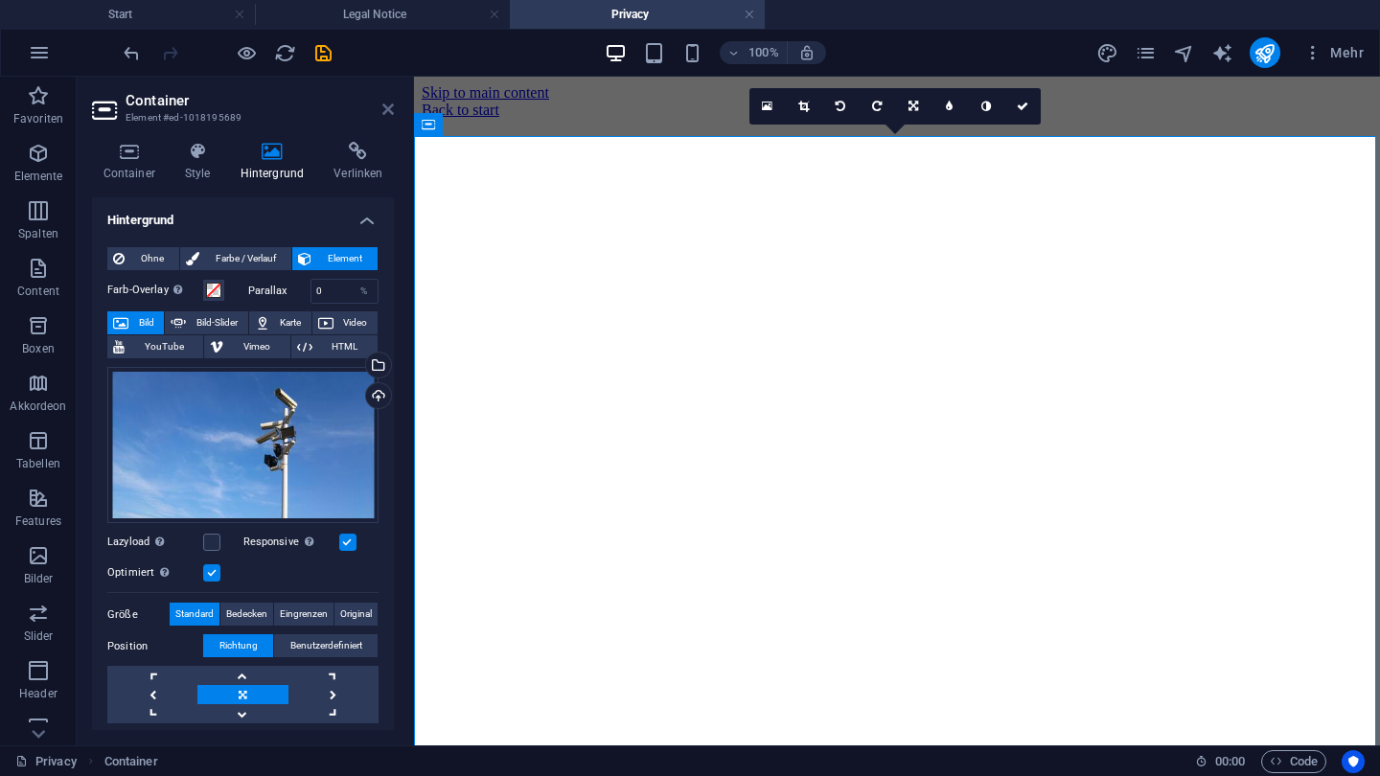
click at [382, 102] on link at bounding box center [388, 110] width 12 height 16
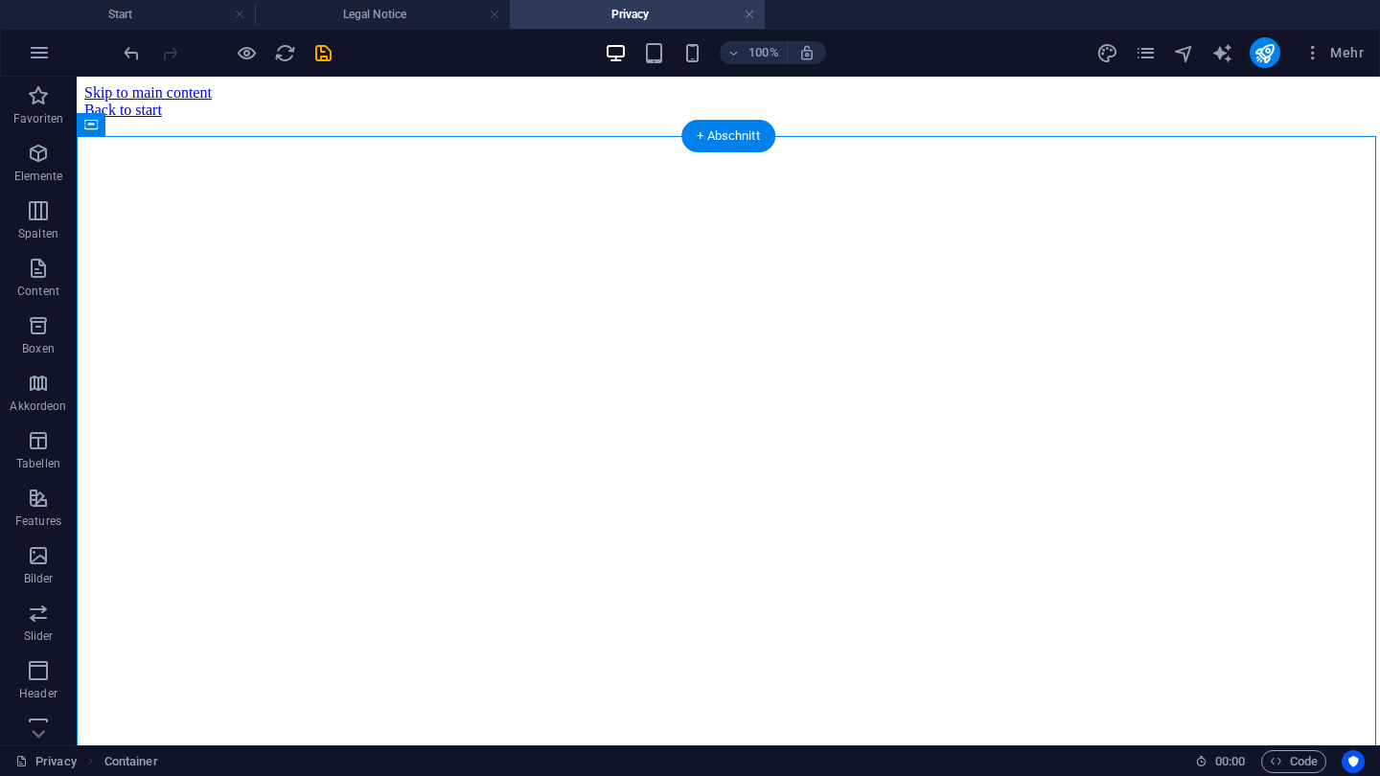
click at [229, 119] on figure at bounding box center [728, 119] width 1288 height 0
click at [175, 129] on icon at bounding box center [176, 125] width 11 height 20
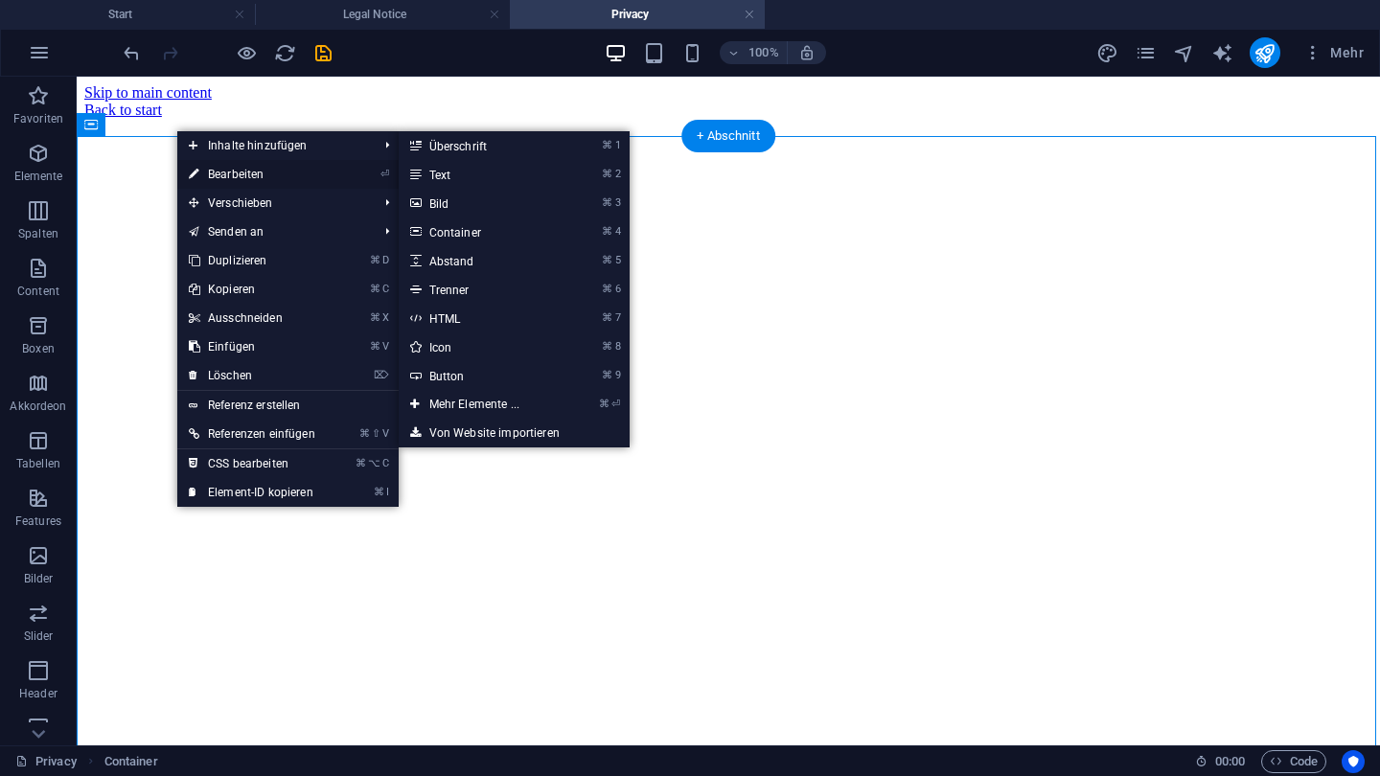
click at [356, 166] on li "⏎ Bearbeiten" at bounding box center [287, 174] width 221 height 29
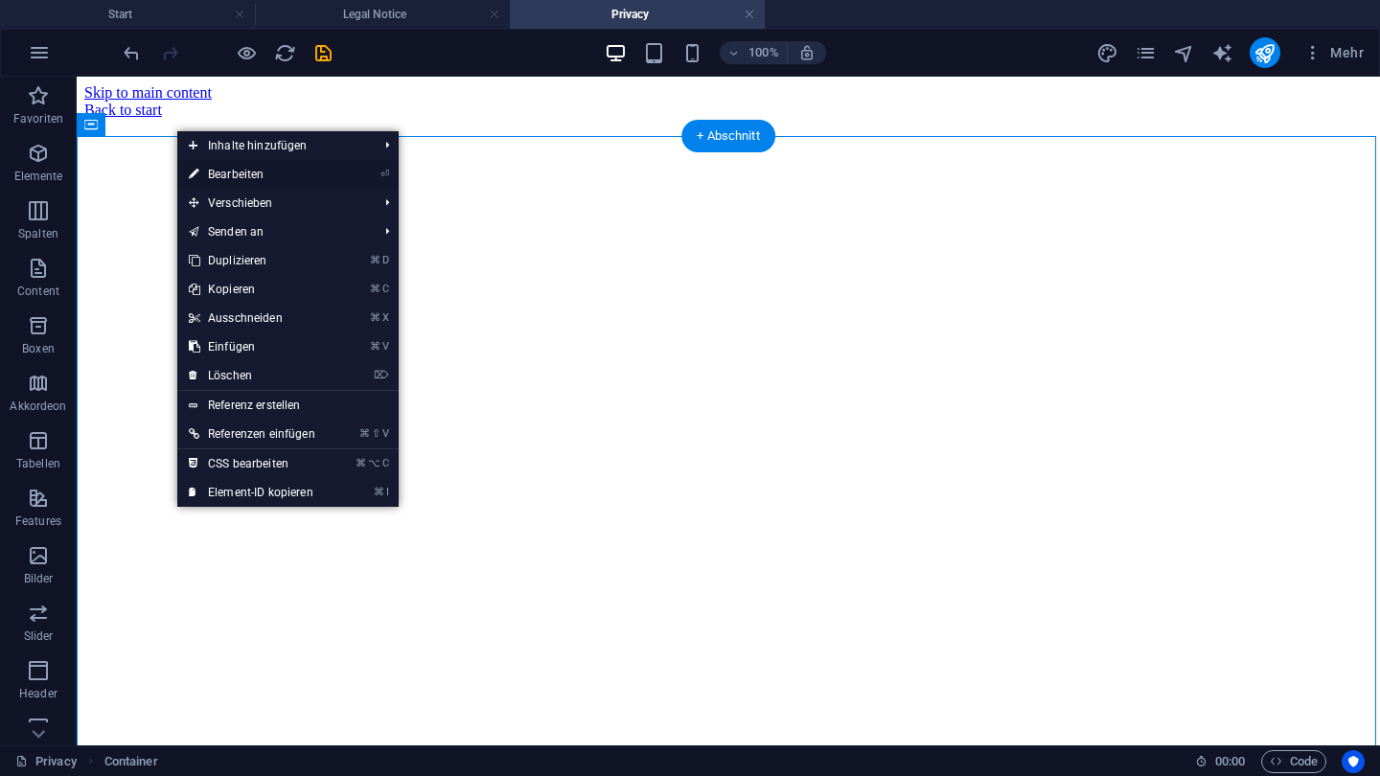
click at [358, 176] on li "⏎ Bearbeiten" at bounding box center [287, 174] width 221 height 29
click at [379, 178] on li "⏎ Bearbeiten" at bounding box center [287, 174] width 221 height 29
click at [386, 173] on icon "⏎" at bounding box center [385, 174] width 9 height 12
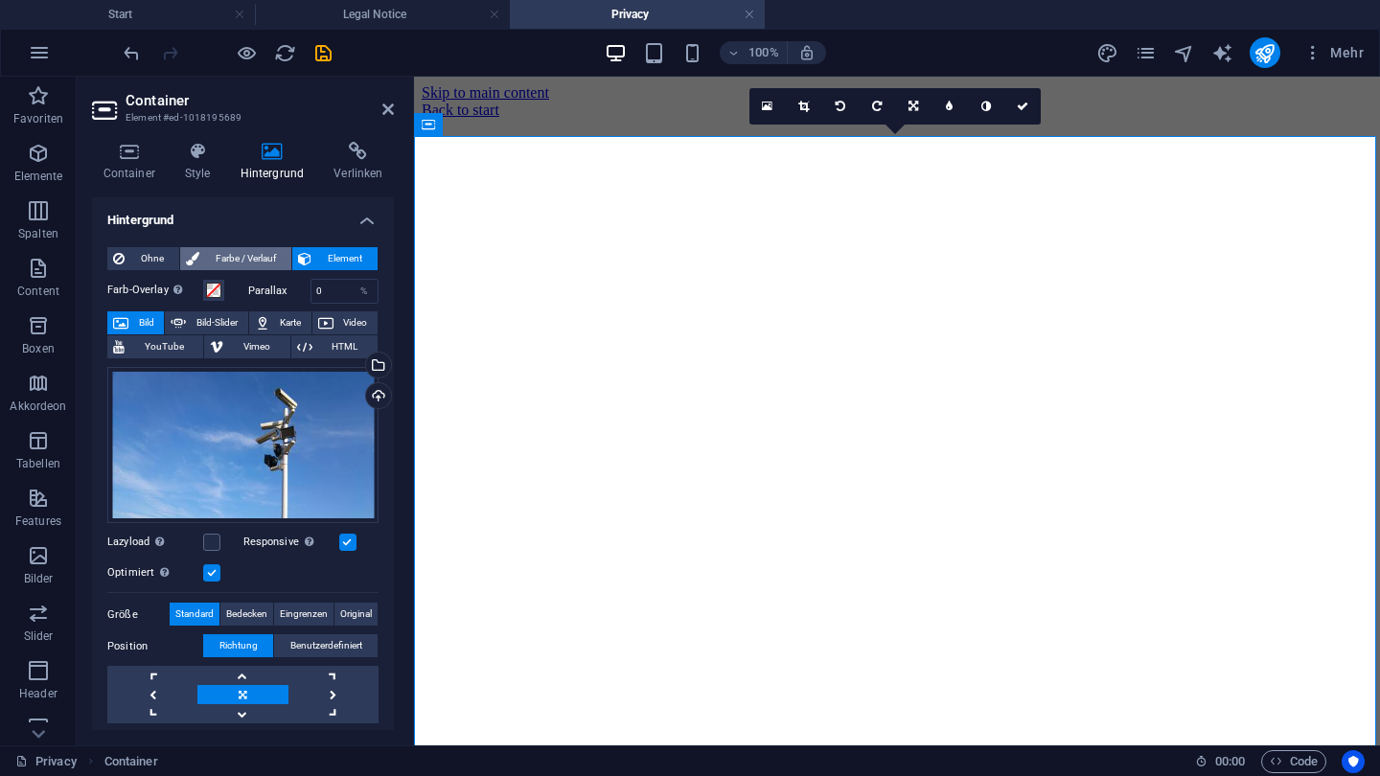
click at [252, 263] on span "Farbe / Verlauf" at bounding box center [245, 258] width 81 height 23
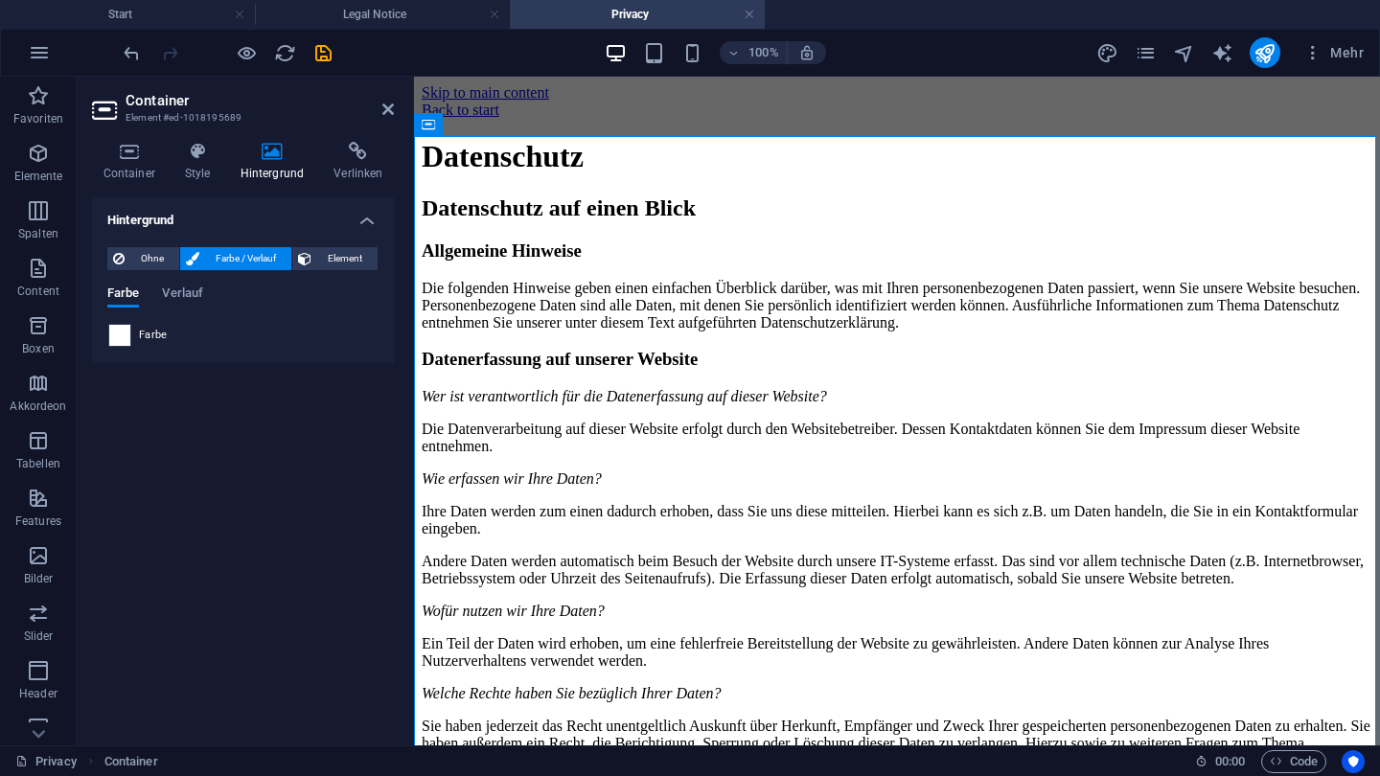
click at [123, 330] on span at bounding box center [119, 335] width 21 height 21
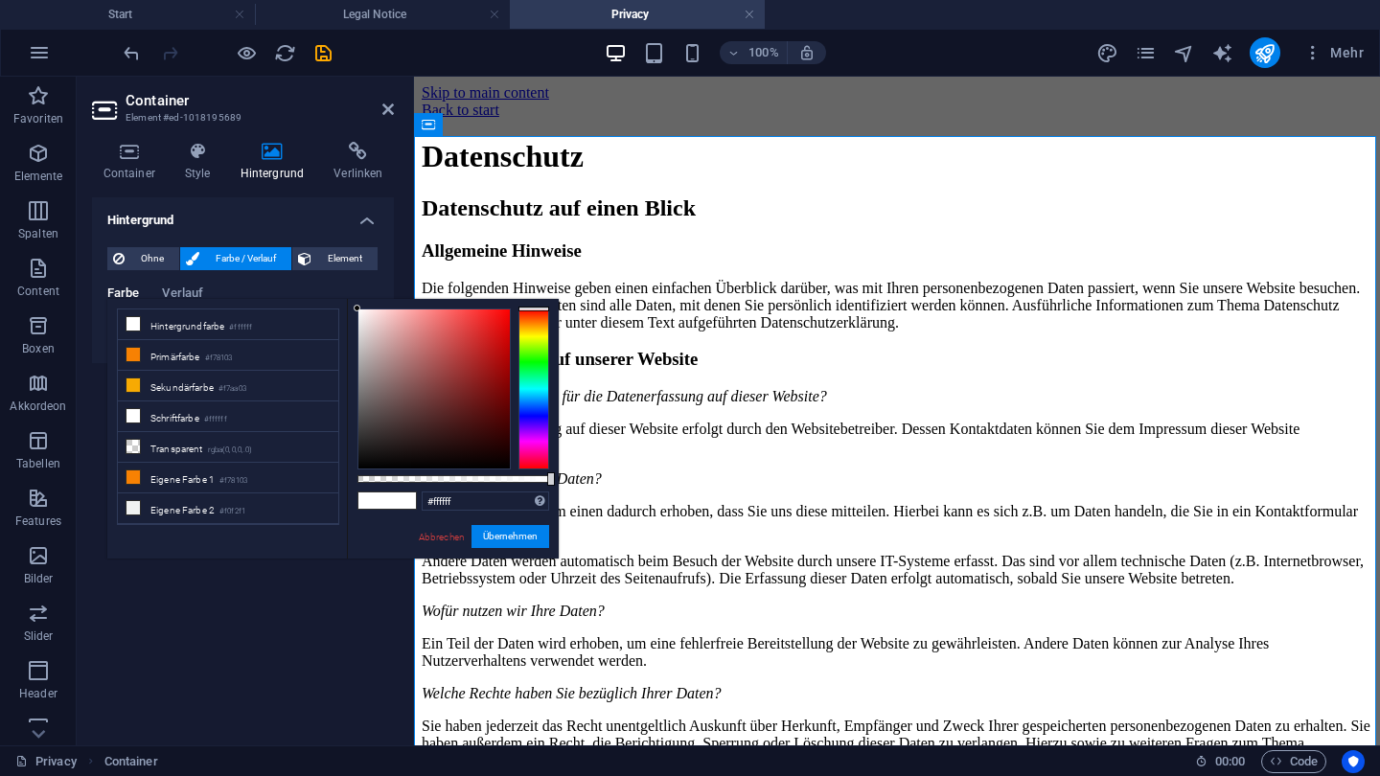
click at [382, 109] on icon at bounding box center [388, 109] width 12 height 15
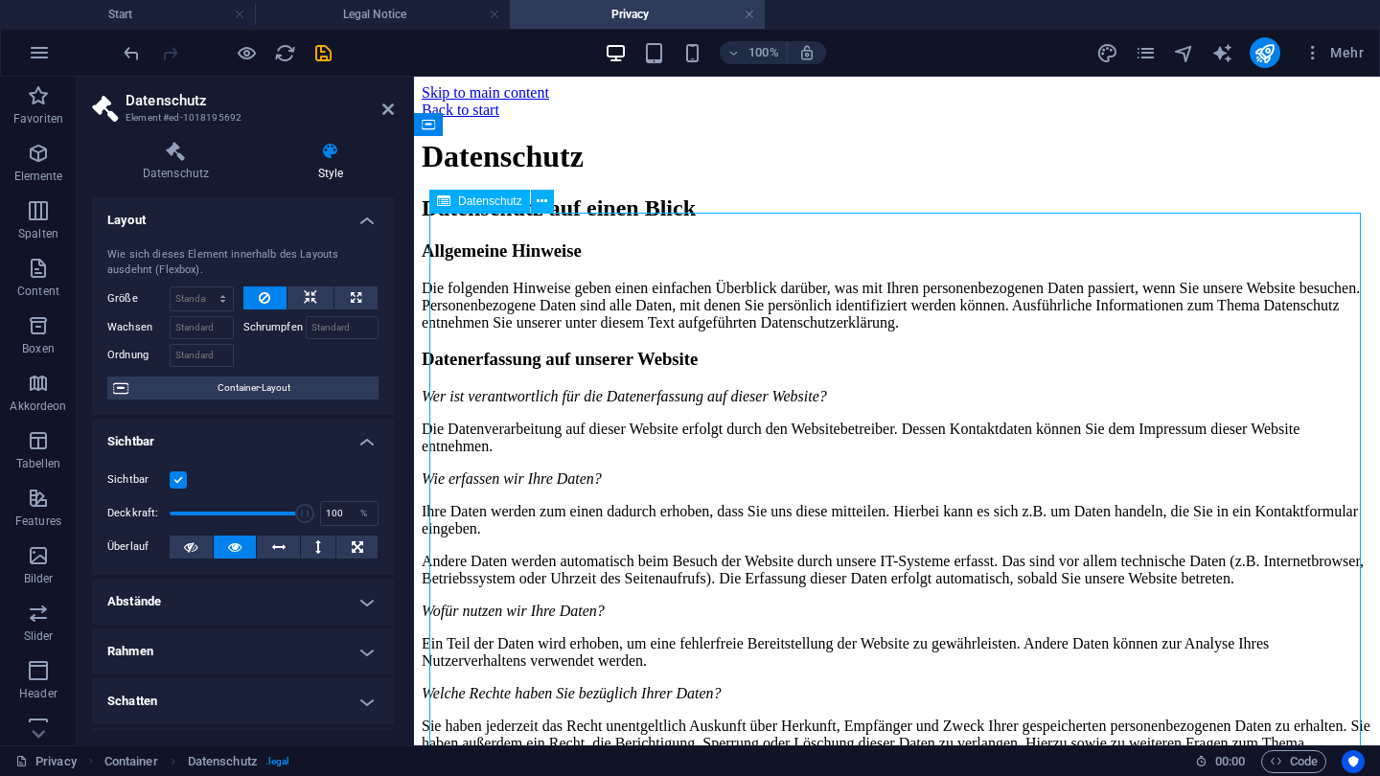
drag, startPoint x: 442, startPoint y: 239, endPoint x: 491, endPoint y: 242, distance: 49.0
click at [160, 153] on icon at bounding box center [176, 151] width 168 height 19
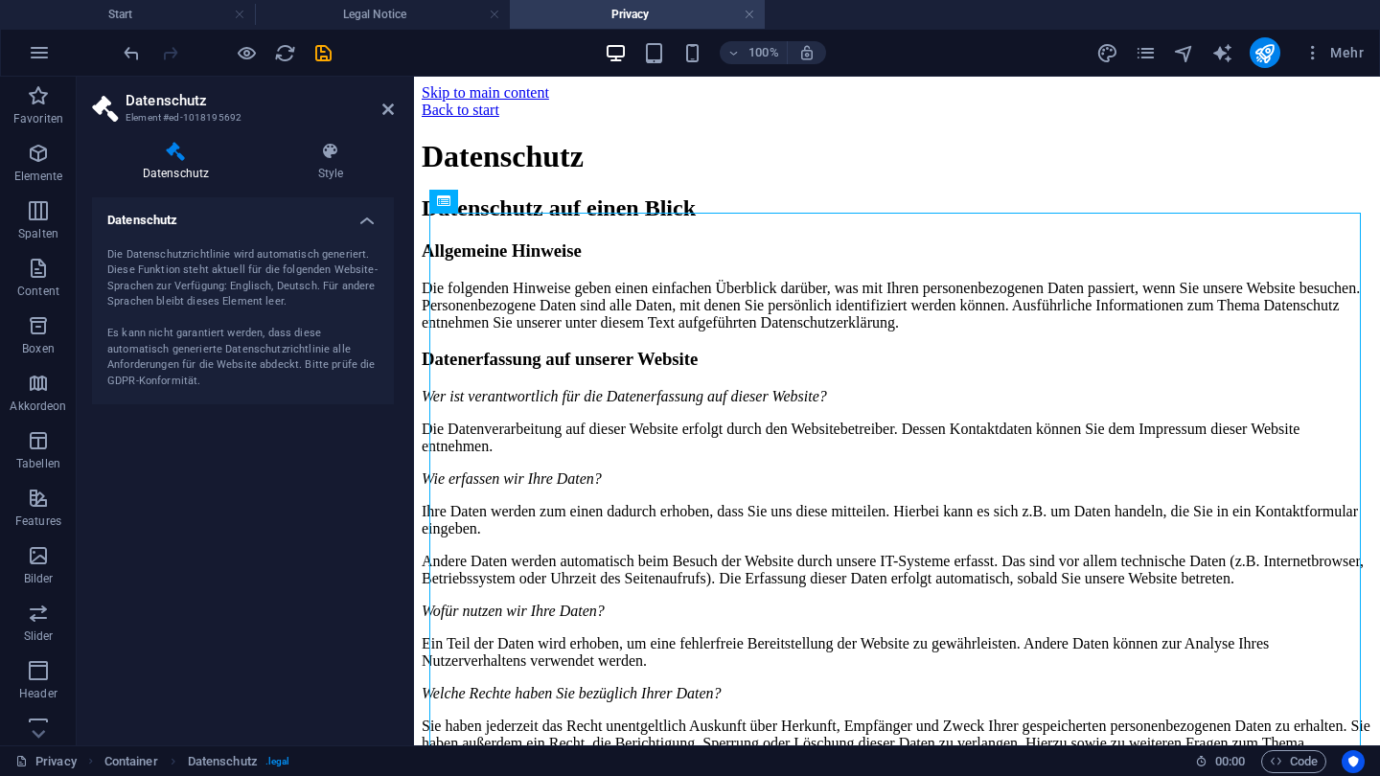
click at [367, 219] on h4 "Datenschutz" at bounding box center [243, 214] width 302 height 35
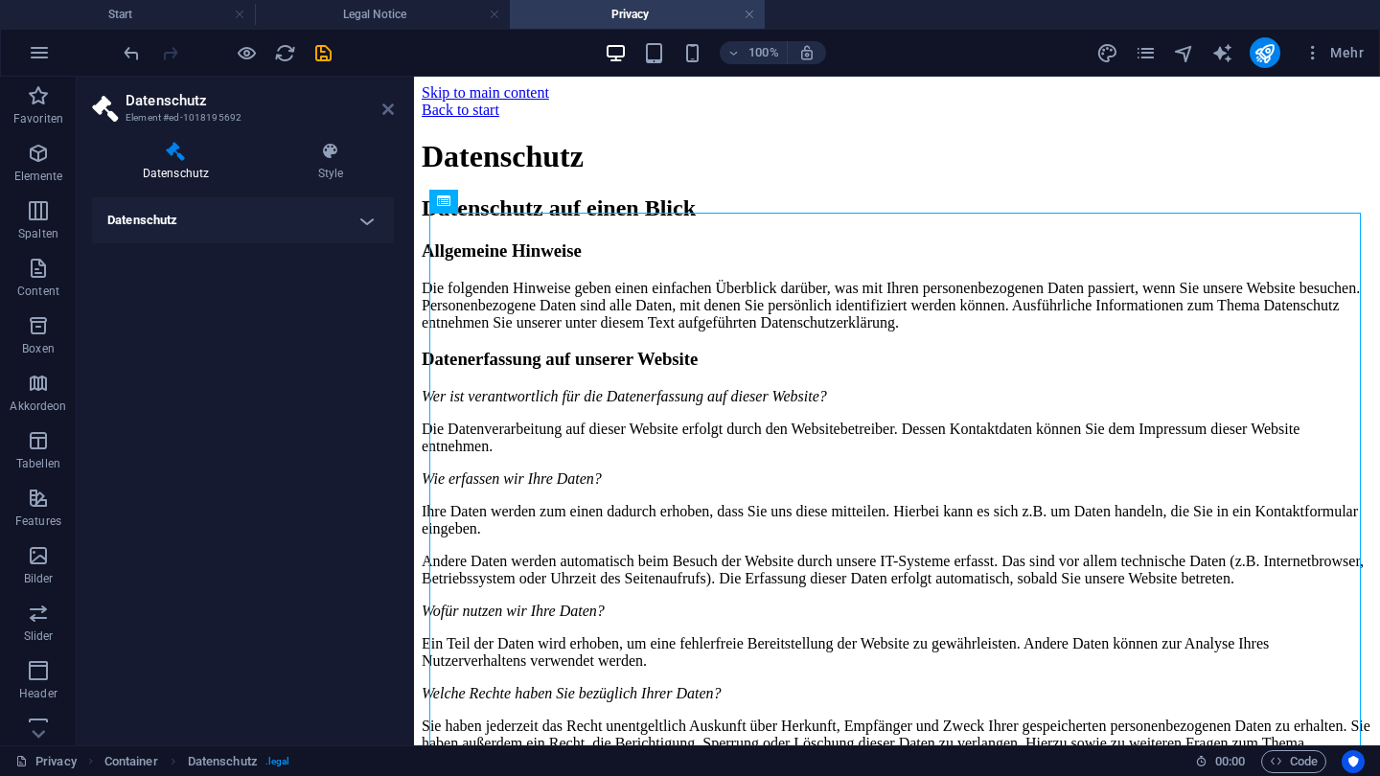
click at [387, 109] on icon at bounding box center [388, 109] width 12 height 15
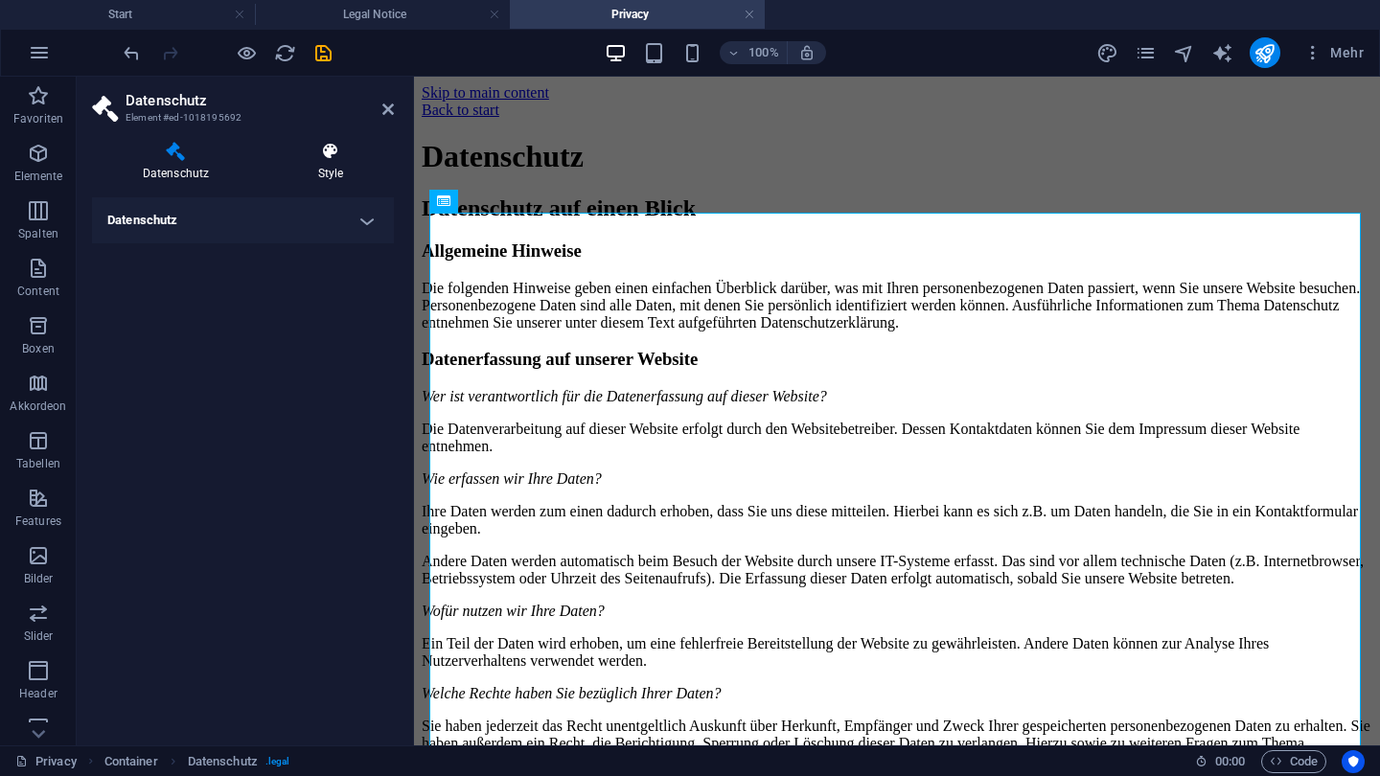
click at [341, 156] on icon at bounding box center [330, 151] width 127 height 19
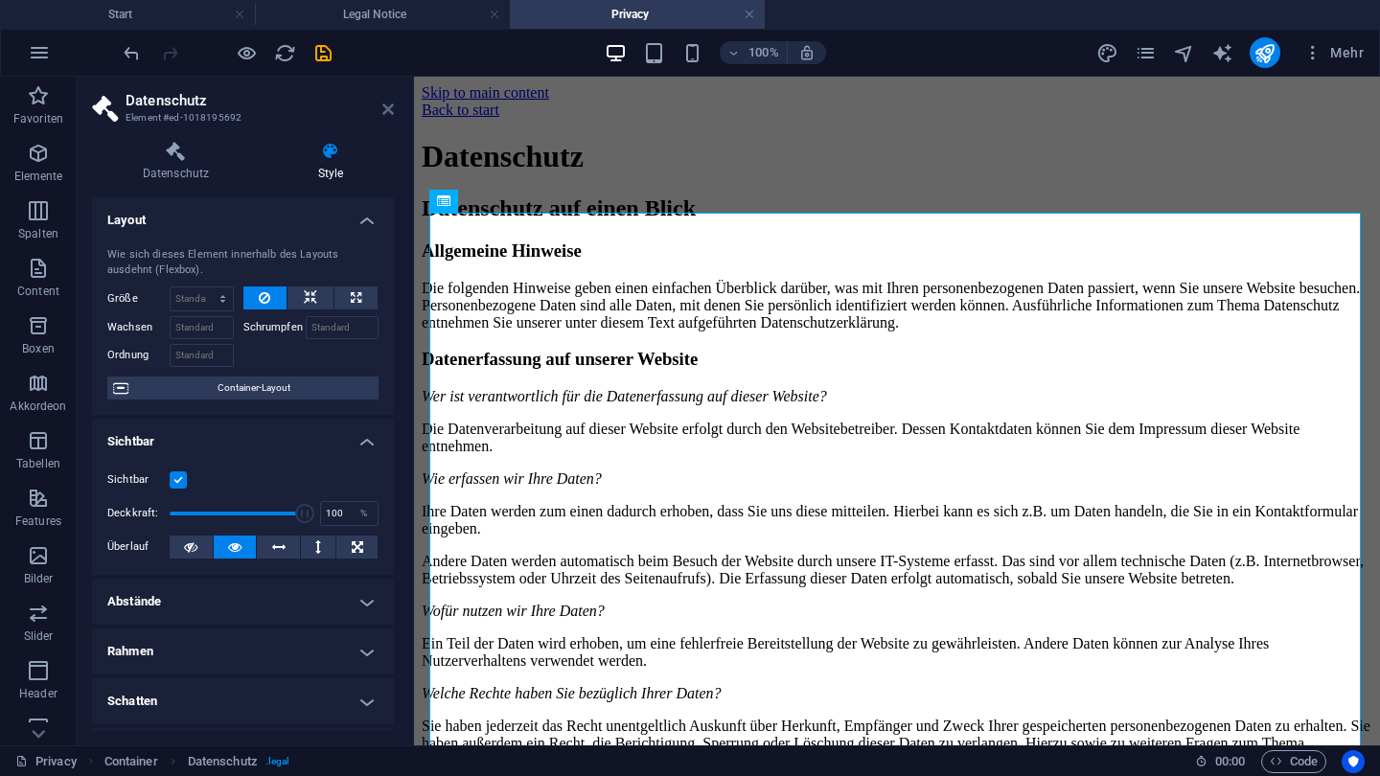
click at [382, 107] on icon at bounding box center [388, 109] width 12 height 15
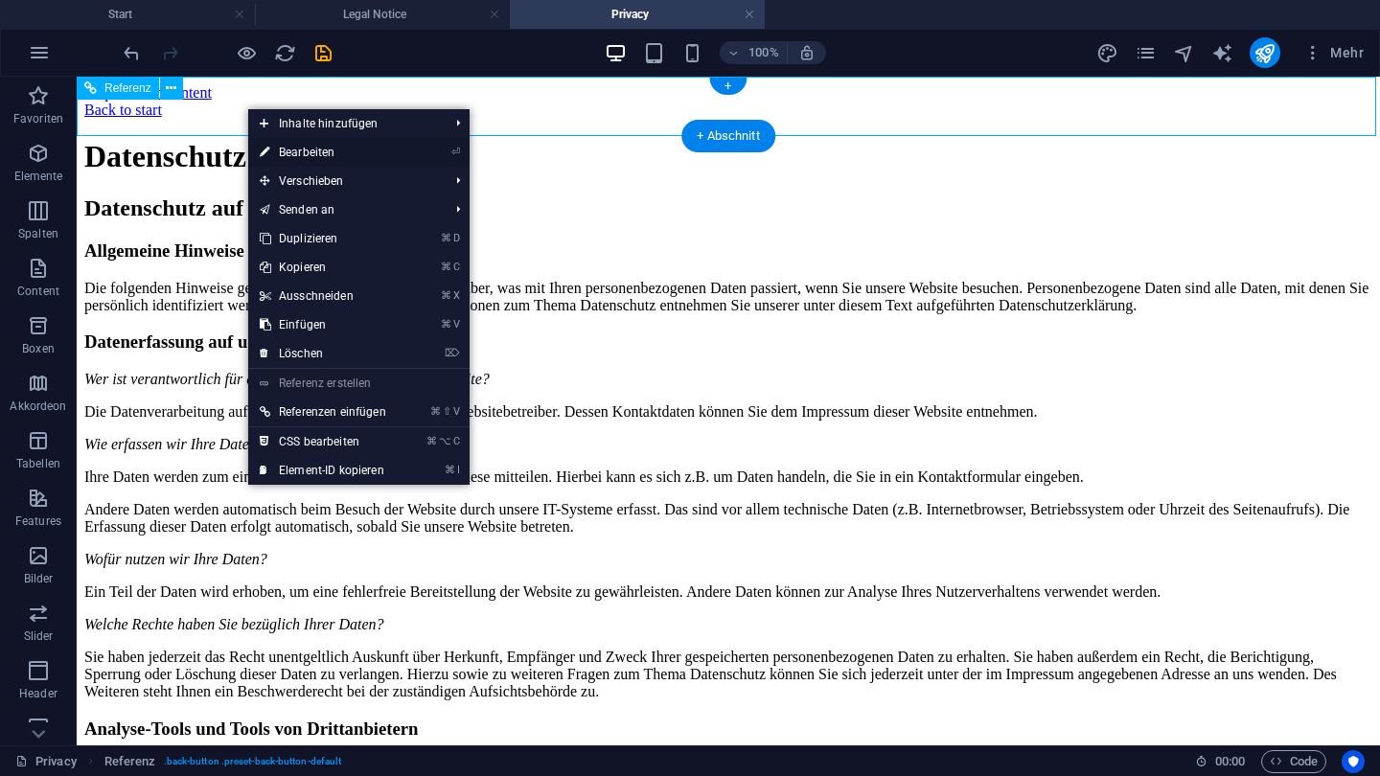
click at [287, 145] on link "⏎ Bearbeiten" at bounding box center [323, 152] width 150 height 29
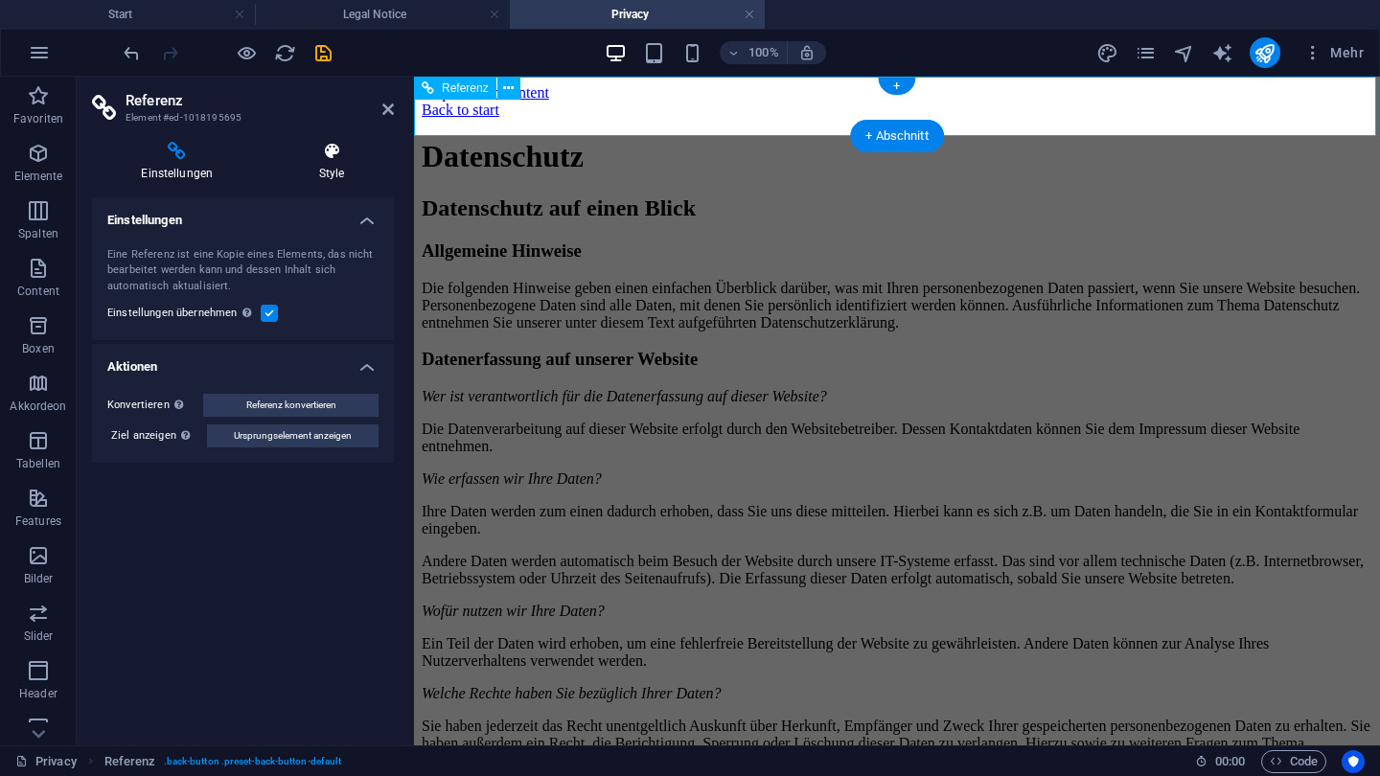
click at [335, 168] on h4 "Style" at bounding box center [332, 162] width 124 height 40
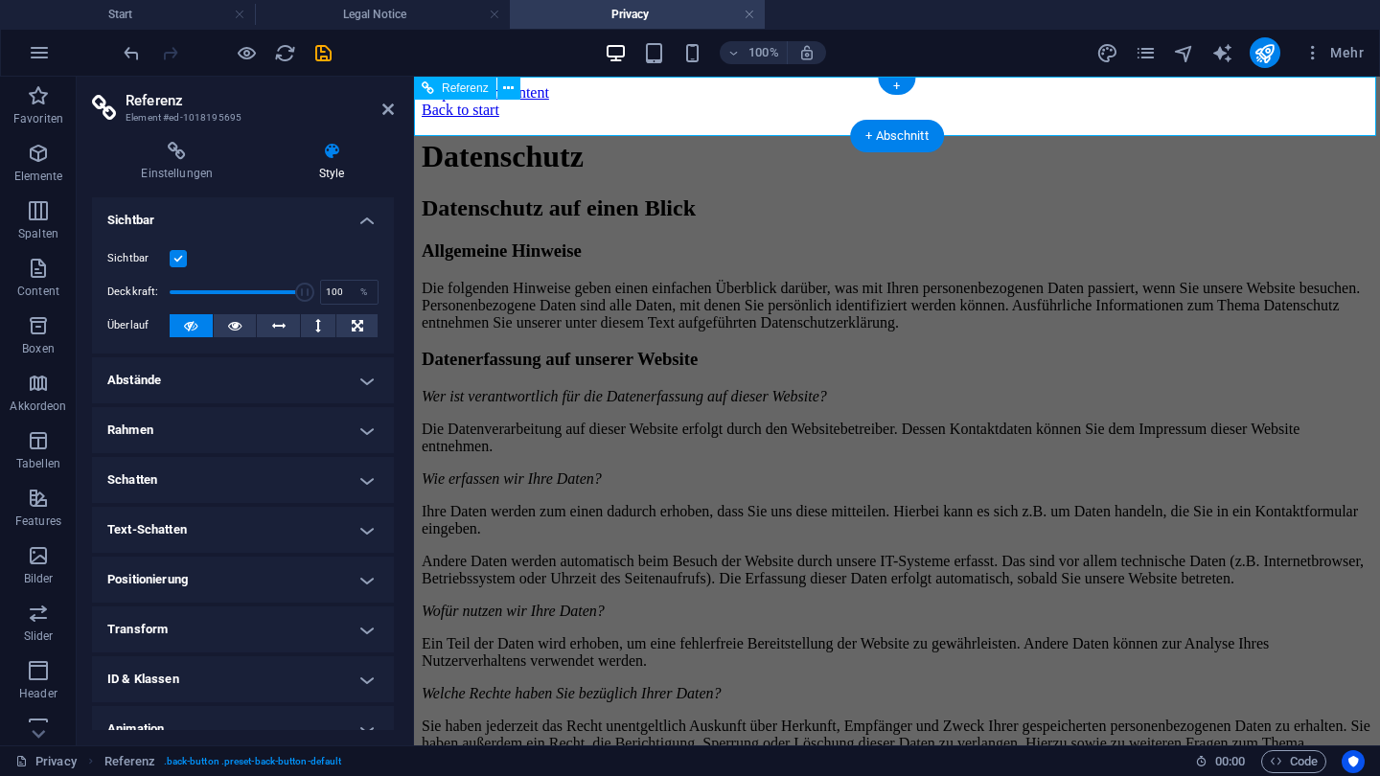
click at [398, 114] on aside "Referenz Element #ed-1018195695 Einstellungen Style Einstellungen Eine Referenz…" at bounding box center [245, 411] width 337 height 669
click at [393, 114] on icon at bounding box center [388, 109] width 12 height 15
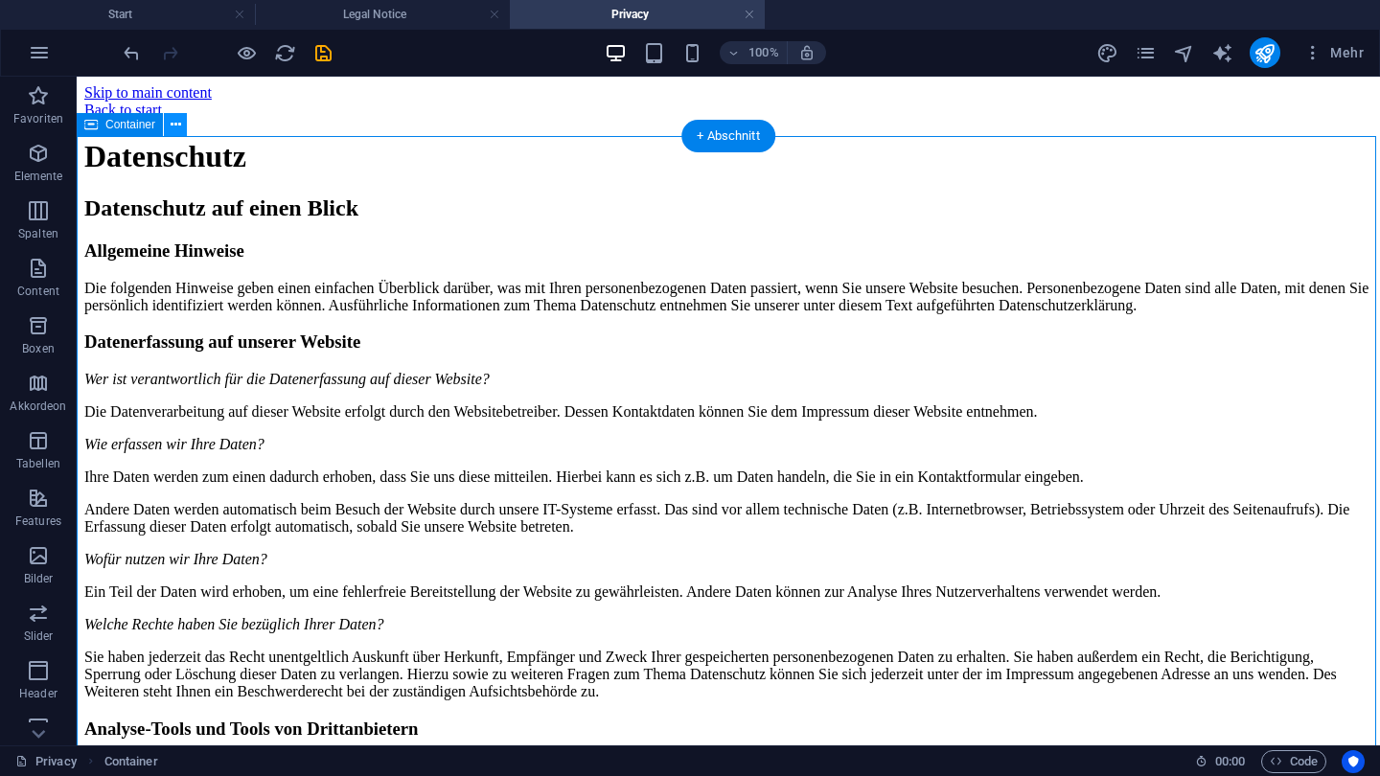
click at [174, 130] on icon at bounding box center [176, 125] width 11 height 20
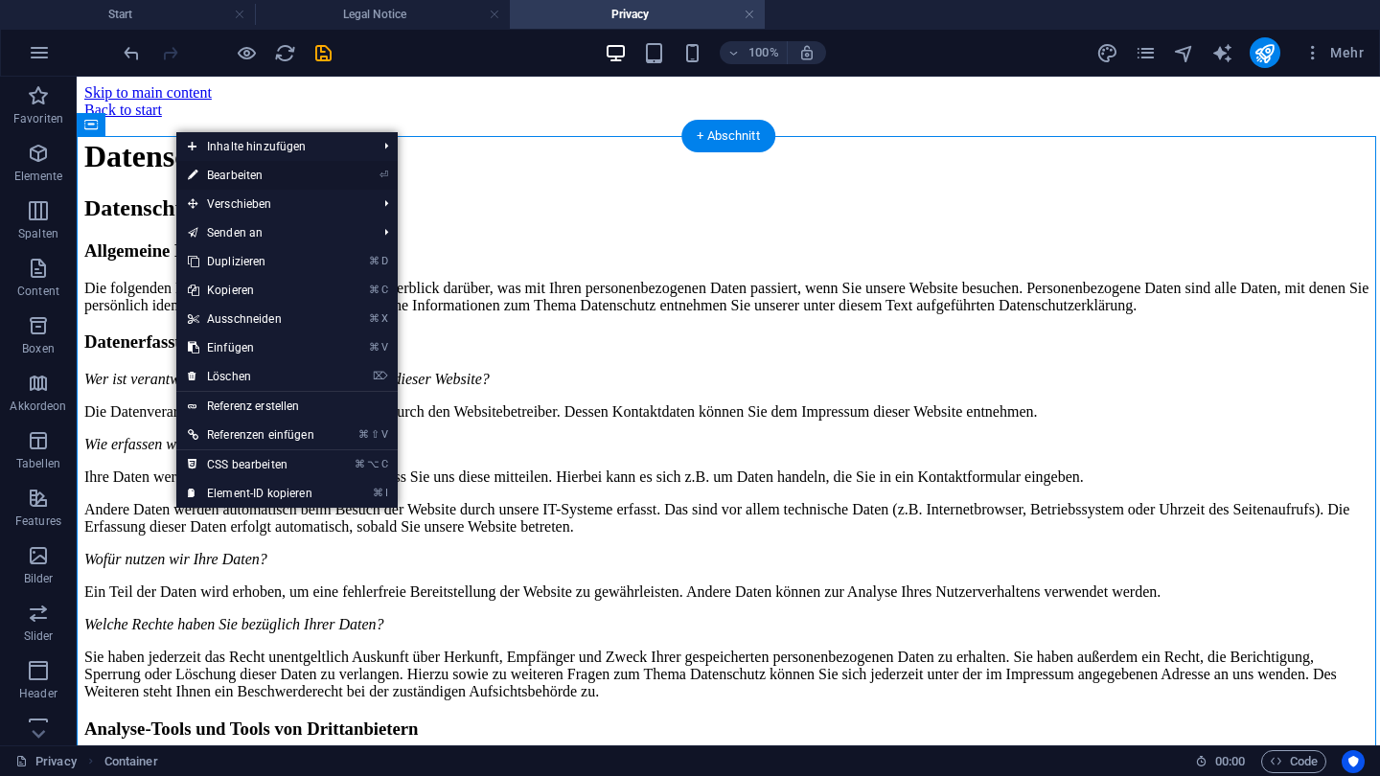
click at [239, 181] on link "⏎ Bearbeiten" at bounding box center [251, 175] width 150 height 29
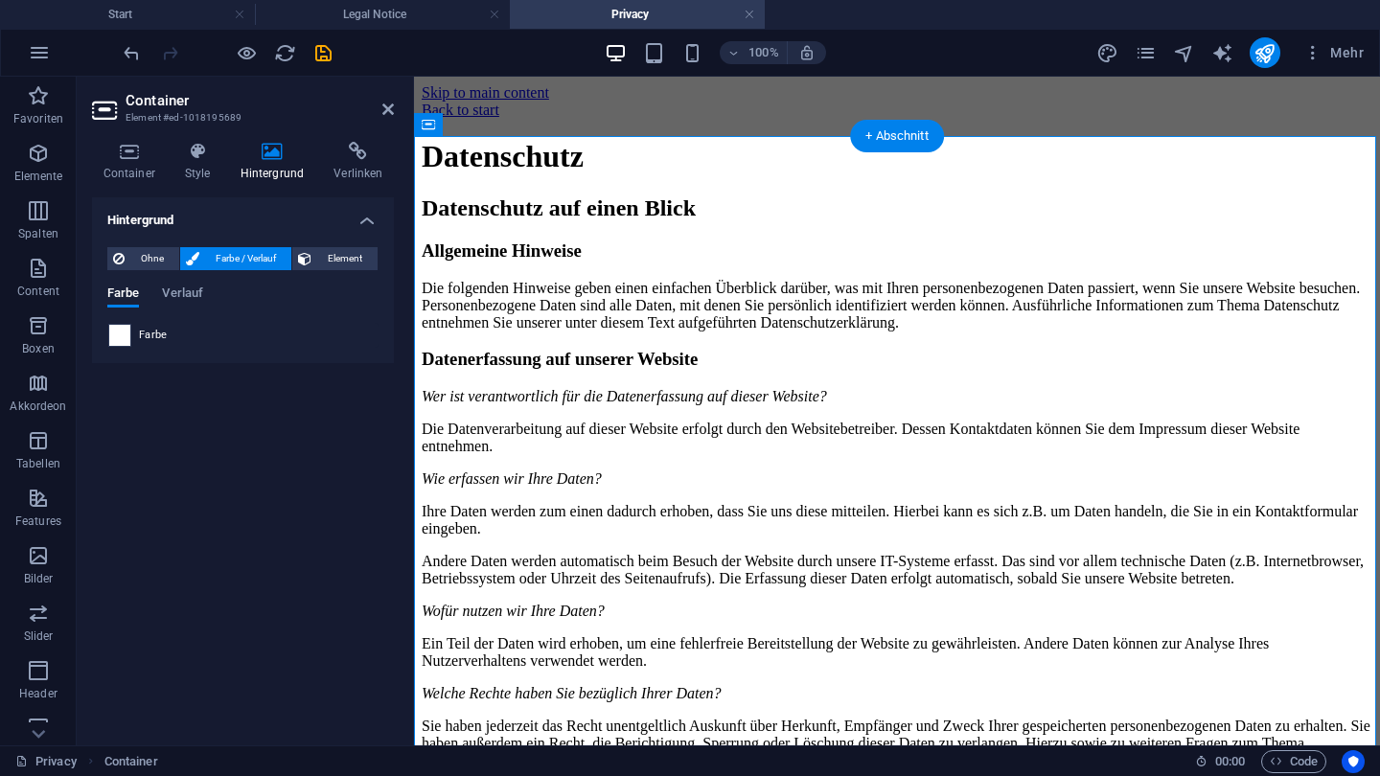
click at [127, 332] on span at bounding box center [119, 335] width 21 height 21
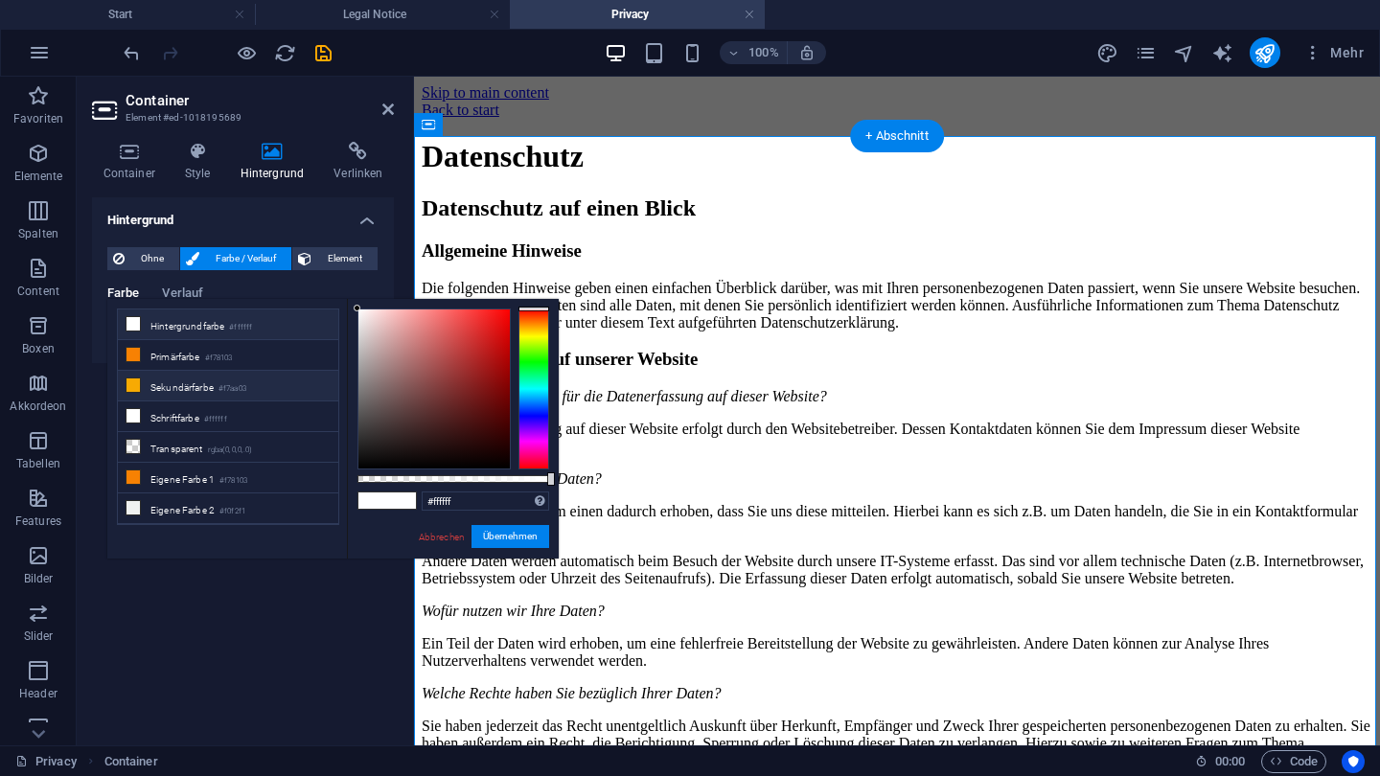
click at [164, 380] on li "Sekundärfarbe #f7aa03" at bounding box center [228, 386] width 220 height 31
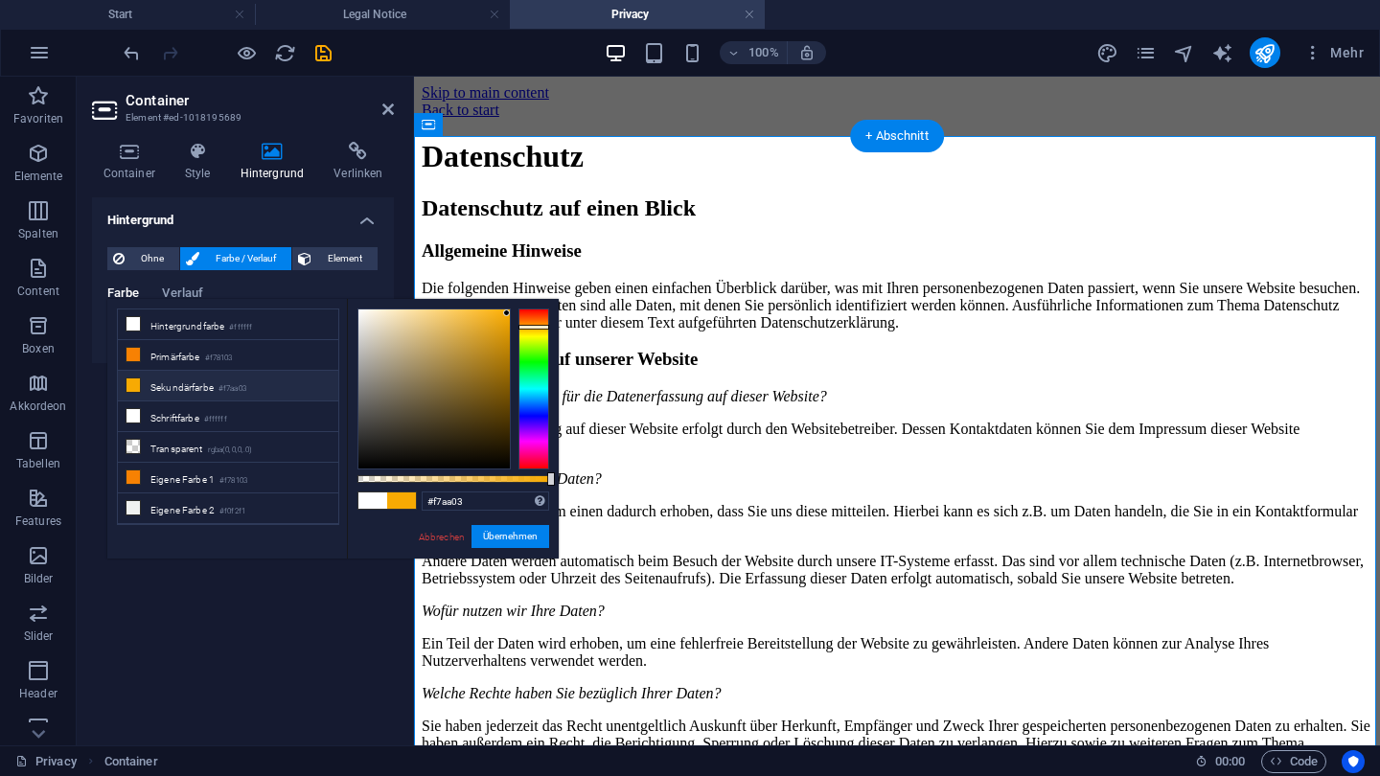
drag, startPoint x: 164, startPoint y: 380, endPoint x: 393, endPoint y: 457, distance: 241.9
click at [393, 457] on div "less Hintergrundfarbe #ffffff Primärfarbe #f78103 [GEOGRAPHIC_DATA] #f7aa03 Sch…" at bounding box center [332, 429] width 451 height 260
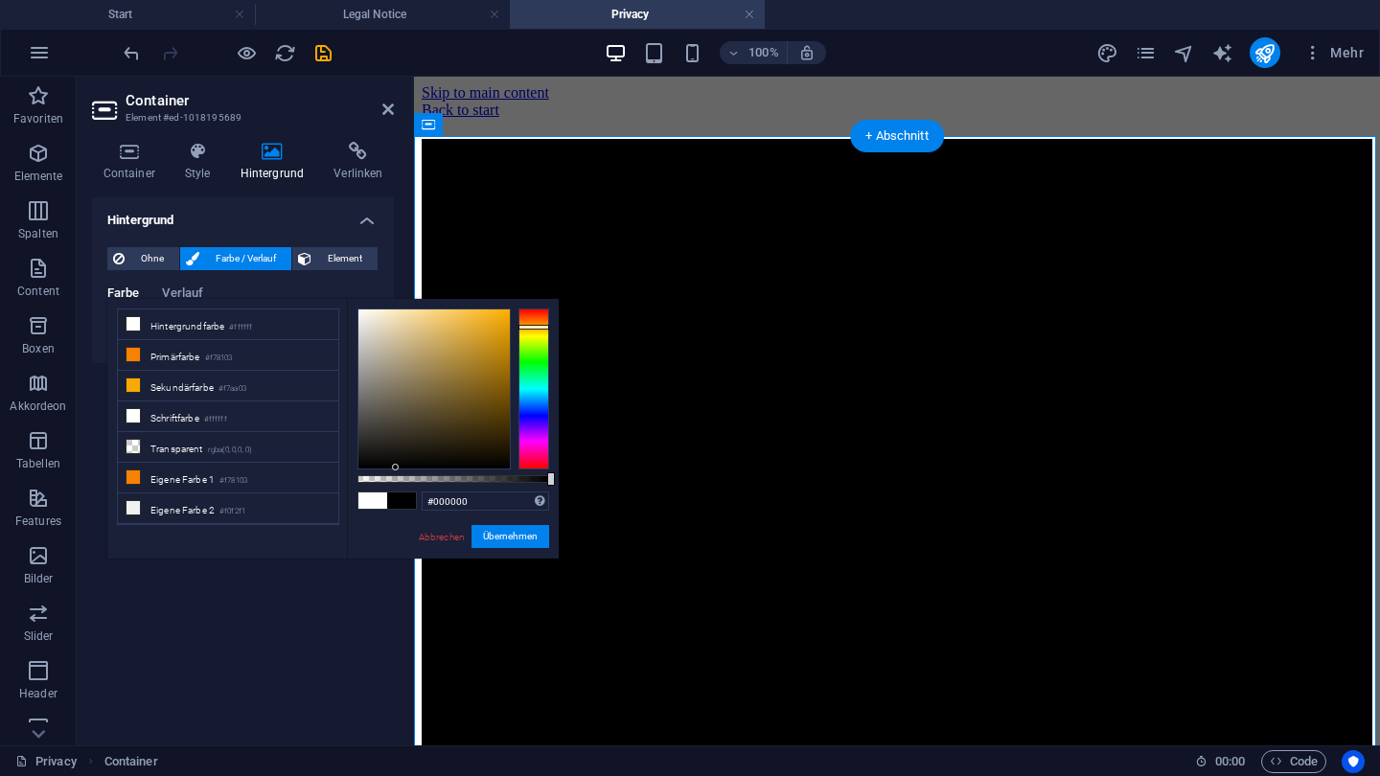
drag, startPoint x: 505, startPoint y: 313, endPoint x: 396, endPoint y: 469, distance: 189.9
click at [396, 469] on div at bounding box center [395, 467] width 7 height 7
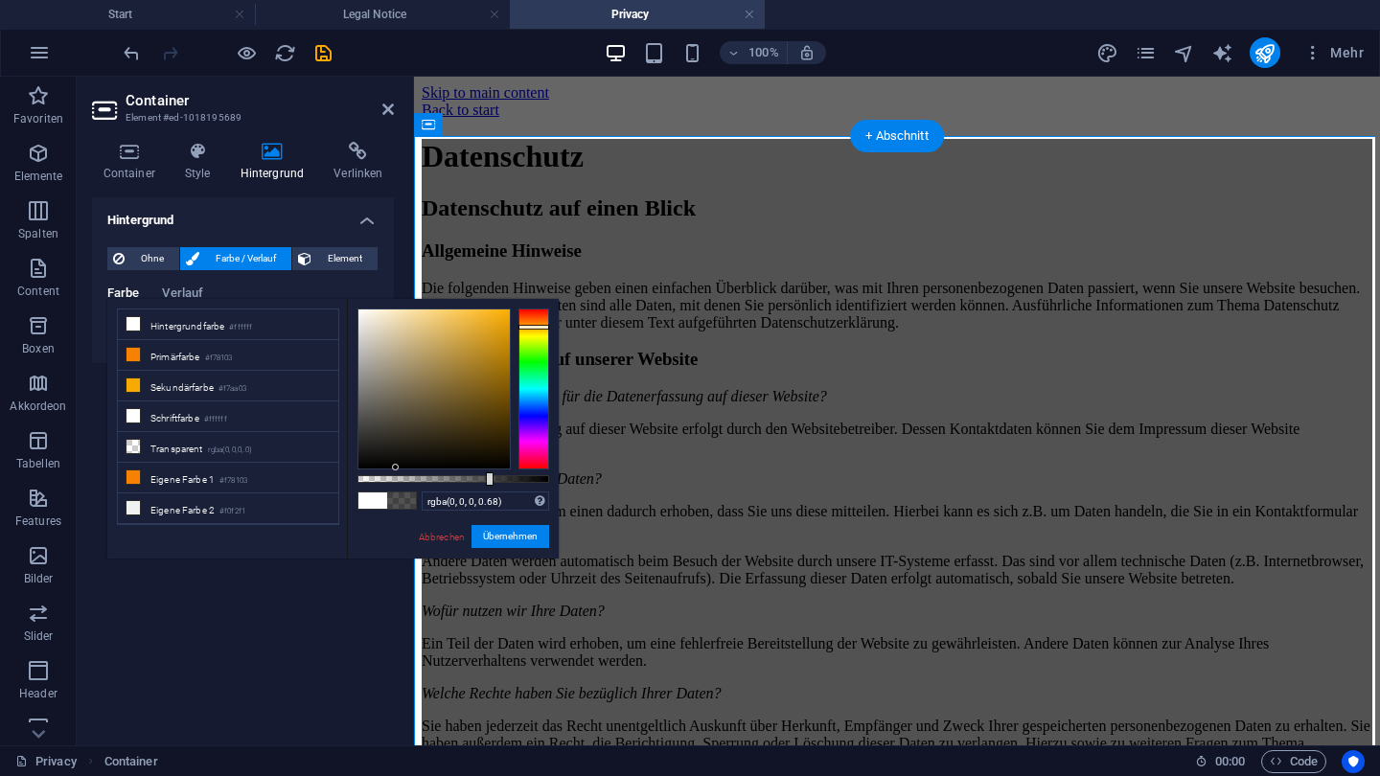
drag, startPoint x: 548, startPoint y: 479, endPoint x: 489, endPoint y: 479, distance: 59.4
click at [489, 479] on div at bounding box center [490, 479] width 8 height 13
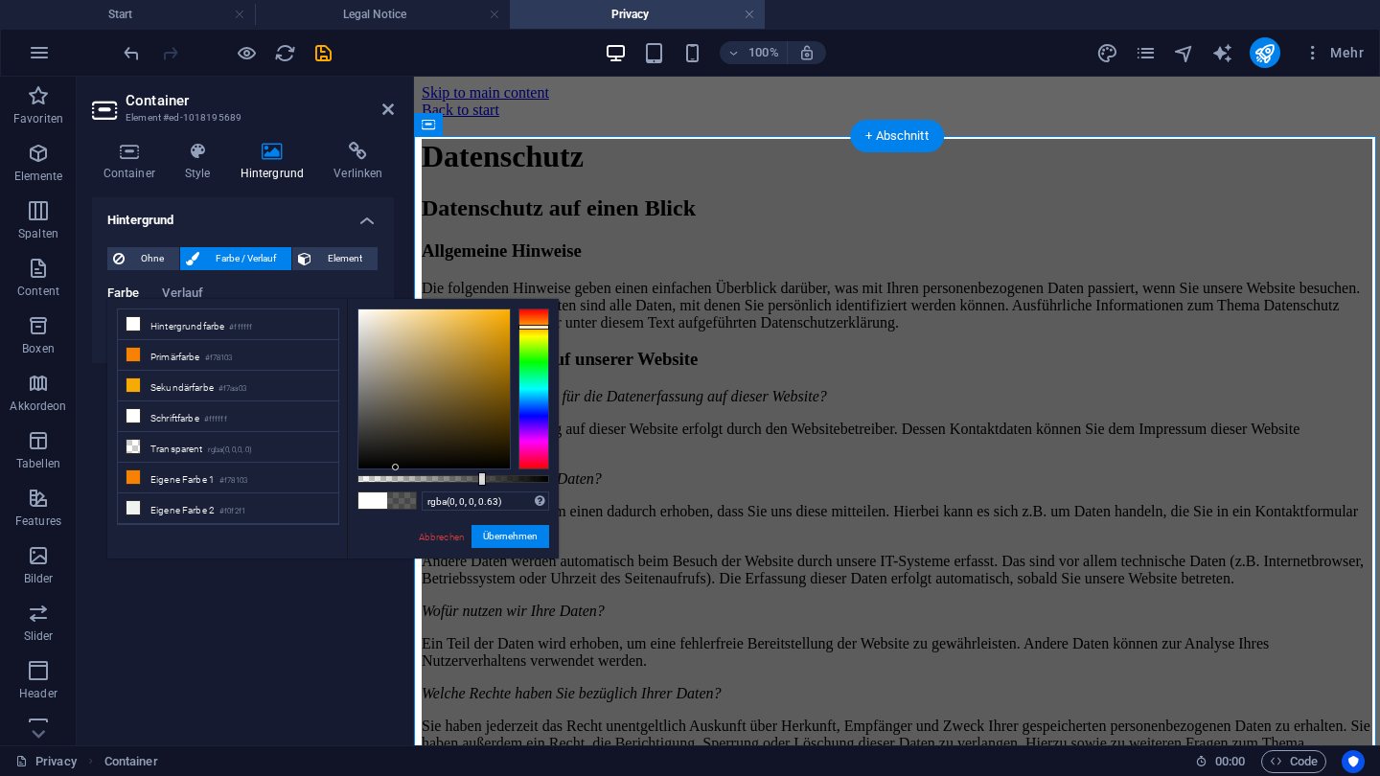
type input "rgba(0, 0, 0, 0.625)"
drag, startPoint x: 494, startPoint y: 481, endPoint x: 477, endPoint y: 480, distance: 16.3
click at [477, 480] on div at bounding box center [479, 479] width 8 height 13
click at [493, 527] on button "Übernehmen" at bounding box center [511, 536] width 78 height 23
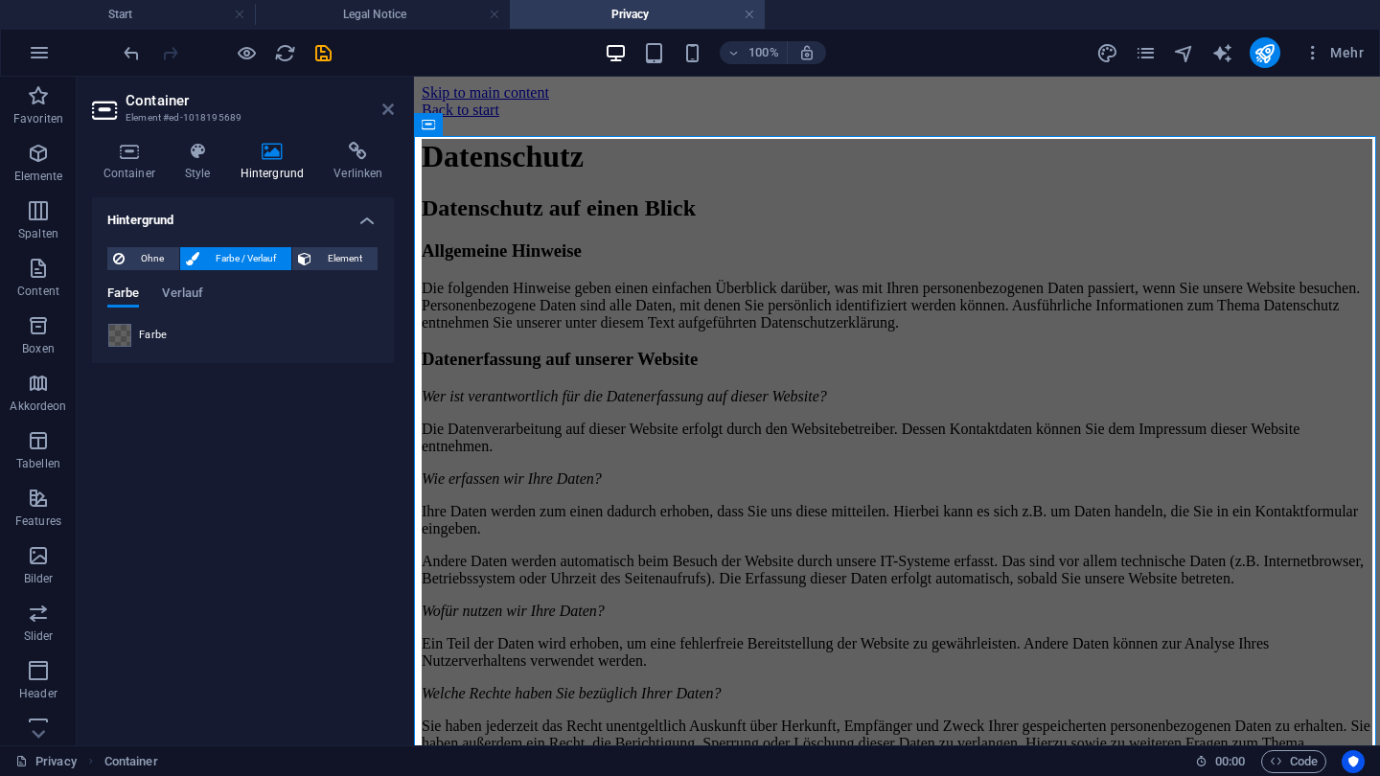
click at [387, 110] on icon at bounding box center [388, 109] width 12 height 15
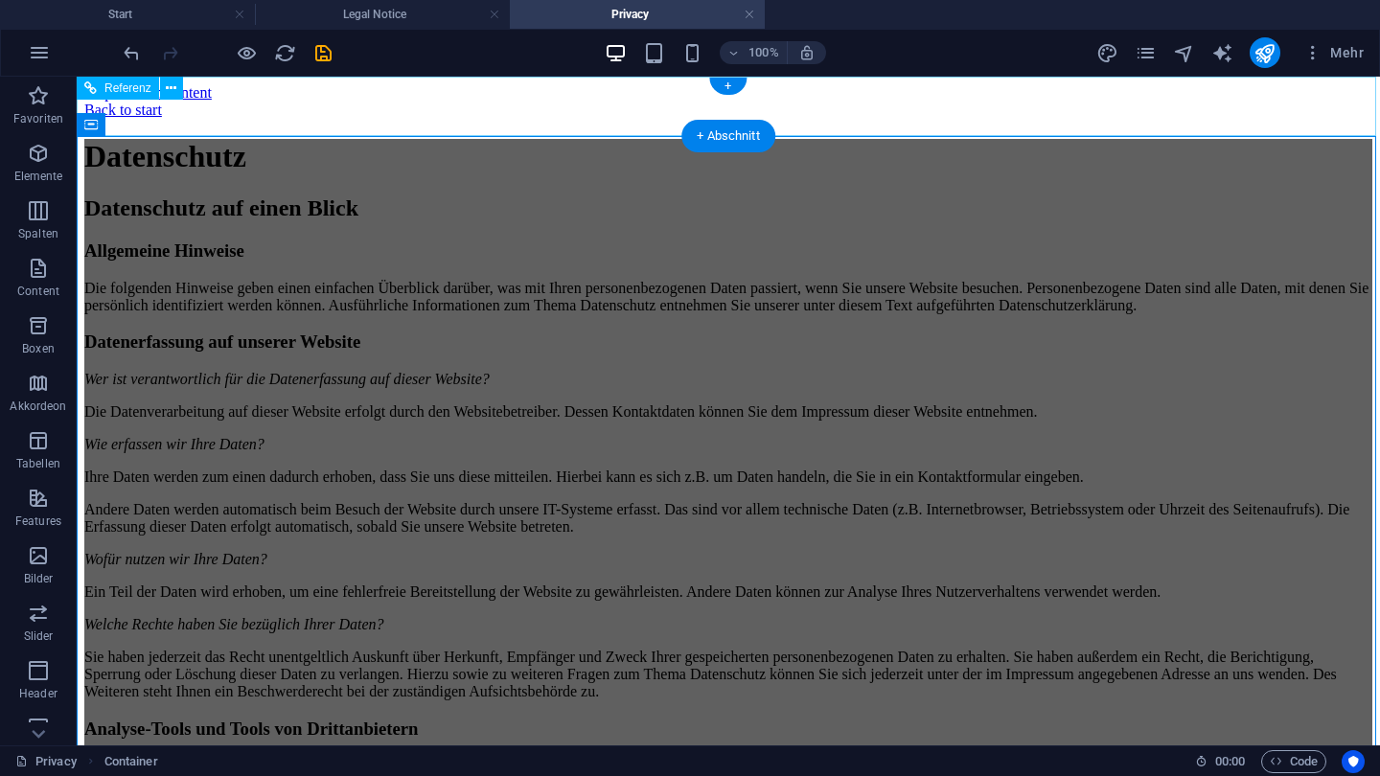
click at [262, 109] on div "Back to start" at bounding box center [728, 110] width 1288 height 17
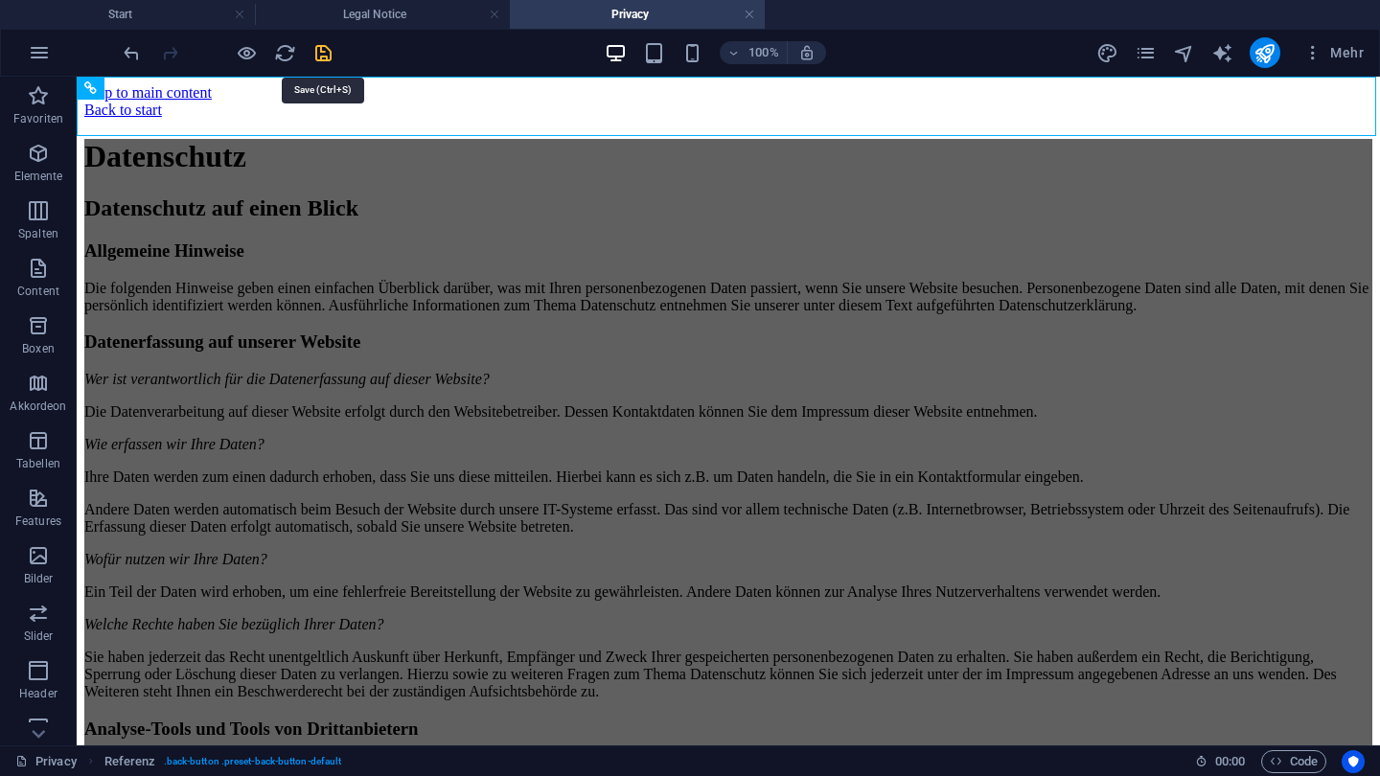
click at [319, 52] on icon "save" at bounding box center [323, 53] width 22 height 22
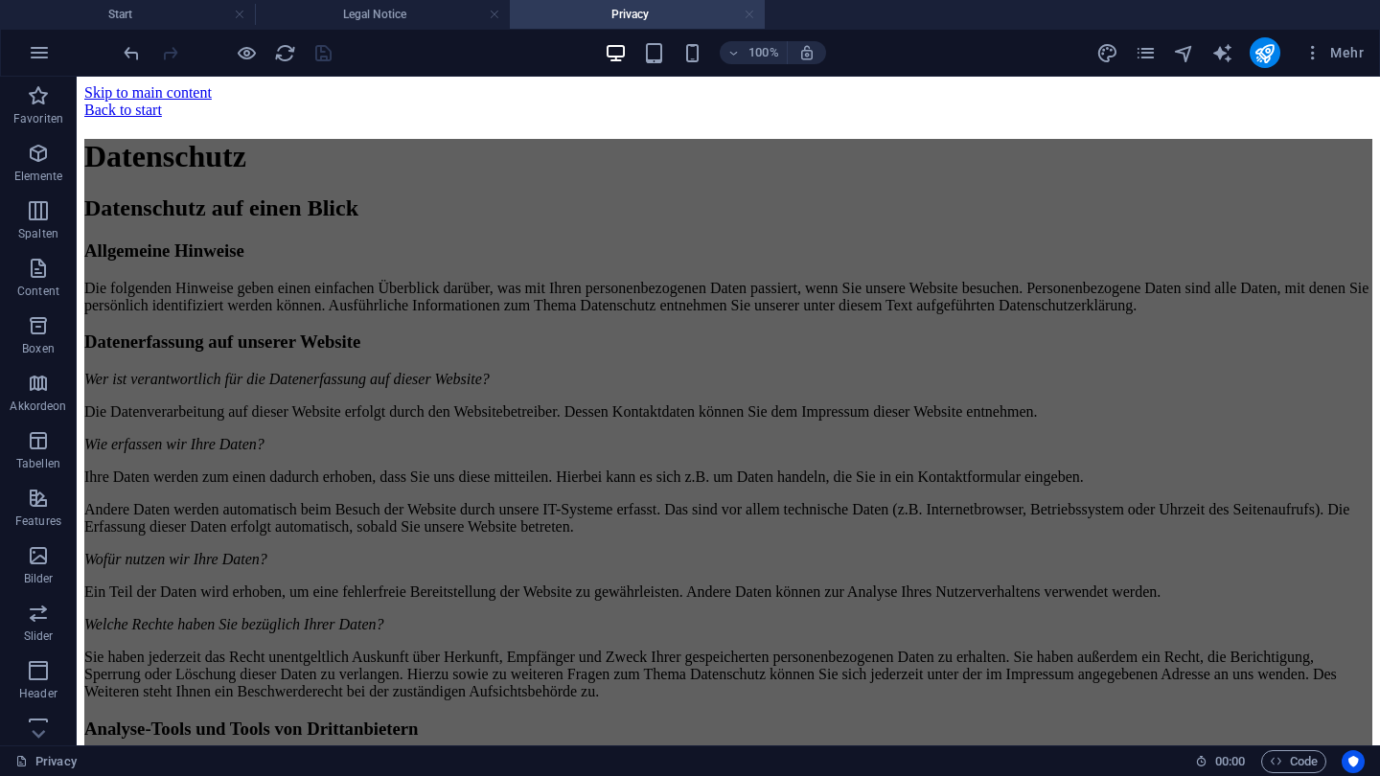
click at [752, 14] on link at bounding box center [750, 15] width 12 height 18
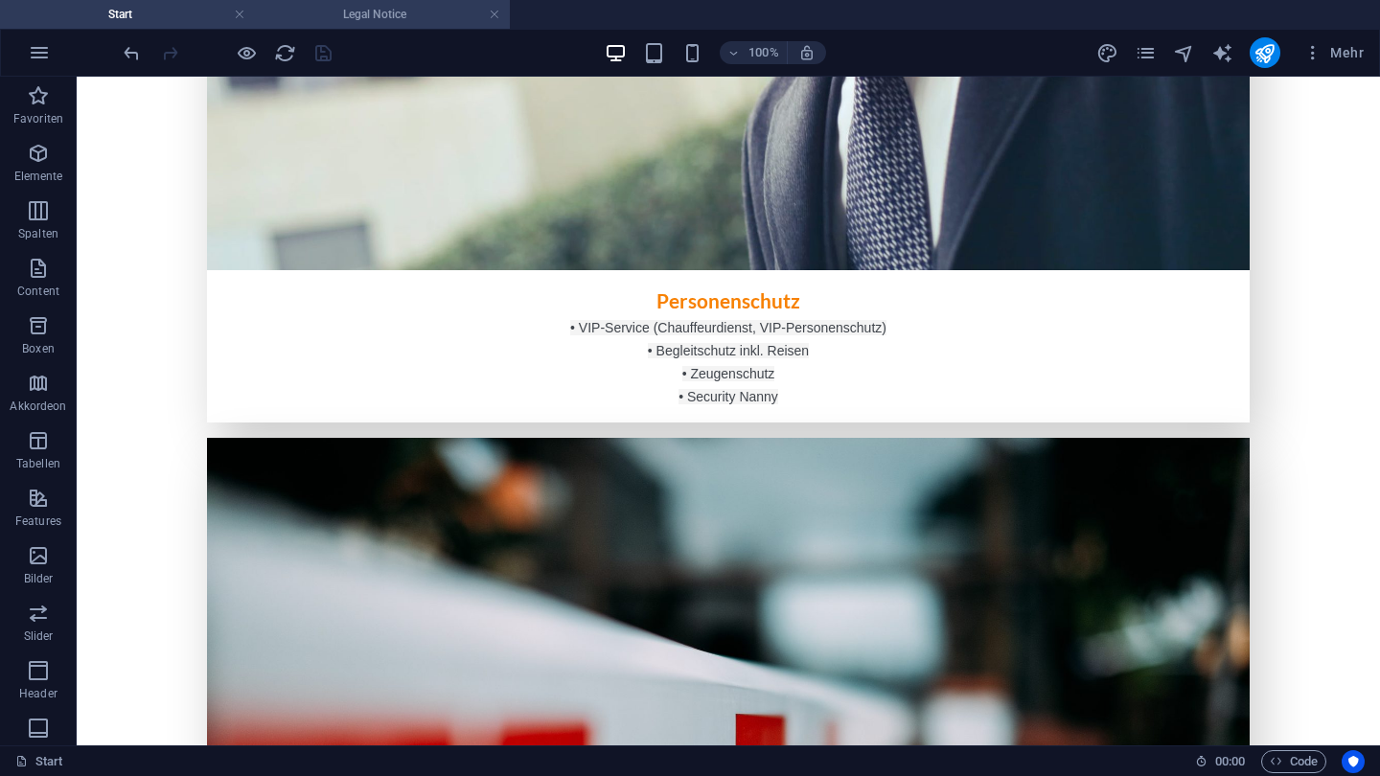
click at [421, 12] on h4 "Legal Notice" at bounding box center [382, 14] width 255 height 21
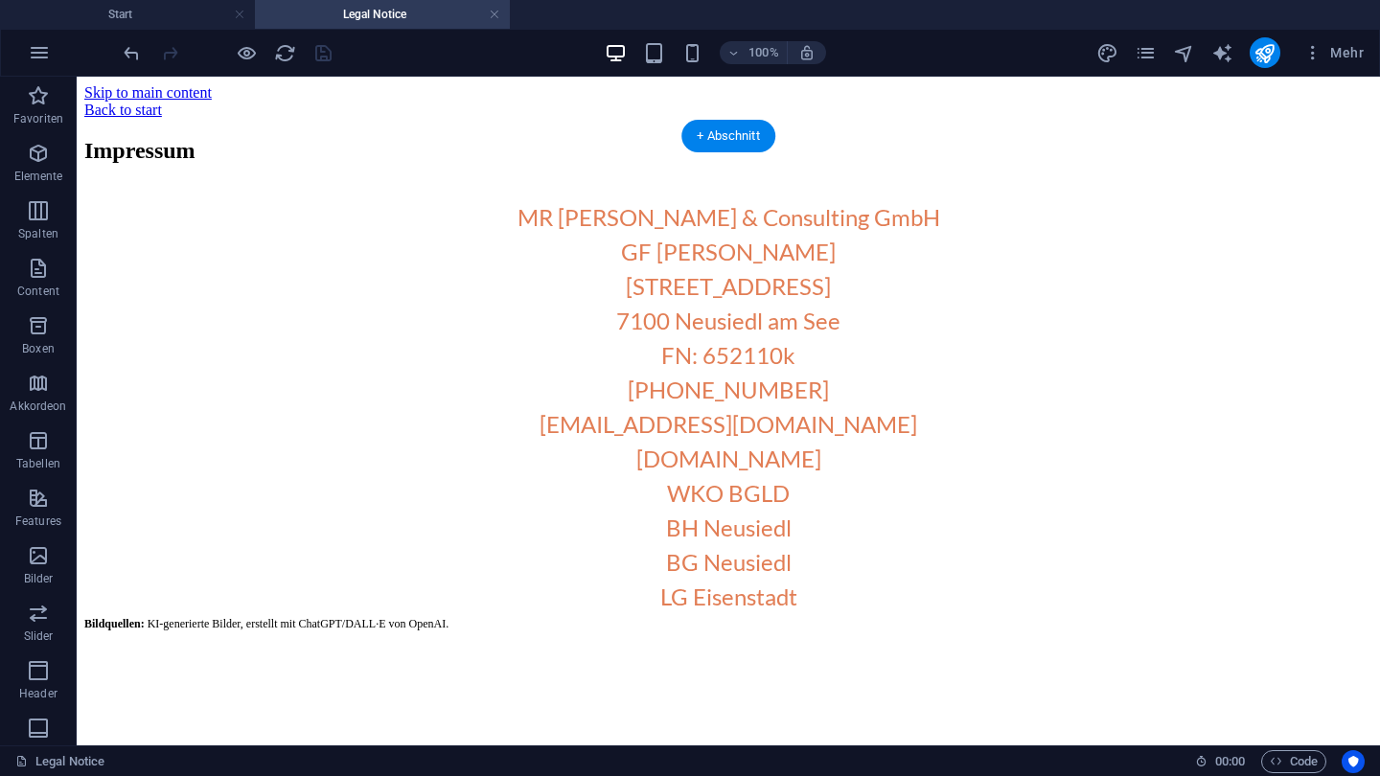
click at [127, 155] on div "Impressum MR [PERSON_NAME] & Consulting GmbH GF [PERSON_NAME][STREET_ADDRESS] F…" at bounding box center [728, 385] width 1288 height 494
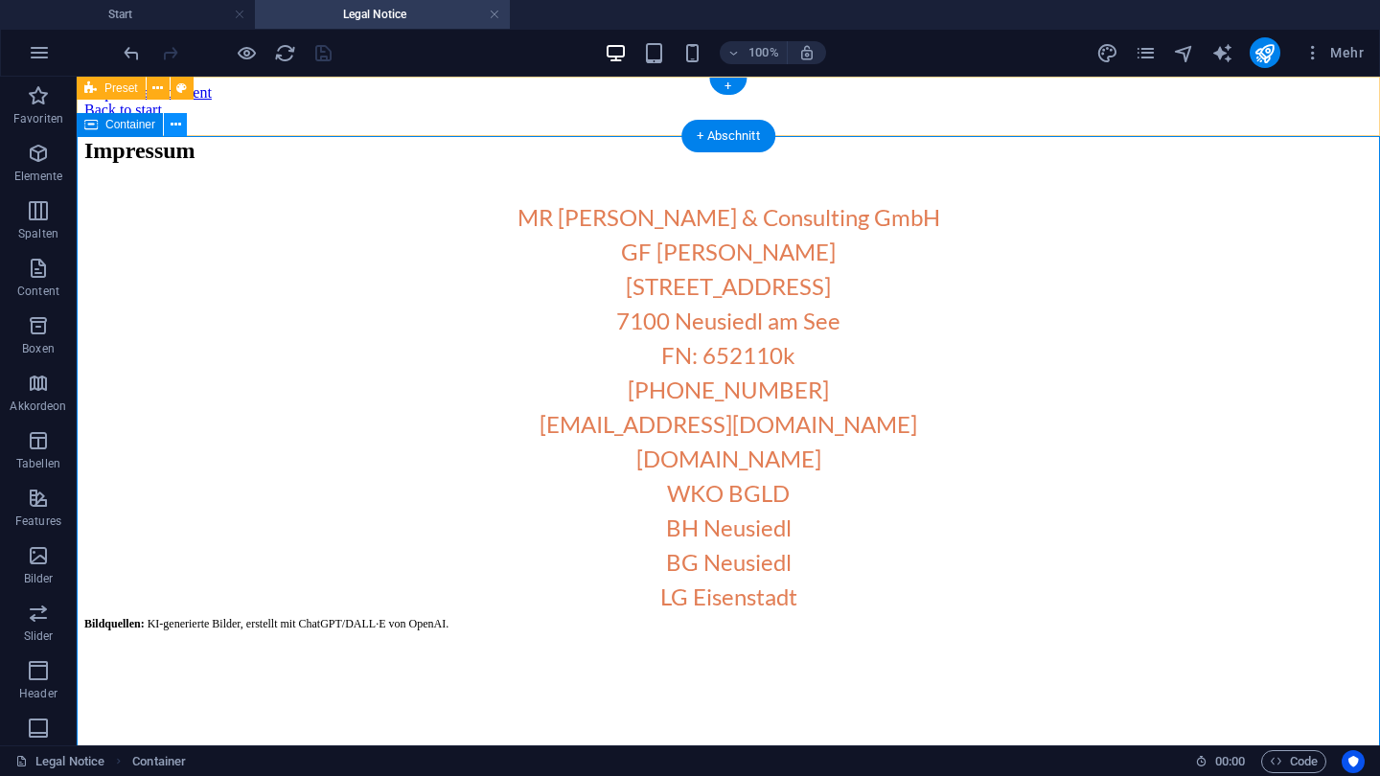
click at [171, 132] on icon at bounding box center [176, 125] width 11 height 20
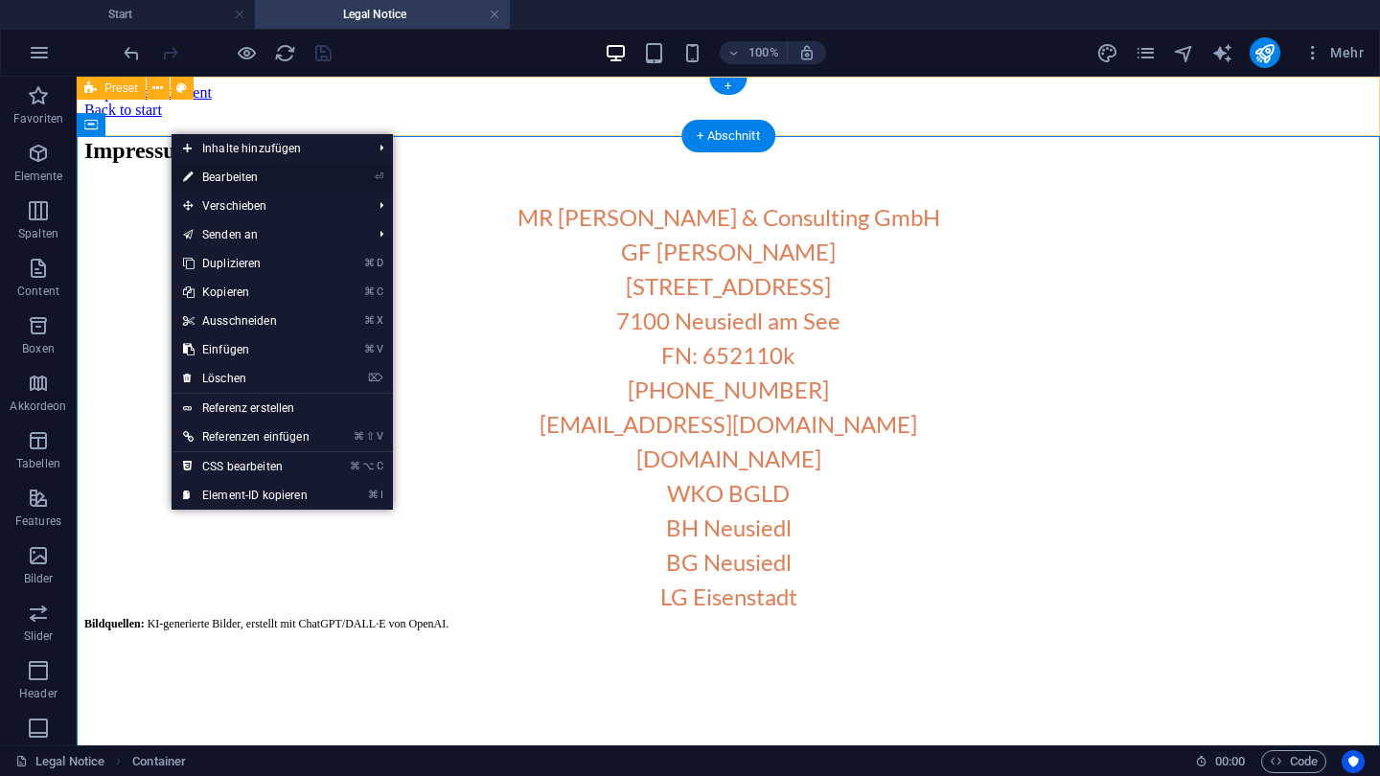
click at [248, 183] on link "⏎ Bearbeiten" at bounding box center [247, 177] width 150 height 29
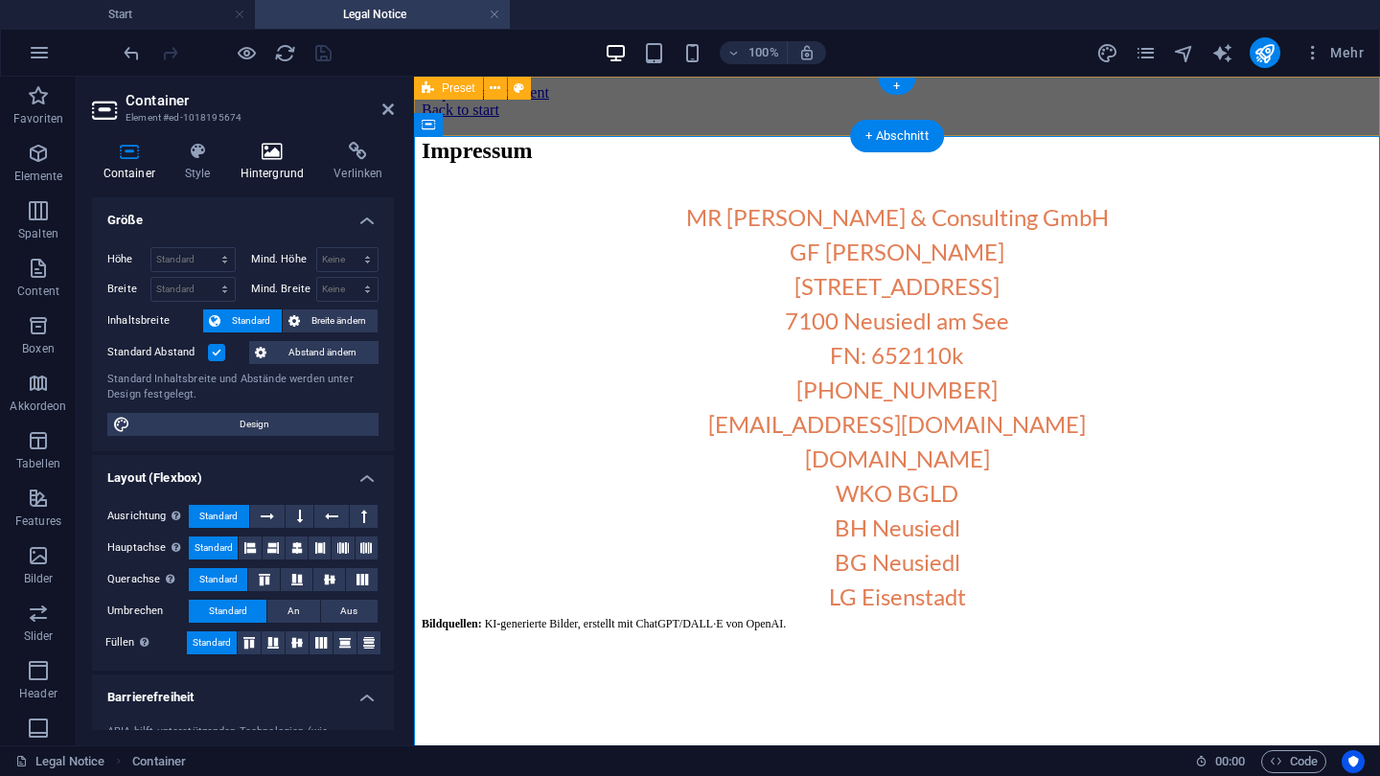
click at [268, 158] on icon at bounding box center [272, 151] width 86 height 19
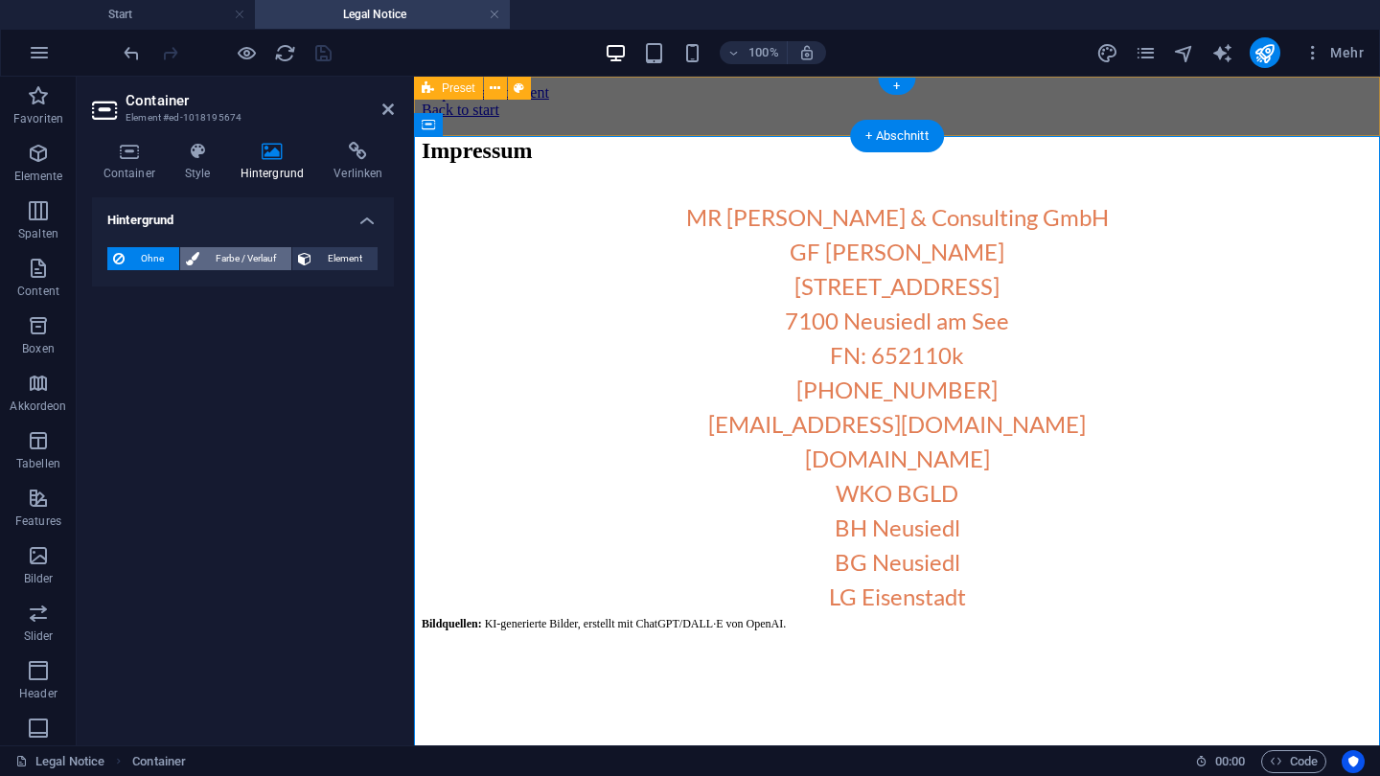
click at [229, 261] on span "Farbe / Verlauf" at bounding box center [245, 258] width 81 height 23
click at [128, 330] on span at bounding box center [119, 335] width 21 height 21
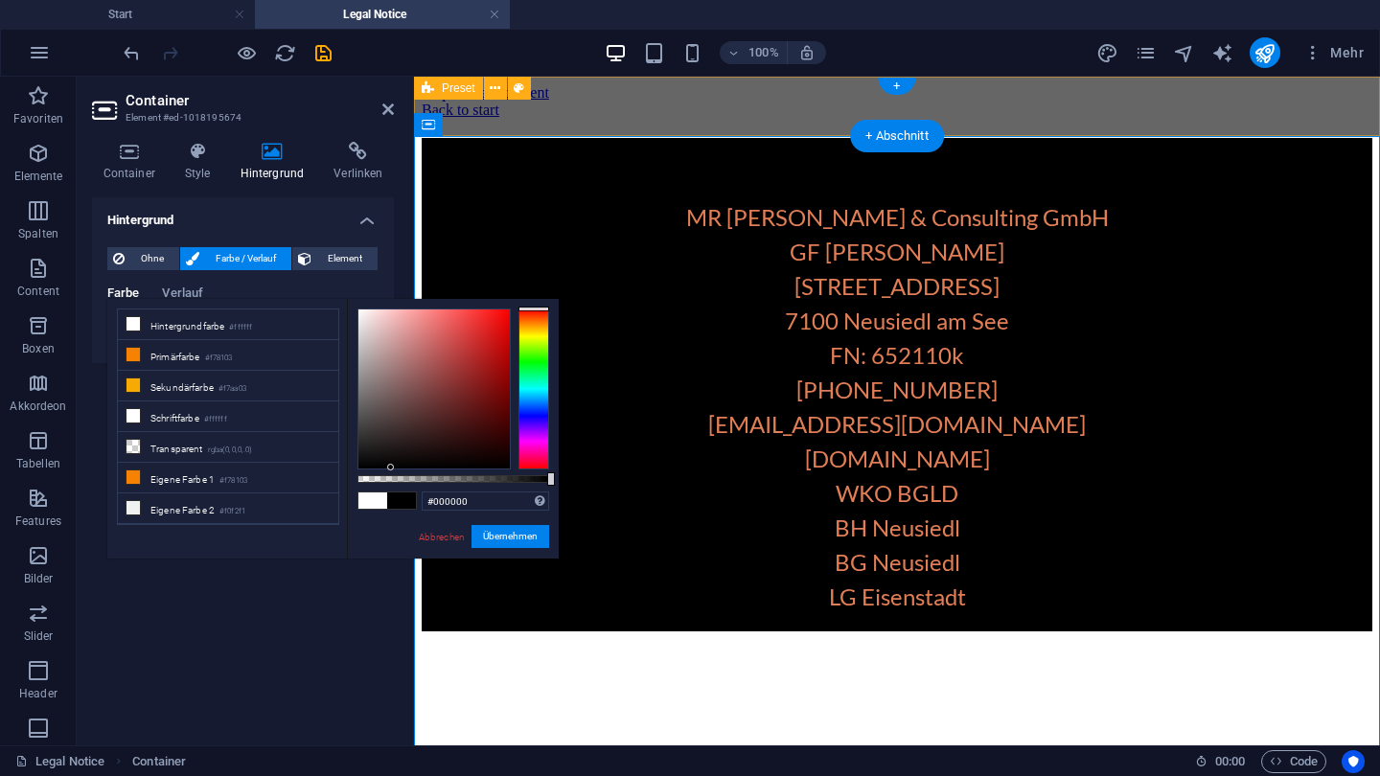
drag, startPoint x: 359, startPoint y: 308, endPoint x: 391, endPoint y: 478, distance: 173.5
click at [391, 470] on div at bounding box center [454, 389] width 192 height 161
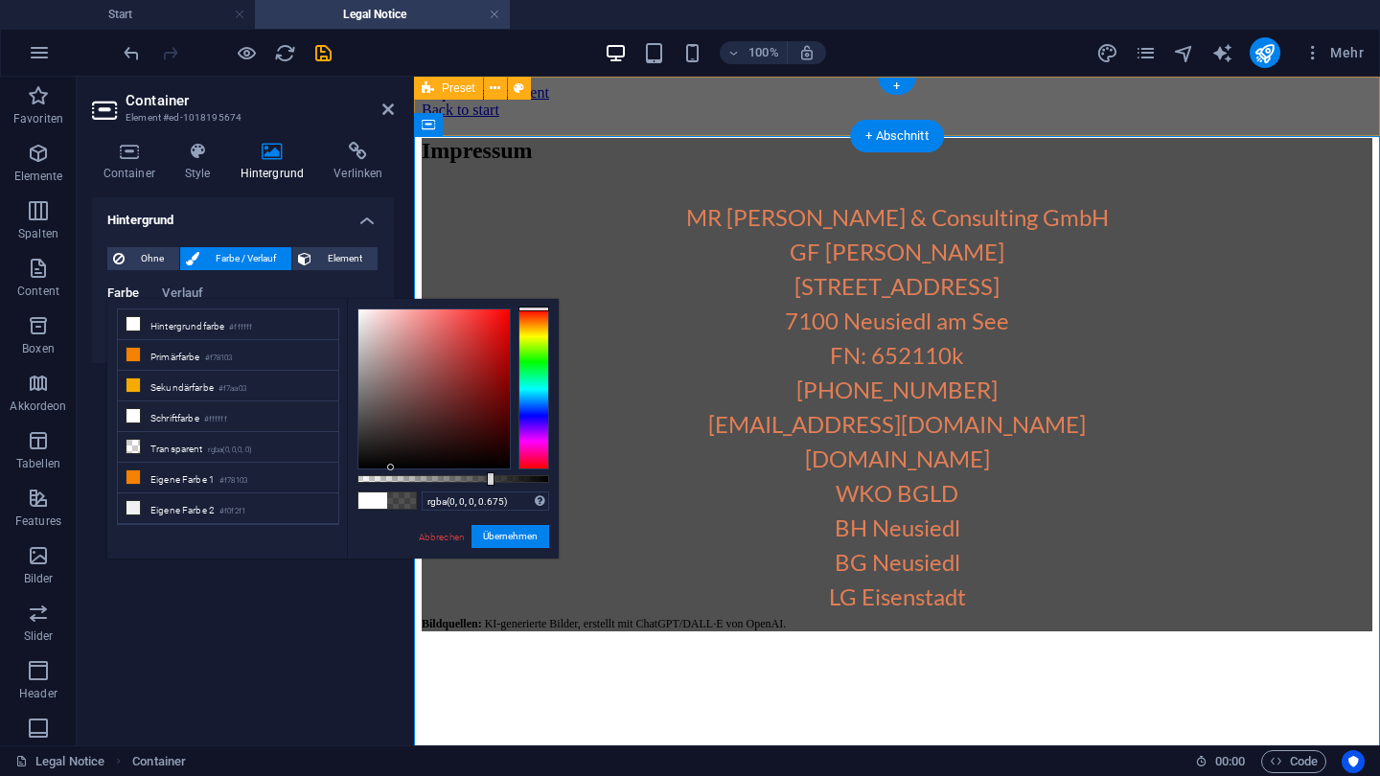
type input "rgba(0, 0, 0, 0.67)"
drag, startPoint x: 550, startPoint y: 481, endPoint x: 486, endPoint y: 481, distance: 64.2
click at [486, 481] on div at bounding box center [488, 479] width 8 height 13
click at [496, 540] on button "Übernehmen" at bounding box center [511, 536] width 78 height 23
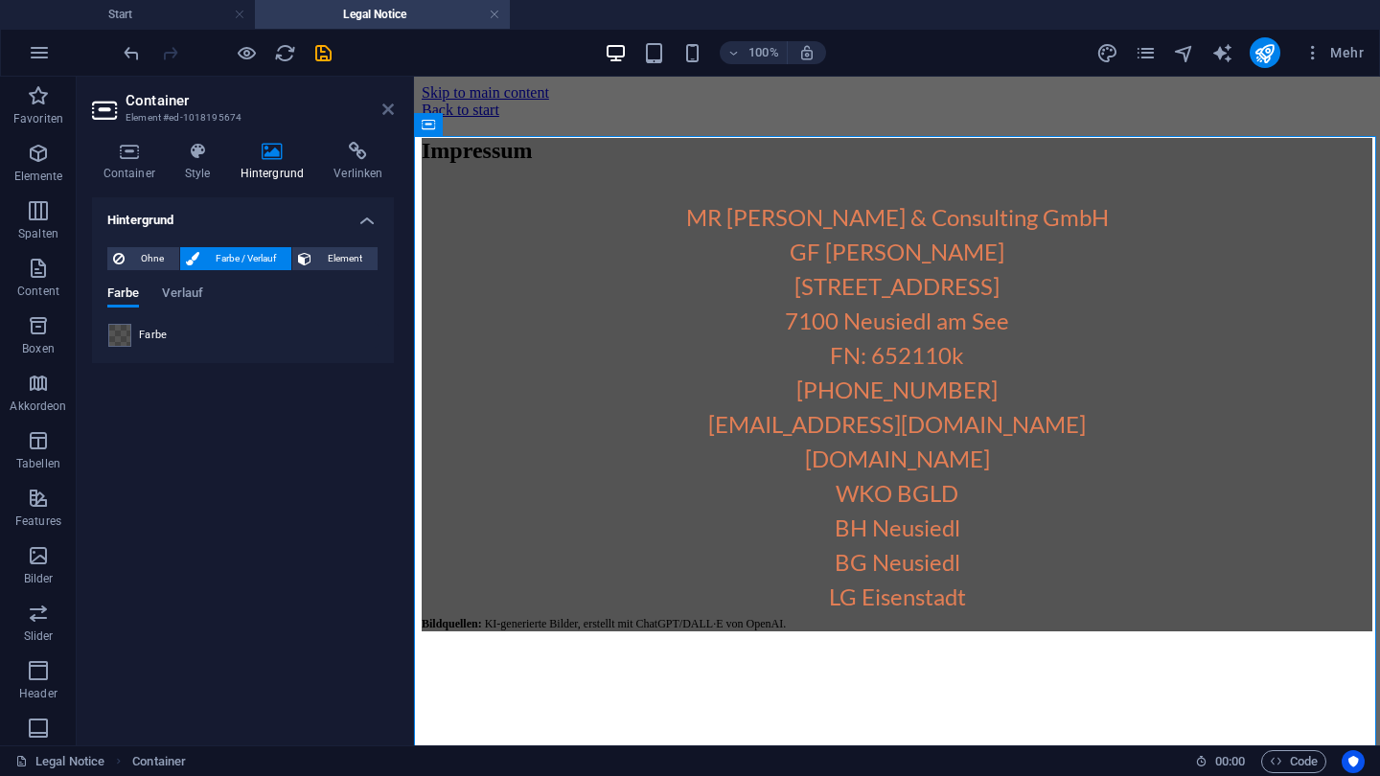
click at [390, 115] on icon at bounding box center [388, 109] width 12 height 15
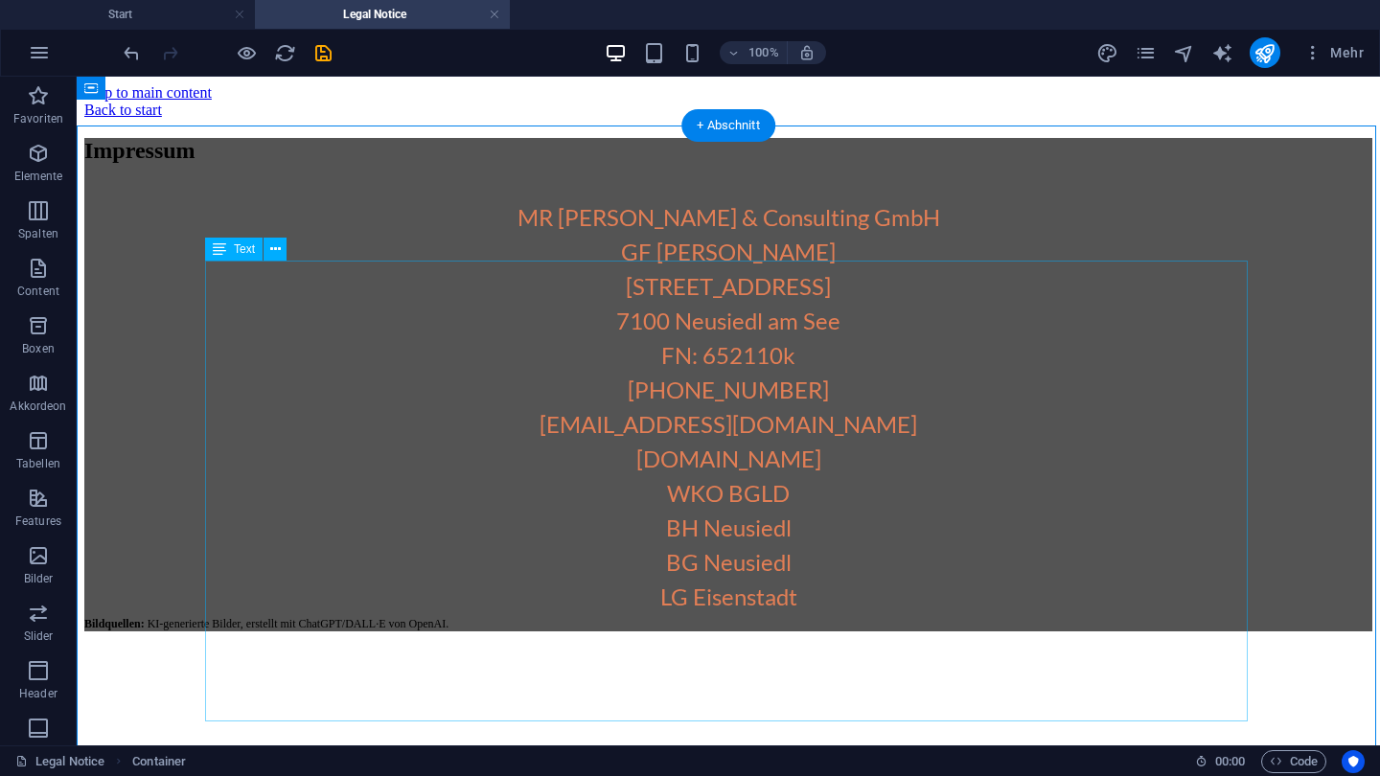
scroll to position [11, 0]
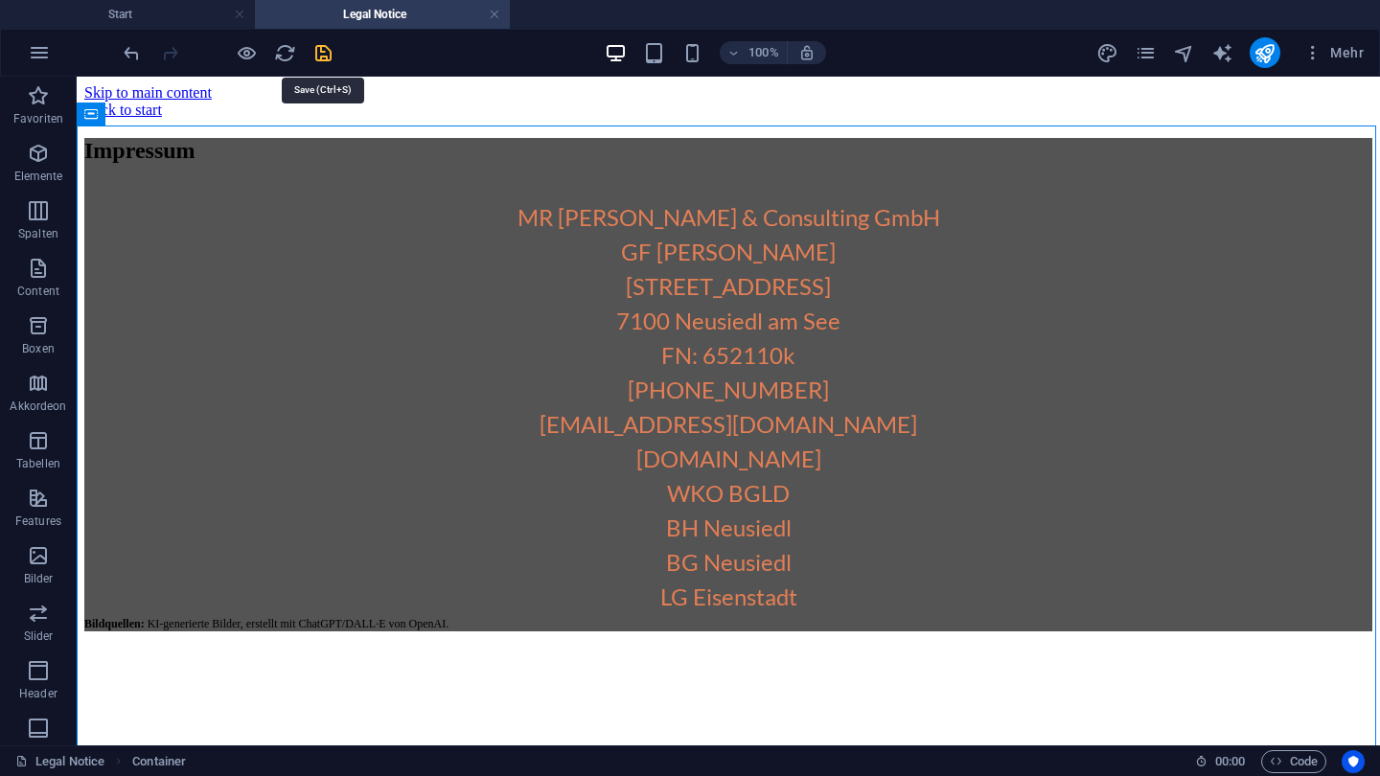
click at [327, 58] on icon "save" at bounding box center [323, 53] width 22 height 22
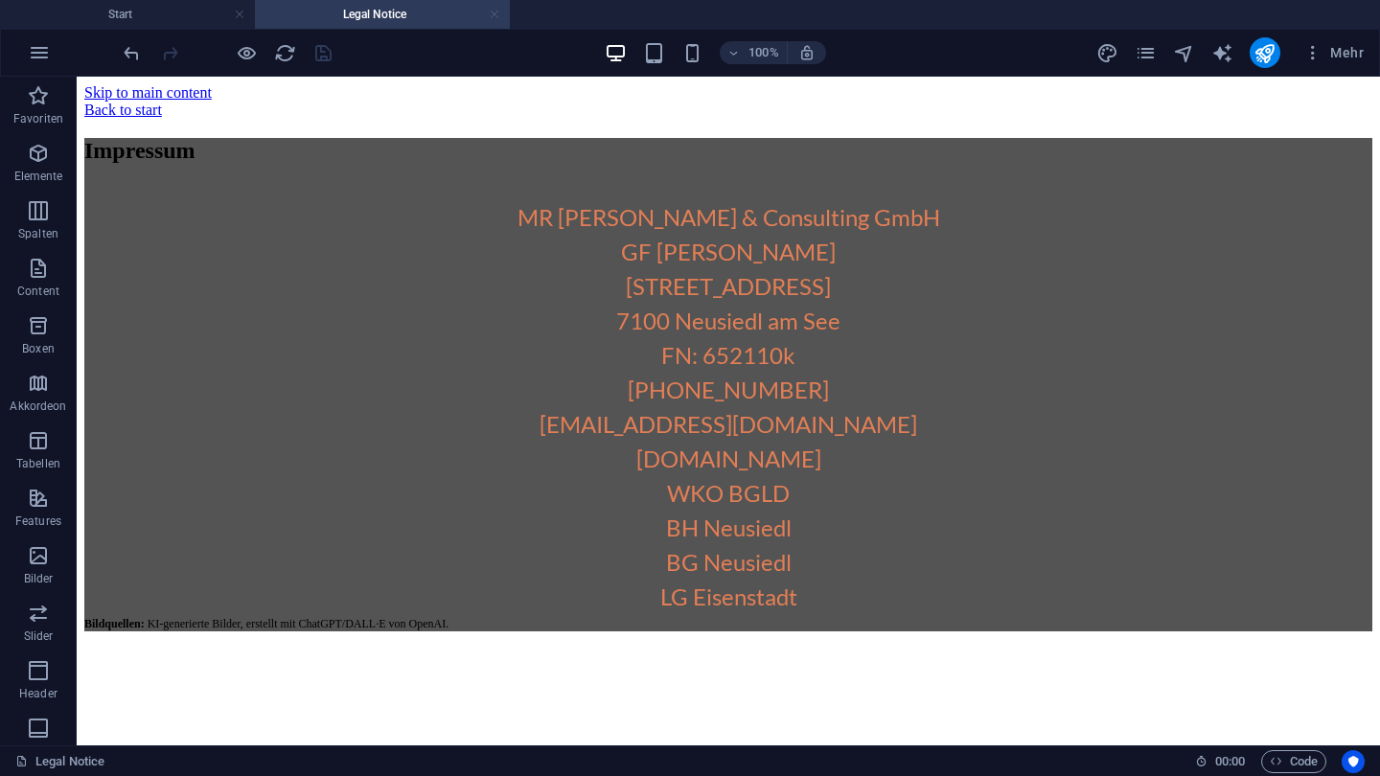
click at [496, 19] on link at bounding box center [495, 15] width 12 height 18
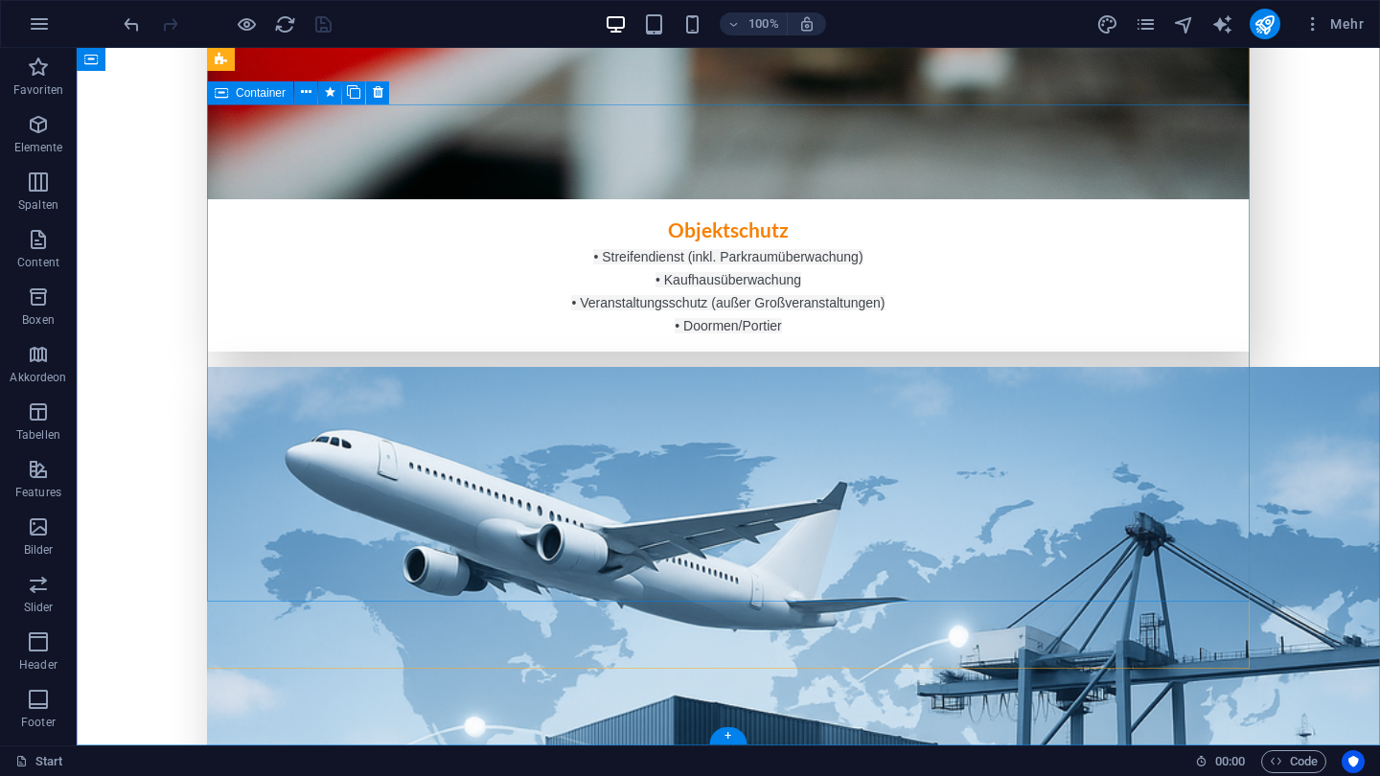
scroll to position [3852, 0]
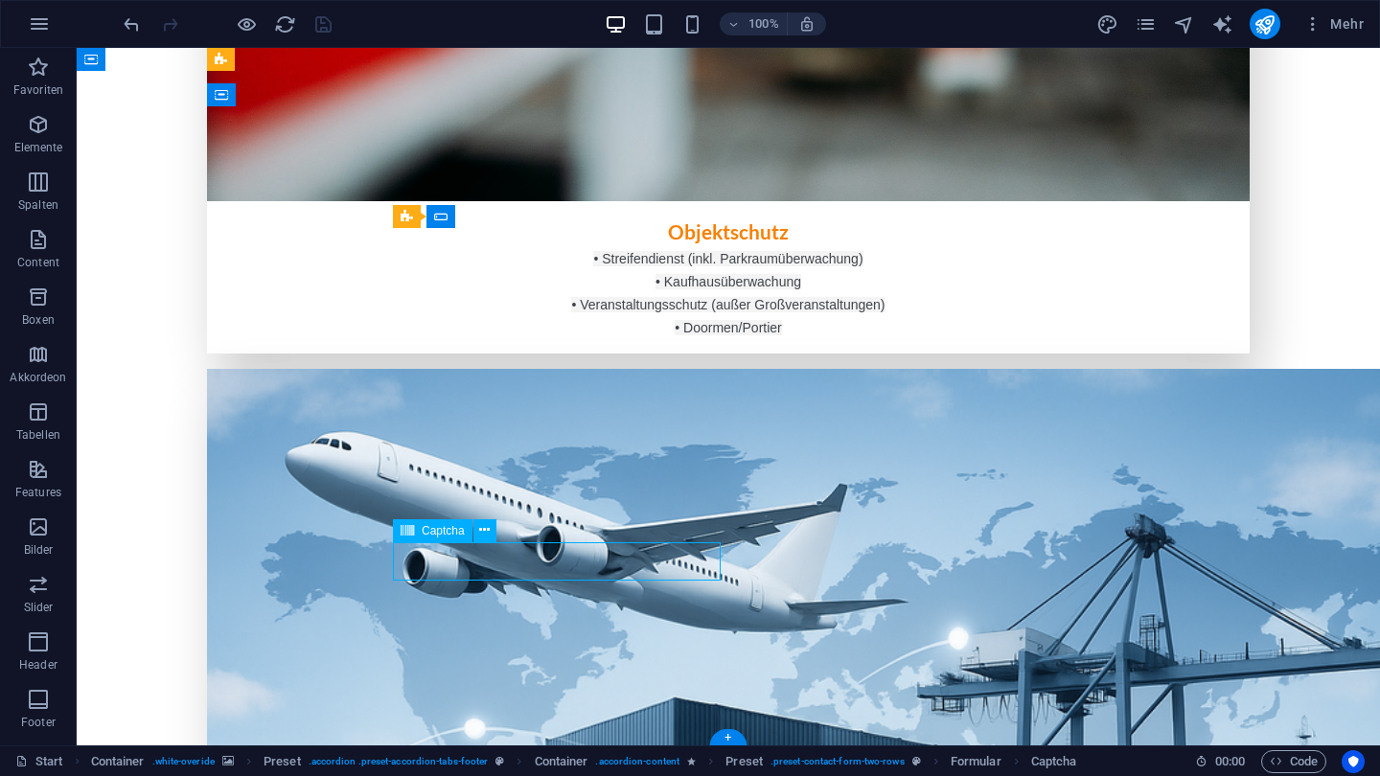
click at [479, 529] on icon at bounding box center [484, 530] width 11 height 20
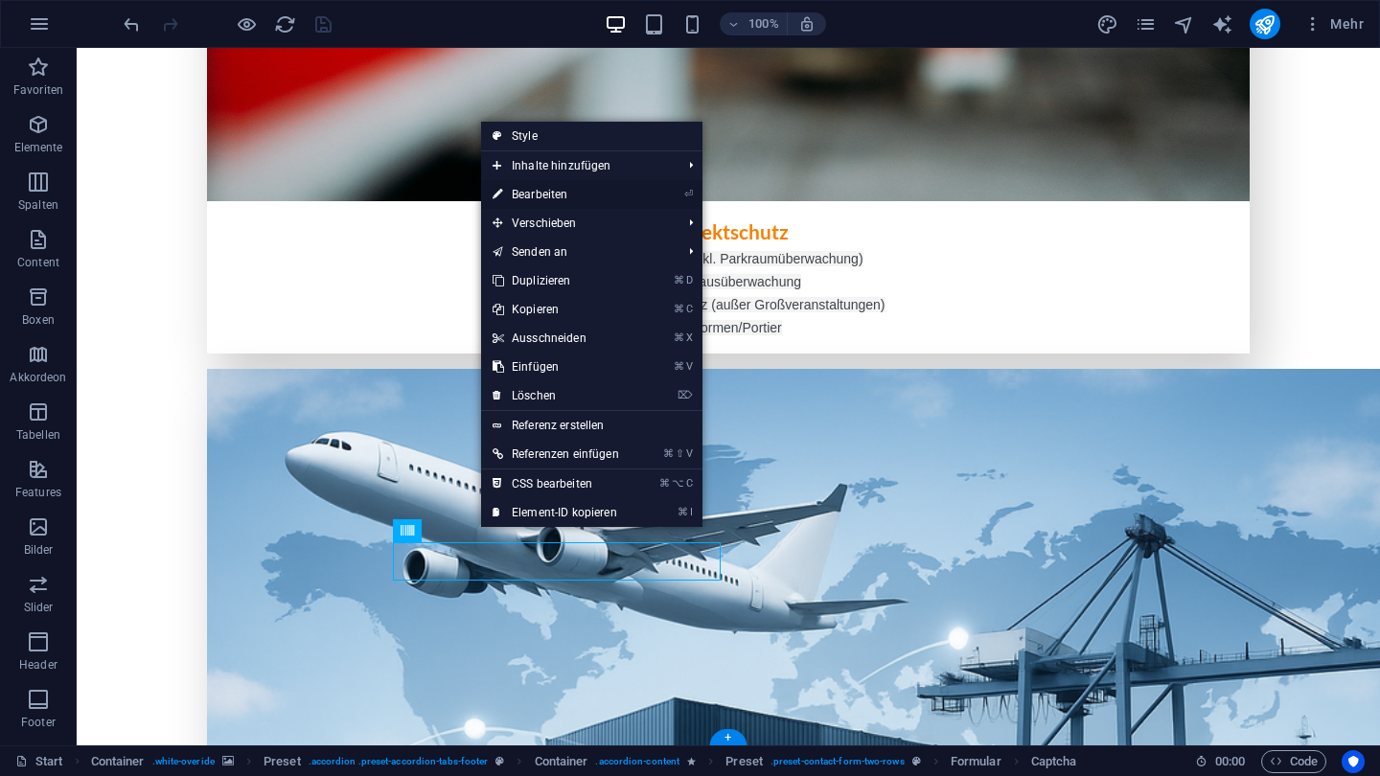
click at [551, 195] on link "⏎ Bearbeiten" at bounding box center [556, 194] width 150 height 29
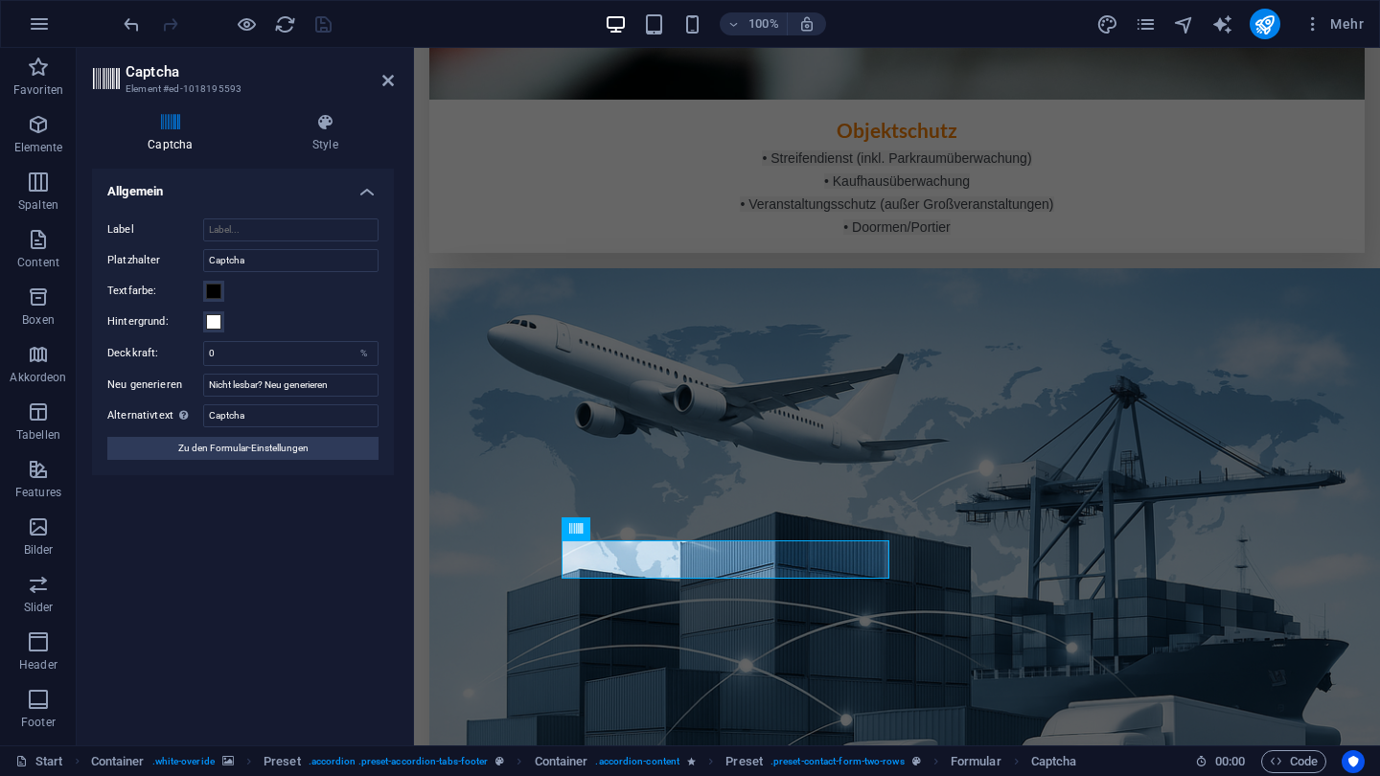
click at [211, 304] on div "Label Platzhalter Captcha Textfarbe: Hintergrund: Deckkraft: 0 % Neu generieren…" at bounding box center [243, 339] width 302 height 272
click at [214, 293] on span at bounding box center [213, 291] width 15 height 15
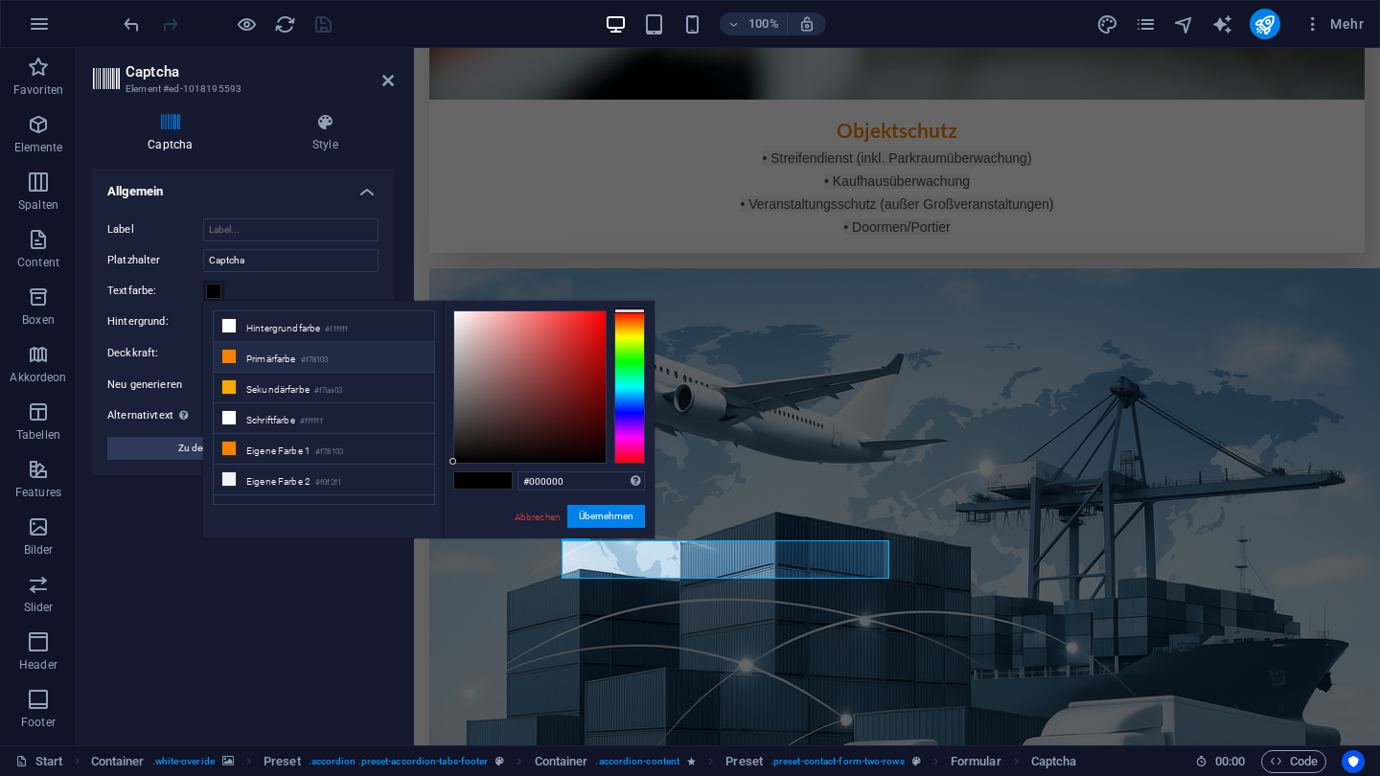
click at [233, 354] on icon at bounding box center [228, 356] width 13 height 13
type input "#f78103"
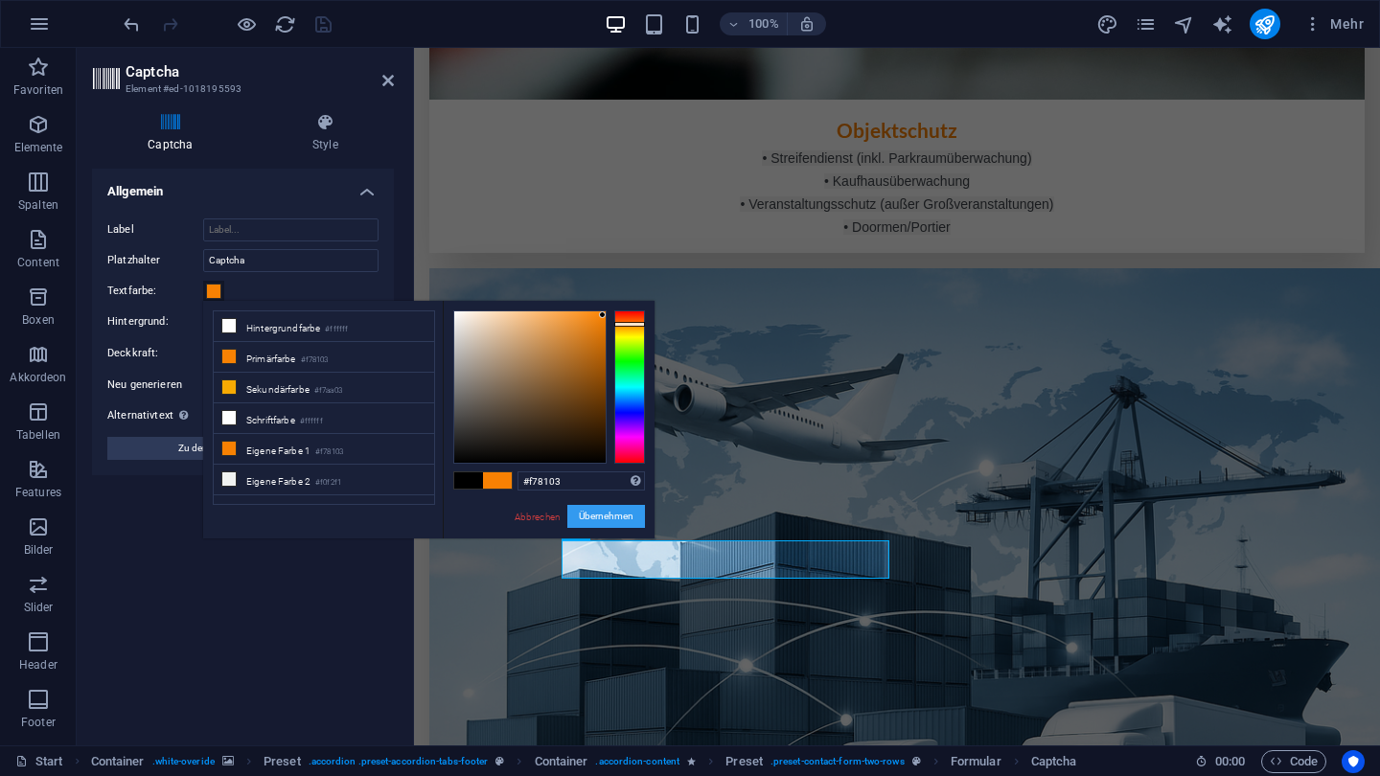
click at [607, 513] on button "Übernehmen" at bounding box center [606, 516] width 78 height 23
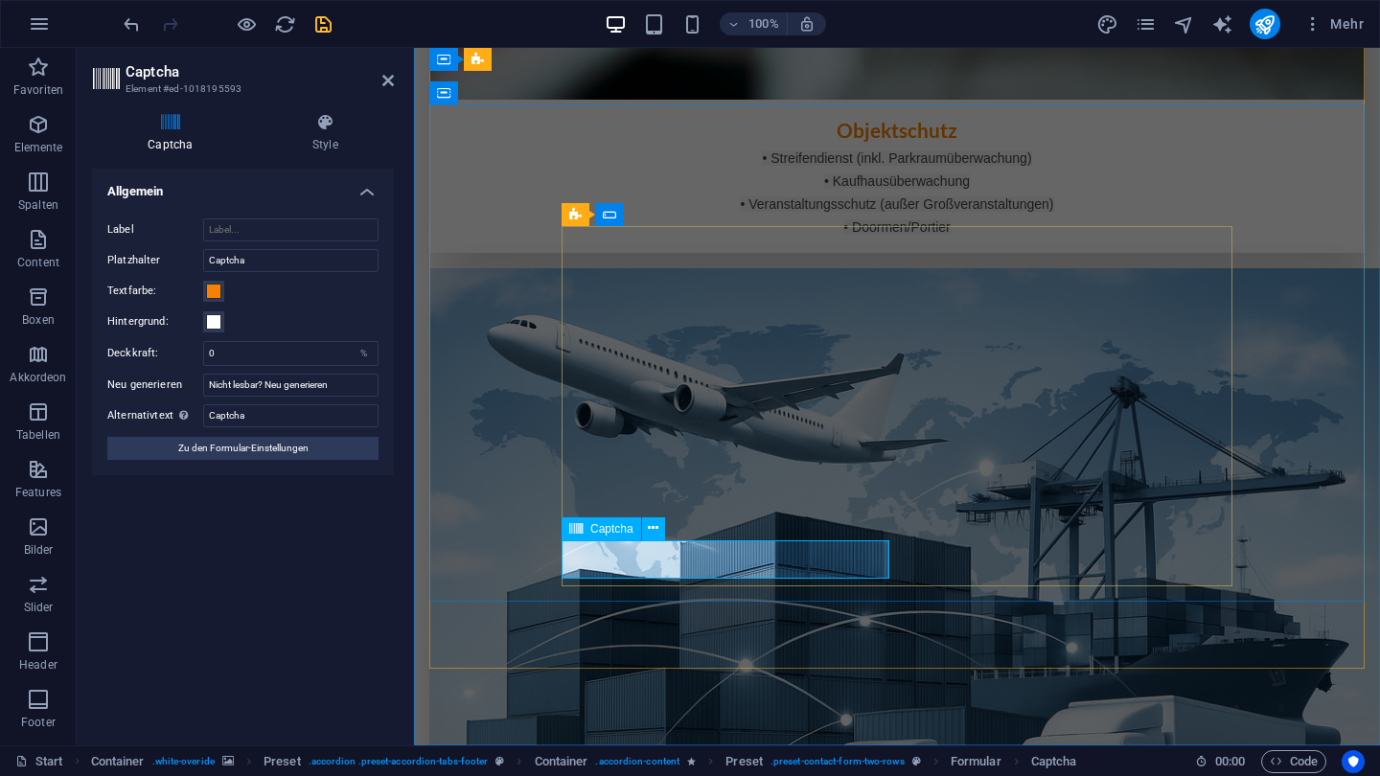
click at [215, 323] on span at bounding box center [213, 321] width 15 height 15
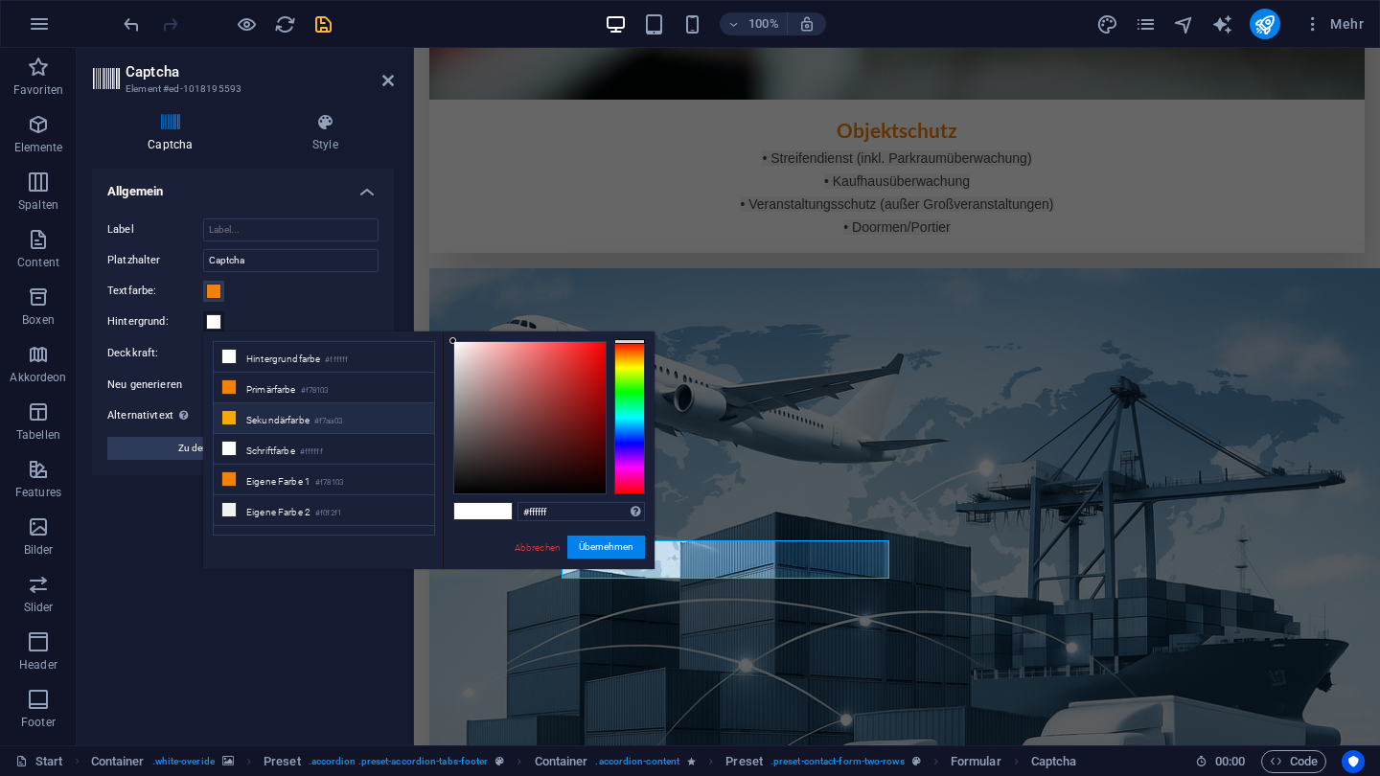
click at [270, 425] on li "Sekundärfarbe #f7aa03" at bounding box center [324, 419] width 220 height 31
type input "#f7aa03"
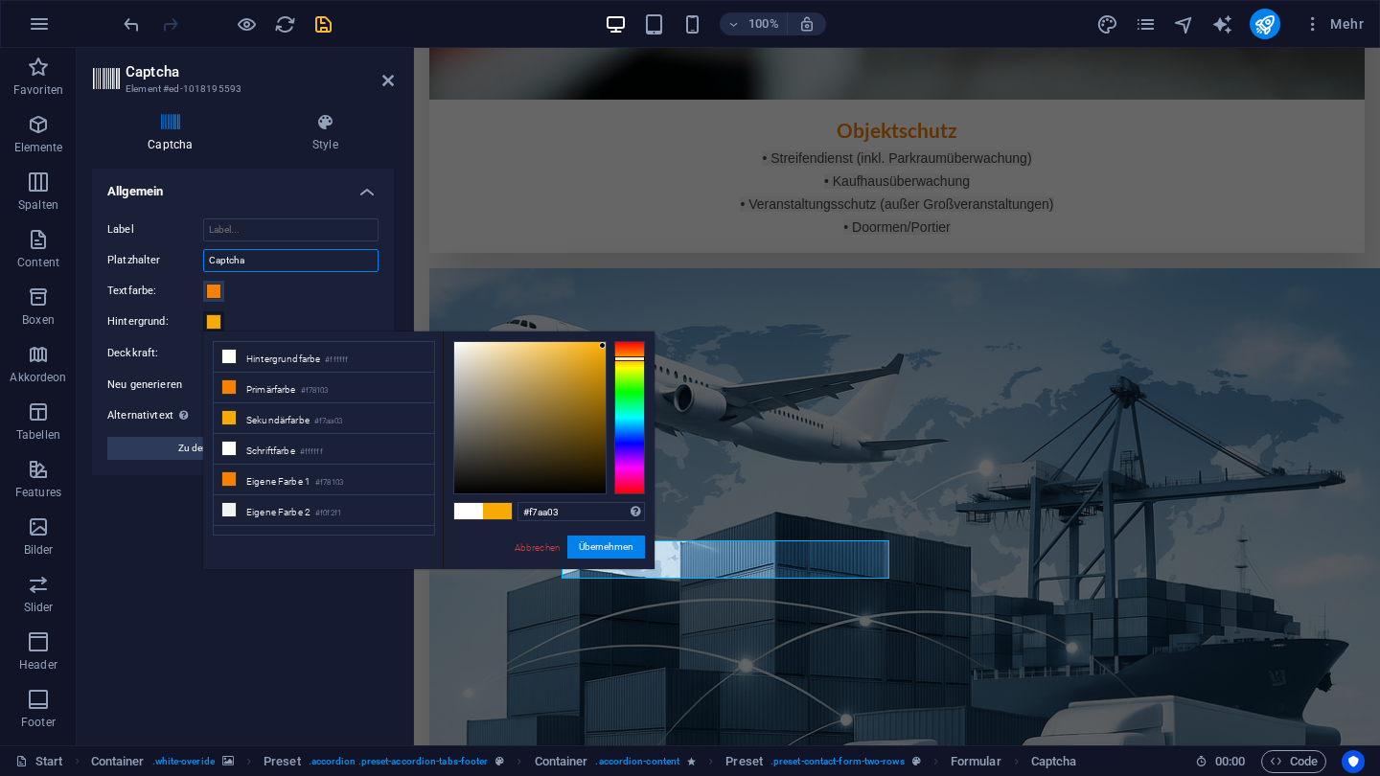
click at [264, 265] on input "Captcha" at bounding box center [290, 260] width 175 height 23
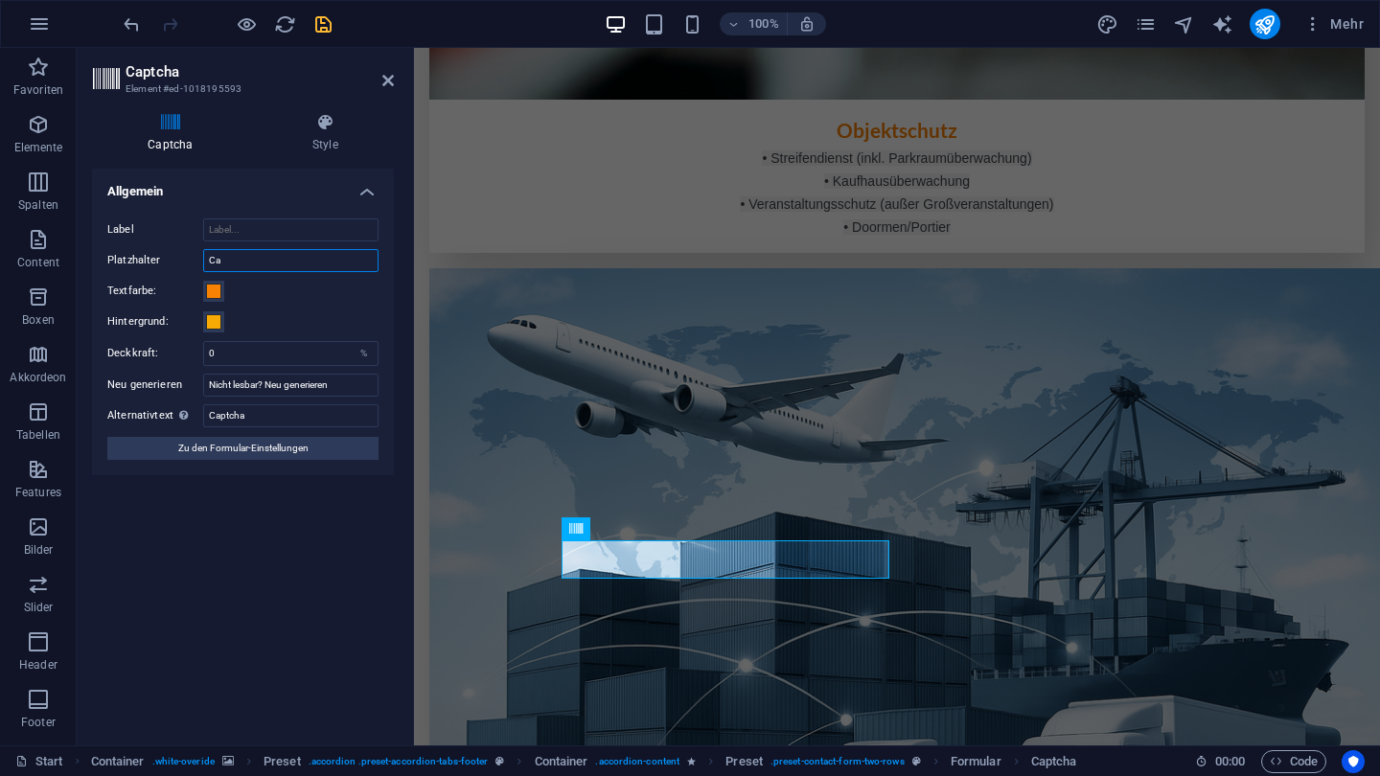
type input "C"
type input "Eingeben"
click at [392, 83] on icon at bounding box center [388, 80] width 12 height 15
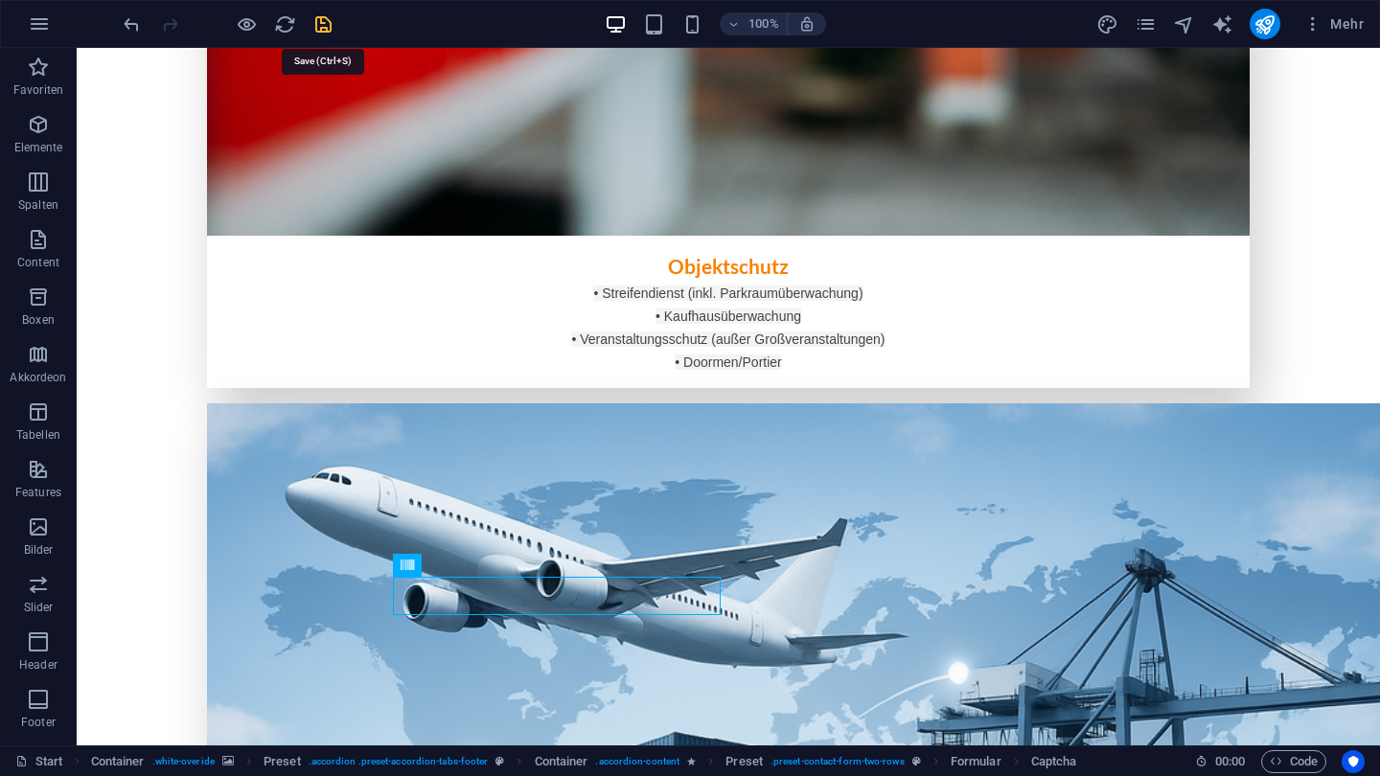
click at [334, 25] on icon "save" at bounding box center [323, 24] width 22 height 22
checkbox input "false"
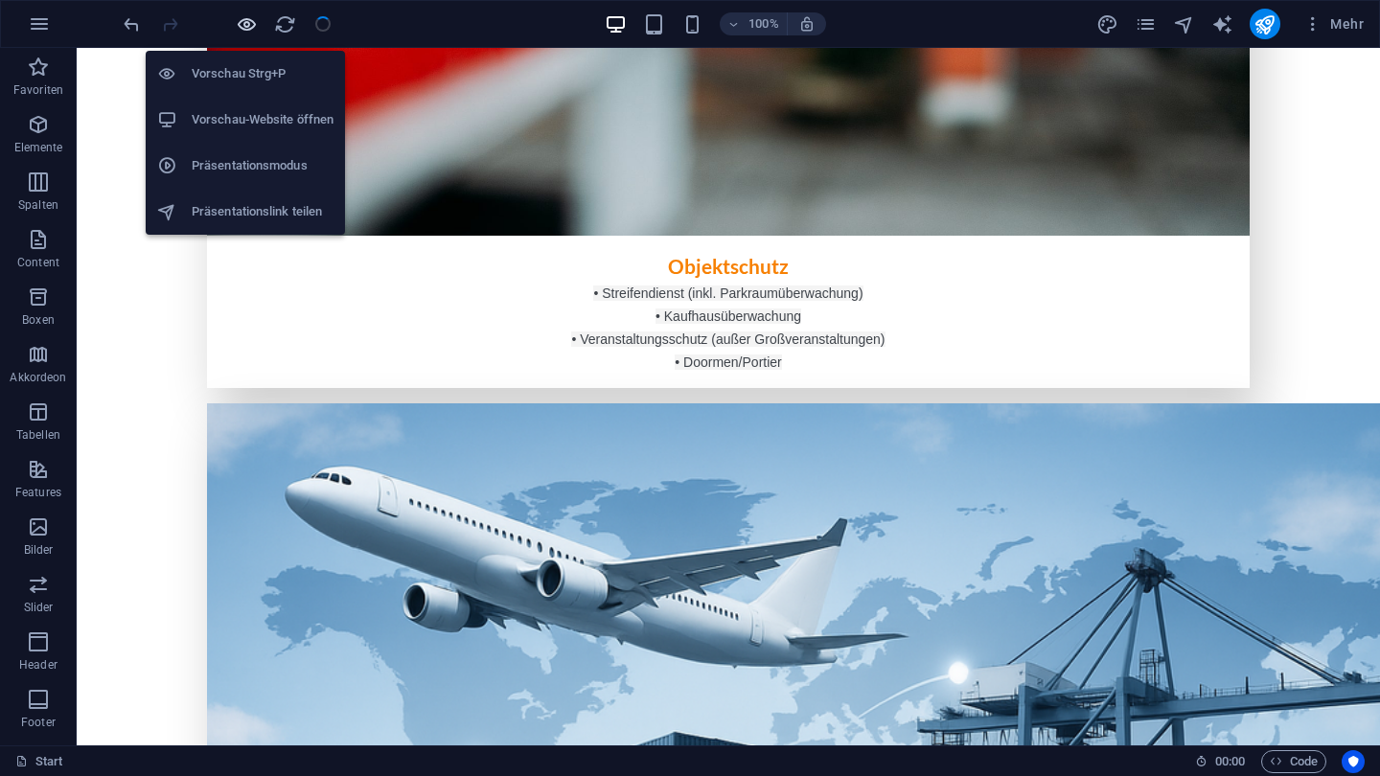
click at [255, 27] on icon "button" at bounding box center [247, 24] width 22 height 22
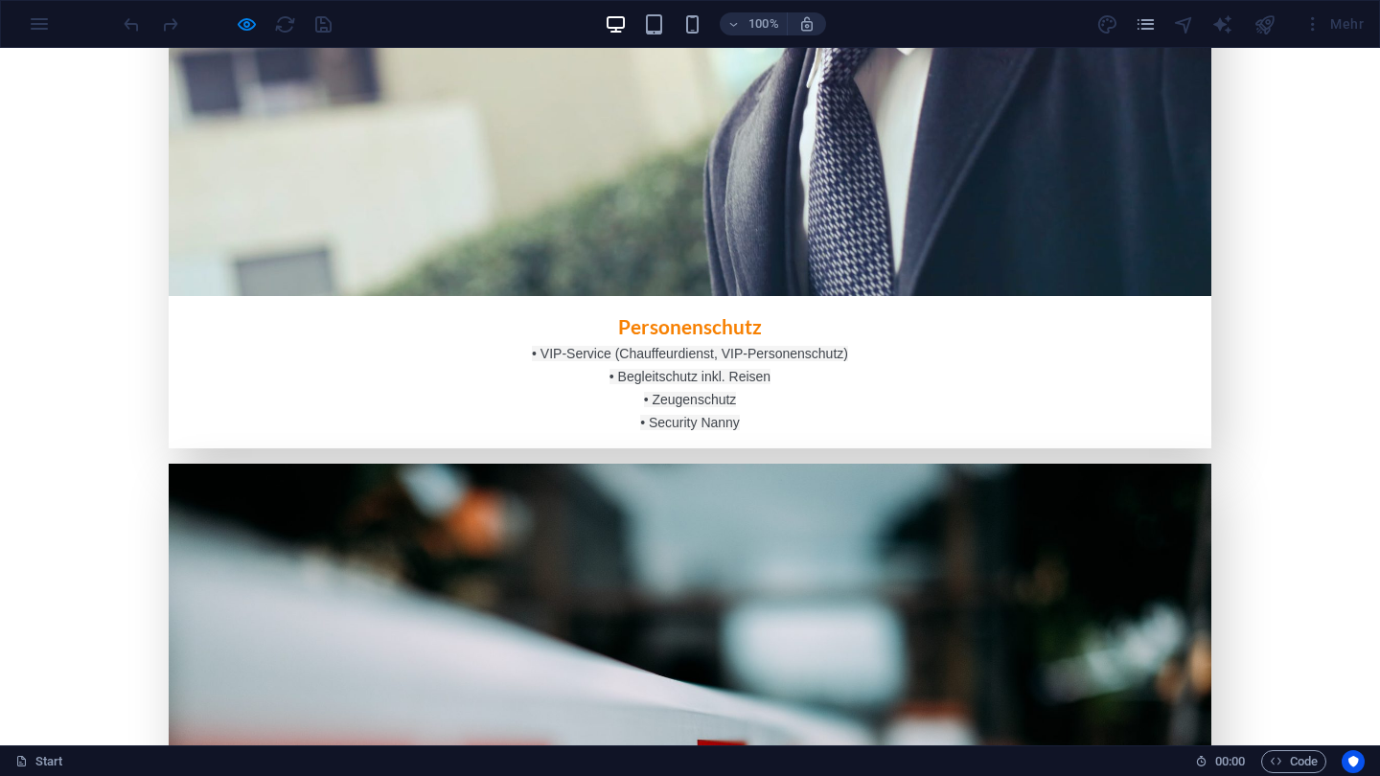
scroll to position [2944, 0]
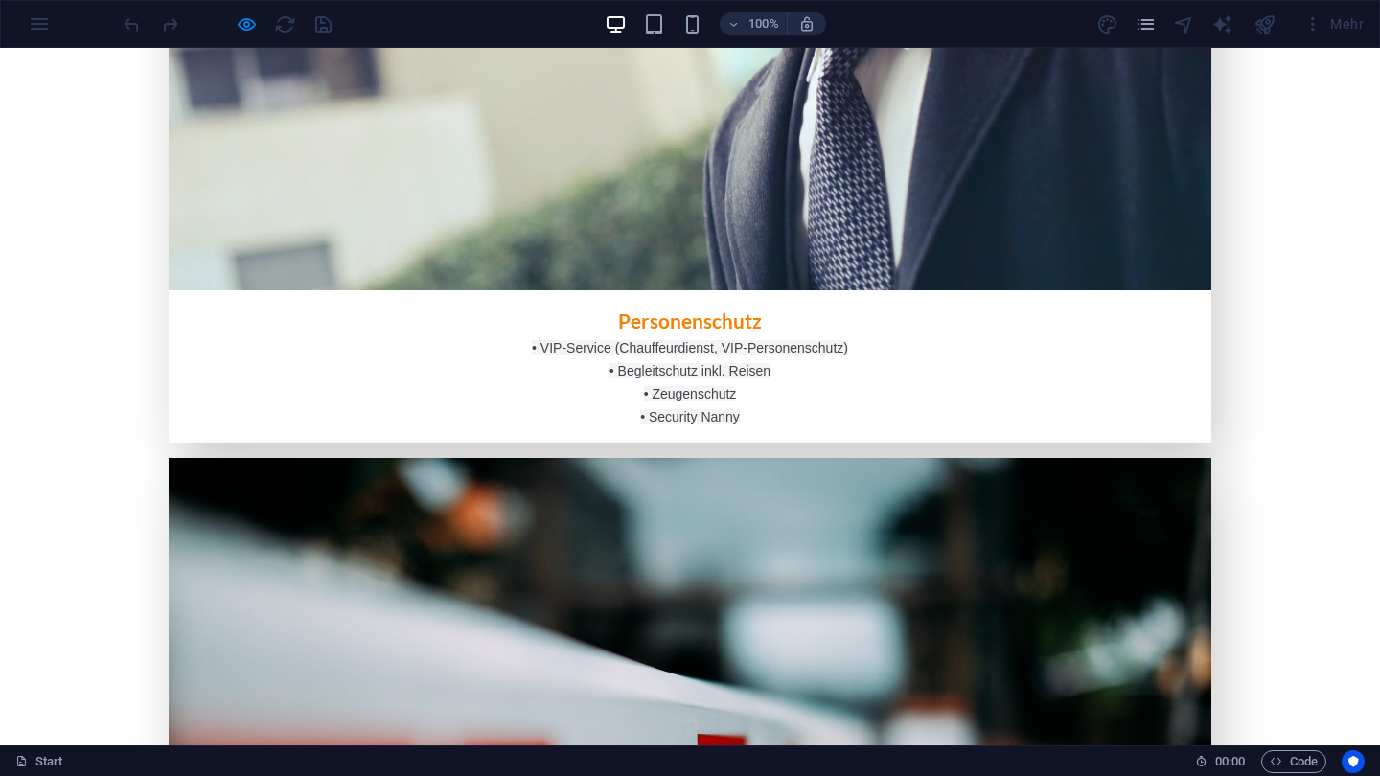
type input "t"
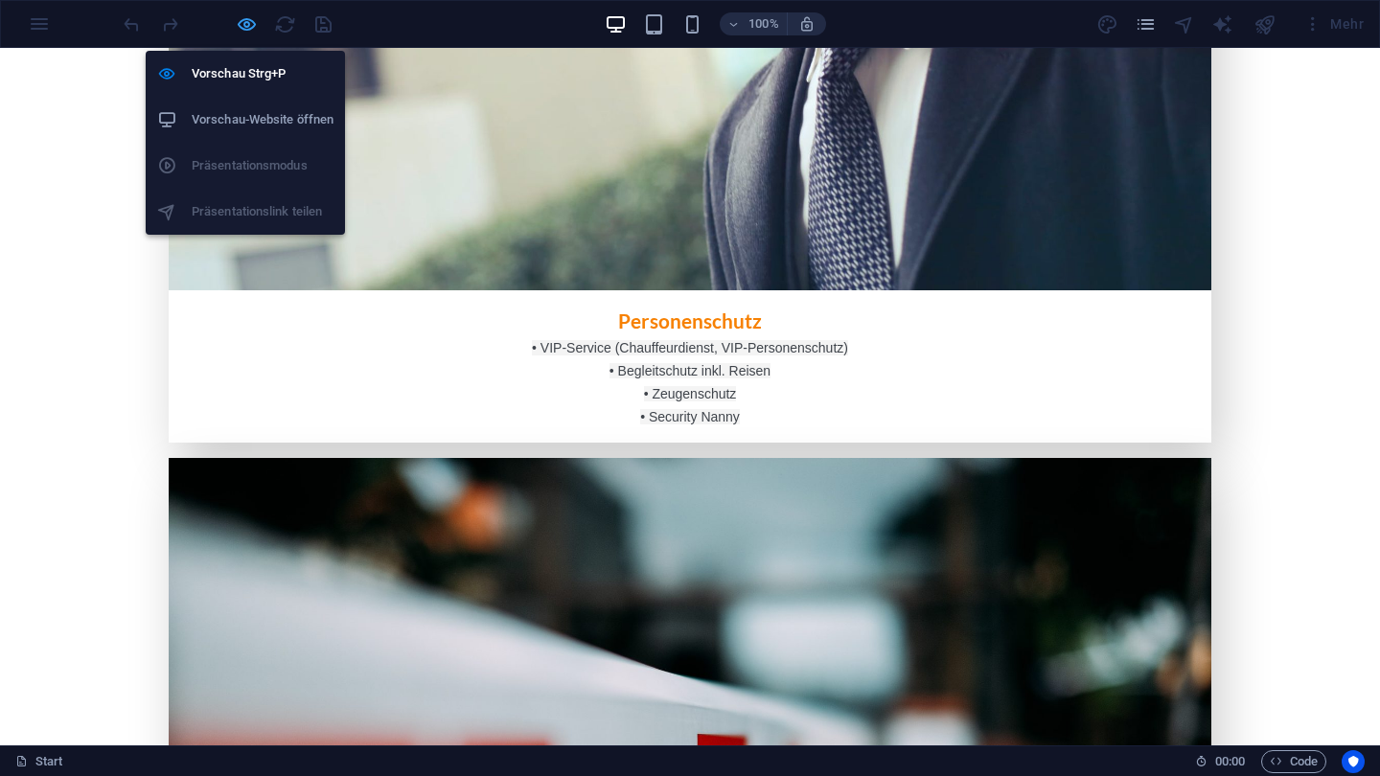
click at [251, 18] on icon "button" at bounding box center [247, 24] width 22 height 22
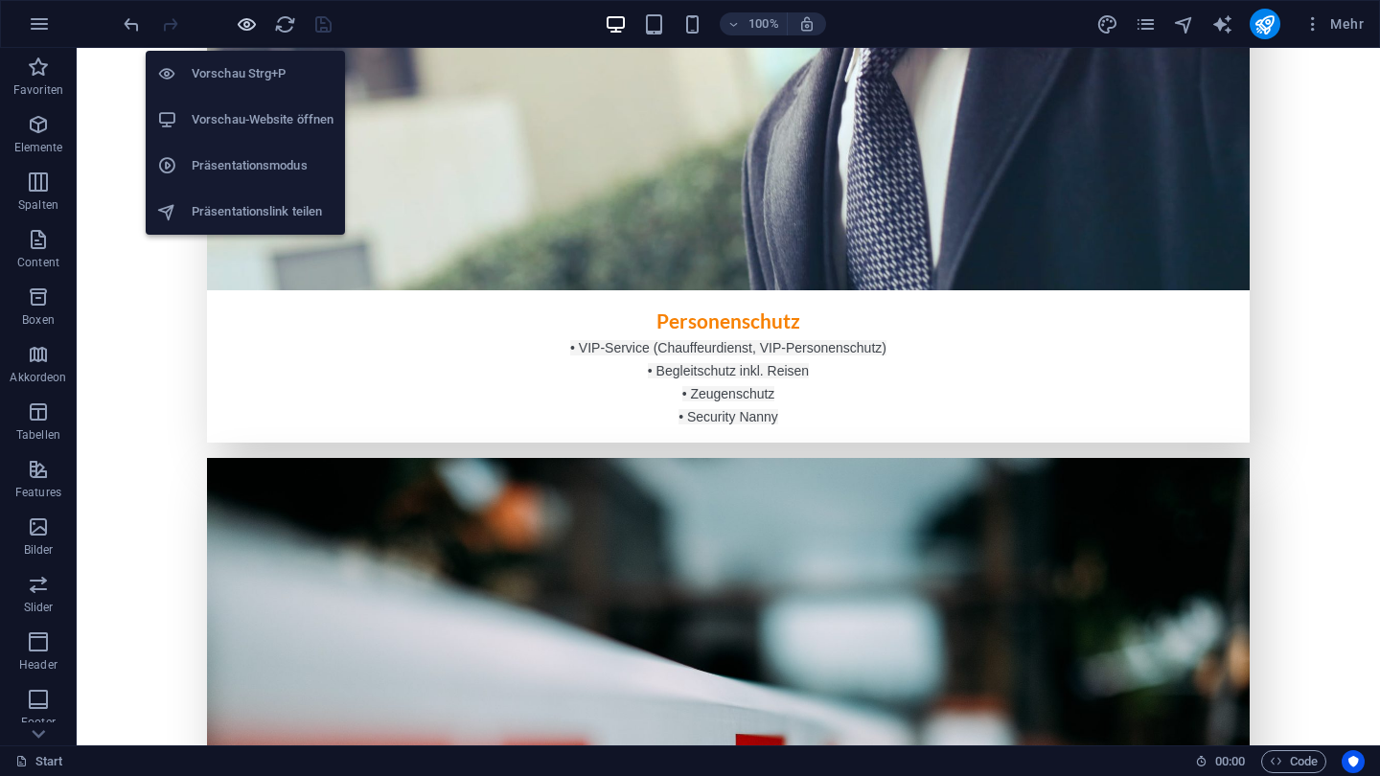
click at [253, 20] on icon "button" at bounding box center [247, 24] width 22 height 22
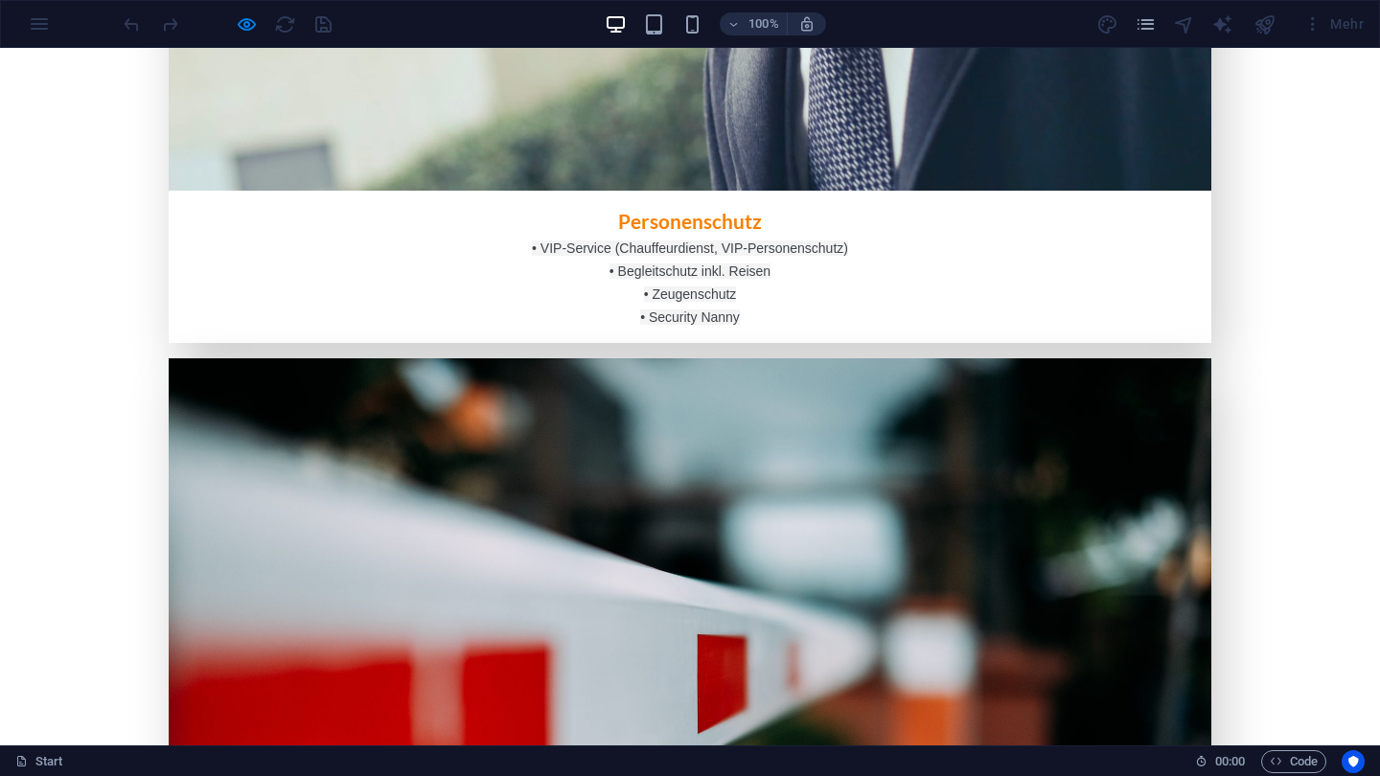
scroll to position [3042, 0]
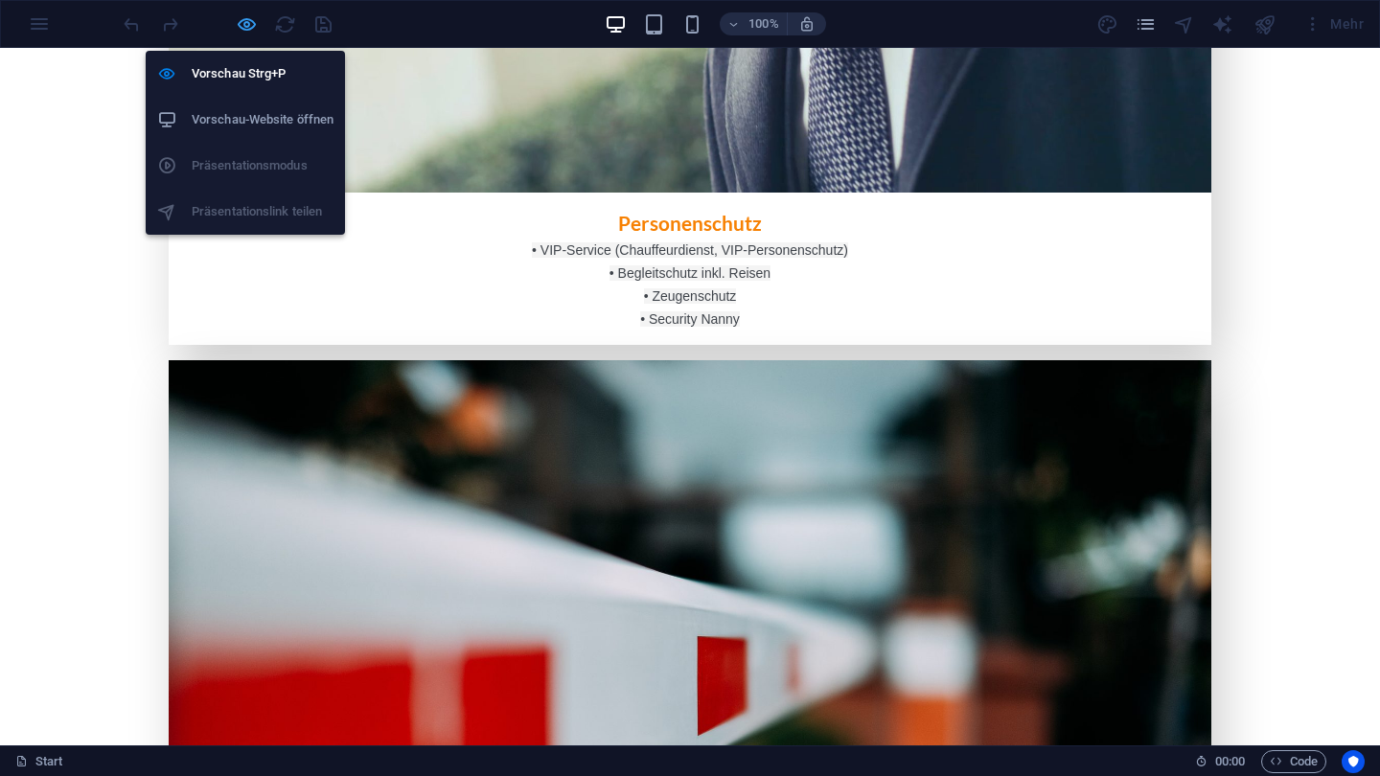
click at [236, 20] on icon "button" at bounding box center [247, 24] width 22 height 22
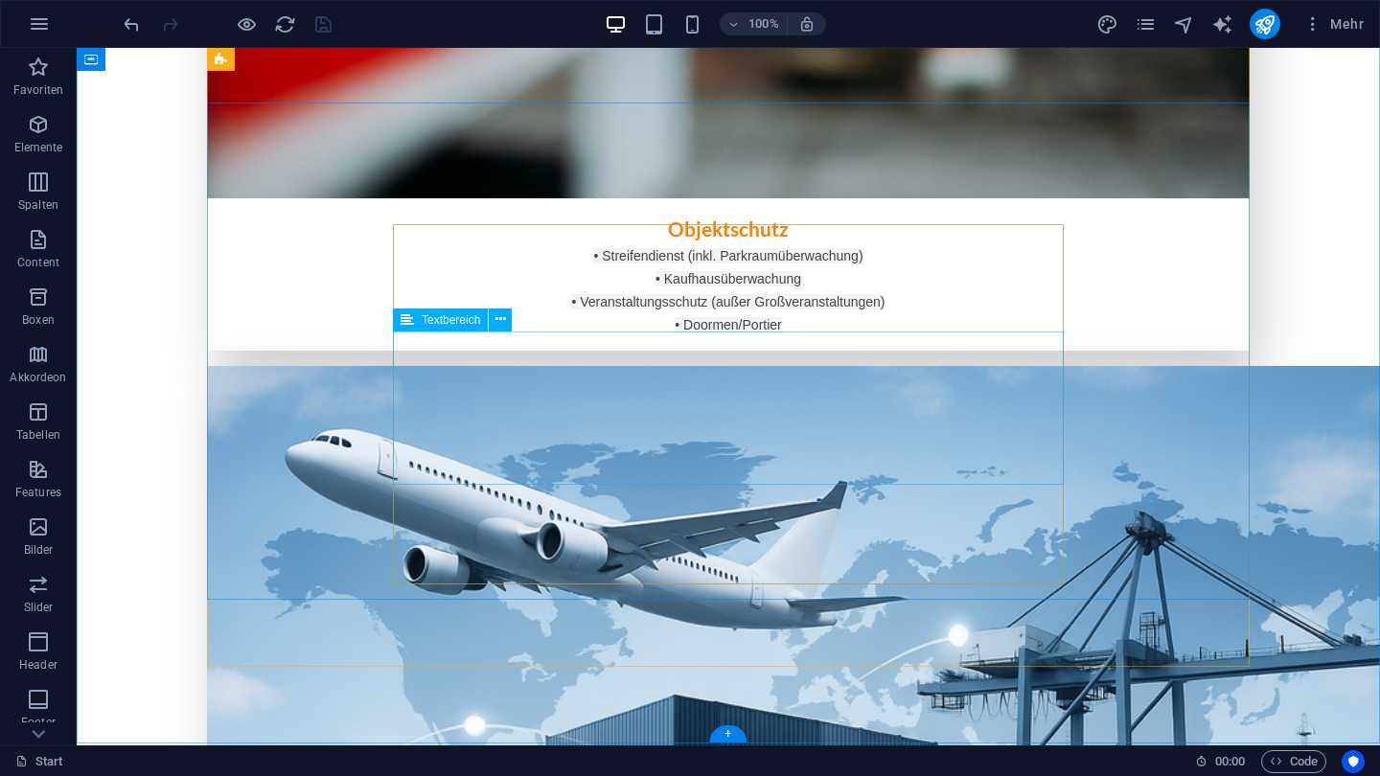
scroll to position [3854, 0]
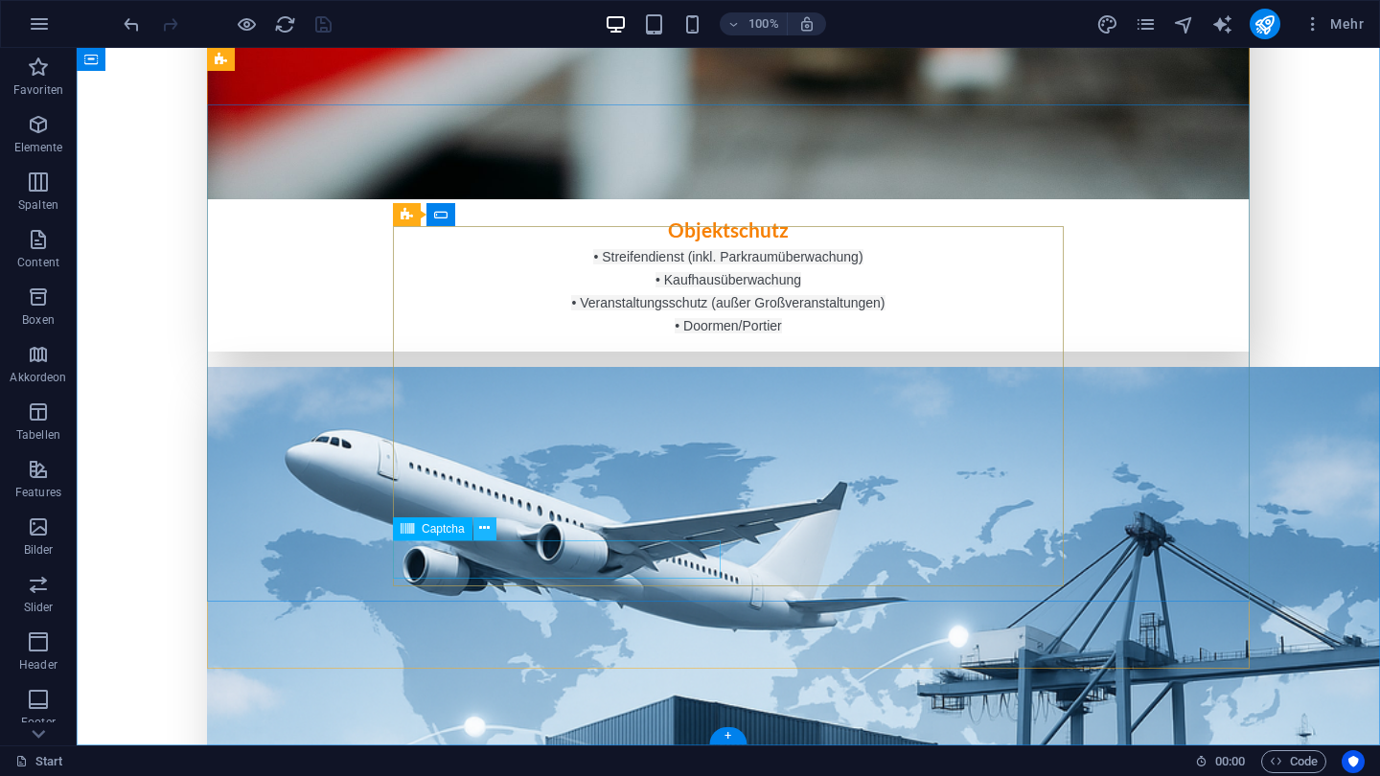
click at [487, 538] on icon at bounding box center [484, 529] width 11 height 20
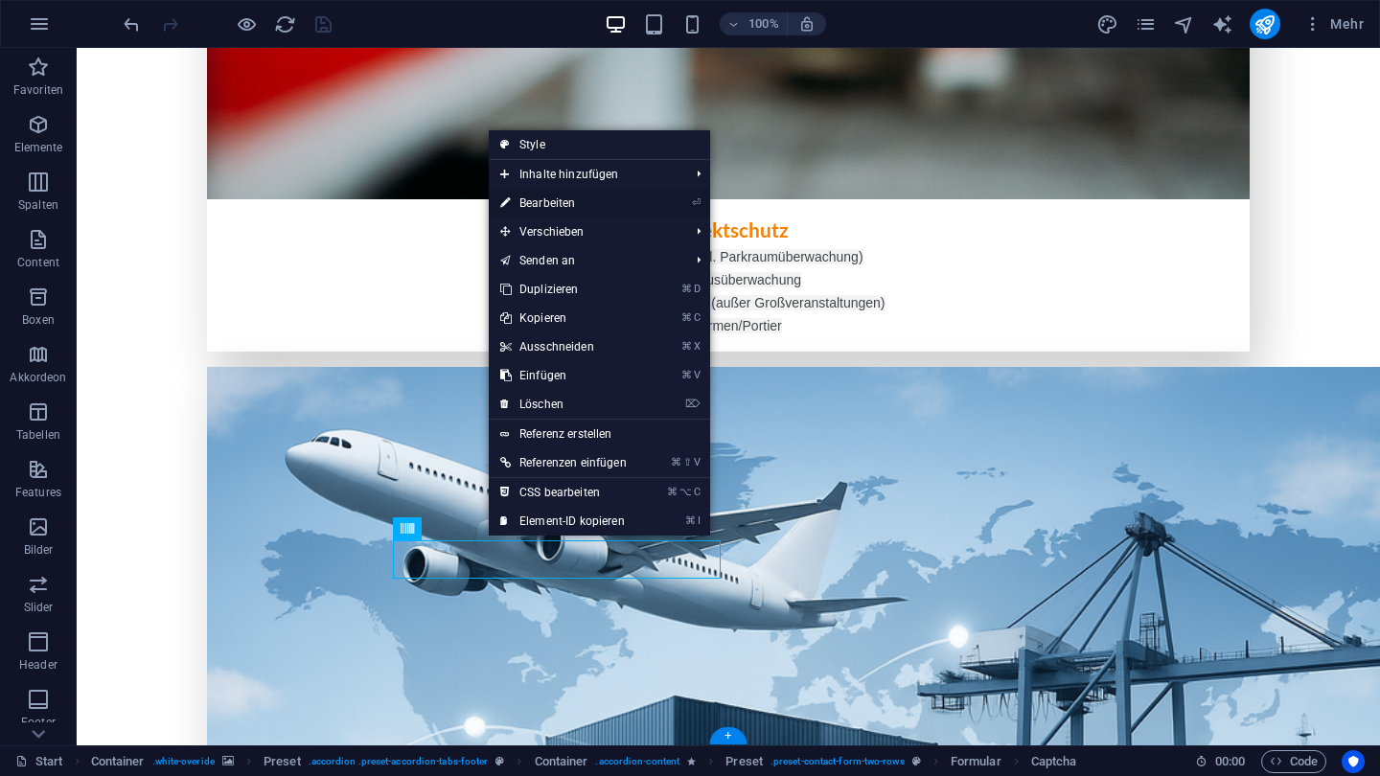
click at [557, 199] on link "⏎ Bearbeiten" at bounding box center [564, 203] width 150 height 29
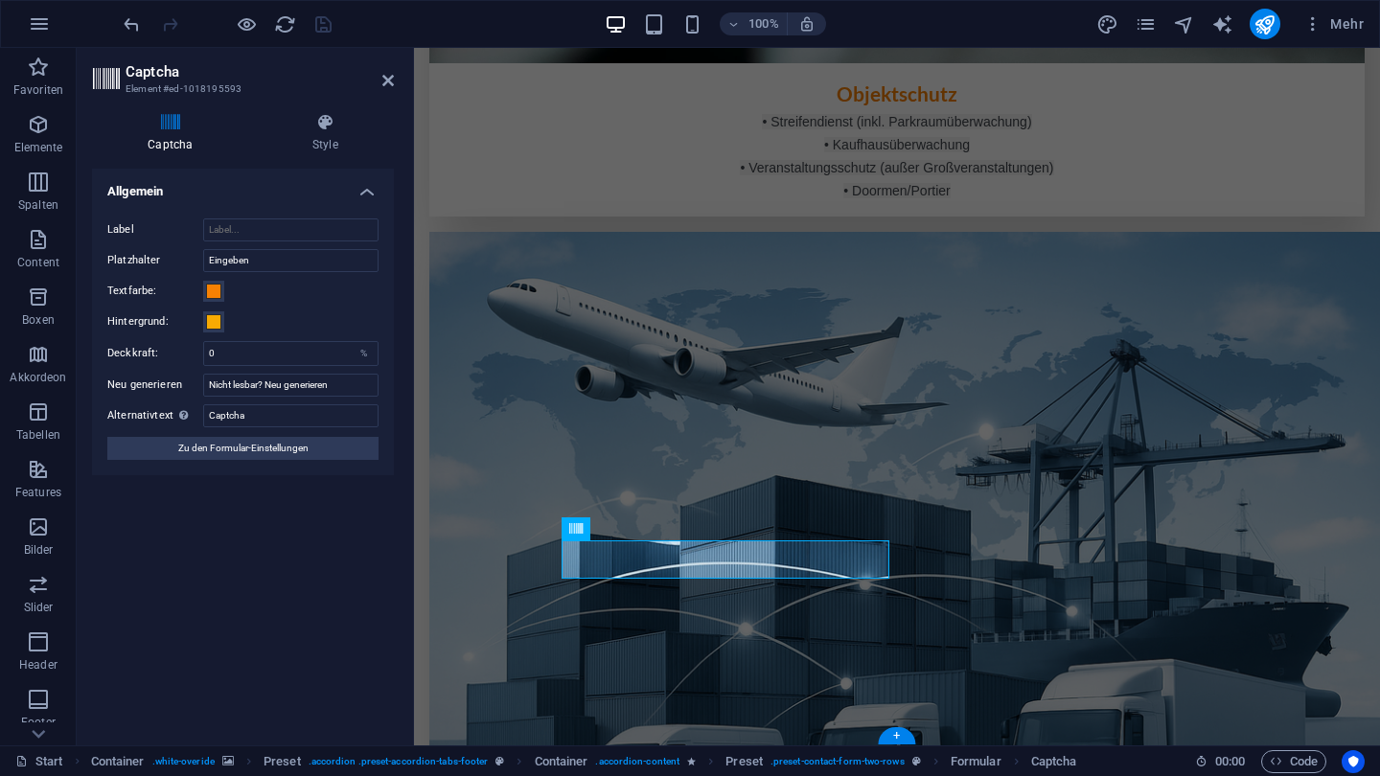
scroll to position [3818, 0]
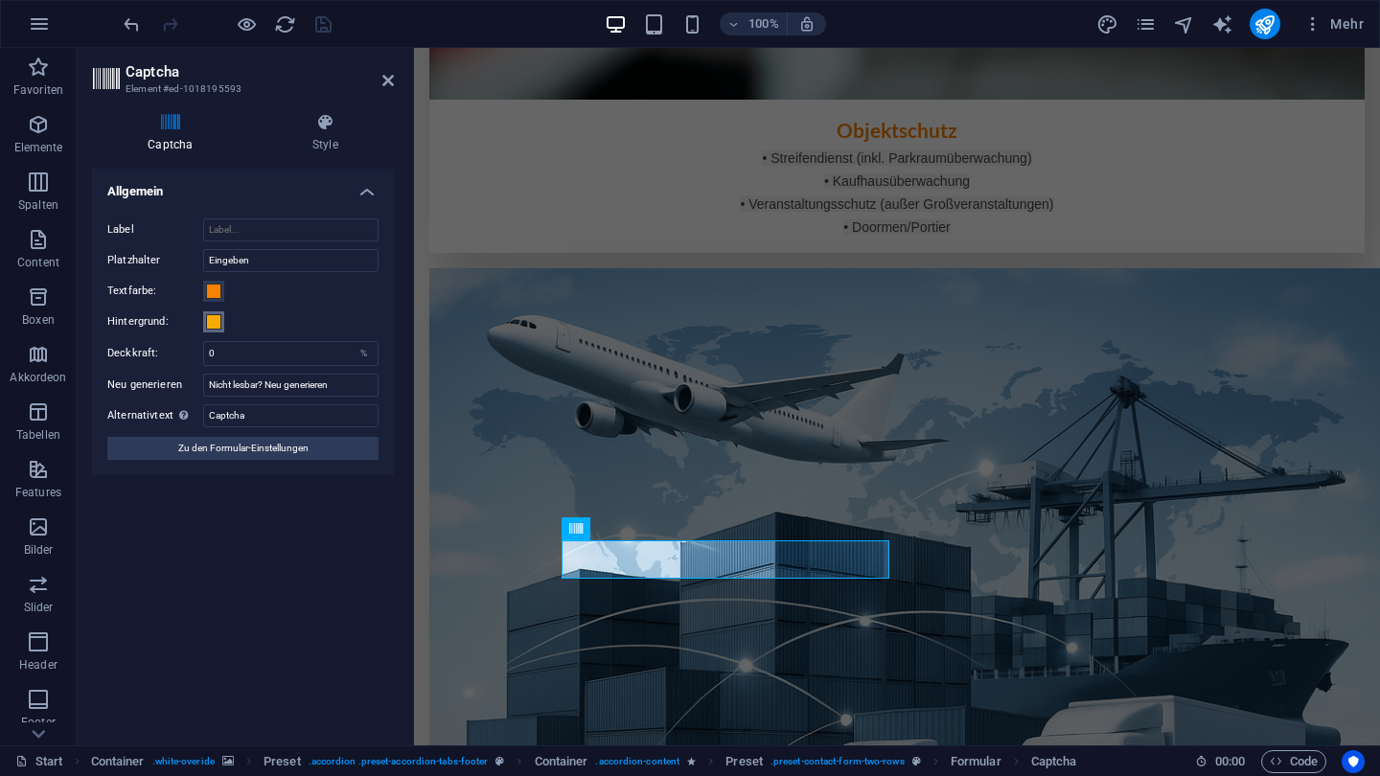
click at [208, 319] on span at bounding box center [213, 321] width 15 height 15
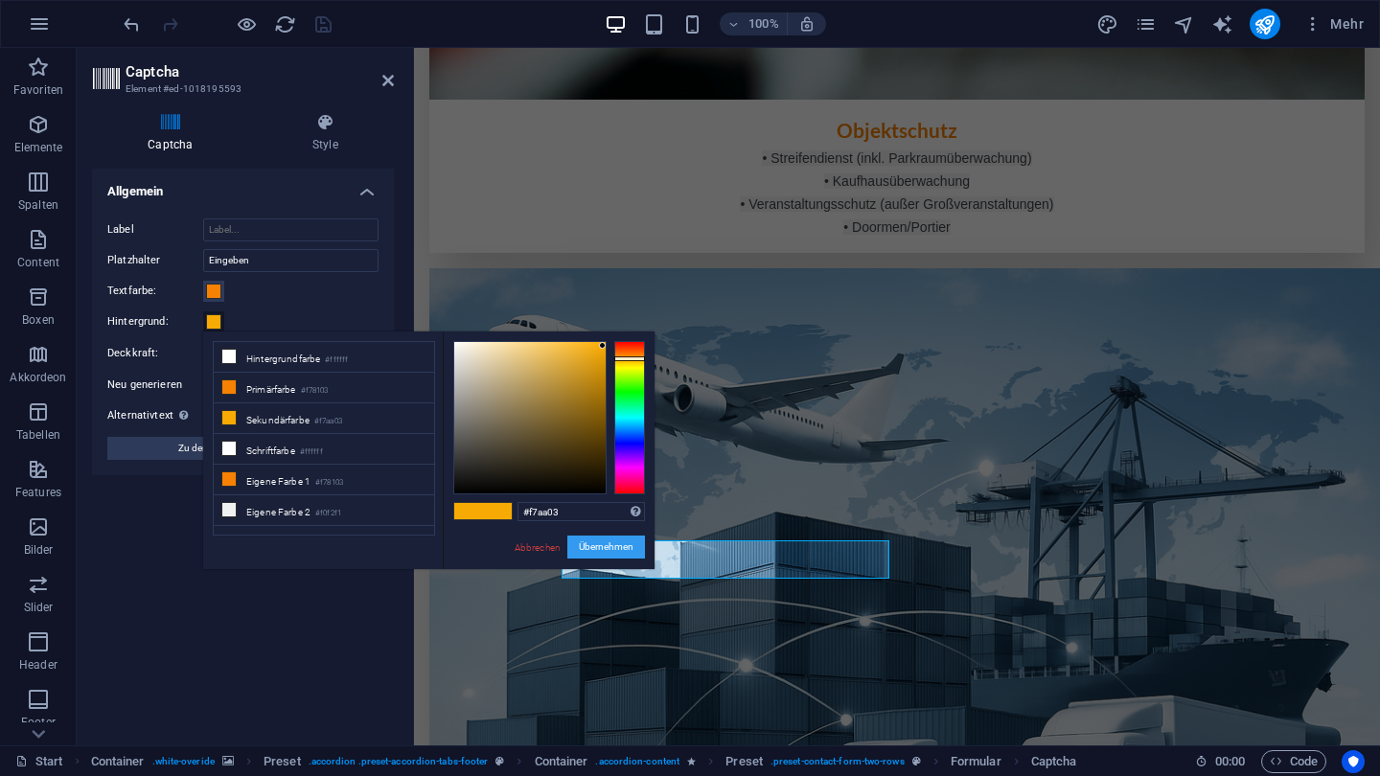
click at [593, 545] on button "Übernehmen" at bounding box center [606, 547] width 78 height 23
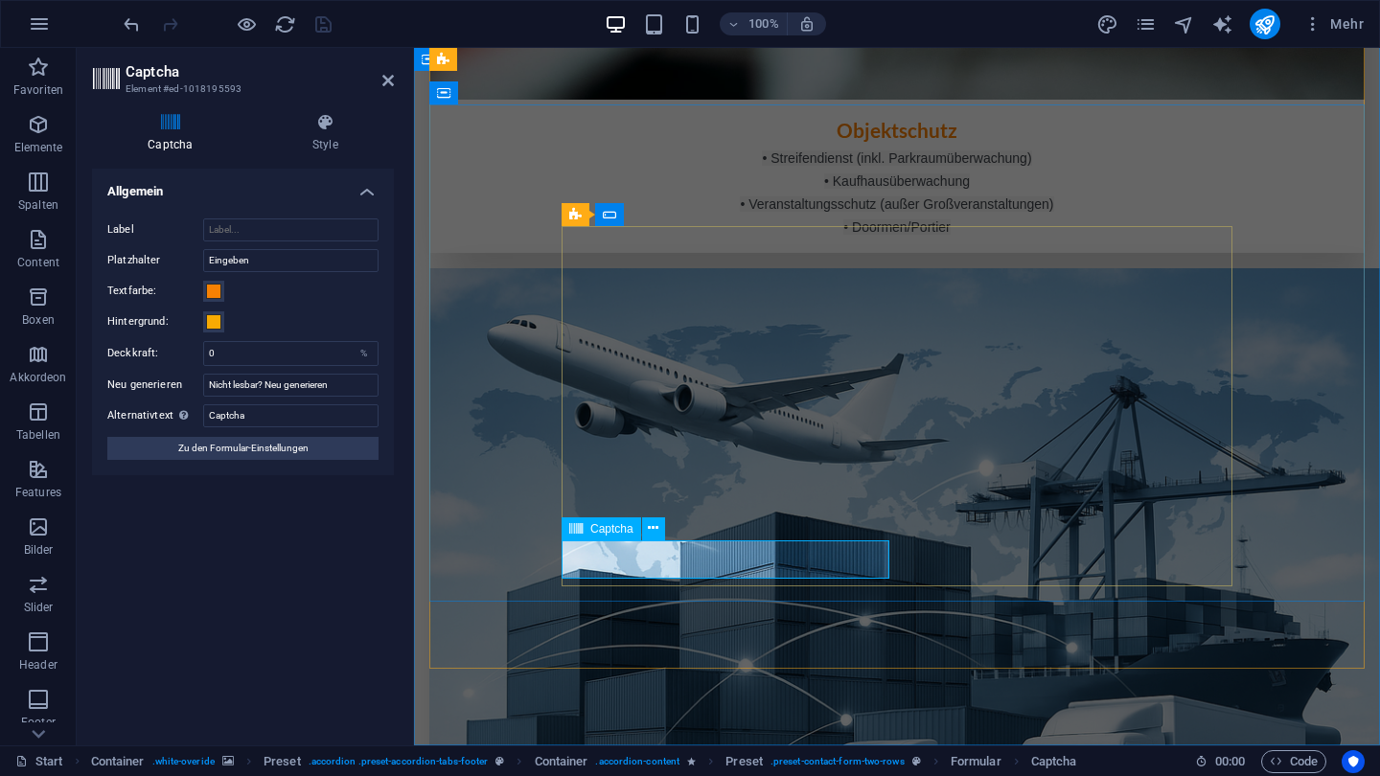
click at [319, 144] on h4 "Style" at bounding box center [325, 133] width 137 height 40
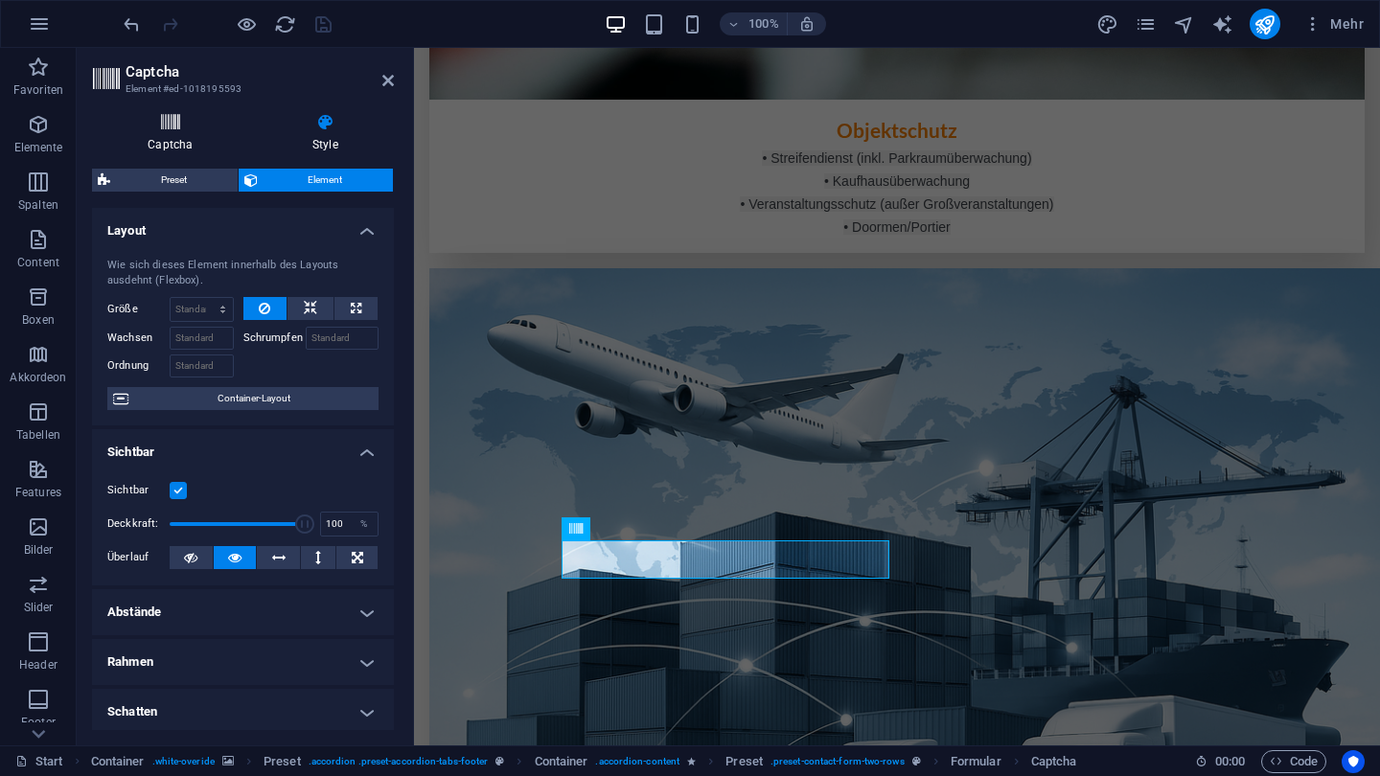
click at [198, 138] on h4 "Captcha" at bounding box center [174, 133] width 165 height 40
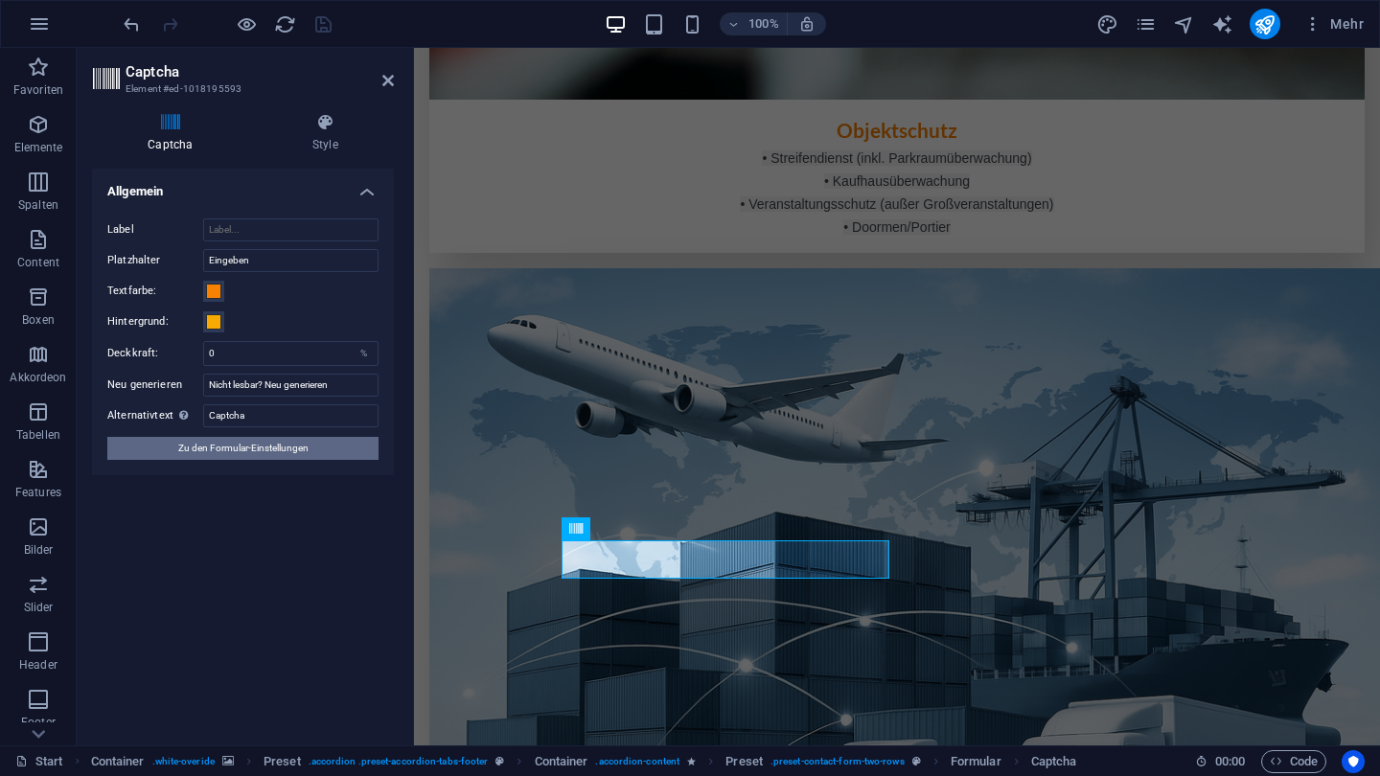
click at [262, 443] on span "Zu den Formular-Einstellungen" at bounding box center [243, 448] width 130 height 23
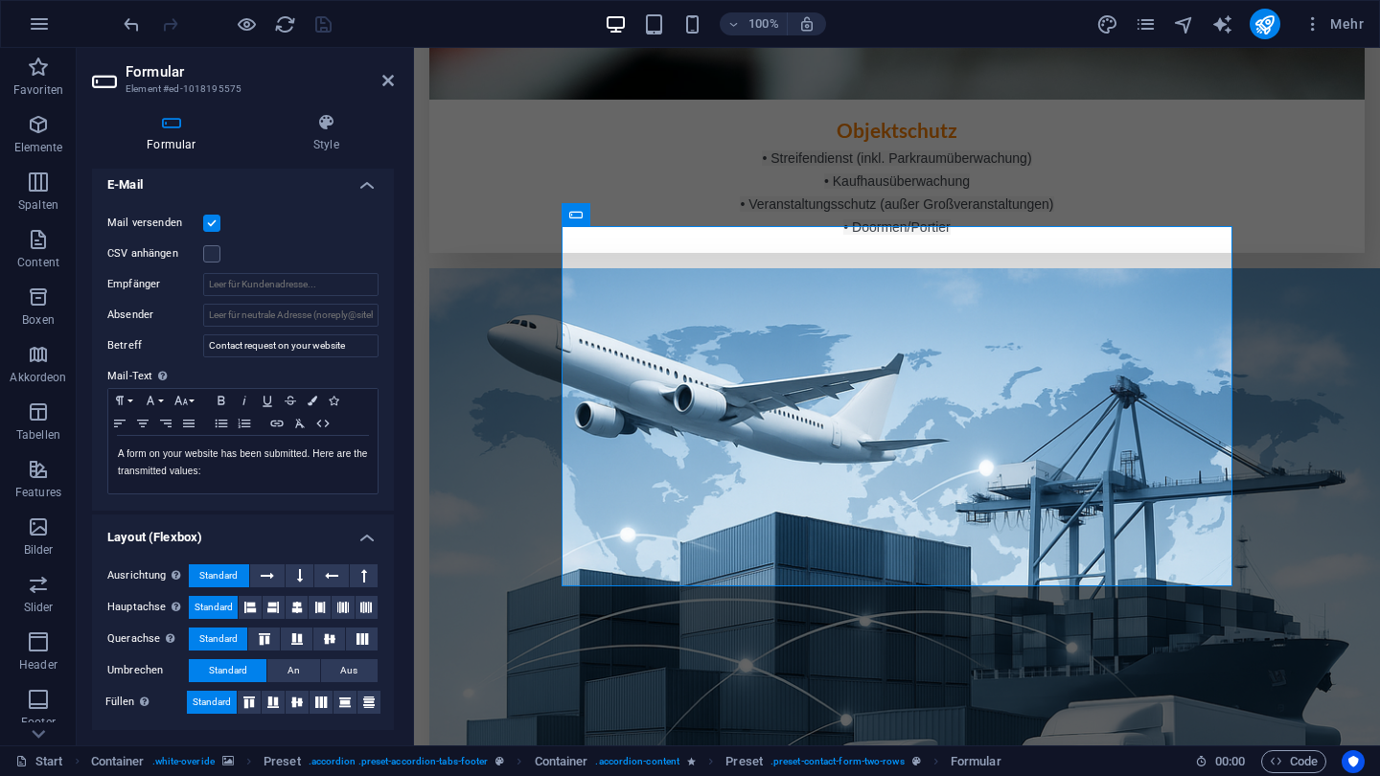
scroll to position [496, 0]
click at [388, 84] on icon at bounding box center [388, 80] width 12 height 15
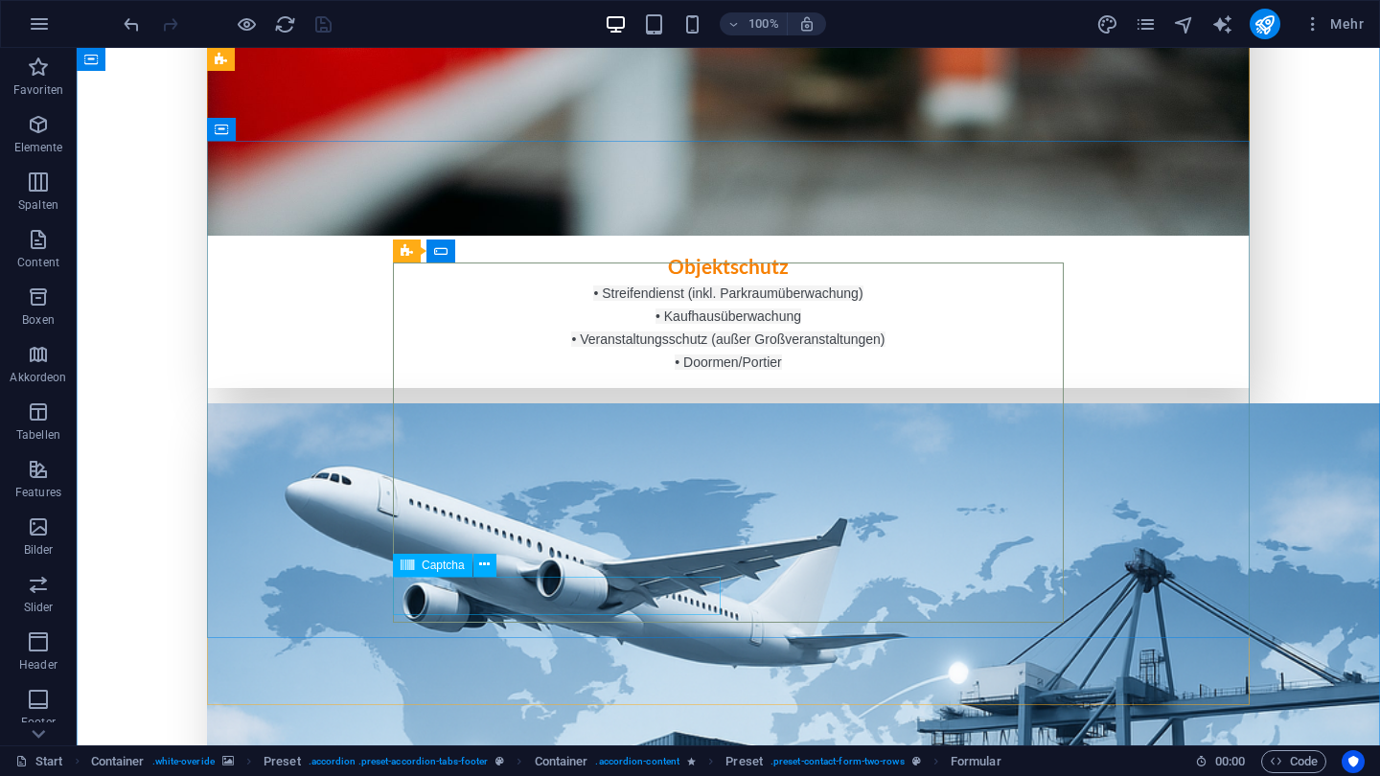
click at [484, 570] on icon at bounding box center [484, 565] width 11 height 20
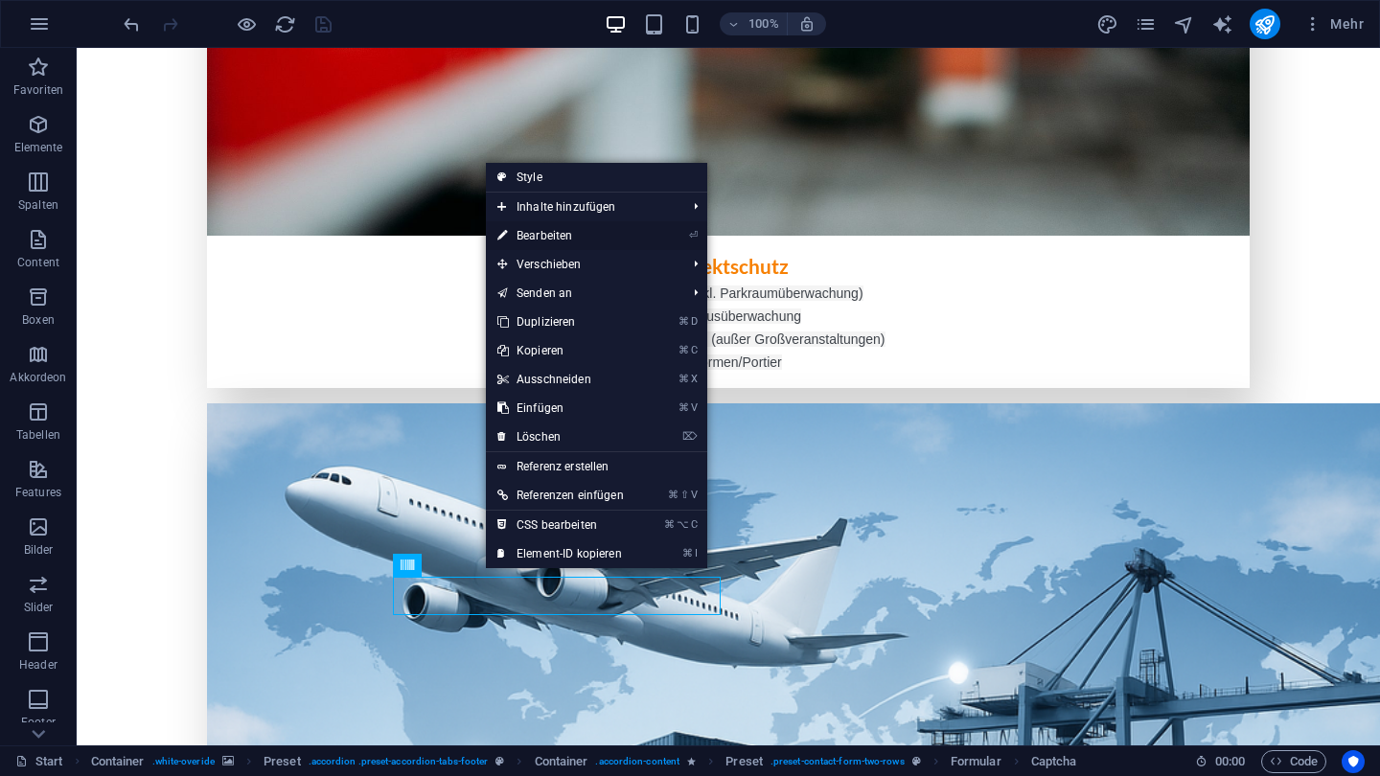
click at [592, 231] on link "⏎ Bearbeiten" at bounding box center [561, 235] width 150 height 29
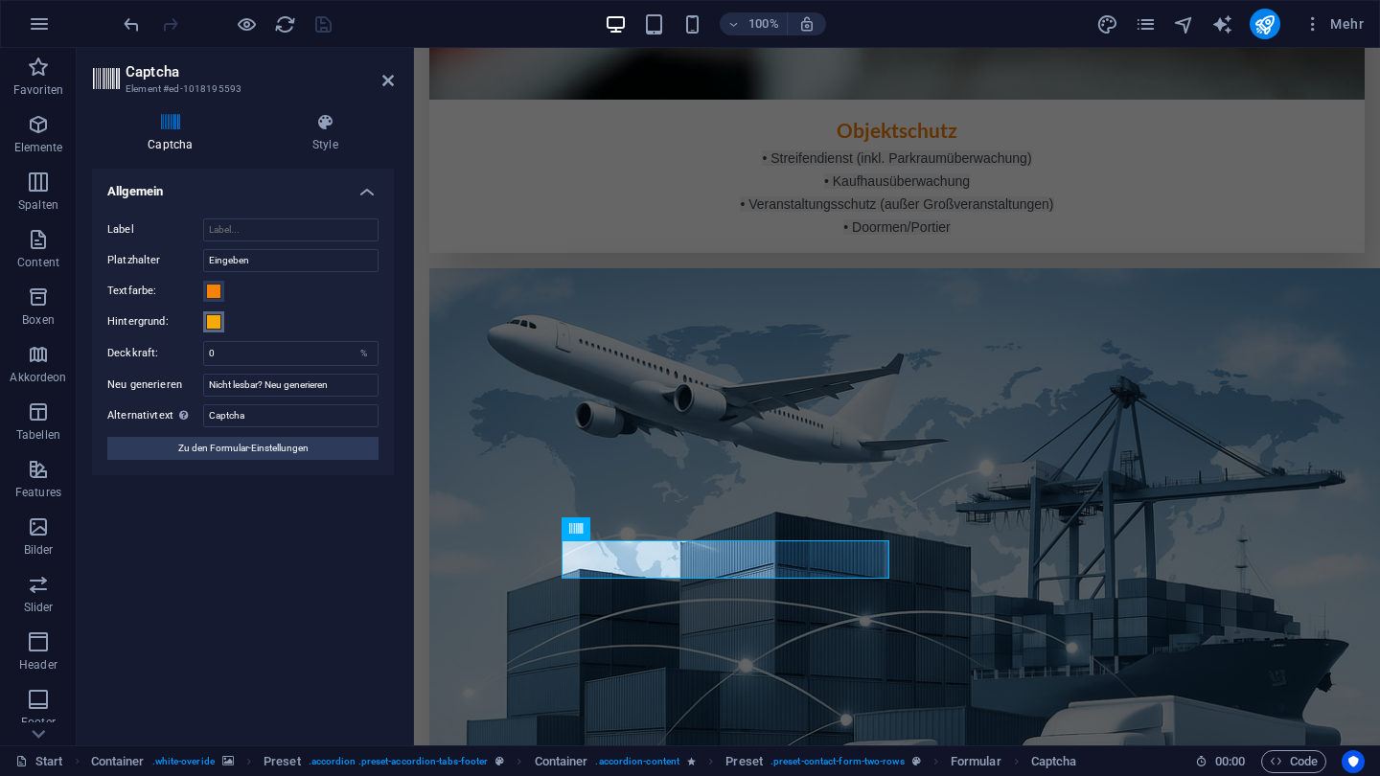
click at [211, 328] on span at bounding box center [213, 321] width 15 height 15
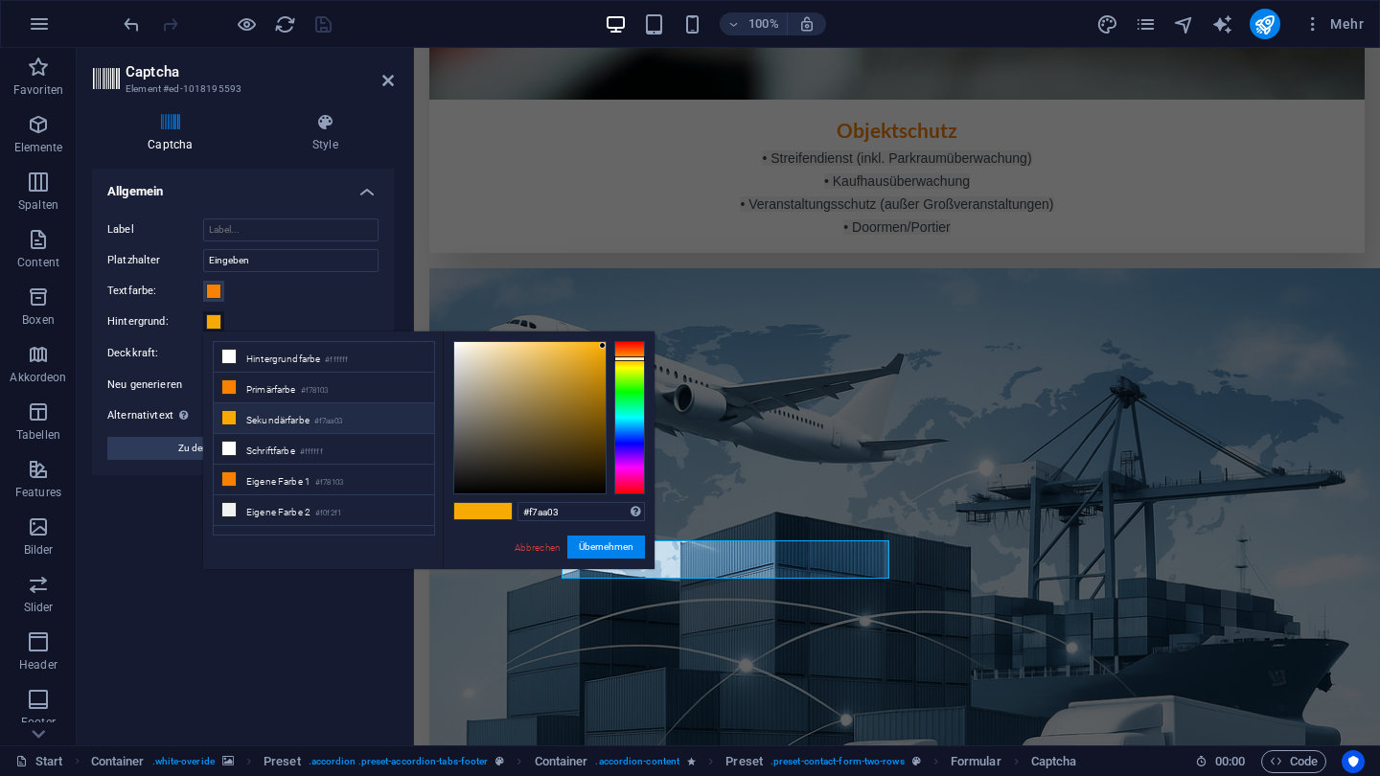
click at [253, 425] on li "Sekundärfarbe #f7aa03" at bounding box center [324, 419] width 220 height 31
type input "#000000"
drag, startPoint x: 600, startPoint y: 346, endPoint x: 520, endPoint y: 496, distance: 170.2
click at [520, 496] on div "#000000 Unterstützte Formate: #0852ed rgb(8, 82, 237) rgba(8, 82, 237, 90%) hsv…" at bounding box center [549, 590] width 212 height 516
click at [591, 544] on button "Übernehmen" at bounding box center [606, 547] width 78 height 23
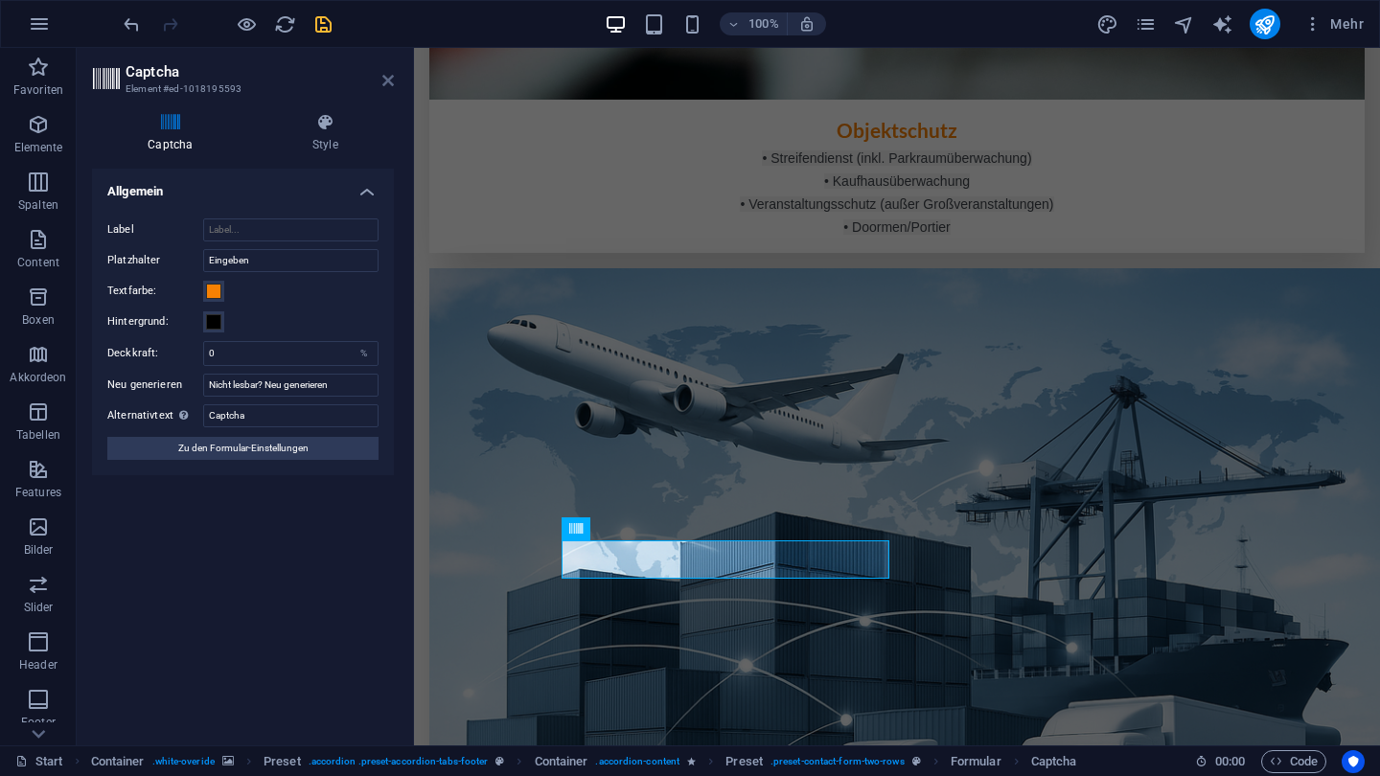
click at [384, 80] on icon at bounding box center [388, 80] width 12 height 15
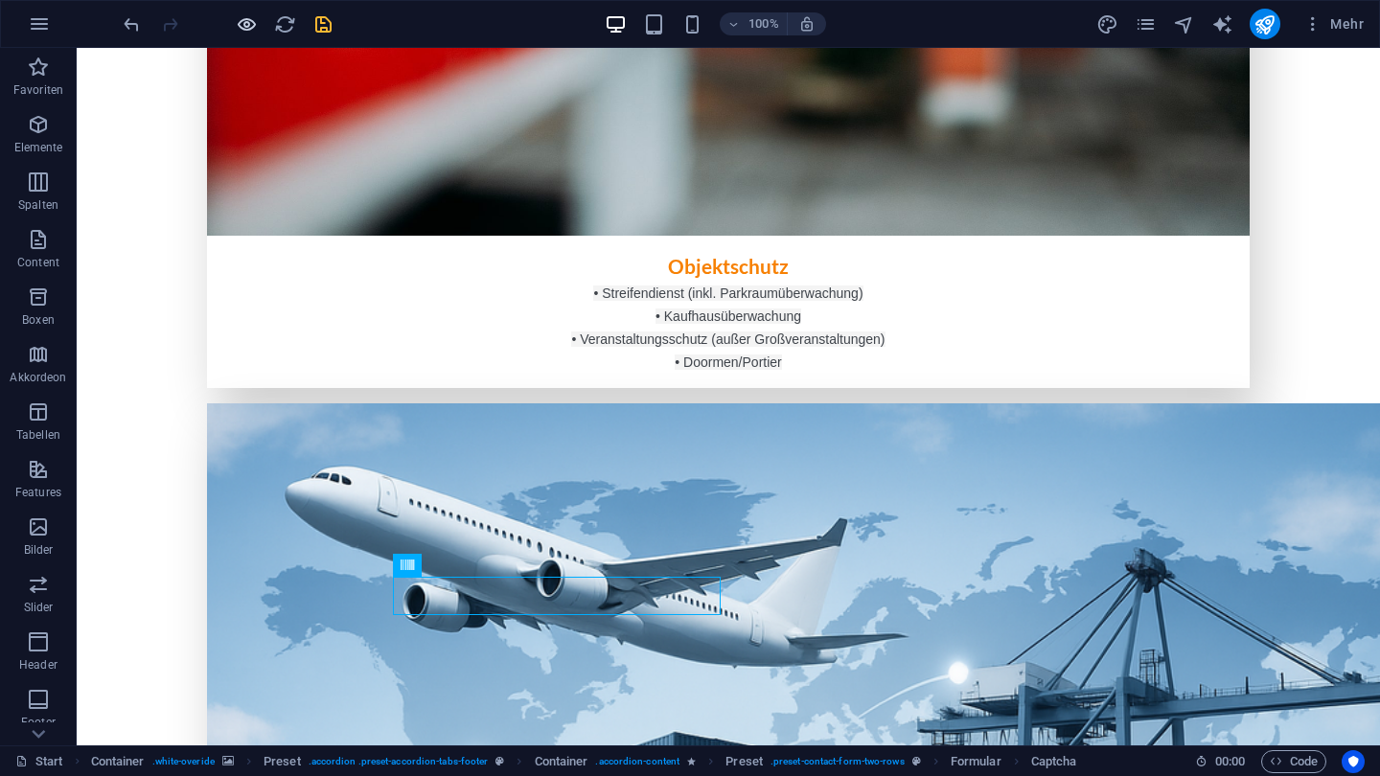
click at [255, 27] on icon "button" at bounding box center [247, 24] width 22 height 22
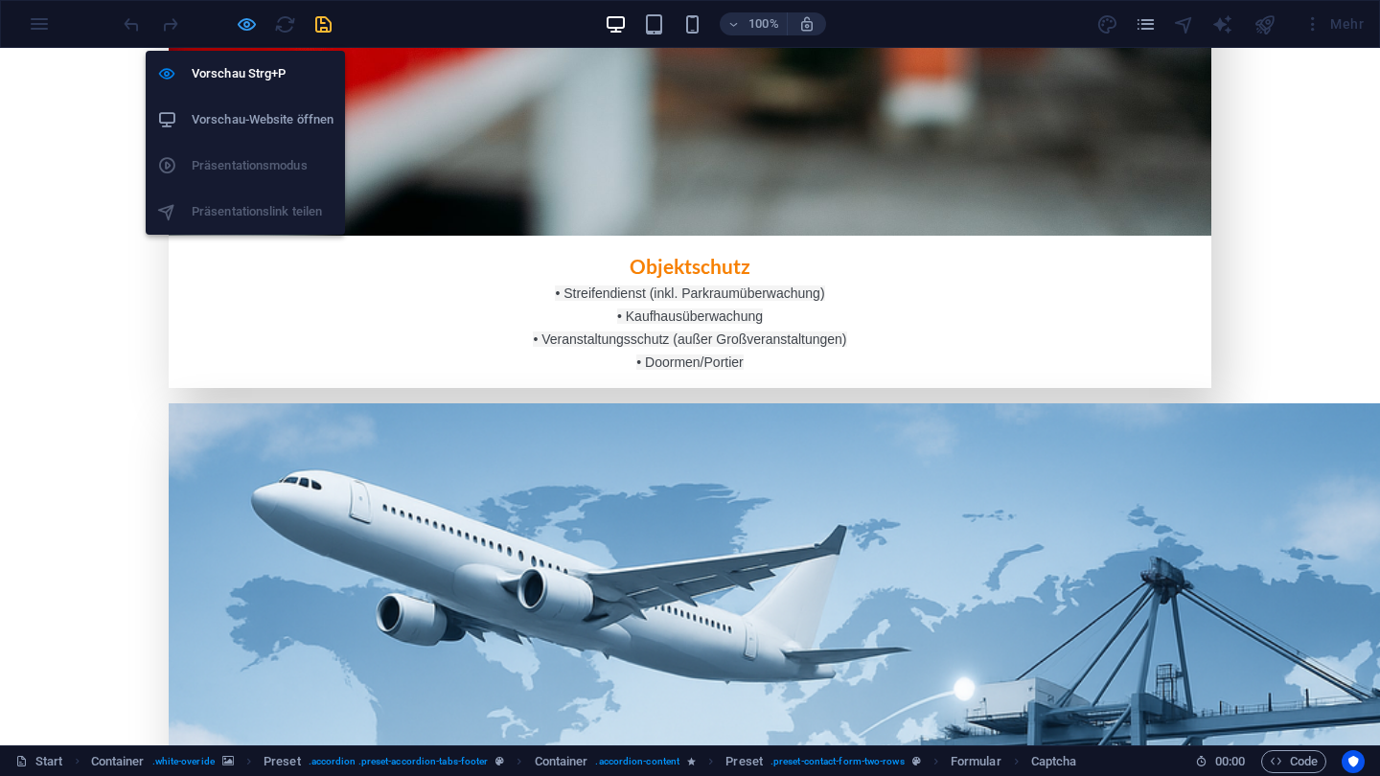
scroll to position [2966, 0]
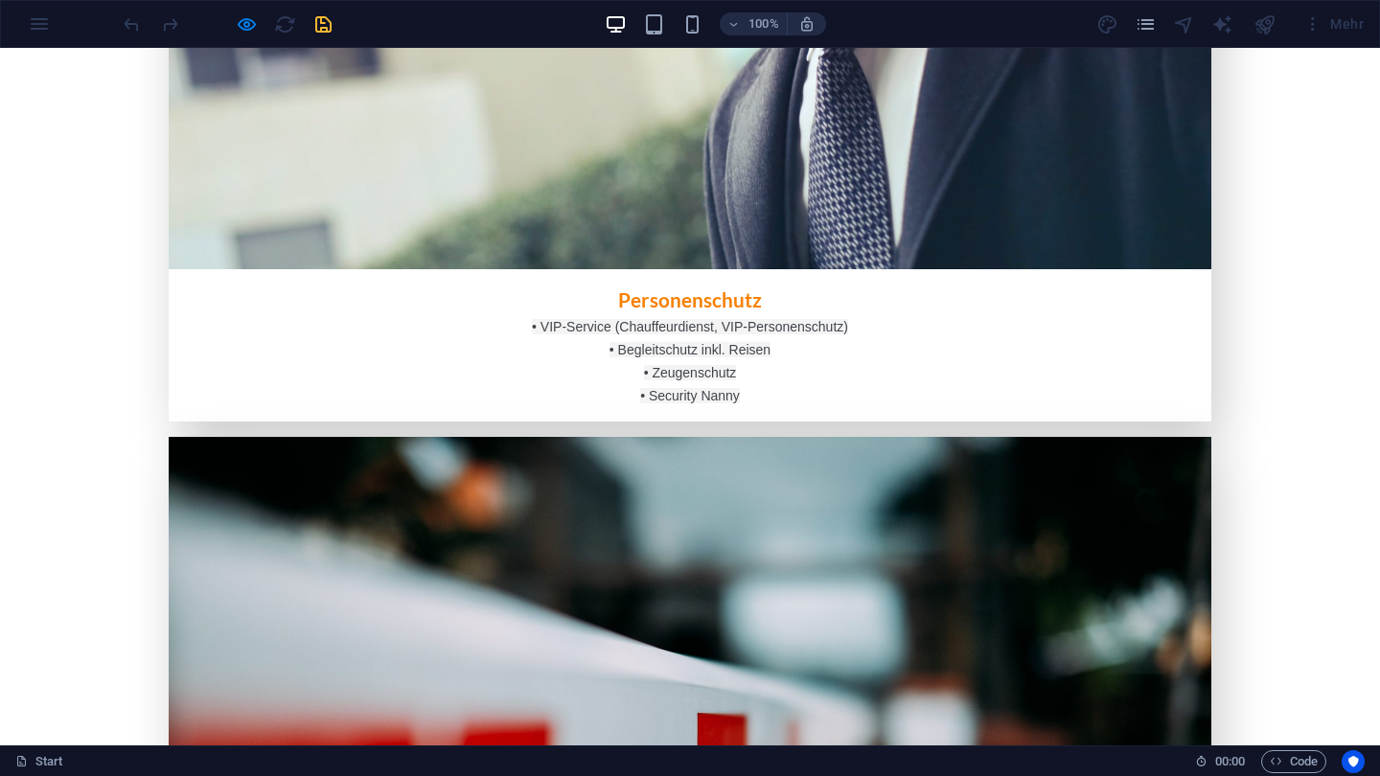
type input "g"
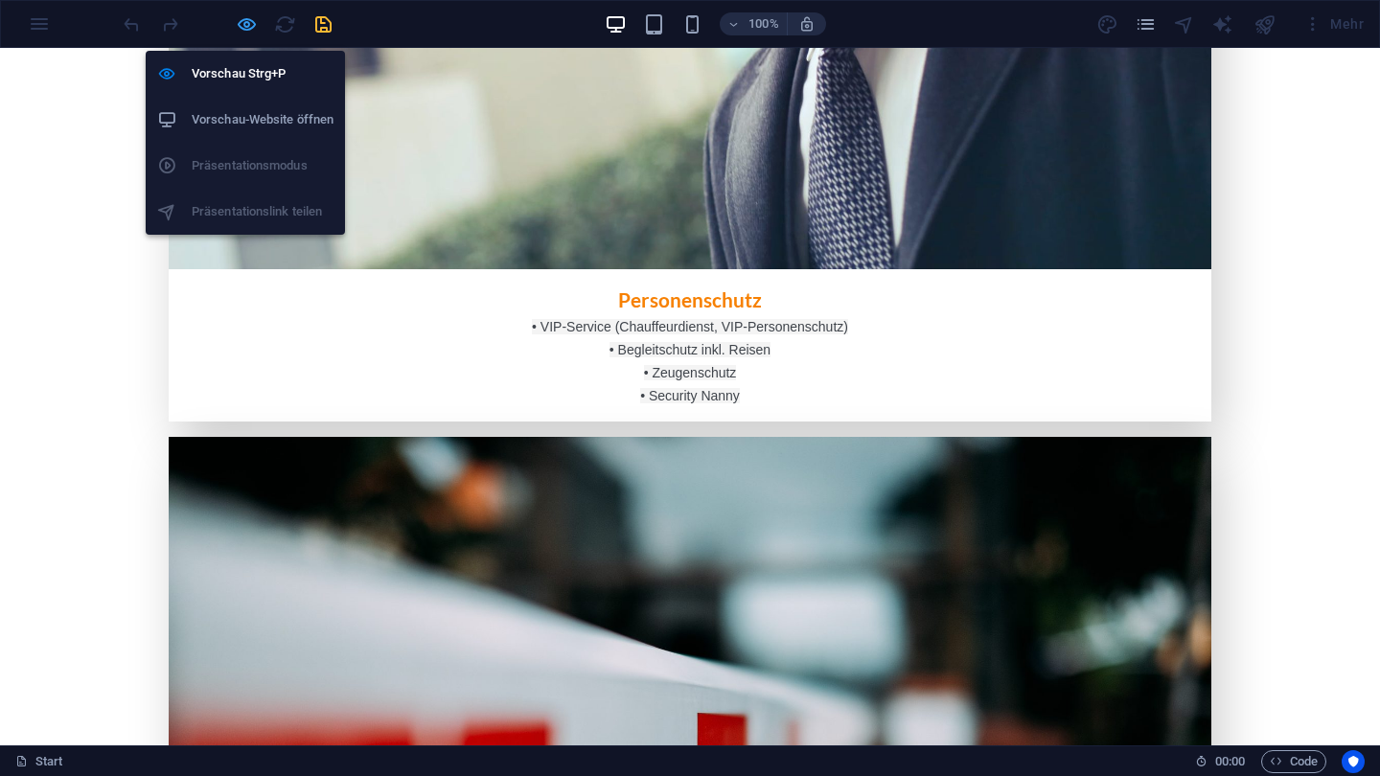
click at [251, 21] on icon "button" at bounding box center [247, 24] width 22 height 22
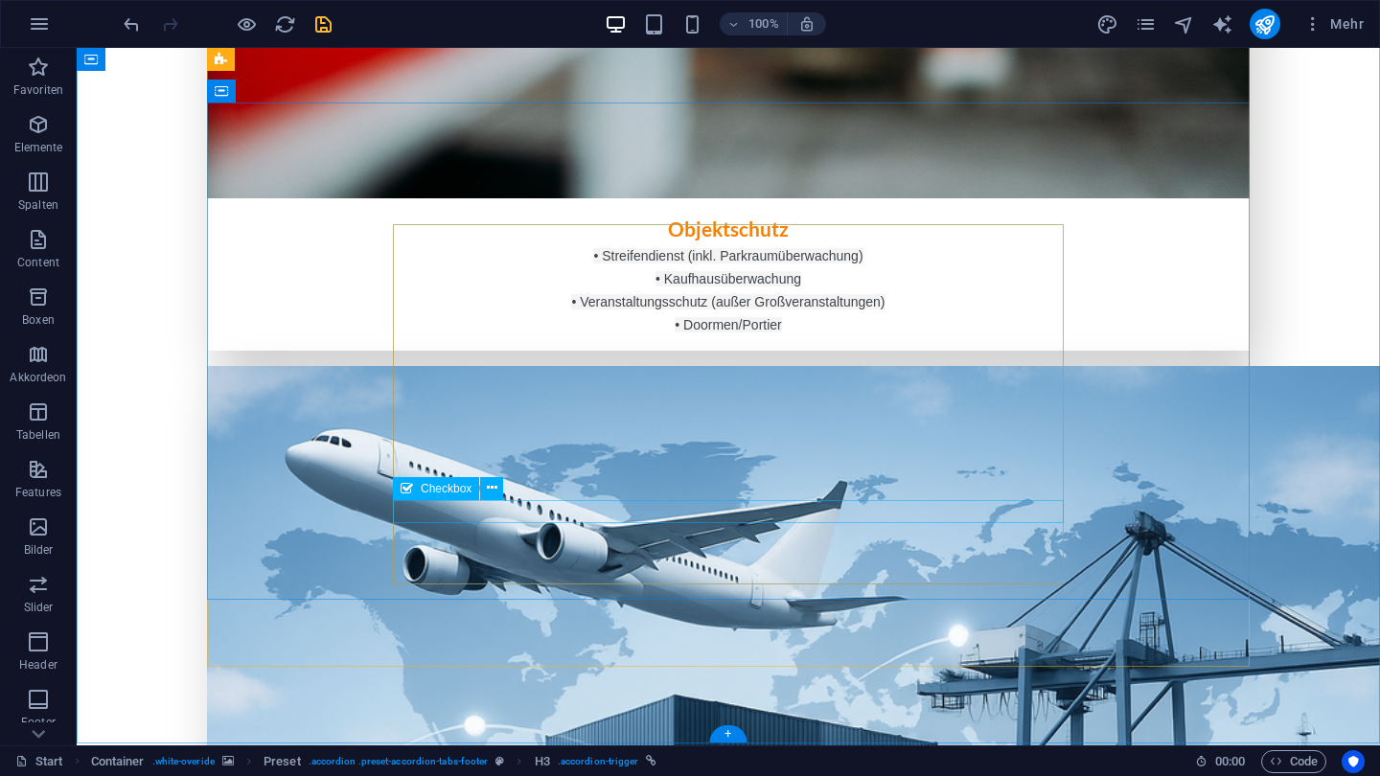
scroll to position [3854, 0]
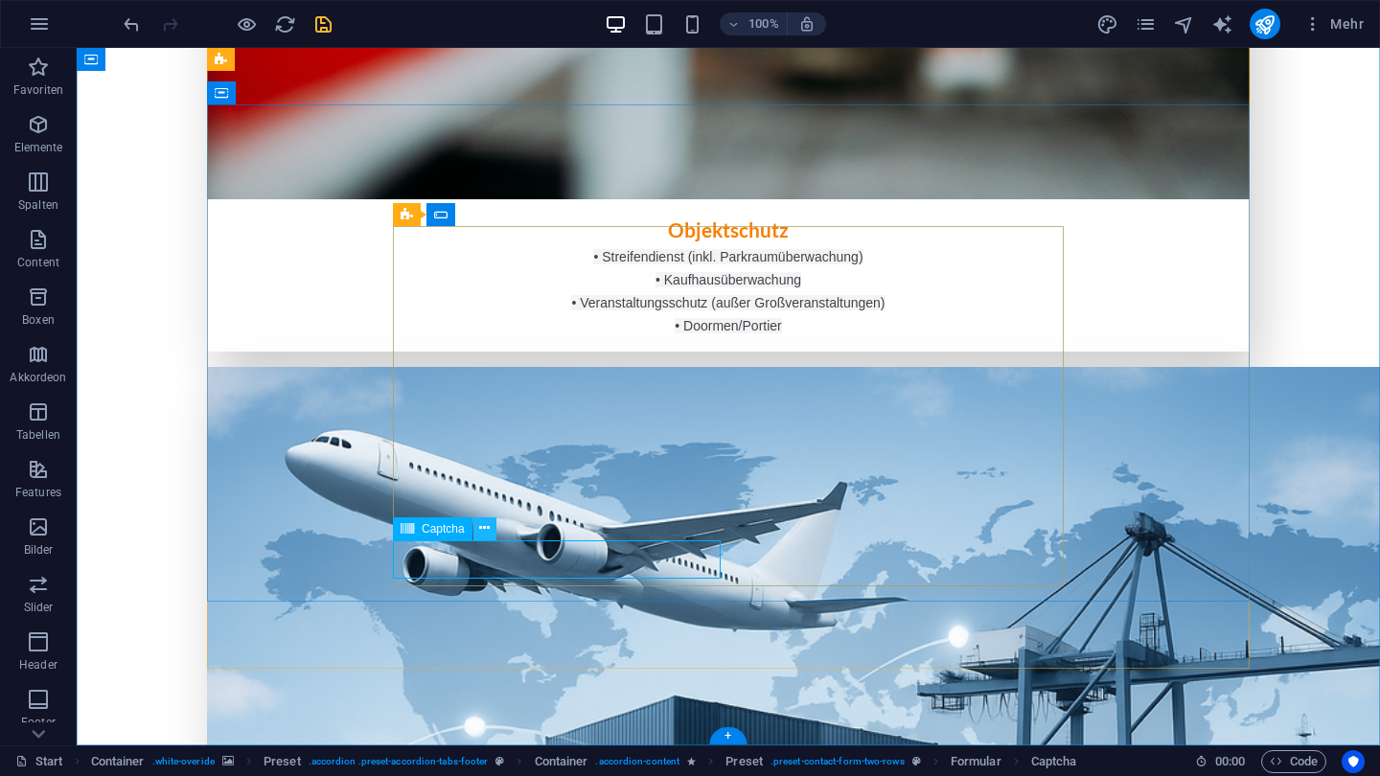
click at [488, 534] on icon at bounding box center [484, 529] width 11 height 20
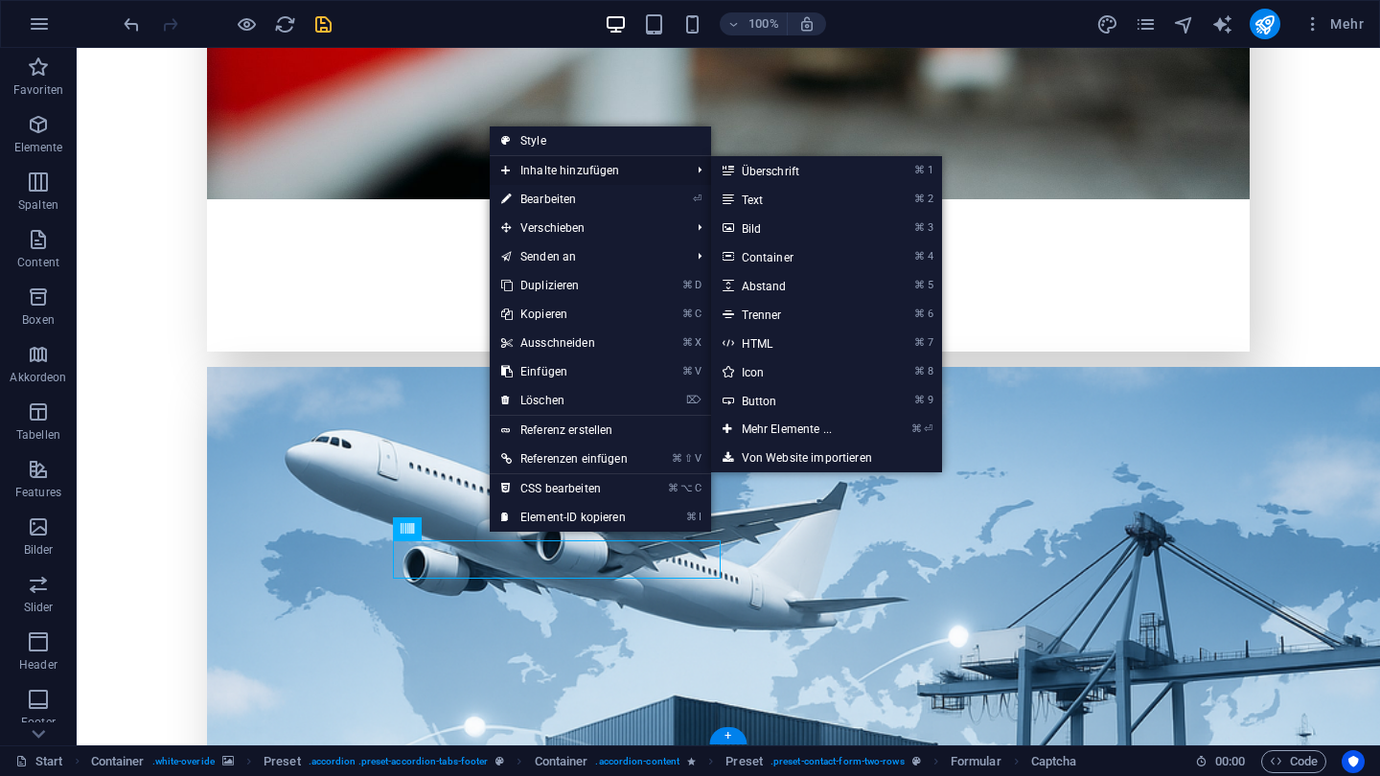
click at [647, 183] on span "Inhalte hinzufügen" at bounding box center [586, 170] width 193 height 29
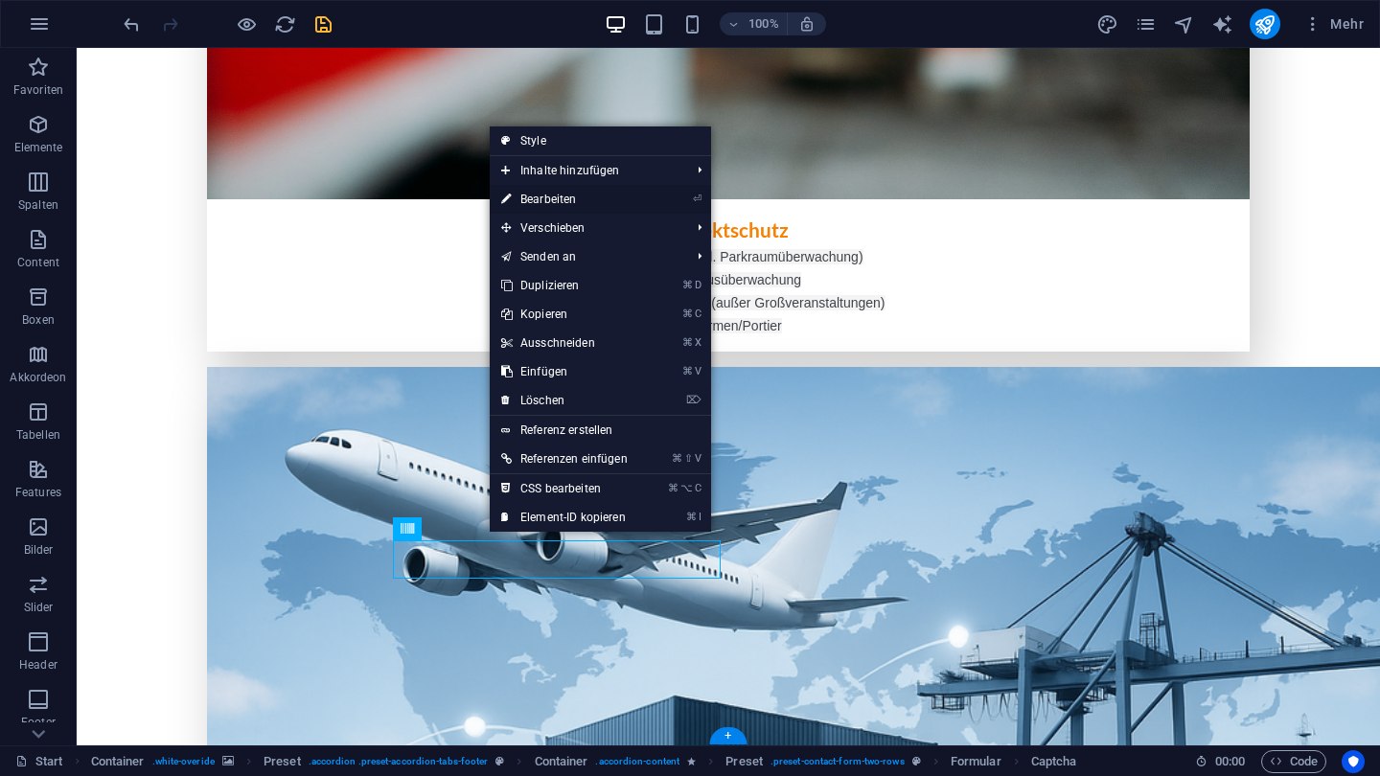
click at [645, 192] on li "⏎ Bearbeiten" at bounding box center [600, 199] width 221 height 29
click at [626, 199] on link "⏎ Bearbeiten" at bounding box center [565, 199] width 150 height 29
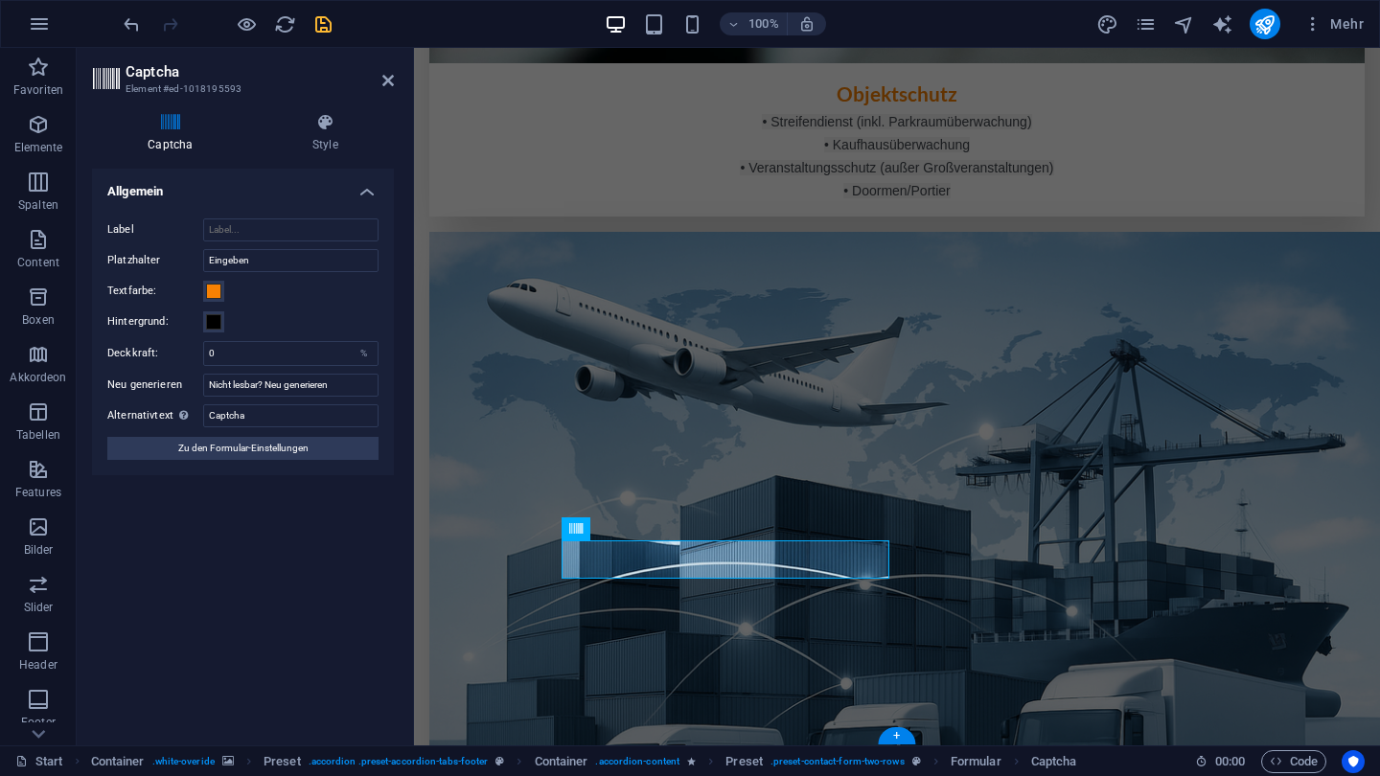
scroll to position [3818, 0]
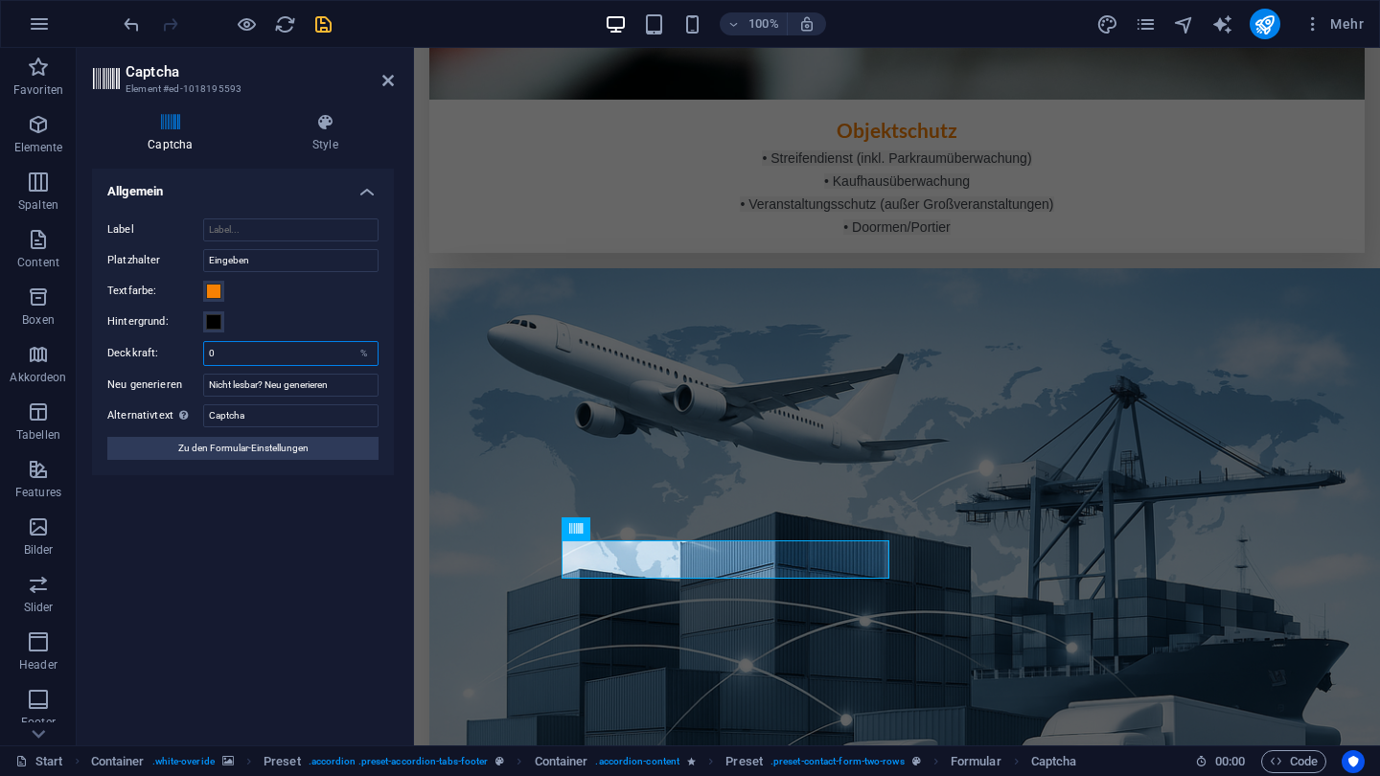
click at [331, 356] on input "0" at bounding box center [290, 353] width 173 height 23
click at [301, 116] on icon at bounding box center [325, 122] width 137 height 19
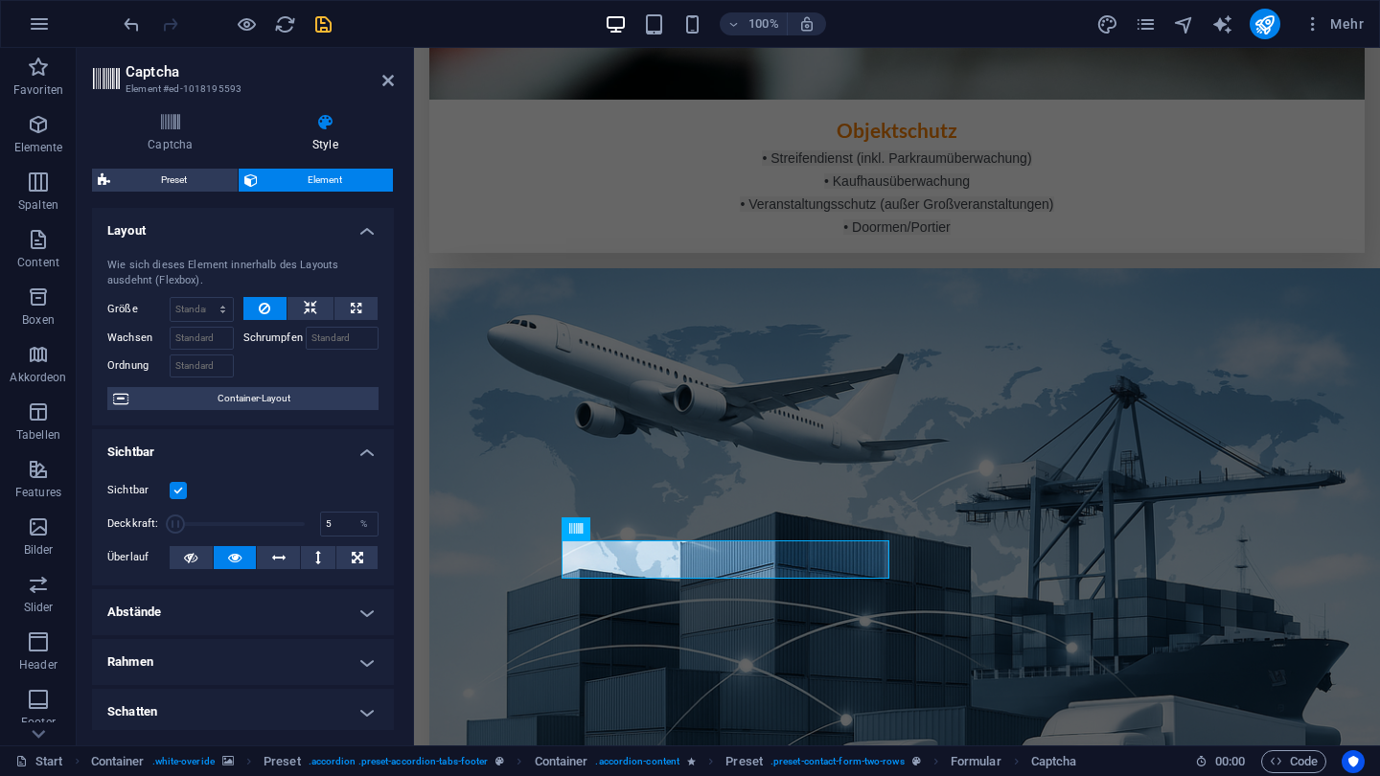
drag, startPoint x: 299, startPoint y: 519, endPoint x: 174, endPoint y: 520, distance: 124.6
click at [174, 520] on span at bounding box center [175, 524] width 19 height 19
type input "100"
drag, startPoint x: 177, startPoint y: 520, endPoint x: 413, endPoint y: 542, distance: 236.7
click at [413, 542] on aside "Captcha Element #ed-1018195593 Captcha Style Turnstile Turnstile von Cloudfare …" at bounding box center [245, 397] width 337 height 698
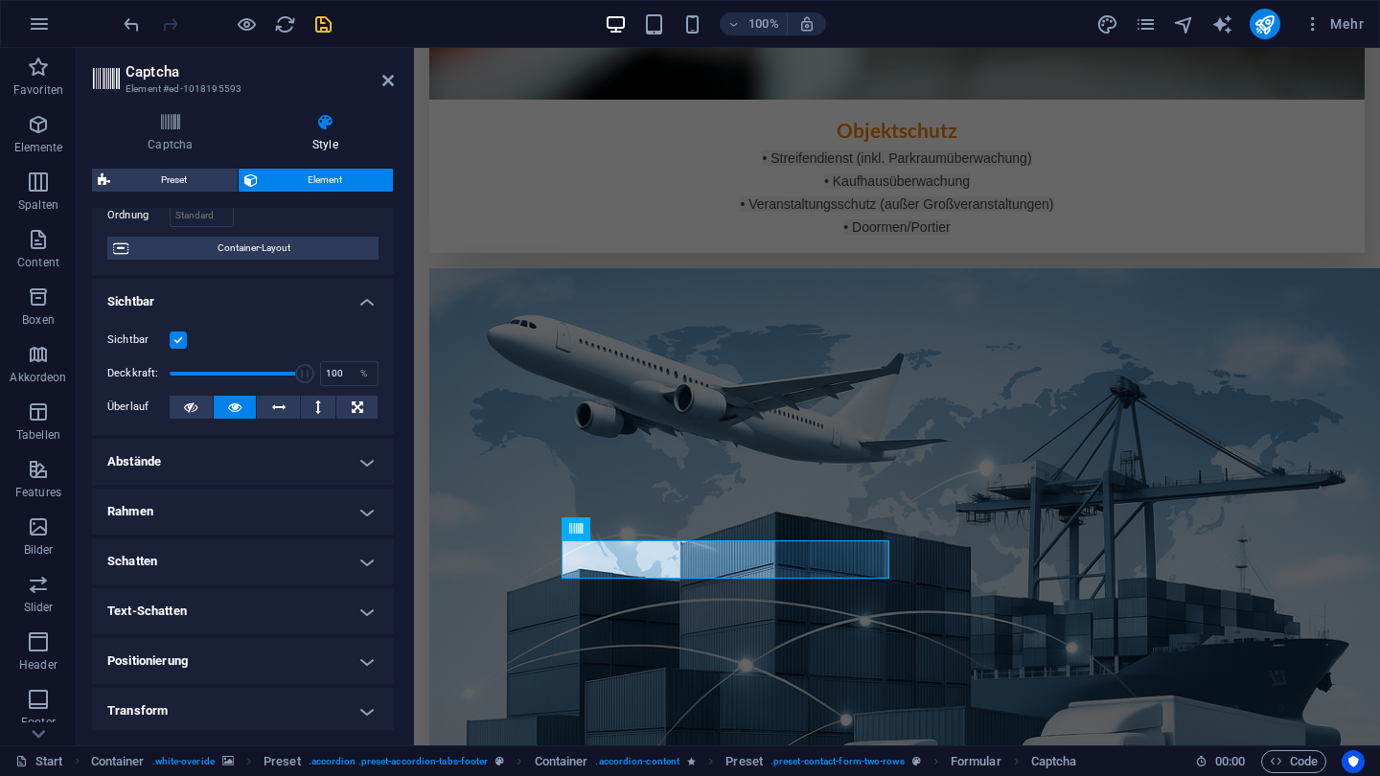
scroll to position [151, 0]
click at [290, 591] on h4 "Text-Schatten" at bounding box center [243, 611] width 302 height 46
click at [290, 591] on h4 "Text-Schatten" at bounding box center [243, 605] width 302 height 35
click at [270, 695] on h4 "Transform" at bounding box center [243, 710] width 302 height 46
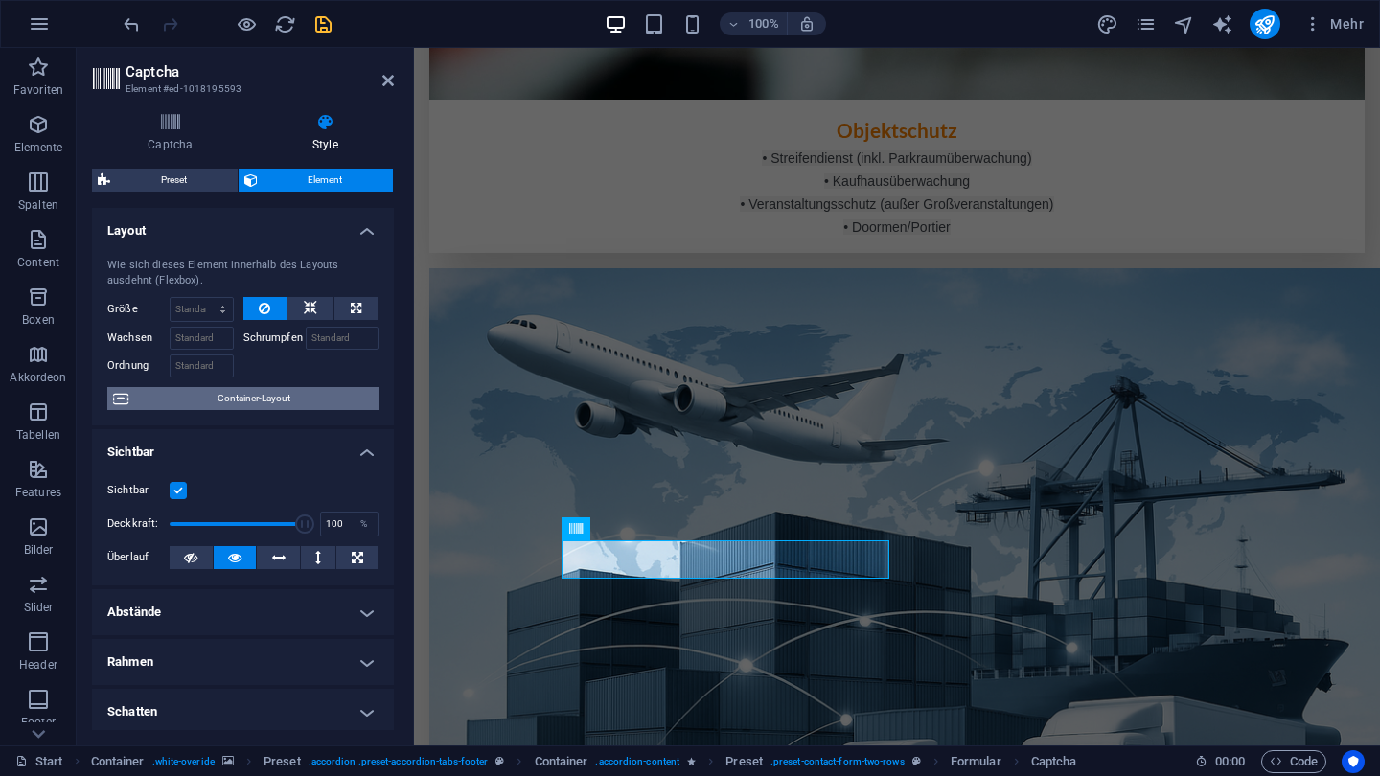
scroll to position [0, 0]
click at [265, 392] on span "Container-Layout" at bounding box center [253, 398] width 239 height 23
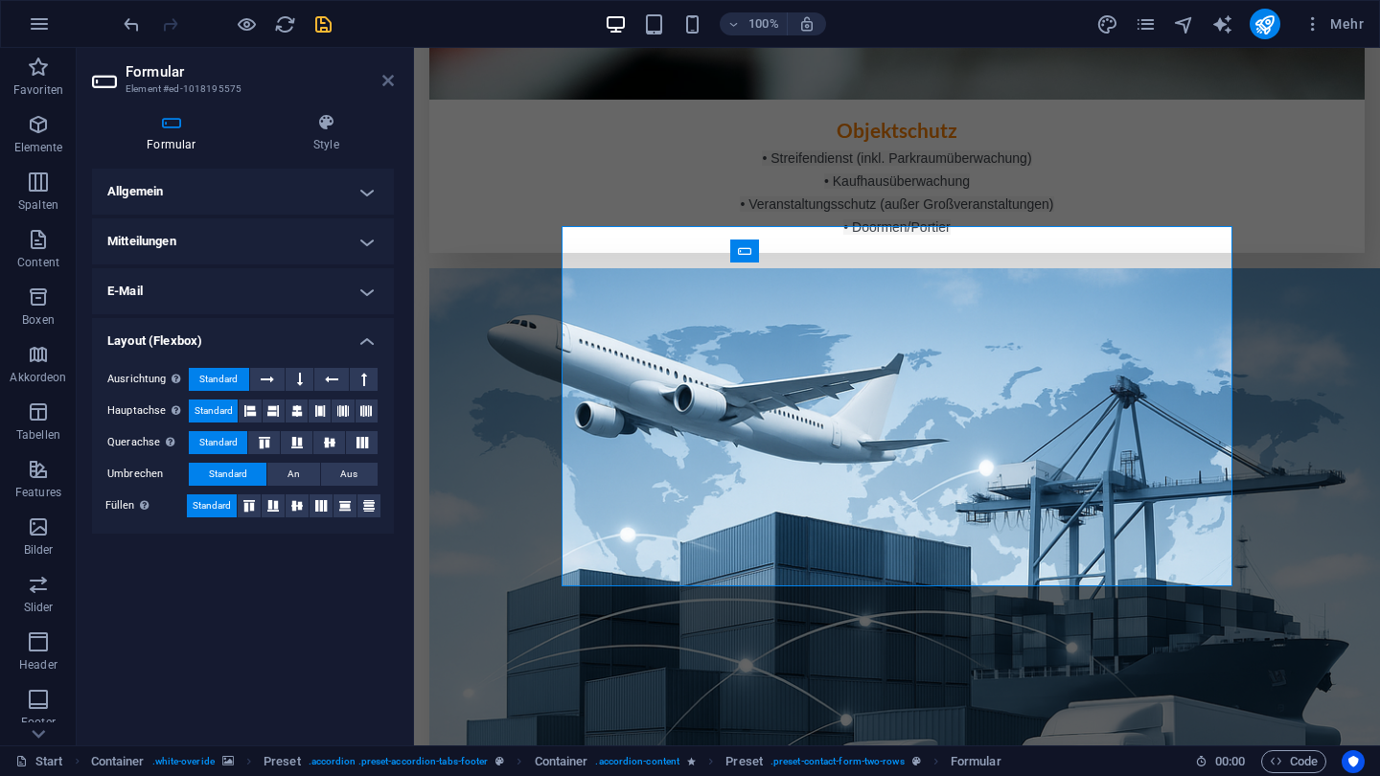
click at [387, 78] on icon at bounding box center [388, 80] width 12 height 15
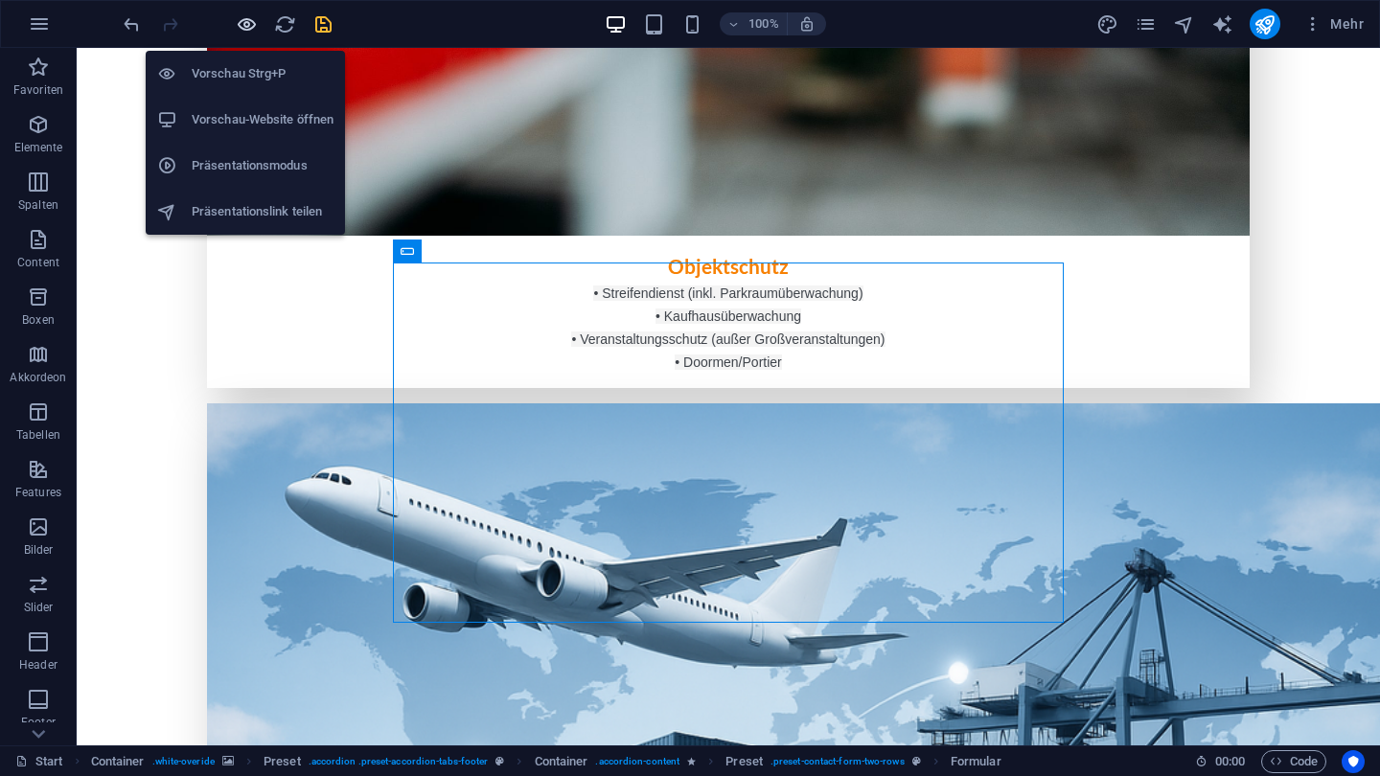
click at [245, 23] on icon "button" at bounding box center [247, 24] width 22 height 22
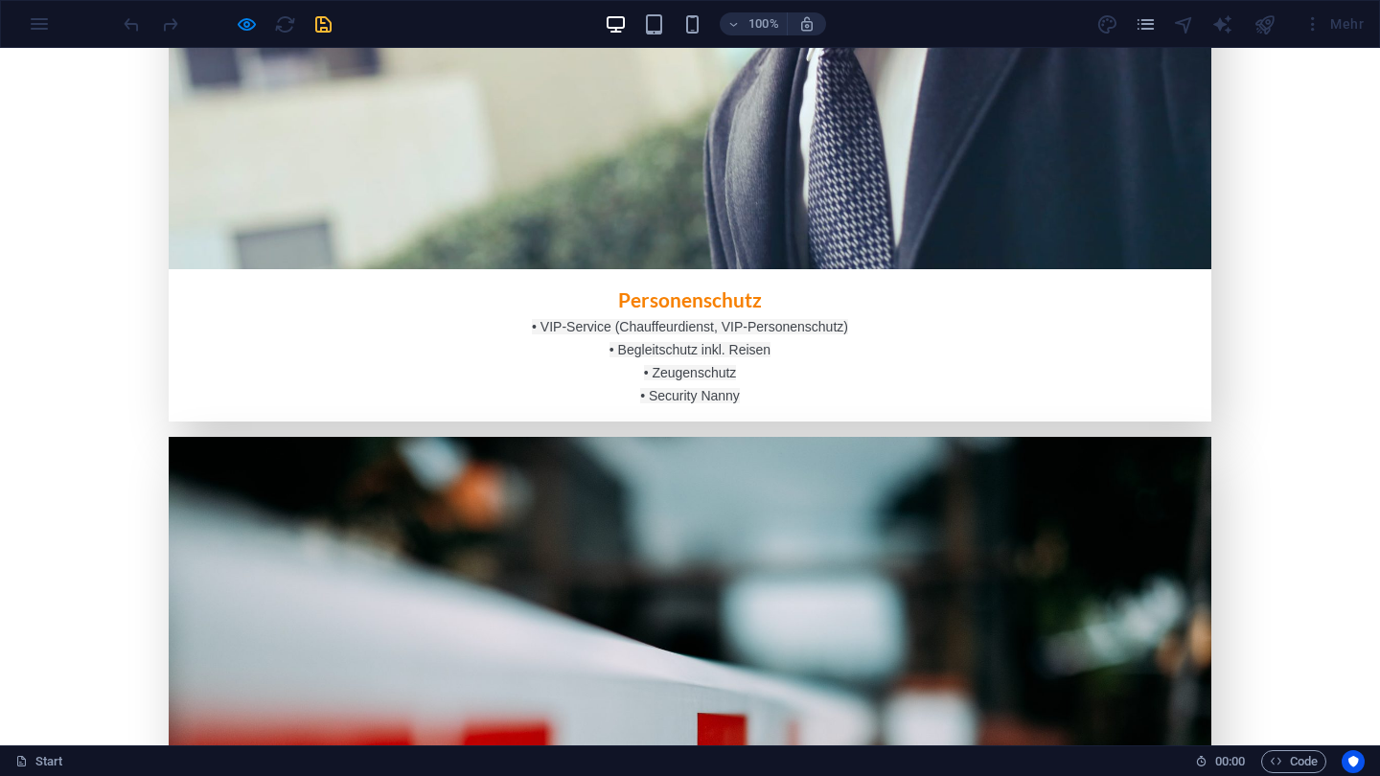
type input "h"
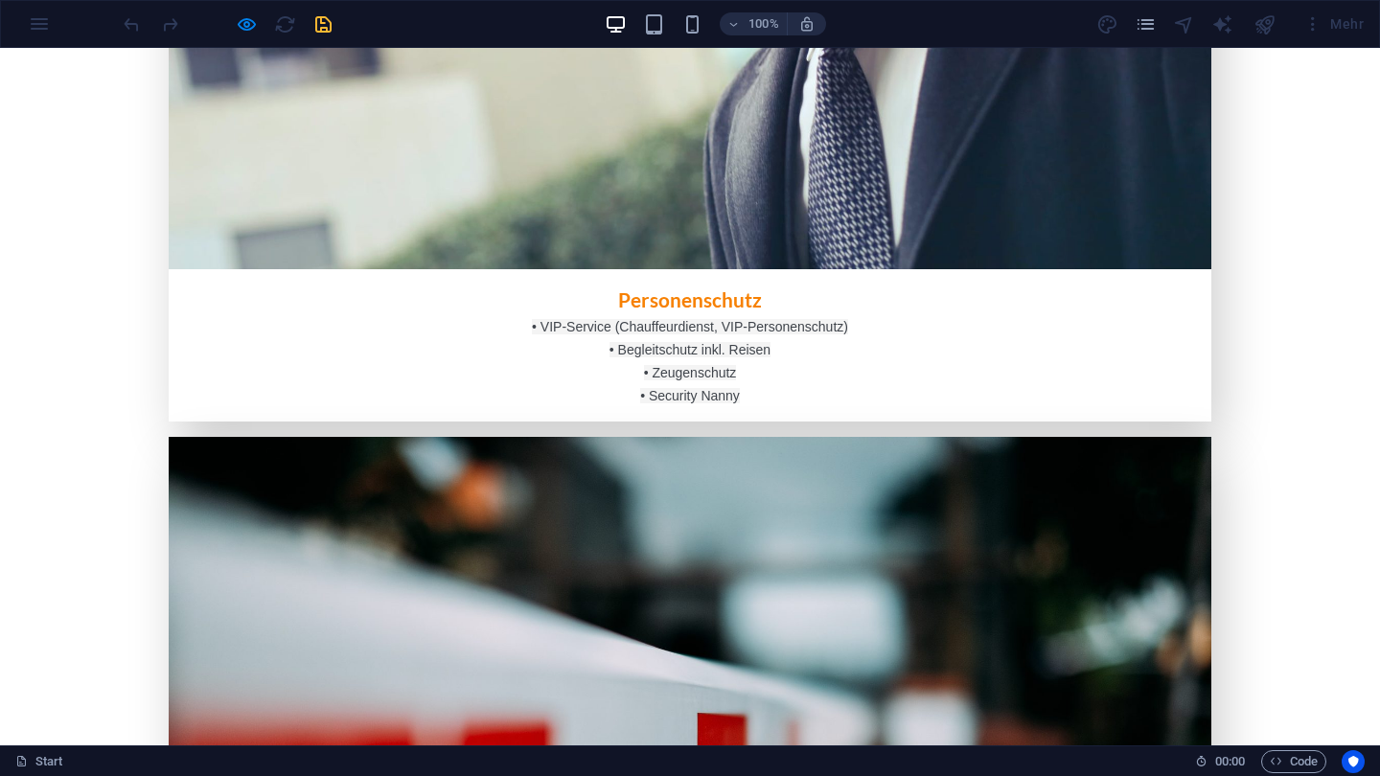
type input "n"
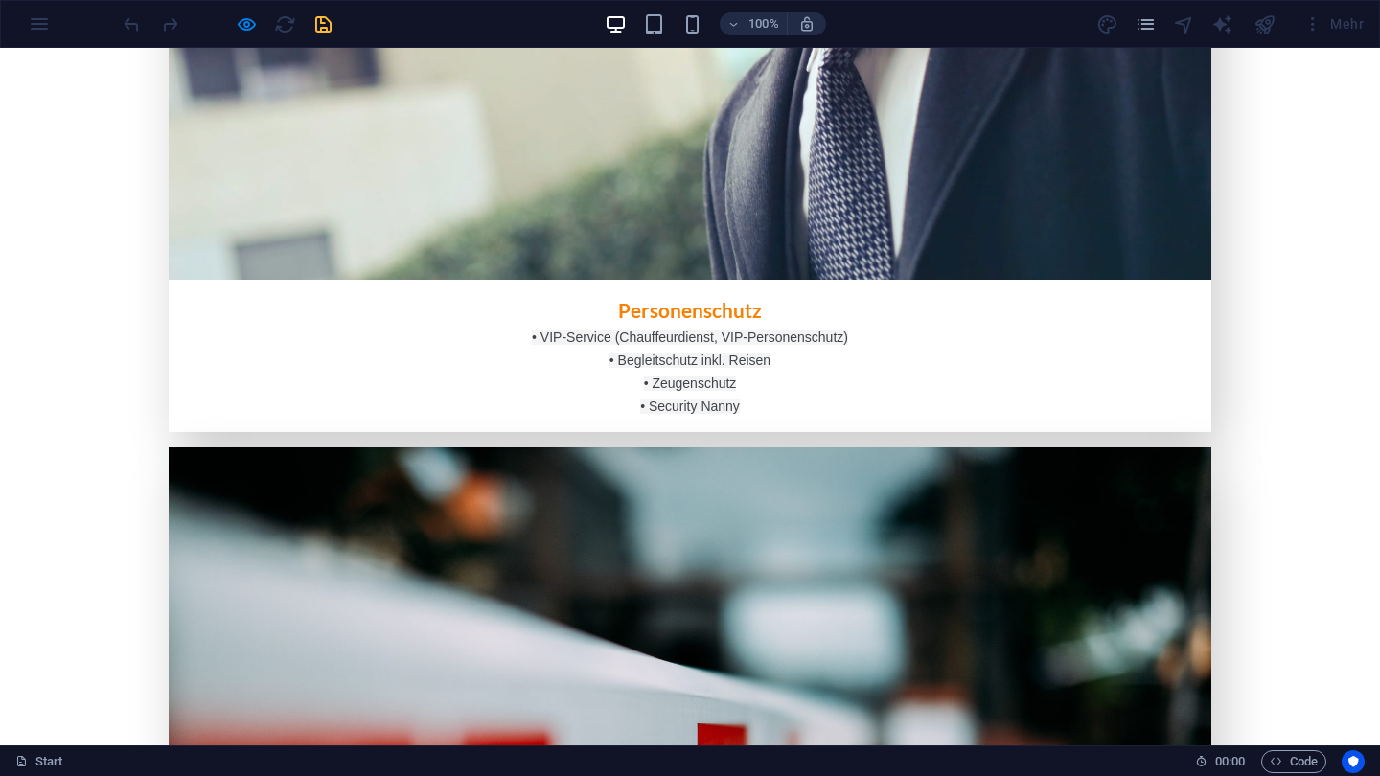
scroll to position [2993, 0]
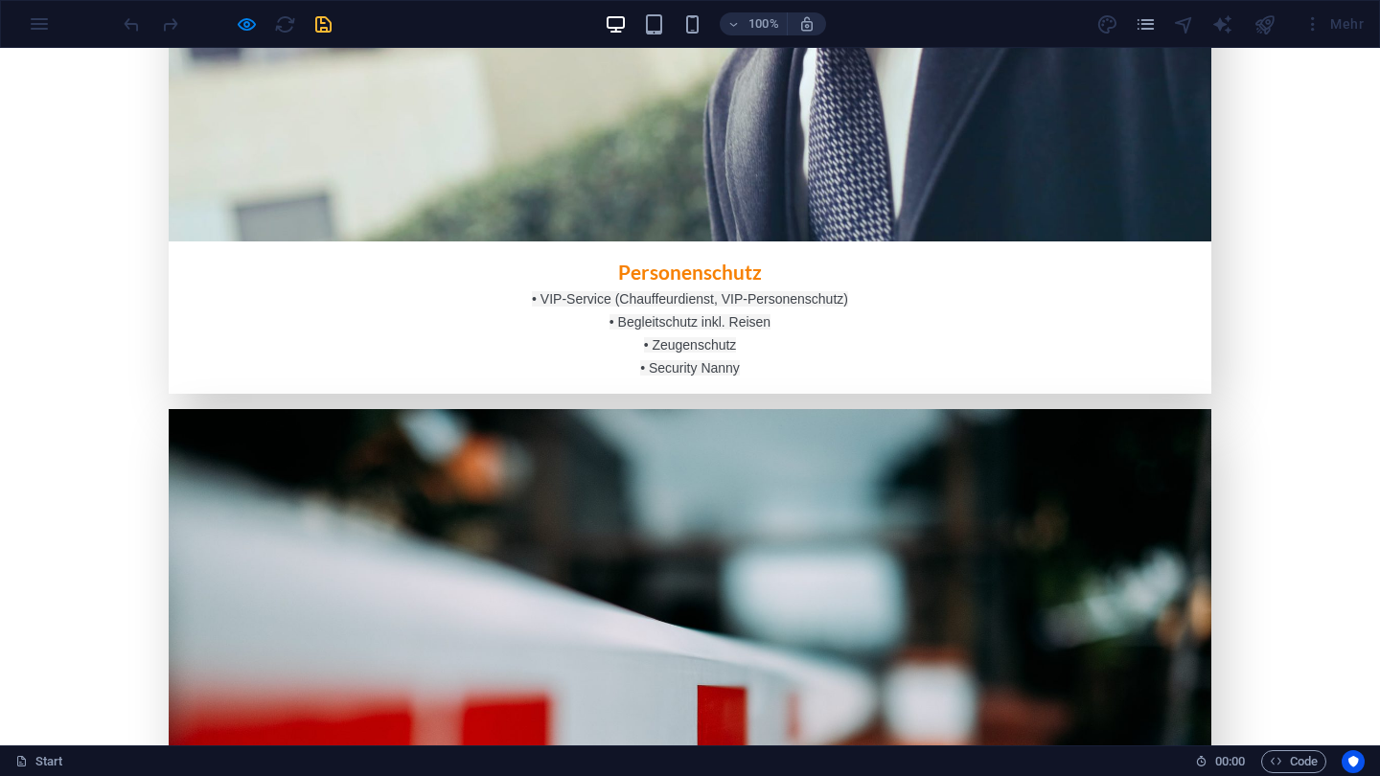
click at [244, 5] on div "100% Mehr" at bounding box center [690, 24] width 1378 height 46
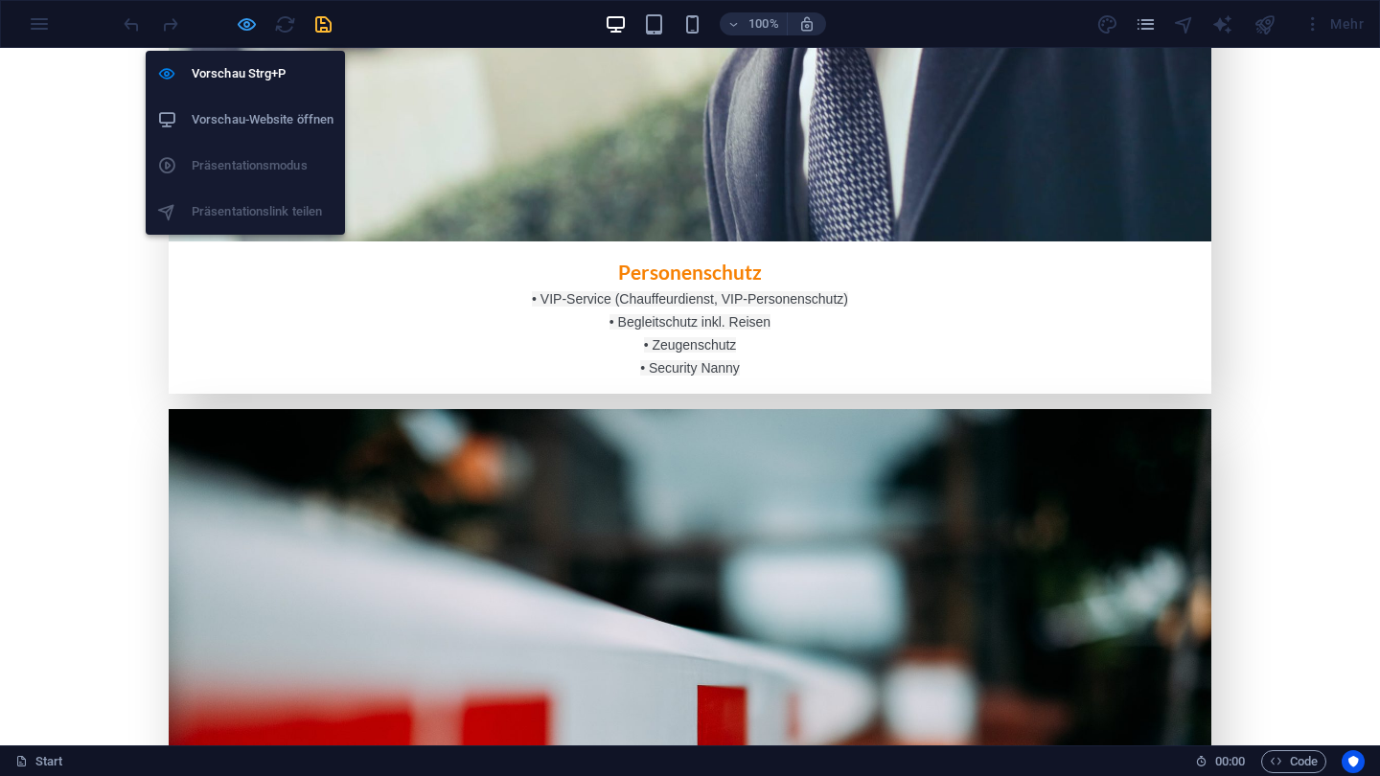
click at [244, 23] on icon "button" at bounding box center [247, 24] width 22 height 22
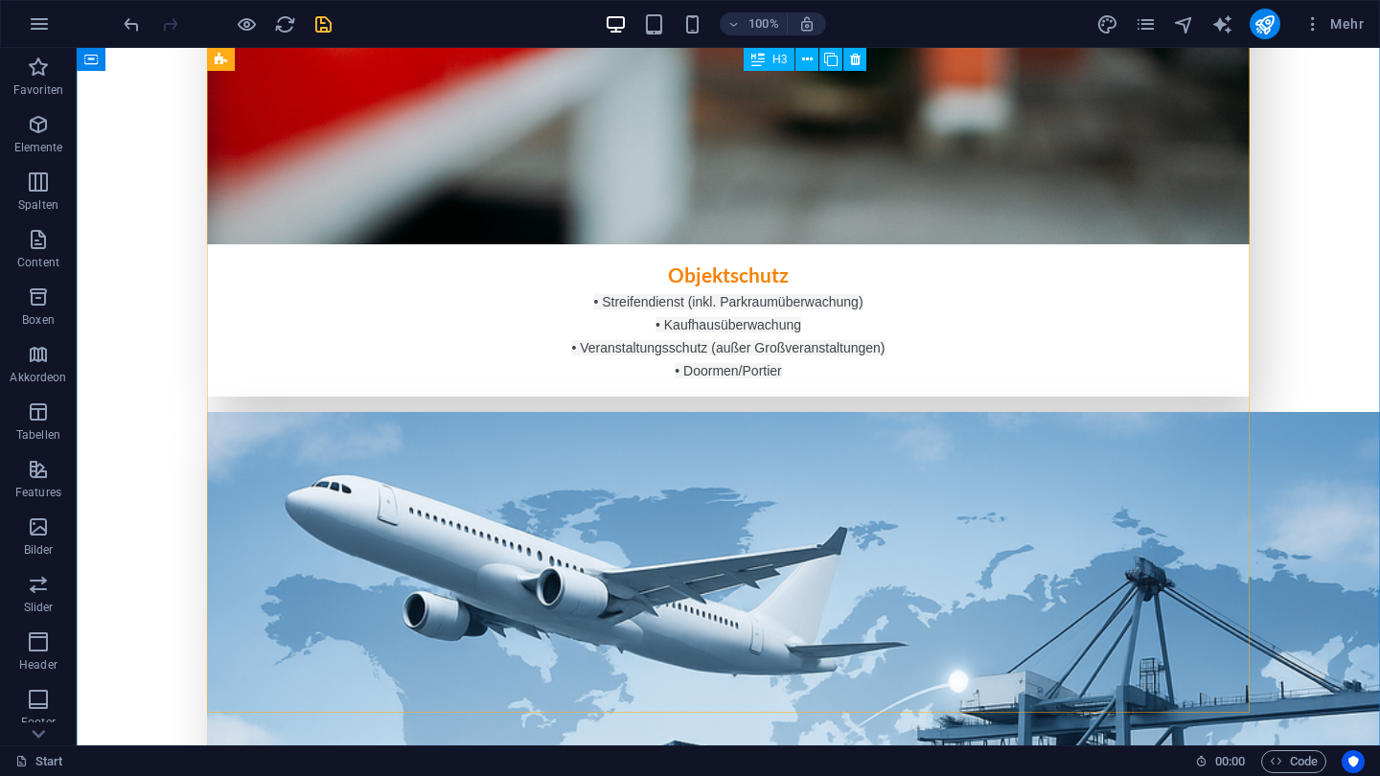
scroll to position [3810, 0]
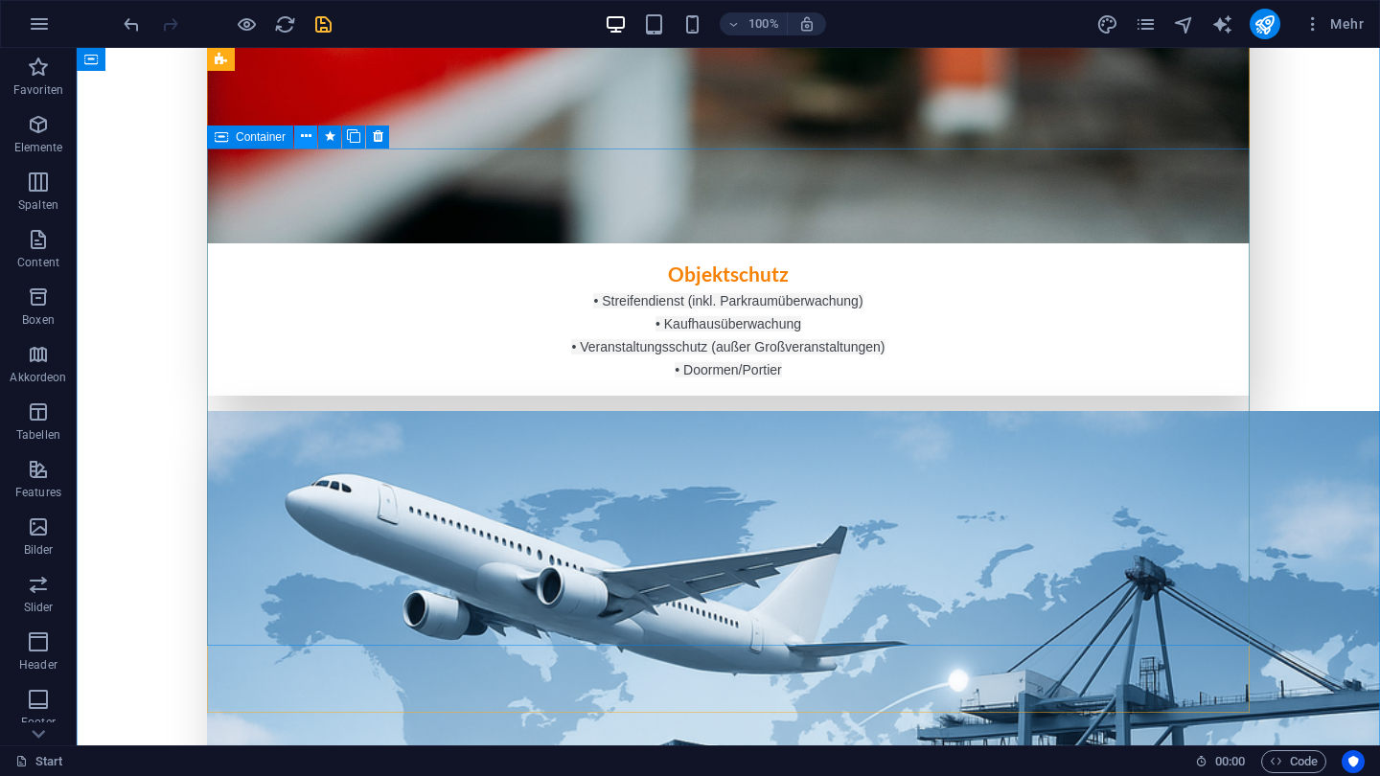
click at [314, 137] on button at bounding box center [305, 137] width 23 height 23
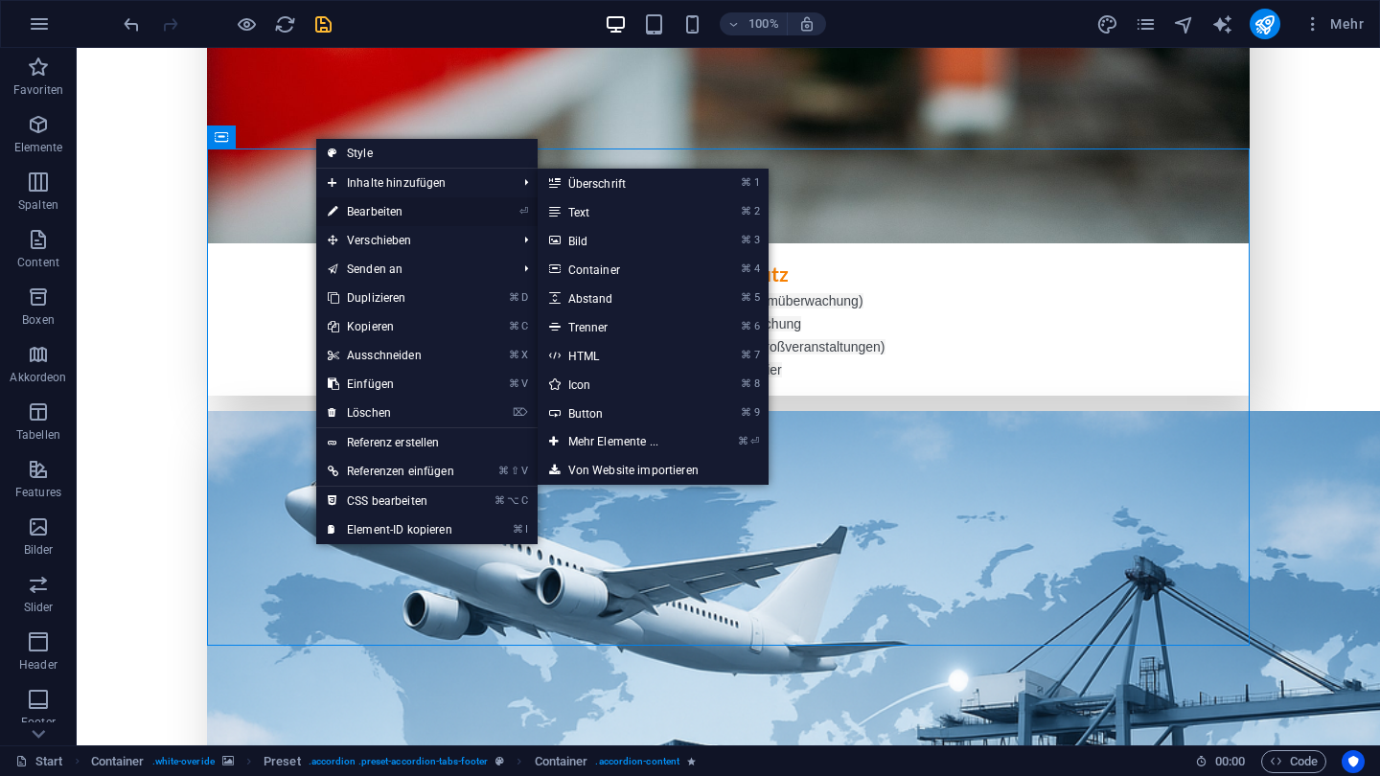
click at [367, 223] on link "⏎ Bearbeiten" at bounding box center [391, 211] width 150 height 29
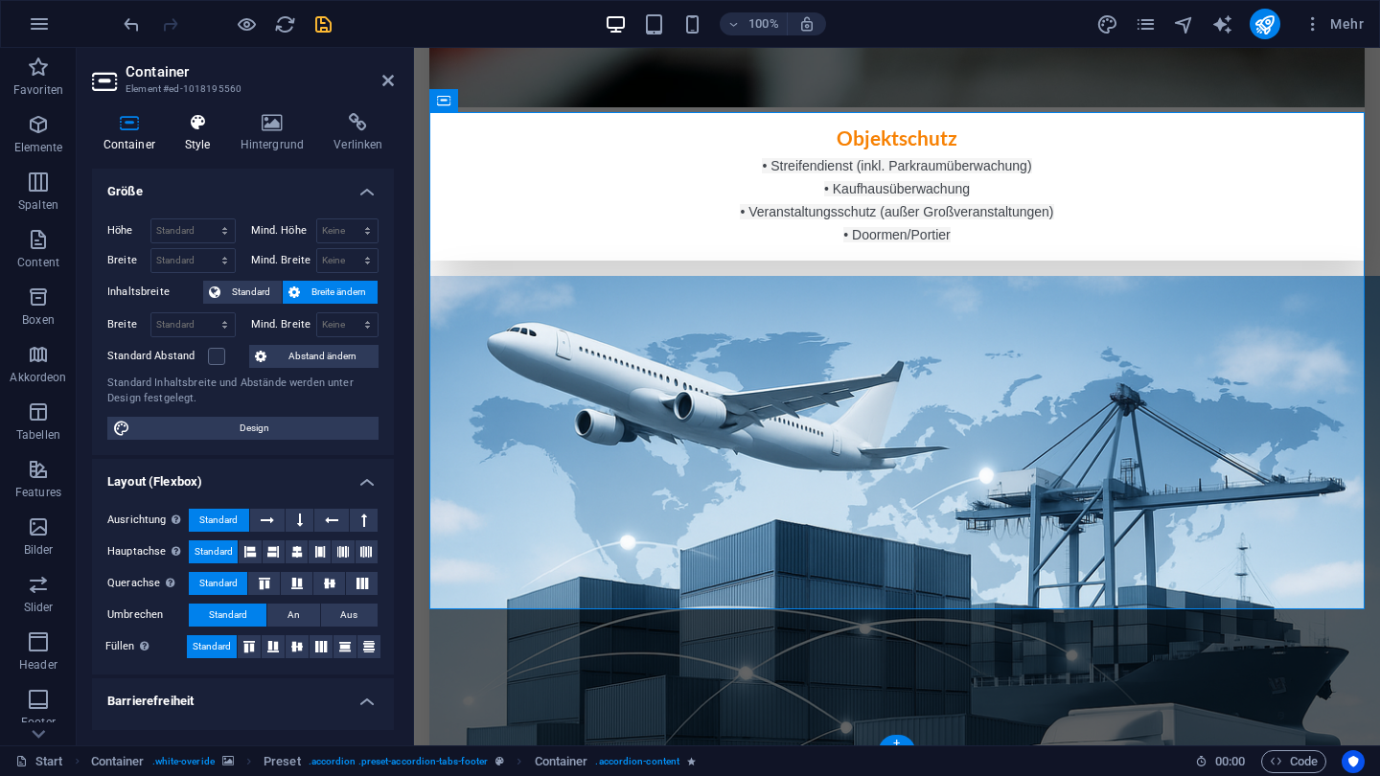
click at [196, 126] on icon at bounding box center [197, 122] width 48 height 19
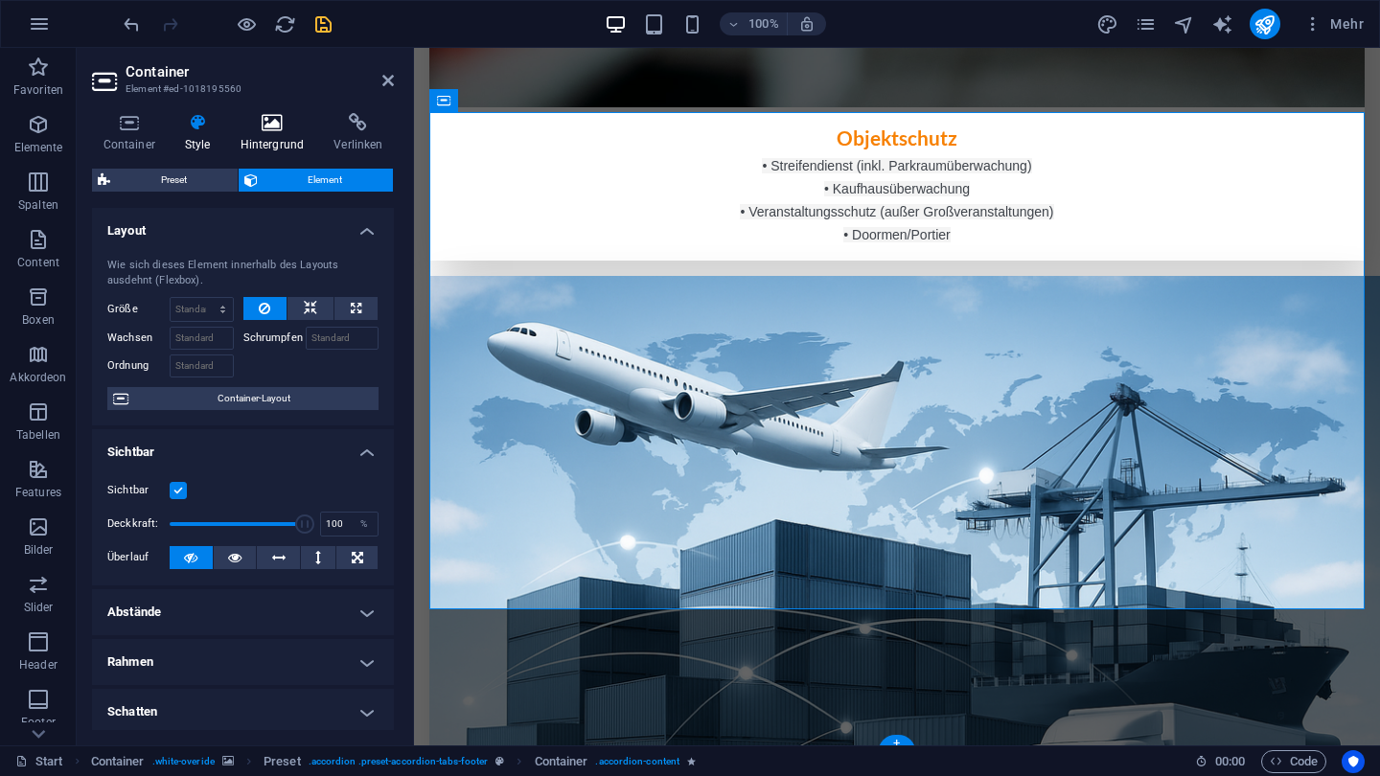
click at [266, 129] on icon at bounding box center [272, 122] width 86 height 19
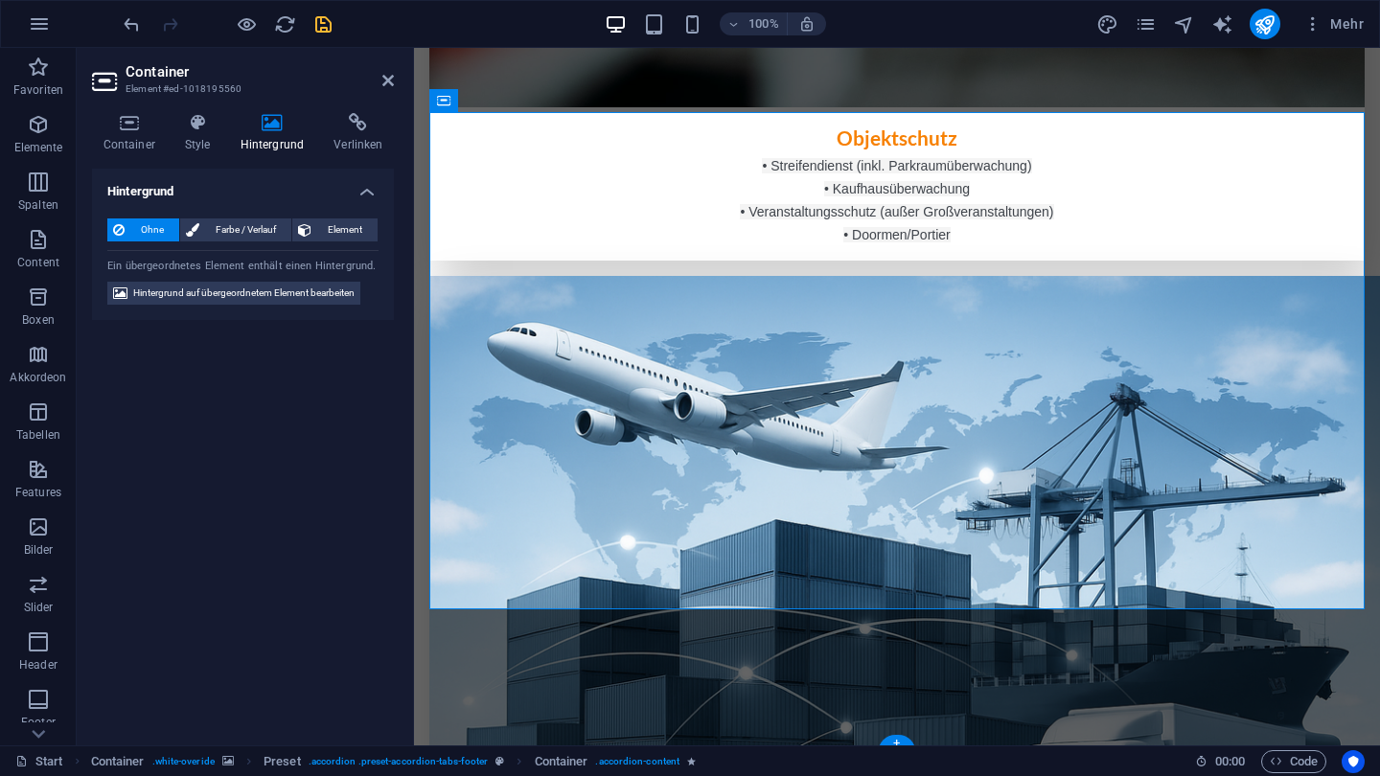
click at [317, 131] on h4 "Hintergrund" at bounding box center [276, 133] width 94 height 40
click at [341, 131] on icon at bounding box center [358, 122] width 71 height 19
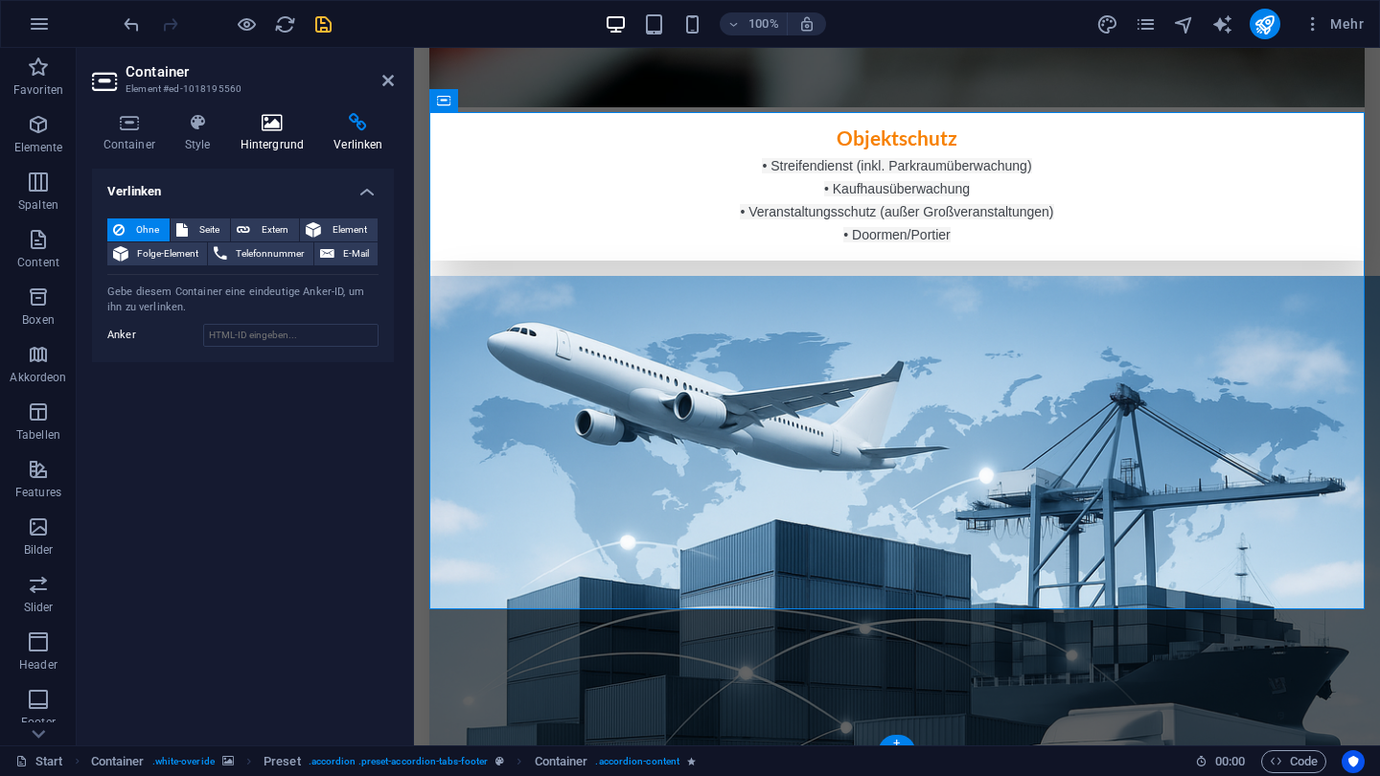
click at [274, 126] on icon at bounding box center [272, 122] width 86 height 19
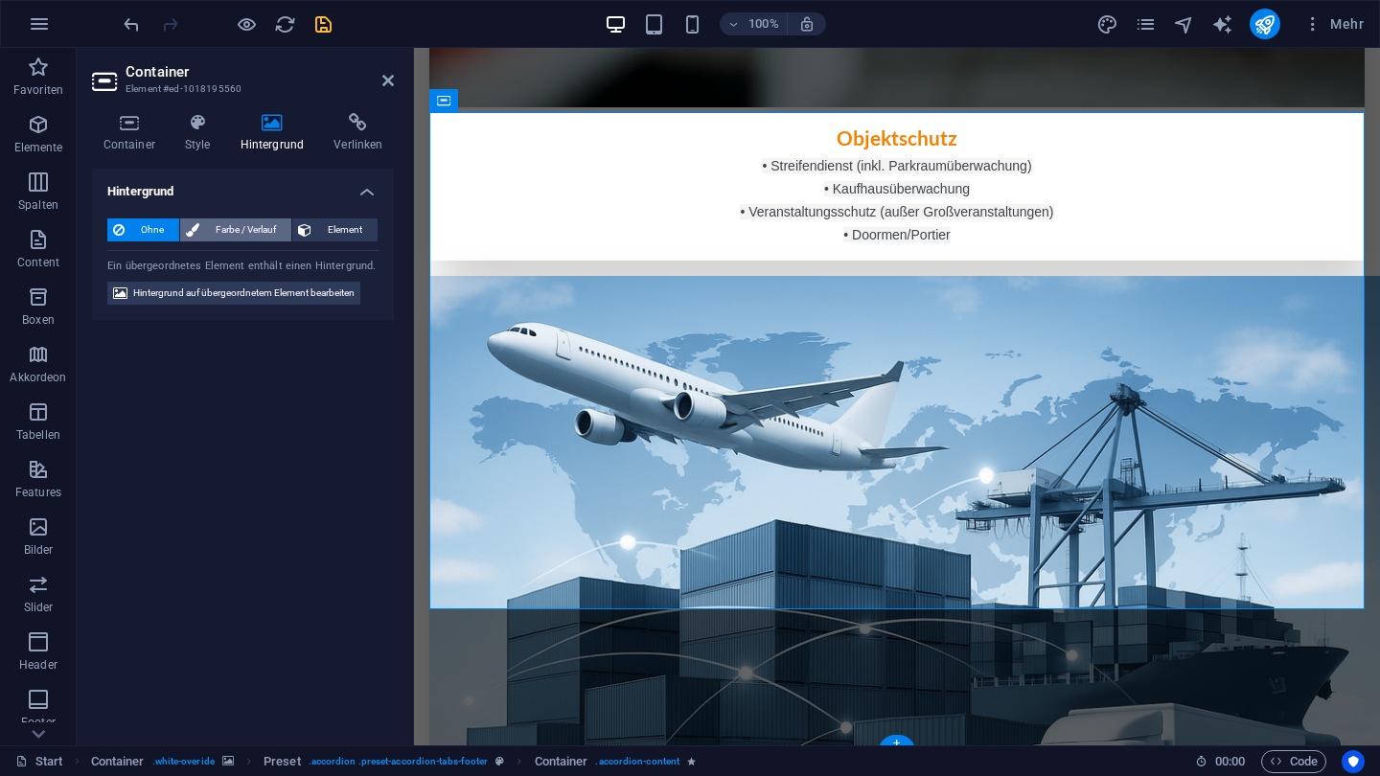
click at [217, 224] on span "Farbe / Verlauf" at bounding box center [245, 230] width 81 height 23
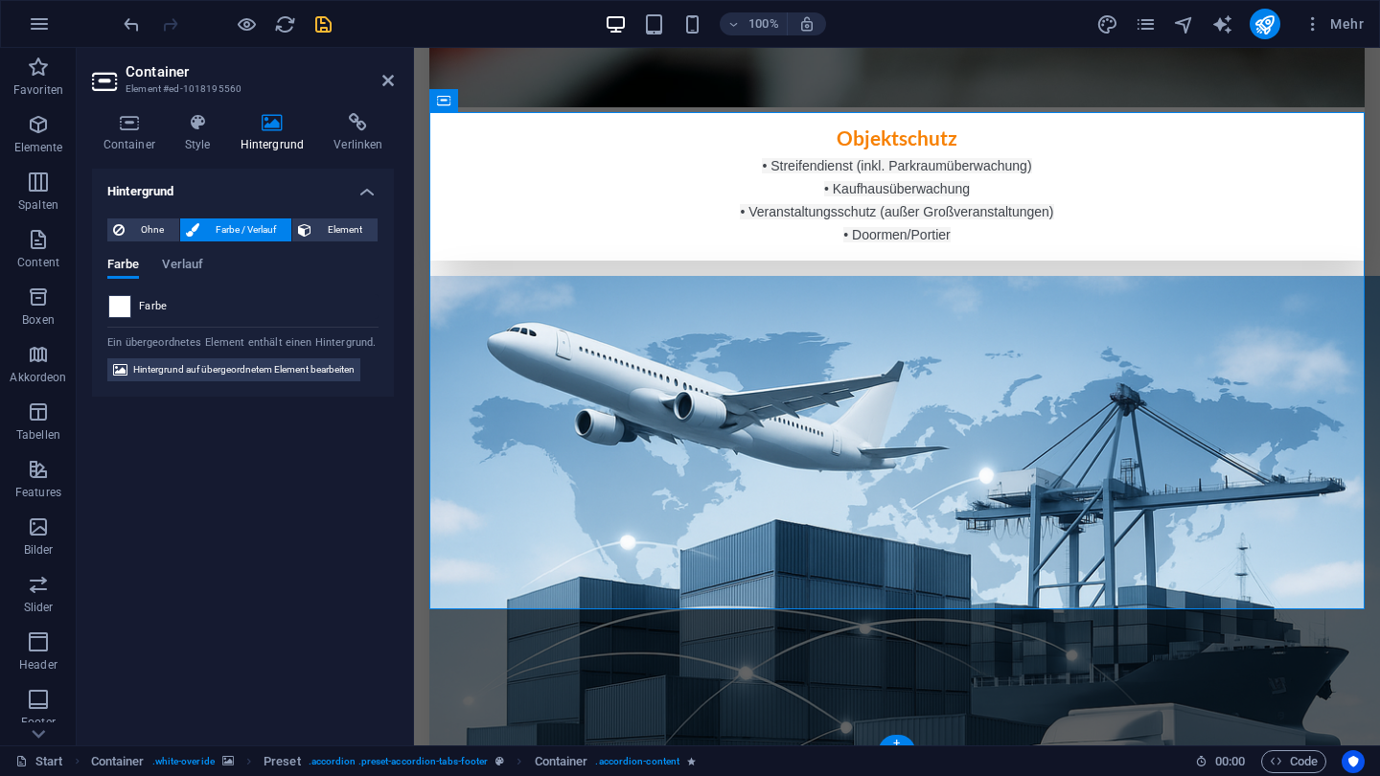
click at [127, 306] on span at bounding box center [119, 306] width 21 height 21
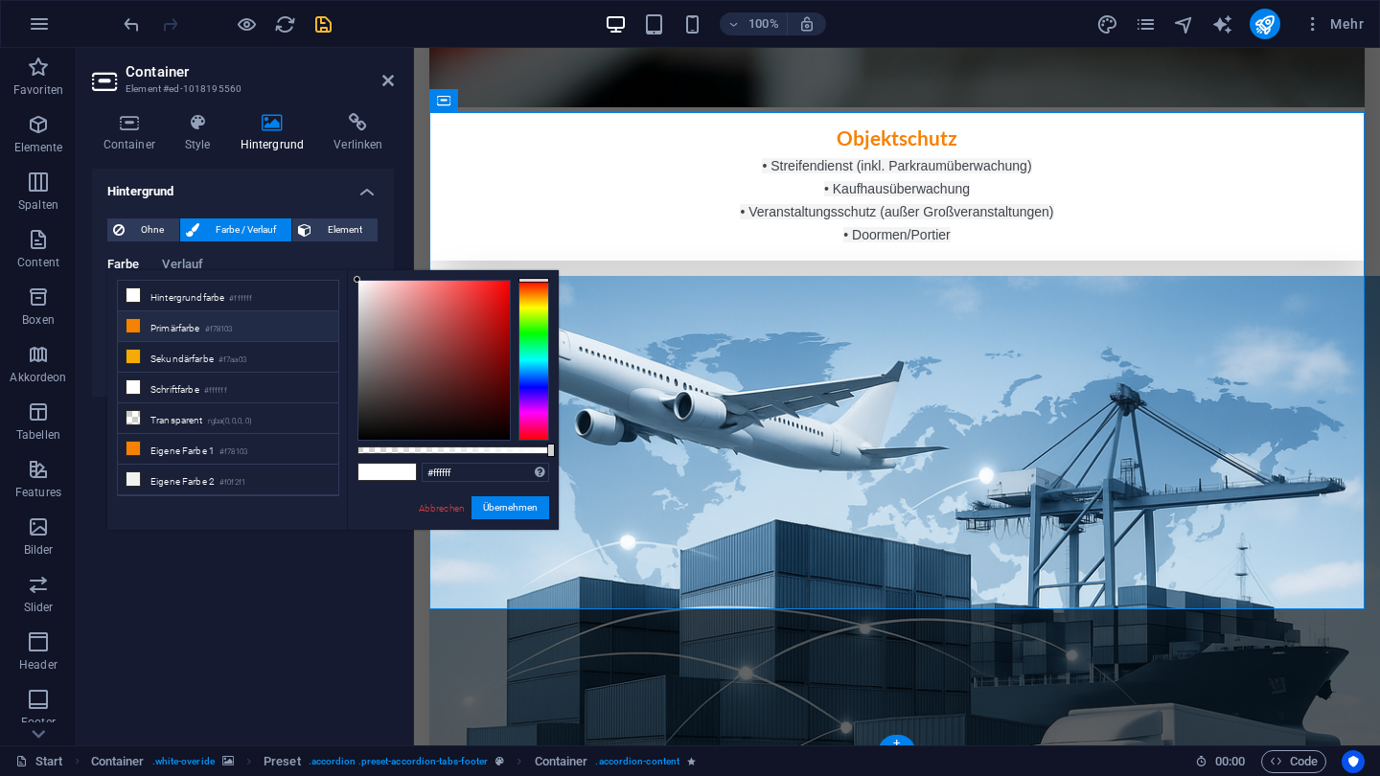
click at [161, 327] on li "Primärfarbe #f78103" at bounding box center [228, 327] width 220 height 31
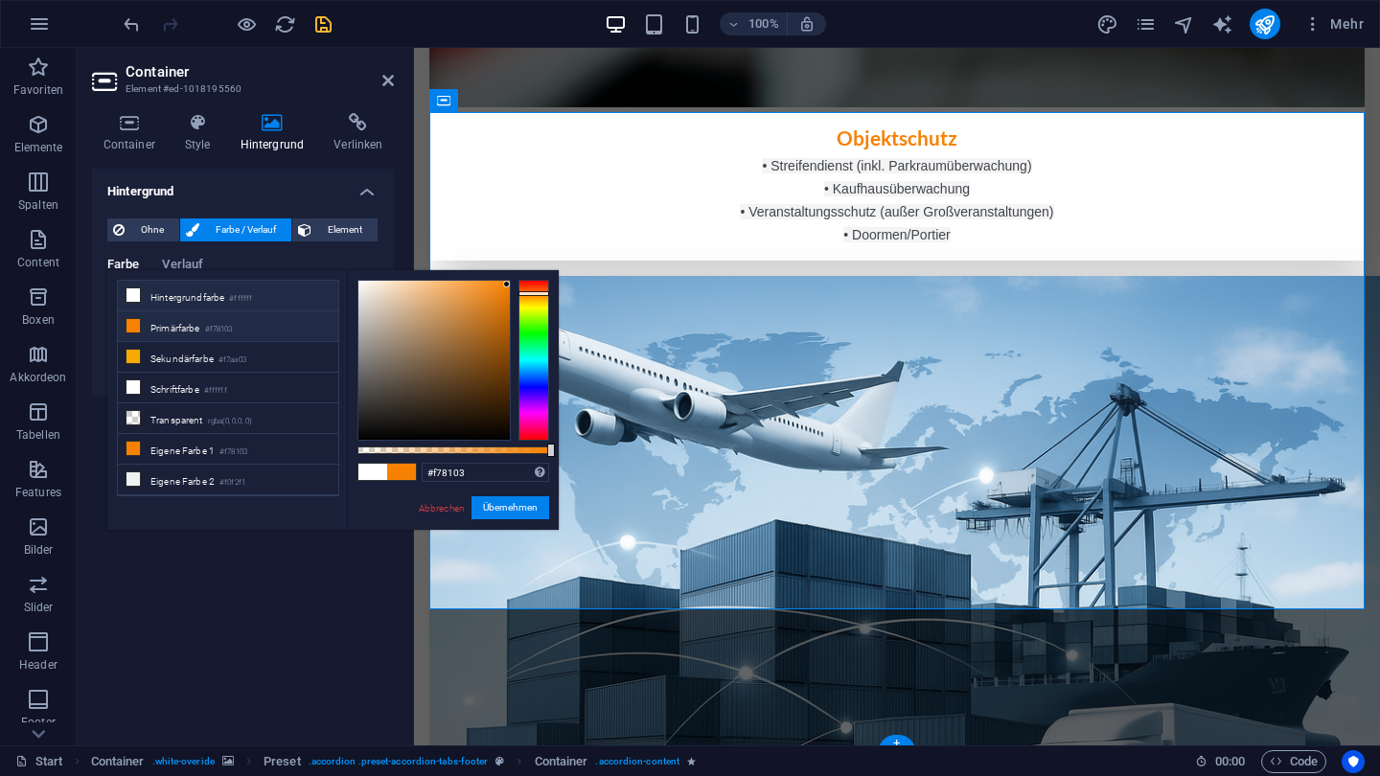
click at [173, 303] on li "Hintergrundfarbe #ffffff" at bounding box center [228, 296] width 220 height 31
type input "#ffffff"
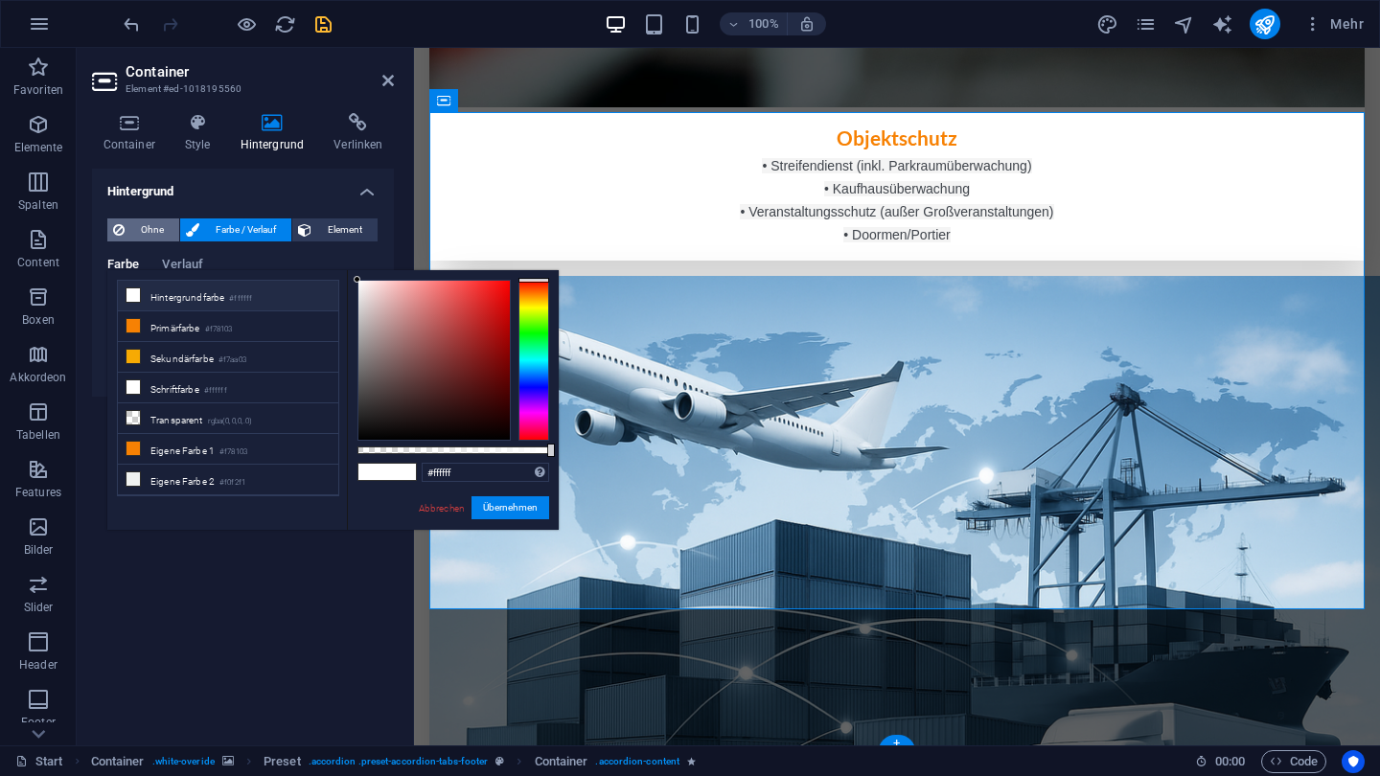
click at [152, 230] on span "Ohne" at bounding box center [151, 230] width 43 height 23
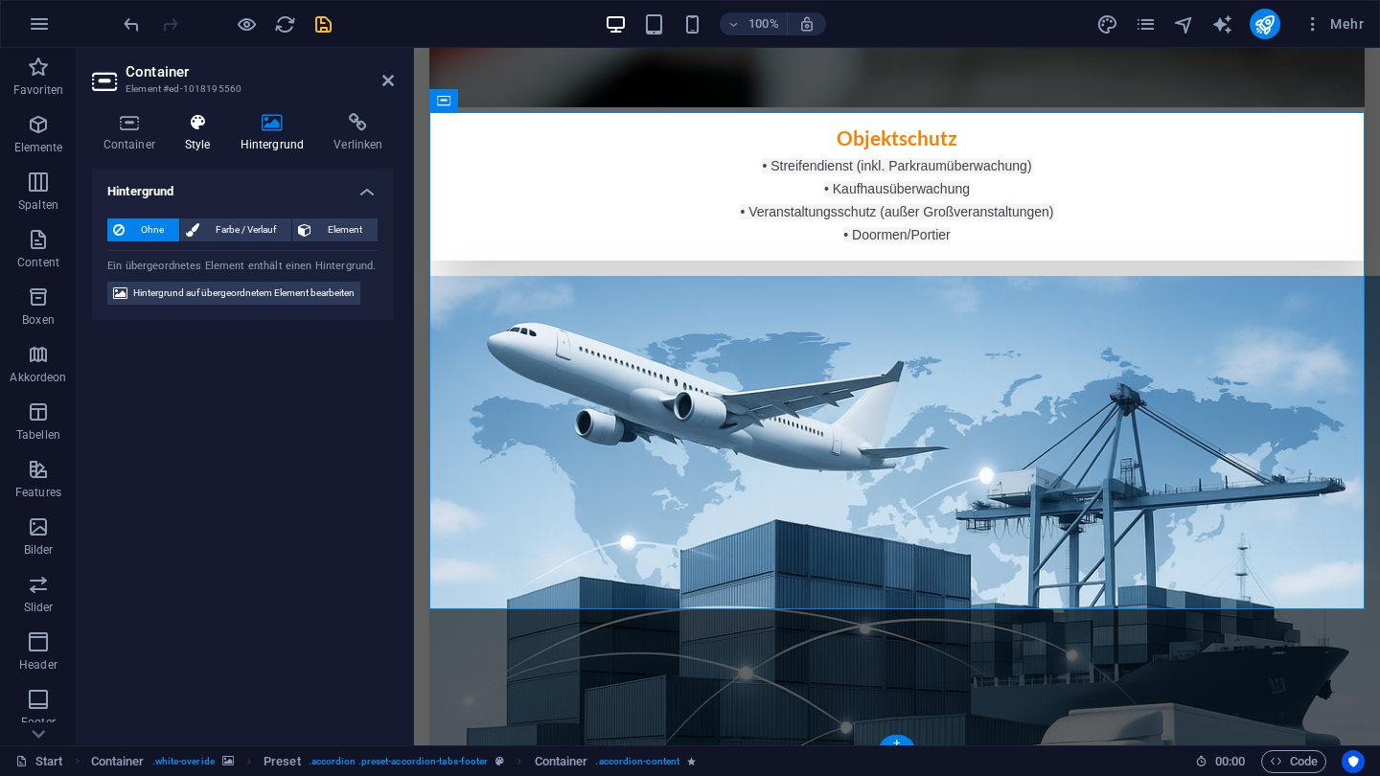
click at [192, 128] on icon at bounding box center [197, 122] width 48 height 19
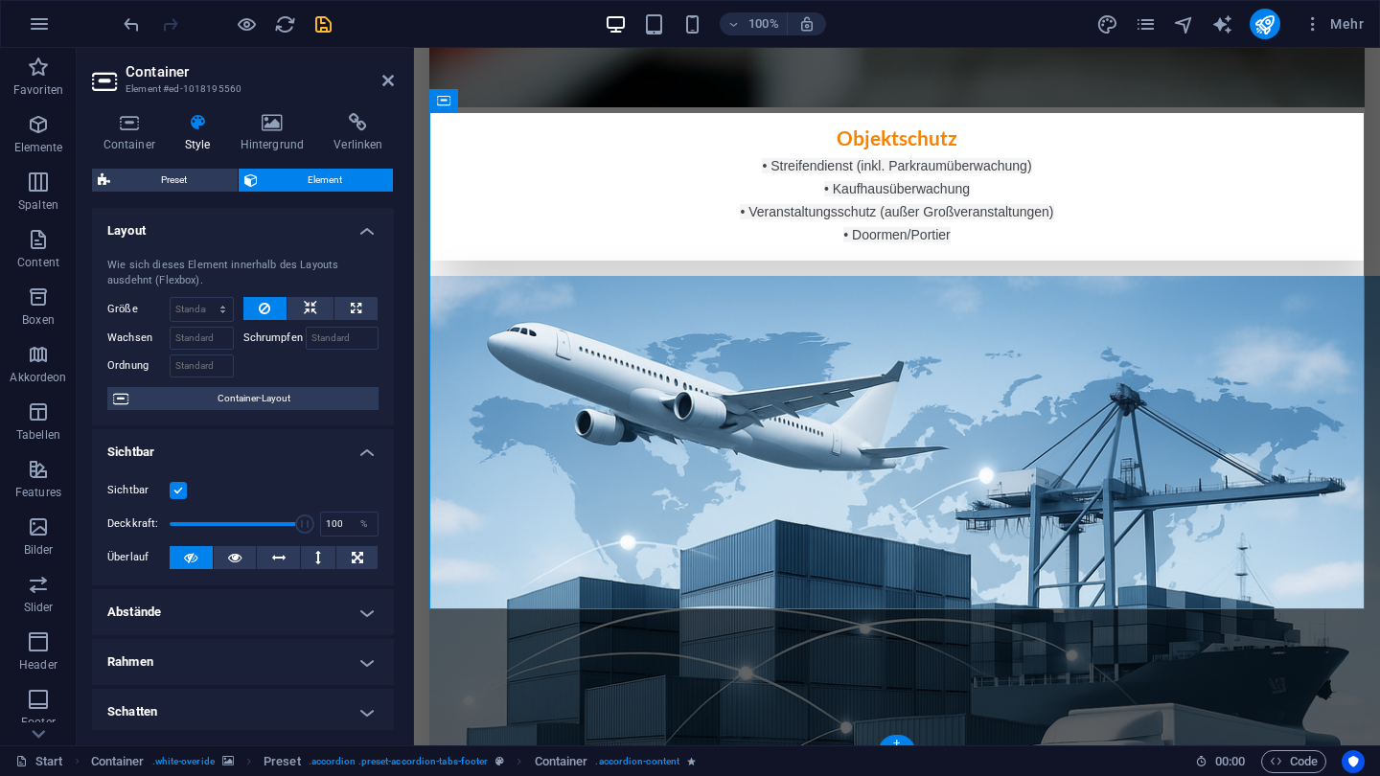
scroll to position [0, 0]
click at [140, 120] on icon at bounding box center [129, 122] width 74 height 19
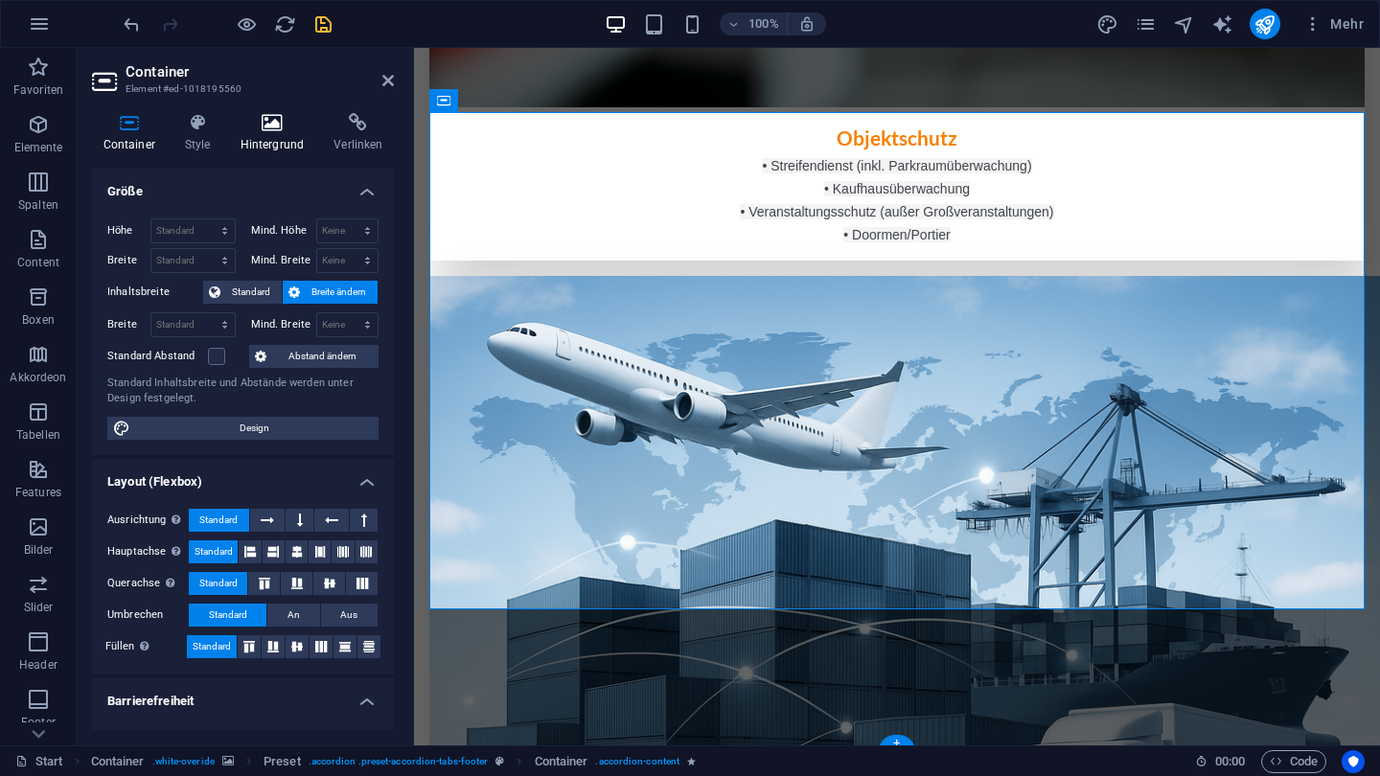
click at [266, 126] on icon at bounding box center [272, 122] width 86 height 19
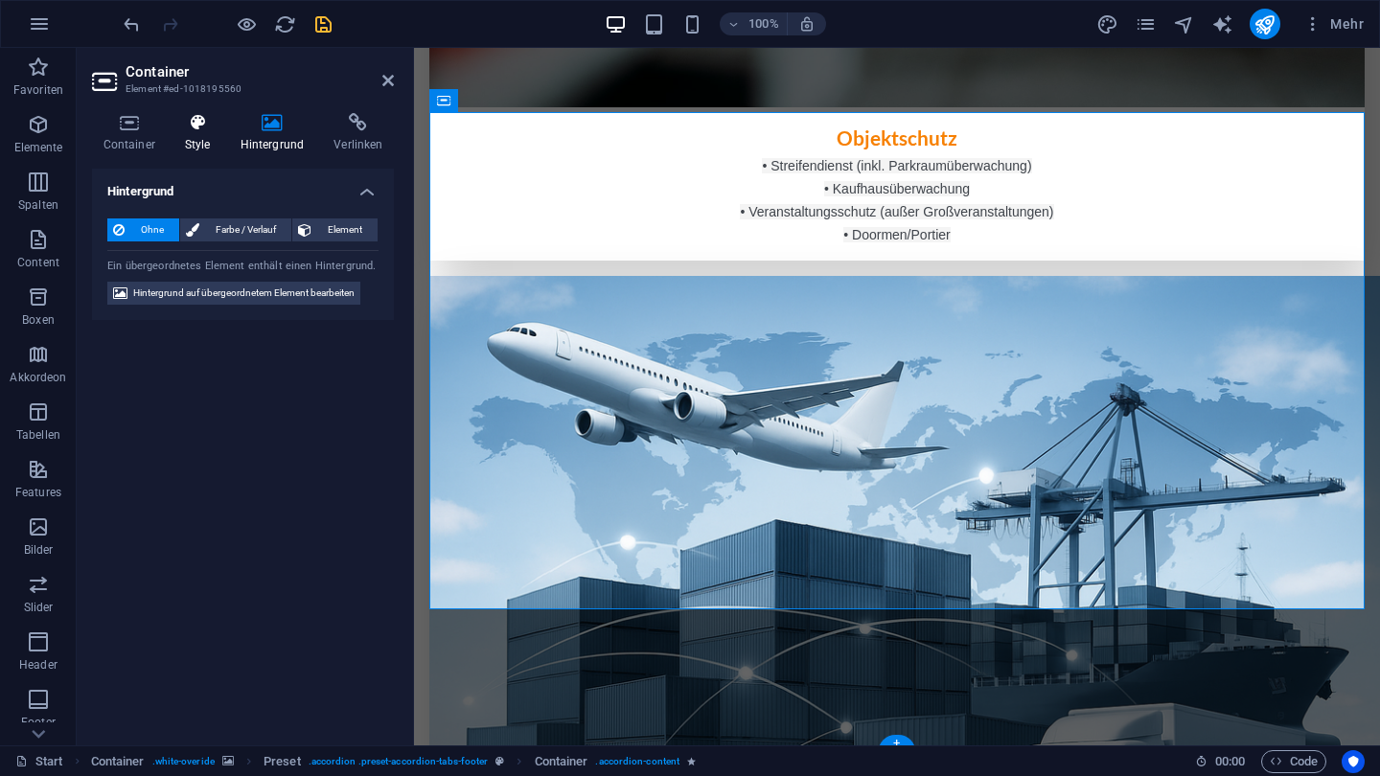
click at [207, 136] on h4 "Style" at bounding box center [201, 133] width 56 height 40
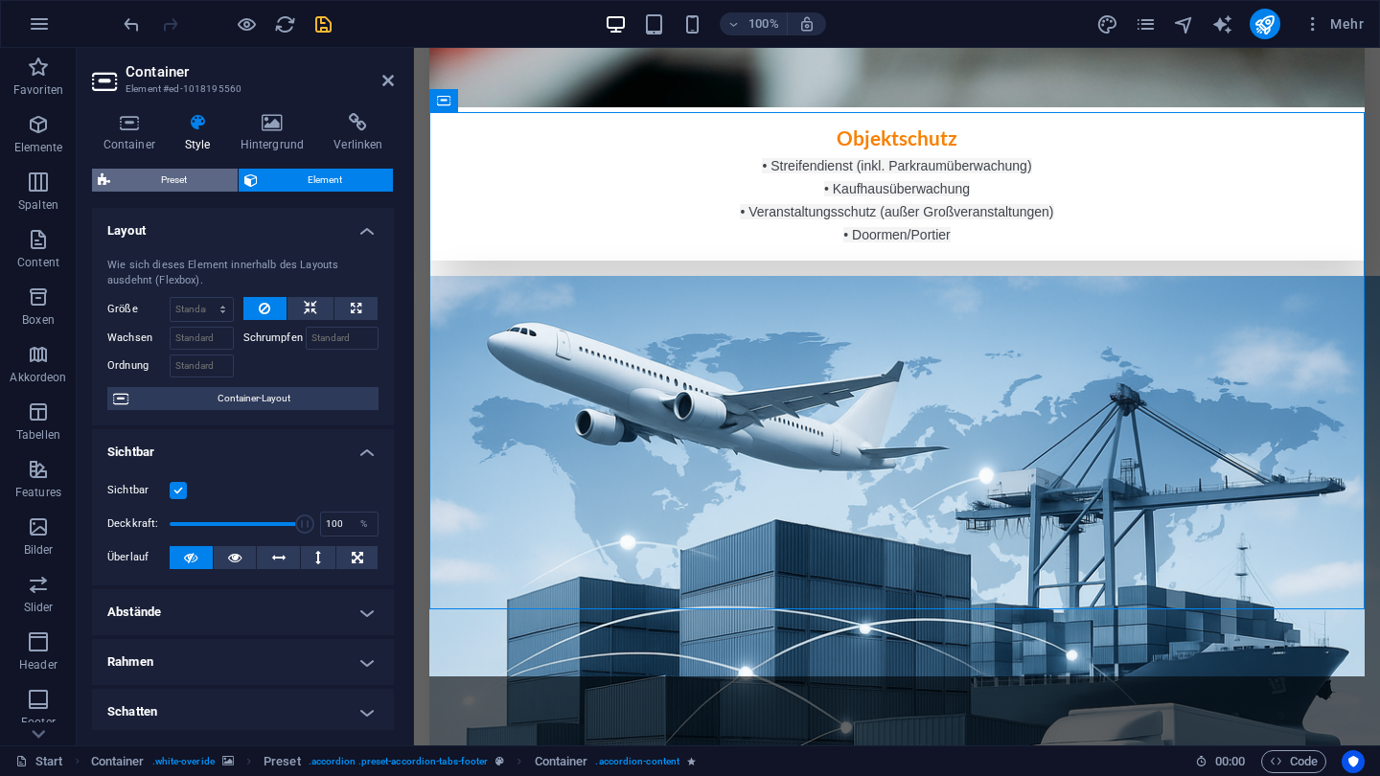
click at [175, 169] on span "Preset" at bounding box center [174, 180] width 116 height 23
select select "tabs"
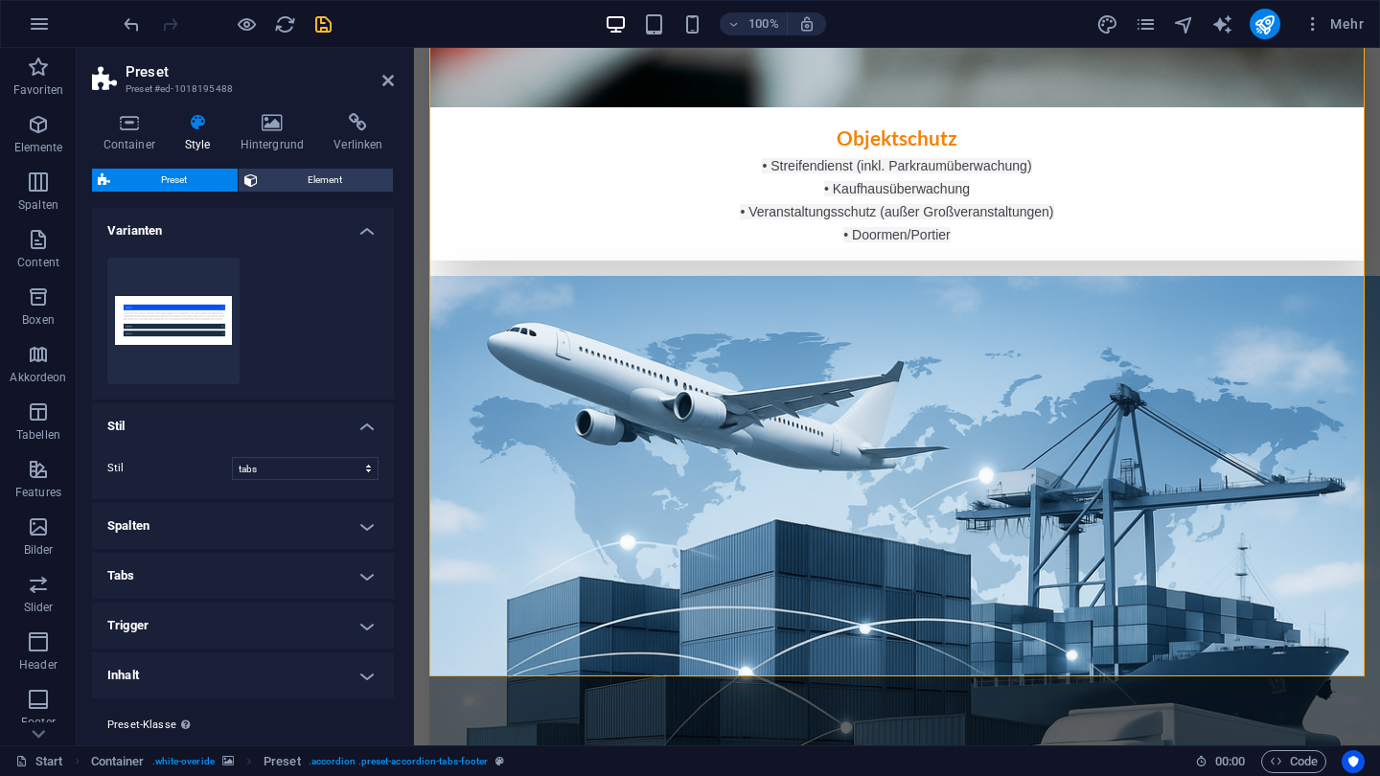
click at [149, 556] on h4 "Tabs" at bounding box center [243, 576] width 302 height 46
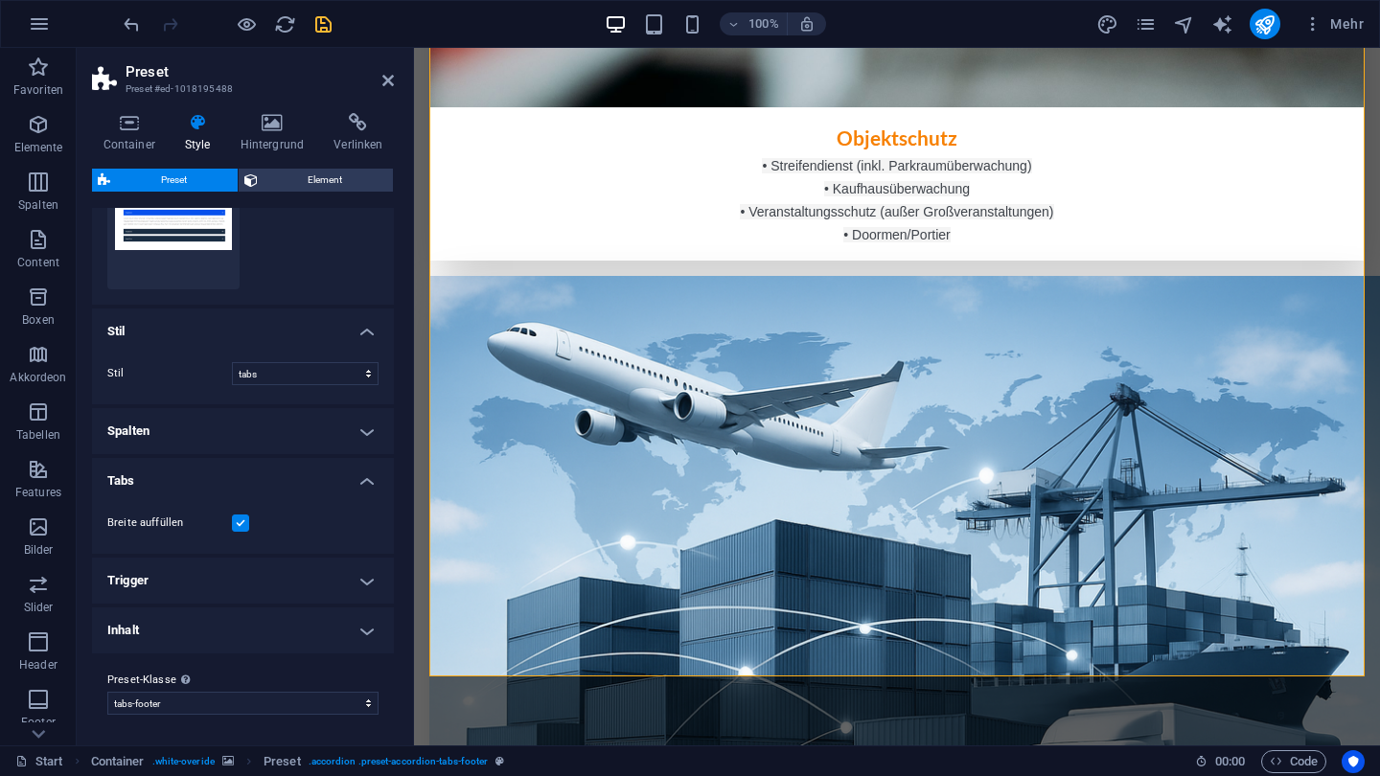
scroll to position [94, 0]
click at [191, 588] on h4 "Trigger" at bounding box center [243, 582] width 302 height 46
click at [242, 628] on span at bounding box center [242, 623] width 15 height 15
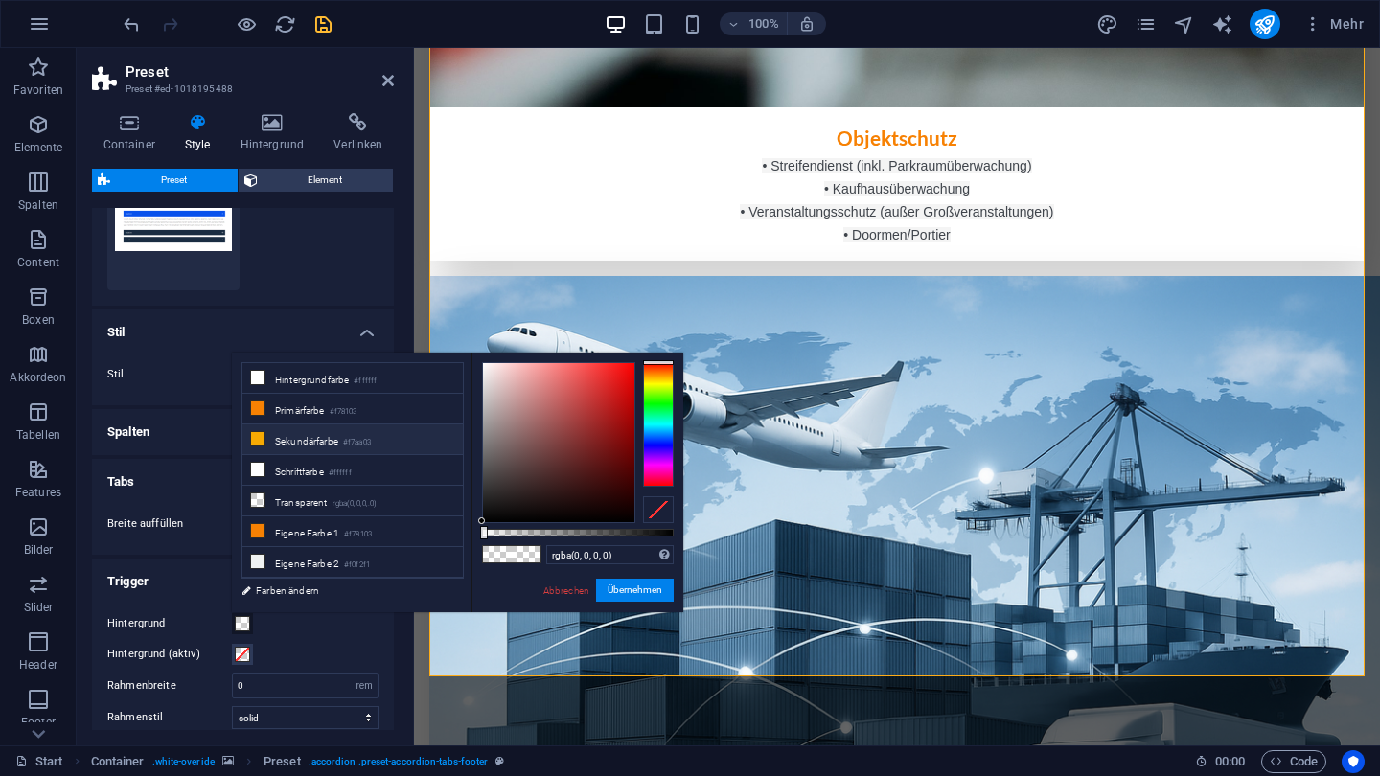
click at [311, 446] on li "Sekundärfarbe #f7aa03" at bounding box center [352, 440] width 220 height 31
type input "#f7aa03"
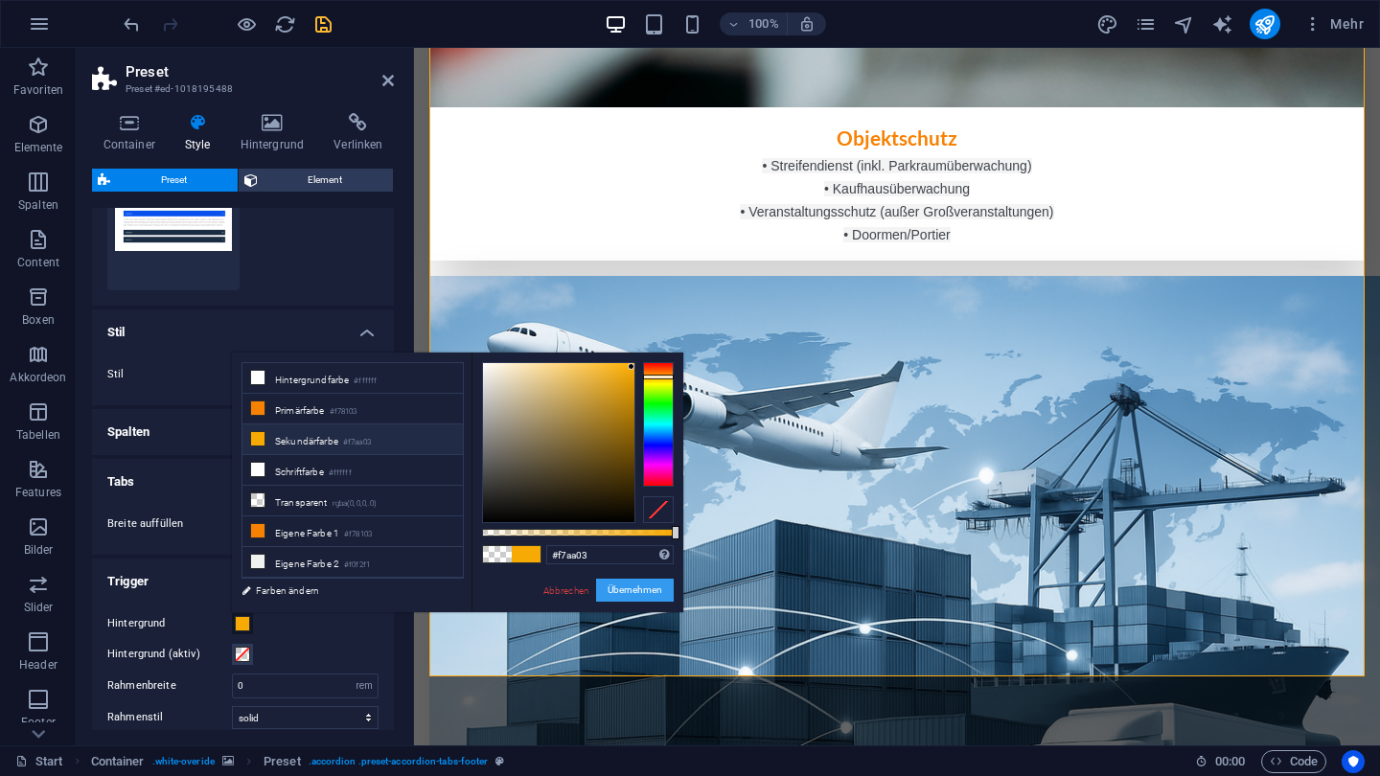
click at [633, 581] on button "Übernehmen" at bounding box center [635, 590] width 78 height 23
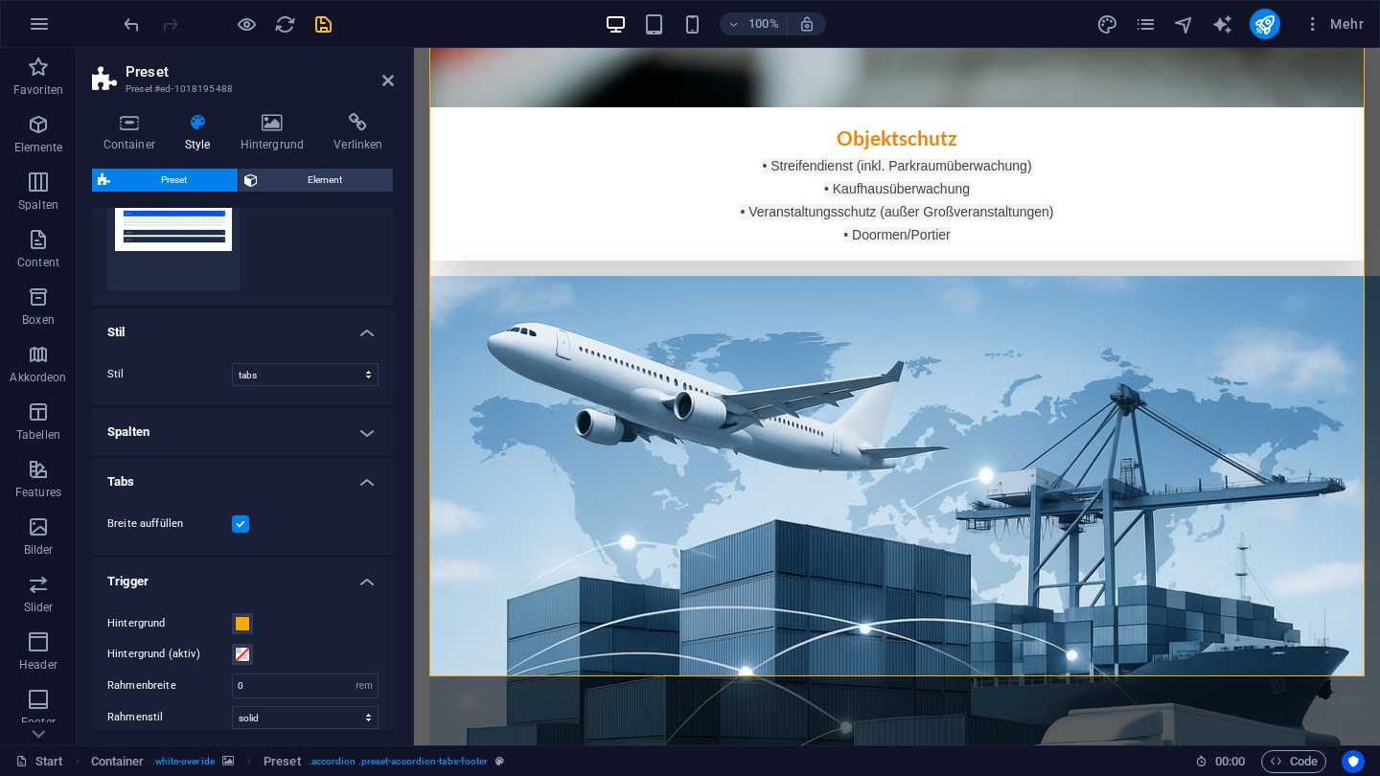
click at [251, 35] on div at bounding box center [227, 24] width 215 height 31
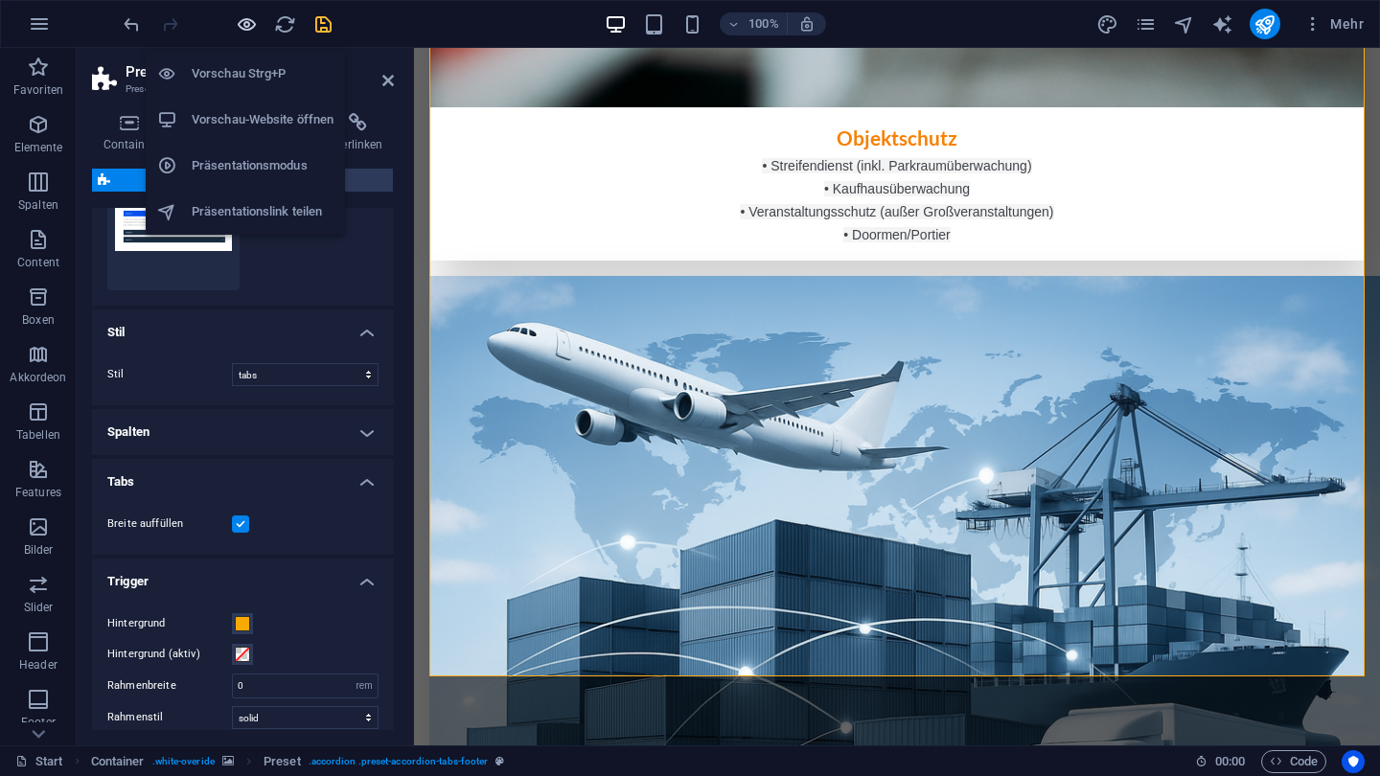
click at [249, 26] on icon "button" at bounding box center [247, 24] width 22 height 22
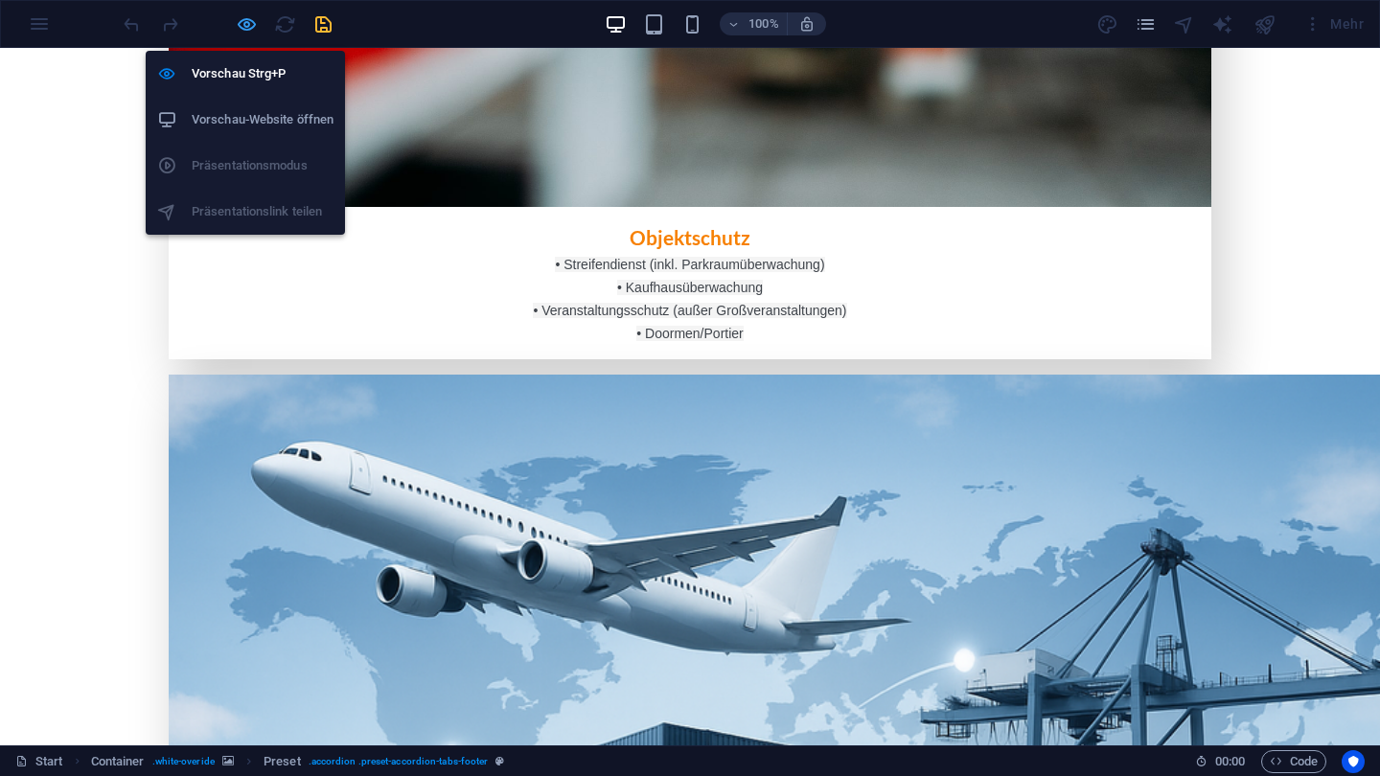
scroll to position [2966, 0]
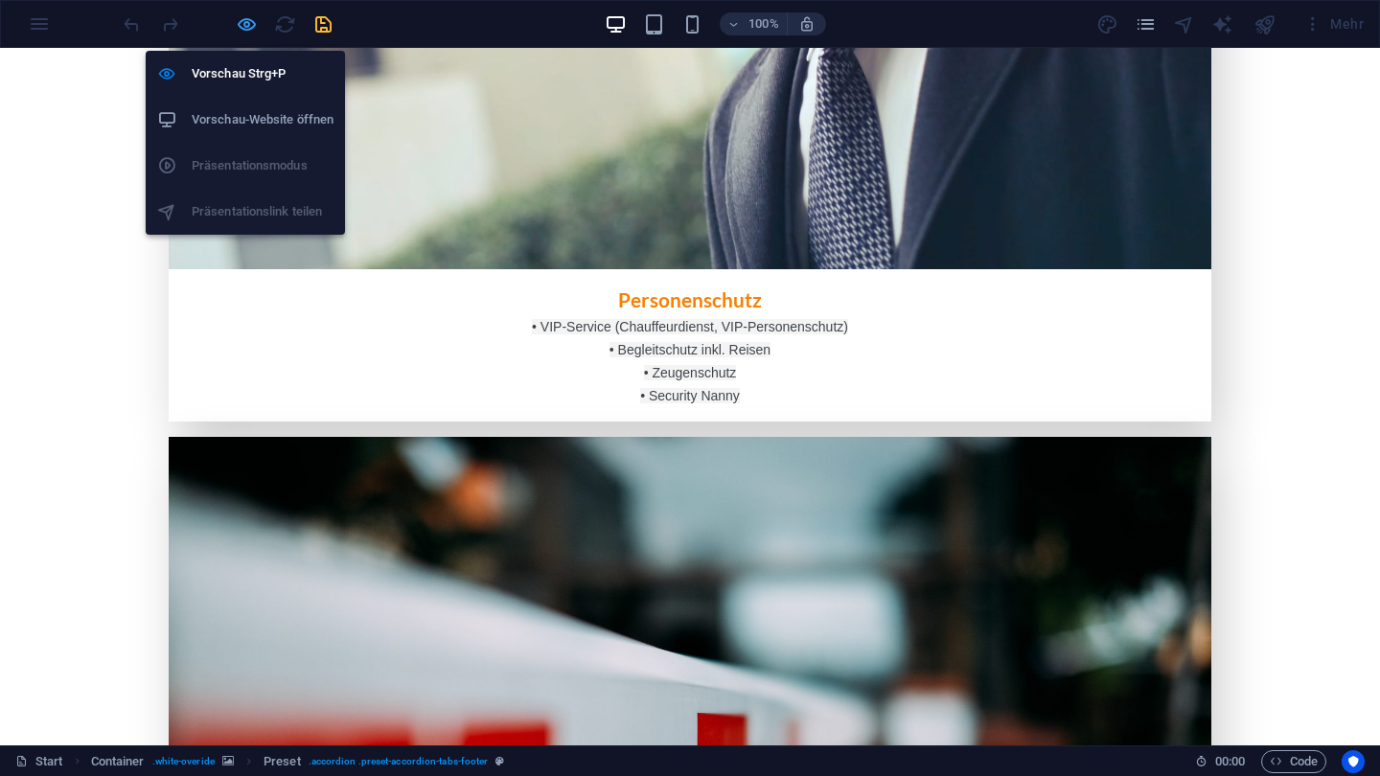
click at [250, 17] on icon "button" at bounding box center [247, 24] width 22 height 22
select select "tabs"
select select "rem"
select select "plus"
select select "rem"
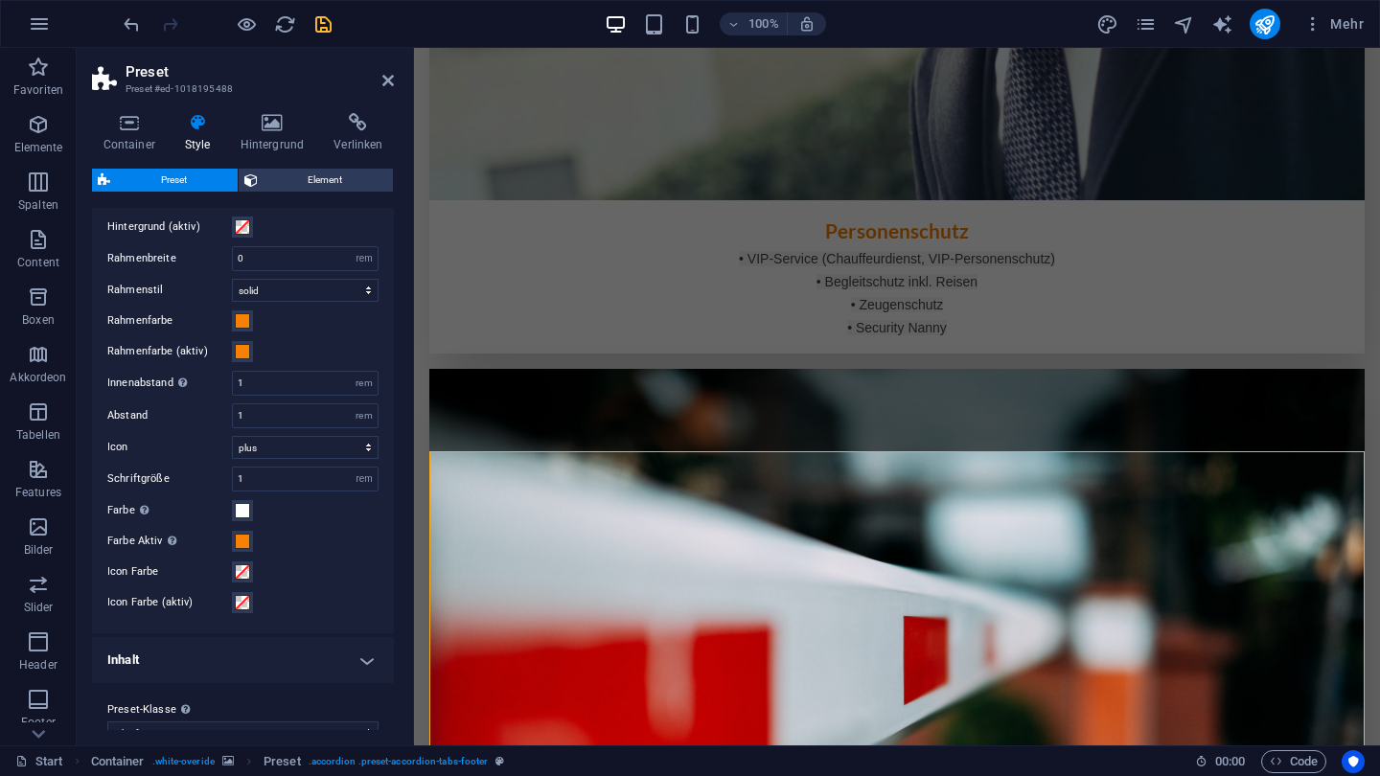
scroll to position [525, 0]
click at [244, 508] on span at bounding box center [242, 506] width 15 height 15
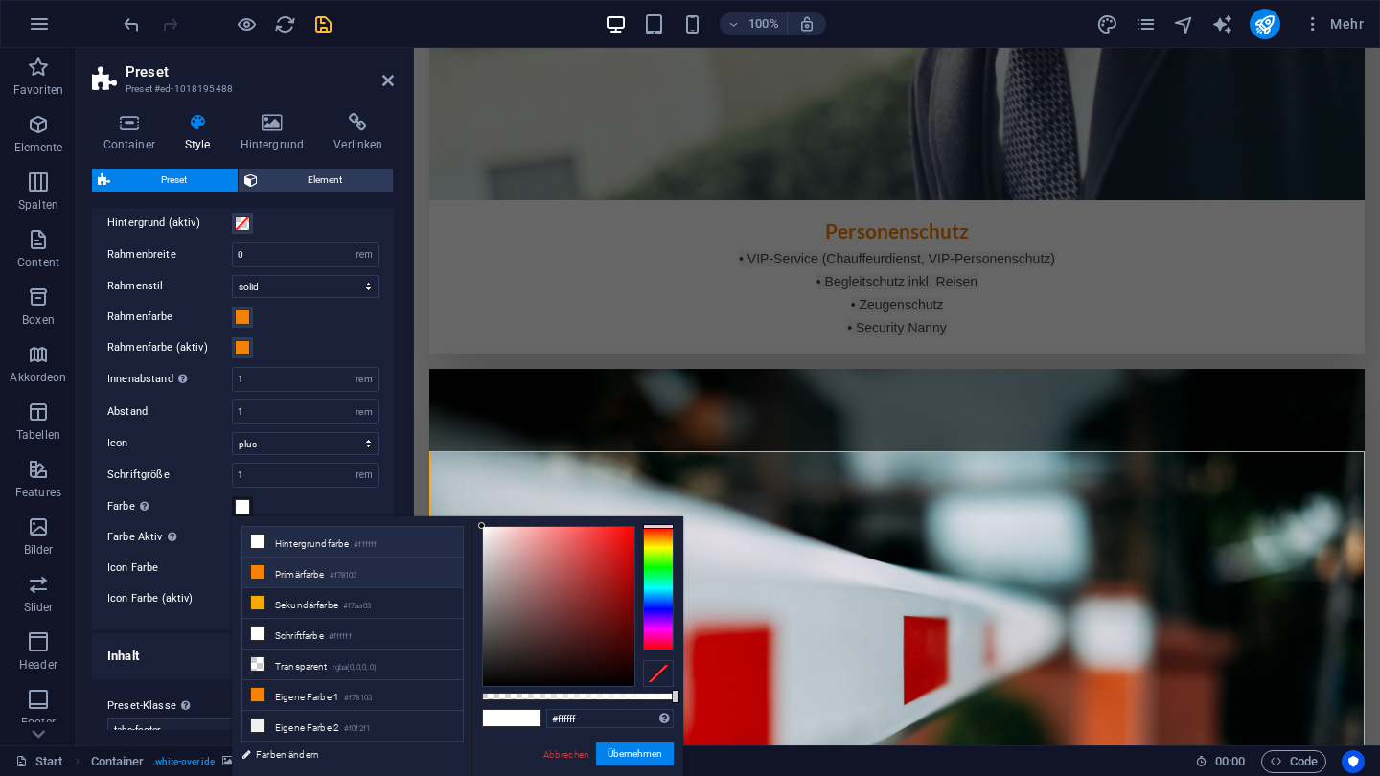
click at [285, 570] on li "Primärfarbe #f78103" at bounding box center [352, 573] width 220 height 31
type input "#f78103"
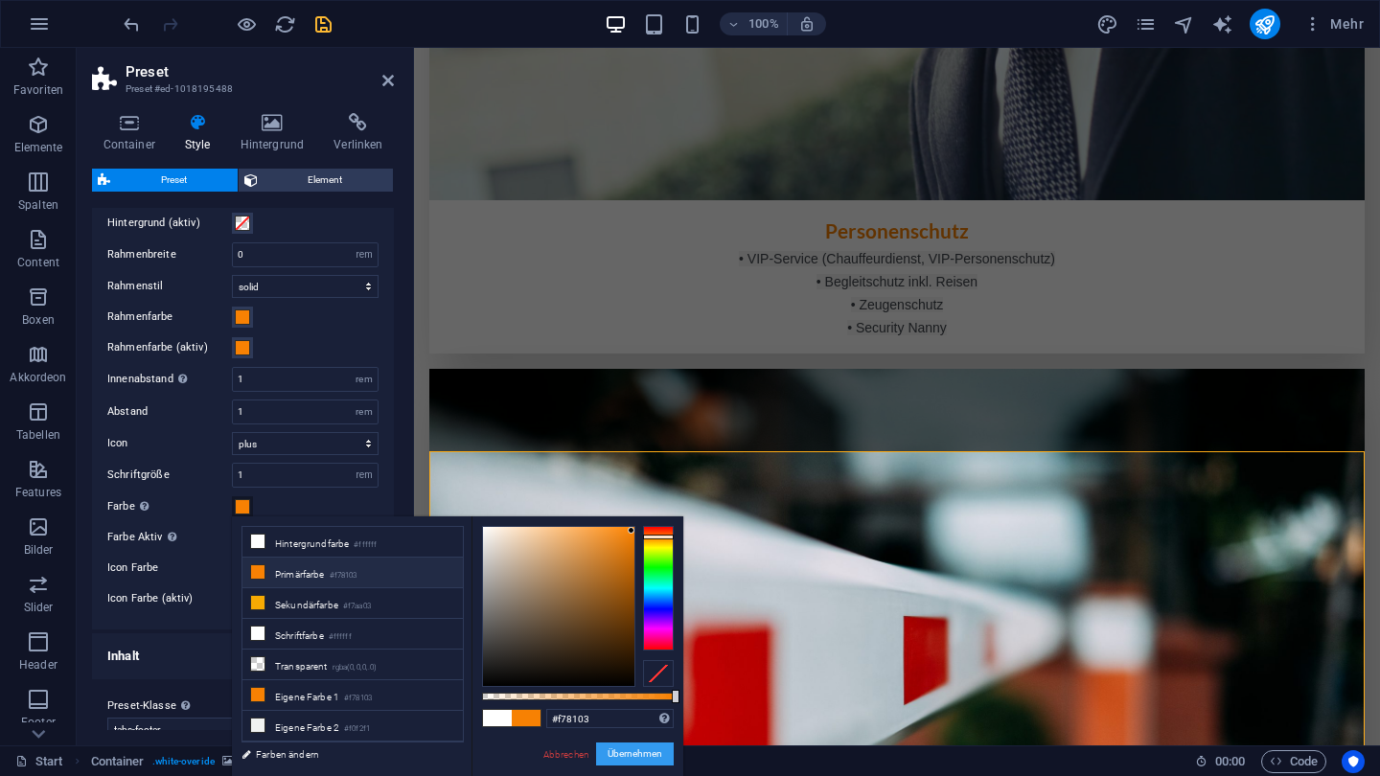
click at [635, 759] on button "Übernehmen" at bounding box center [635, 754] width 78 height 23
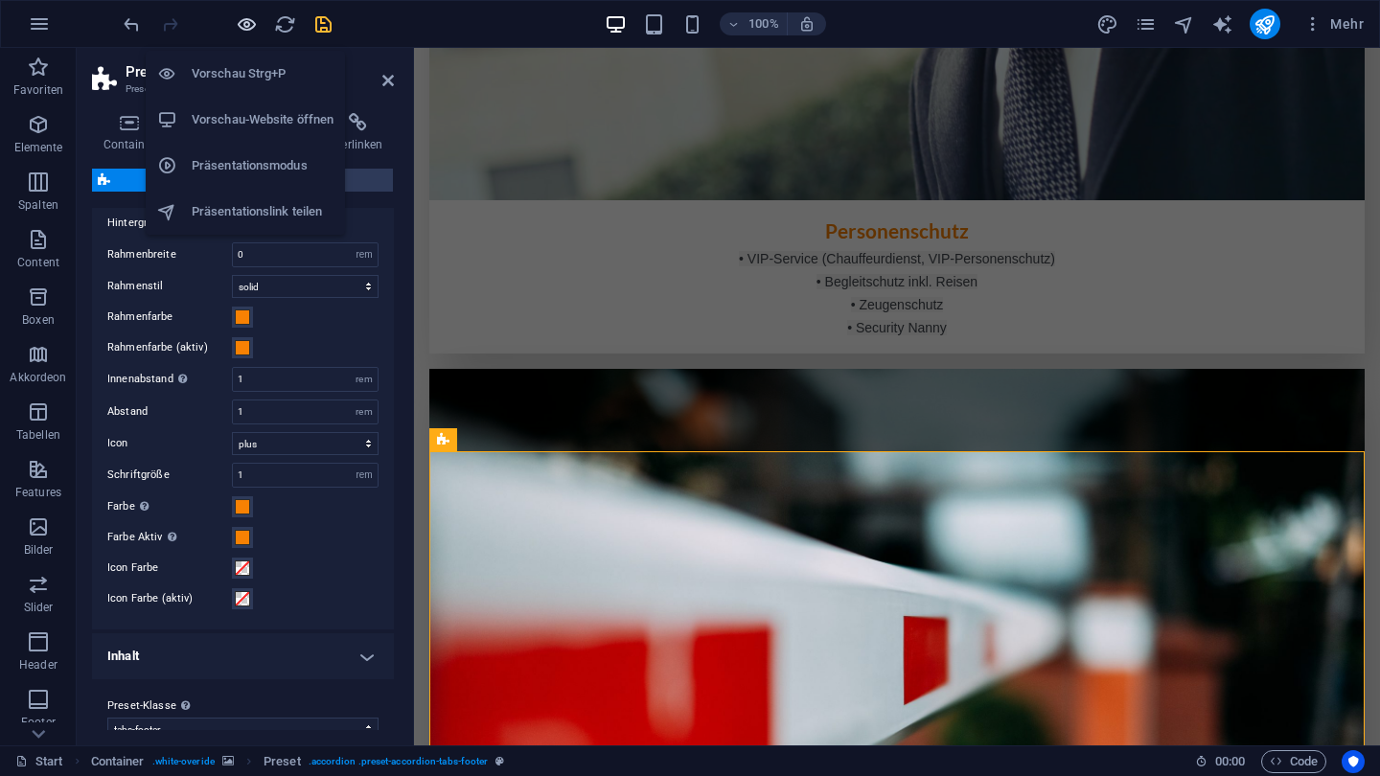
click at [247, 25] on icon "button" at bounding box center [247, 24] width 22 height 22
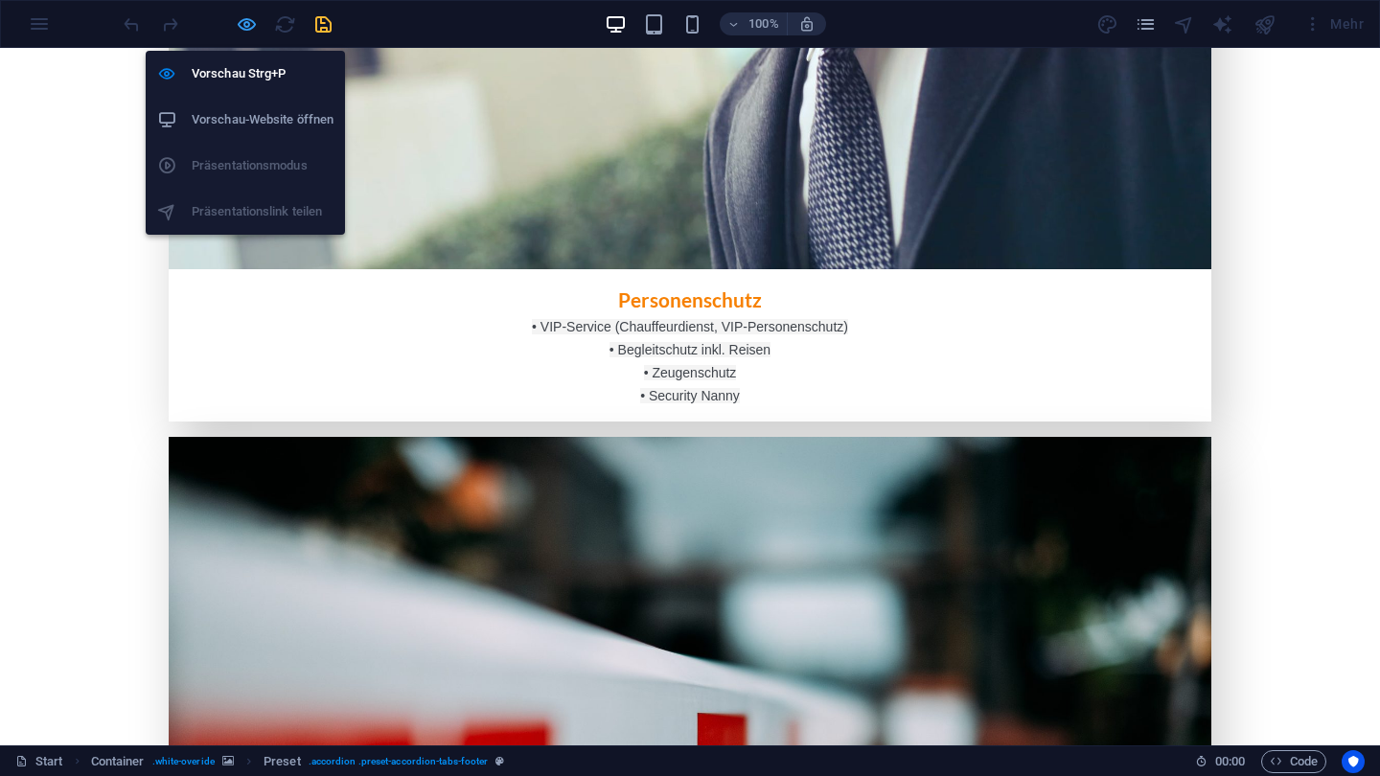
click at [247, 25] on icon "button" at bounding box center [247, 24] width 22 height 22
select select "tabs"
select select "rem"
select select "plus"
select select "rem"
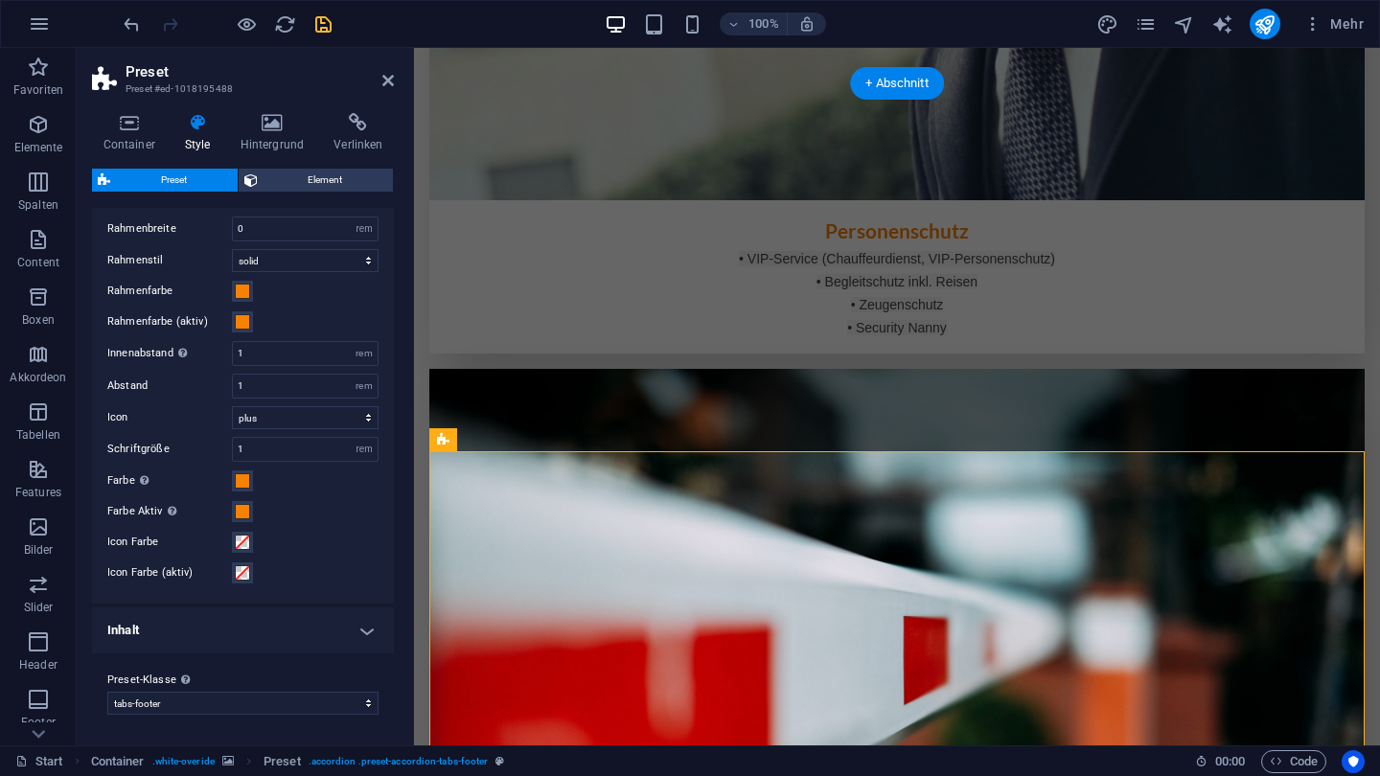
scroll to position [550, 0]
click at [263, 653] on h4 "Inhalt" at bounding box center [243, 632] width 302 height 46
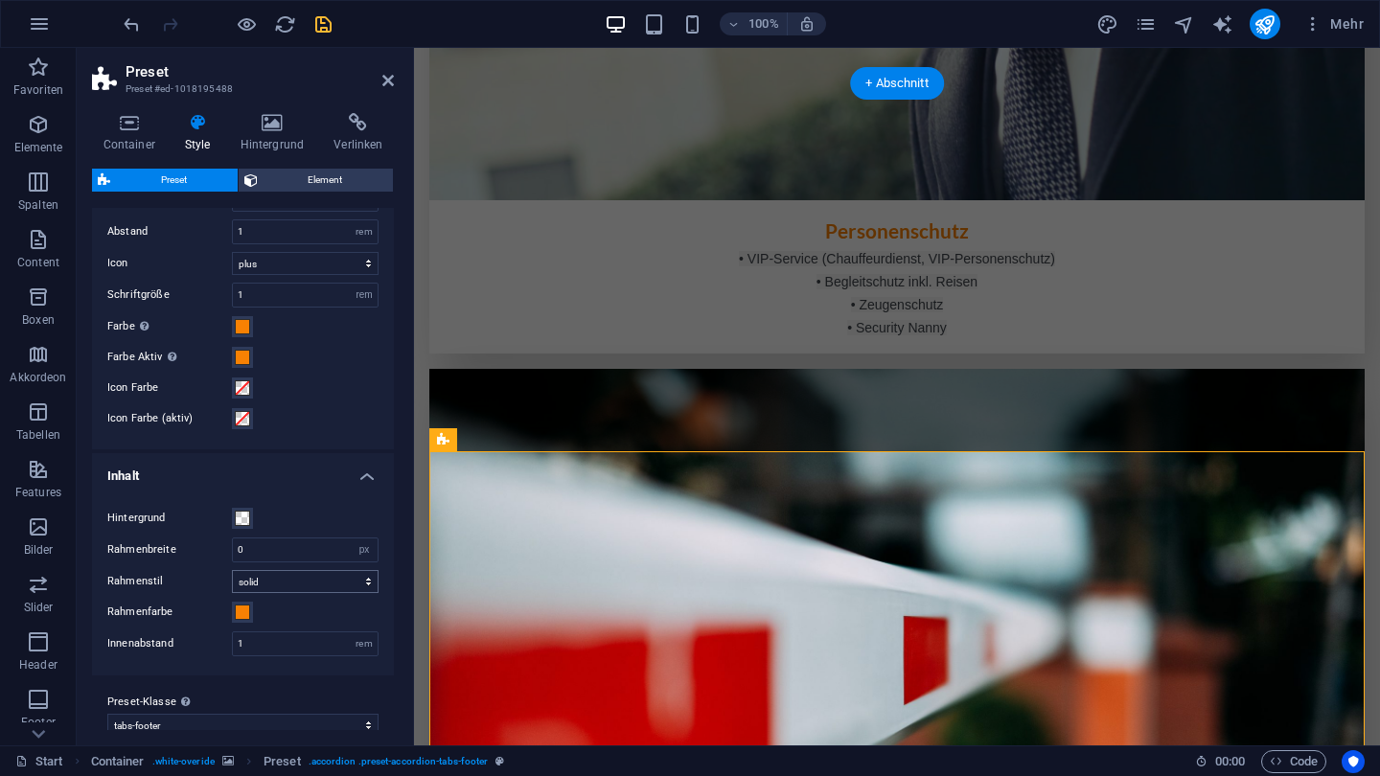
scroll to position [711, 0]
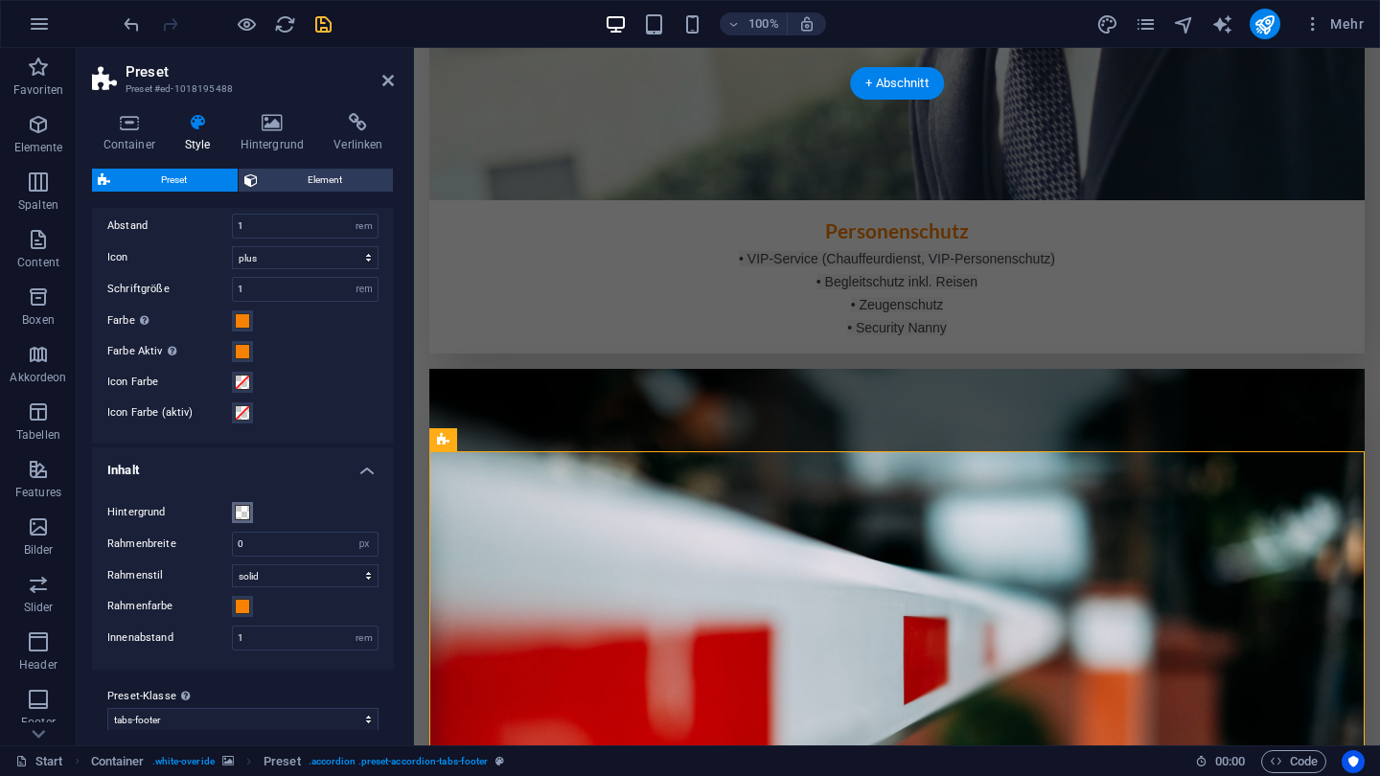
click at [241, 513] on span at bounding box center [242, 512] width 15 height 15
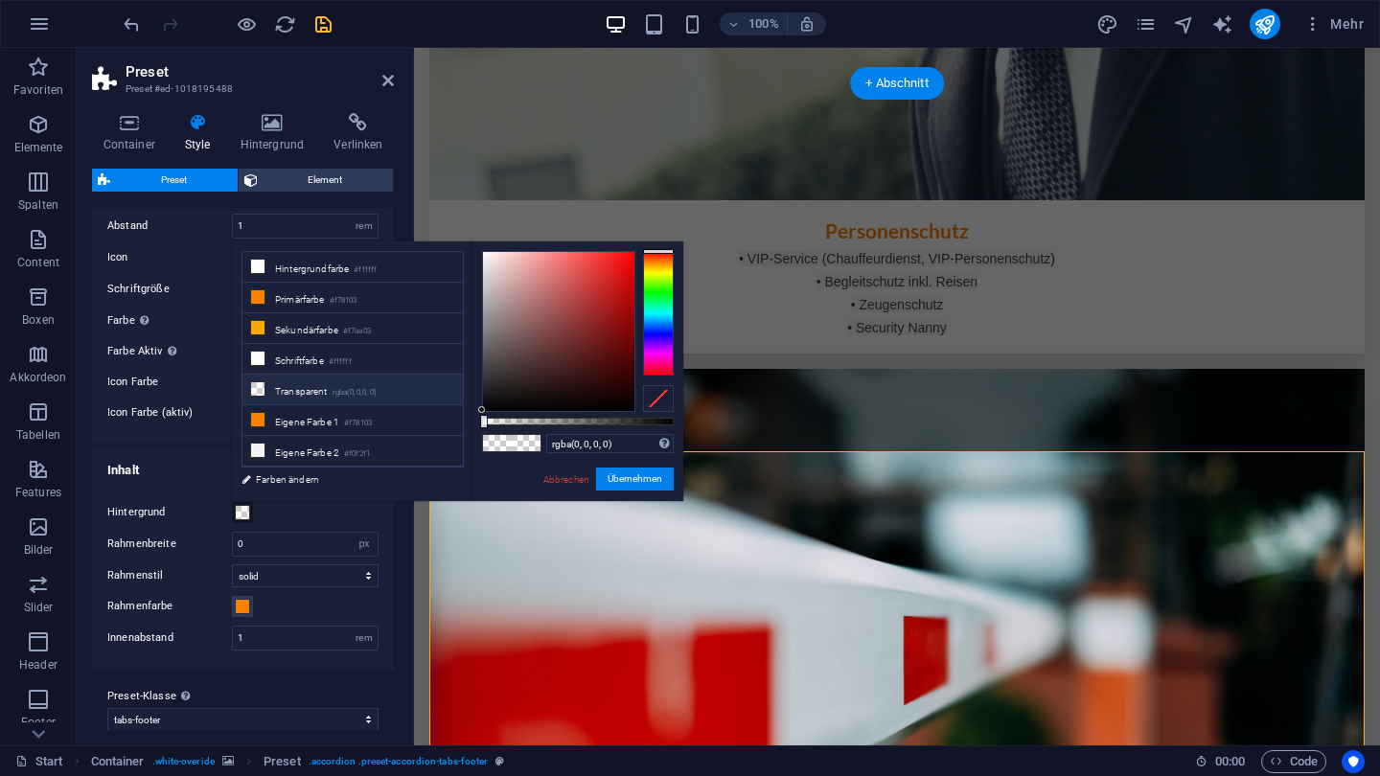
click at [287, 387] on li "Transparent rgba(0,0,0,.0)" at bounding box center [352, 390] width 220 height 31
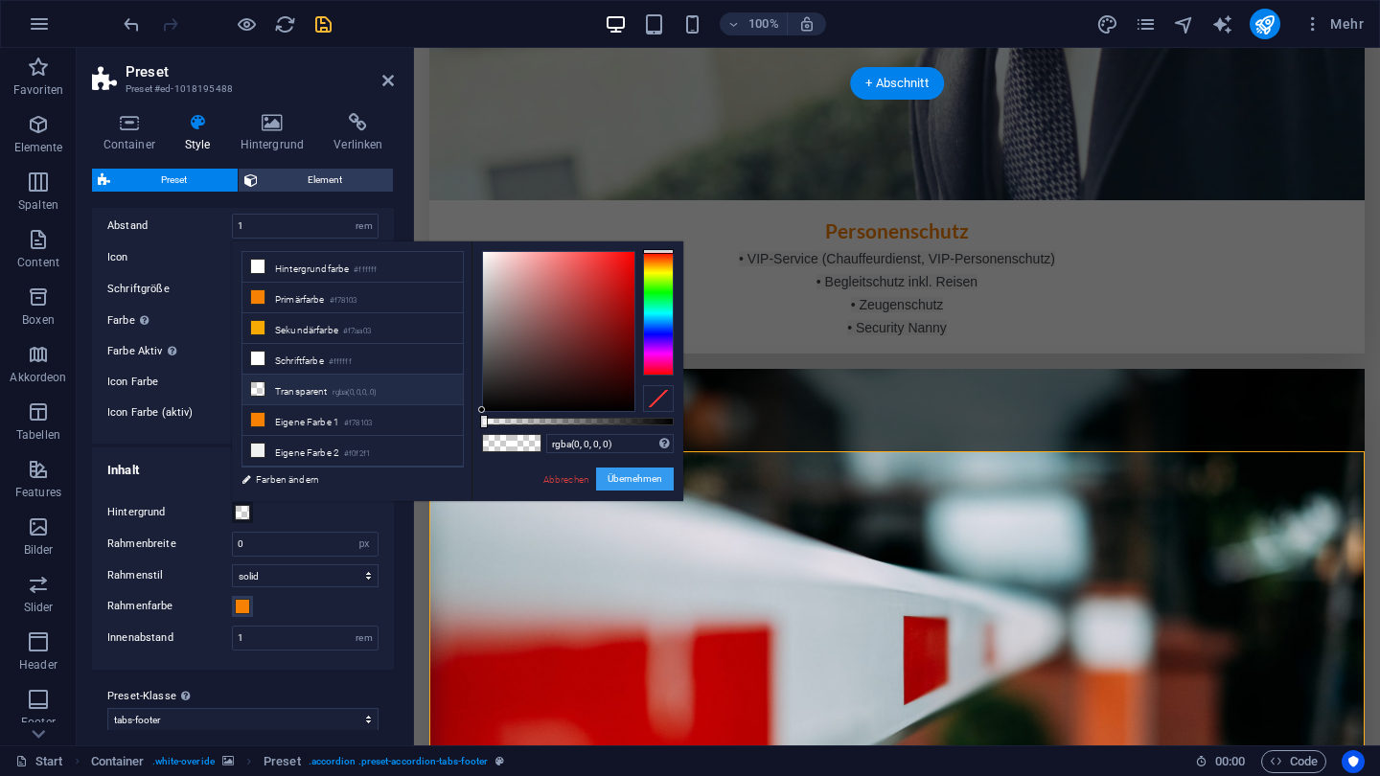
click at [621, 474] on button "Übernehmen" at bounding box center [635, 479] width 78 height 23
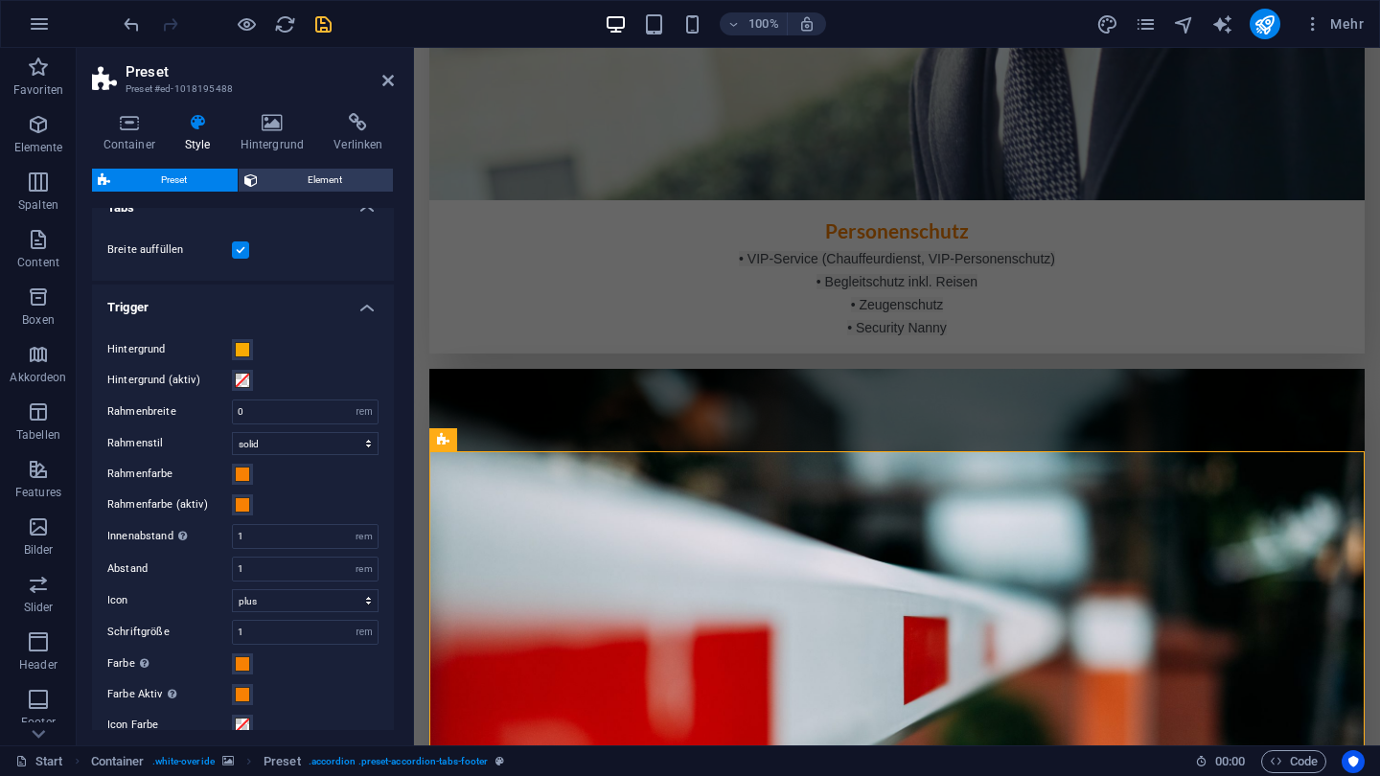
scroll to position [373, 0]
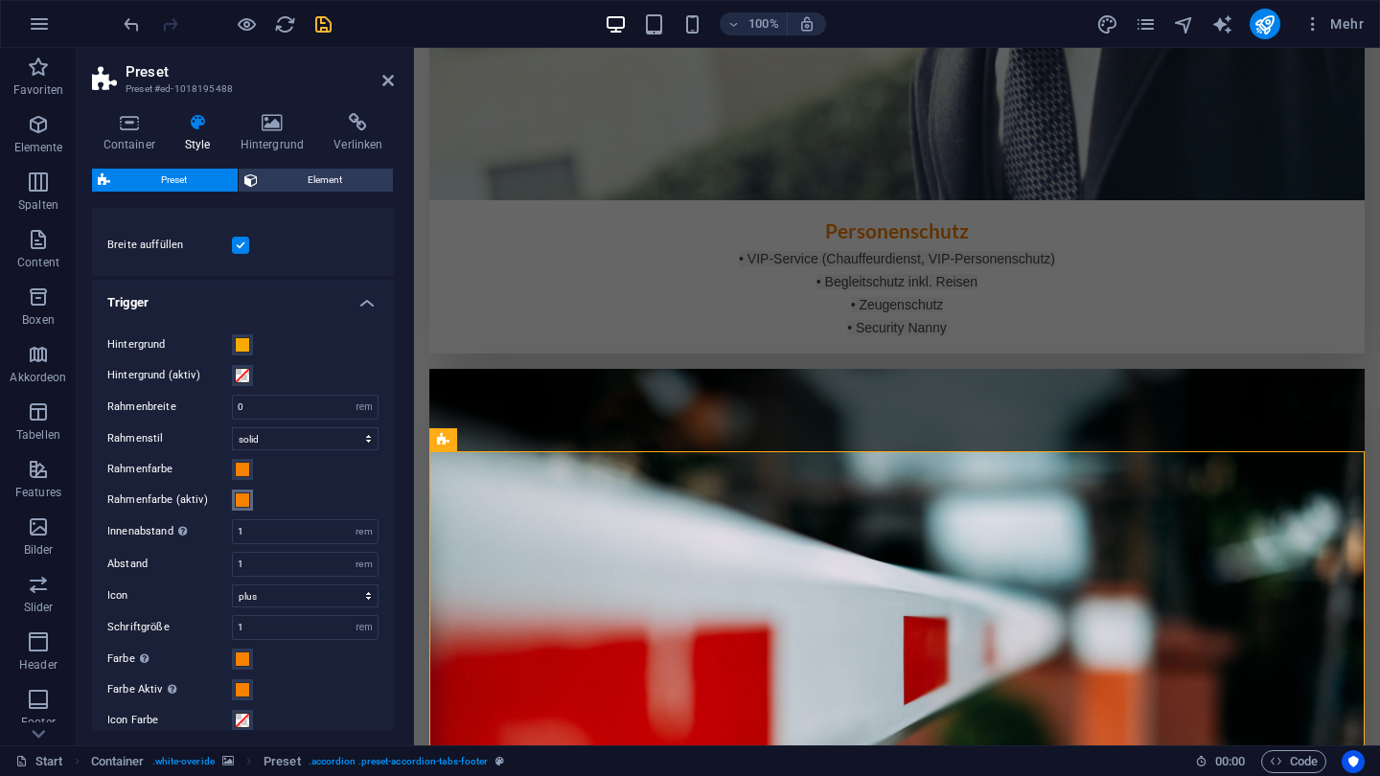
click at [238, 497] on span at bounding box center [242, 500] width 15 height 15
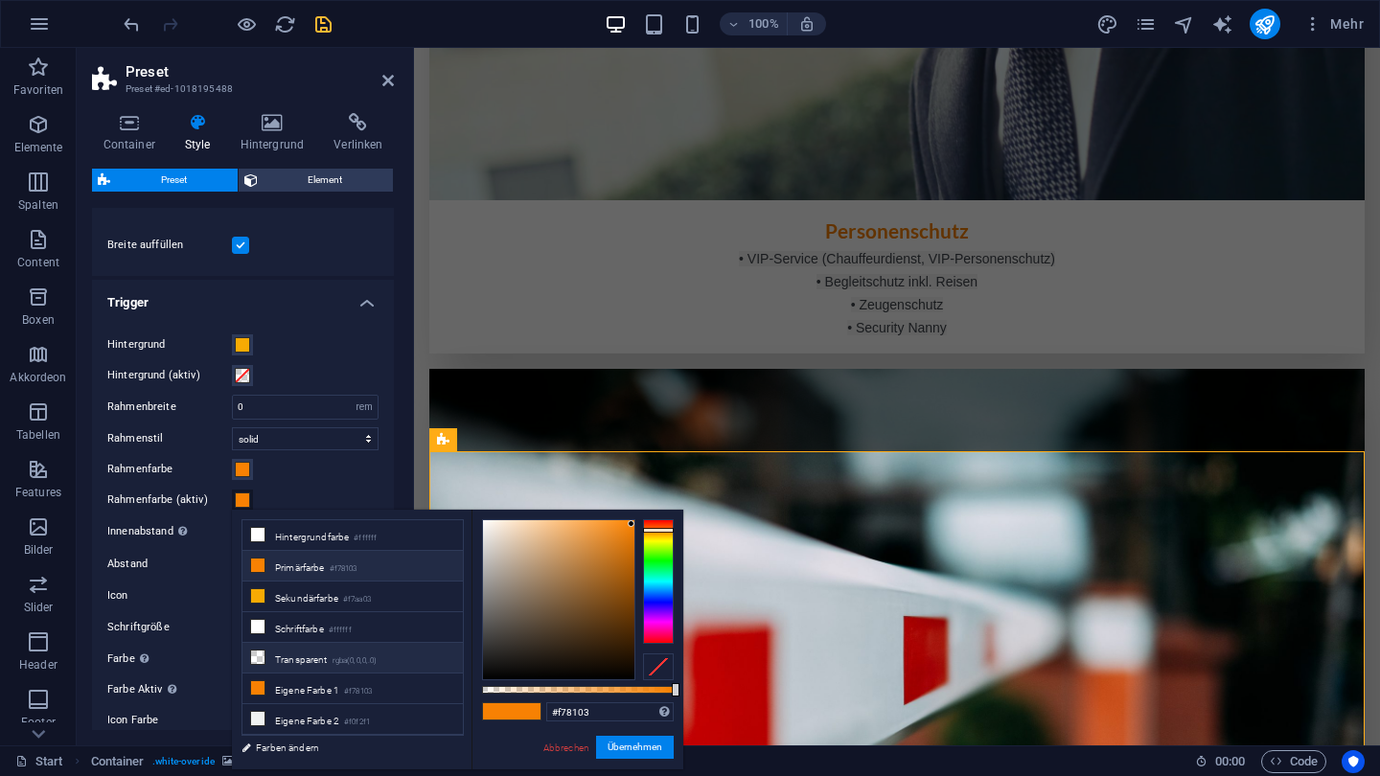
click at [303, 658] on li "Transparent rgba(0,0,0,.0)" at bounding box center [352, 658] width 220 height 31
type input "rgba(0, 0, 0, 0)"
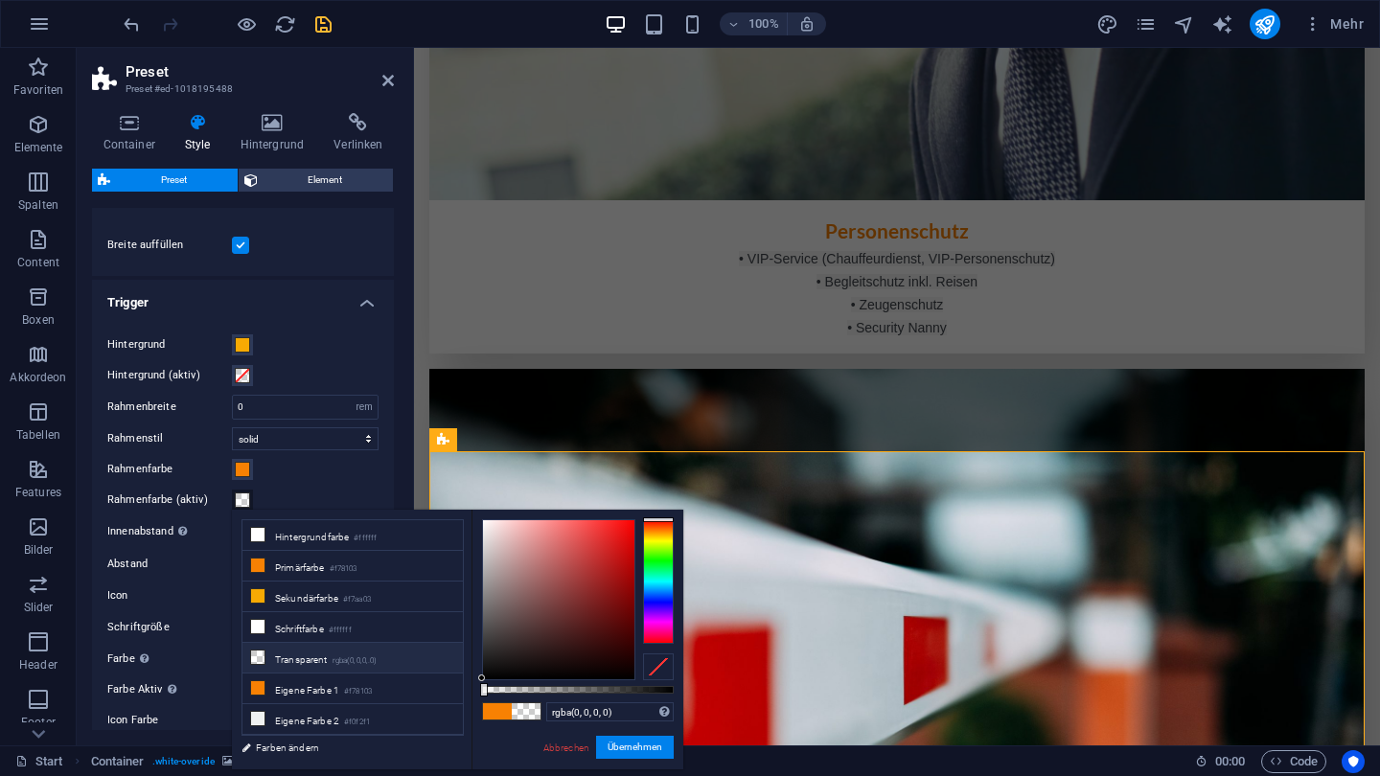
click at [617, 735] on div "rgba(0, 0, 0, 0) Unterstützte Formate: #0852ed rgb(8, 82, 237) rgba(8, 82, 237,…" at bounding box center [578, 779] width 212 height 538
click at [617, 741] on button "Übernehmen" at bounding box center [635, 747] width 78 height 23
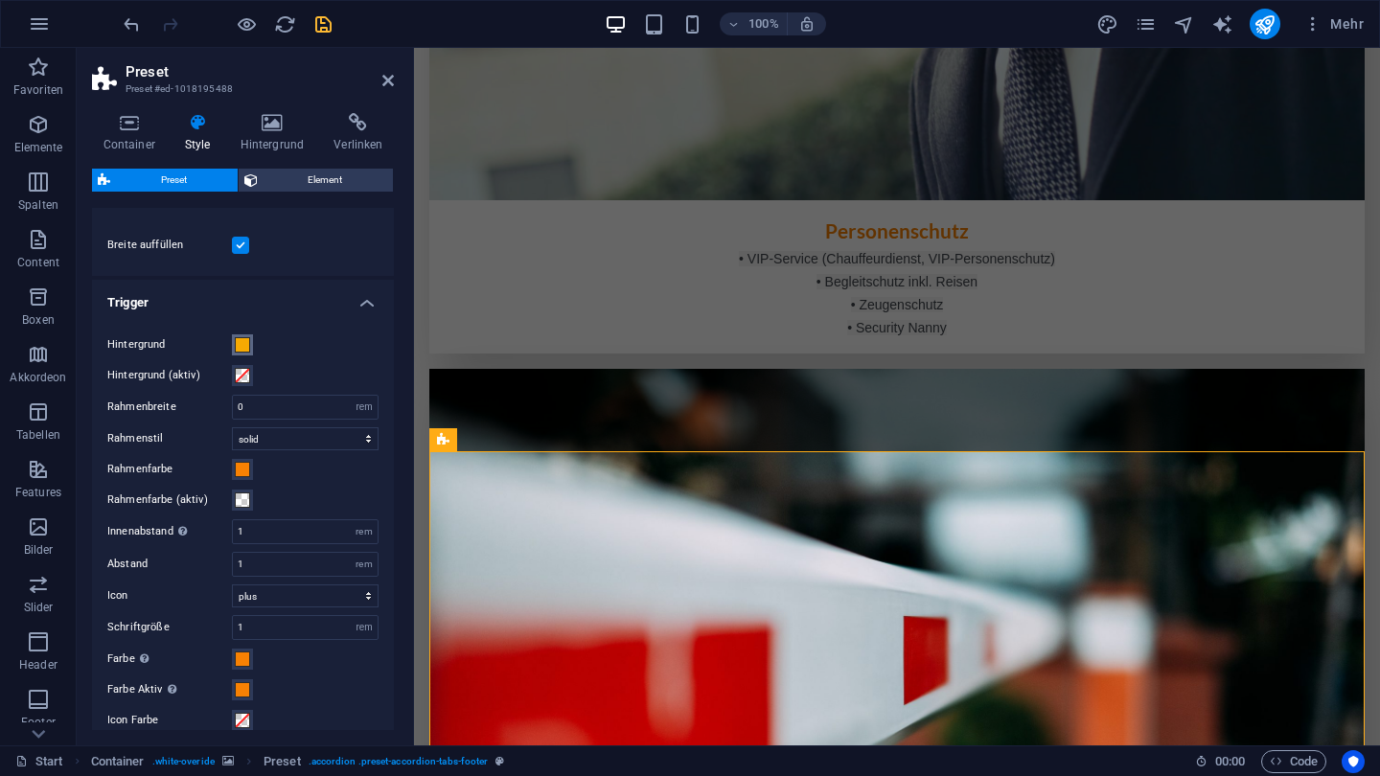
click at [240, 338] on span at bounding box center [242, 344] width 15 height 15
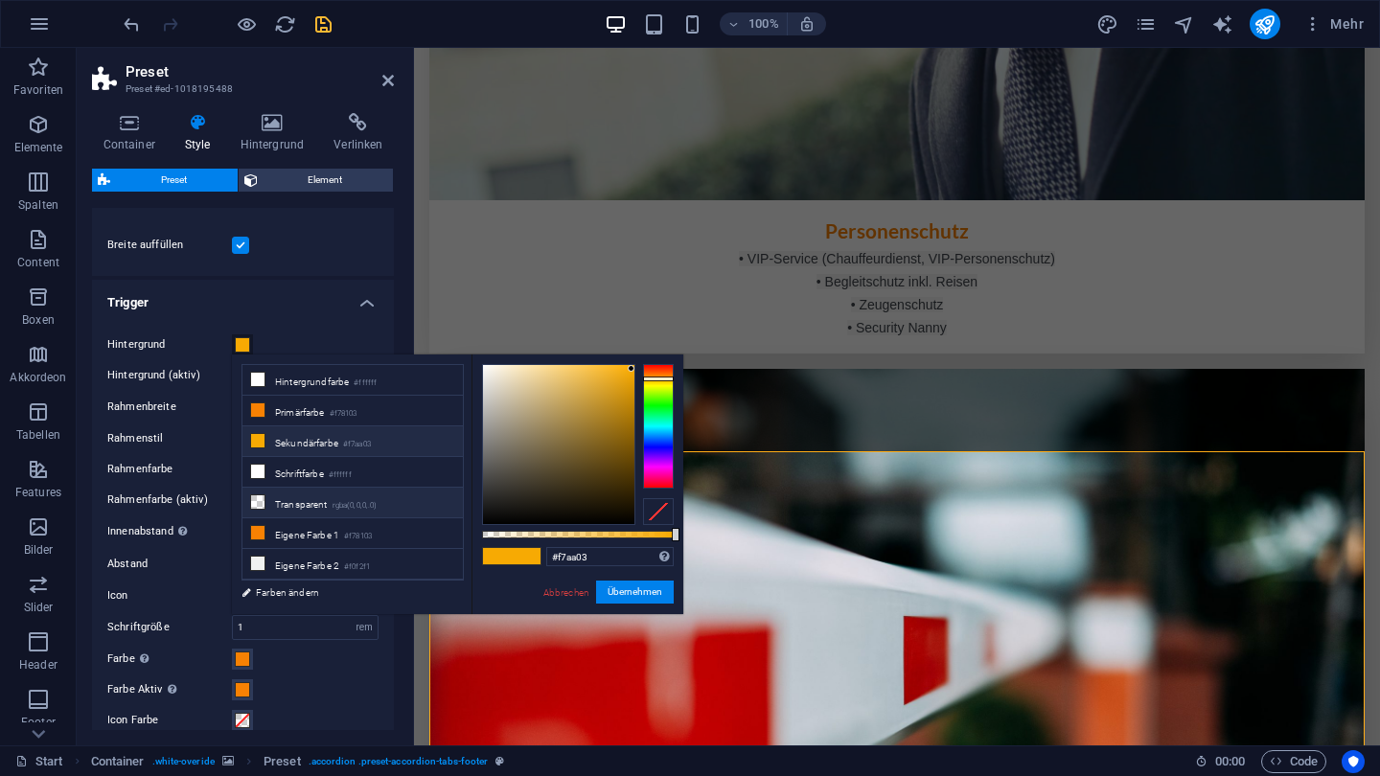
click at [324, 507] on li "Transparent rgba(0,0,0,.0)" at bounding box center [352, 503] width 220 height 31
type input "rgba(0, 0, 0, 0)"
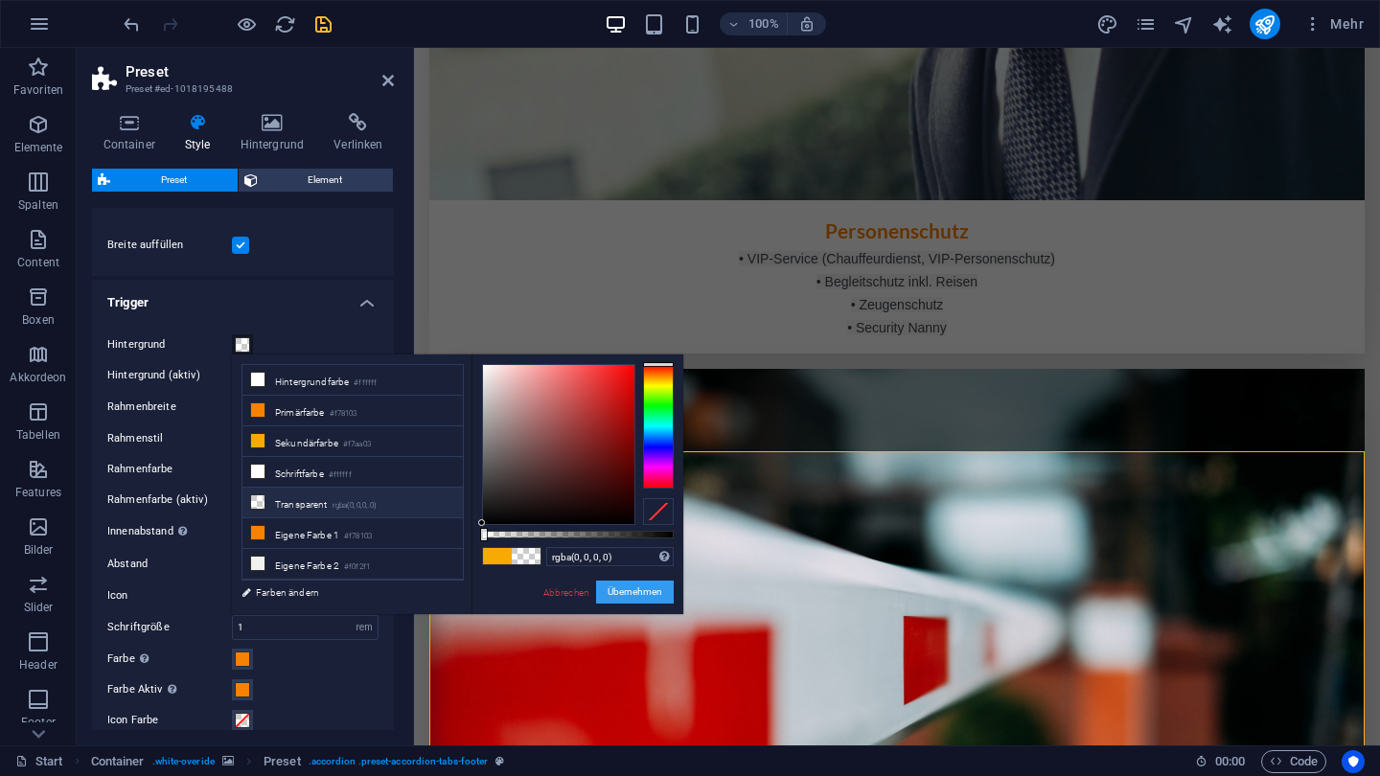
click at [614, 596] on button "Übernehmen" at bounding box center [635, 592] width 78 height 23
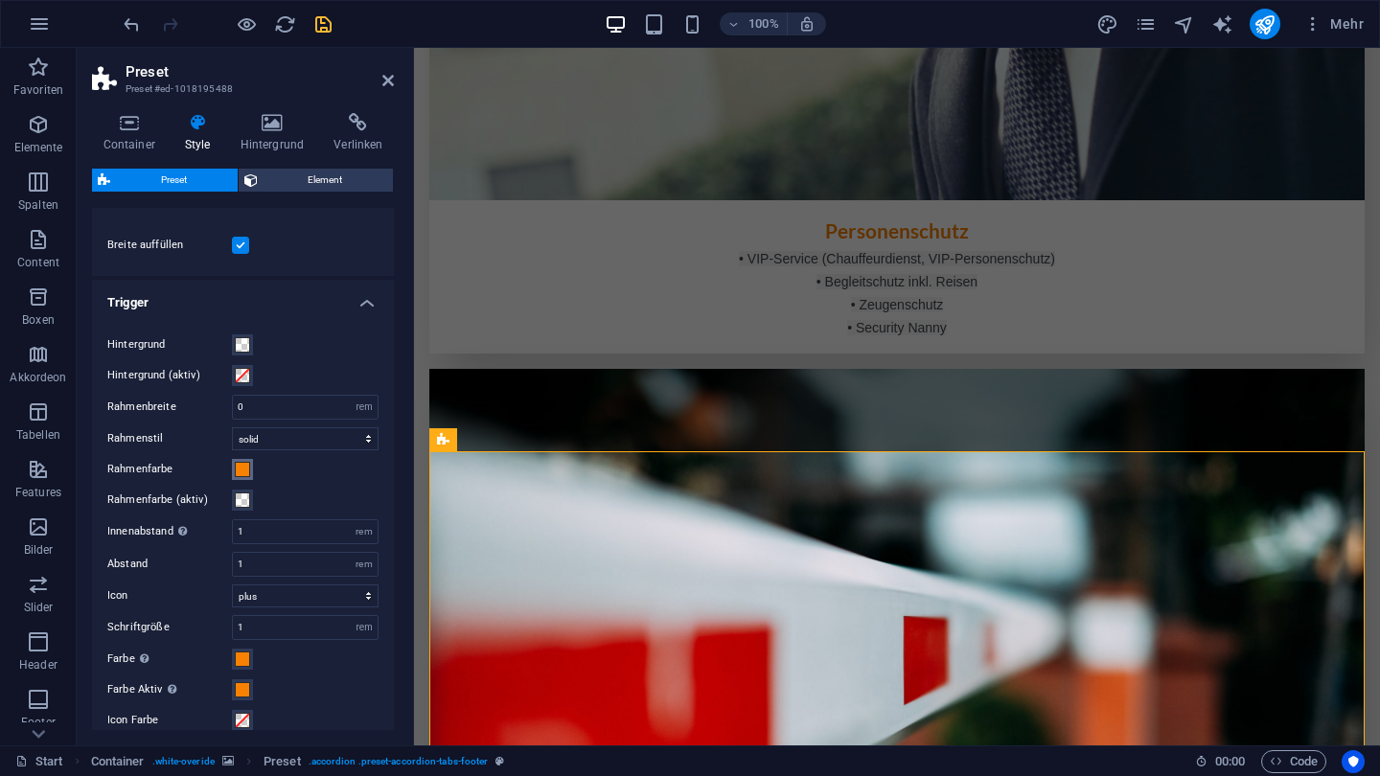
click at [246, 466] on span at bounding box center [242, 469] width 15 height 15
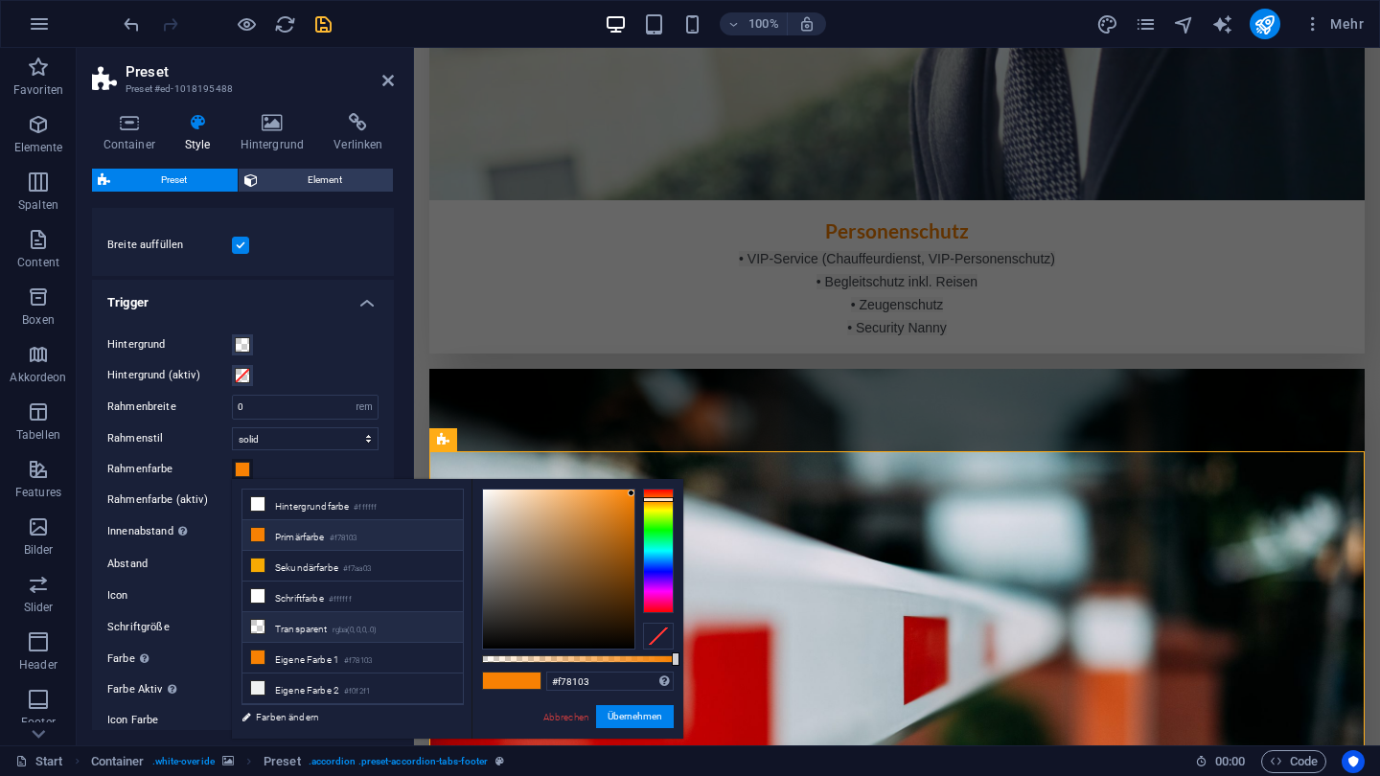
click at [284, 631] on li "Transparent rgba(0,0,0,.0)" at bounding box center [352, 627] width 220 height 31
type input "rgba(0, 0, 0, 0)"
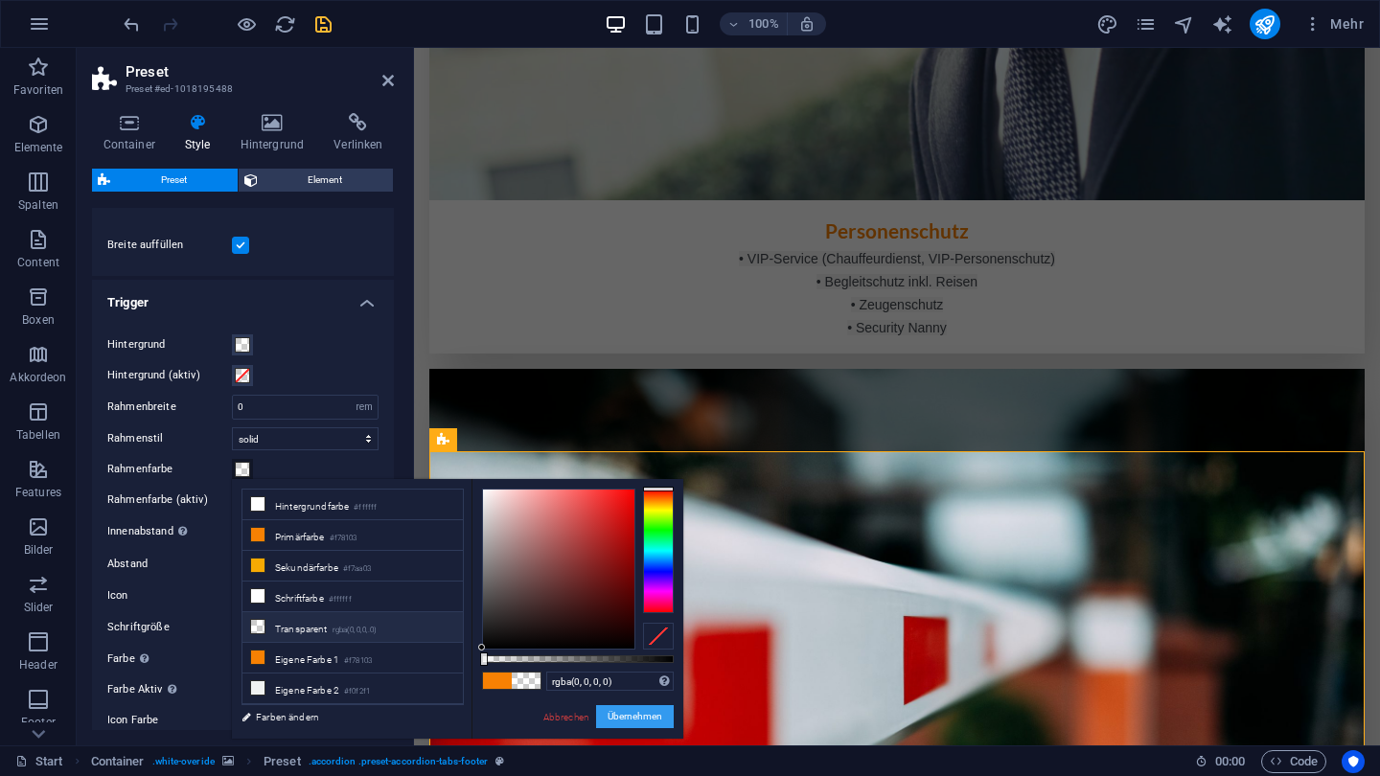
click at [637, 705] on button "Übernehmen" at bounding box center [635, 716] width 78 height 23
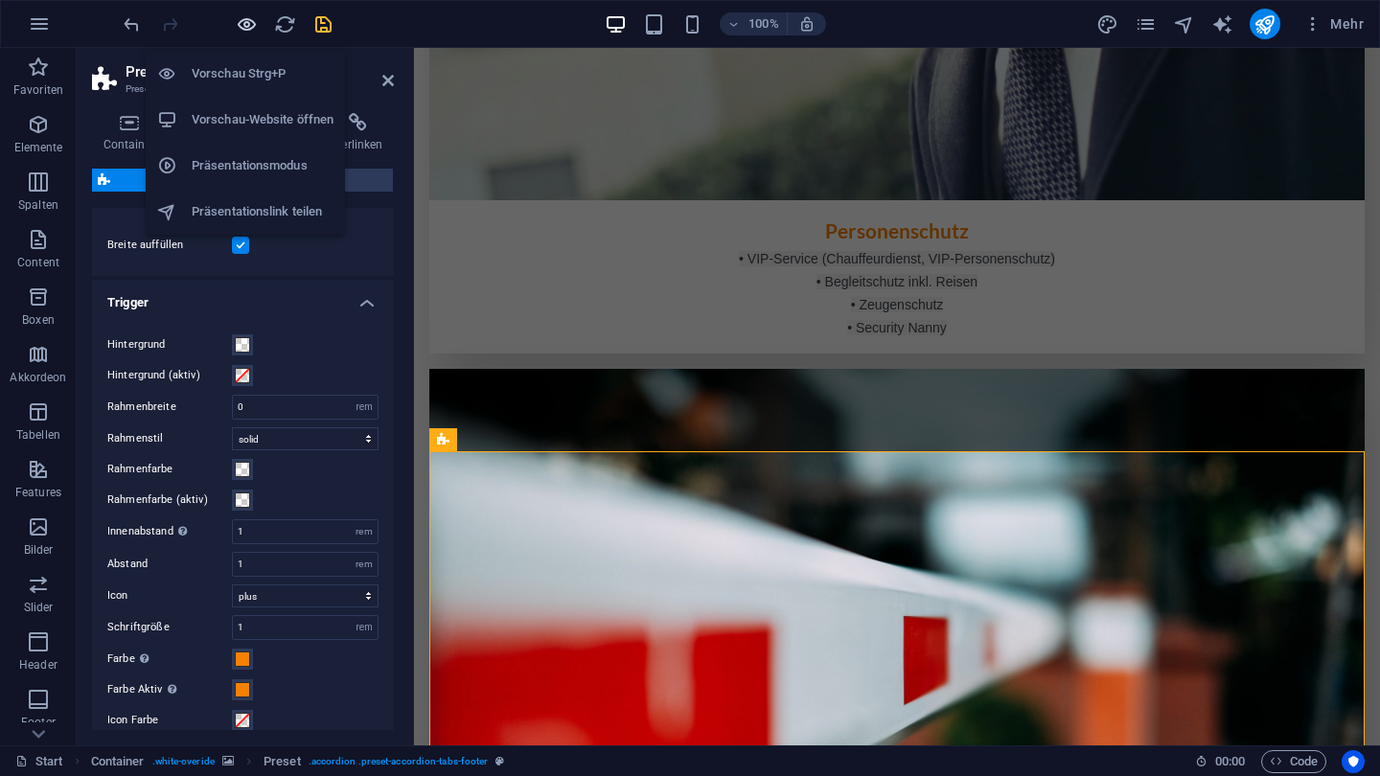
click at [250, 30] on icon "button" at bounding box center [247, 24] width 22 height 22
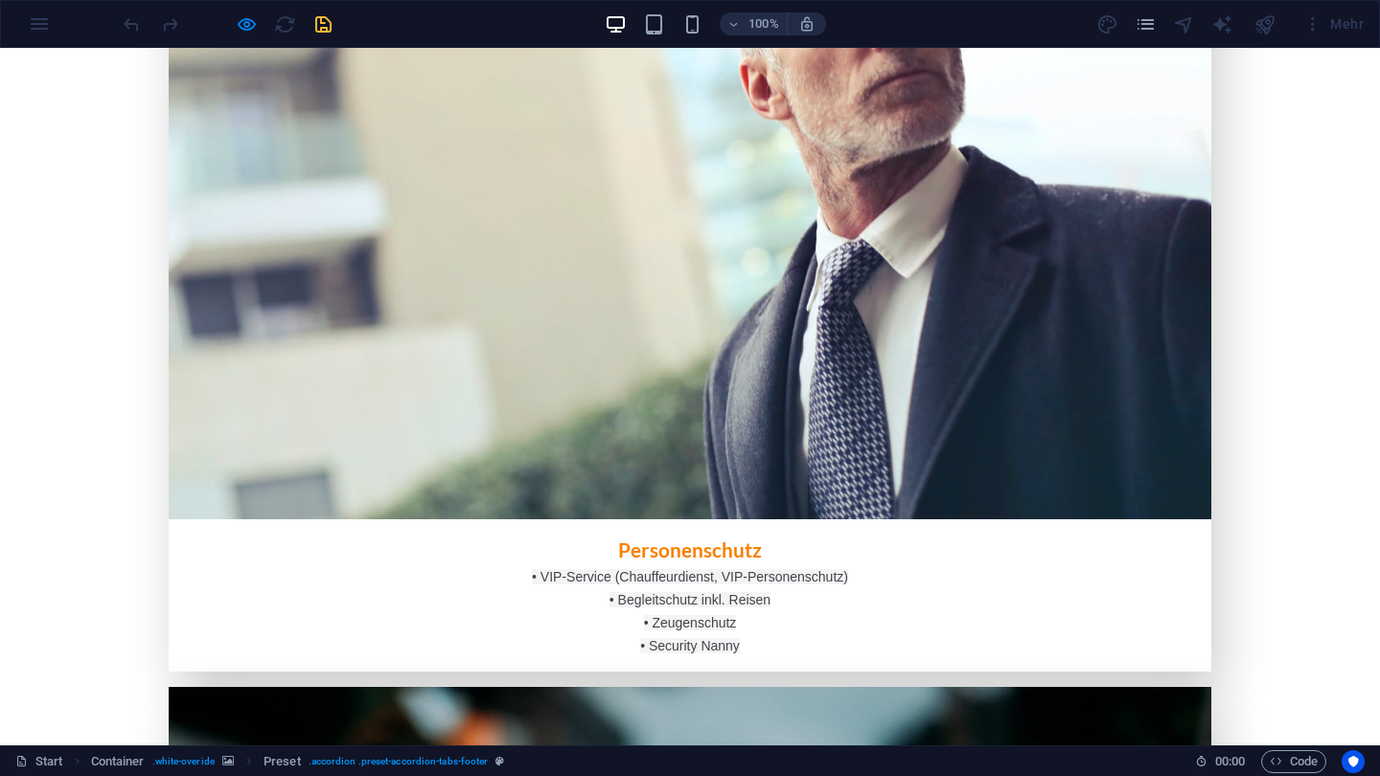
scroll to position [2709, 0]
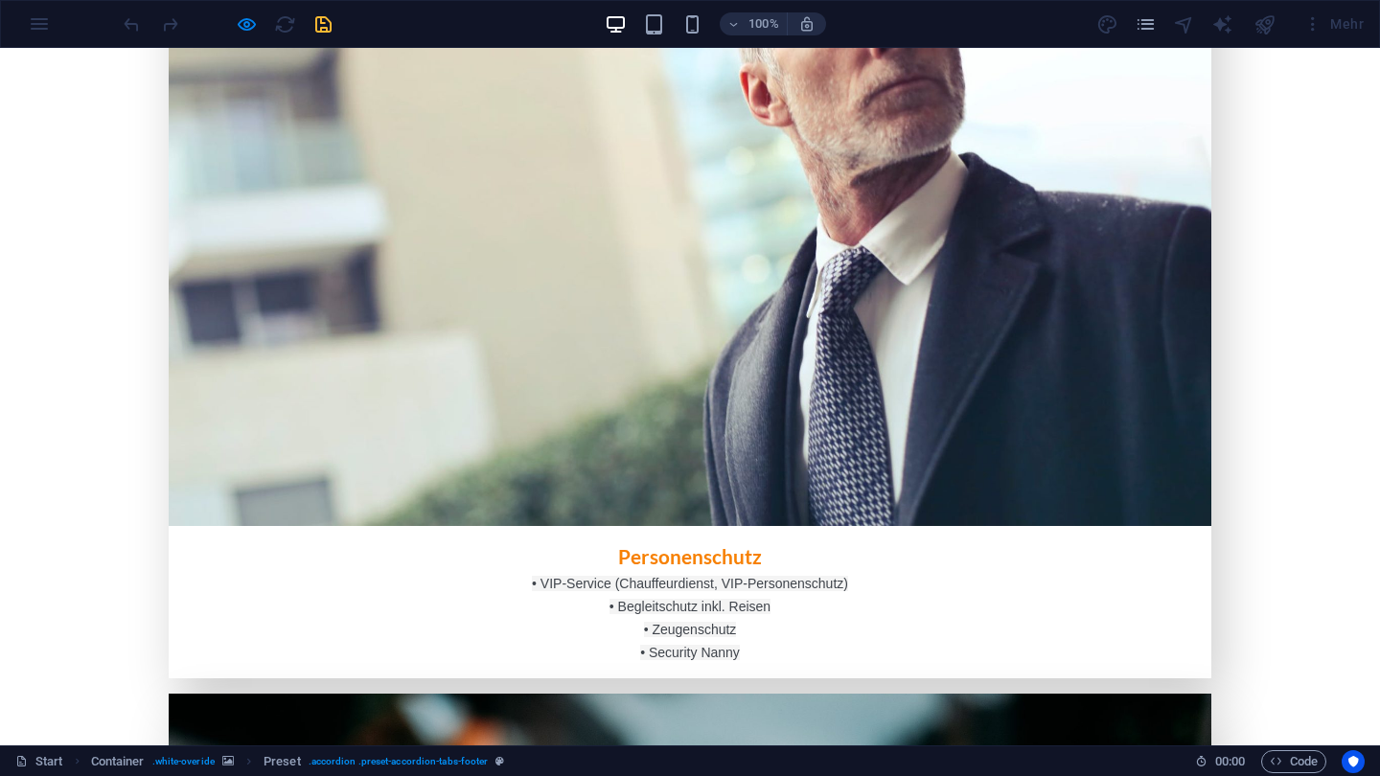
click at [246, 12] on div at bounding box center [227, 24] width 215 height 31
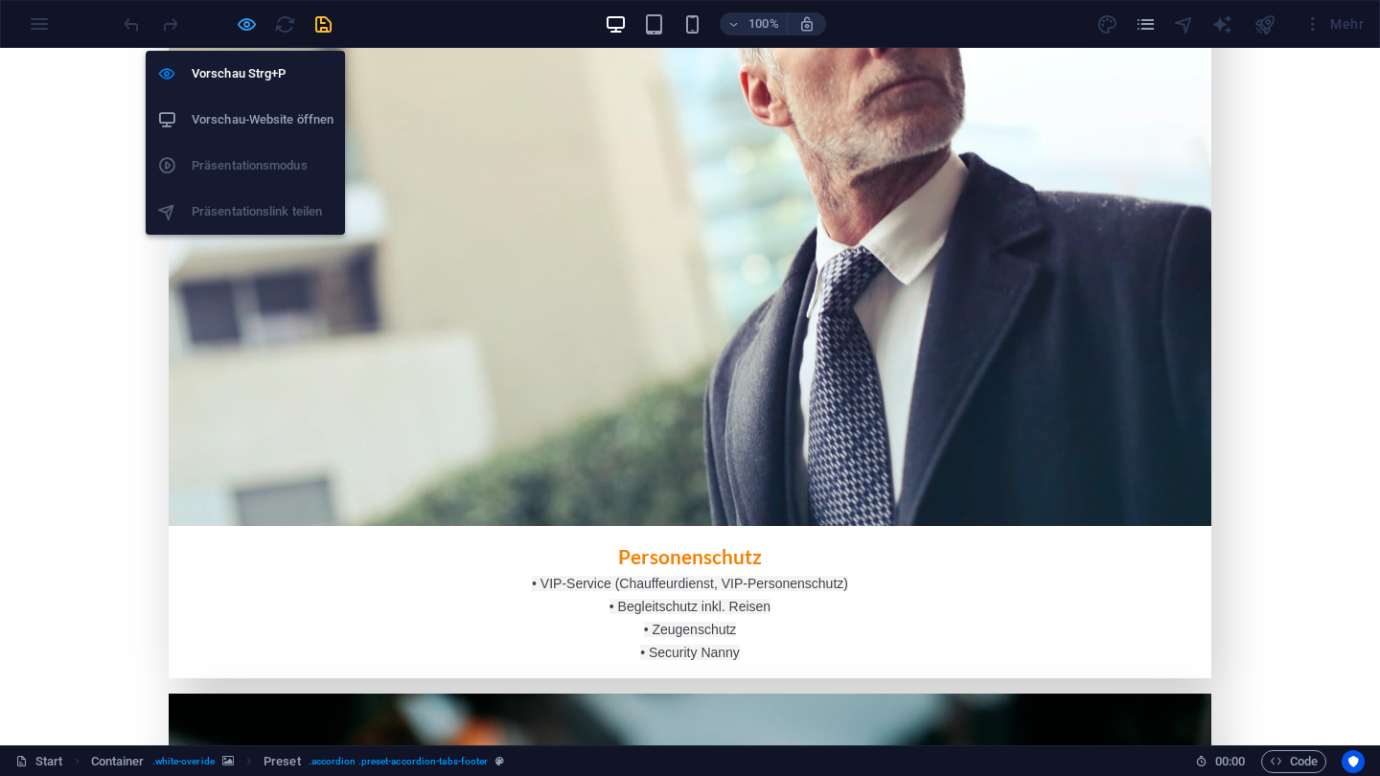
click at [252, 20] on icon "button" at bounding box center [247, 24] width 22 height 22
select select "tabs"
select select "rem"
select select "plus"
select select "rem"
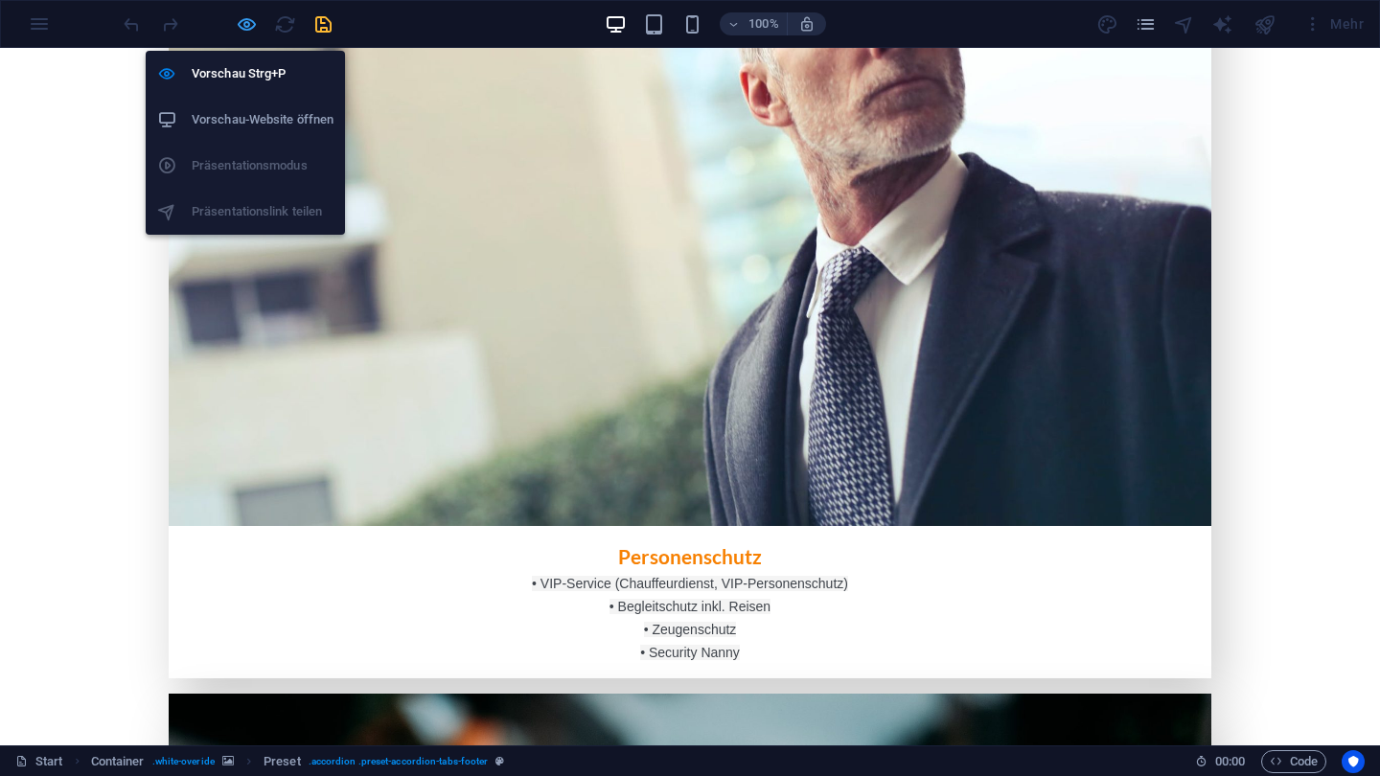
select select "px"
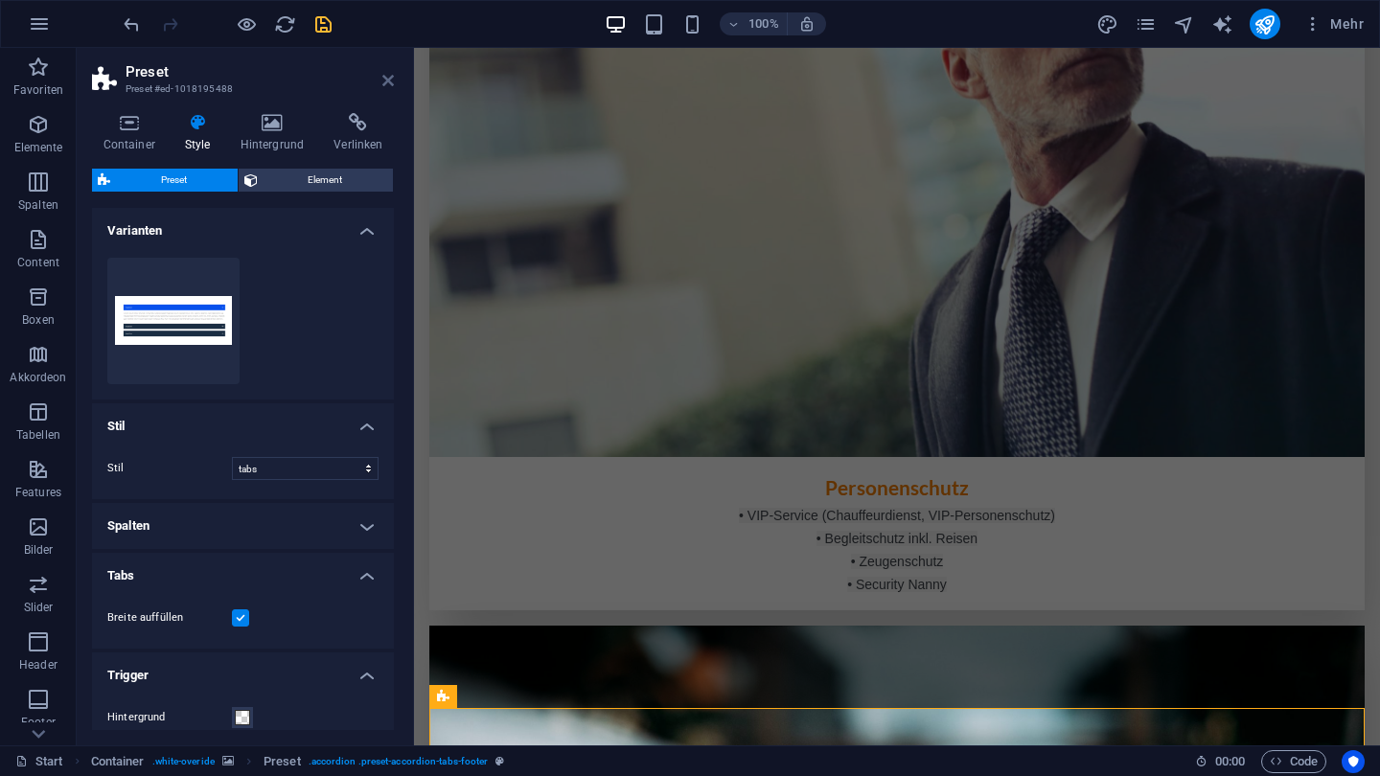
click at [391, 76] on icon at bounding box center [388, 80] width 12 height 15
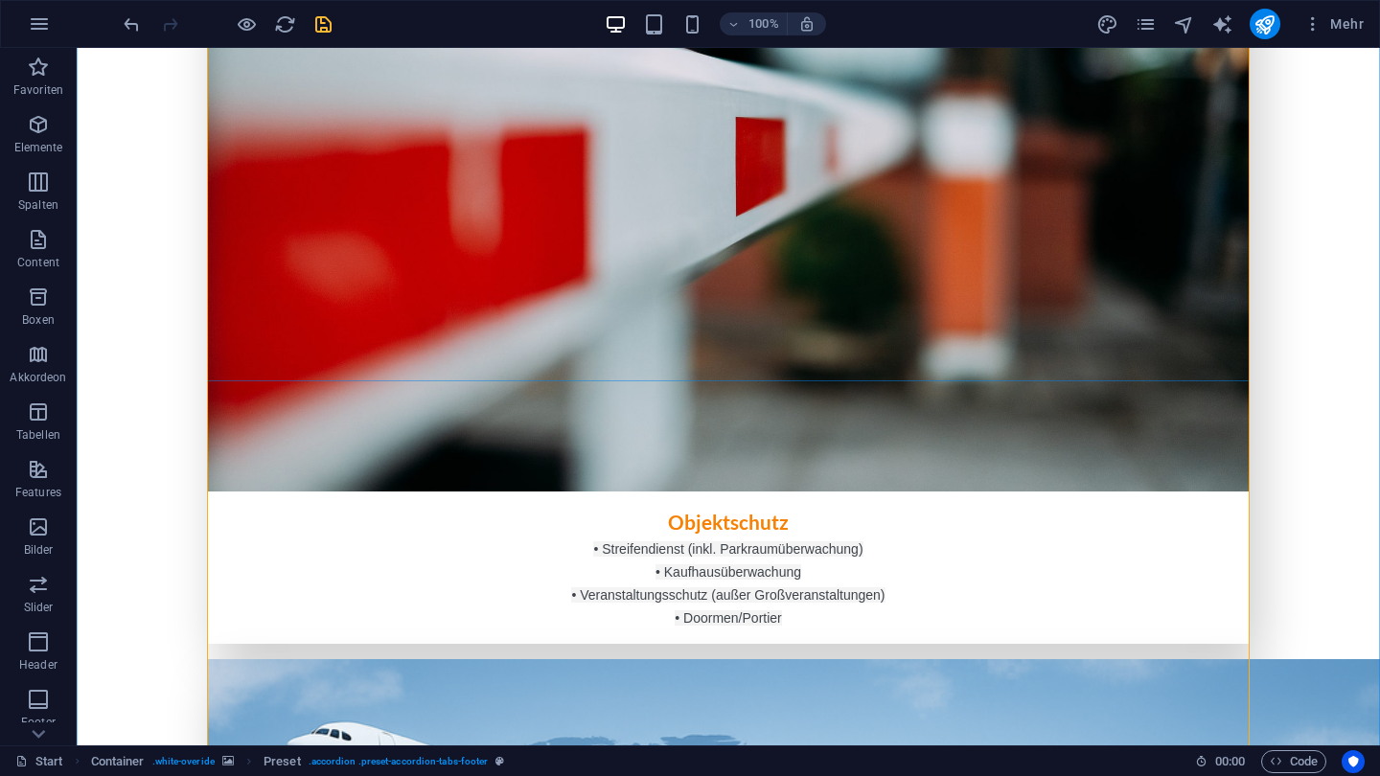
scroll to position [3575, 0]
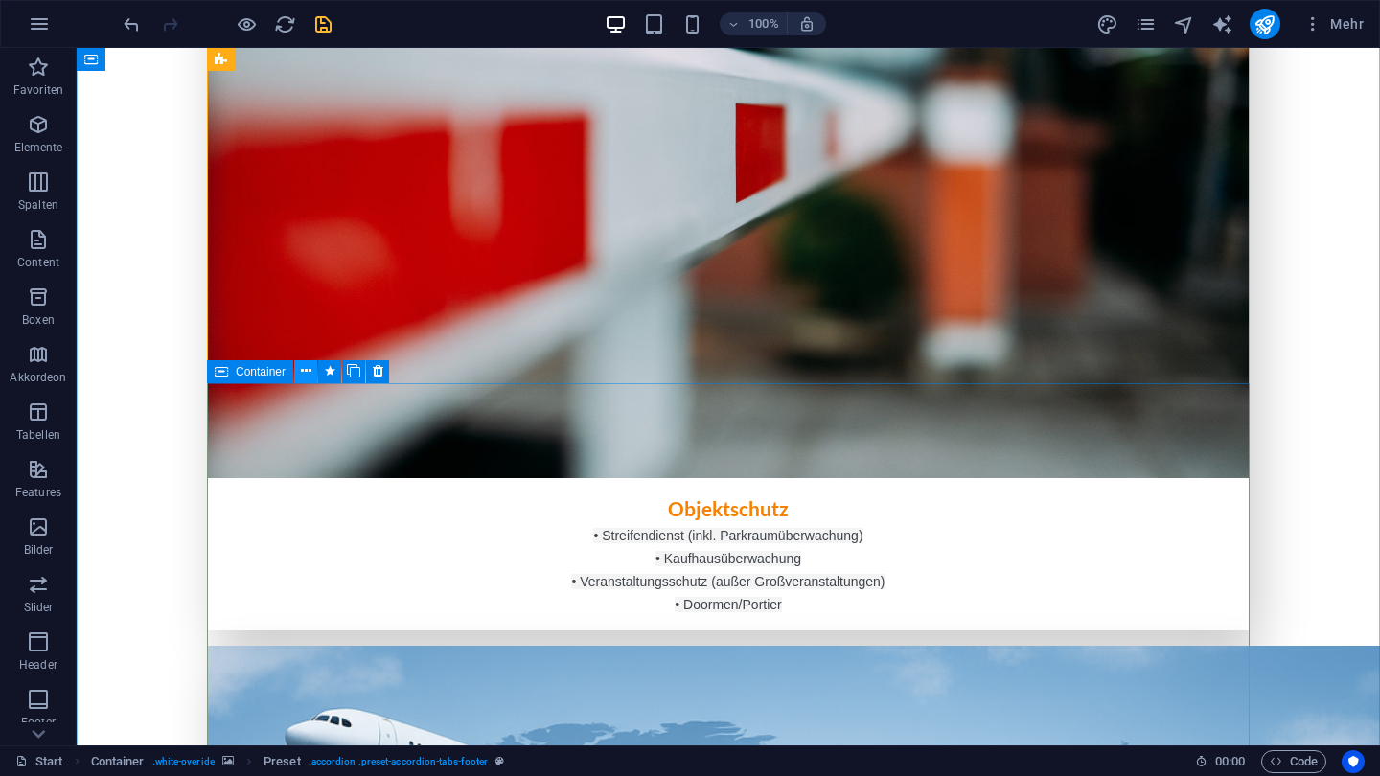
click at [312, 372] on button at bounding box center [305, 371] width 23 height 23
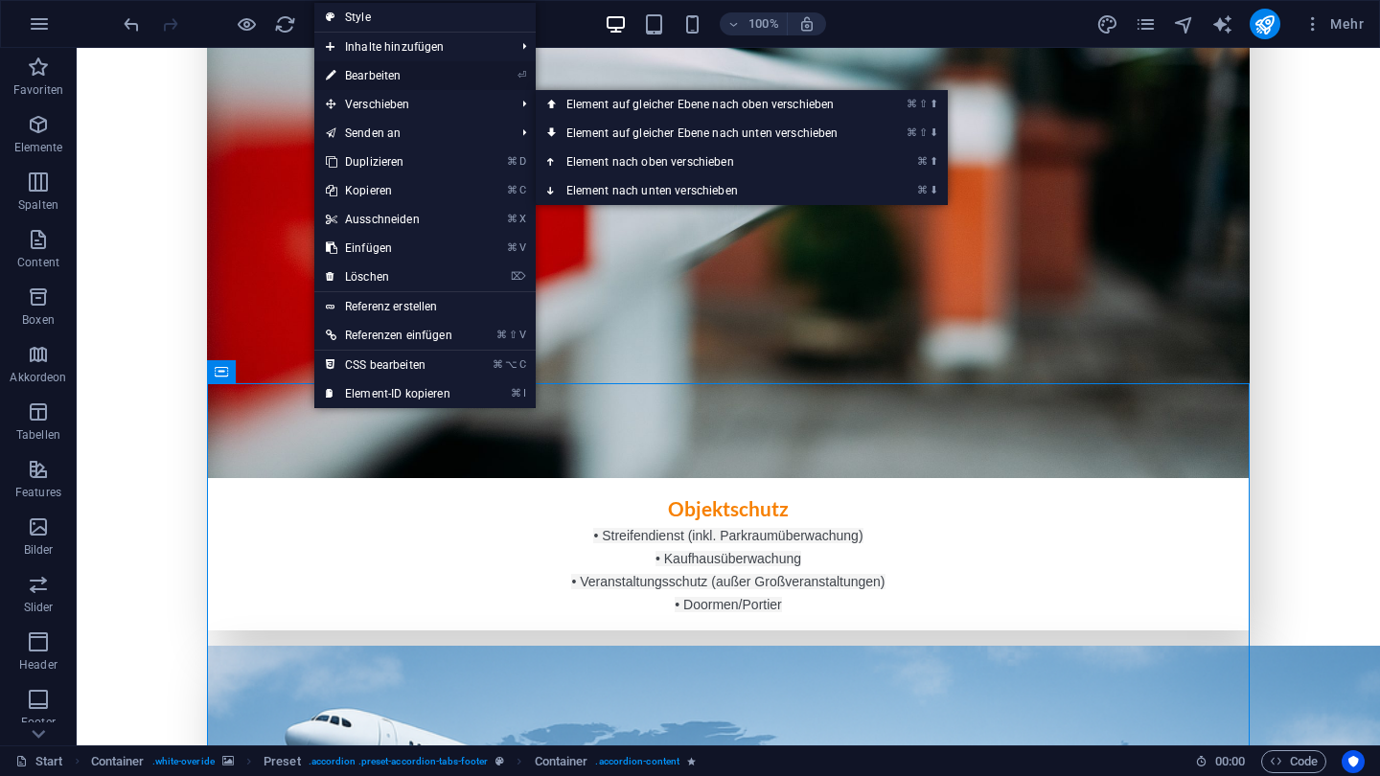
click at [417, 84] on link "⏎ Bearbeiten" at bounding box center [389, 75] width 150 height 29
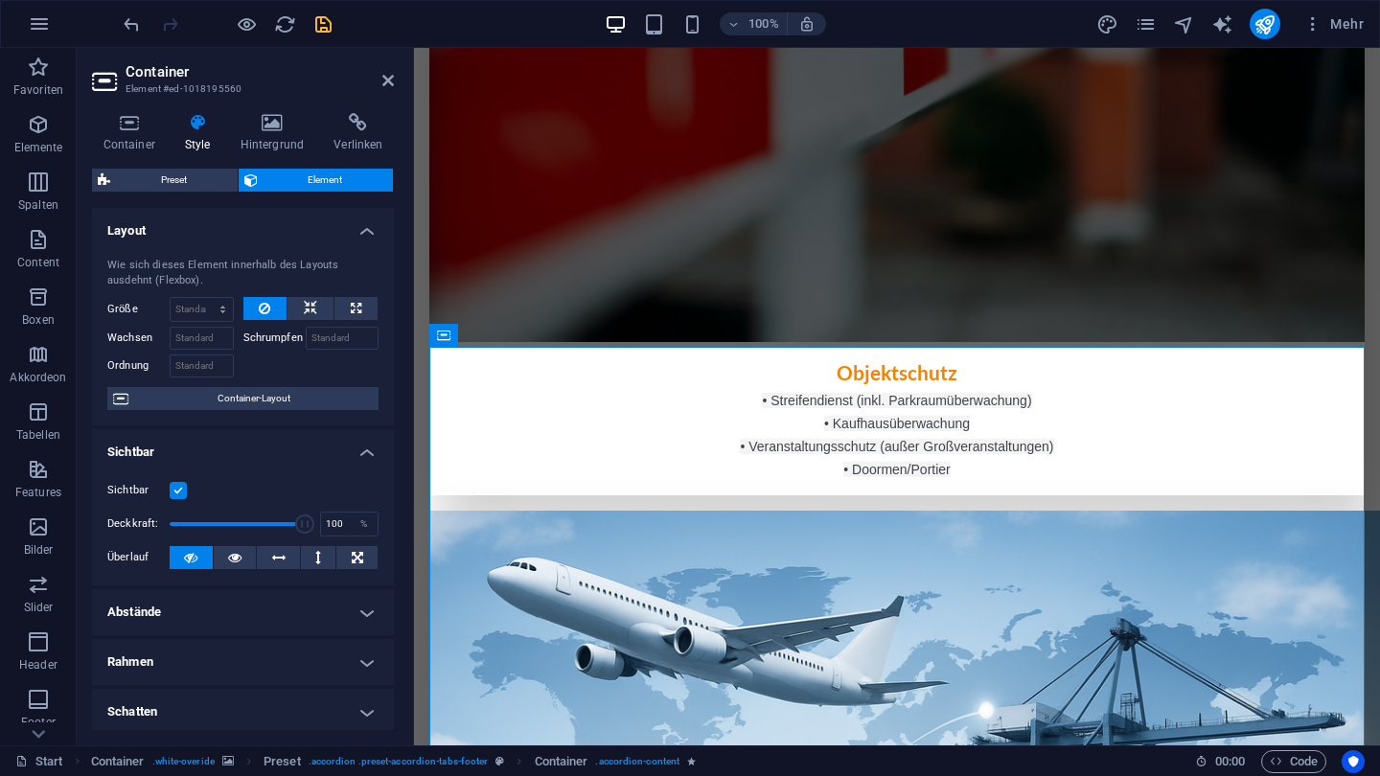
scroll to position [0, 0]
click at [263, 128] on icon at bounding box center [272, 122] width 86 height 19
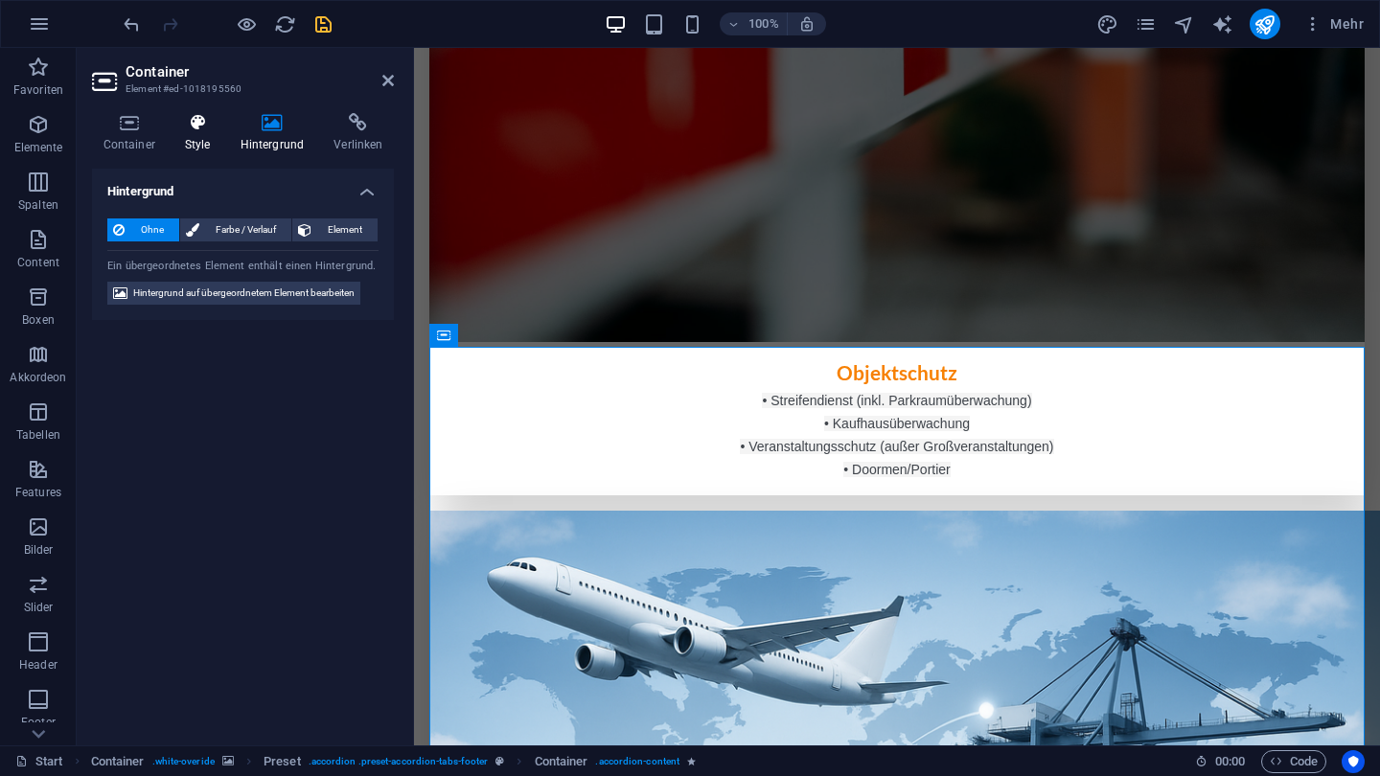
click at [198, 132] on h4 "Style" at bounding box center [201, 133] width 56 height 40
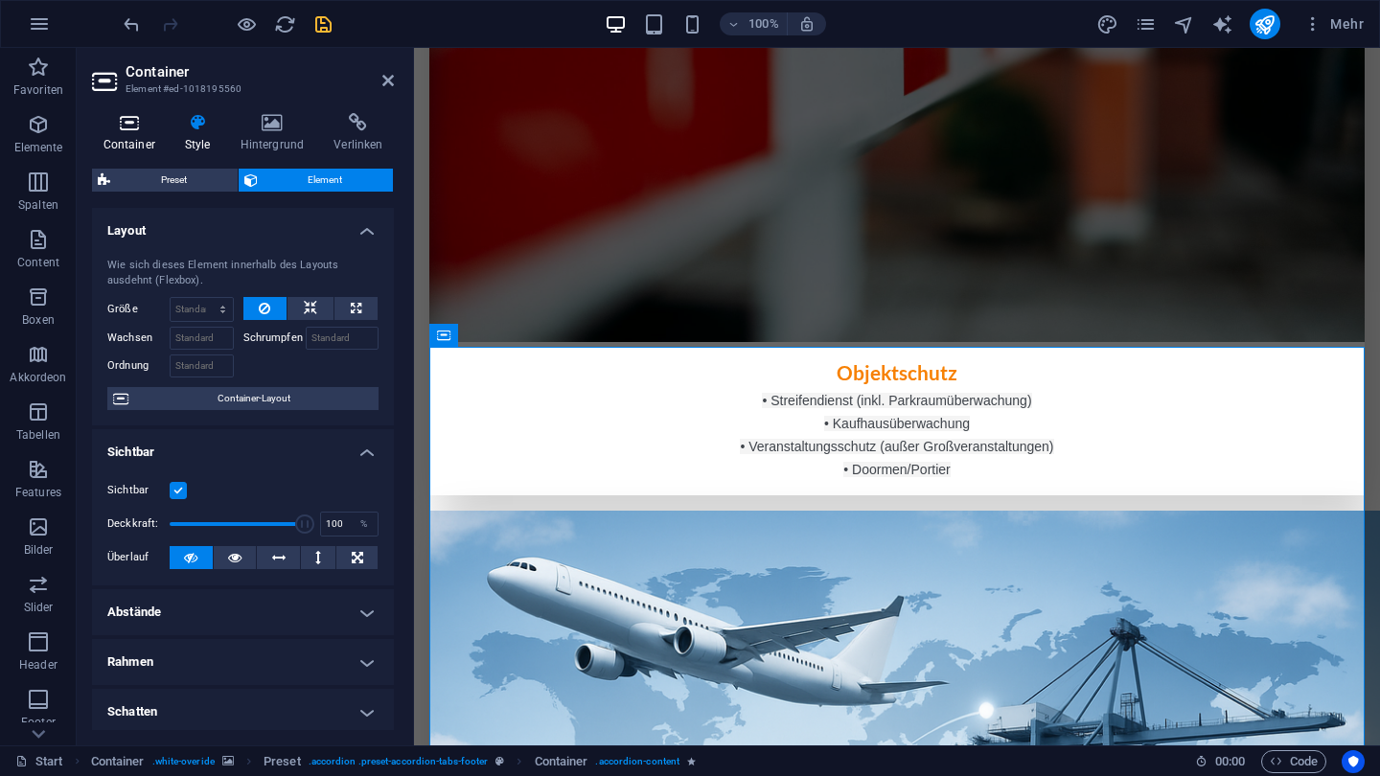
click at [139, 132] on h4 "Container" at bounding box center [132, 133] width 81 height 40
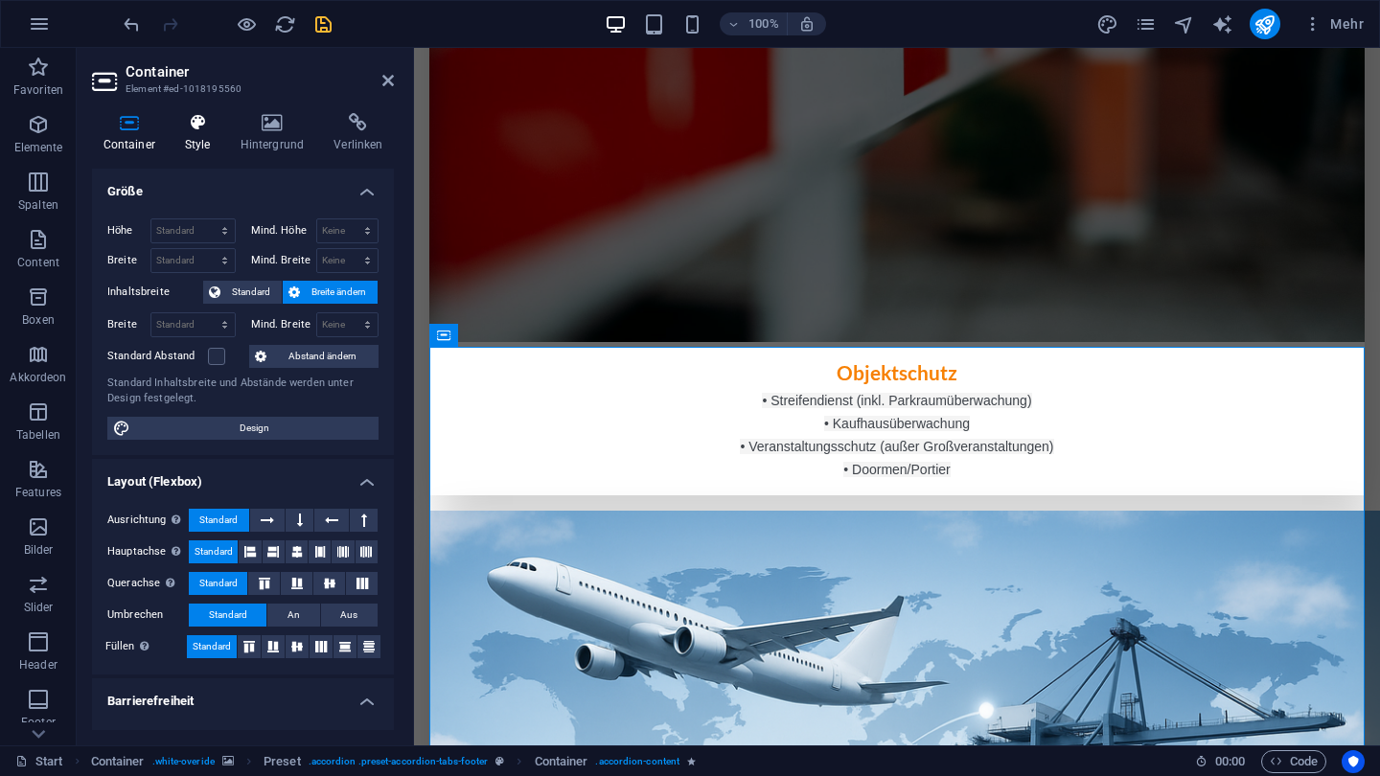
click at [175, 139] on h4 "Style" at bounding box center [201, 133] width 56 height 40
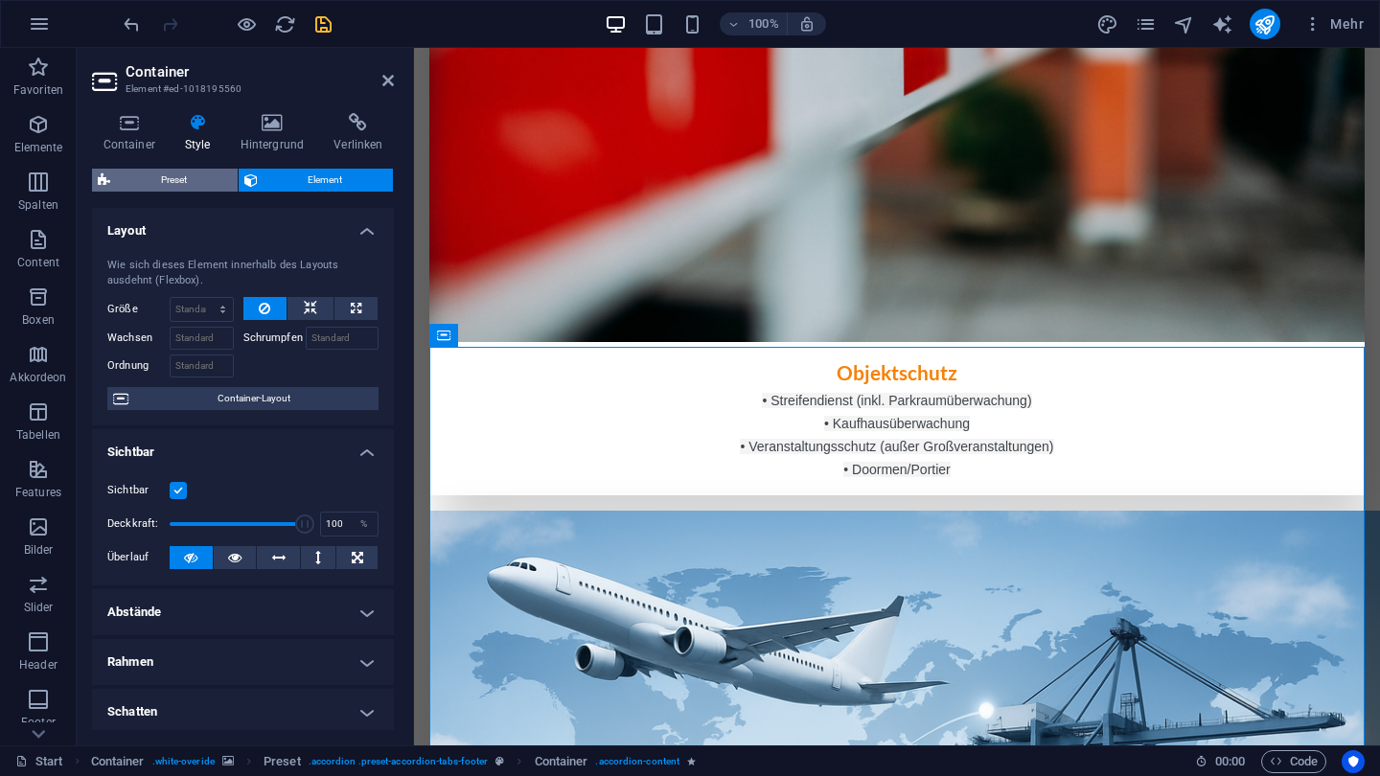
click at [150, 180] on span "Preset" at bounding box center [174, 180] width 116 height 23
select select "tabs"
select select "rem"
select select "plus"
select select "rem"
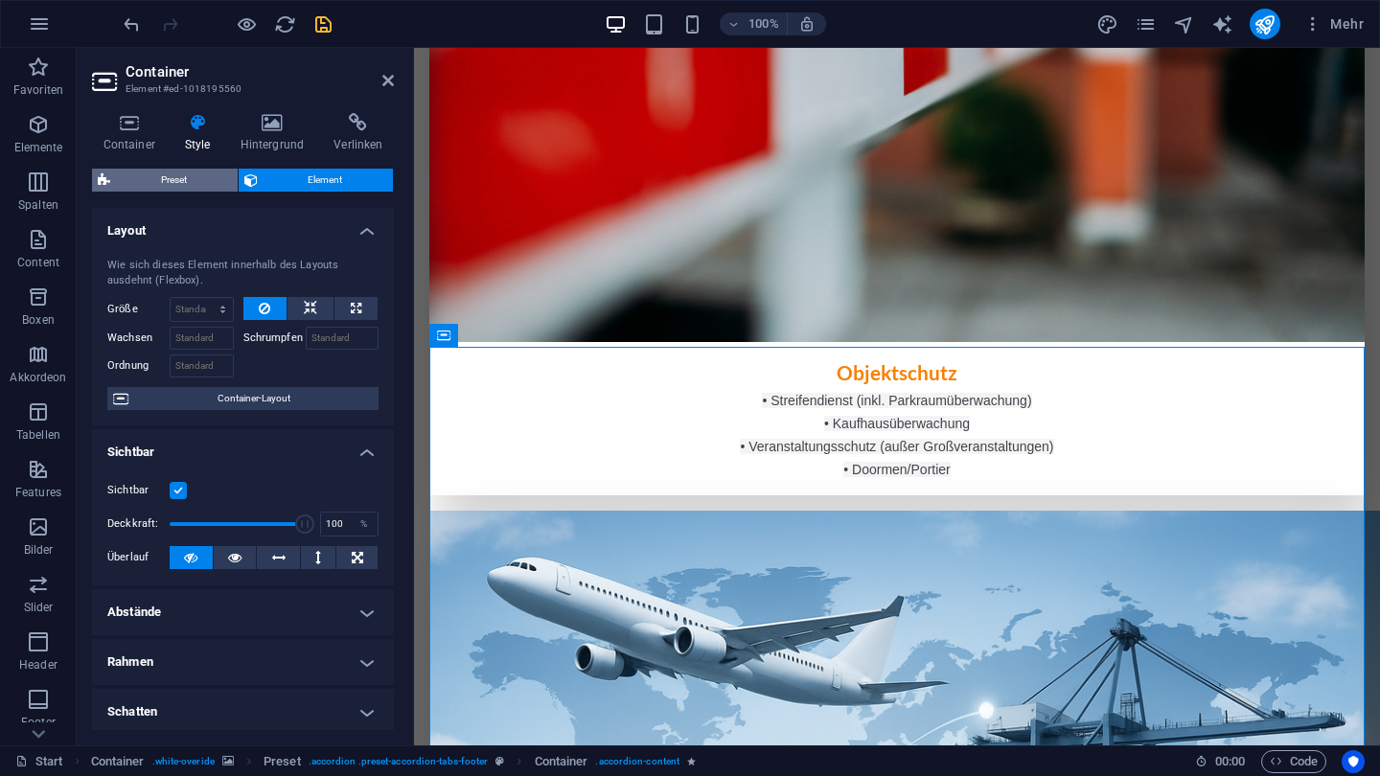
select select "px"
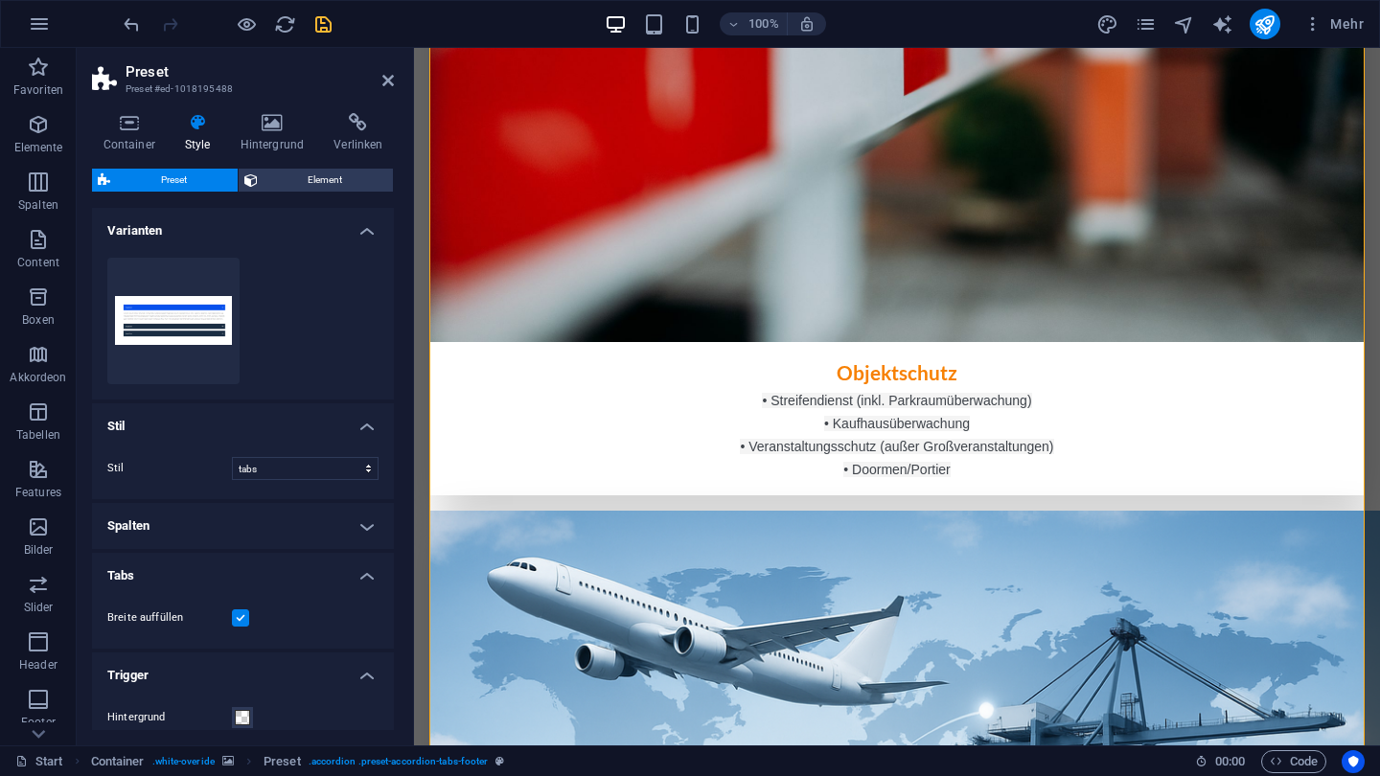
click at [336, 153] on div "Container Style Hintergrund Verlinken Größe Höhe Standard px rem % vh vw Mind. …" at bounding box center [243, 421] width 302 height 617
click at [358, 137] on h4 "Verlinken" at bounding box center [358, 133] width 71 height 40
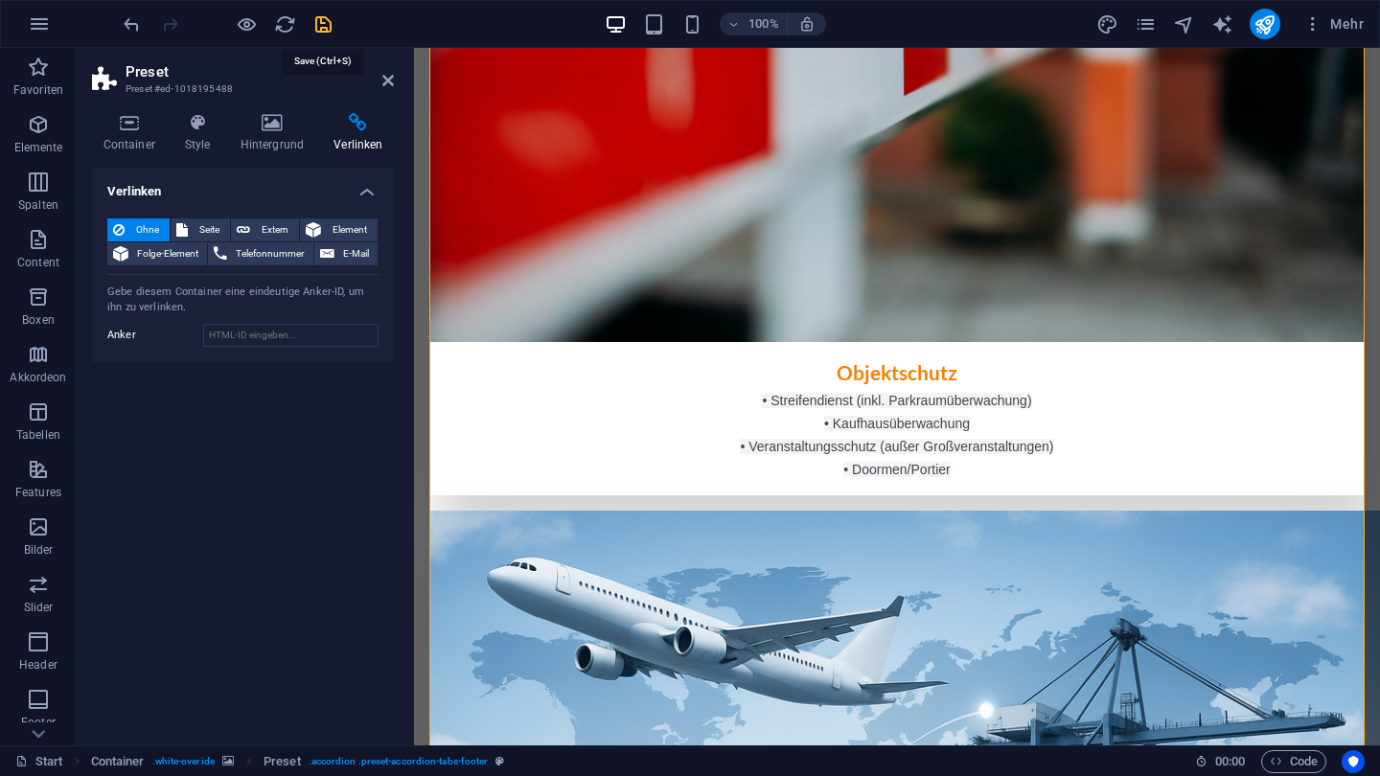
click at [322, 24] on icon "save" at bounding box center [323, 24] width 22 height 22
checkbox input "false"
